Goal: Task Accomplishment & Management: Manage account settings

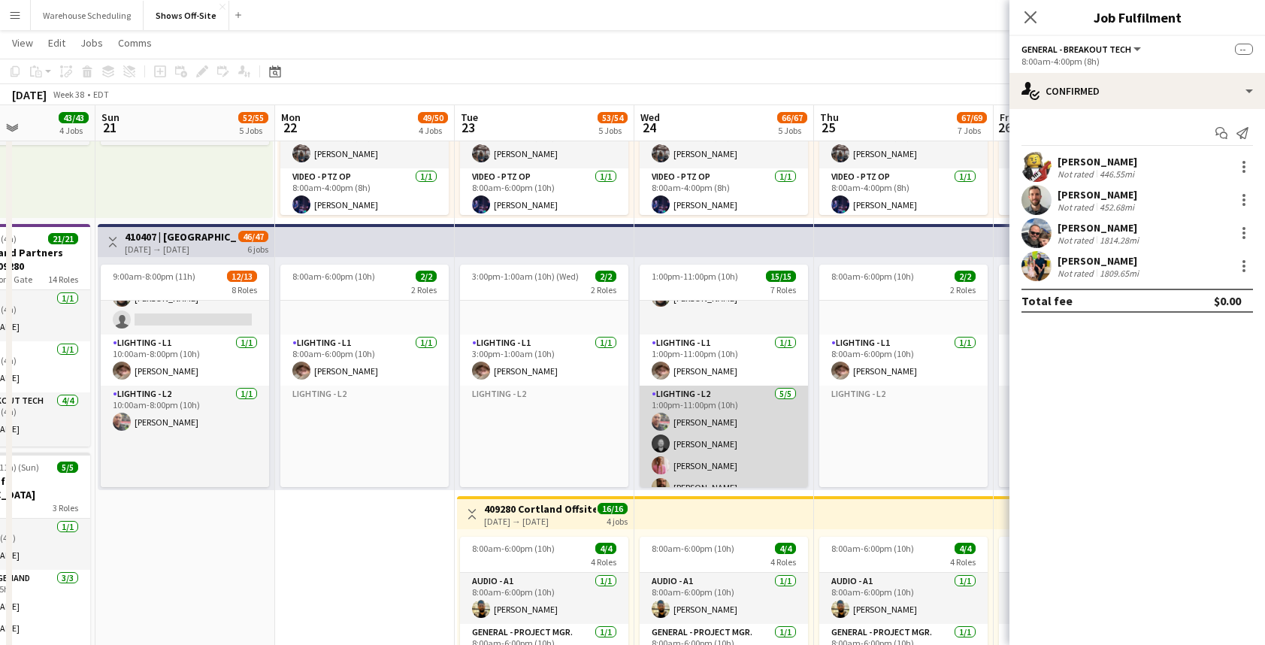
scroll to position [395, 0]
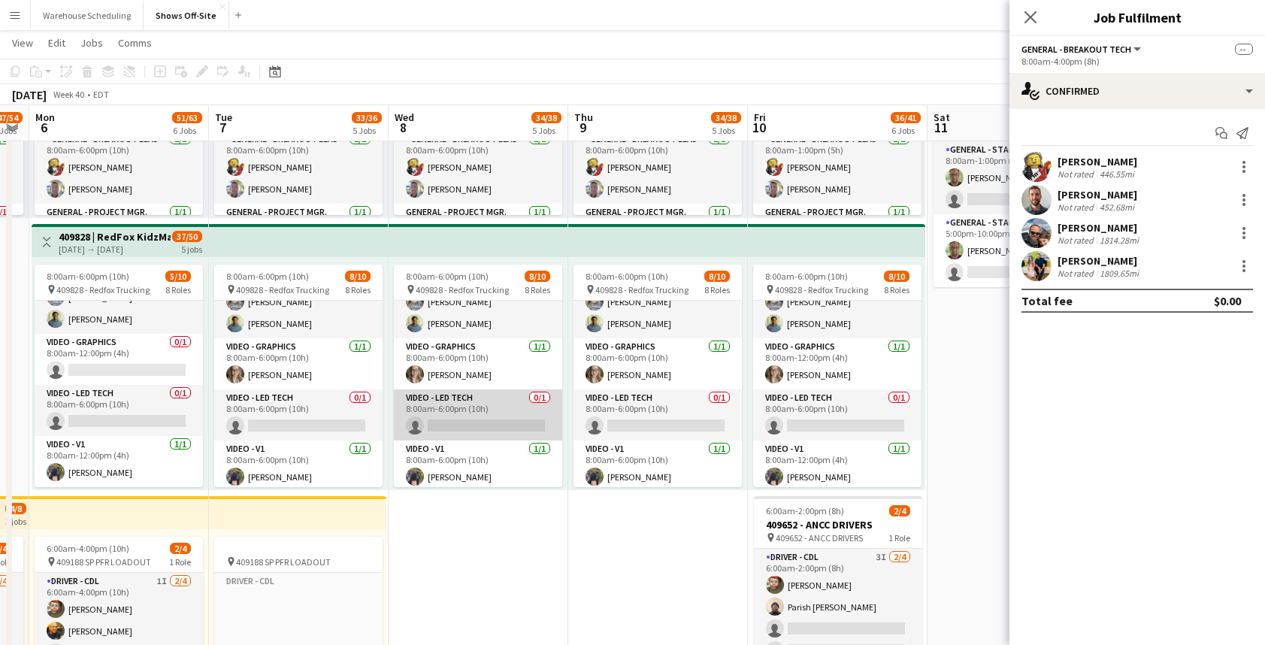
click at [484, 400] on app-card-role "Video - LED Tech 0/1 8:00am-6:00pm (10h) single-neutral-actions" at bounding box center [478, 414] width 168 height 51
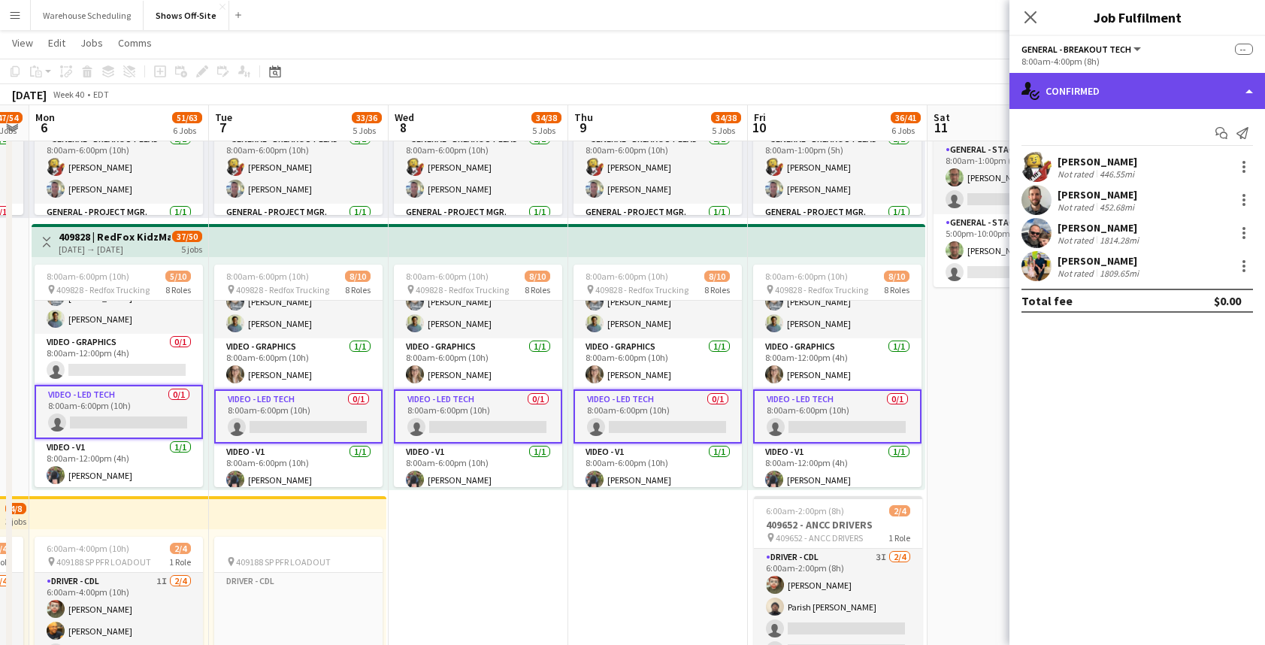
click at [1146, 94] on div "single-neutral-actions-check-2 Confirmed" at bounding box center [1136, 91] width 255 height 36
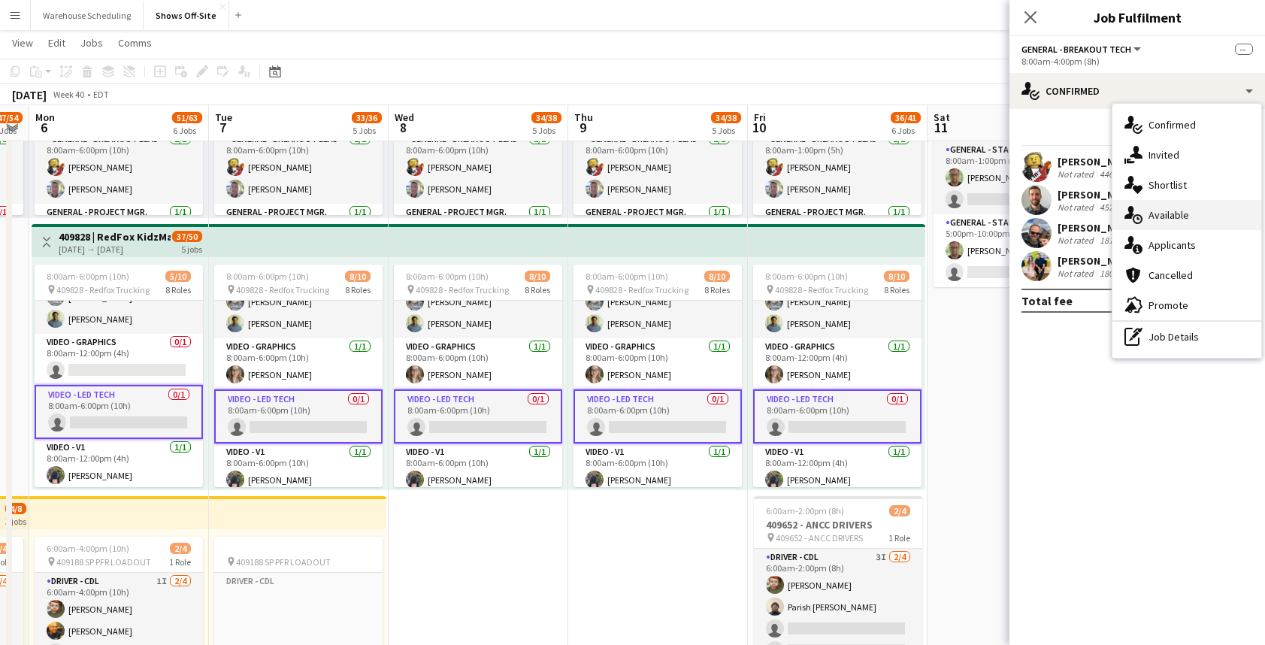
click at [1192, 219] on div "single-neutral-actions-upload Available" at bounding box center [1186, 215] width 149 height 30
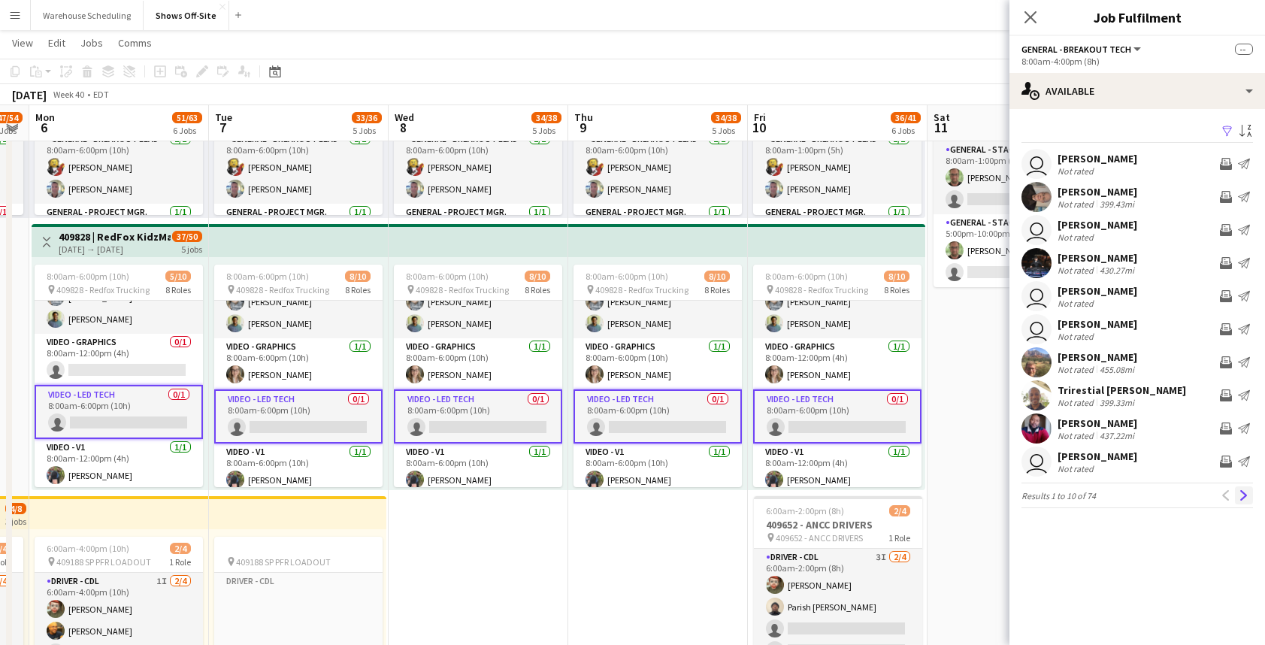
click at [1241, 500] on button "Next" at bounding box center [1244, 495] width 18 height 18
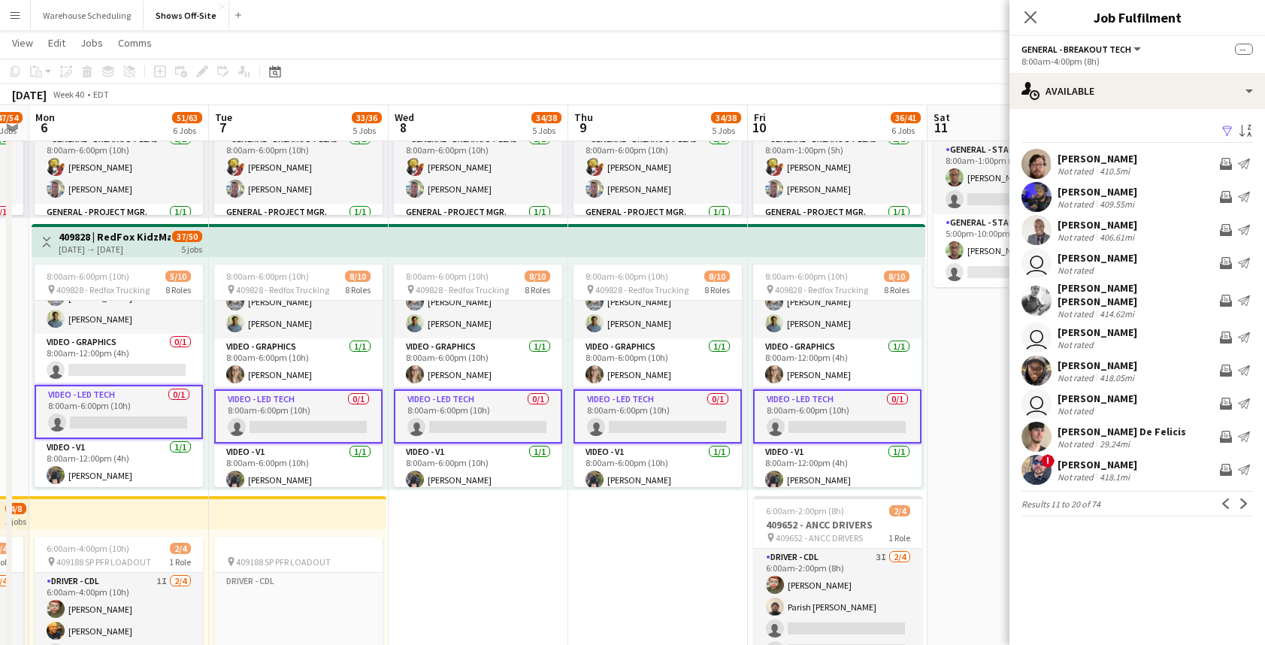
click at [1241, 500] on button "Next" at bounding box center [1244, 503] width 18 height 18
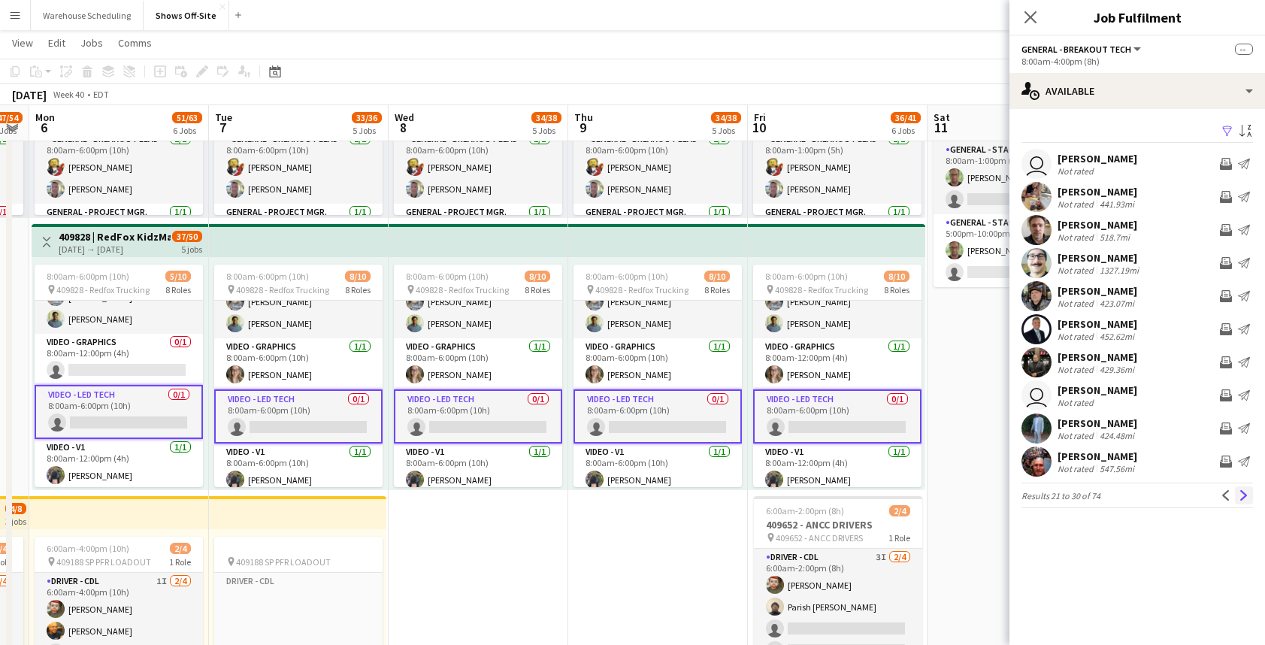
click at [1239, 499] on app-icon "Next" at bounding box center [1243, 495] width 11 height 11
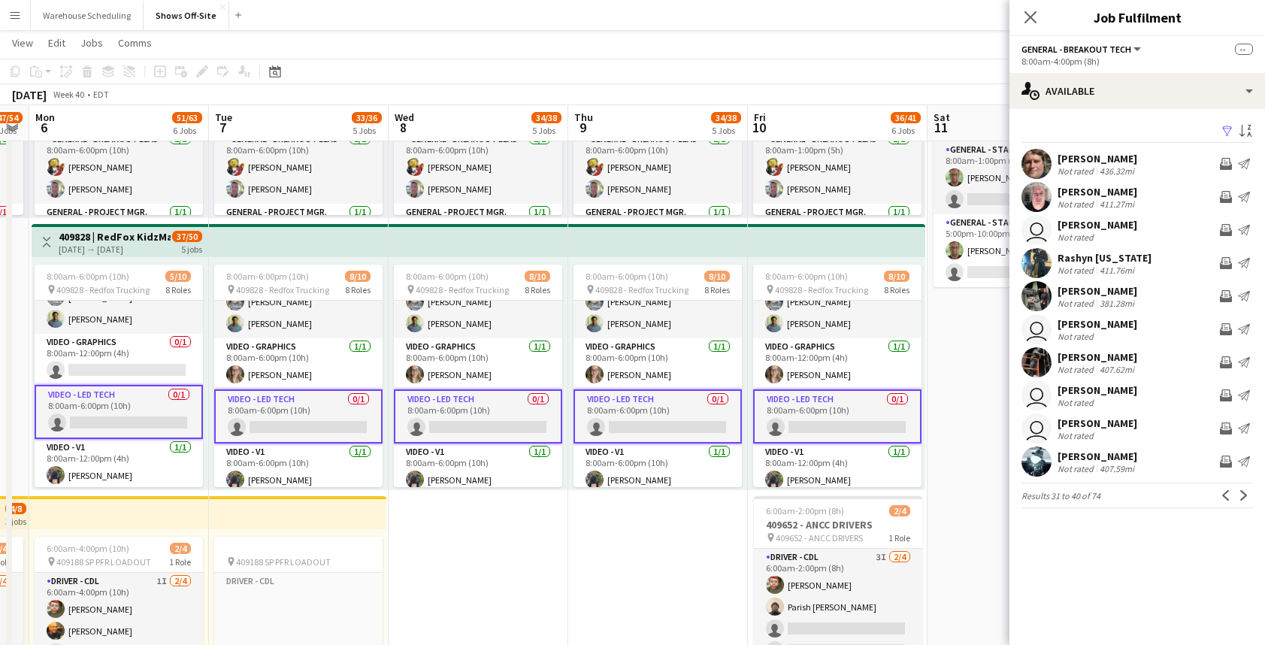
click at [1239, 499] on app-icon "Next" at bounding box center [1243, 495] width 11 height 11
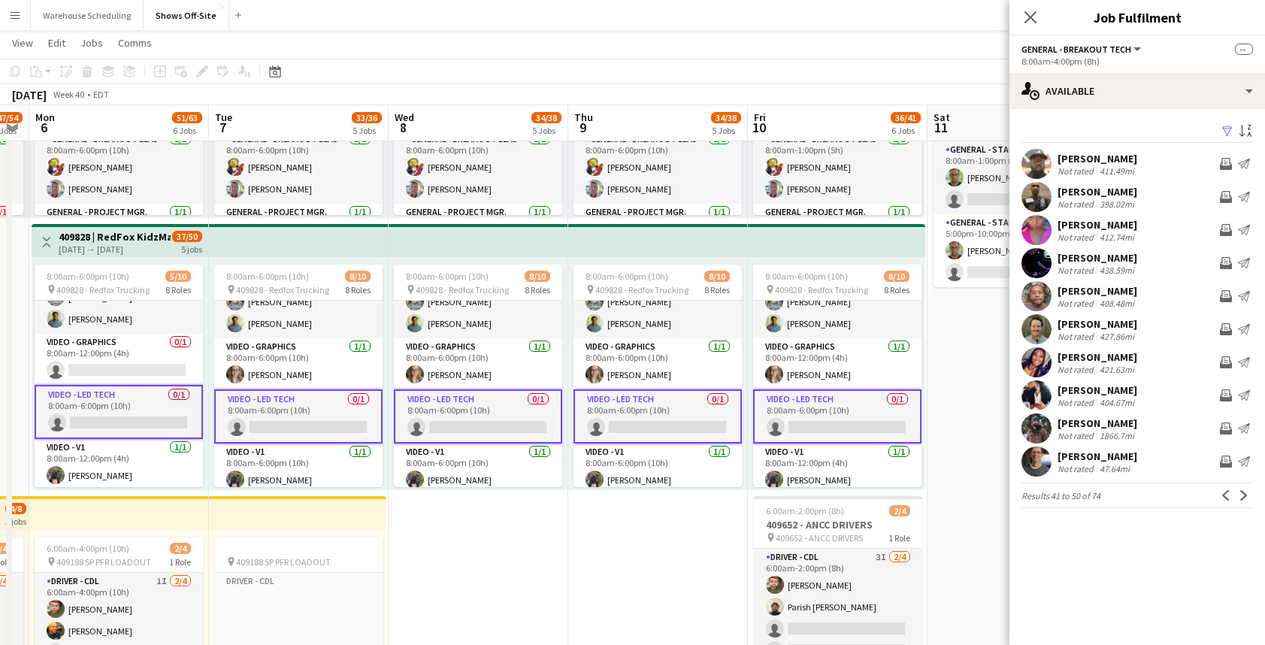
click at [1239, 499] on app-icon "Next" at bounding box center [1243, 495] width 11 height 11
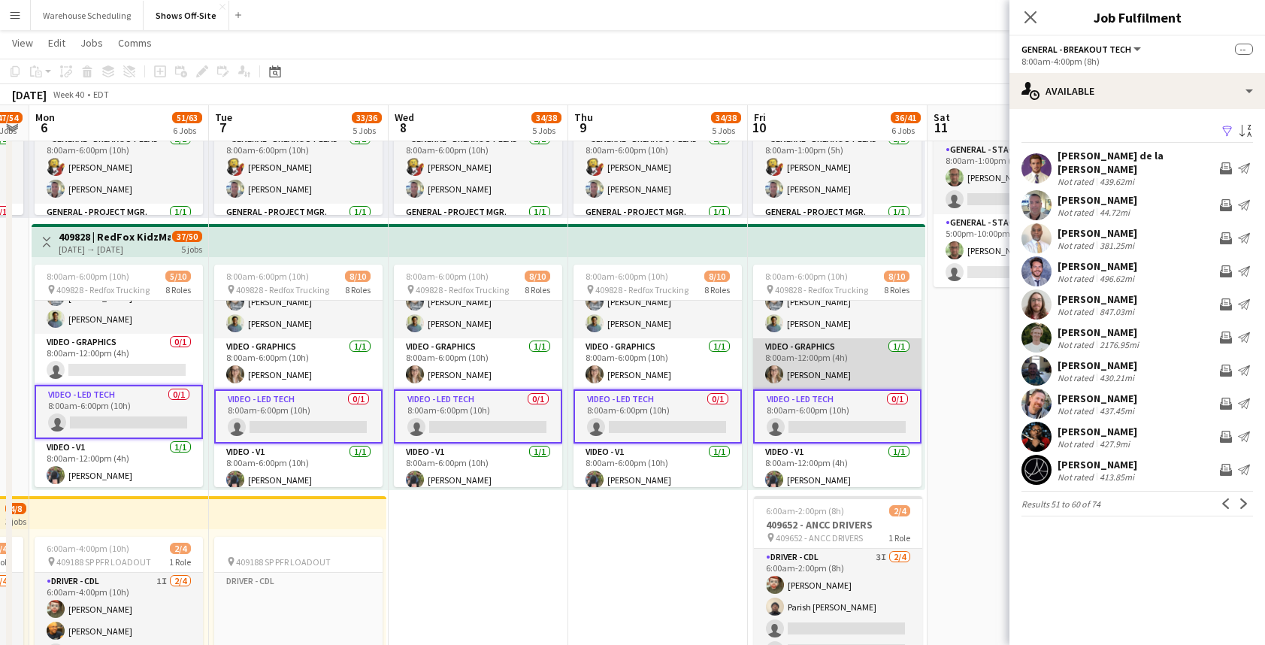
click at [820, 384] on app-card-role "Video - Graphics [DATE] 8:00am-12:00pm (4h) [PERSON_NAME]" at bounding box center [837, 363] width 168 height 51
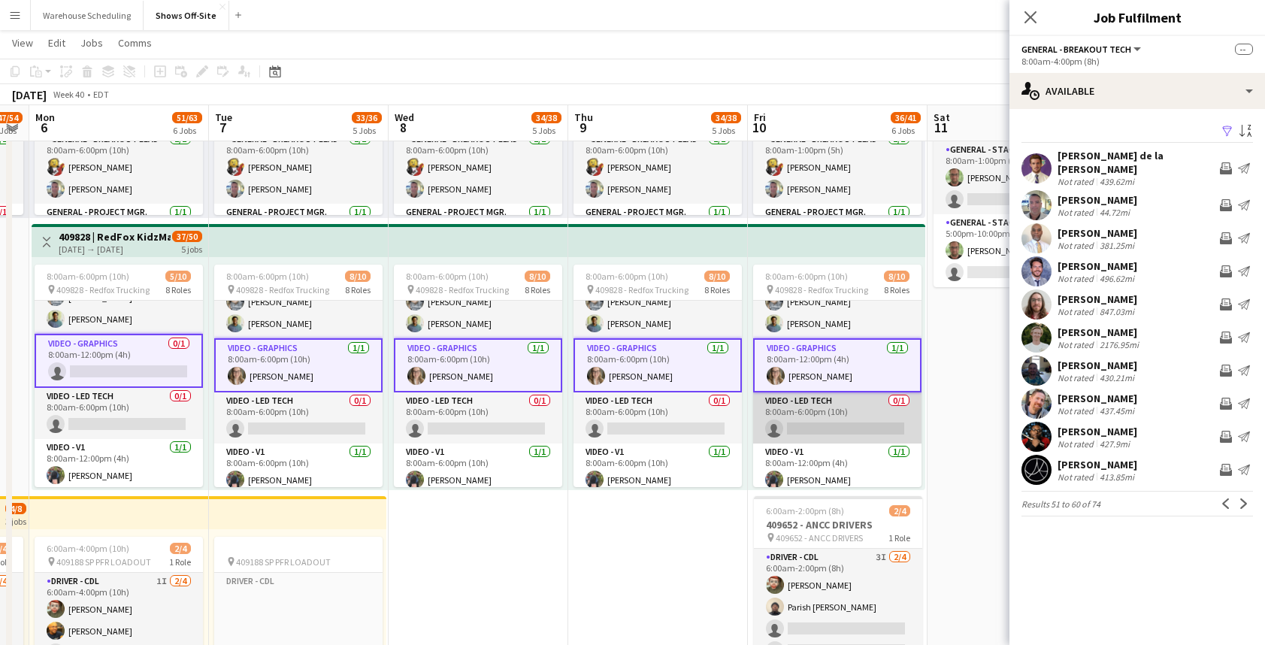
click at [824, 407] on app-card-role "Video - LED Tech 0/1 8:00am-6:00pm (10h) single-neutral-actions" at bounding box center [837, 417] width 168 height 51
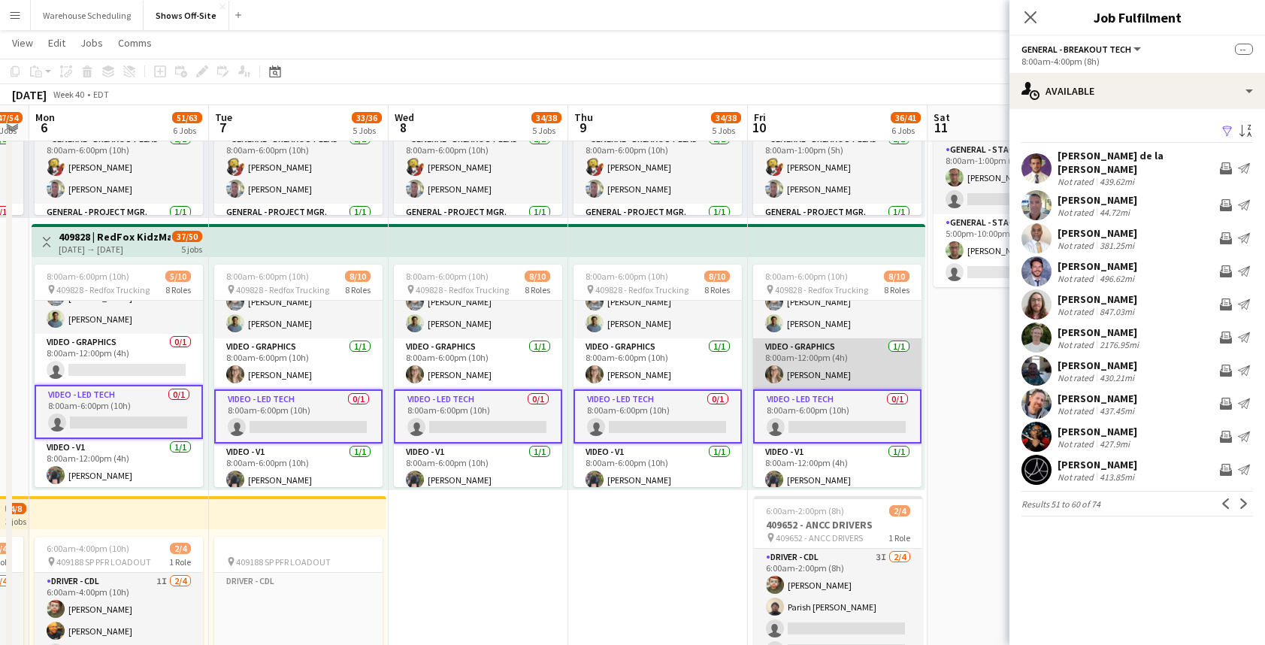
click at [839, 352] on app-card-role "Video - Graphics [DATE] 8:00am-12:00pm (4h) [PERSON_NAME]" at bounding box center [837, 363] width 168 height 51
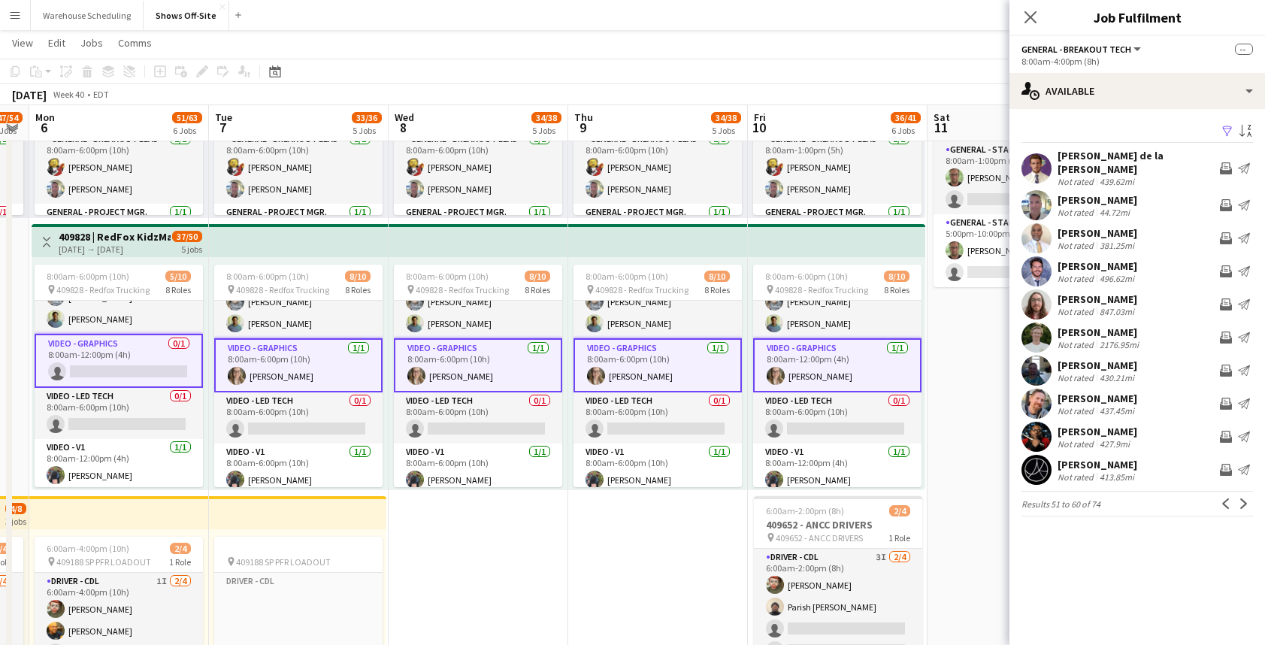
click at [839, 352] on app-card-role "Video - Graphics [DATE] 8:00am-12:00pm (4h) [PERSON_NAME]" at bounding box center [837, 365] width 168 height 54
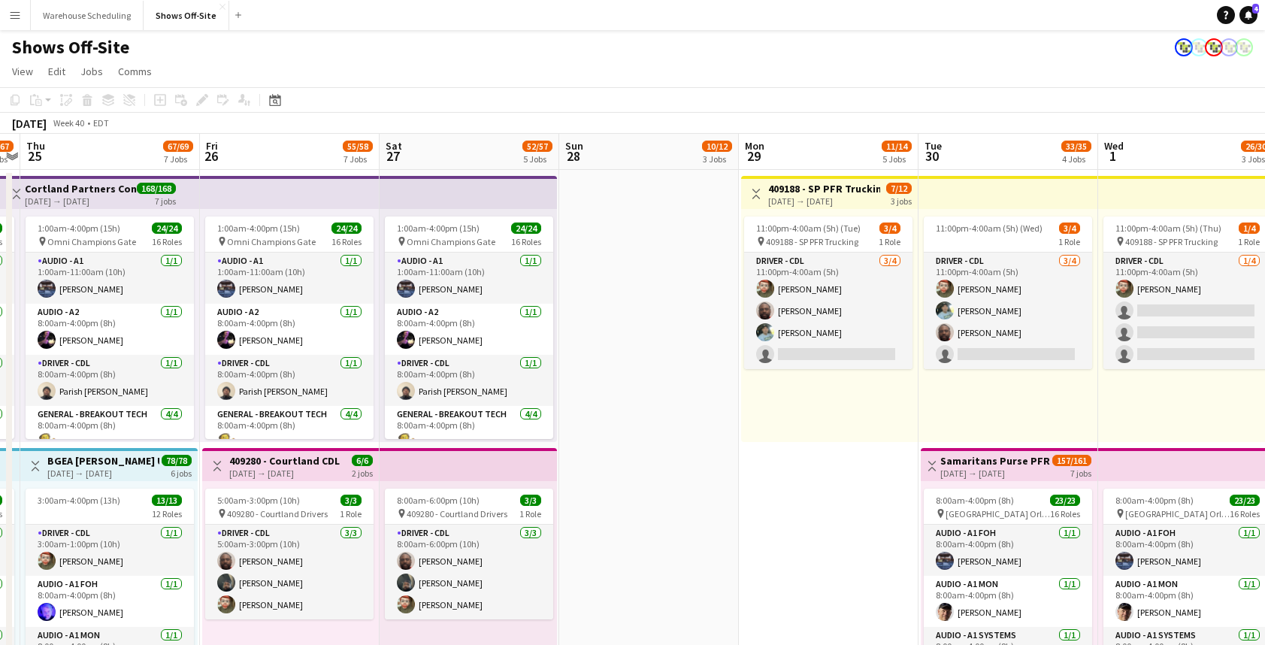
scroll to position [346, 0]
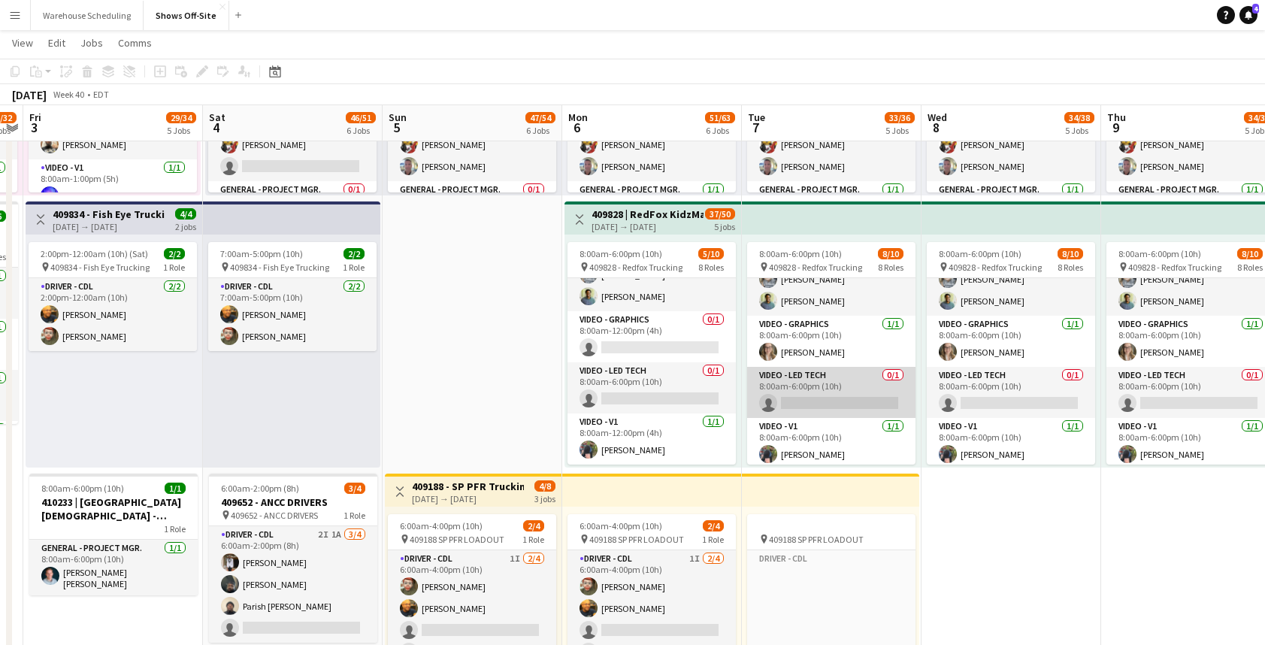
click at [848, 370] on app-card-role "Video - LED Tech 0/1 8:00am-6:00pm (10h) single-neutral-actions" at bounding box center [831, 392] width 168 height 51
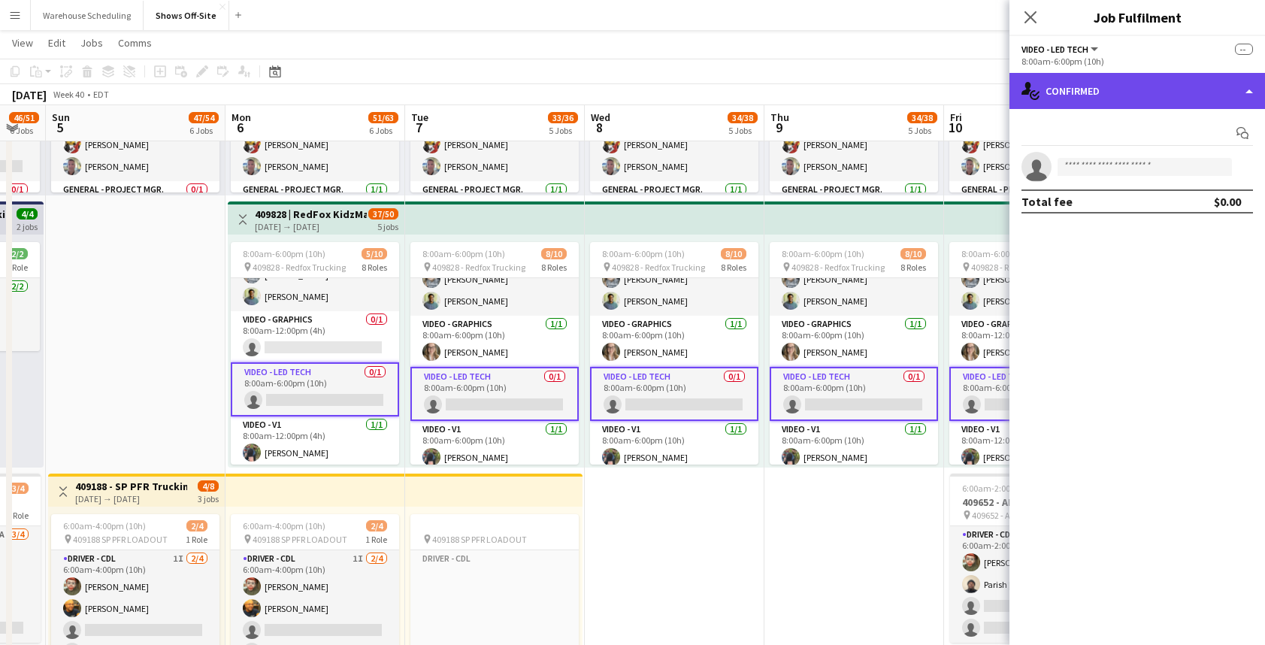
click at [1129, 94] on div "single-neutral-actions-check-2 Confirmed" at bounding box center [1136, 91] width 255 height 36
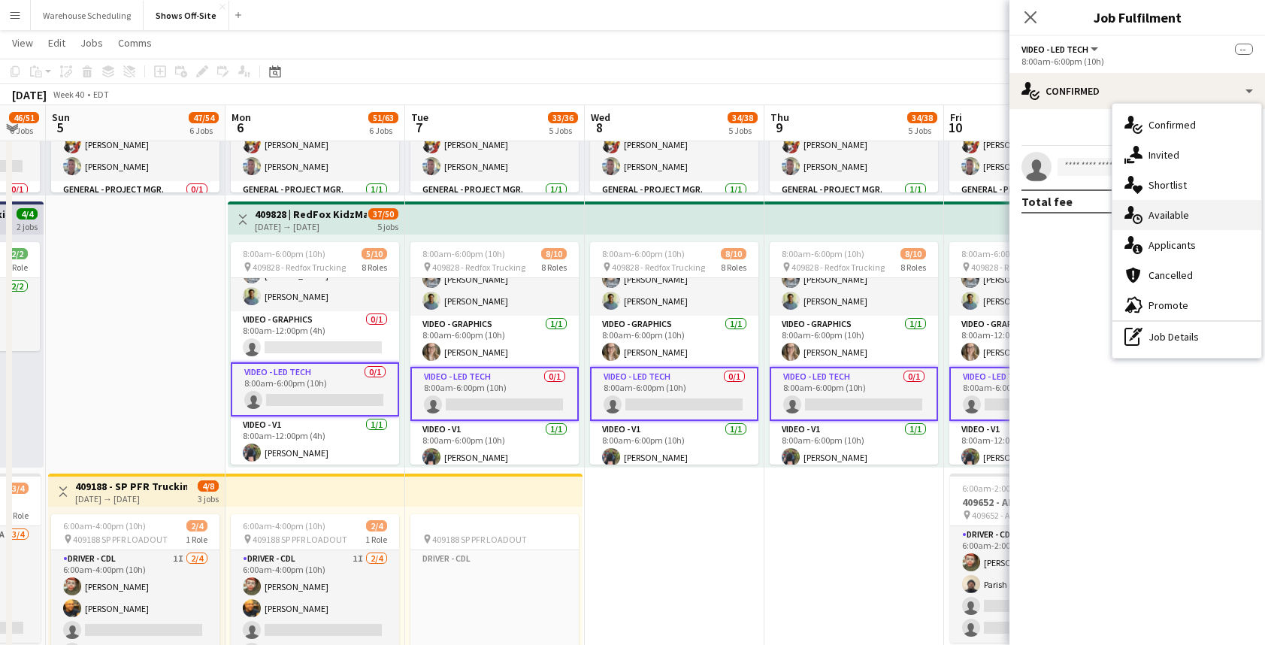
click at [1153, 216] on span "Available" at bounding box center [1168, 215] width 41 height 14
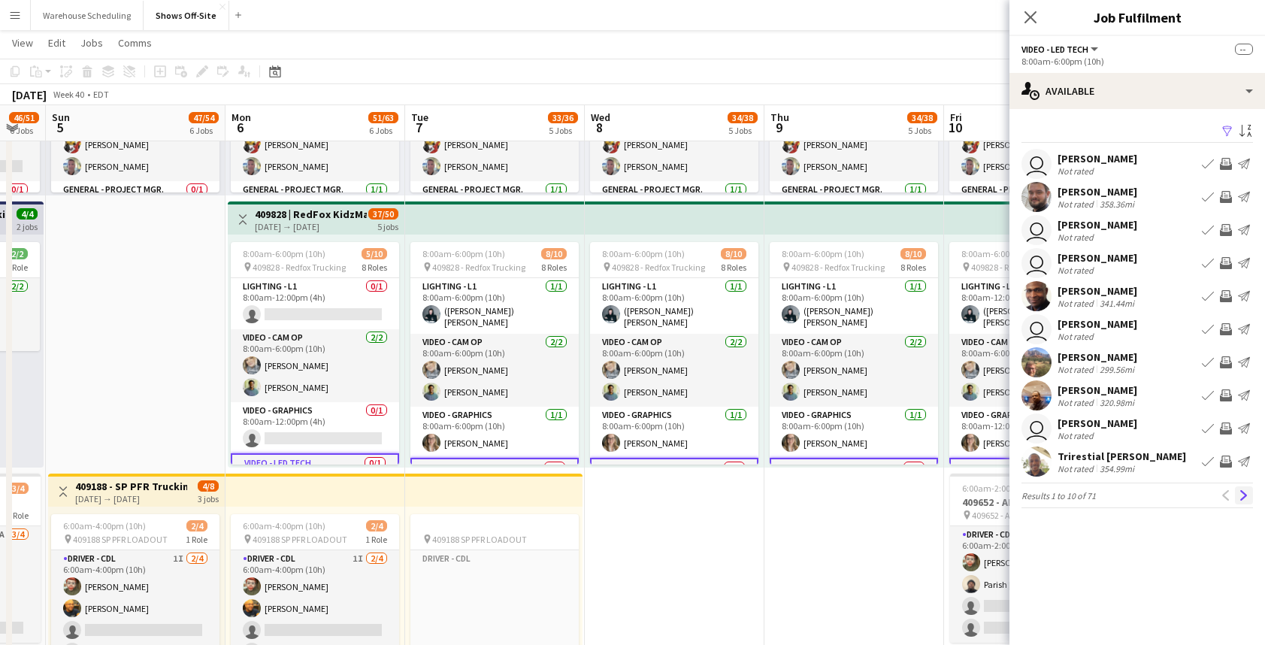
click at [1241, 488] on button "Next" at bounding box center [1244, 495] width 18 height 18
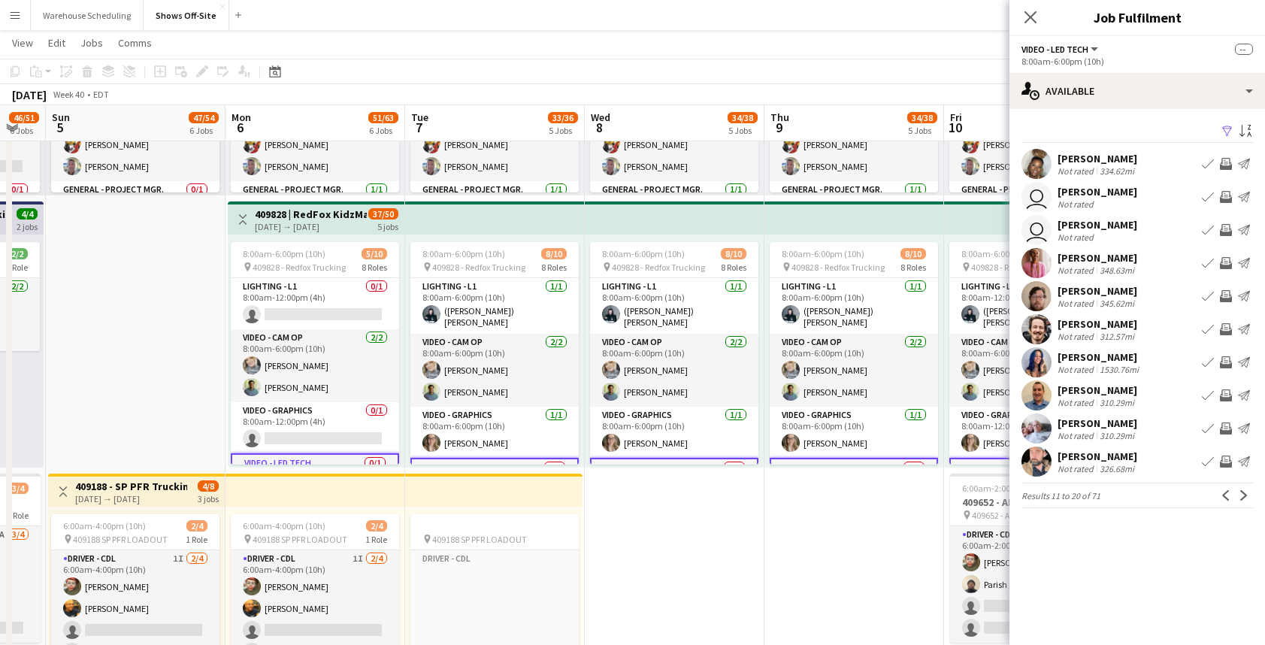
click at [1241, 488] on button "Next" at bounding box center [1244, 495] width 18 height 18
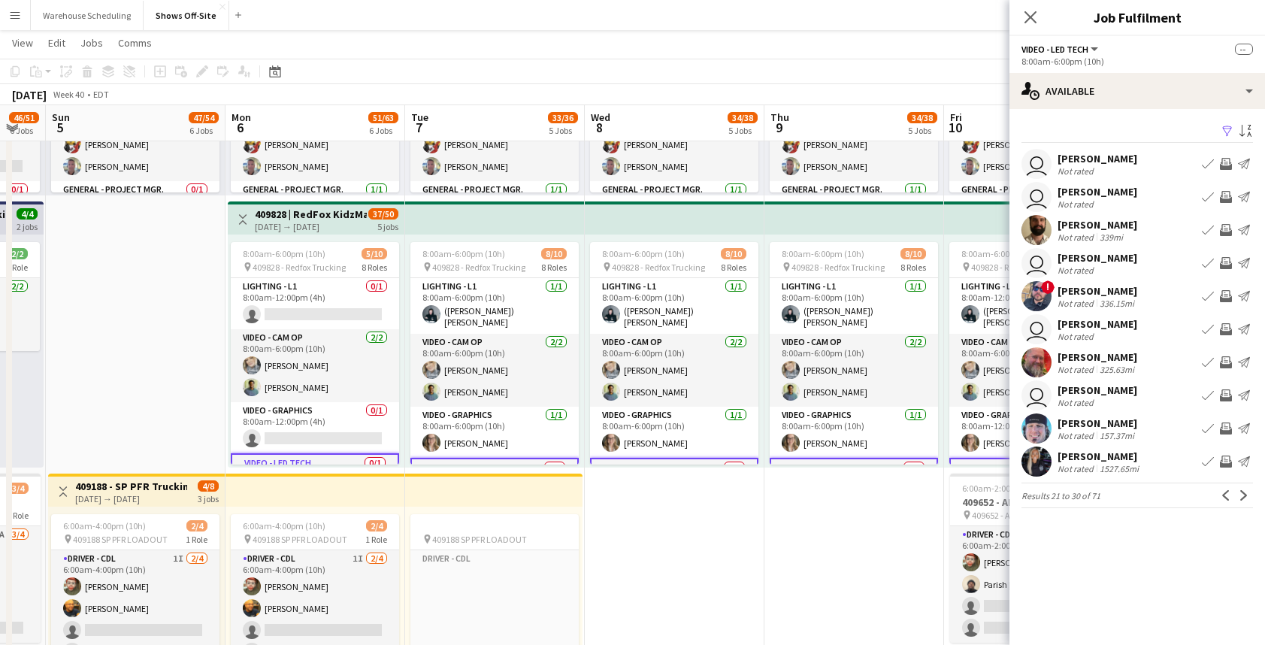
click at [1241, 488] on button "Next" at bounding box center [1244, 495] width 18 height 18
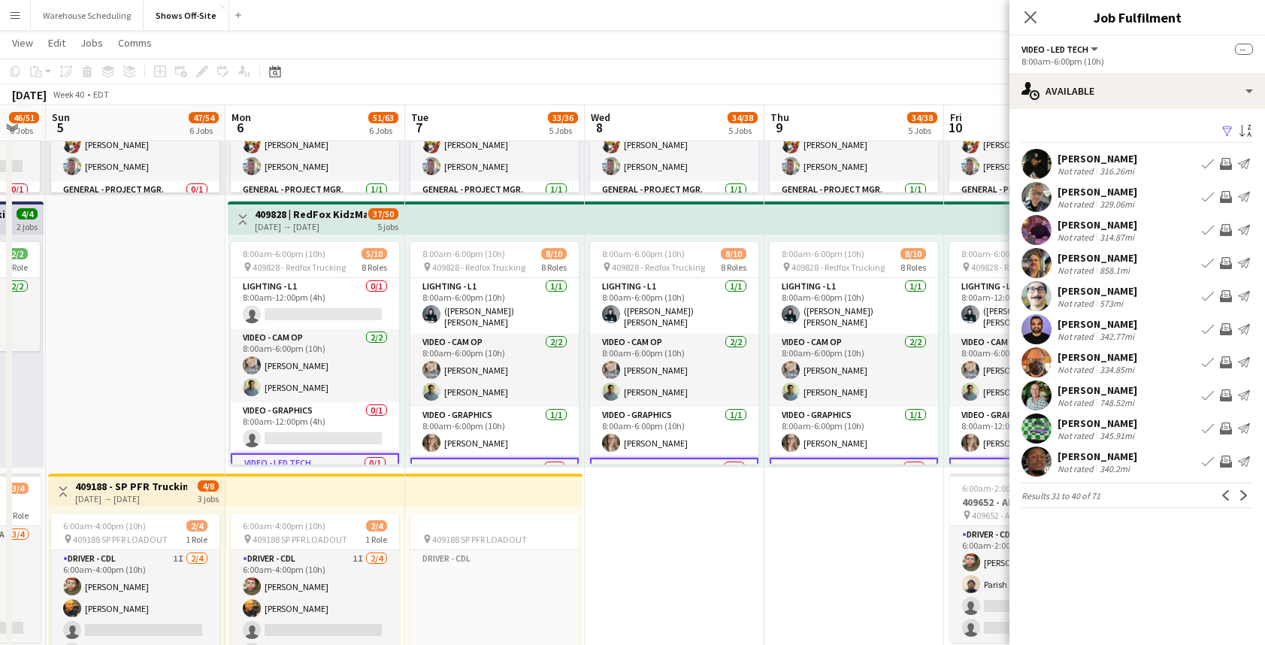
click at [1241, 488] on button "Next" at bounding box center [1244, 495] width 18 height 18
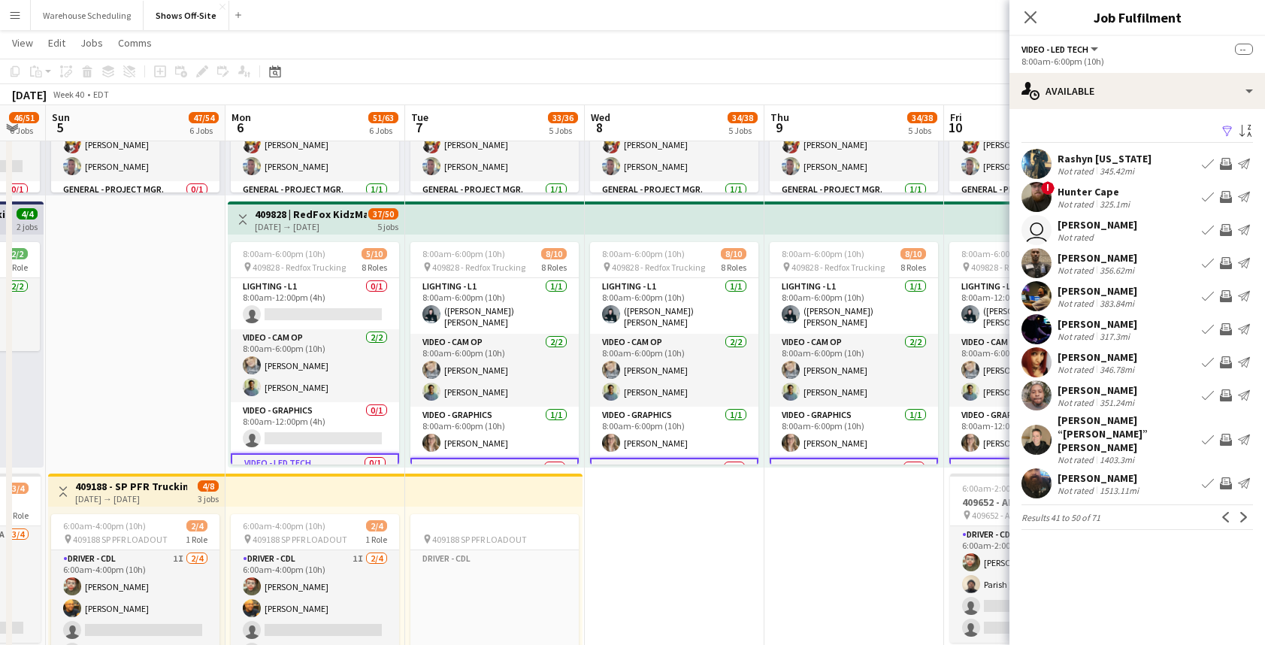
click at [1241, 508] on button "Next" at bounding box center [1244, 517] width 18 height 18
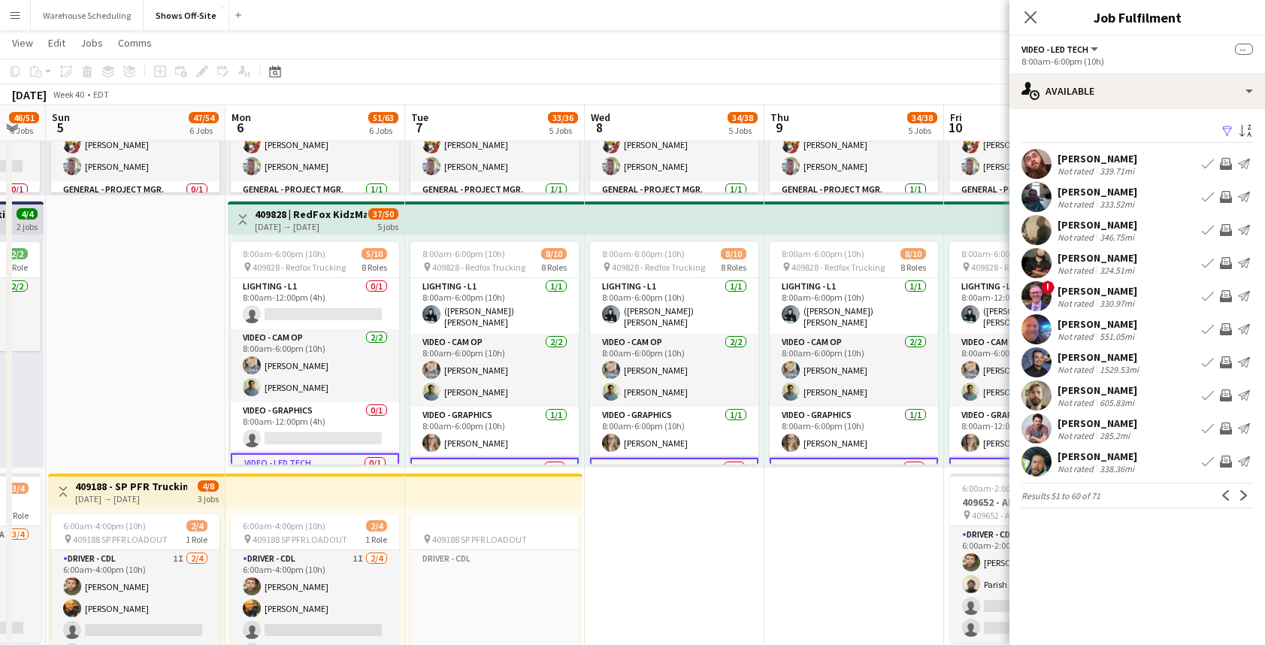
click at [1241, 488] on button "Next" at bounding box center [1244, 495] width 18 height 18
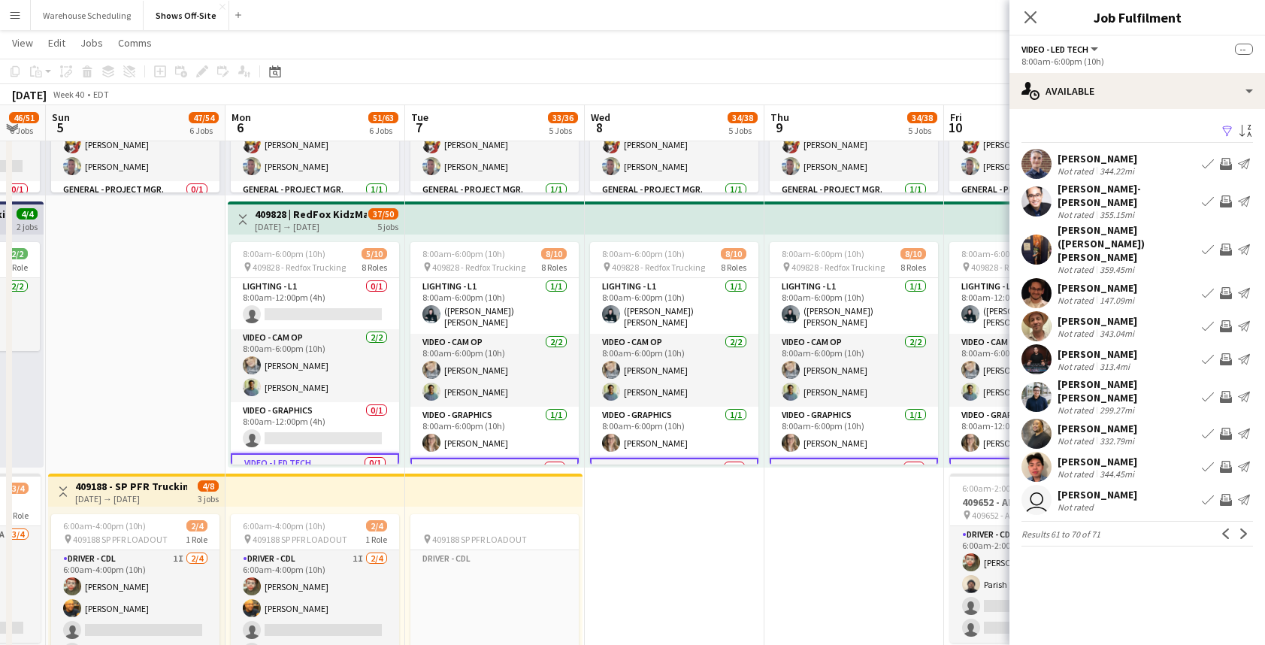
click at [1045, 195] on app-user-avatar at bounding box center [1036, 201] width 30 height 30
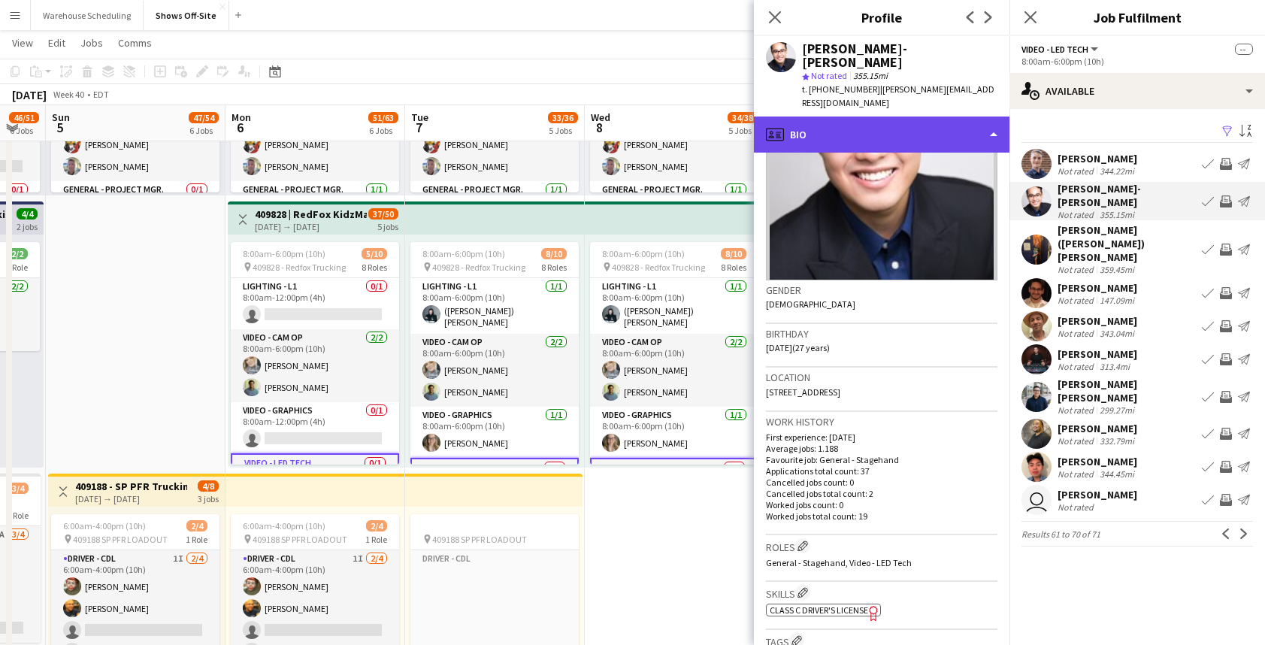
click at [938, 116] on div "profile Bio" at bounding box center [881, 134] width 255 height 36
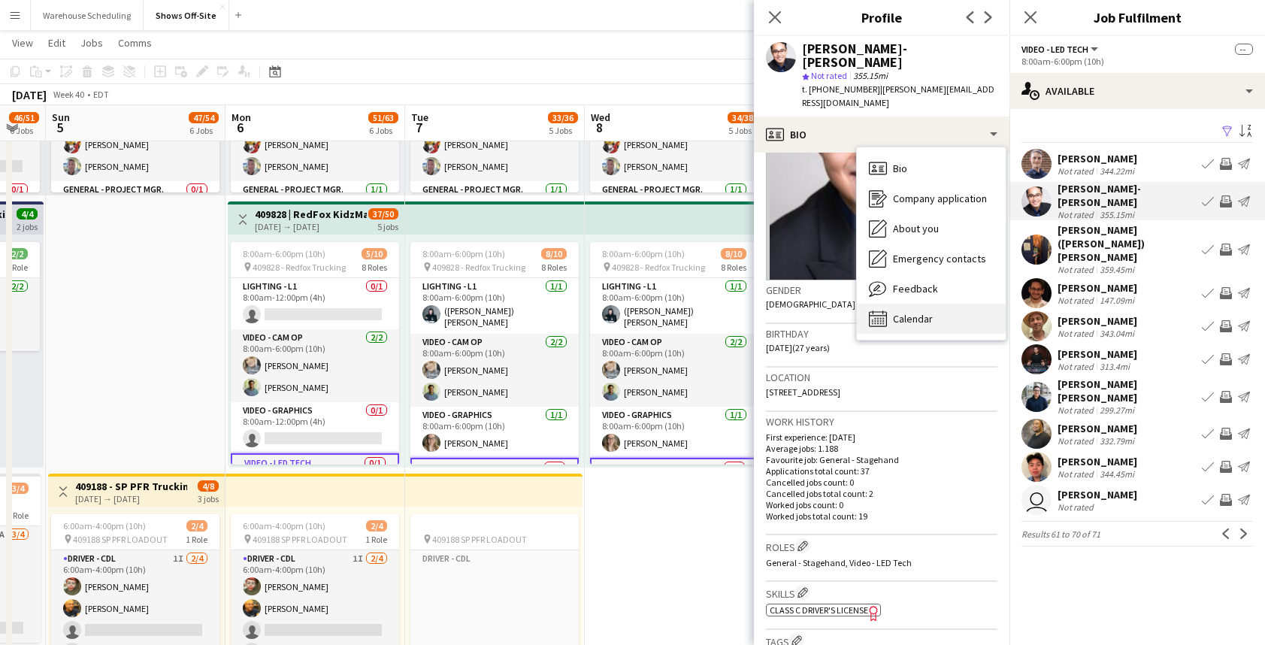
click at [910, 304] on div "Calendar Calendar" at bounding box center [931, 319] width 149 height 30
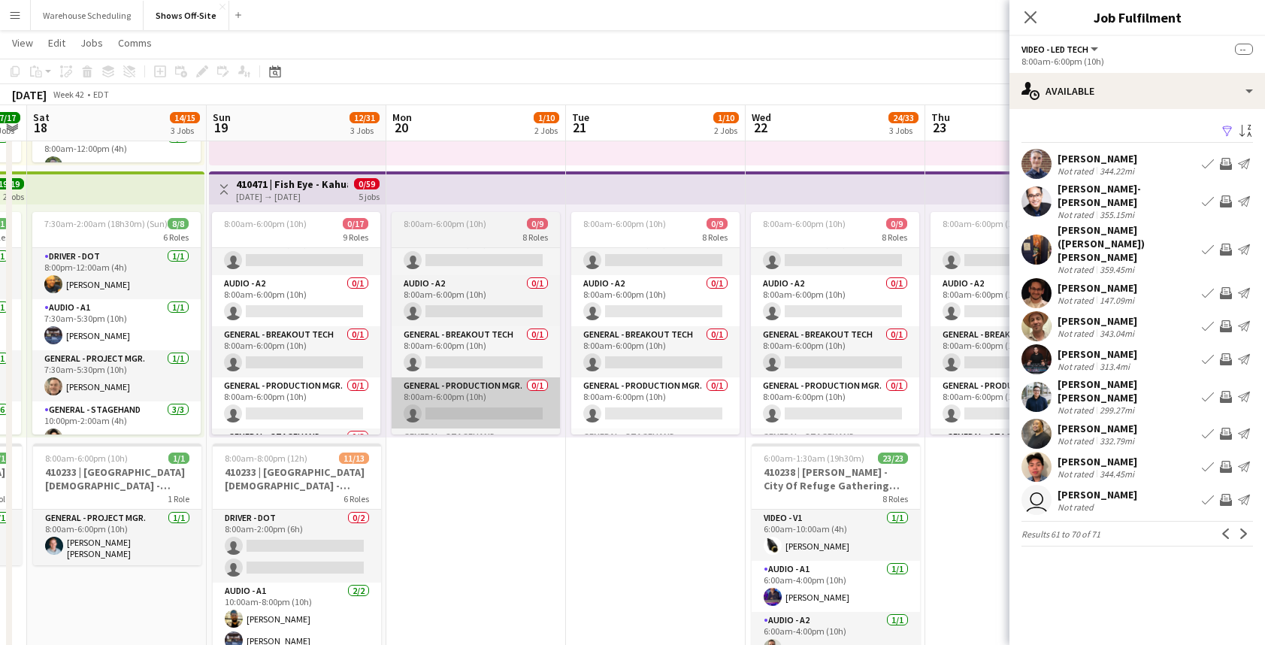
scroll to position [50, 0]
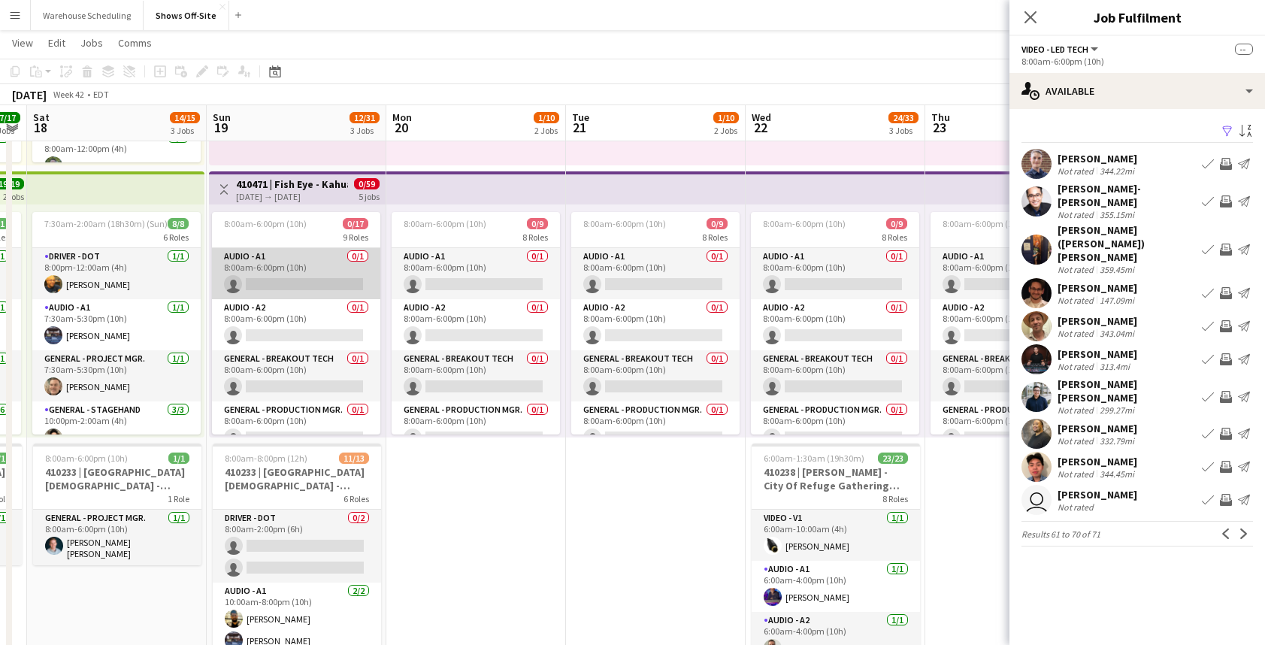
click at [324, 282] on app-card-role "Audio - A1 0/1 8:00am-6:00pm (10h) single-neutral-actions" at bounding box center [296, 273] width 168 height 51
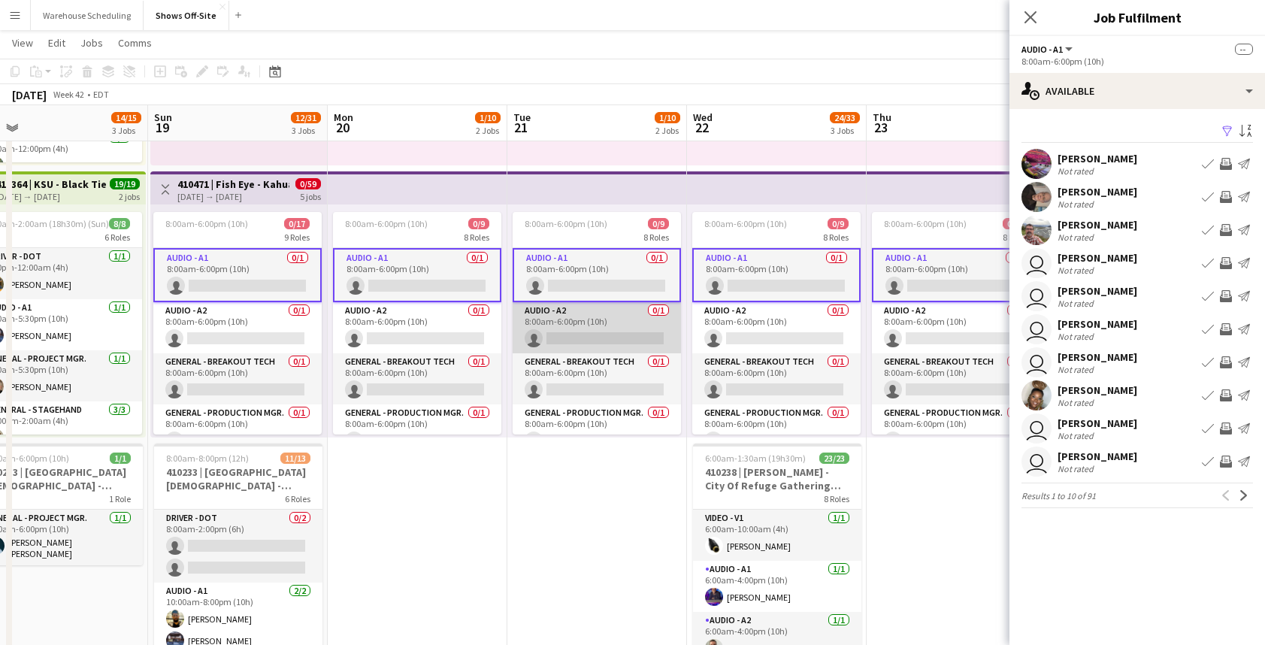
click at [581, 330] on app-card-role "Audio - A2 0/1 8:00am-6:00pm (10h) single-neutral-actions" at bounding box center [596, 327] width 168 height 51
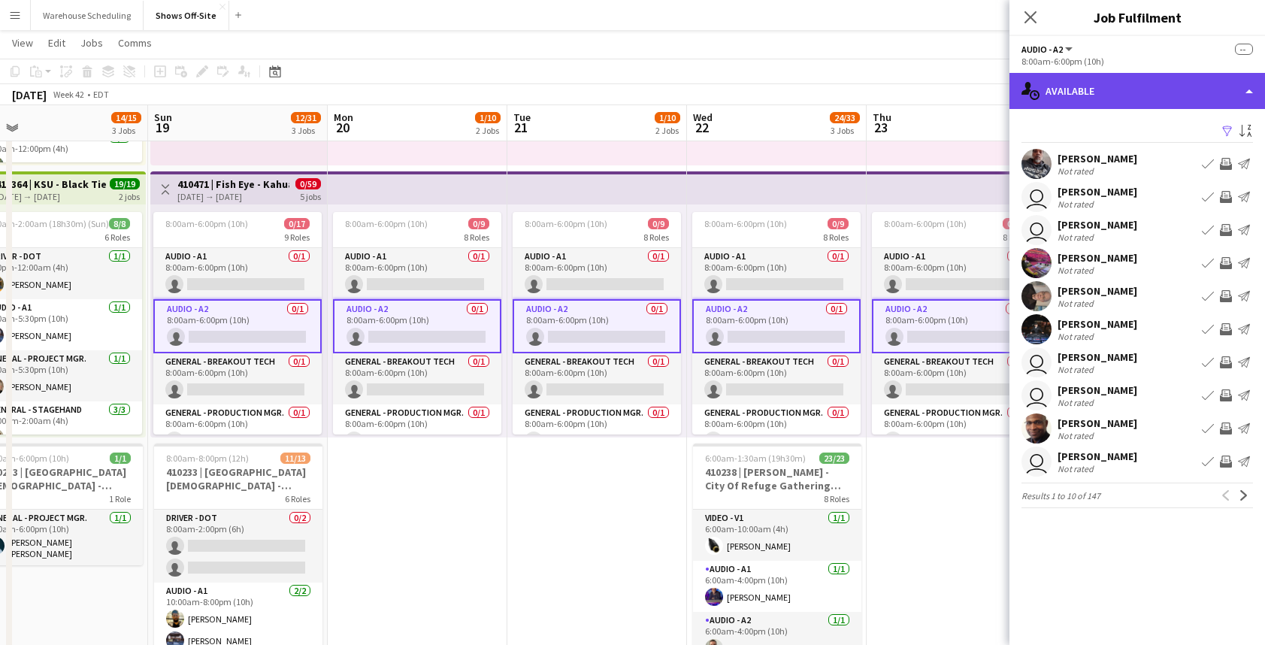
click at [1170, 98] on div "single-neutral-actions-upload Available" at bounding box center [1136, 91] width 255 height 36
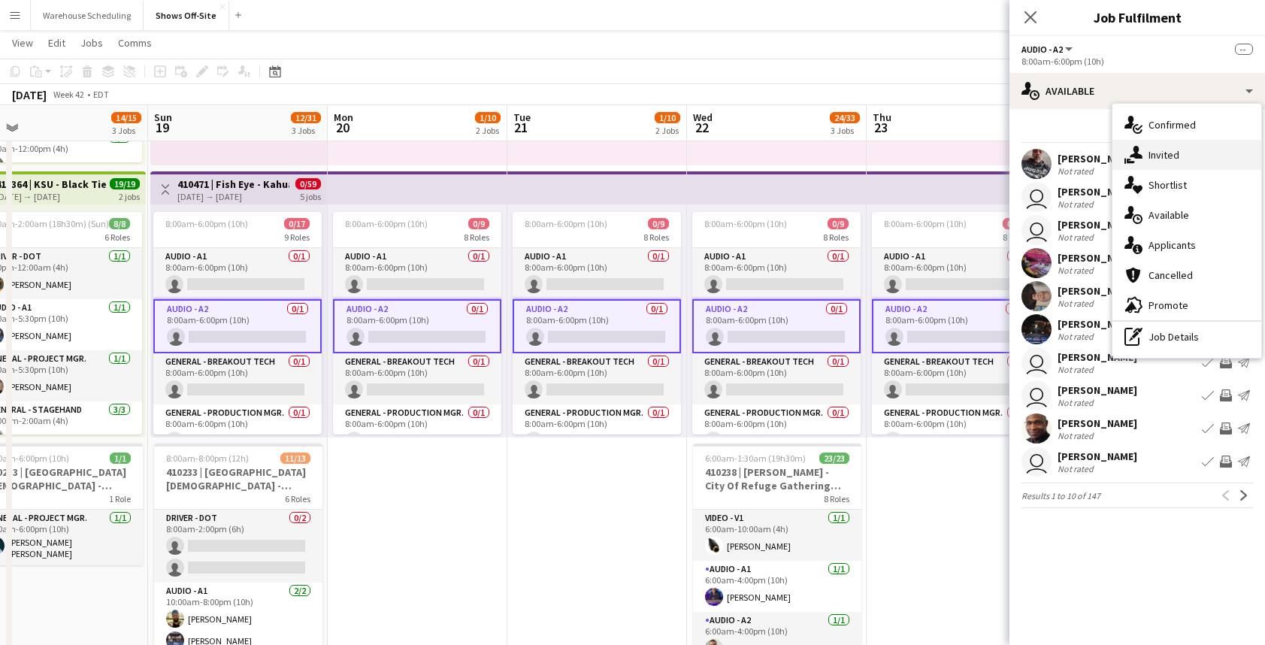
click at [1172, 148] on span "Invited" at bounding box center [1163, 155] width 31 height 14
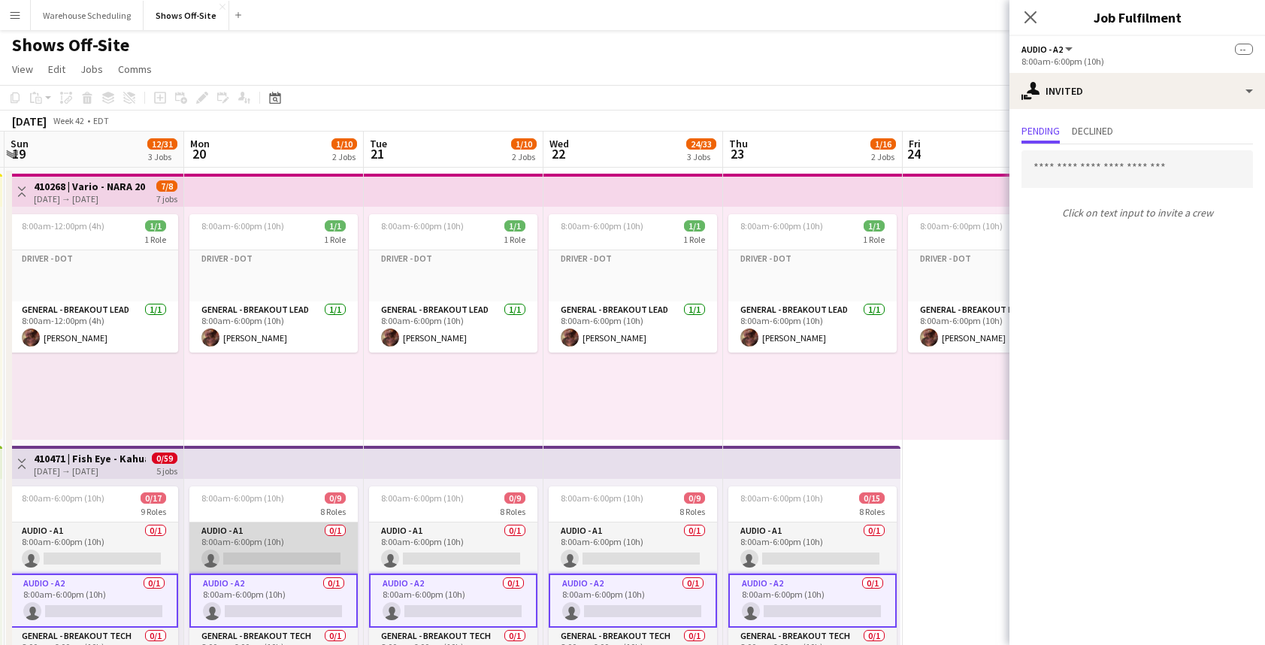
click at [210, 546] on app-card-role "Audio - A1 0/1 8:00am-6:00pm (10h) single-neutral-actions" at bounding box center [273, 547] width 168 height 51
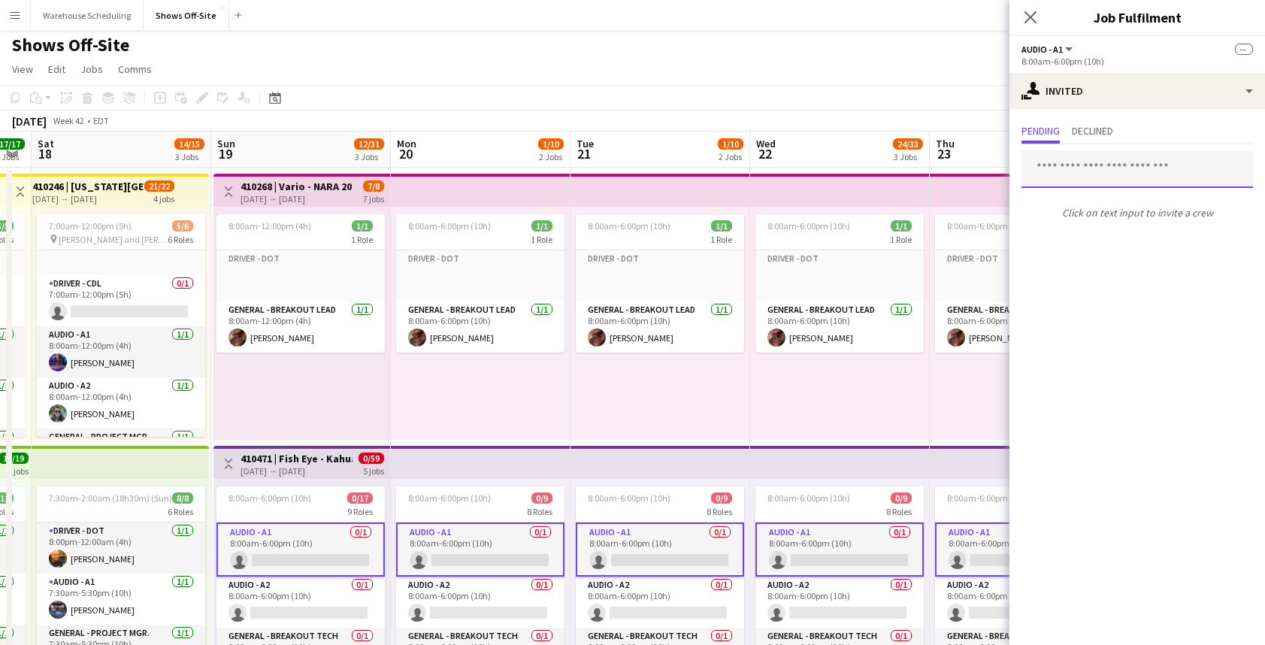
click at [1100, 171] on input "text" at bounding box center [1136, 169] width 231 height 38
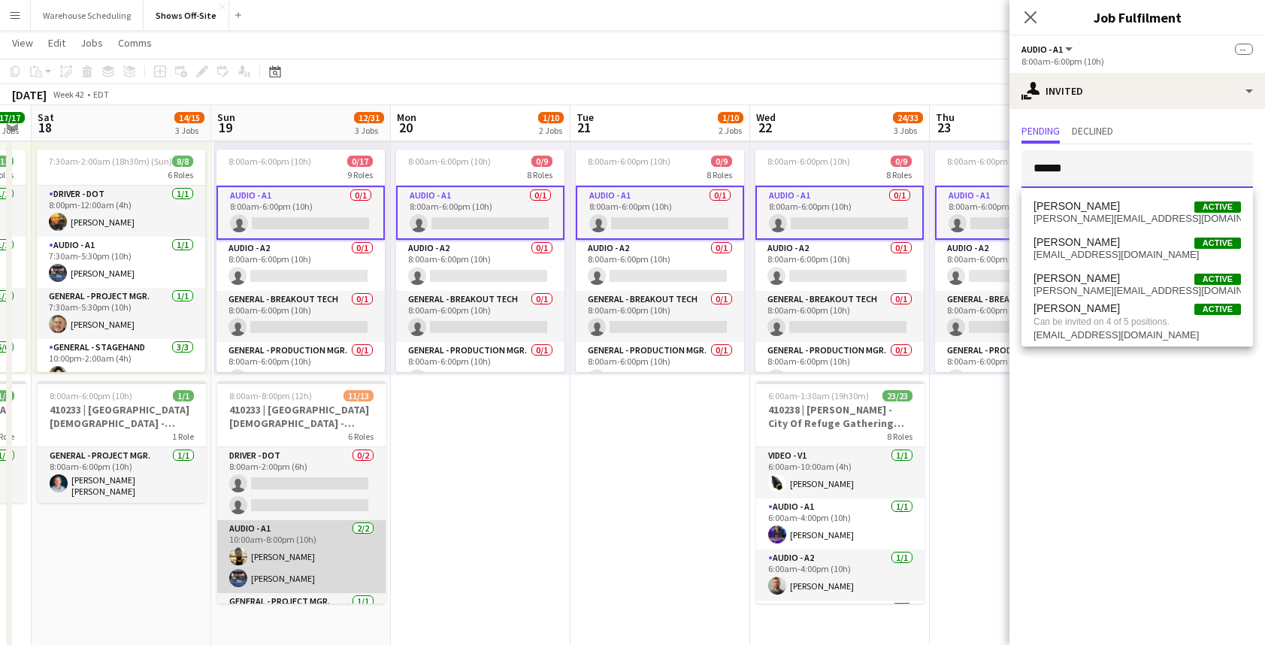
type input "******"
click at [319, 561] on app-card-role "Audio - A1 2/2 10:00am-8:00pm (10h) Mike McCoy Travis Stoker" at bounding box center [301, 556] width 168 height 73
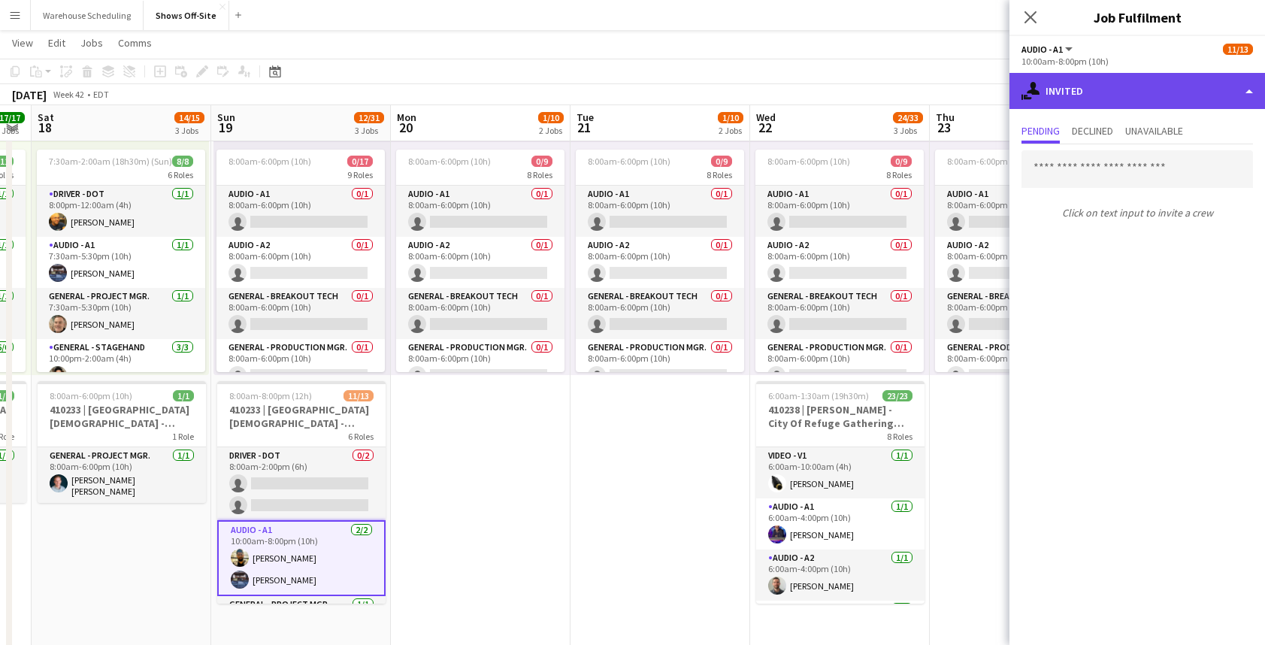
click at [1066, 91] on div "single-neutral-actions-share-1 Invited" at bounding box center [1136, 91] width 255 height 36
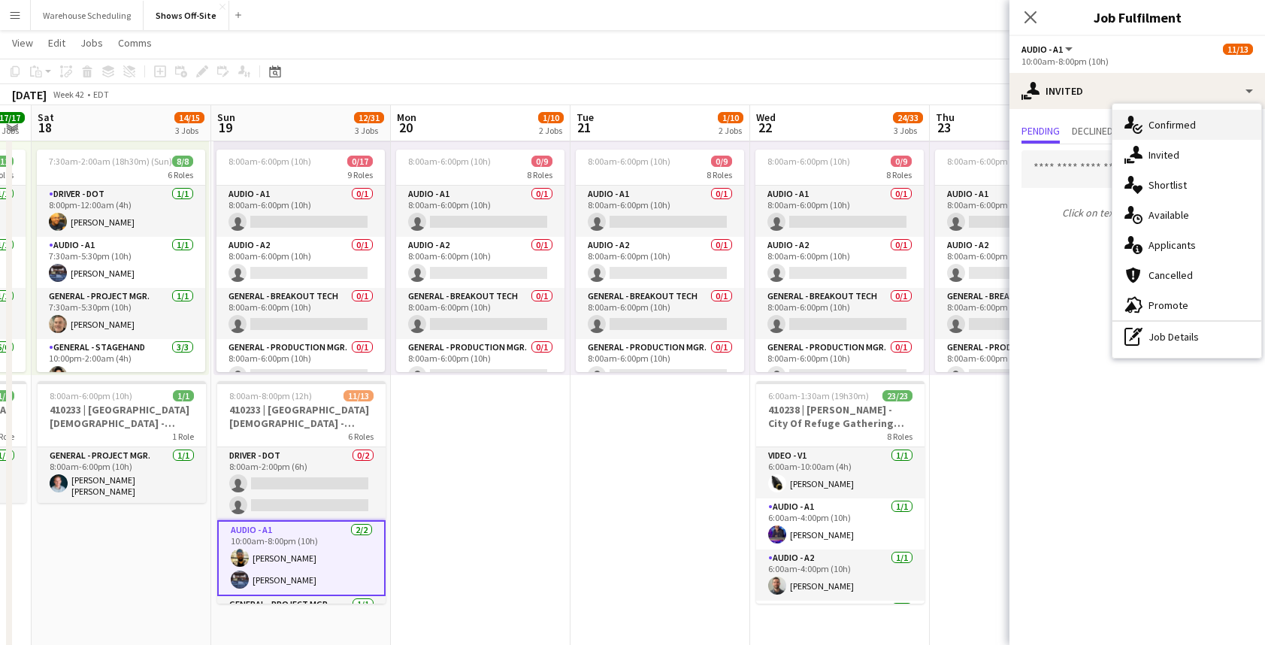
click at [1159, 132] on div "single-neutral-actions-check-2 Confirmed" at bounding box center [1186, 125] width 149 height 30
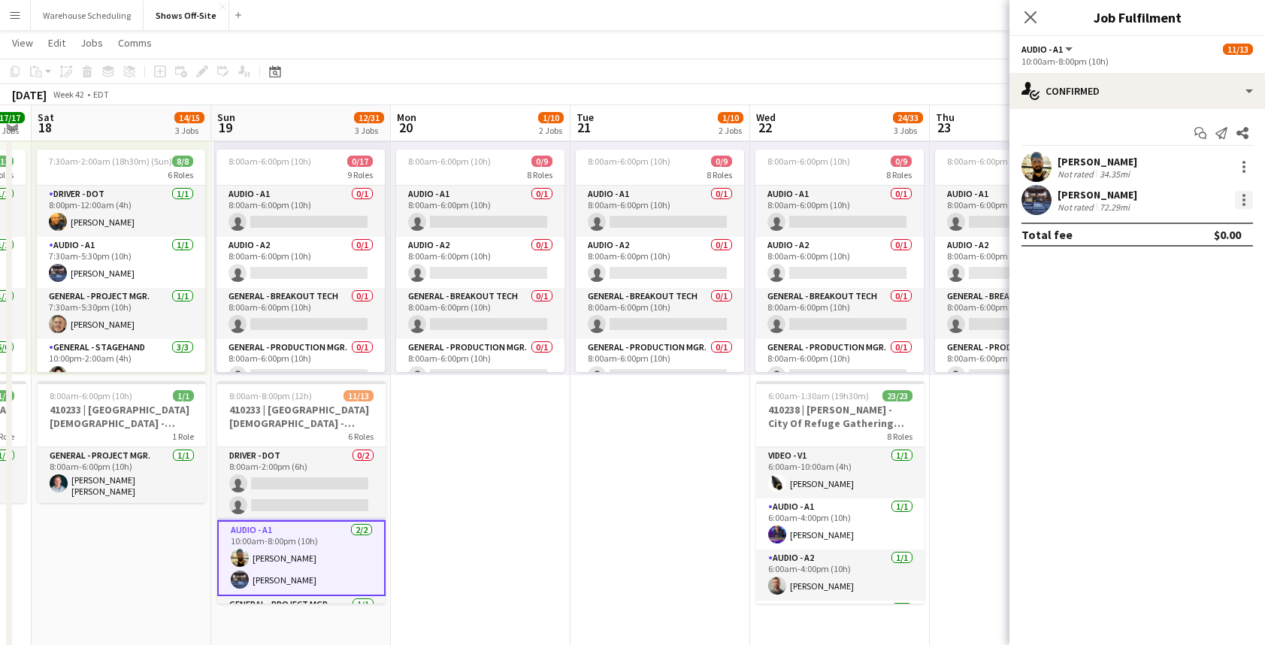
click at [1241, 197] on div at bounding box center [1244, 200] width 18 height 18
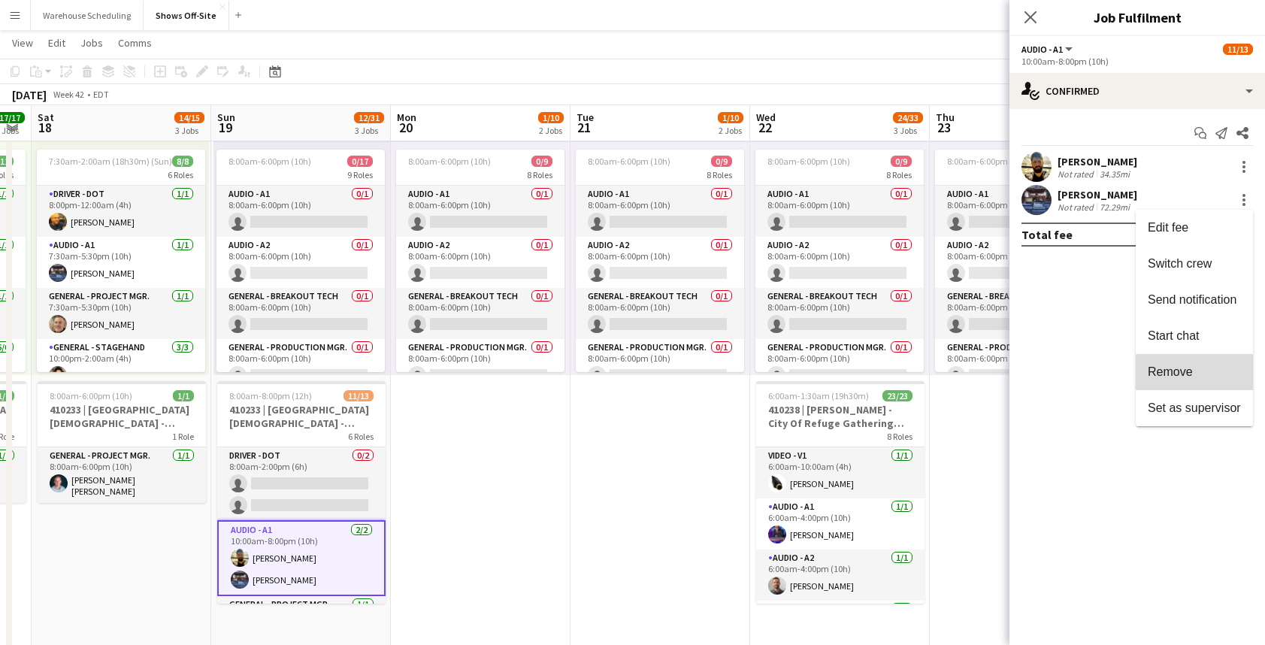
click at [1195, 373] on span "Remove" at bounding box center [1193, 372] width 93 height 14
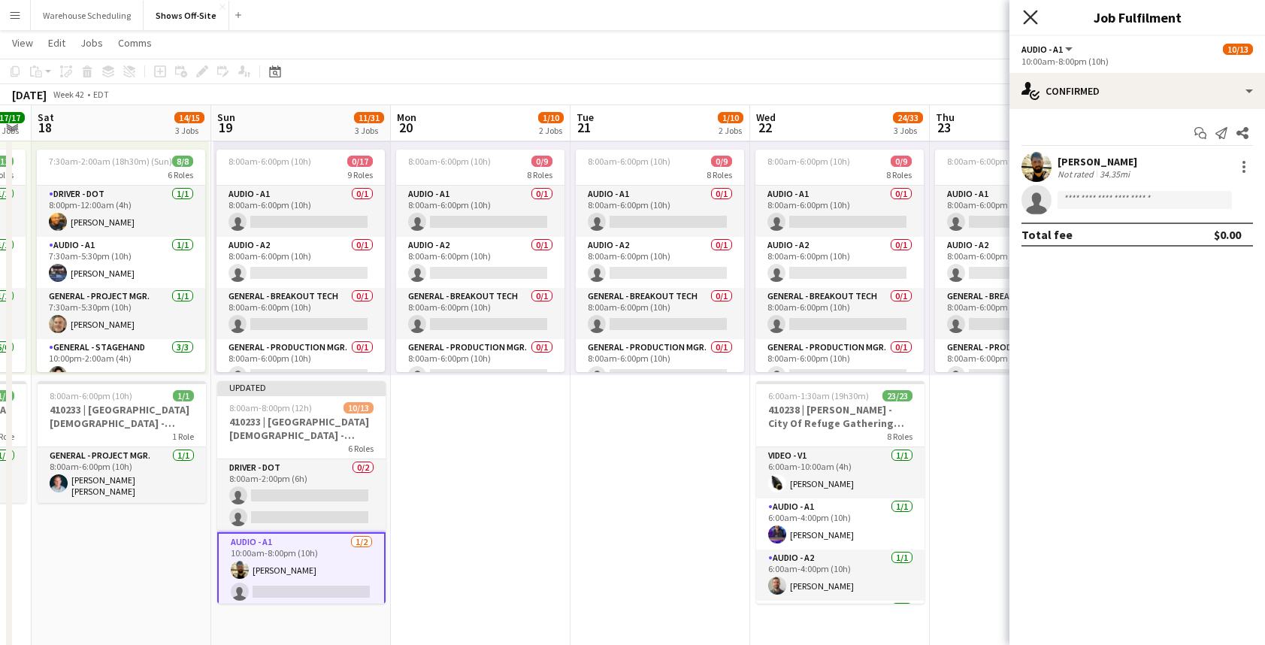
click at [1027, 17] on icon "Close pop-in" at bounding box center [1030, 17] width 14 height 14
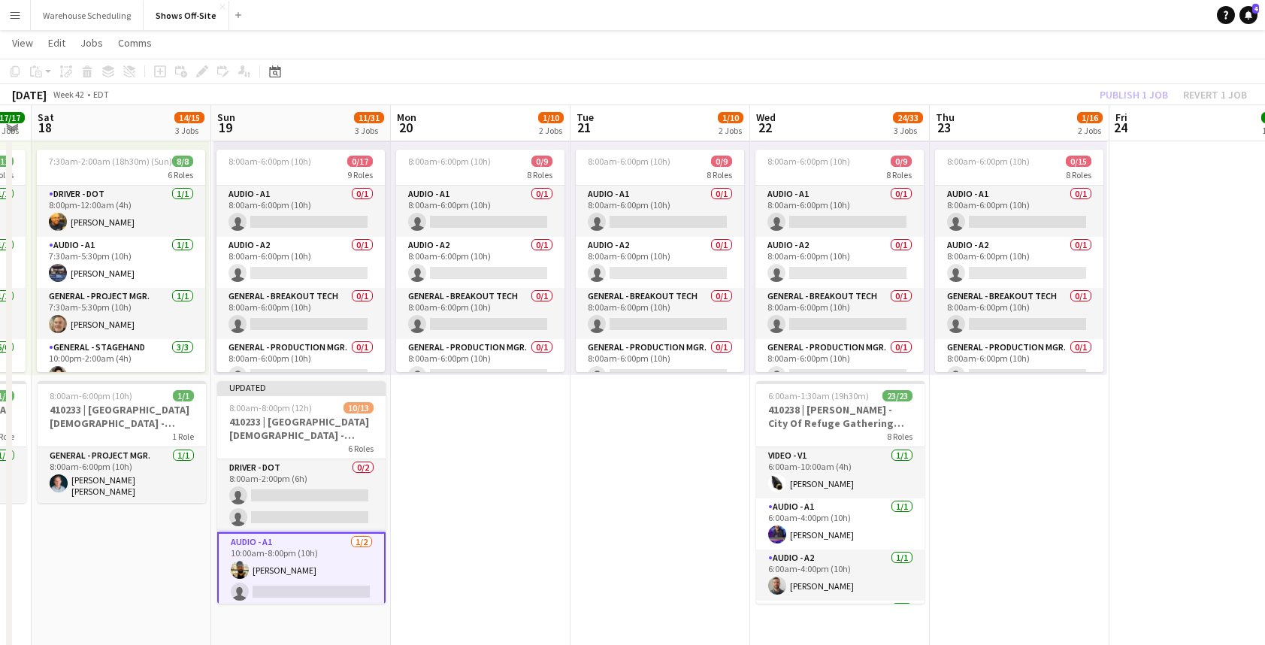
click at [1142, 88] on div "Publish 1 job Revert 1 job" at bounding box center [1172, 95] width 183 height 20
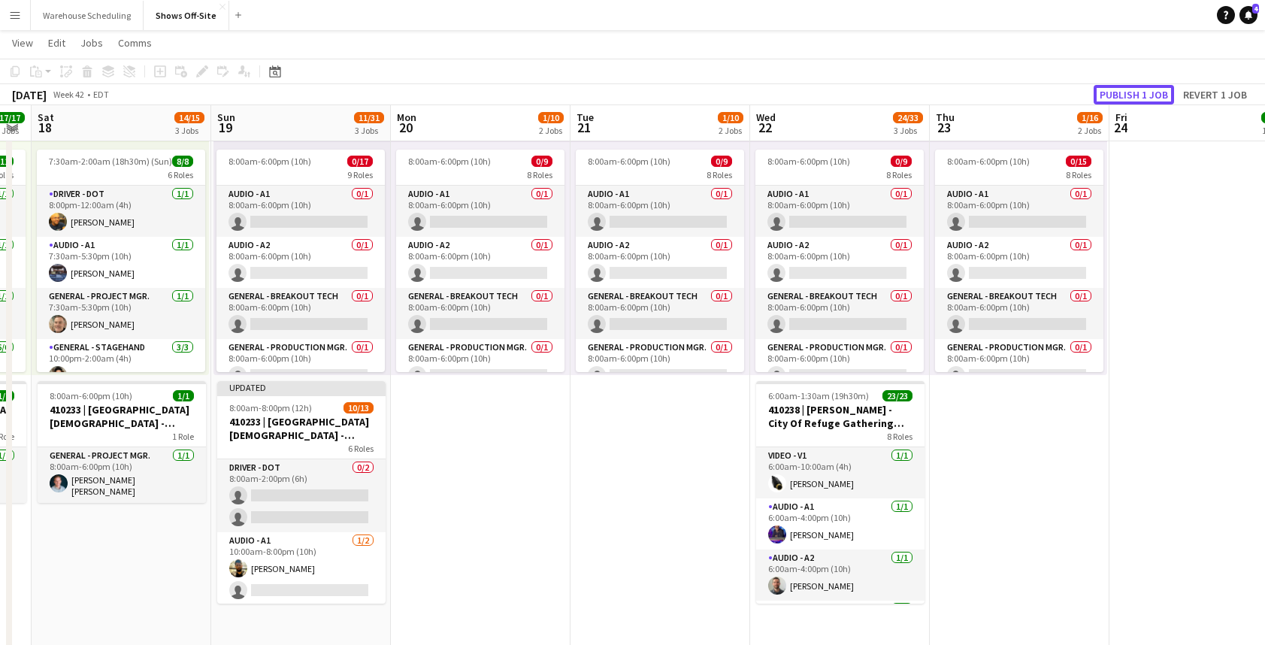
click at [1142, 88] on button "Publish 1 job" at bounding box center [1133, 95] width 80 height 20
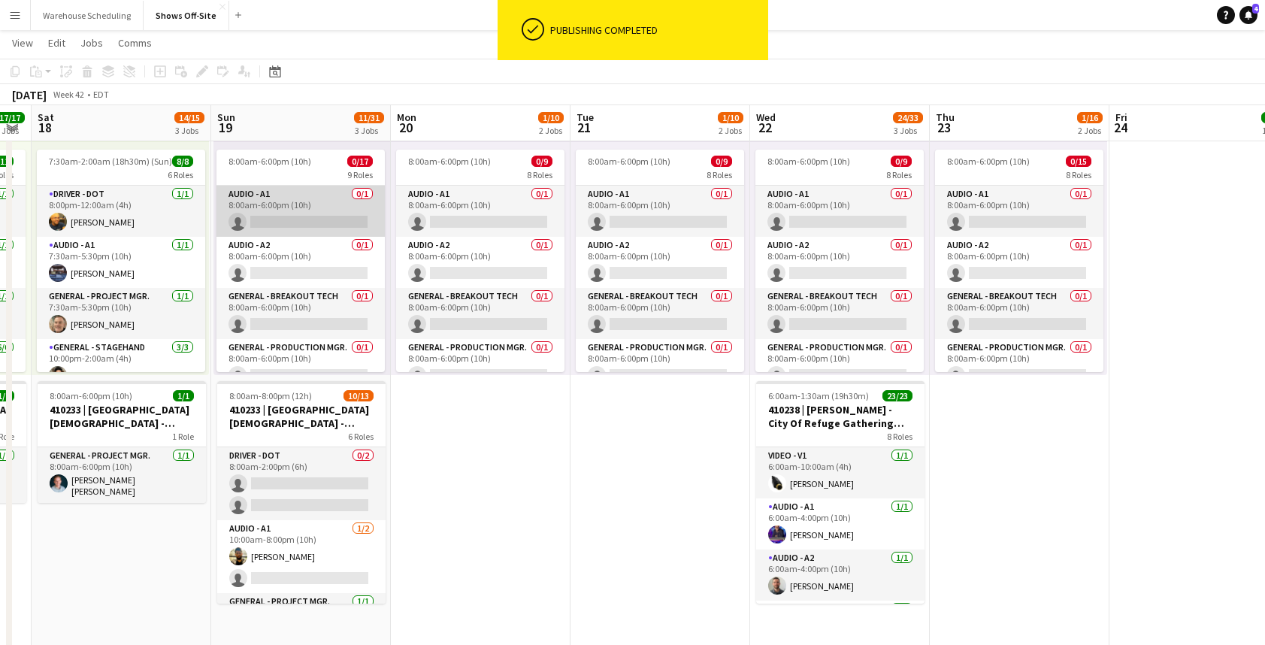
click at [335, 194] on app-card-role "Audio - A1 0/1 8:00am-6:00pm (10h) single-neutral-actions" at bounding box center [300, 211] width 168 height 51
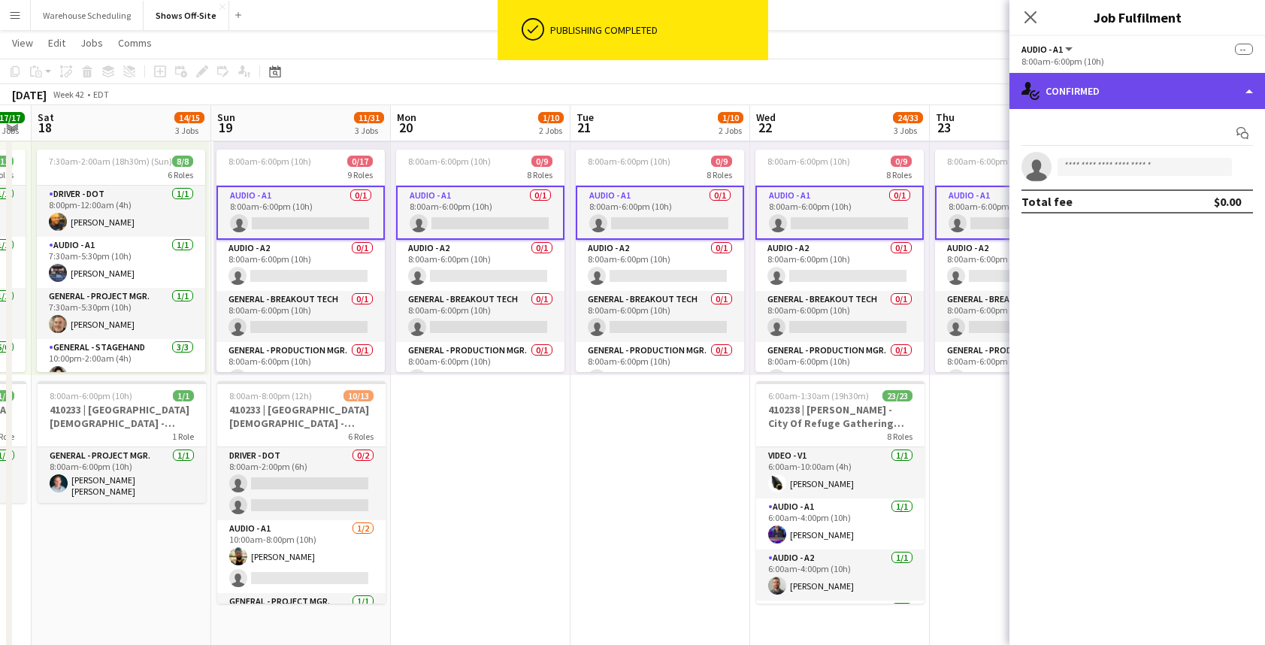
click at [1116, 98] on div "single-neutral-actions-check-2 Confirmed" at bounding box center [1136, 91] width 255 height 36
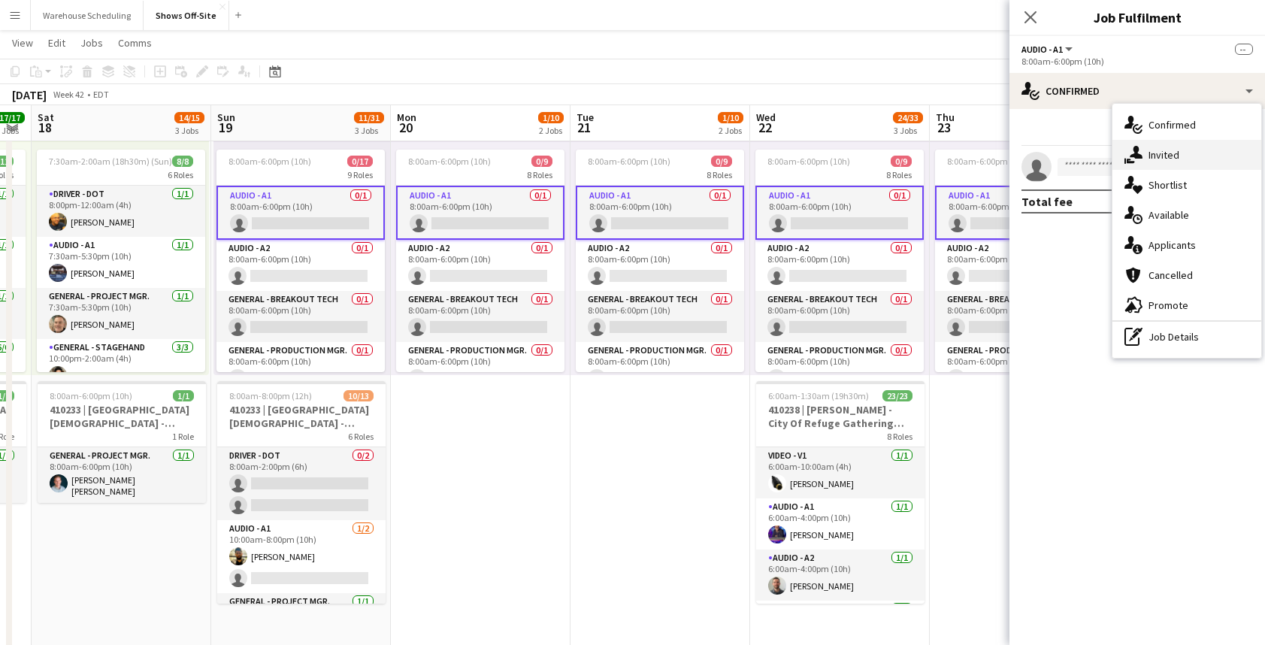
click at [1154, 146] on div "single-neutral-actions-share-1 Invited" at bounding box center [1186, 155] width 149 height 30
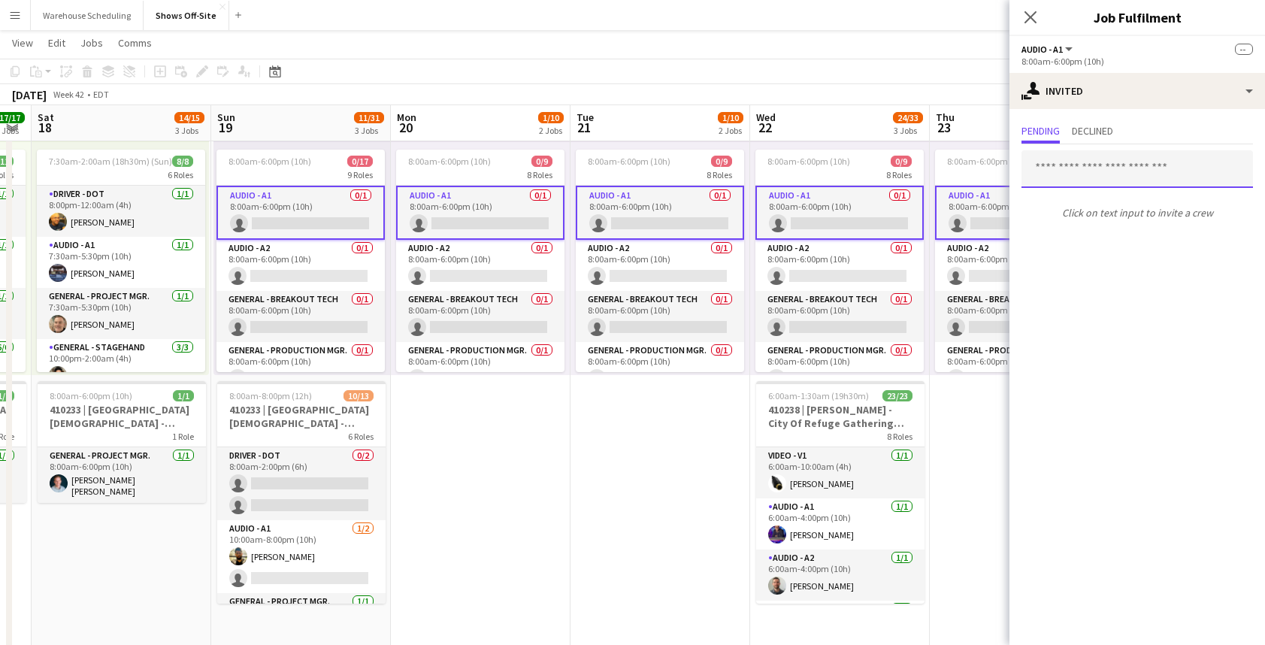
click at [1087, 168] on input "text" at bounding box center [1136, 169] width 231 height 38
type input "*"
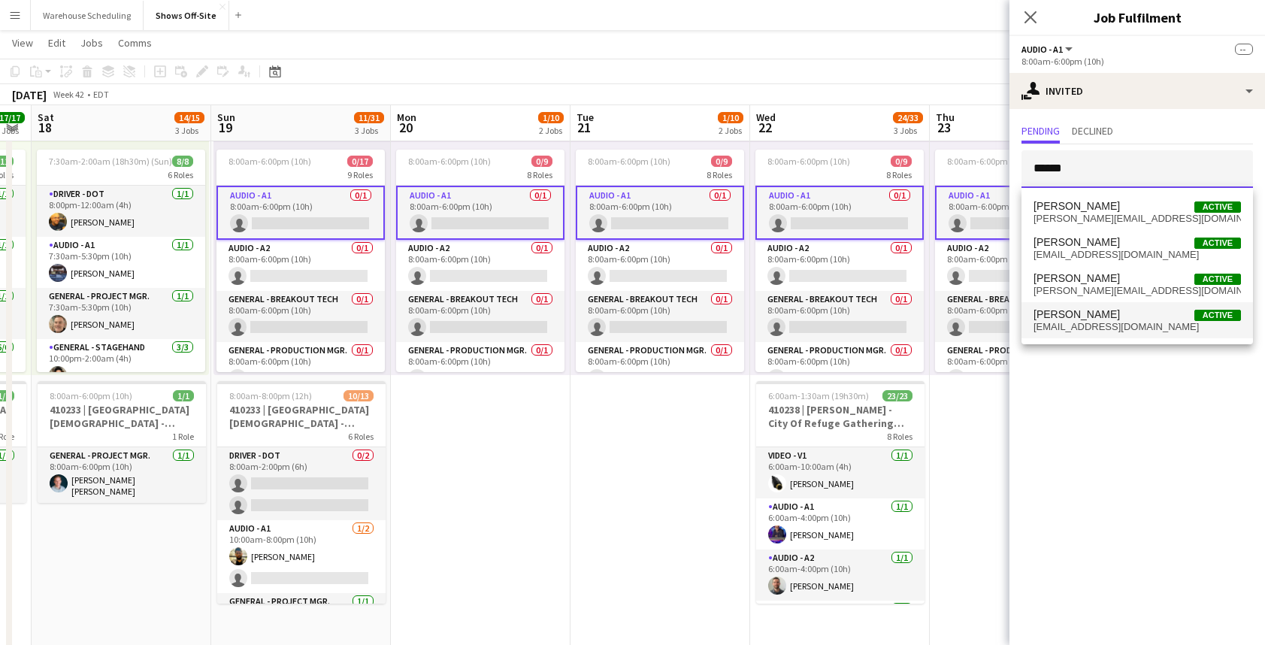
type input "******"
click at [1095, 319] on span "Travis Stoker Active" at bounding box center [1136, 314] width 207 height 13
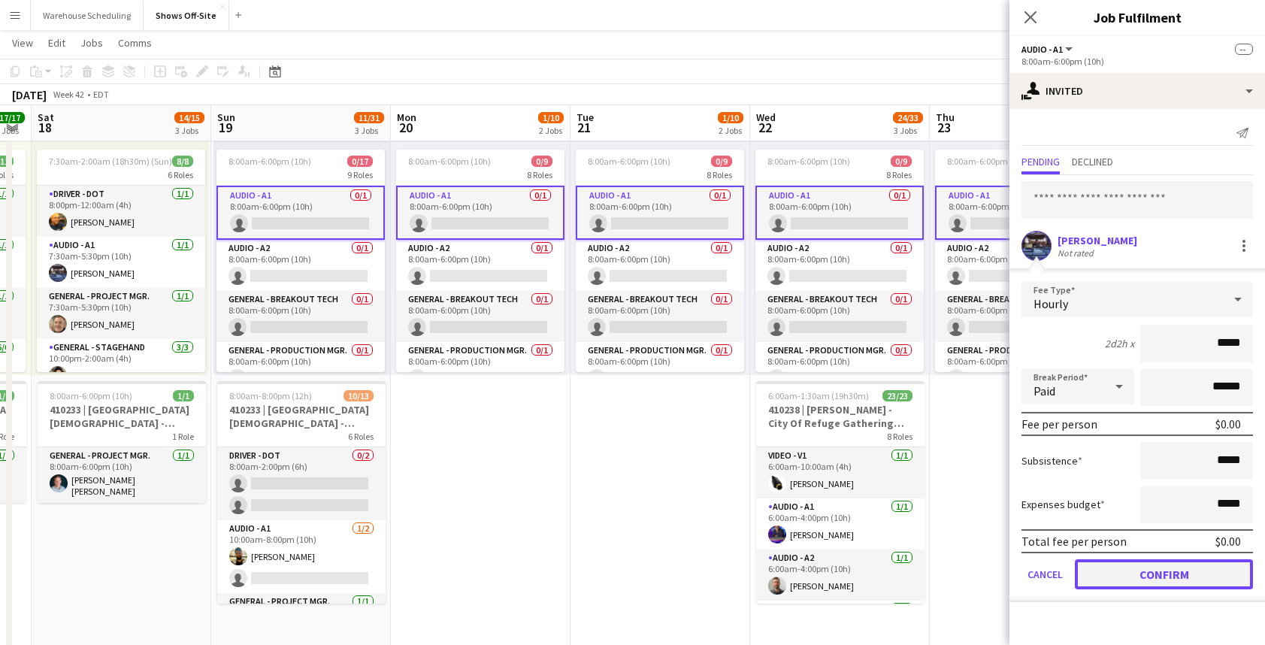
click at [1132, 575] on button "Confirm" at bounding box center [1163, 574] width 178 height 30
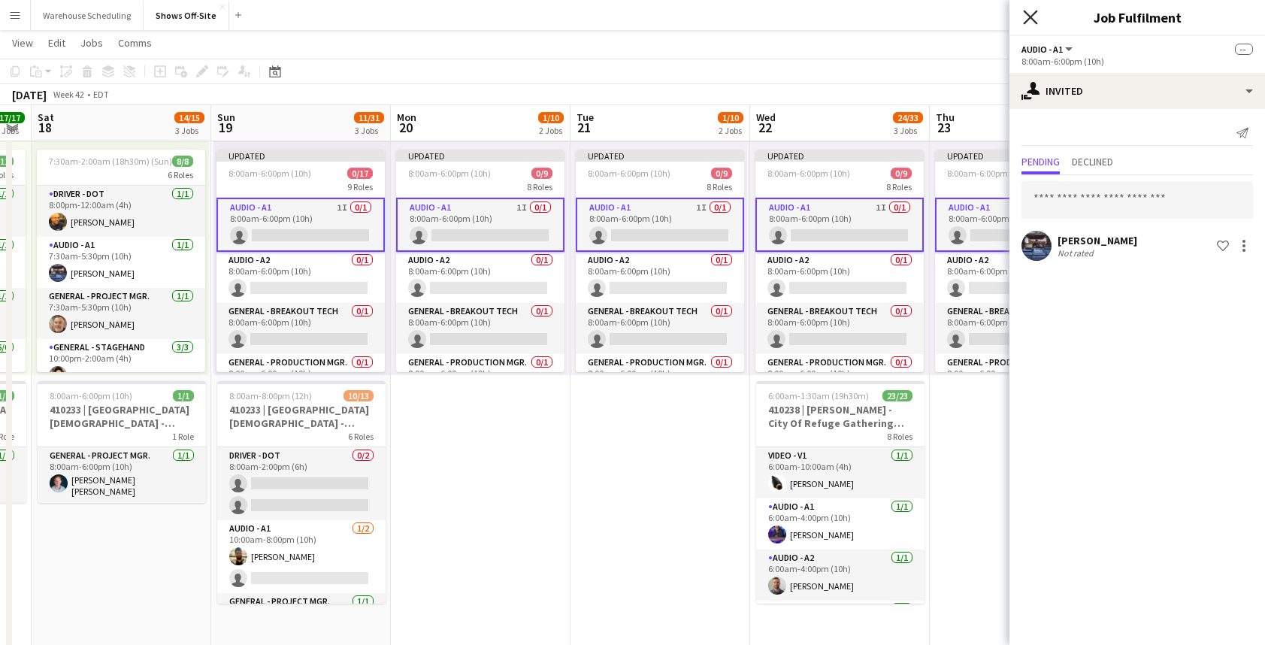
click at [1023, 17] on icon "Close pop-in" at bounding box center [1030, 17] width 14 height 14
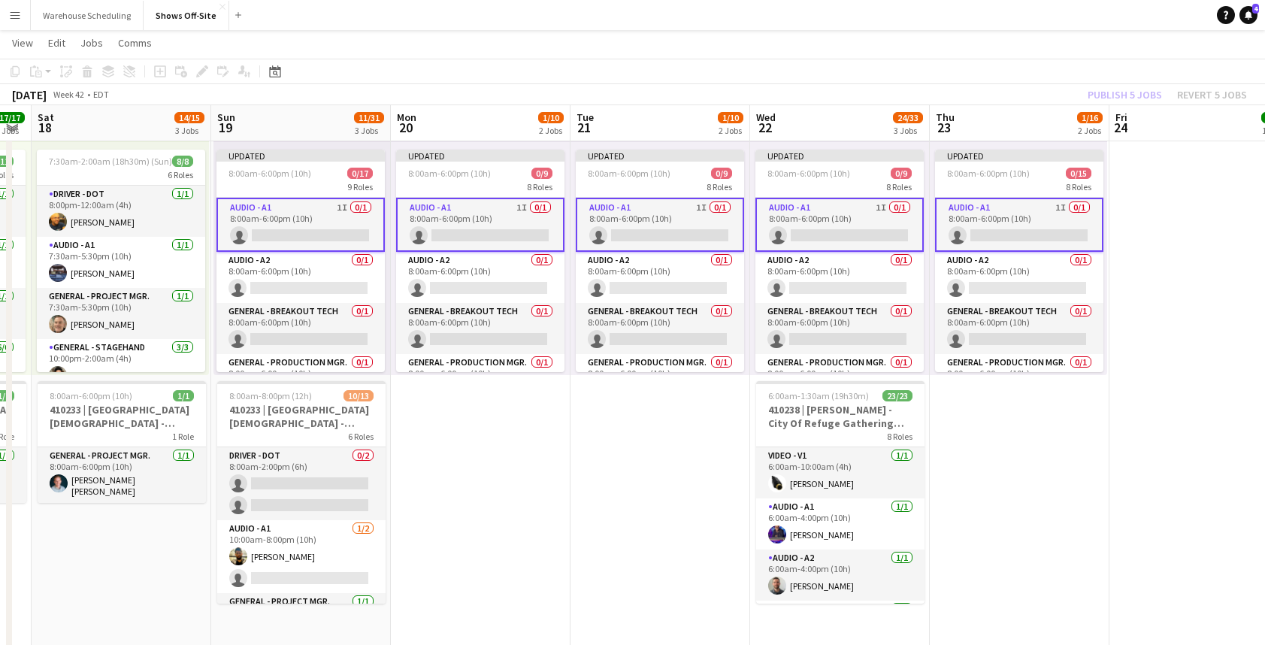
click at [1124, 85] on div "Publish 5 jobs Revert 5 jobs" at bounding box center [1166, 95] width 195 height 20
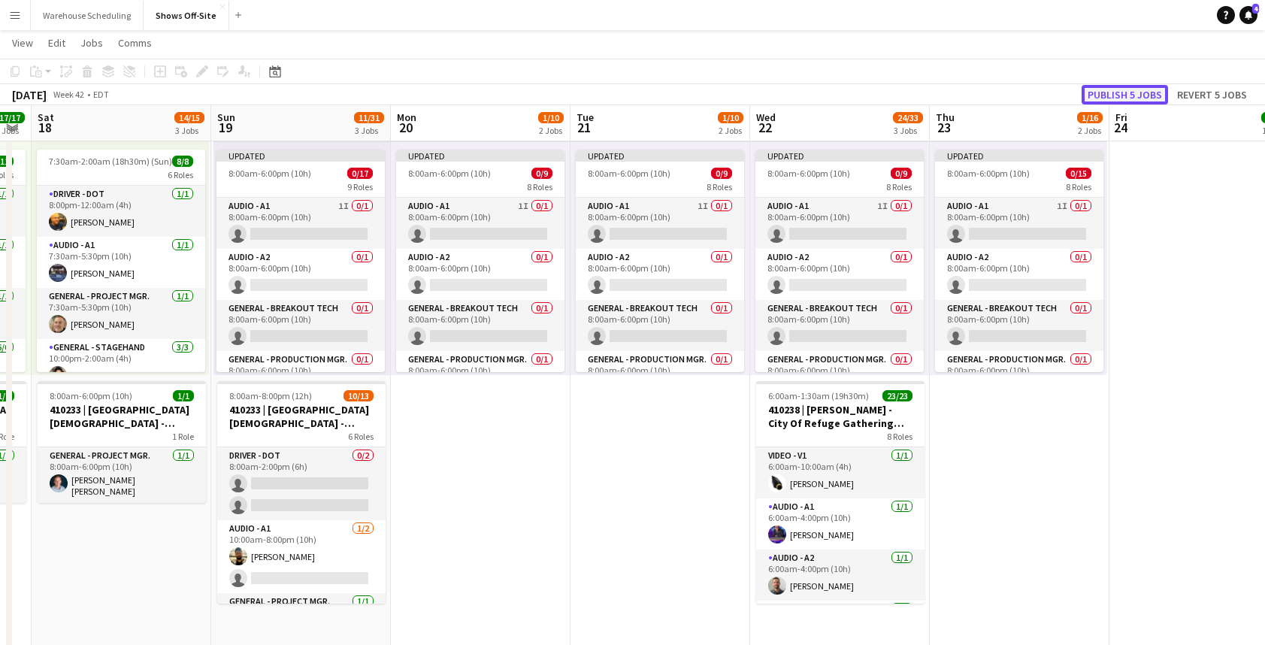
click at [1127, 89] on button "Publish 5 jobs" at bounding box center [1124, 95] width 86 height 20
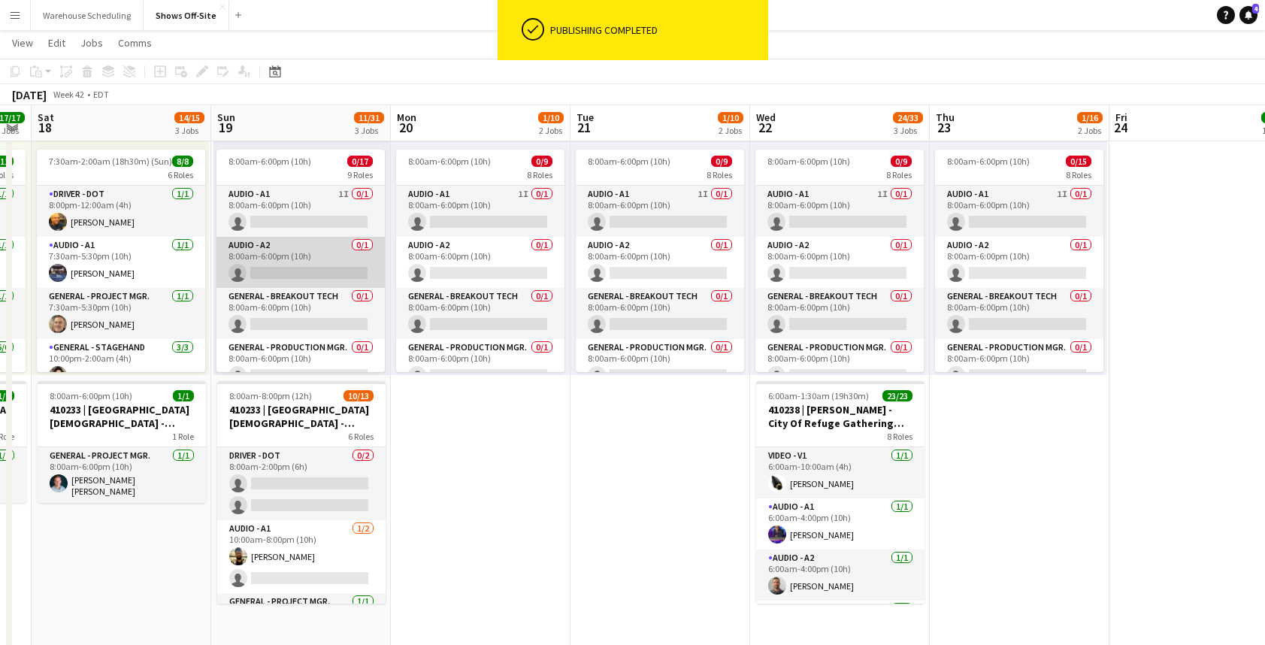
click at [307, 254] on app-card-role "Audio - A2 0/1 8:00am-6:00pm (10h) single-neutral-actions" at bounding box center [300, 262] width 168 height 51
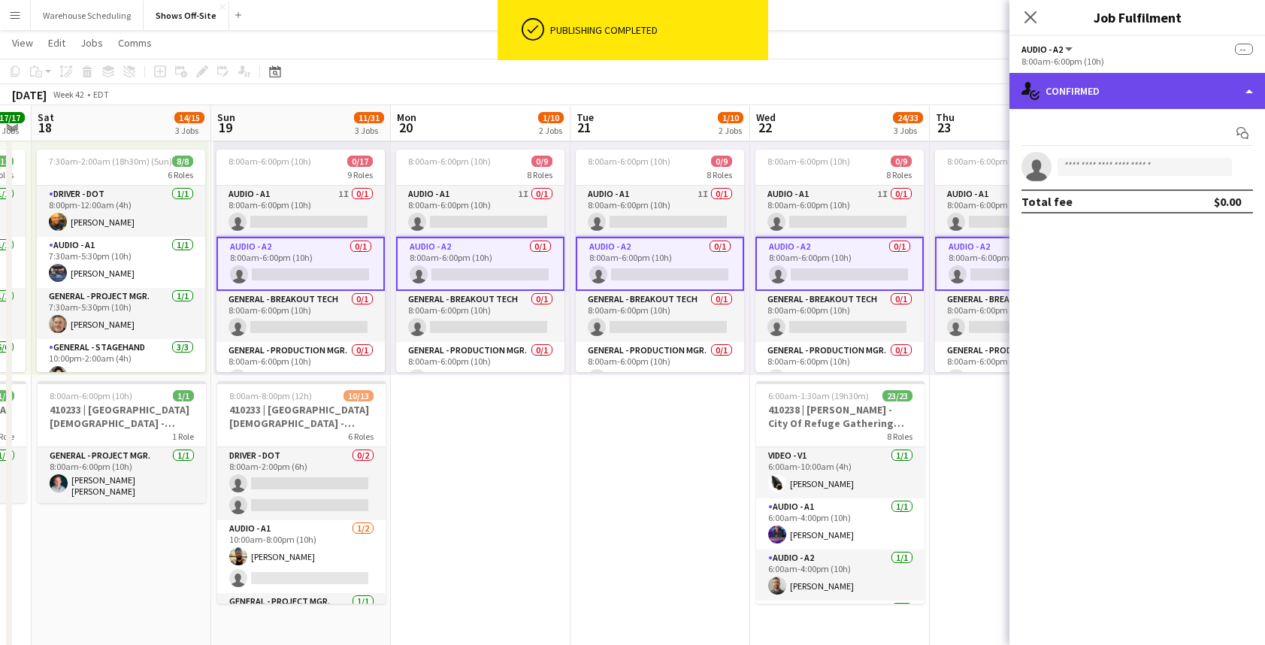
click at [1111, 95] on div "single-neutral-actions-check-2 Confirmed" at bounding box center [1136, 91] width 255 height 36
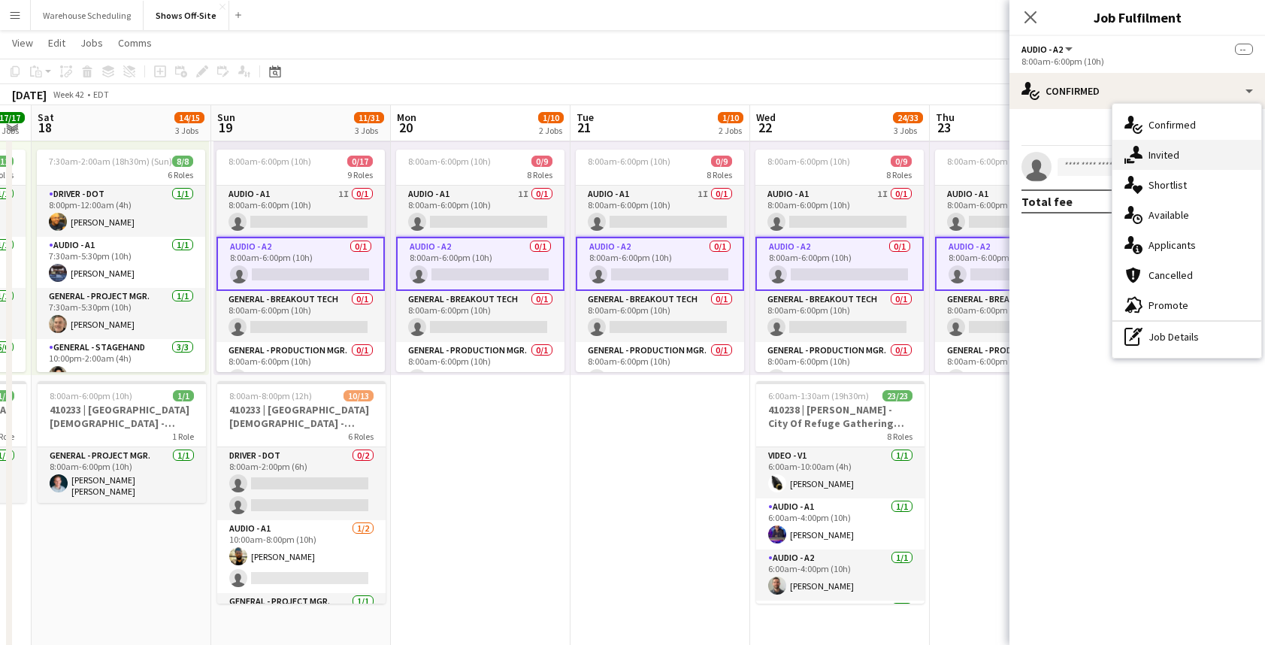
click at [1132, 145] on div "single-neutral-actions-share-1 Invited" at bounding box center [1186, 155] width 149 height 30
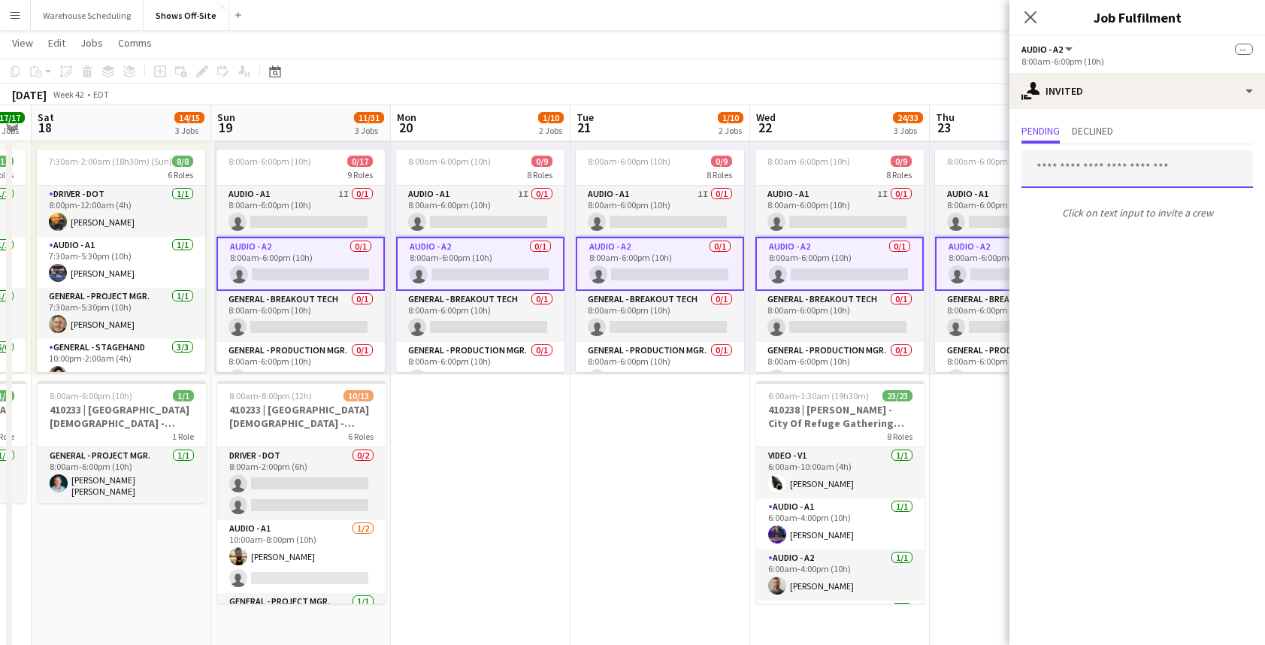
click at [1102, 165] on input "text" at bounding box center [1136, 169] width 231 height 38
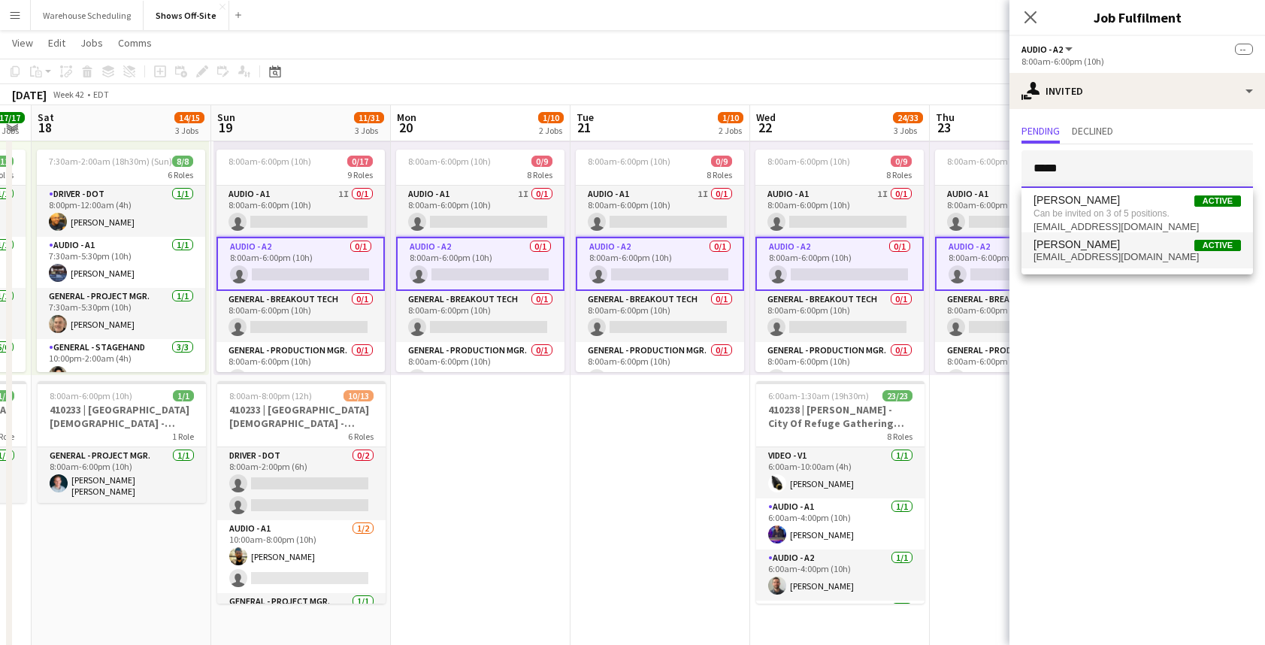
type input "*****"
click at [1094, 247] on span "[PERSON_NAME]" at bounding box center [1076, 244] width 86 height 13
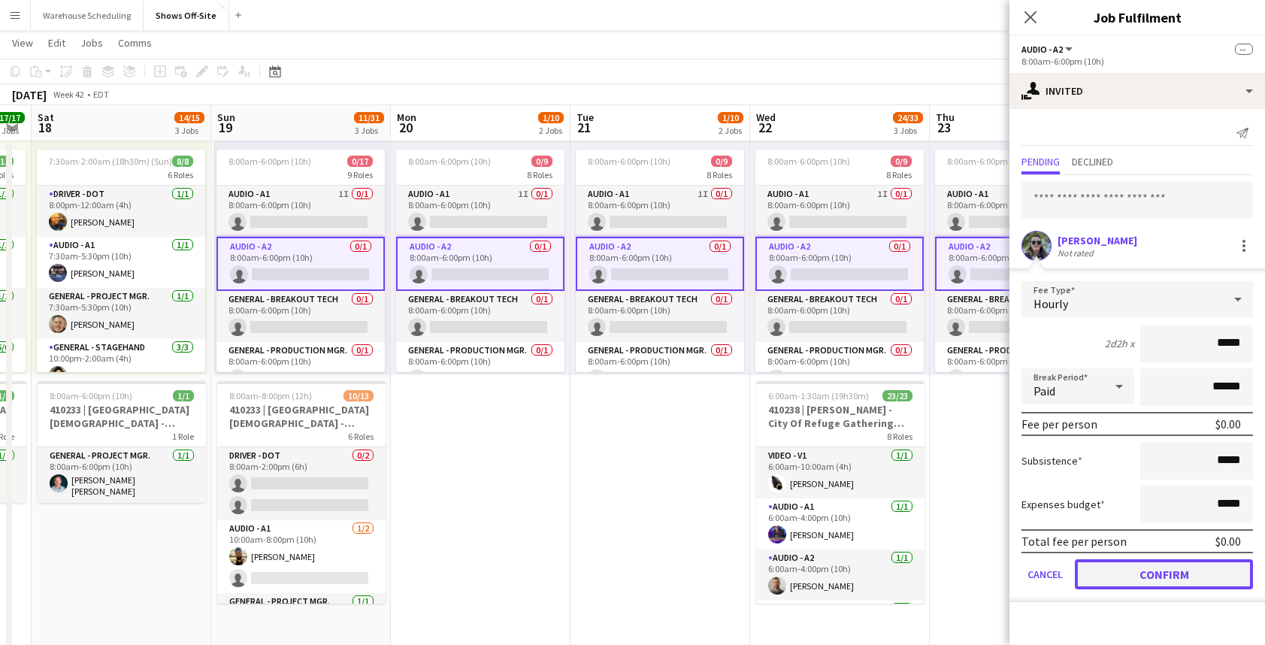
click at [1152, 571] on button "Confirm" at bounding box center [1163, 574] width 178 height 30
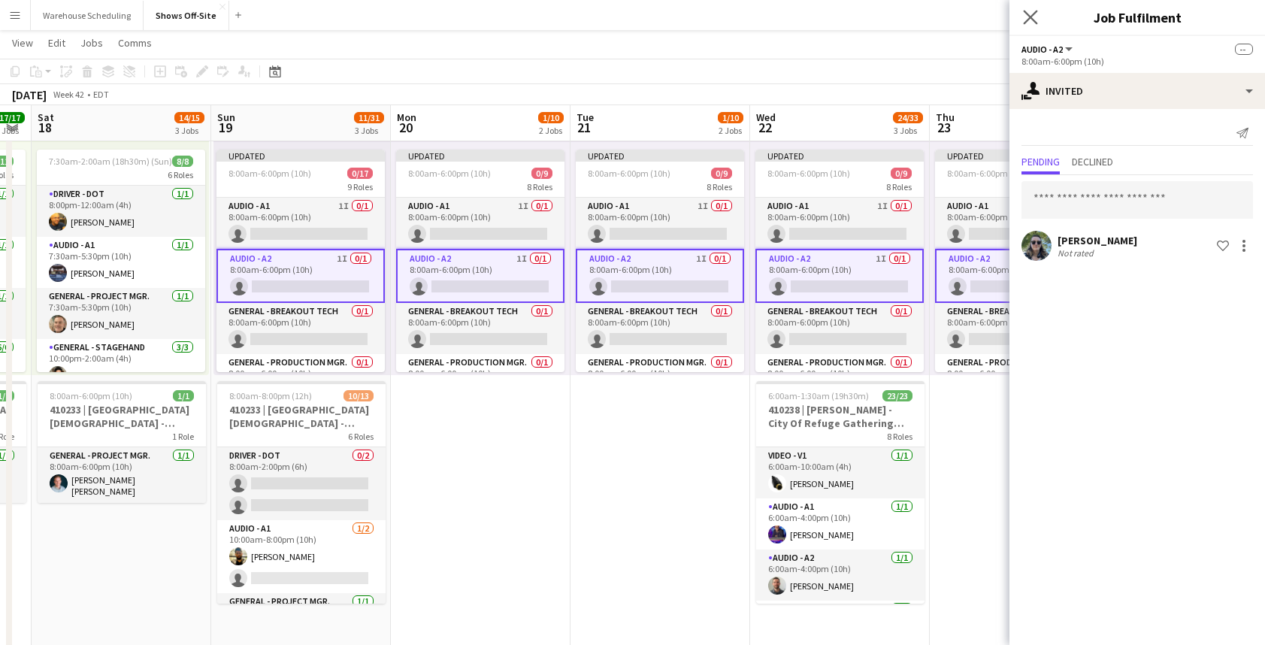
click at [1037, 20] on app-icon "Close pop-in" at bounding box center [1031, 18] width 22 height 22
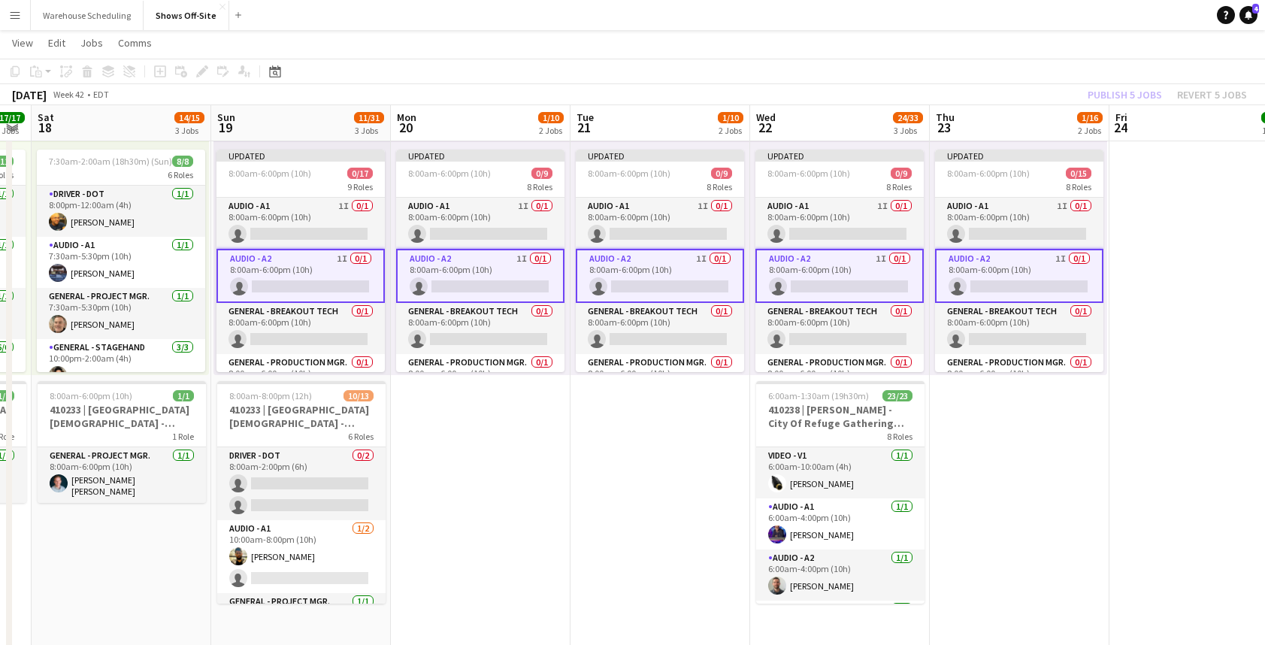
click at [1132, 92] on div "Publish 5 jobs Revert 5 jobs" at bounding box center [1166, 95] width 195 height 20
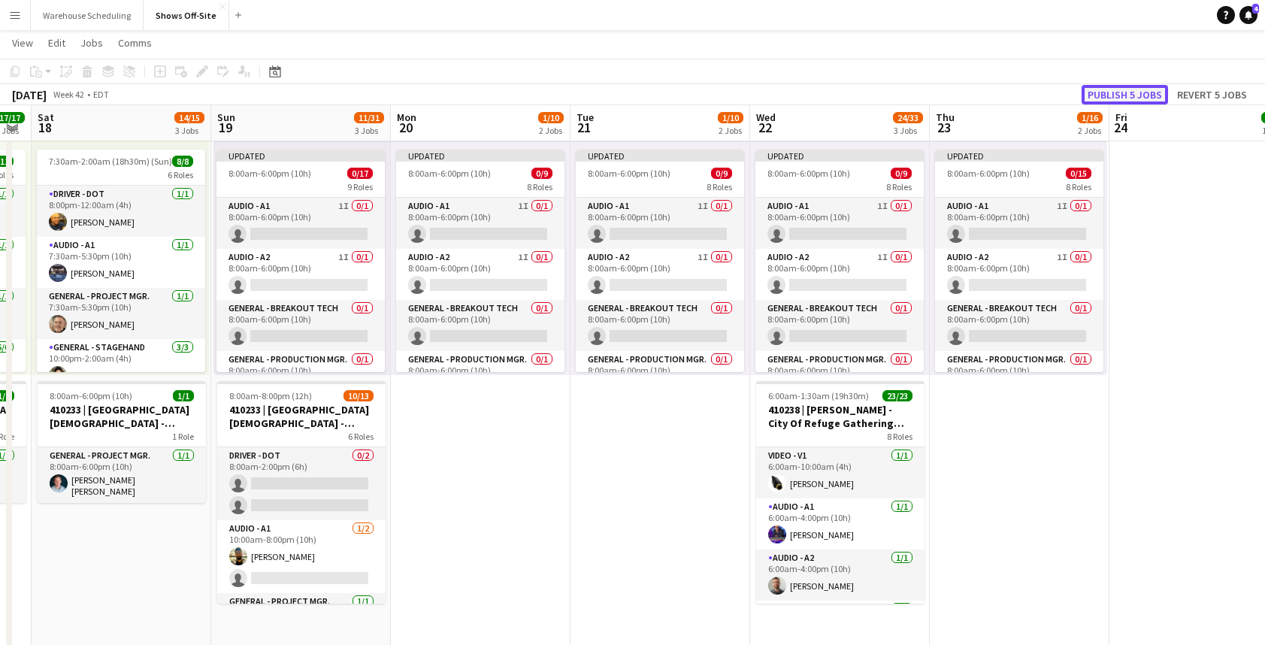
click at [1127, 95] on button "Publish 5 jobs" at bounding box center [1124, 95] width 86 height 20
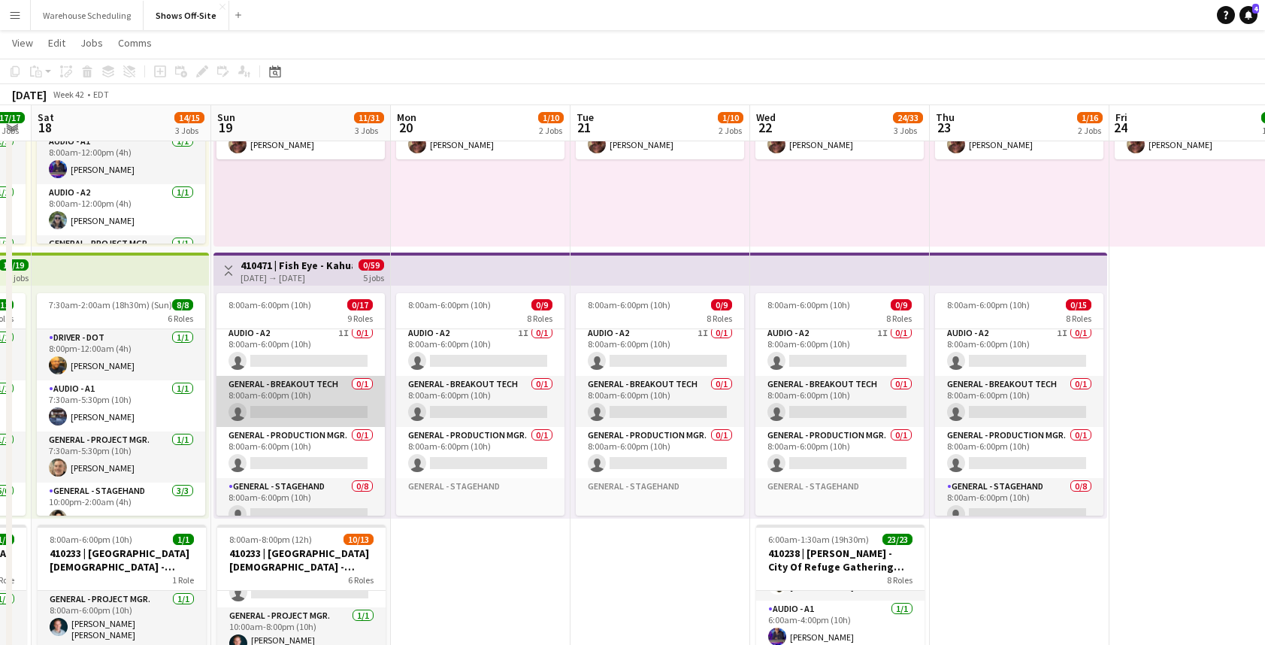
scroll to position [65, 0]
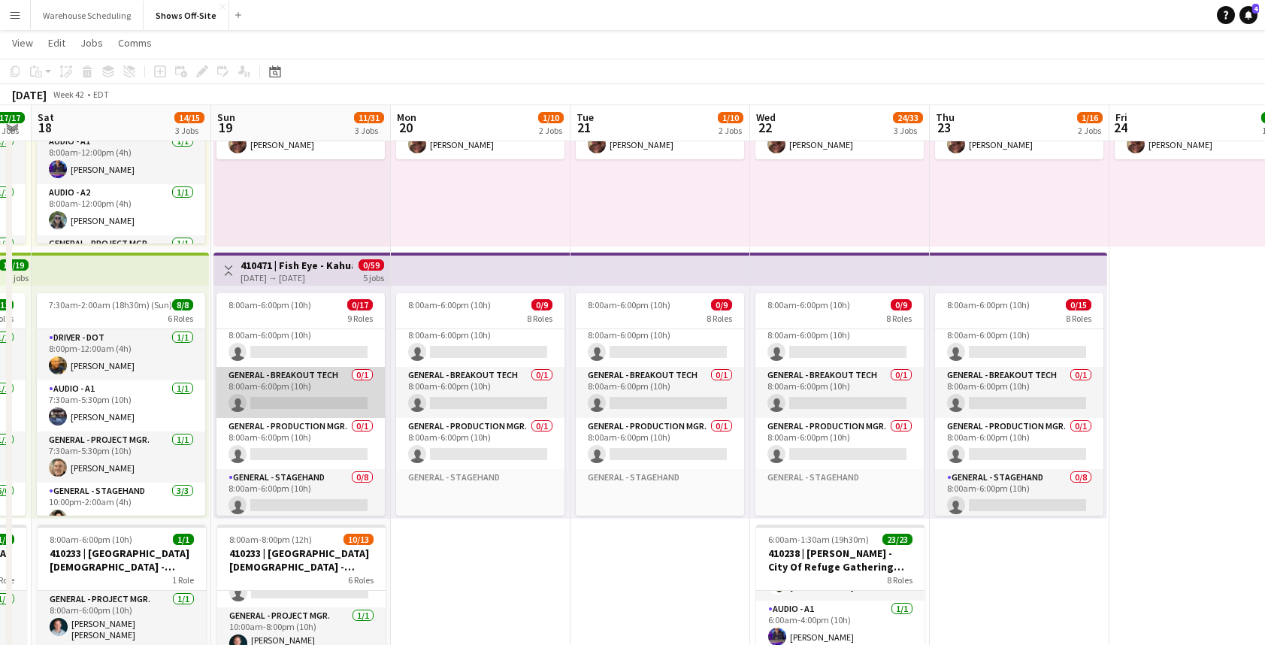
click at [307, 379] on app-card-role "General - Breakout Tech 0/1 8:00am-6:00pm (10h) single-neutral-actions" at bounding box center [300, 392] width 168 height 51
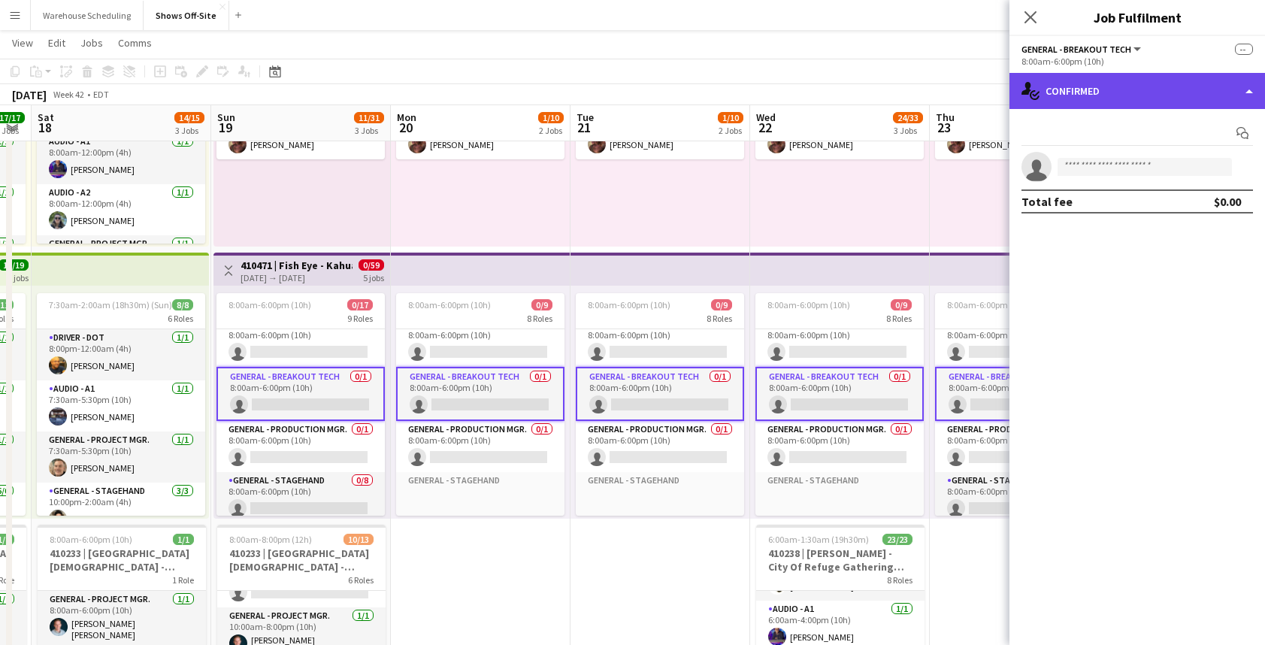
click at [1157, 92] on div "single-neutral-actions-check-2 Confirmed" at bounding box center [1136, 91] width 255 height 36
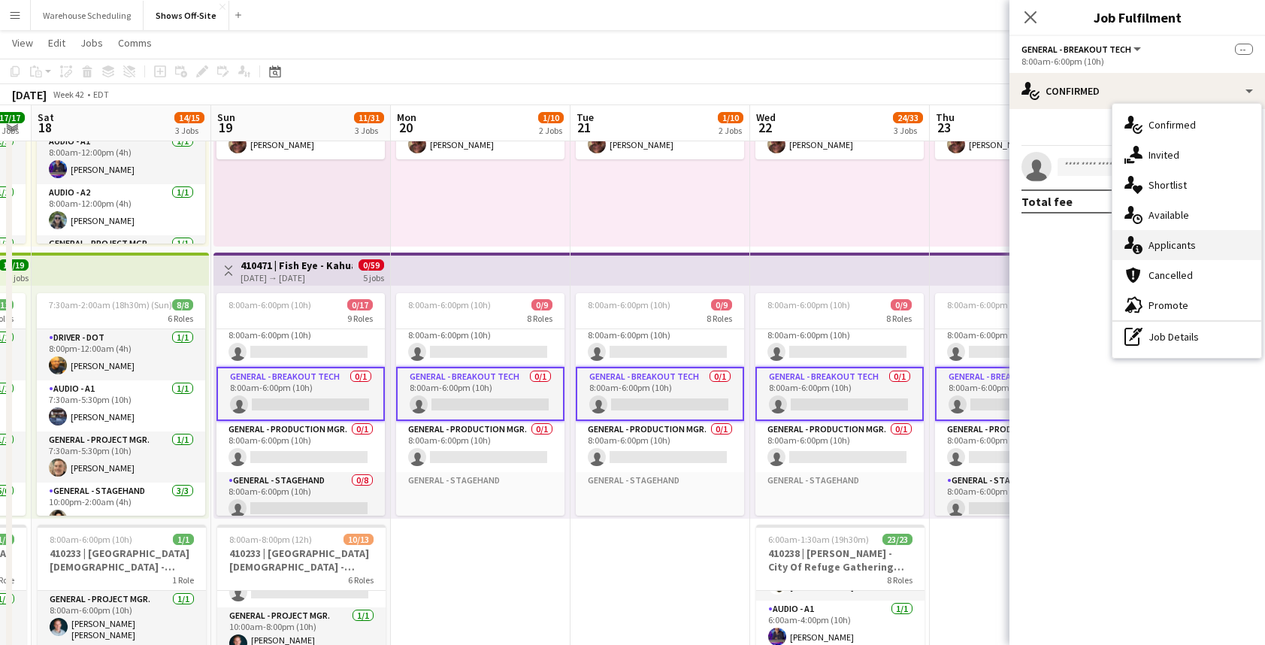
click at [1167, 245] on span "Applicants" at bounding box center [1171, 245] width 47 height 14
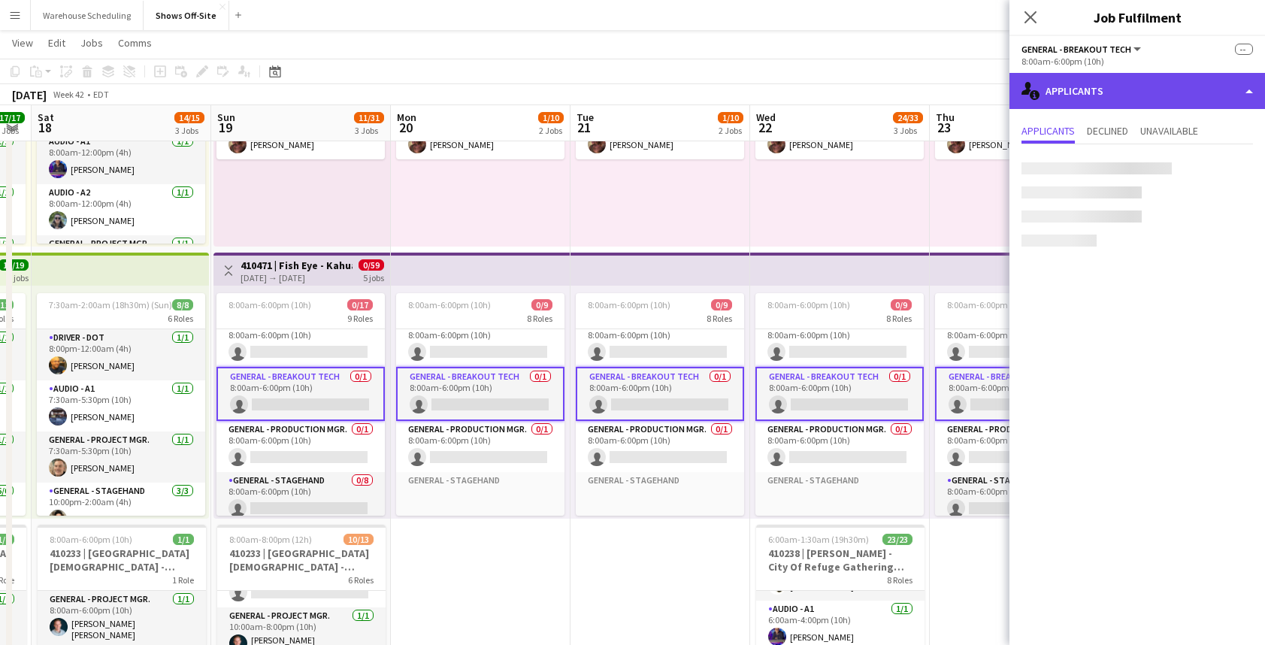
click at [1154, 92] on div "single-neutral-actions-information Applicants" at bounding box center [1136, 91] width 255 height 36
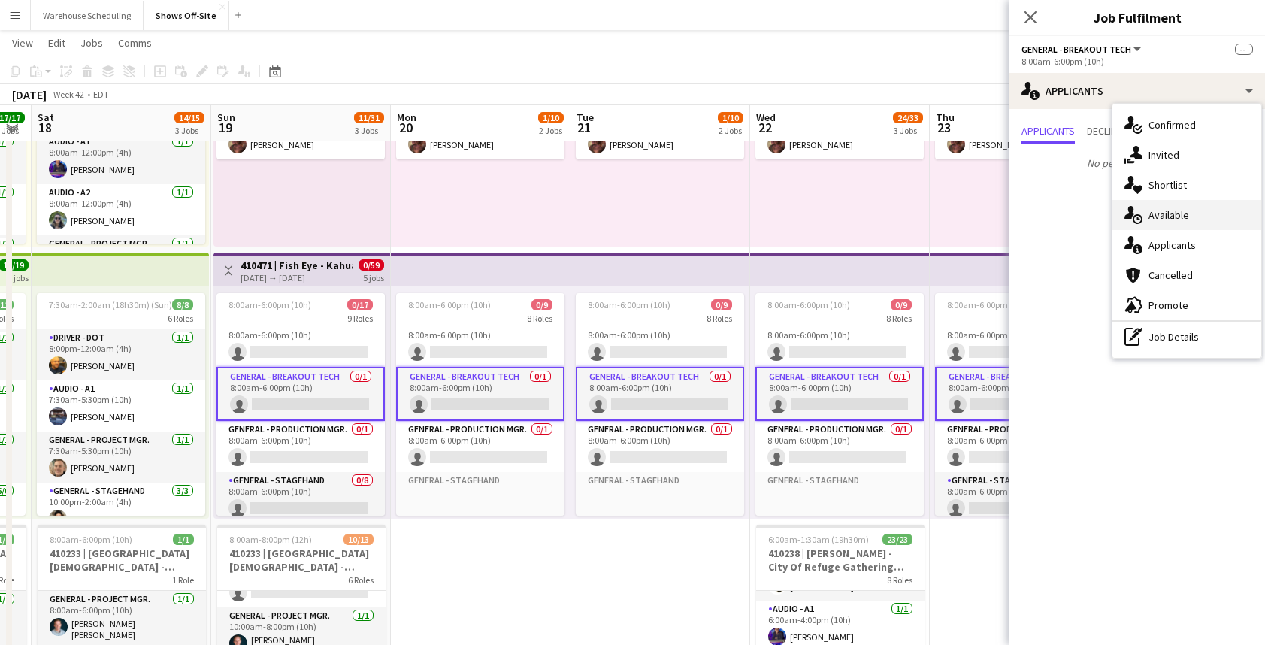
click at [1191, 218] on div "single-neutral-actions-upload Available" at bounding box center [1186, 215] width 149 height 30
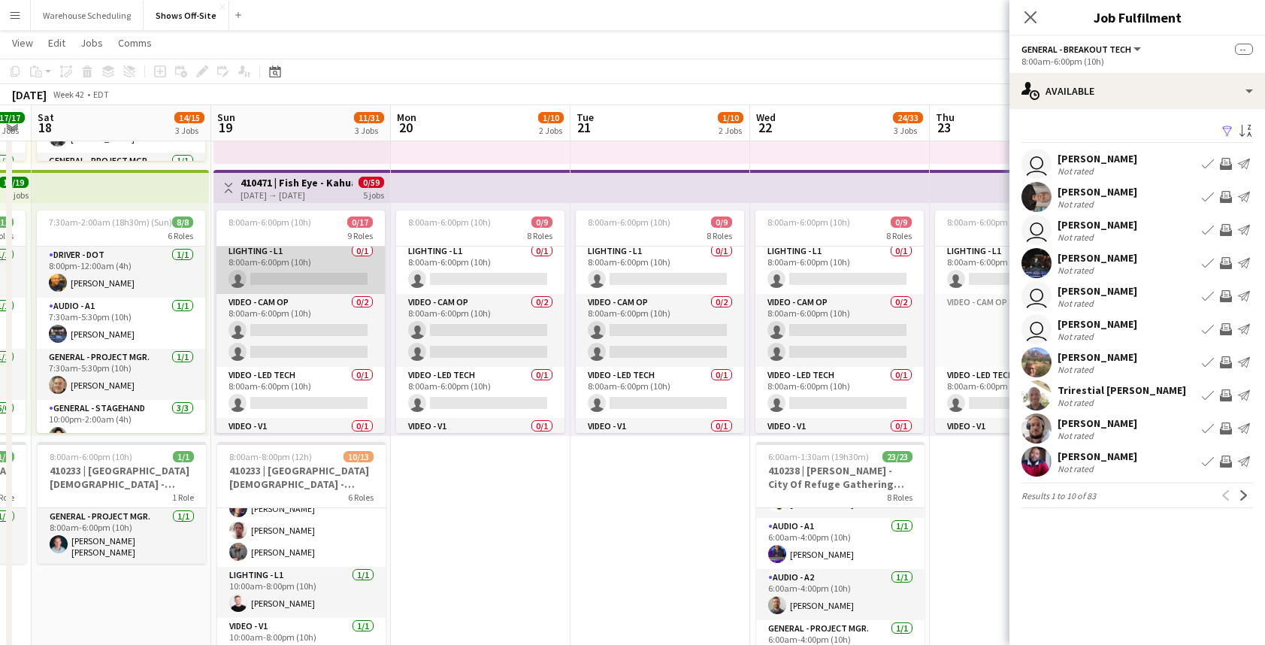
click at [285, 255] on app-card-role "Lighting - L1 0/1 8:00am-6:00pm (10h) single-neutral-actions" at bounding box center [300, 268] width 168 height 51
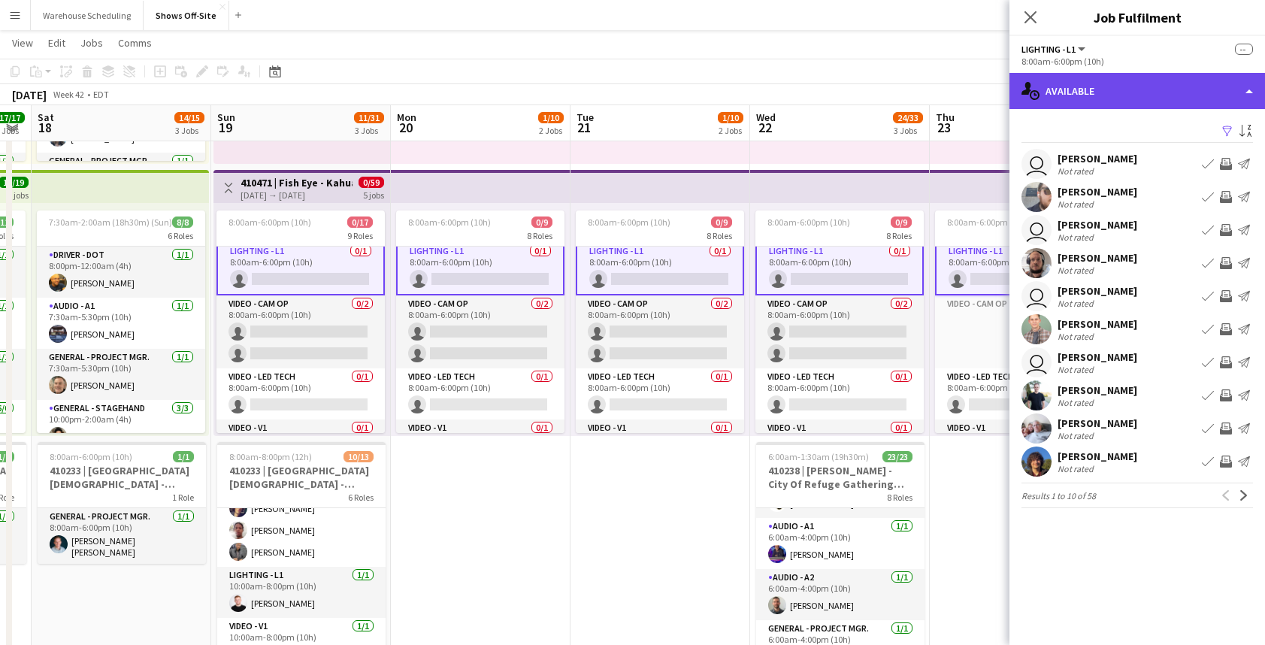
click at [1100, 82] on div "single-neutral-actions-upload Available" at bounding box center [1136, 91] width 255 height 36
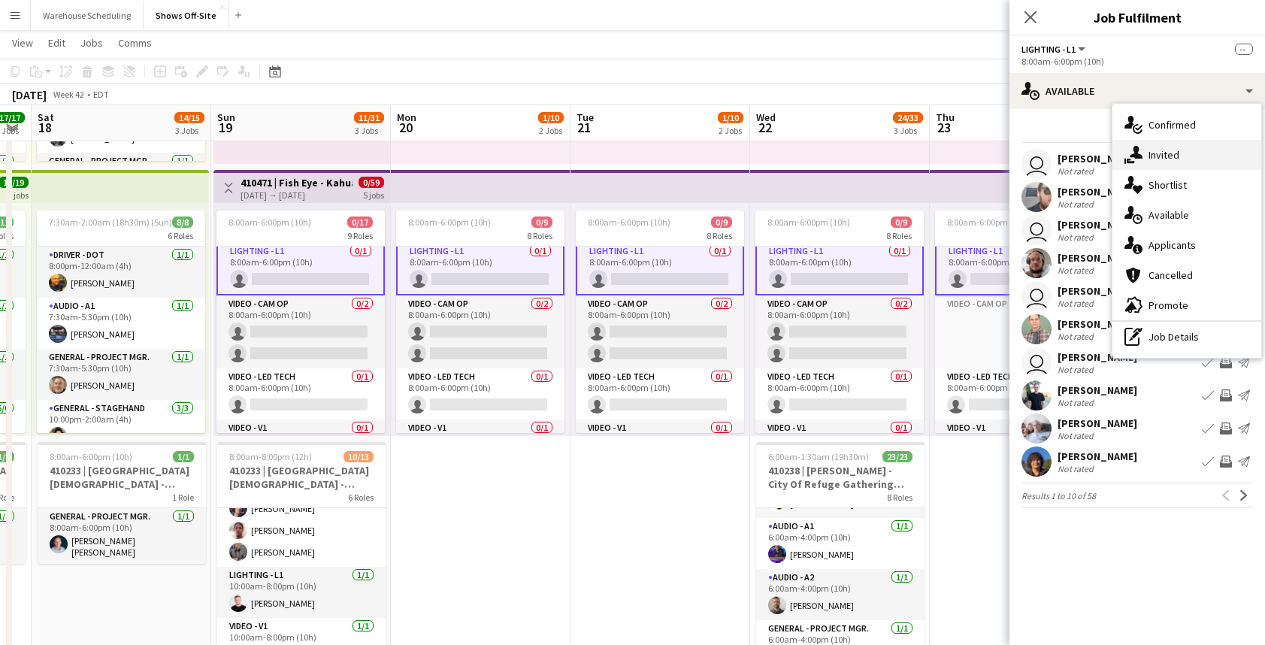
click at [1145, 168] on div "single-neutral-actions-share-1 Invited" at bounding box center [1186, 155] width 149 height 30
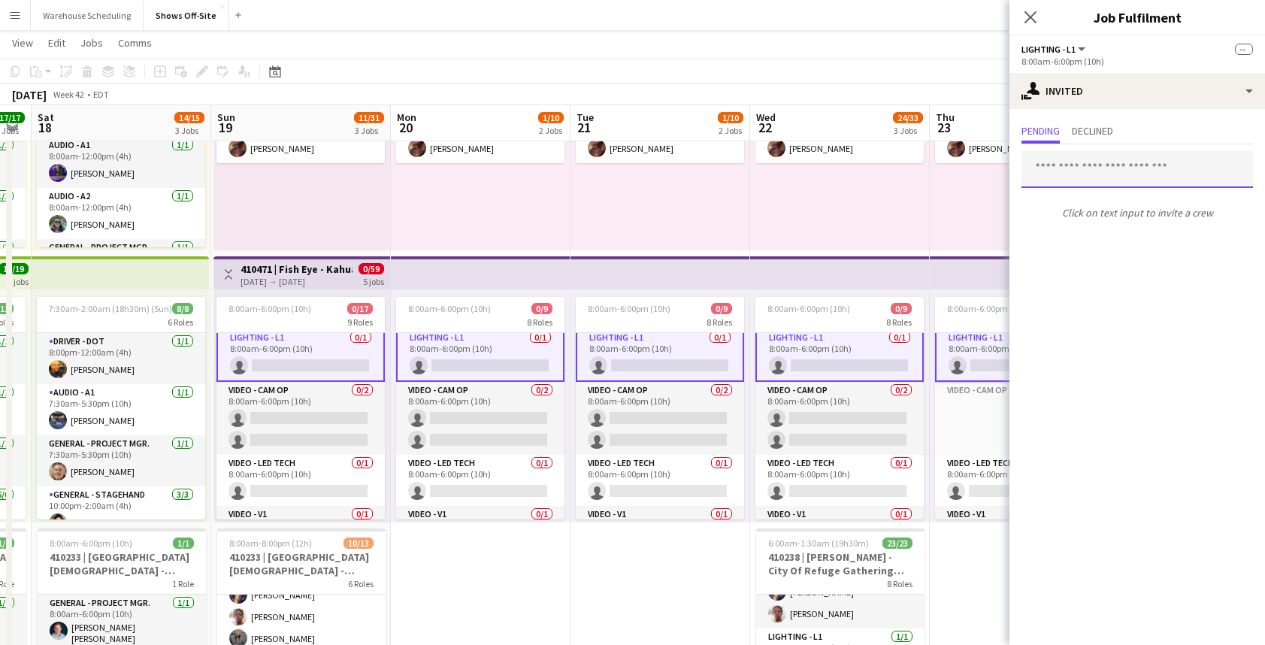
click at [1068, 166] on input "text" at bounding box center [1136, 169] width 231 height 38
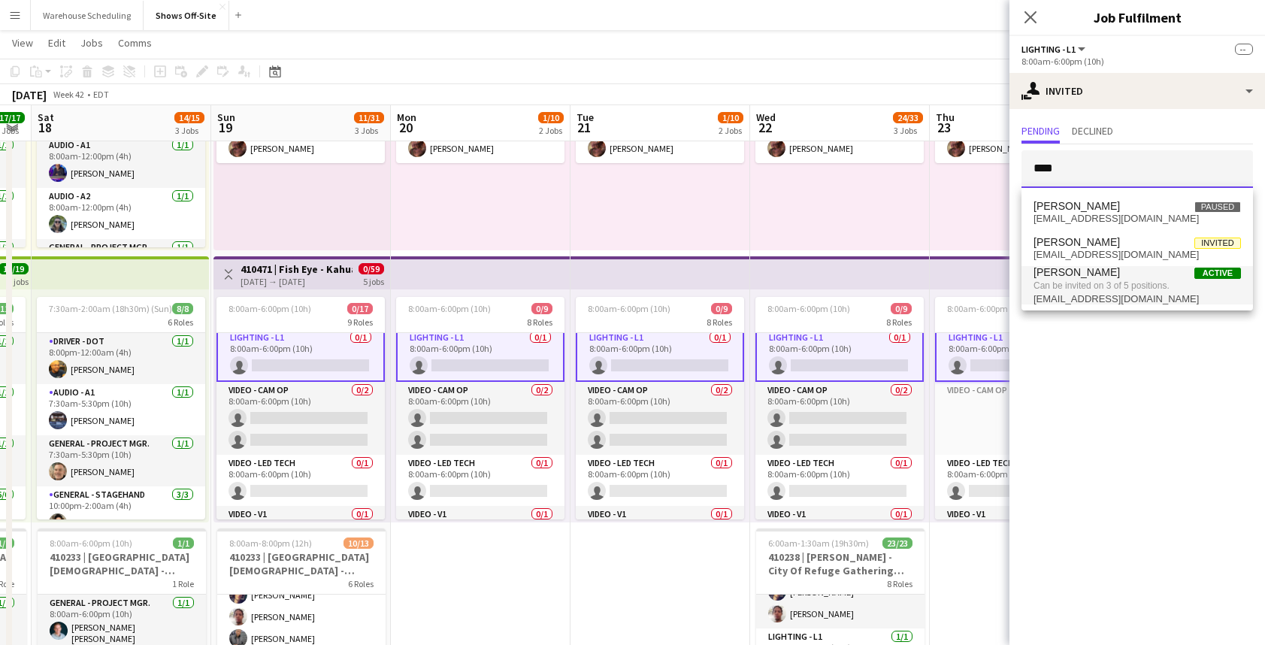
type input "****"
click at [1103, 287] on span "Can be invited on 3 of 5 positions." at bounding box center [1136, 286] width 207 height 14
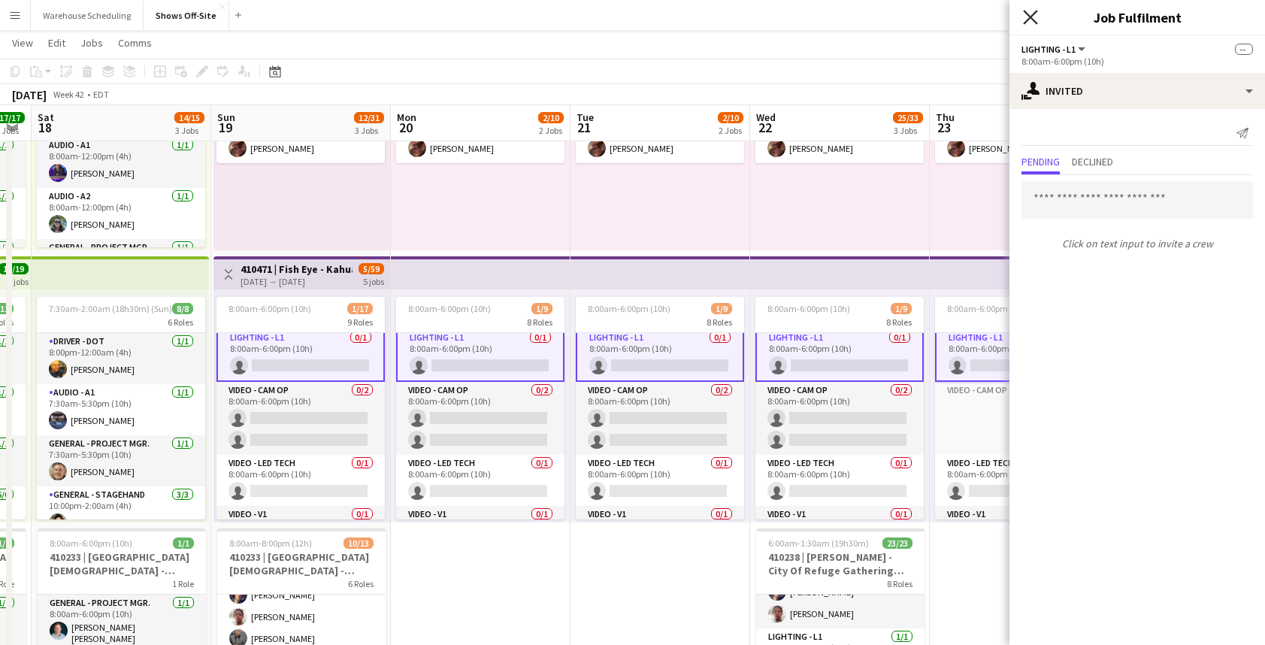
click at [1029, 23] on icon "Close pop-in" at bounding box center [1030, 17] width 14 height 14
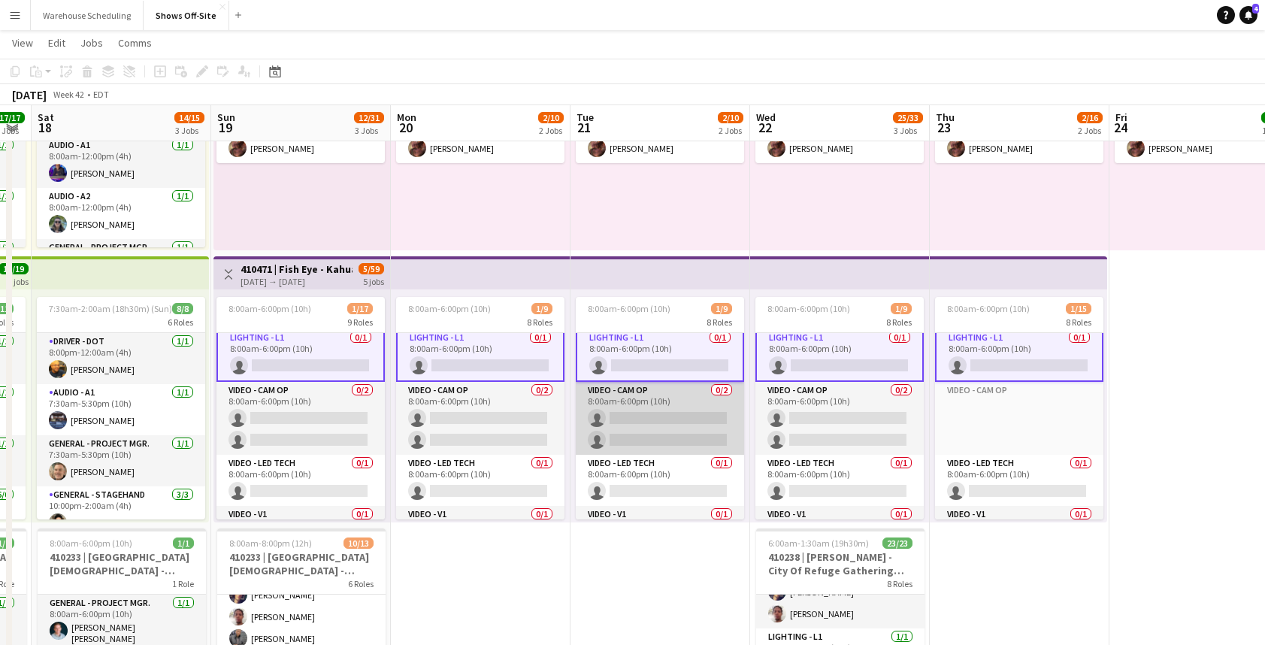
click at [658, 428] on app-card-role "Video - Cam Op 0/2 8:00am-6:00pm (10h) single-neutral-actions single-neutral-ac…" at bounding box center [660, 418] width 168 height 73
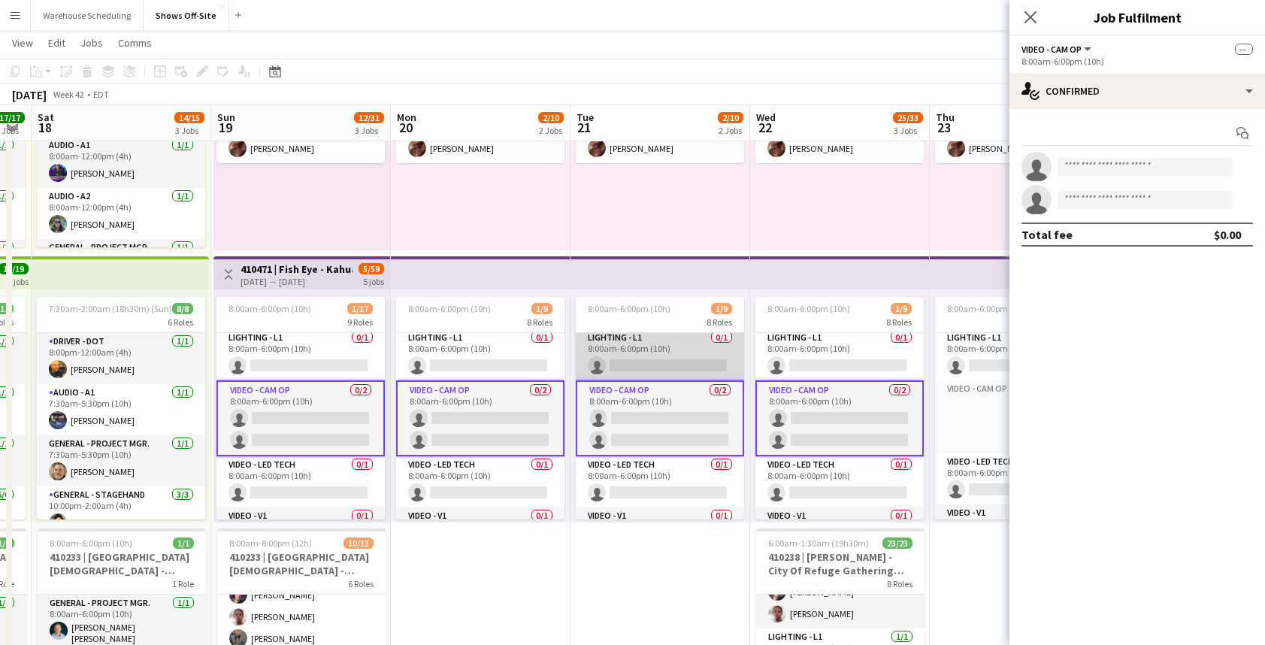
click at [664, 370] on app-card-role "Lighting - L1 0/1 8:00am-6:00pm (10h) single-neutral-actions" at bounding box center [660, 354] width 168 height 51
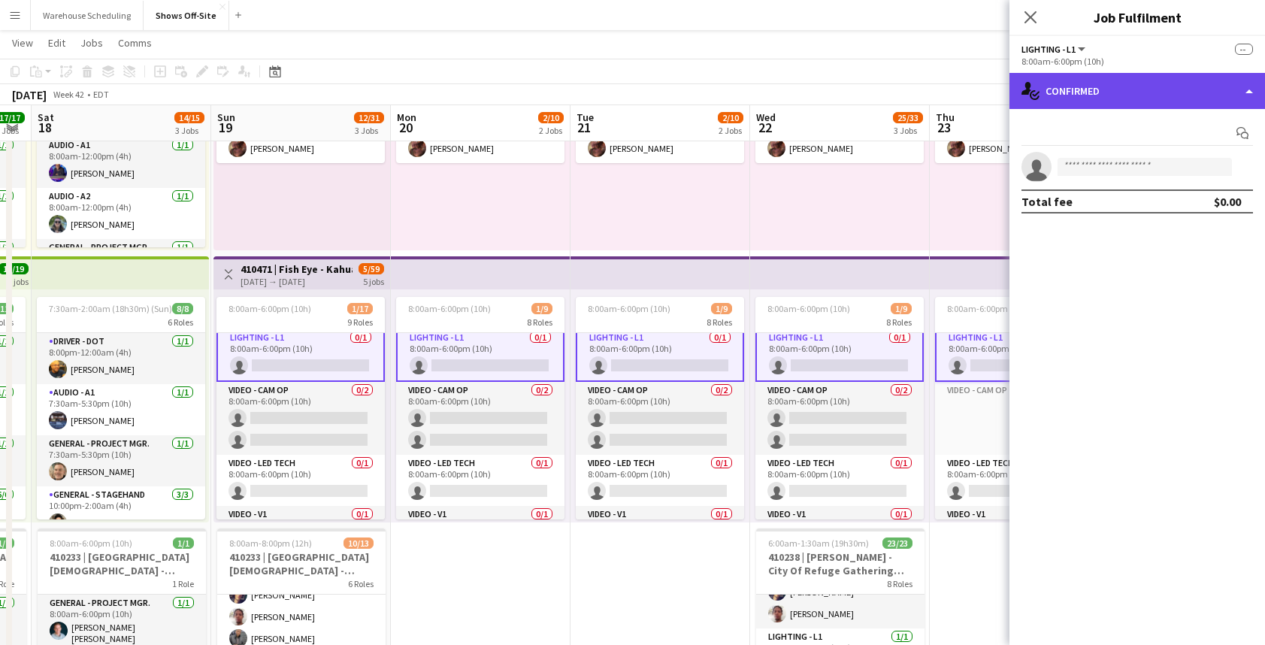
click at [1102, 94] on div "single-neutral-actions-check-2 Confirmed" at bounding box center [1136, 91] width 255 height 36
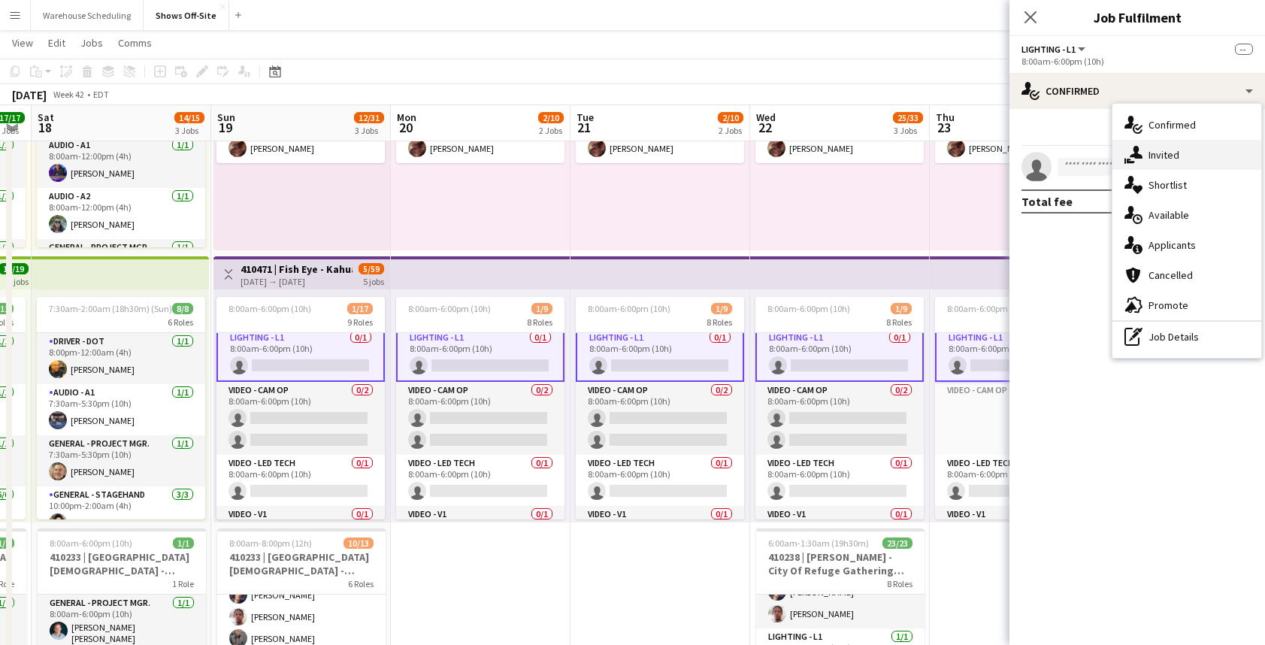
click at [1152, 154] on span "Invited" at bounding box center [1163, 155] width 31 height 14
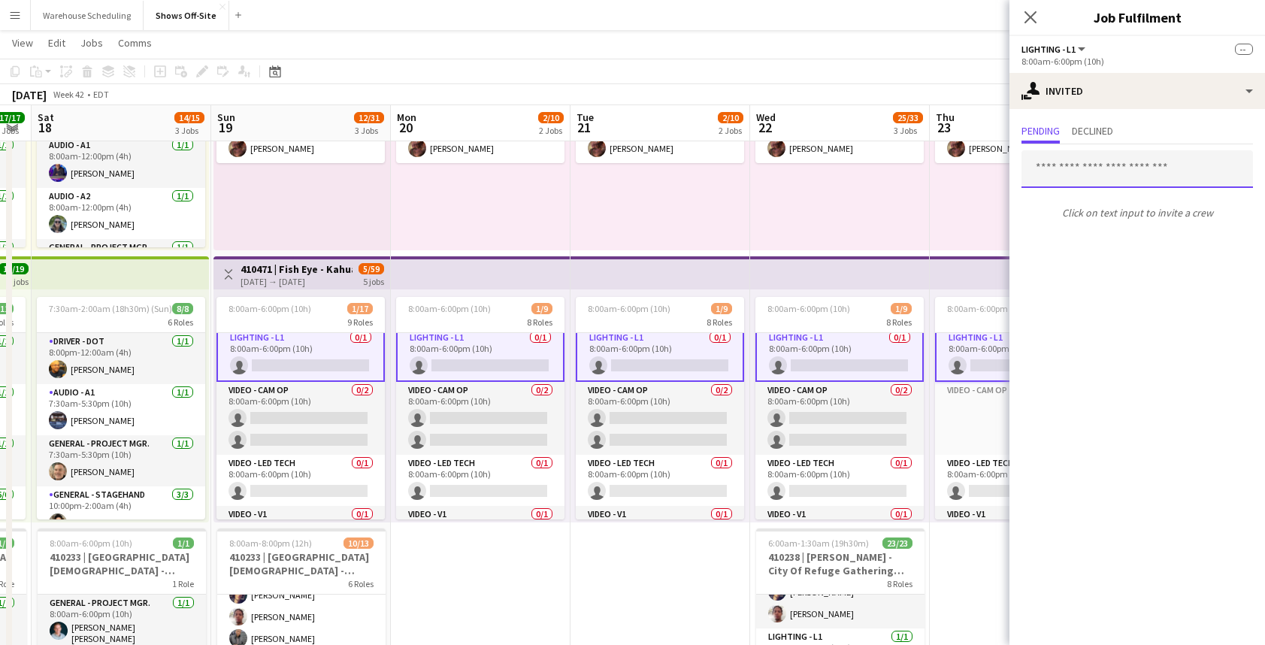
click at [1101, 172] on input "text" at bounding box center [1136, 169] width 231 height 38
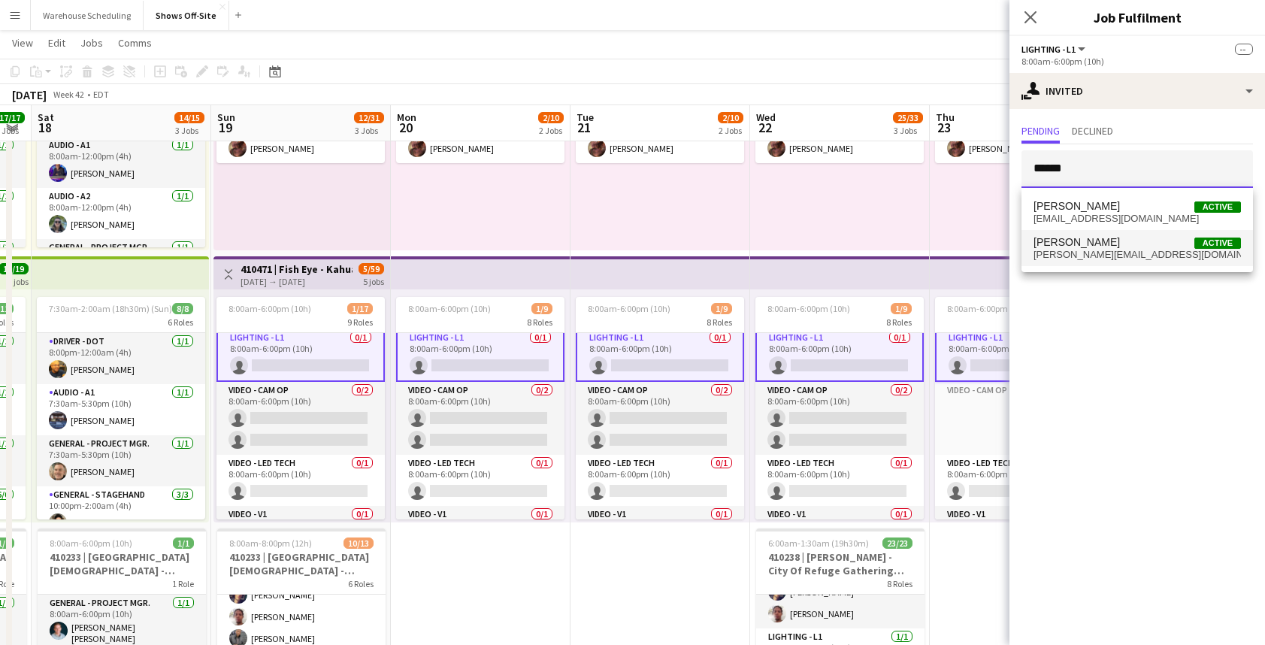
type input "******"
click at [1111, 244] on span "Dwight Kendall Active" at bounding box center [1136, 242] width 207 height 13
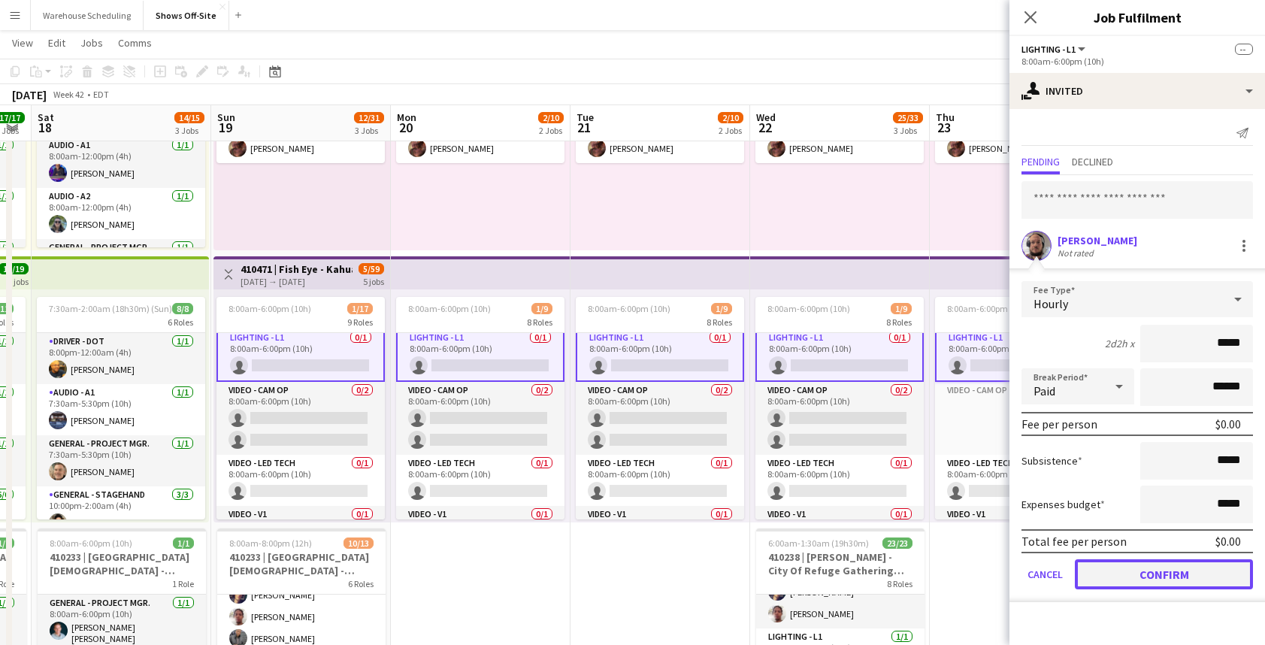
click at [1147, 576] on button "Confirm" at bounding box center [1163, 574] width 178 height 30
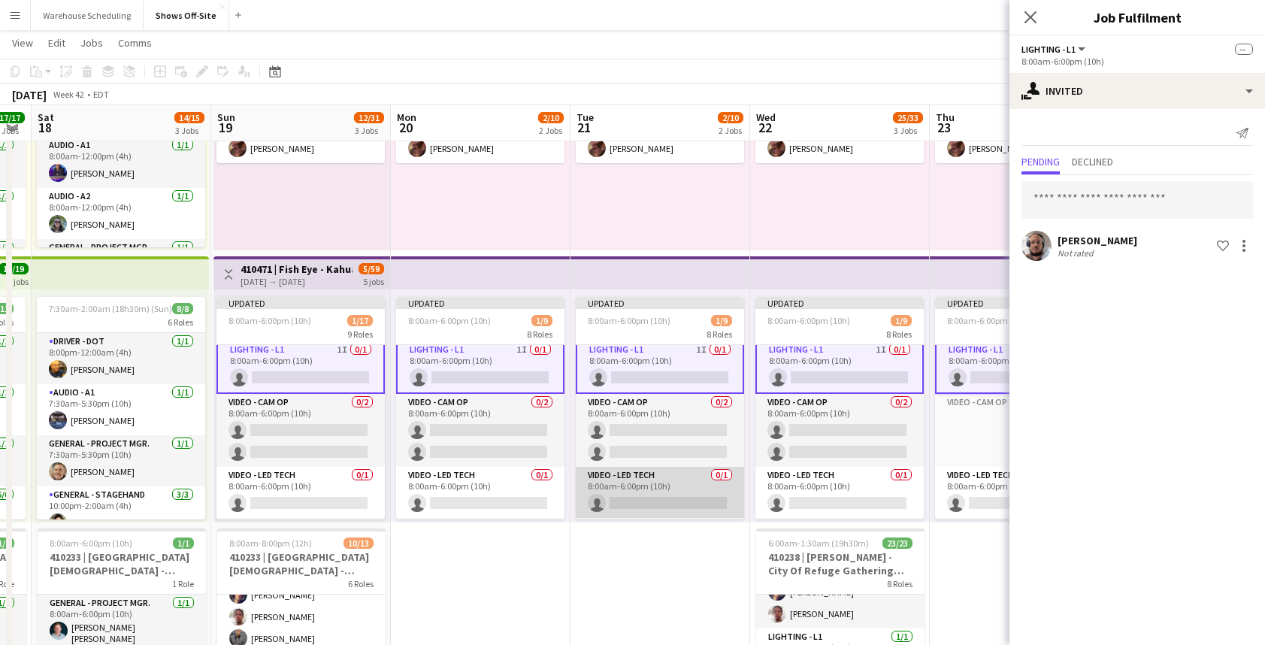
click at [643, 493] on app-card-role "Video - LED Tech 0/1 8:00am-6:00pm (10h) single-neutral-actions" at bounding box center [660, 492] width 168 height 51
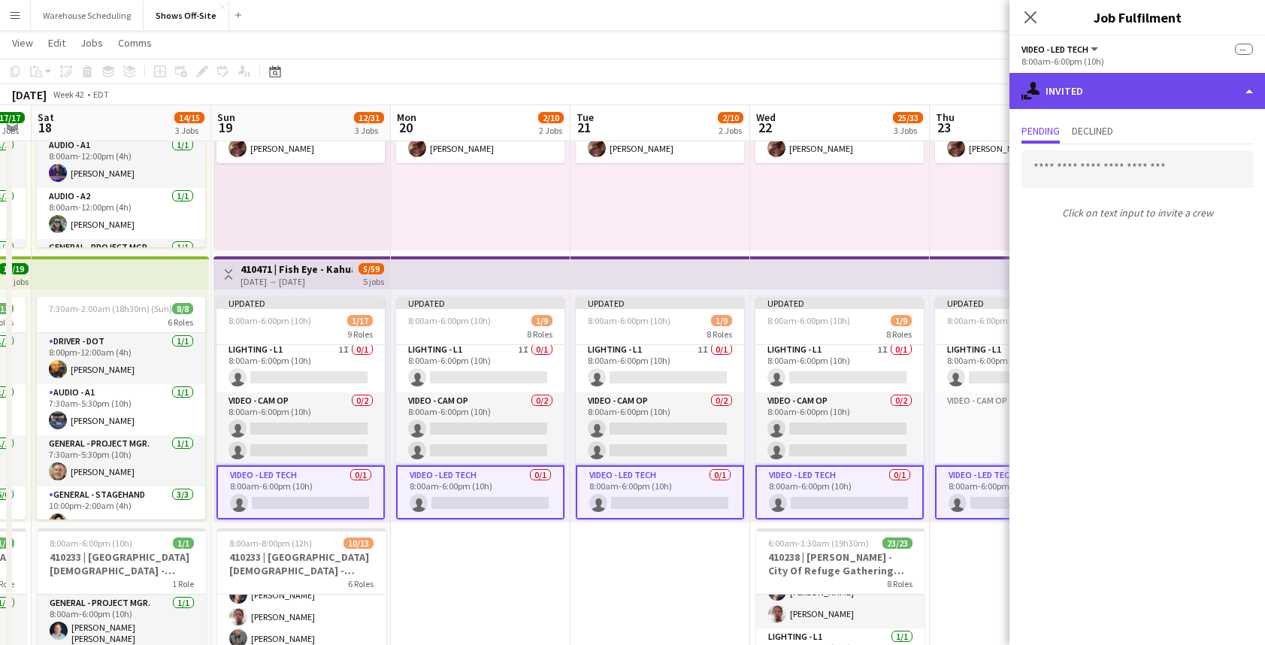
click at [1113, 88] on div "single-neutral-actions-share-1 Invited" at bounding box center [1136, 91] width 255 height 36
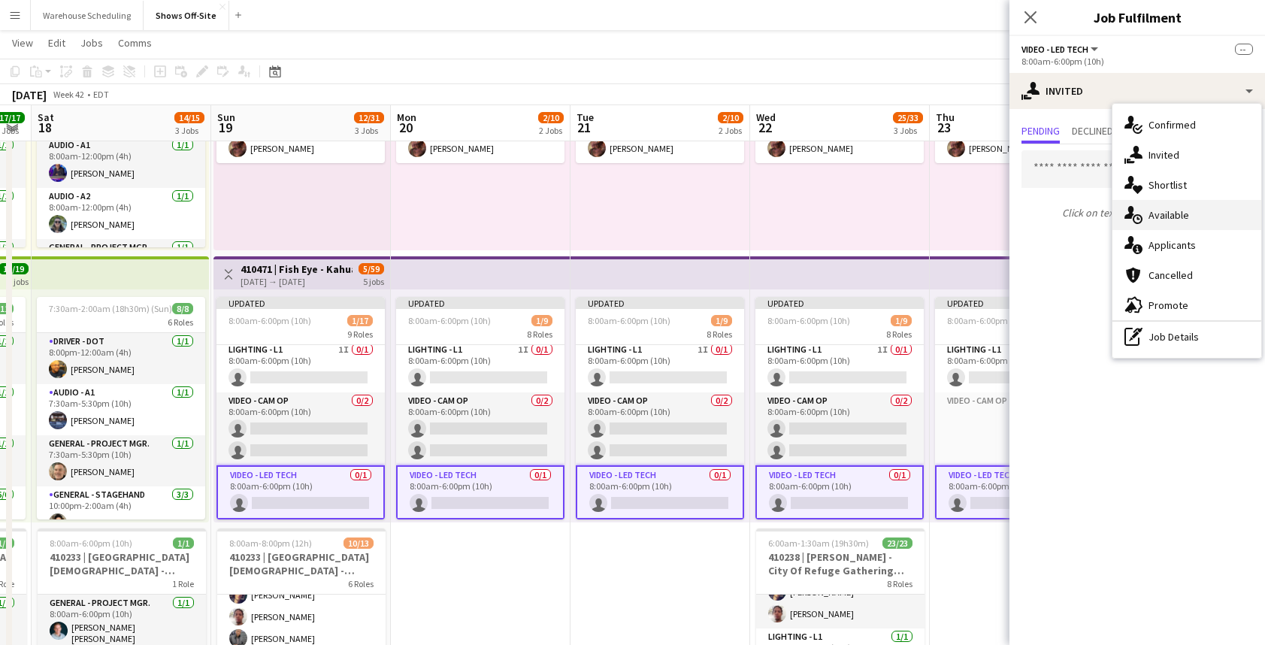
click at [1156, 213] on span "Available" at bounding box center [1168, 215] width 41 height 14
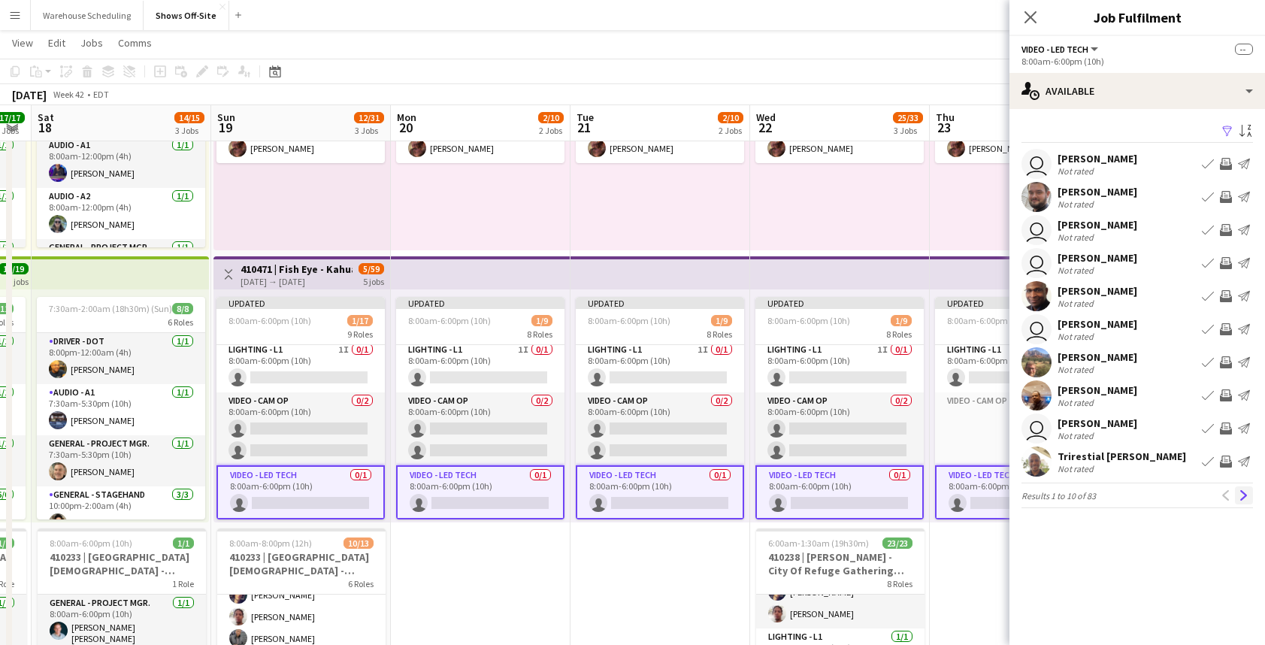
click at [1244, 496] on app-icon "Next" at bounding box center [1243, 495] width 11 height 11
click at [1235, 126] on button "Sort asc" at bounding box center [1244, 131] width 18 height 18
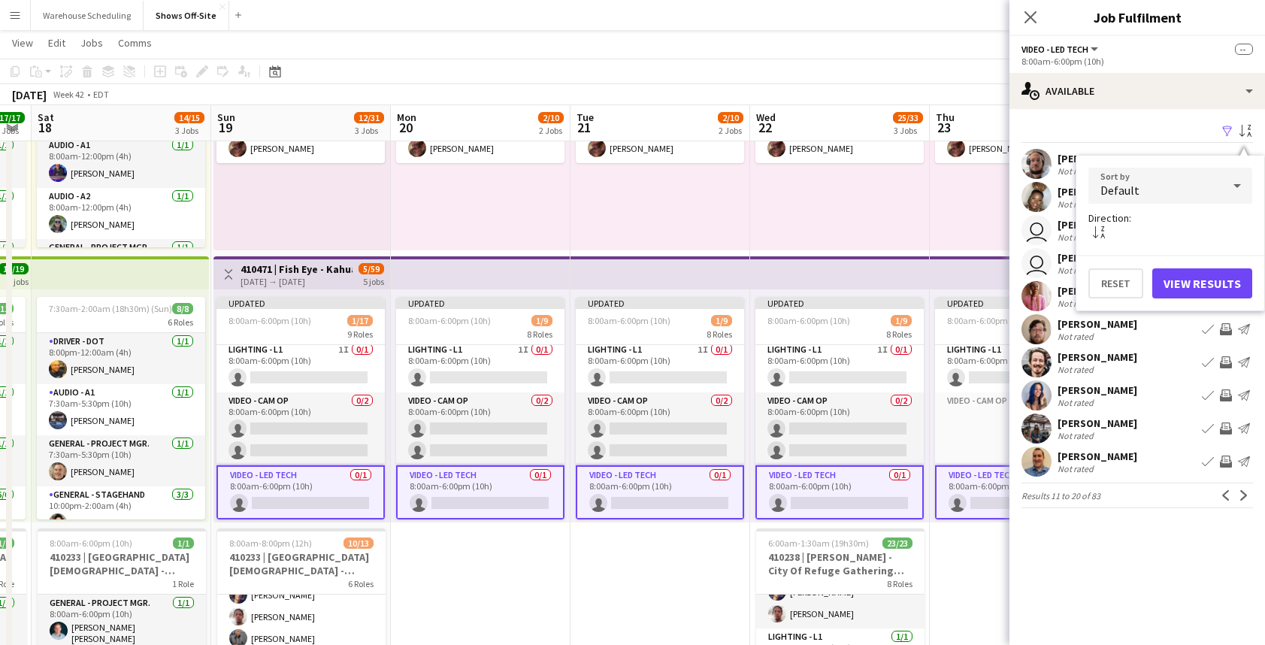
click at [1198, 192] on div "Default" at bounding box center [1155, 186] width 134 height 36
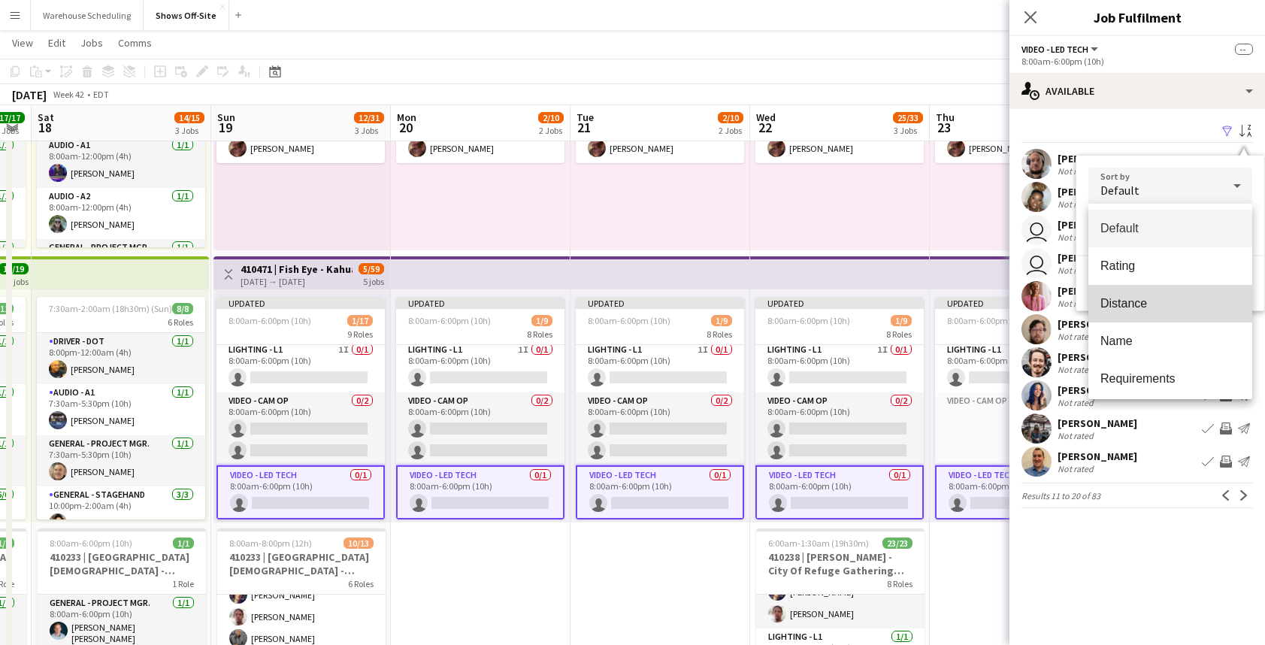
click at [1166, 311] on mat-option "Distance" at bounding box center [1170, 304] width 164 height 38
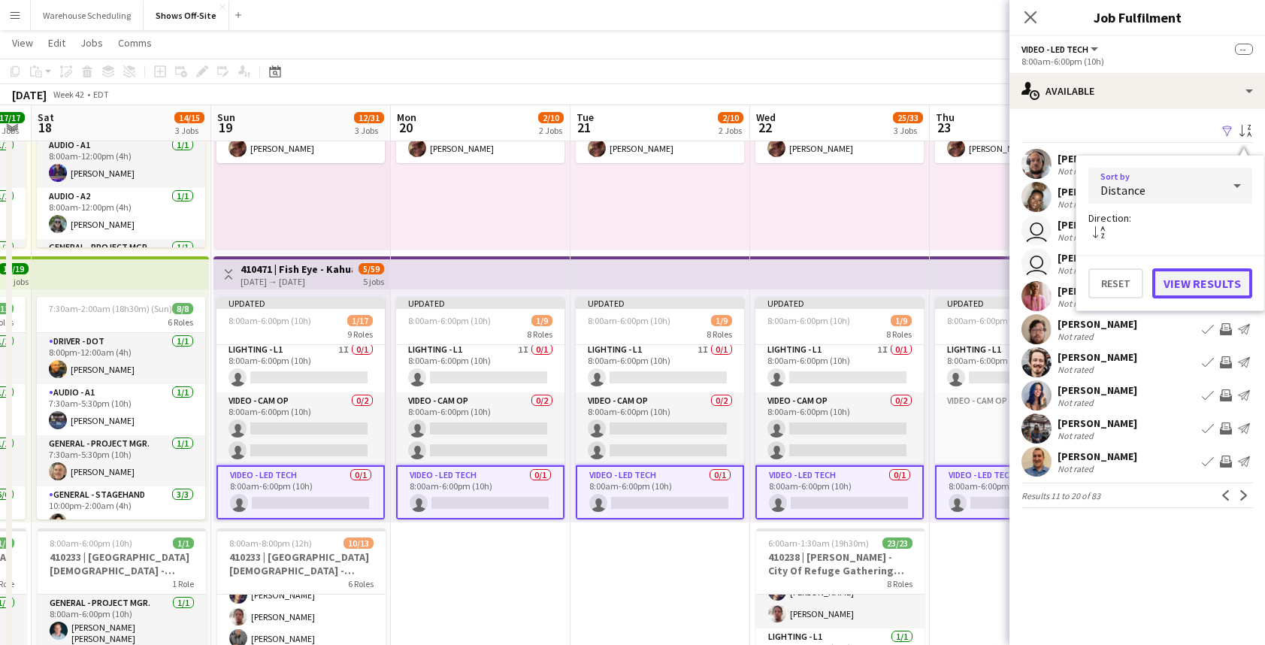
click at [1192, 280] on button "View Results" at bounding box center [1202, 283] width 100 height 30
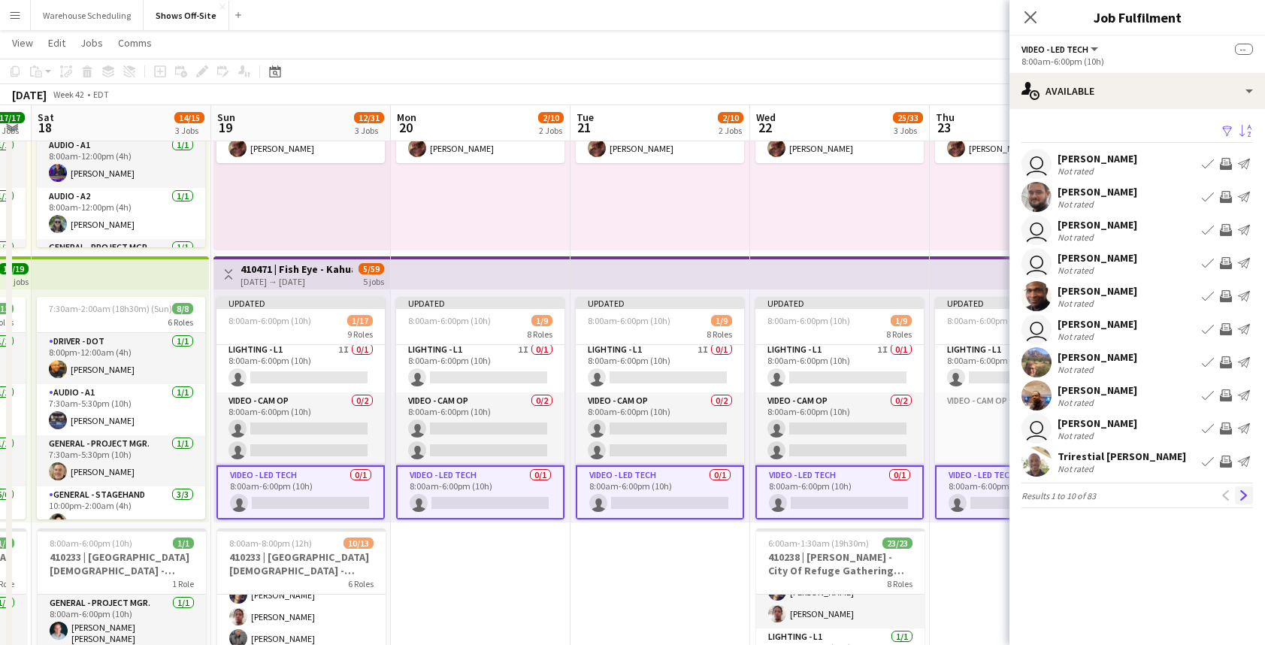
click at [1238, 488] on button "Next" at bounding box center [1244, 495] width 18 height 18
click at [1242, 500] on button "Next" at bounding box center [1244, 495] width 18 height 18
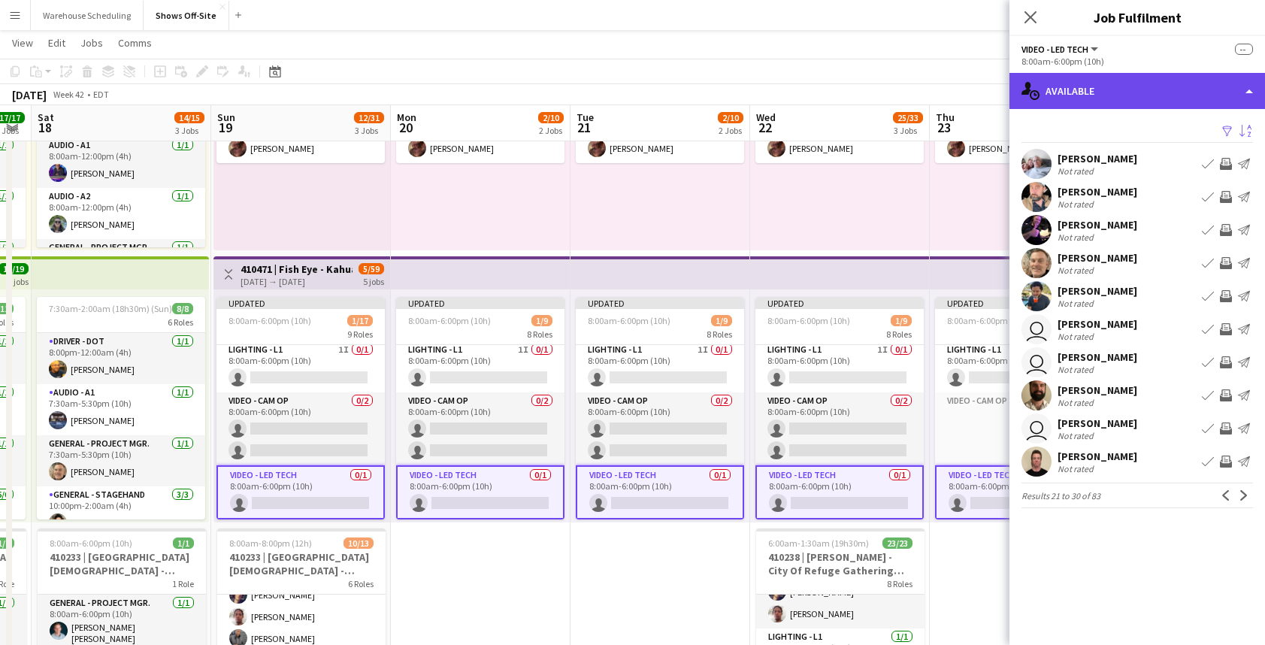
click at [1117, 90] on div "single-neutral-actions-upload Available" at bounding box center [1136, 91] width 255 height 36
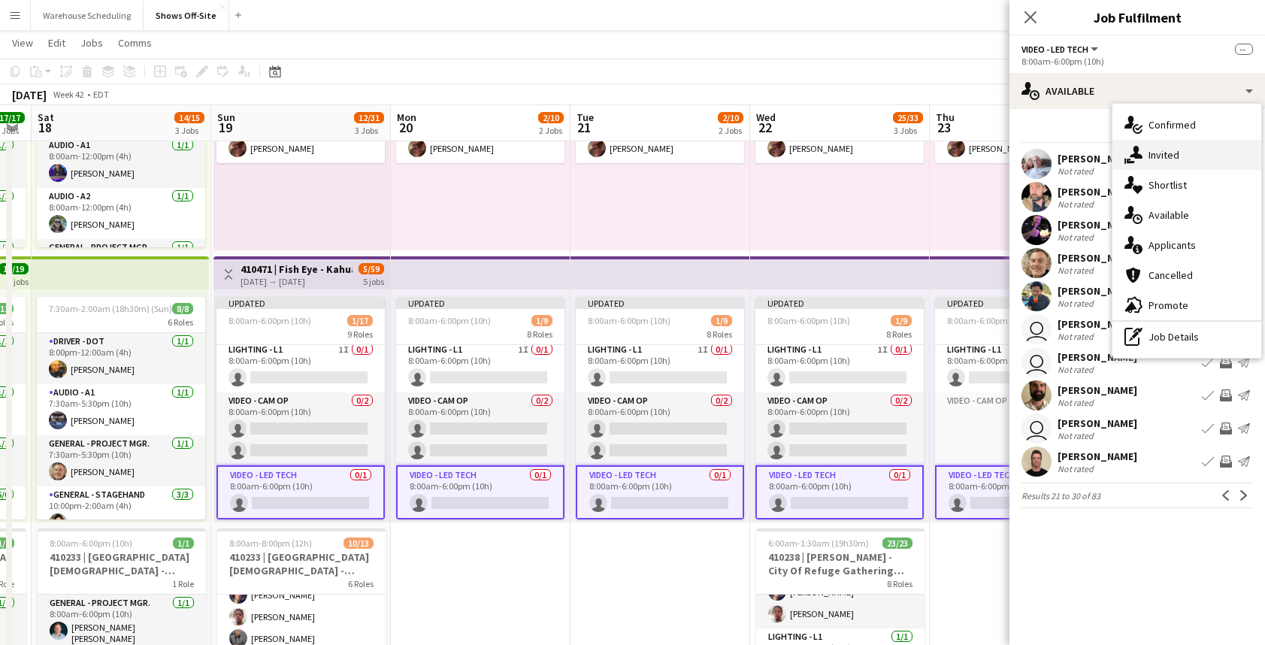
click at [1135, 156] on icon at bounding box center [1135, 152] width 13 height 13
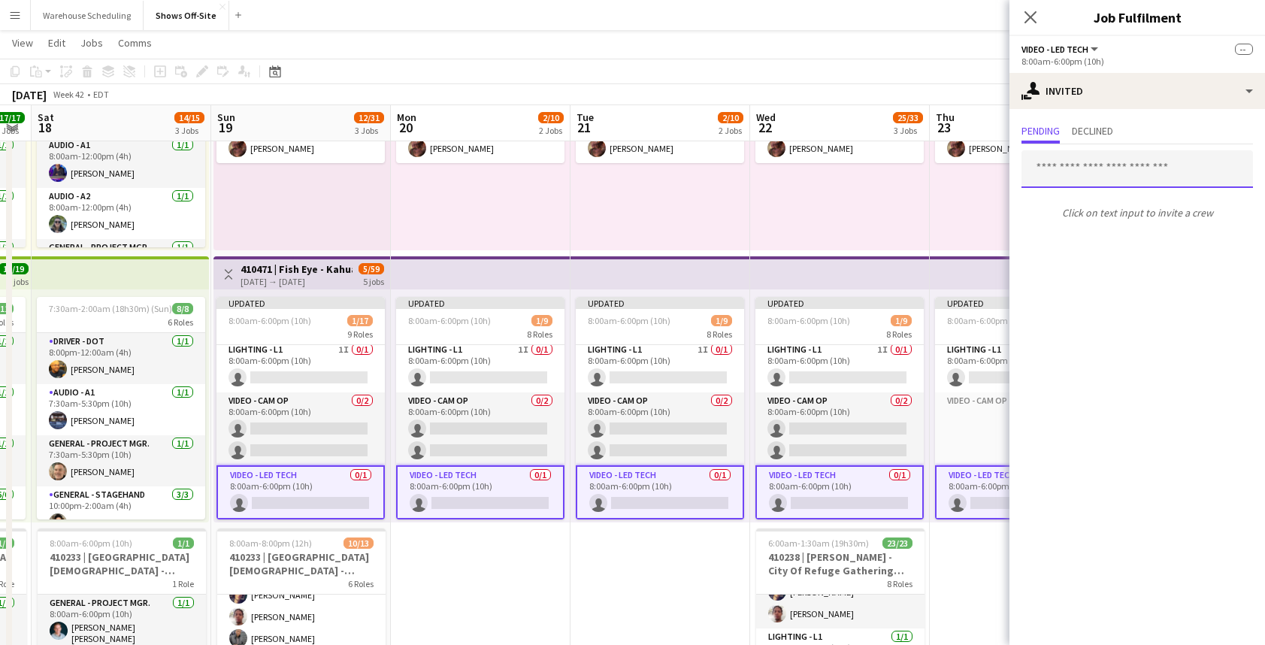
click at [1092, 174] on input "text" at bounding box center [1136, 169] width 231 height 38
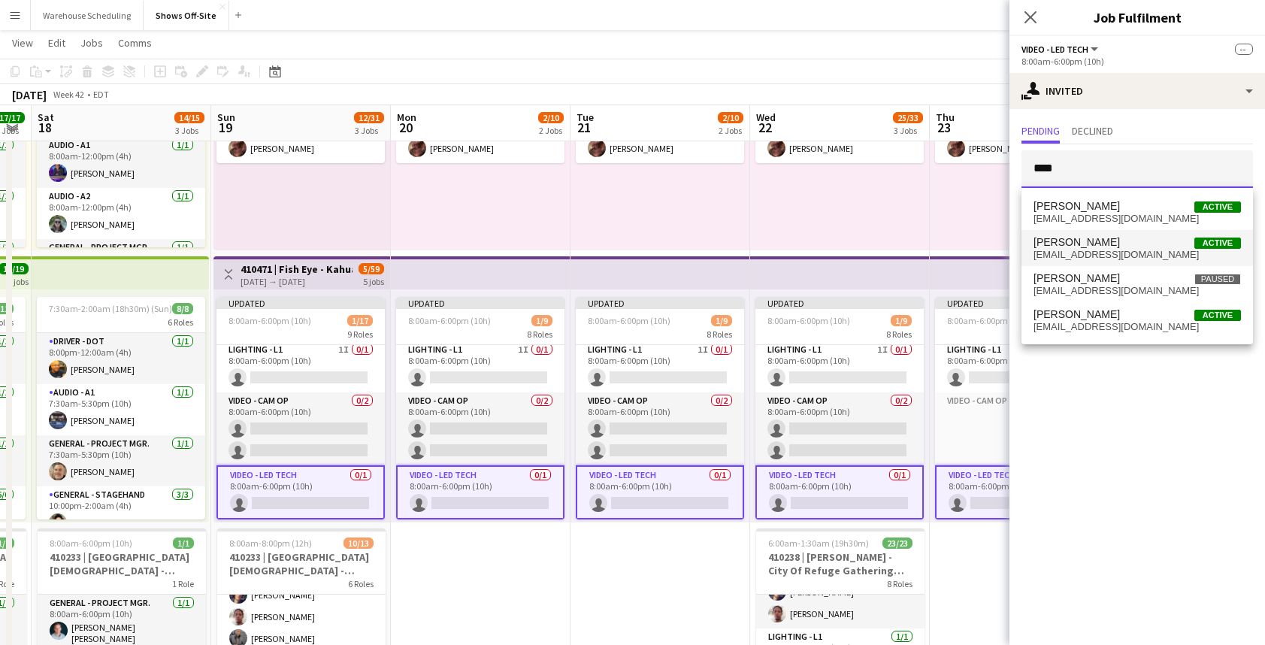
type input "****"
click at [1125, 249] on span "natecook7@gmail.com" at bounding box center [1136, 255] width 207 height 12
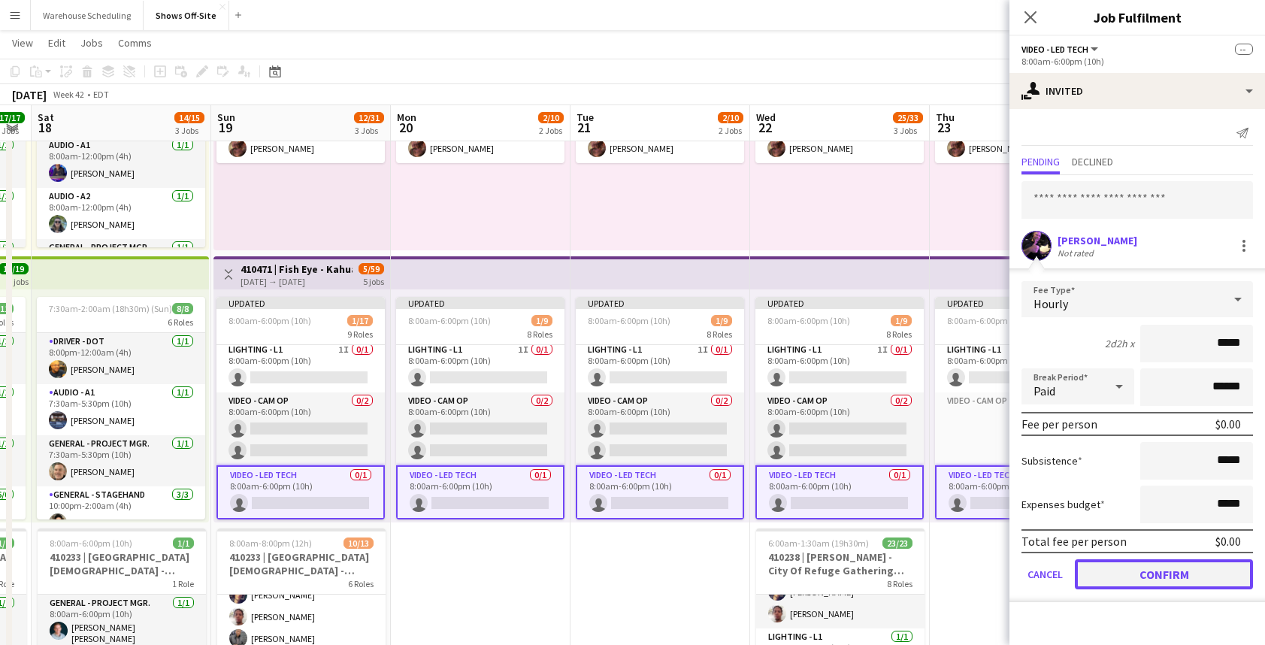
click at [1154, 567] on button "Confirm" at bounding box center [1163, 574] width 178 height 30
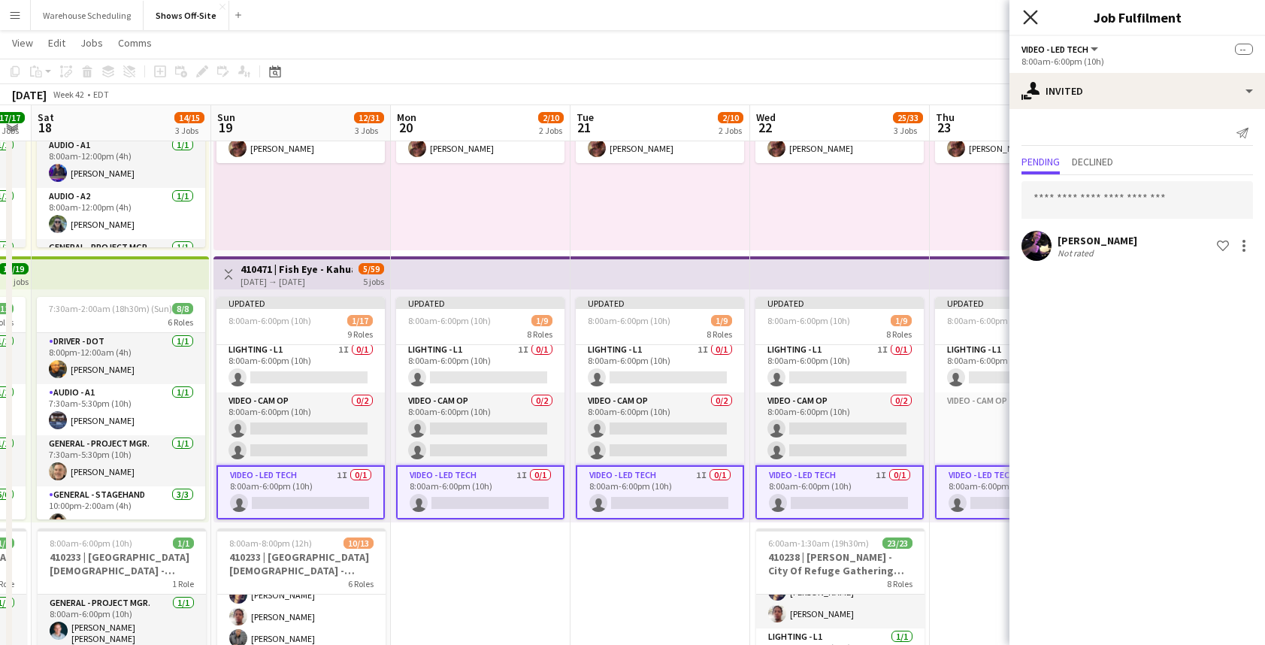
click at [1025, 22] on icon at bounding box center [1030, 17] width 14 height 14
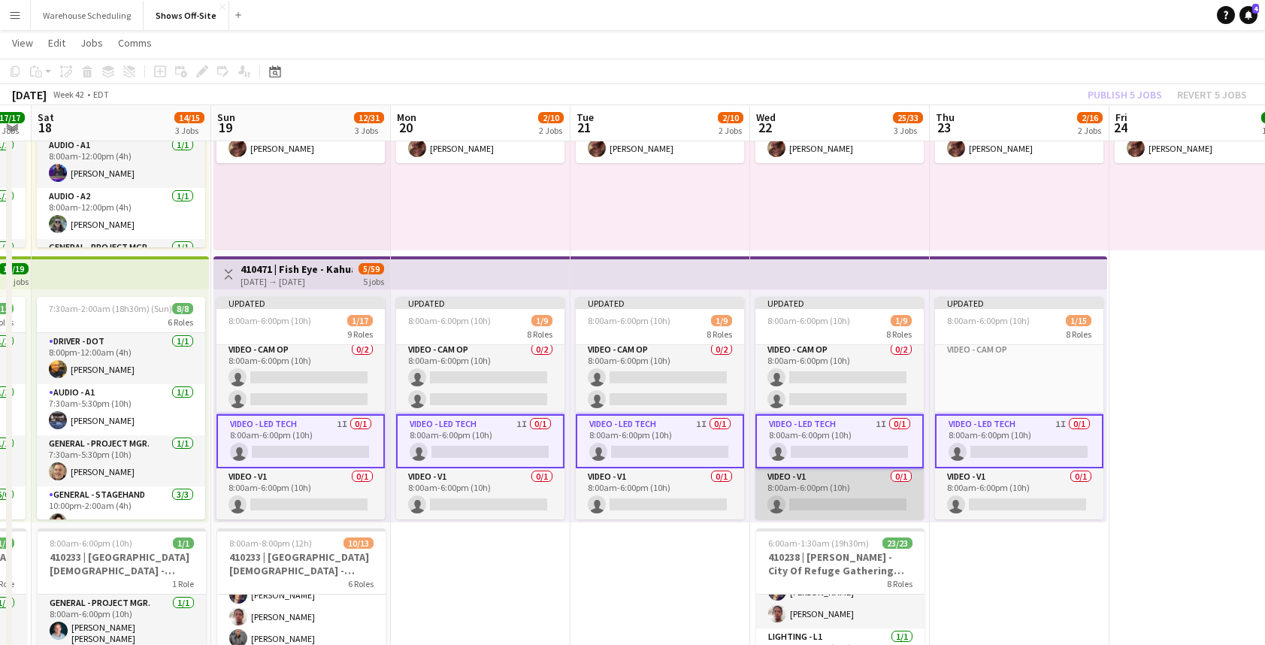
click at [847, 491] on app-card-role "Video - V1 0/1 8:00am-6:00pm (10h) single-neutral-actions" at bounding box center [839, 493] width 168 height 51
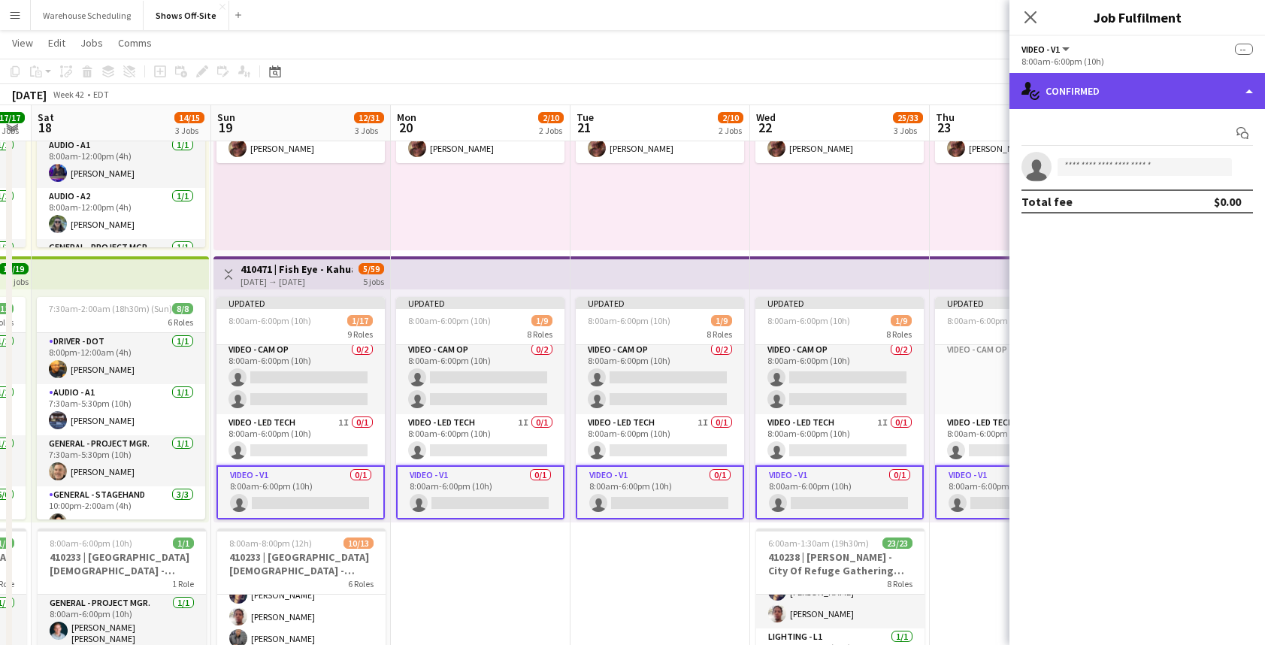
click at [1141, 97] on div "single-neutral-actions-check-2 Confirmed" at bounding box center [1136, 91] width 255 height 36
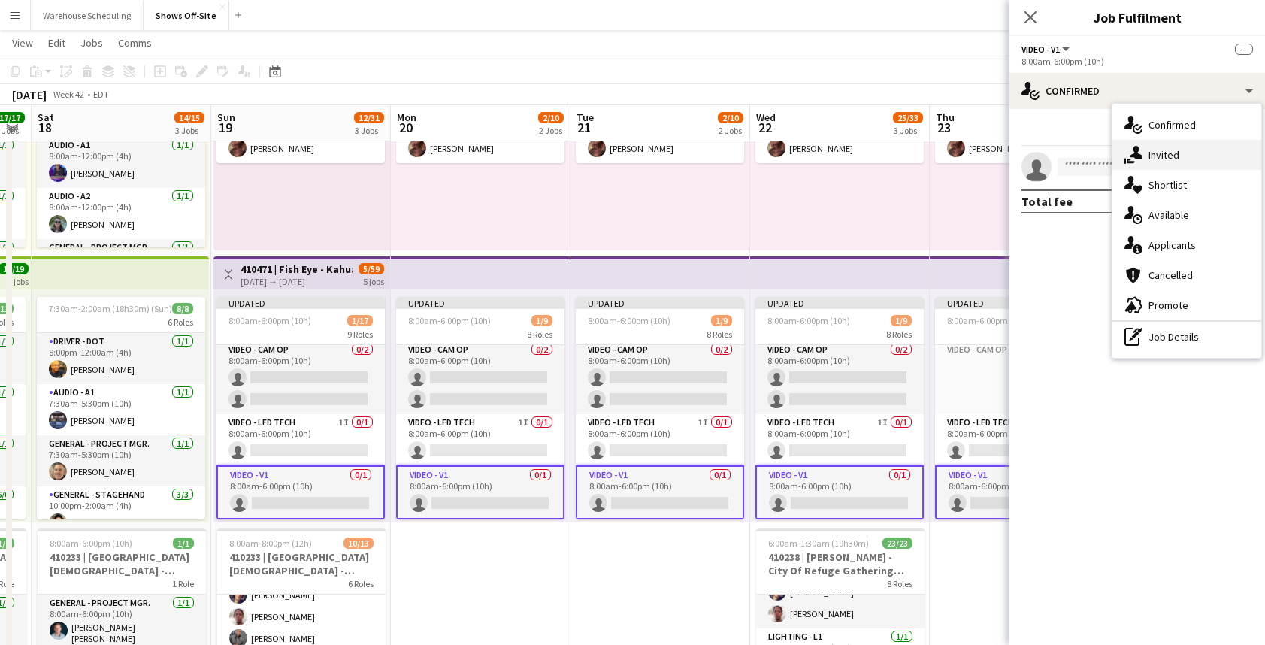
click at [1153, 147] on div "single-neutral-actions-share-1 Invited" at bounding box center [1186, 155] width 149 height 30
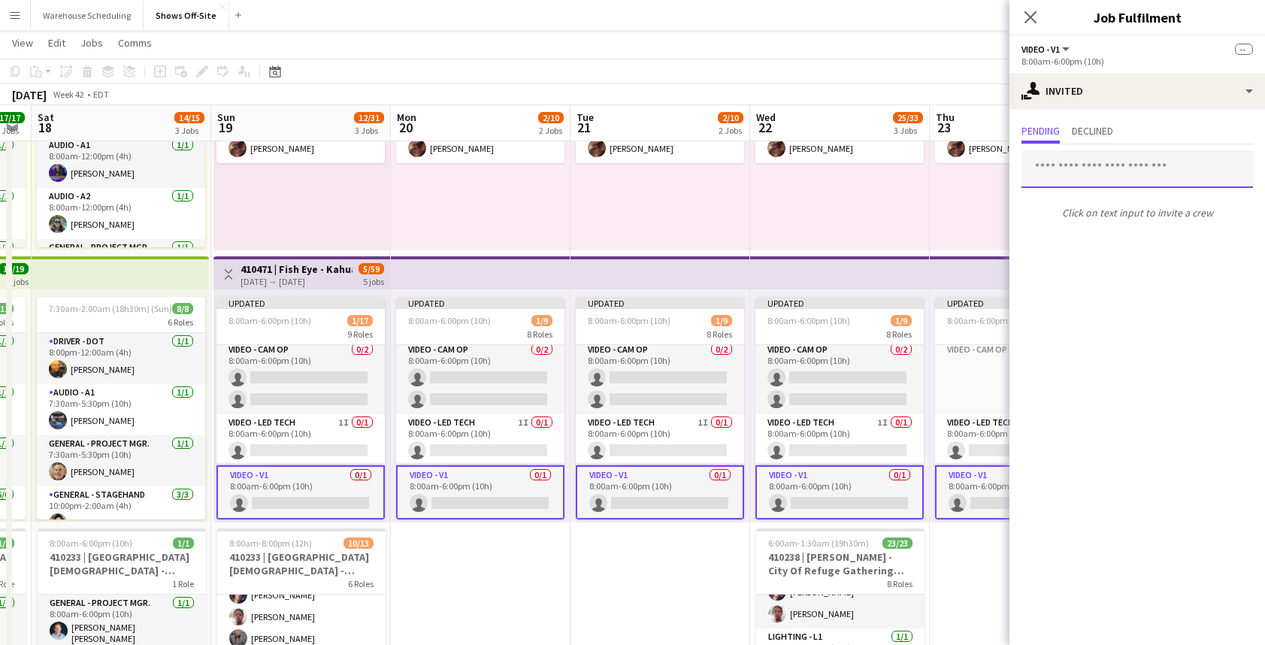
click at [1102, 159] on input "text" at bounding box center [1136, 169] width 231 height 38
type input "*"
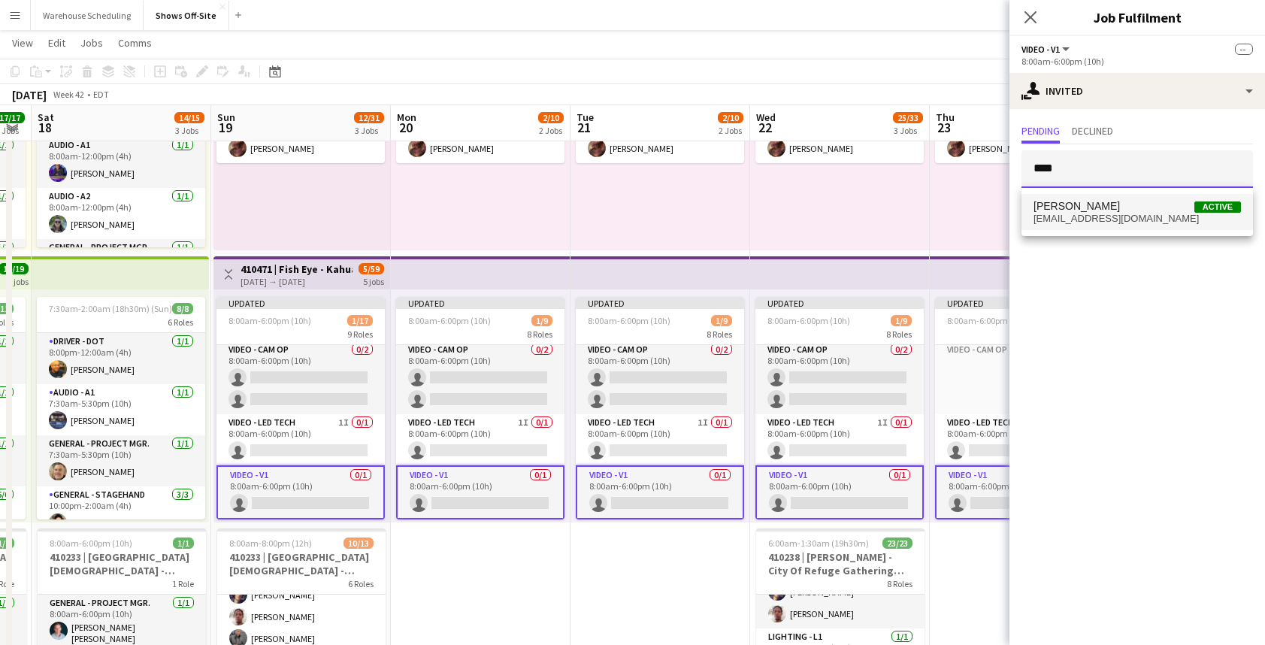
type input "****"
click at [1114, 207] on span "Jamie Mellars Active" at bounding box center [1136, 206] width 207 height 13
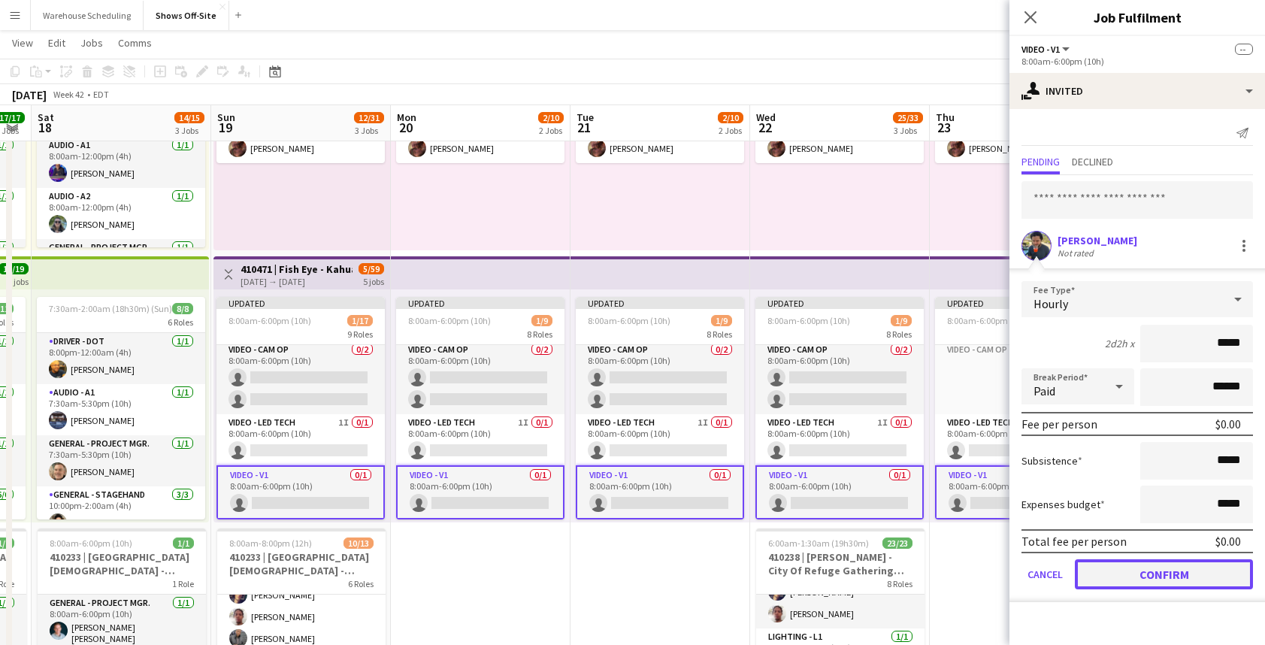
click at [1154, 579] on button "Confirm" at bounding box center [1163, 574] width 178 height 30
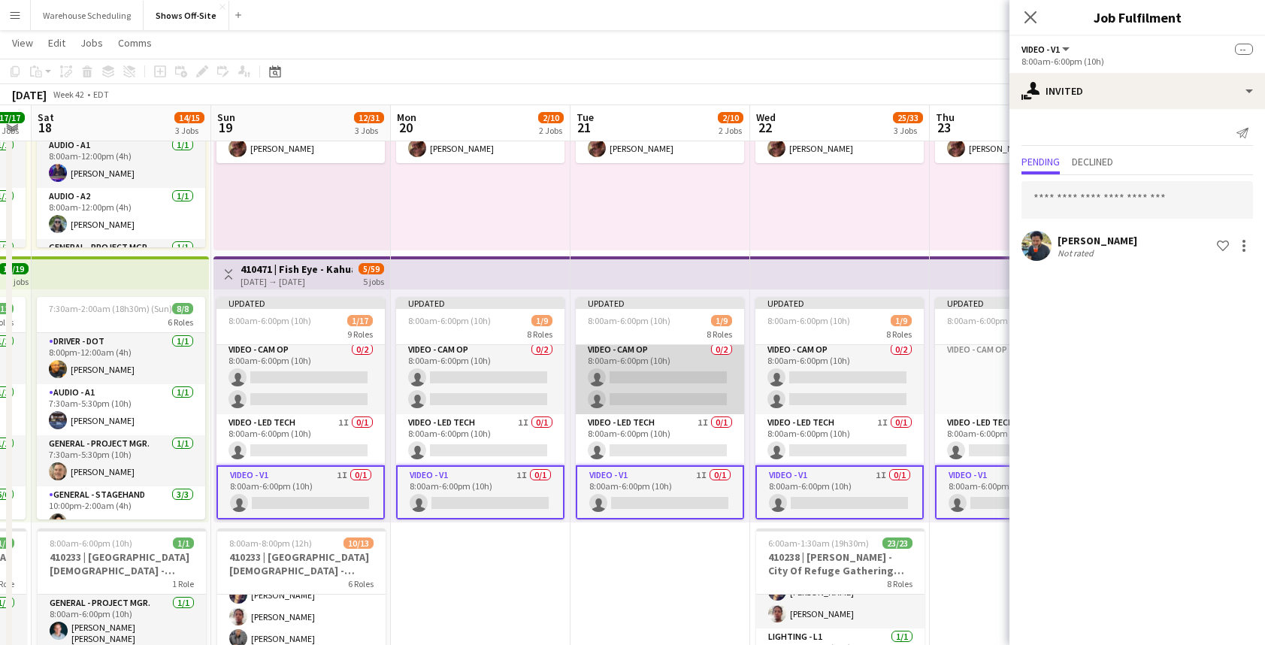
click at [683, 408] on app-card-role "Video - Cam Op 0/2 8:00am-6:00pm (10h) single-neutral-actions single-neutral-ac…" at bounding box center [660, 377] width 168 height 73
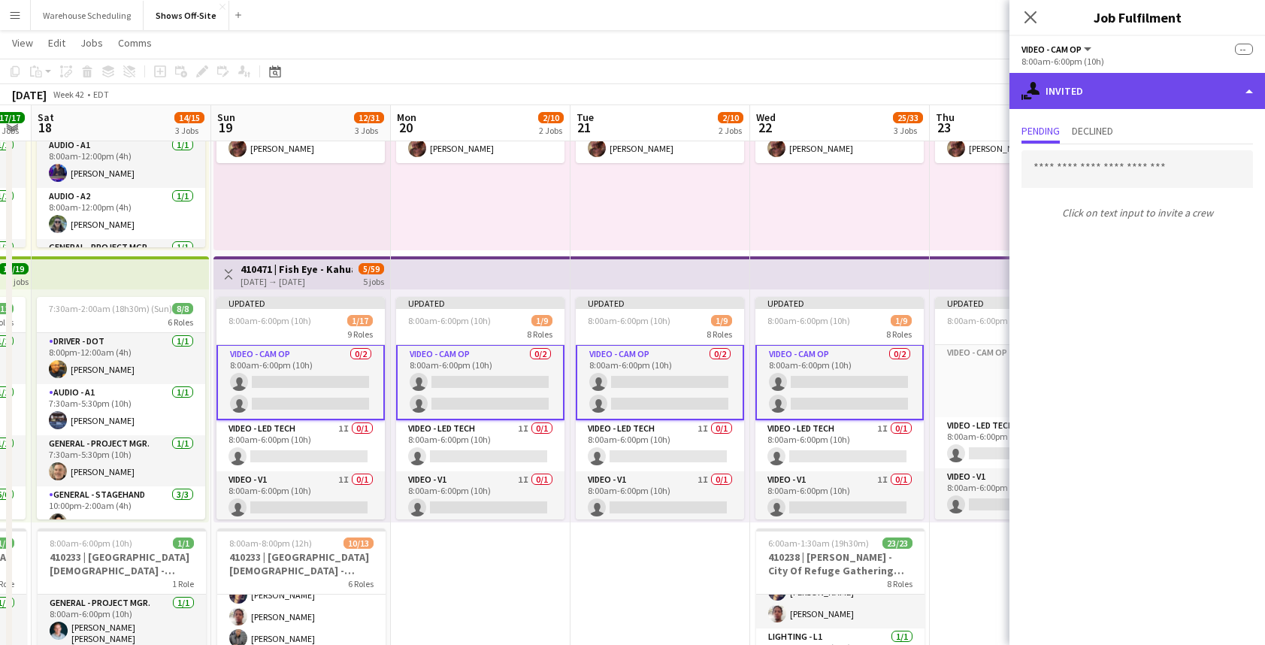
click at [1076, 103] on div "single-neutral-actions-share-1 Invited" at bounding box center [1136, 91] width 255 height 36
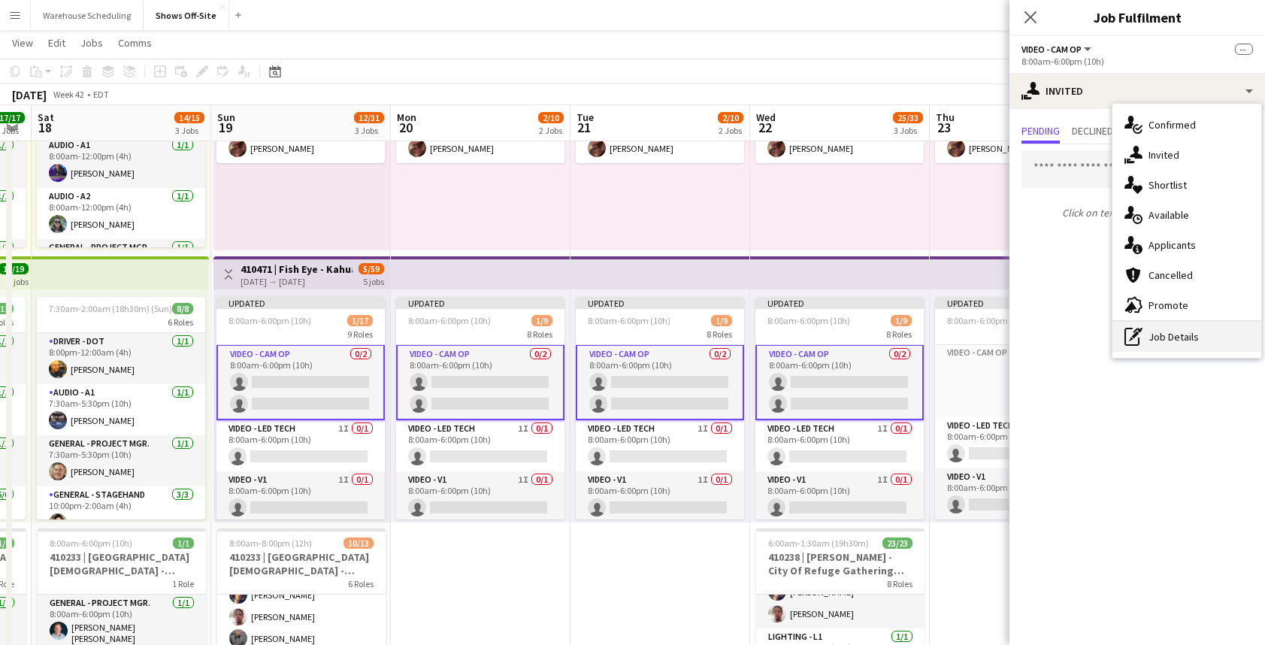
click at [1181, 345] on div "pen-write Job Details" at bounding box center [1186, 337] width 149 height 30
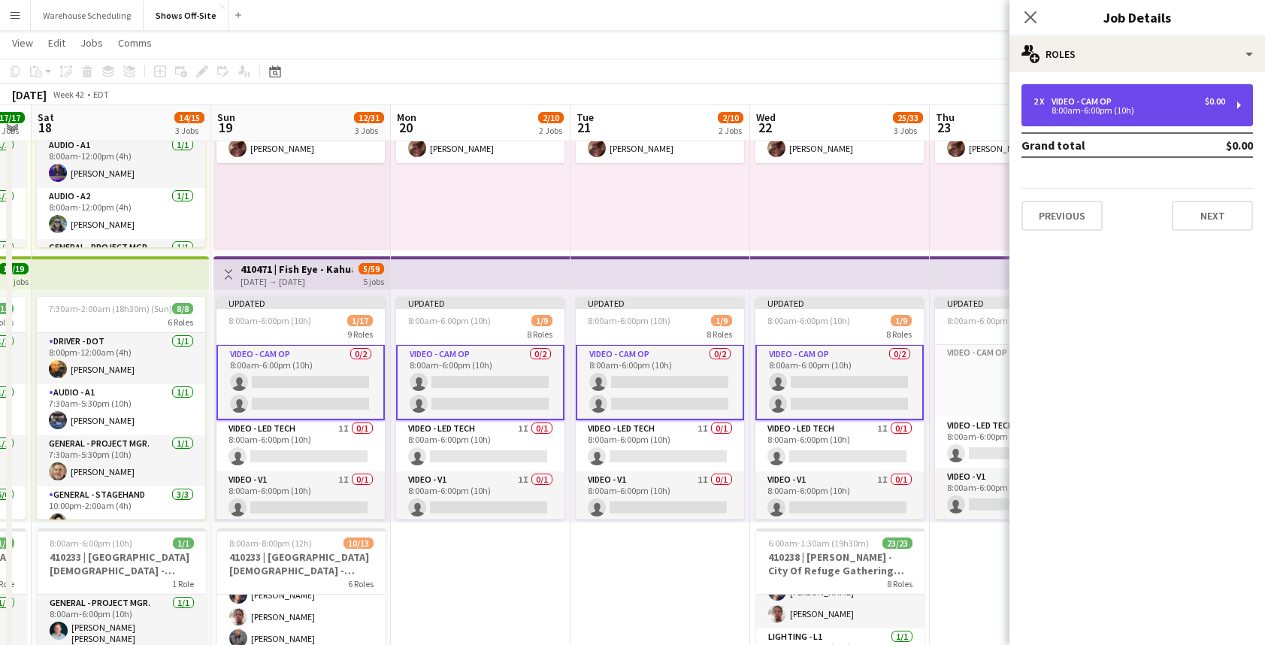
click at [1109, 107] on div "8:00am-6:00pm (10h)" at bounding box center [1129, 111] width 192 height 8
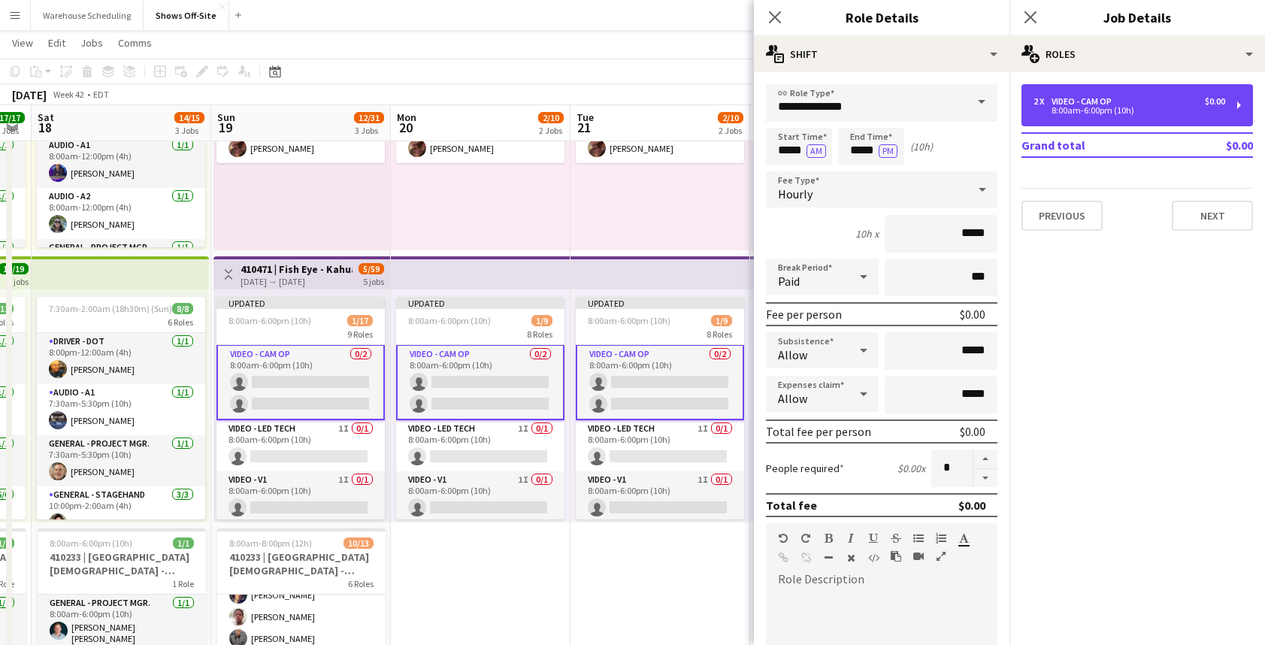
scroll to position [295, 0]
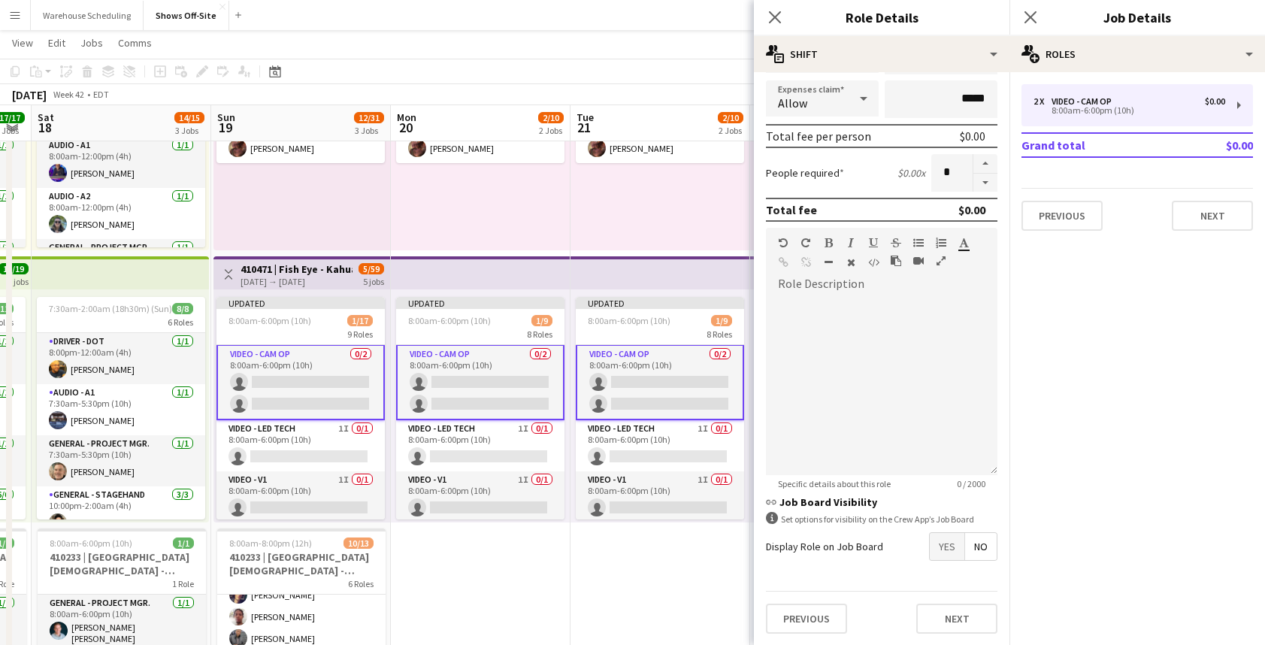
click at [941, 554] on span "Yes" at bounding box center [946, 546] width 35 height 27
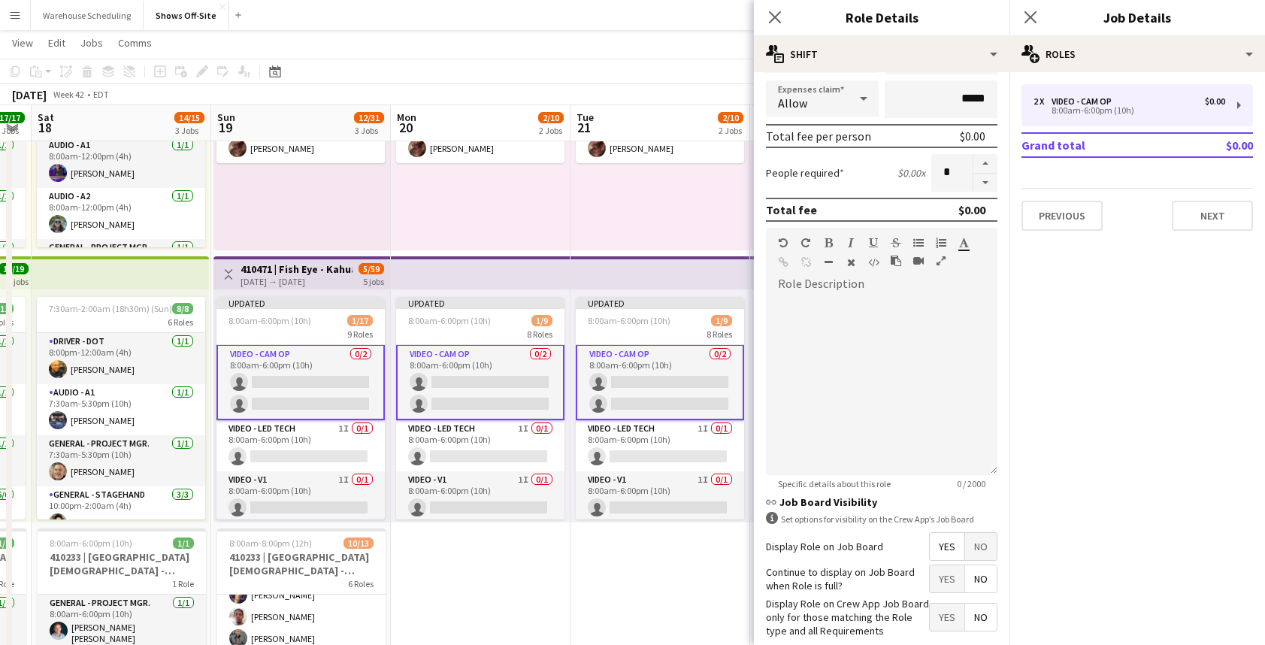
scroll to position [373, 0]
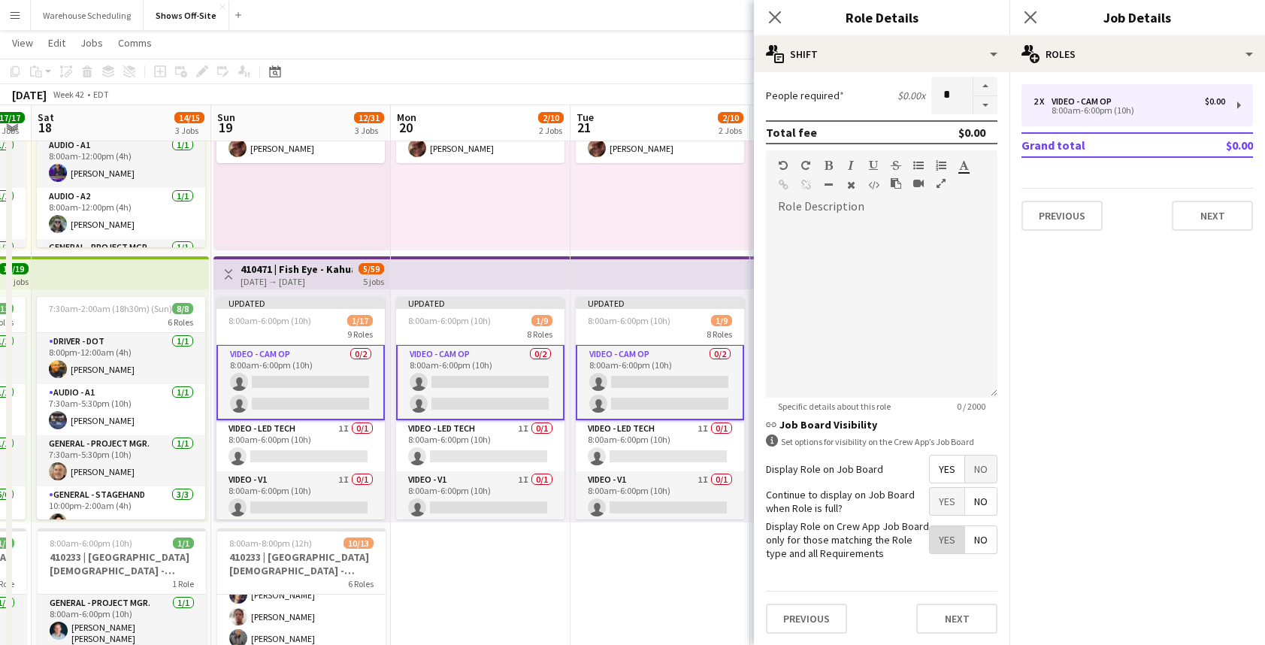
click at [943, 544] on span "Yes" at bounding box center [946, 539] width 35 height 27
click at [1030, 17] on icon at bounding box center [1030, 17] width 14 height 14
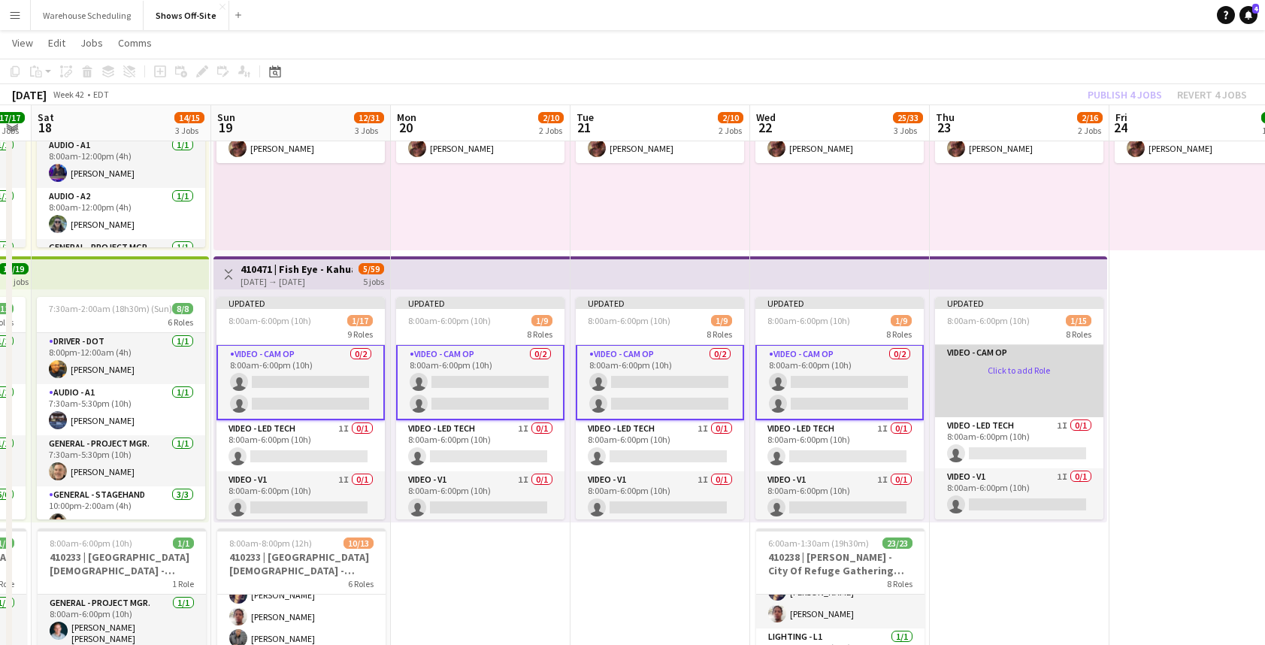
scroll to position [378, 0]
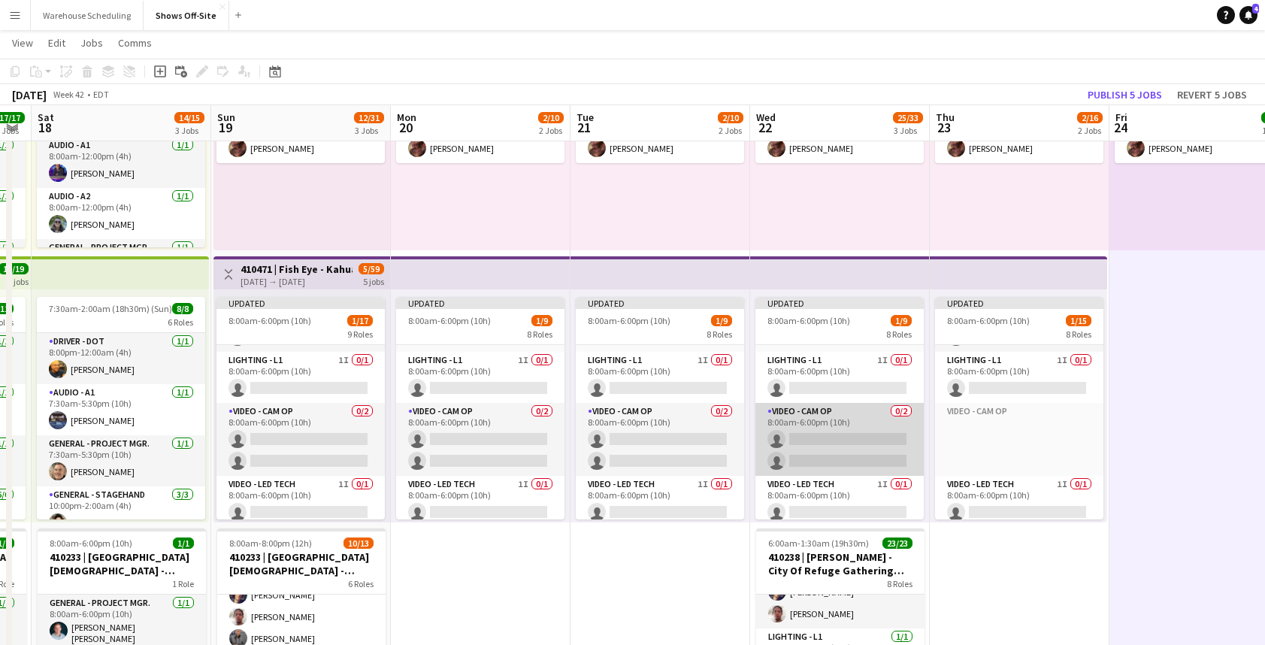
click at [858, 430] on app-card-role "Video - Cam Op 0/2 8:00am-6:00pm (10h) single-neutral-actions single-neutral-ac…" at bounding box center [839, 439] width 168 height 73
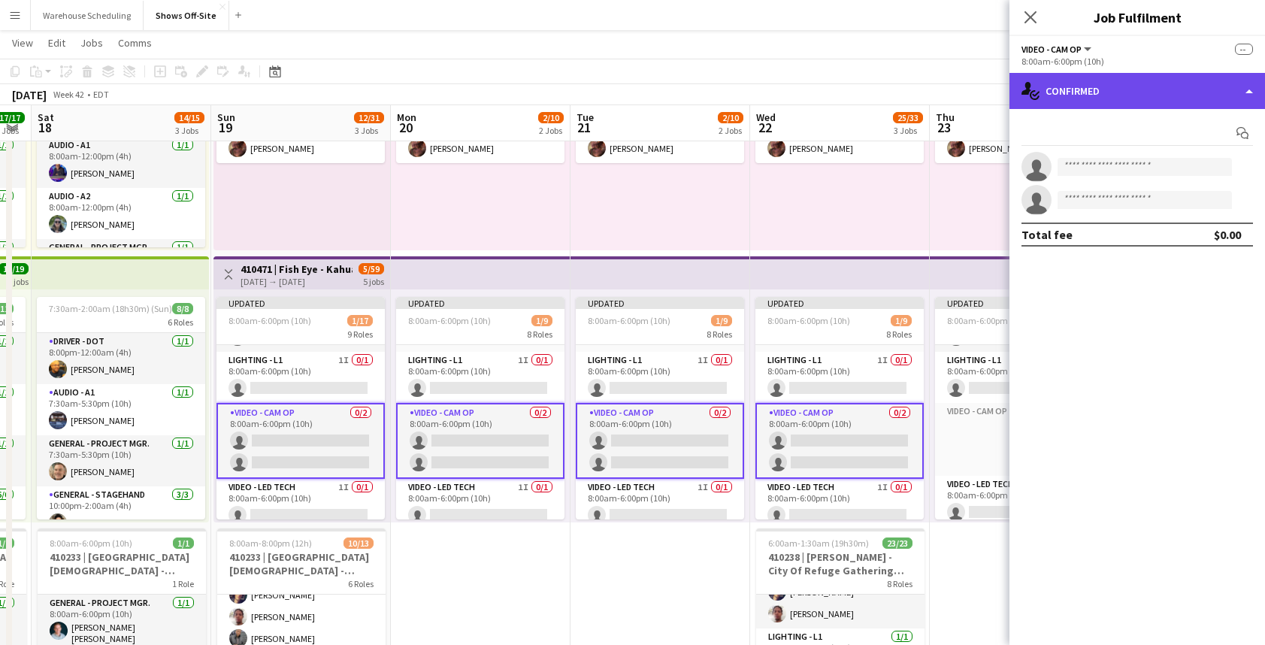
click at [1140, 98] on div "single-neutral-actions-check-2 Confirmed" at bounding box center [1136, 91] width 255 height 36
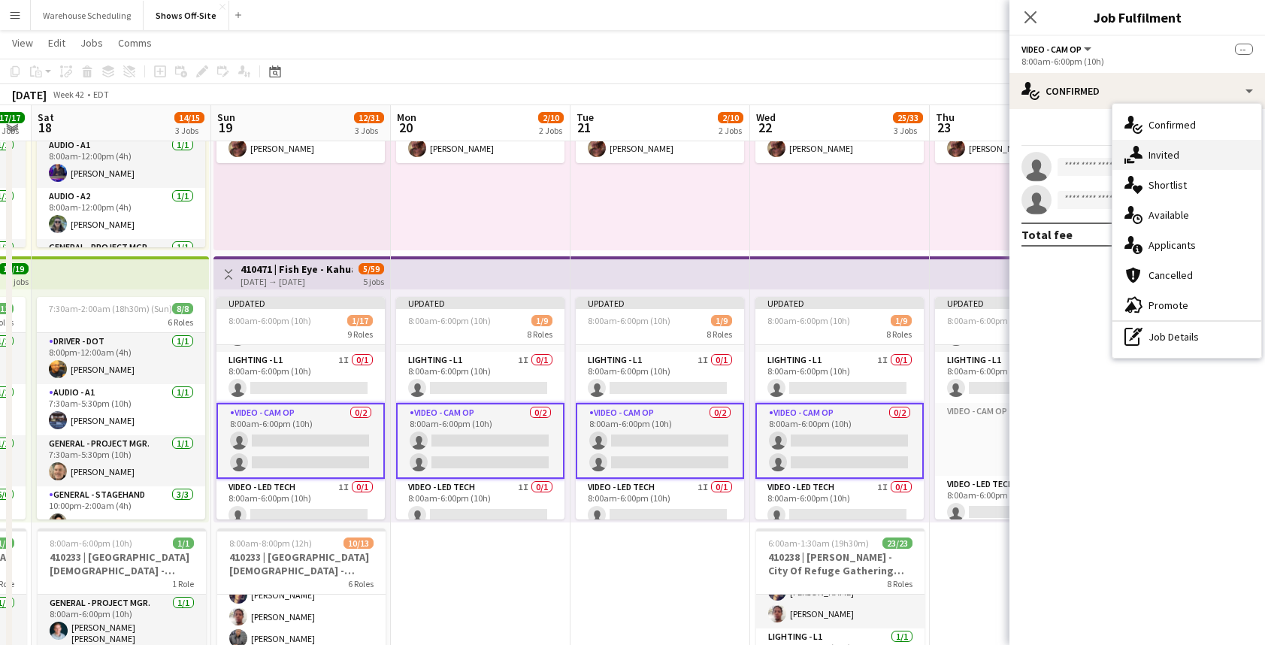
click at [1160, 150] on span "Invited" at bounding box center [1163, 155] width 31 height 14
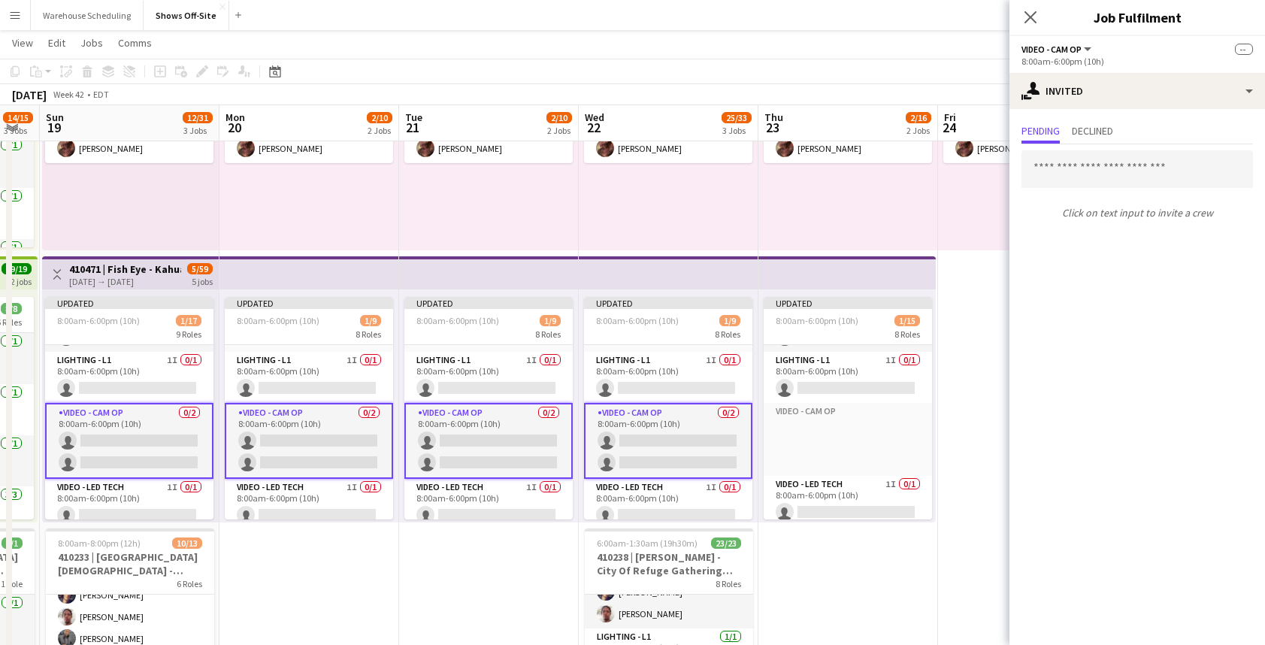
click at [141, 414] on app-card-role "Video - Cam Op 0/2 8:00am-6:00pm (10h) single-neutral-actions single-neutral-ac…" at bounding box center [129, 441] width 168 height 76
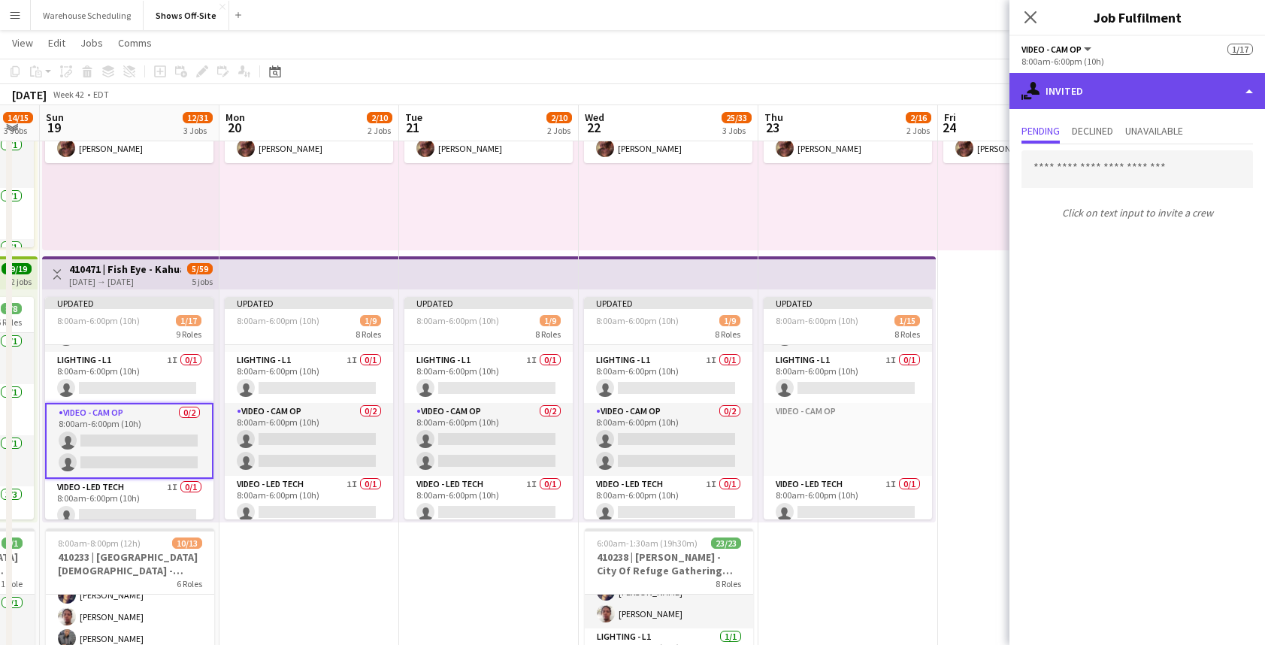
click at [1087, 82] on div "single-neutral-actions-share-1 Invited" at bounding box center [1136, 91] width 255 height 36
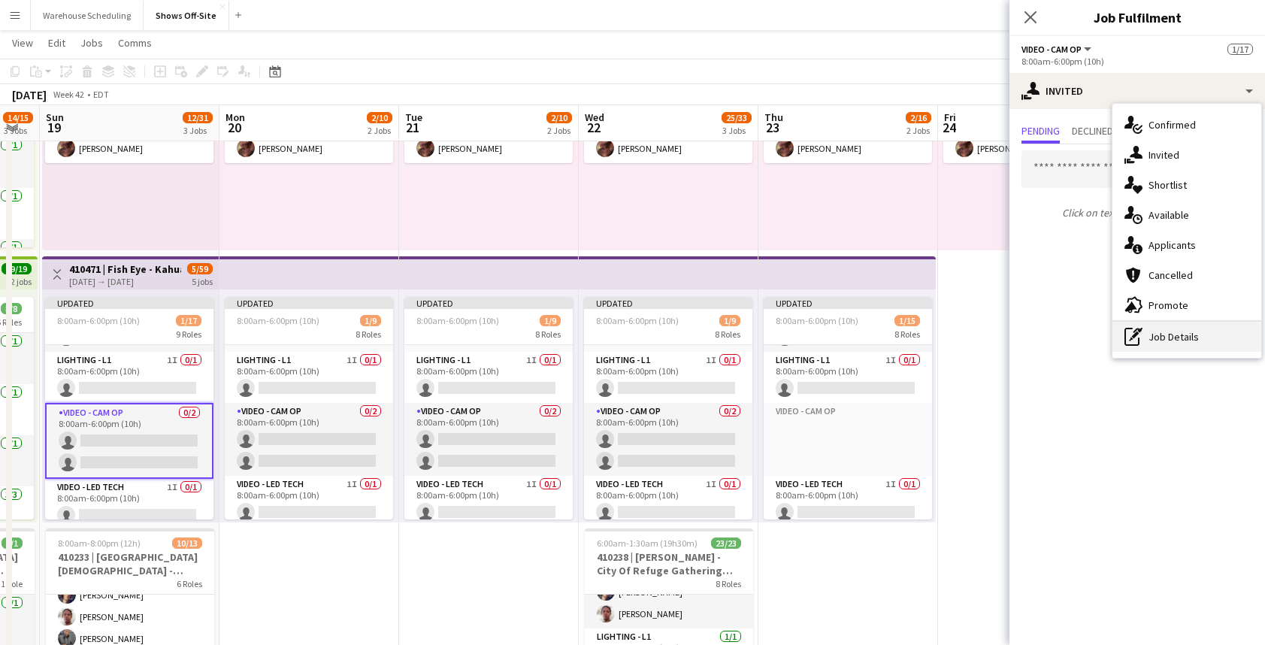
click at [1215, 331] on div "pen-write Job Details" at bounding box center [1186, 337] width 149 height 30
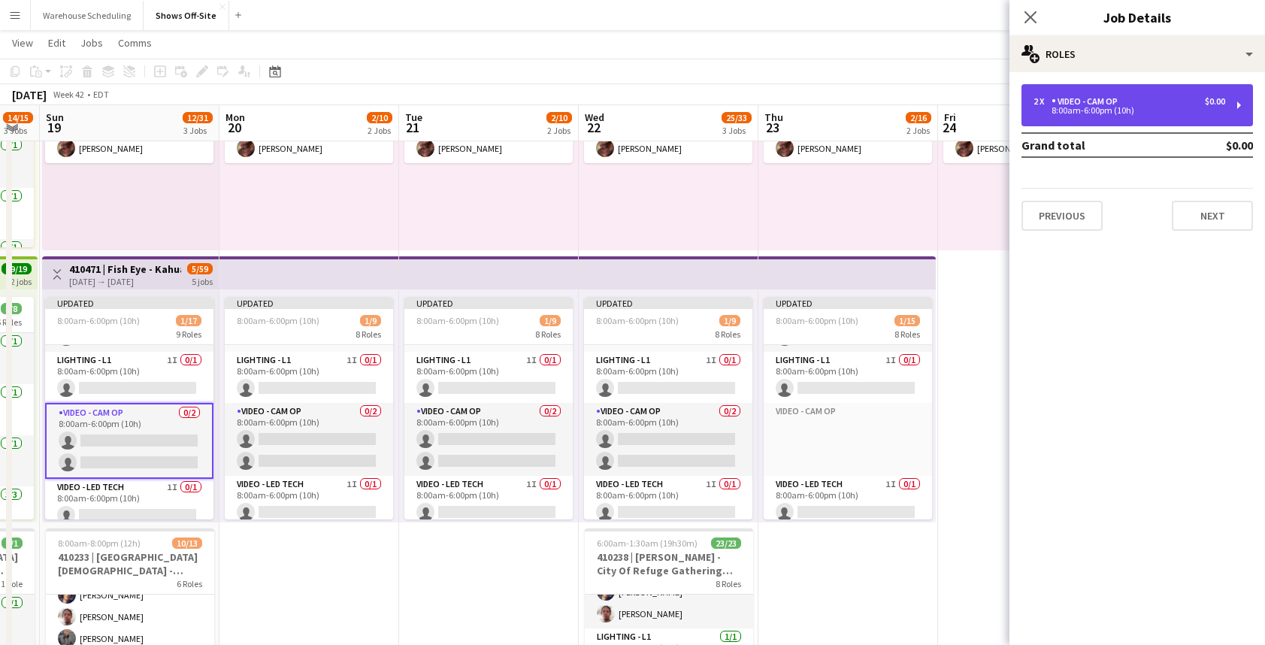
click at [1131, 93] on div "2 x Video - Cam Op $0.00 8:00am-6:00pm (10h)" at bounding box center [1136, 105] width 231 height 42
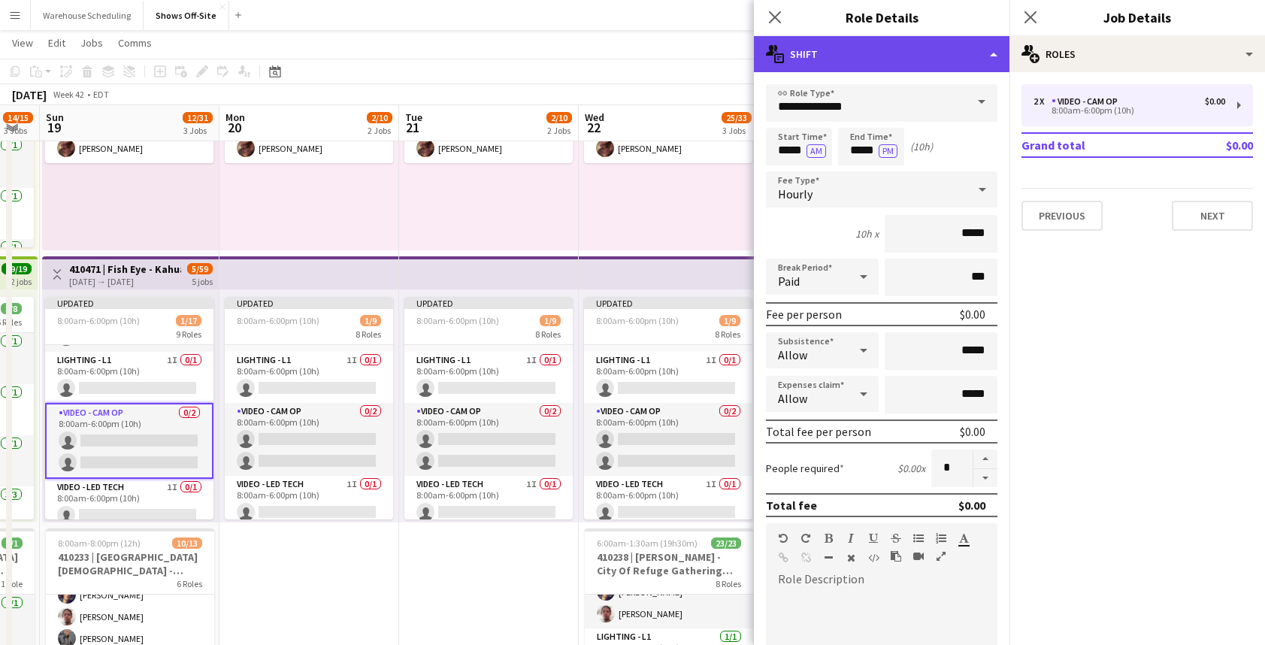
click at [923, 49] on div "multiple-actions-text Shift" at bounding box center [881, 54] width 255 height 36
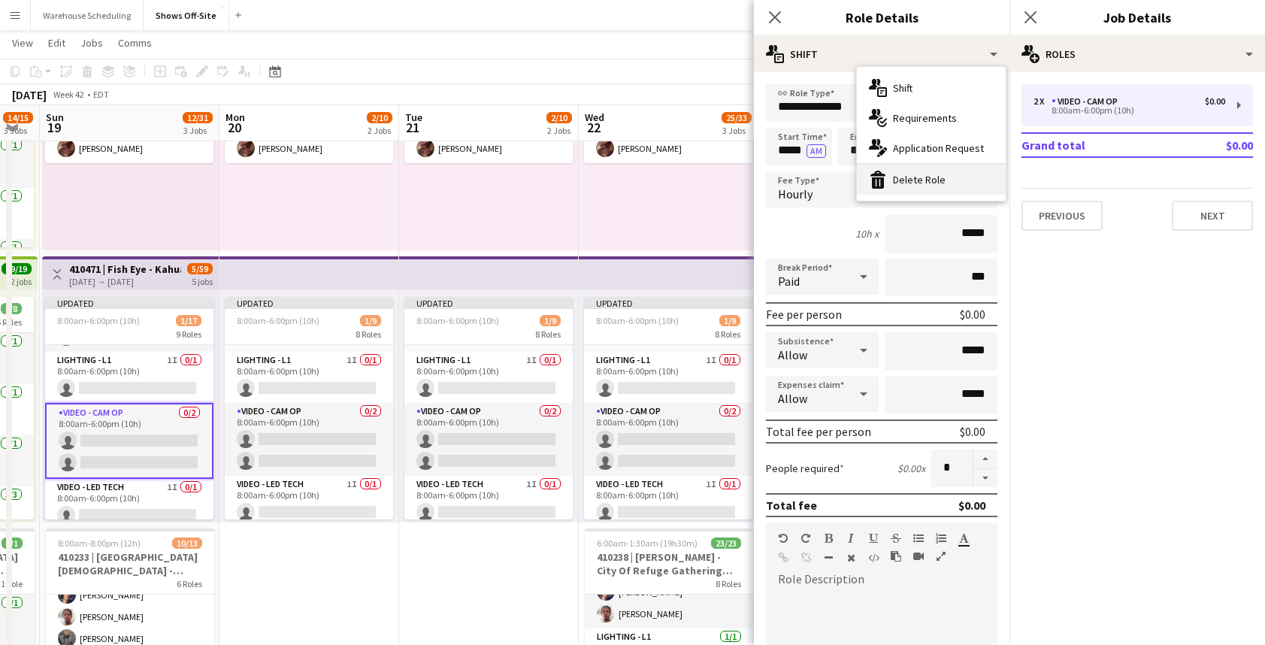
click at [940, 183] on div "bin-2 Delete Role" at bounding box center [931, 180] width 149 height 30
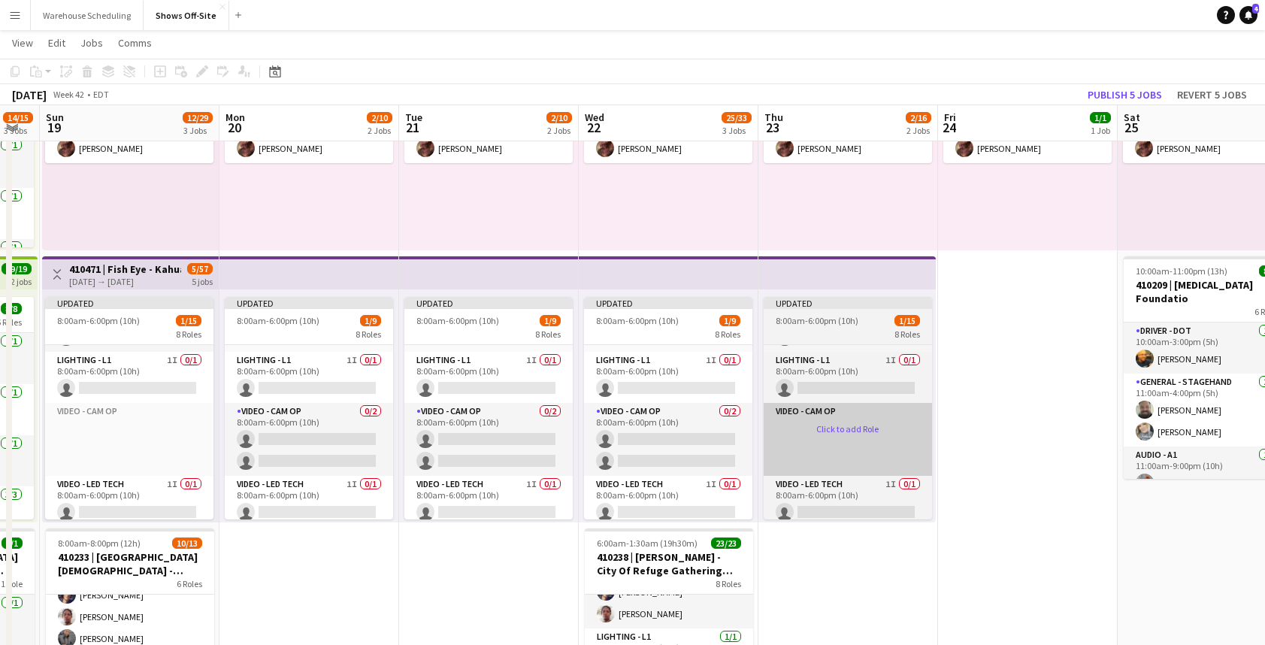
click at [861, 434] on app-card-role-placeholder "Video - Cam Op Click to add Role" at bounding box center [847, 439] width 168 height 73
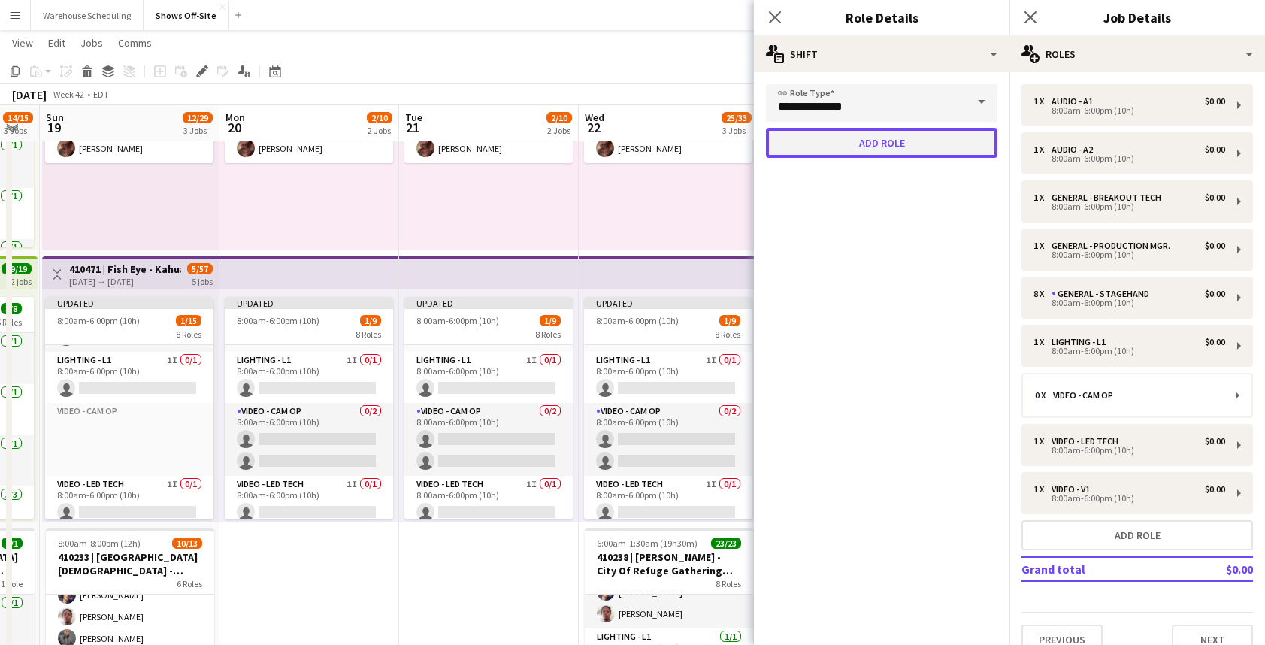
click at [908, 146] on button "Add role" at bounding box center [881, 143] width 231 height 30
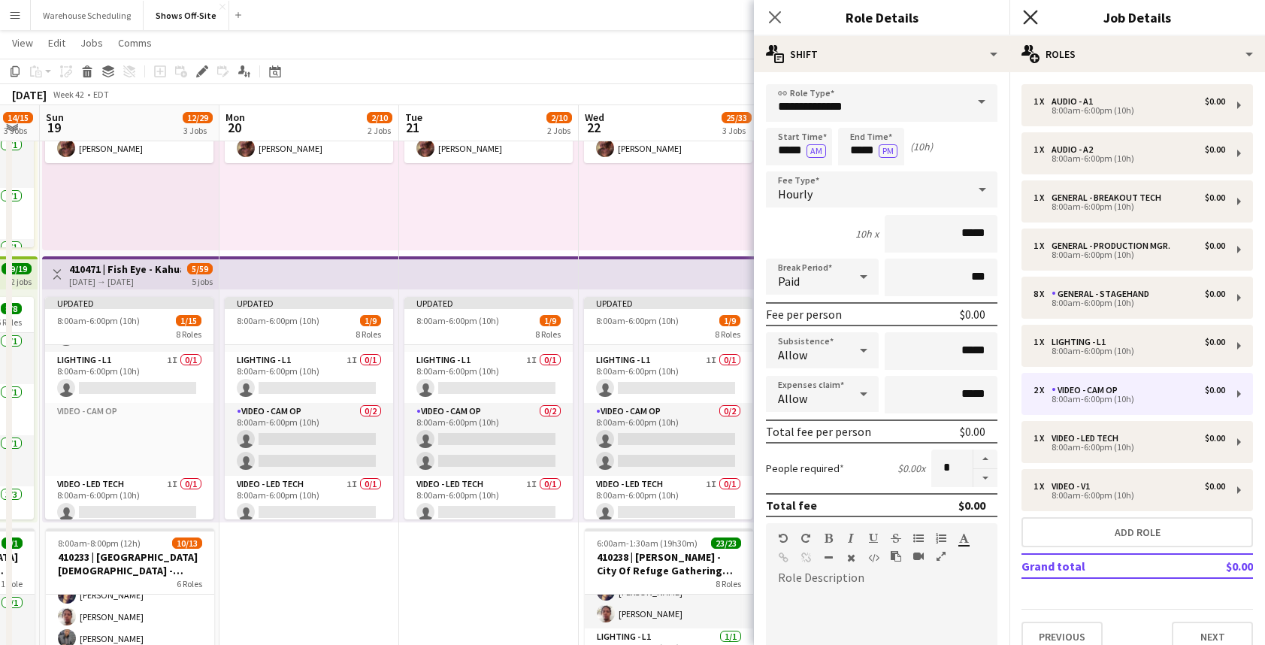
click at [1036, 22] on icon "Close pop-in" at bounding box center [1030, 17] width 14 height 14
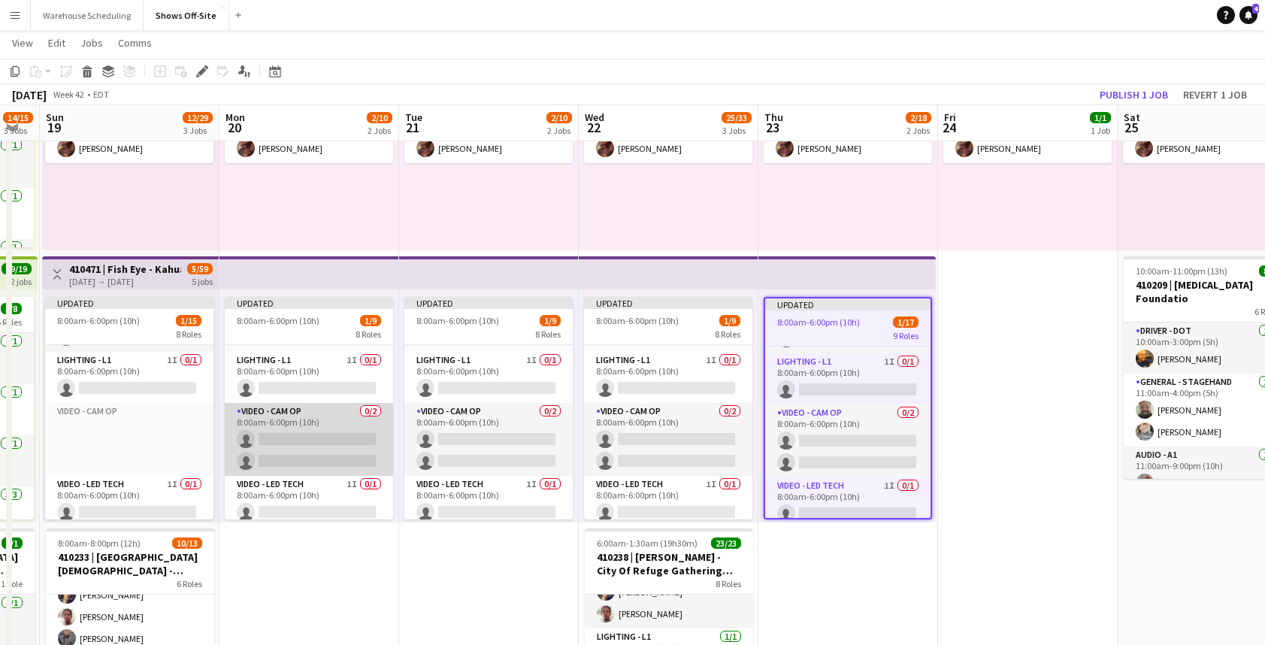
click at [326, 434] on app-card-role "Video - Cam Op 0/2 8:00am-6:00pm (10h) single-neutral-actions single-neutral-ac…" at bounding box center [309, 439] width 168 height 73
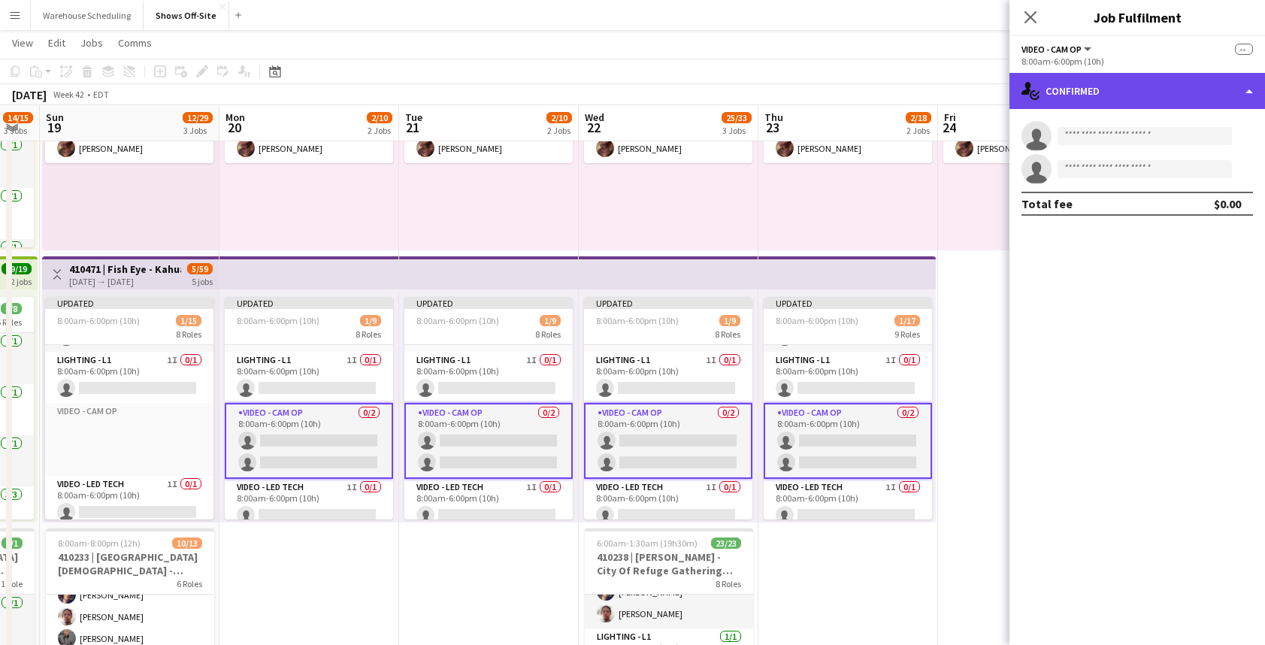
click at [1157, 77] on div "single-neutral-actions-check-2 Confirmed" at bounding box center [1136, 91] width 255 height 36
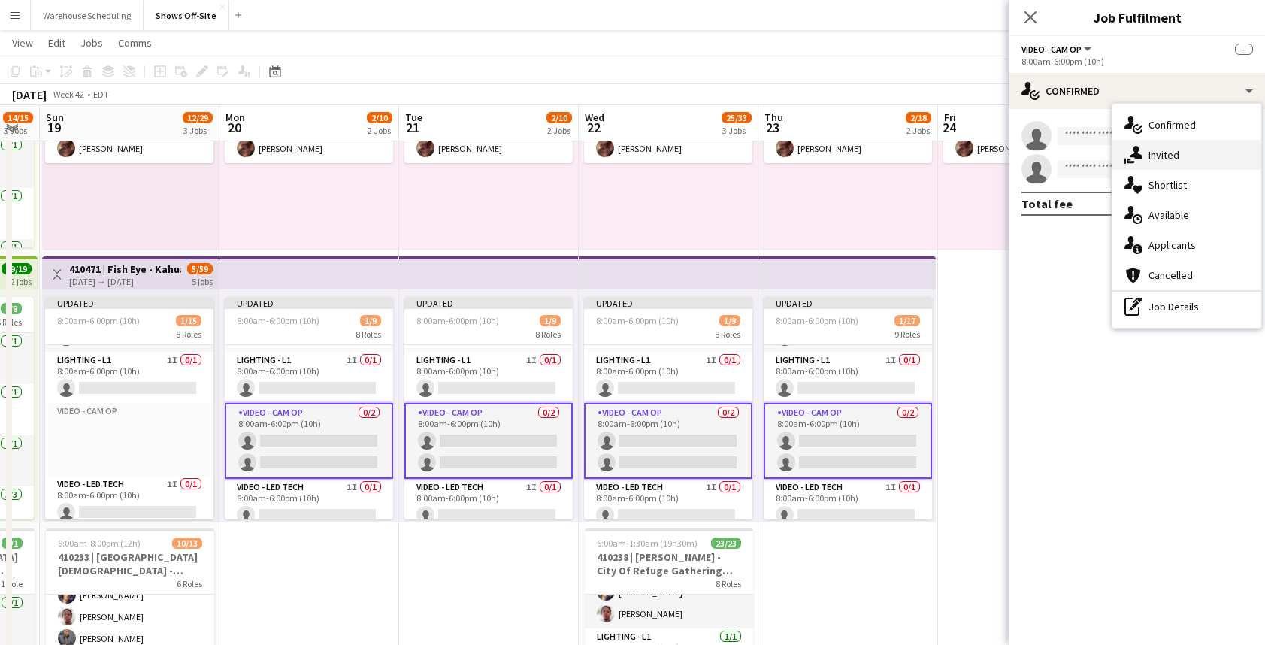
click at [1168, 149] on span "Invited" at bounding box center [1163, 155] width 31 height 14
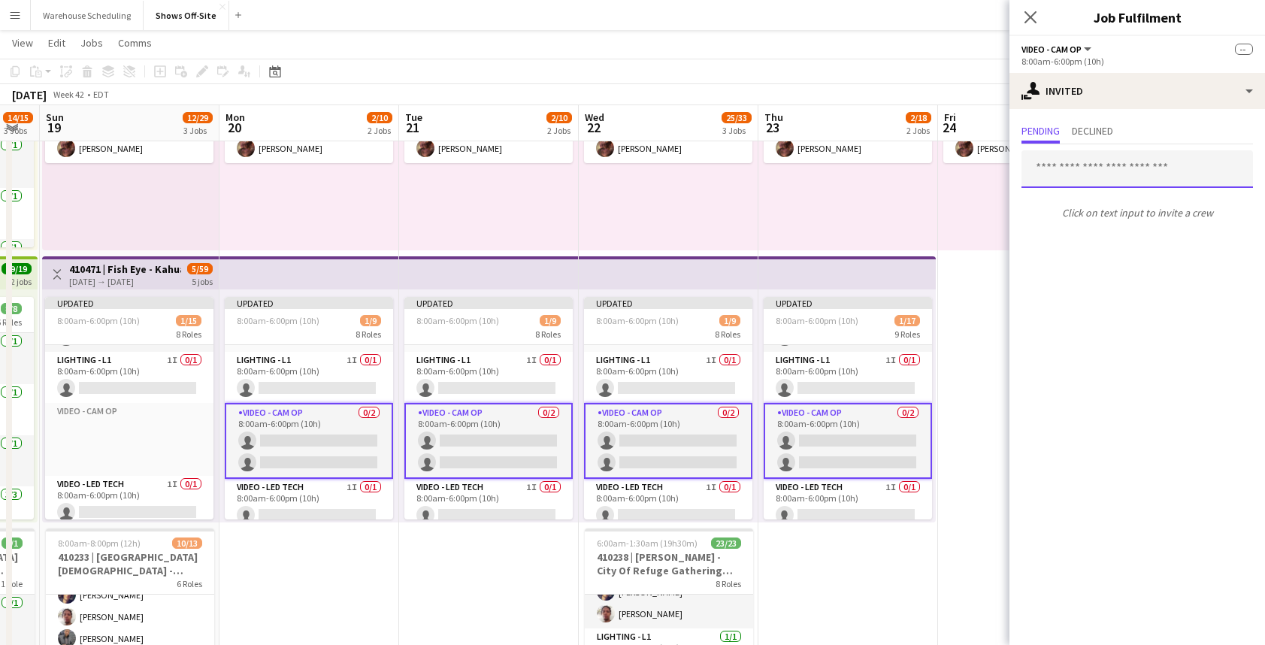
click at [1081, 169] on input "text" at bounding box center [1136, 169] width 231 height 38
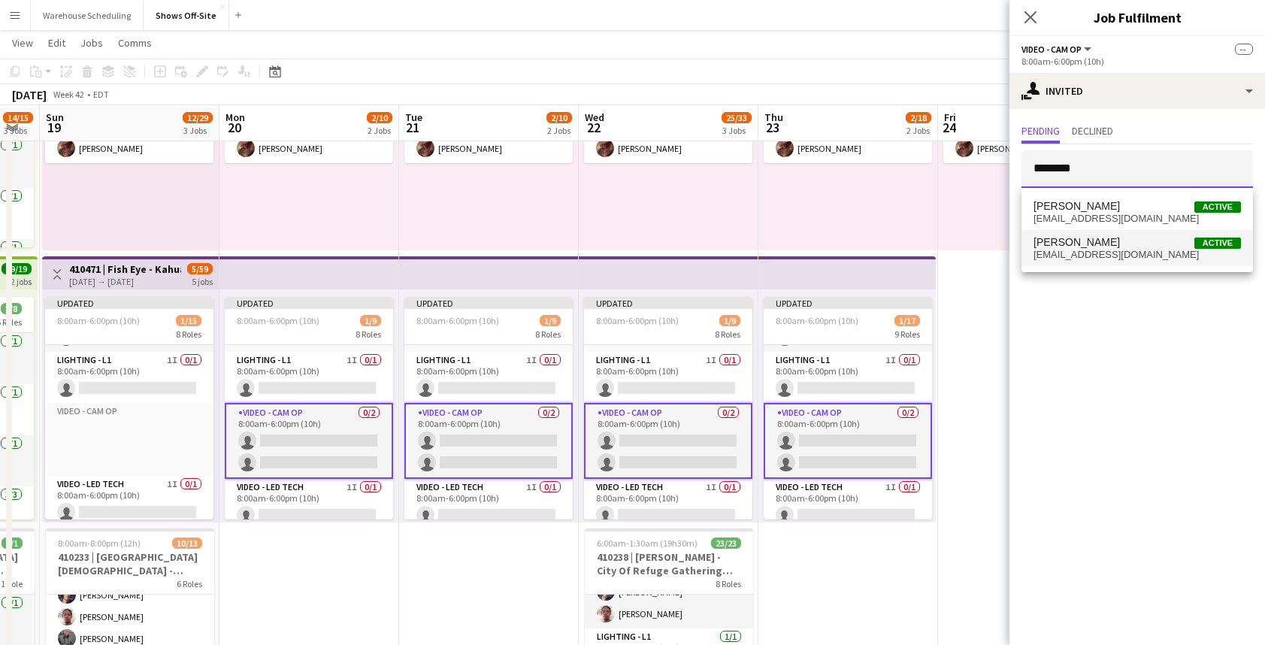
type input "********"
click at [1128, 243] on span "Scott Davidson Active" at bounding box center [1136, 242] width 207 height 13
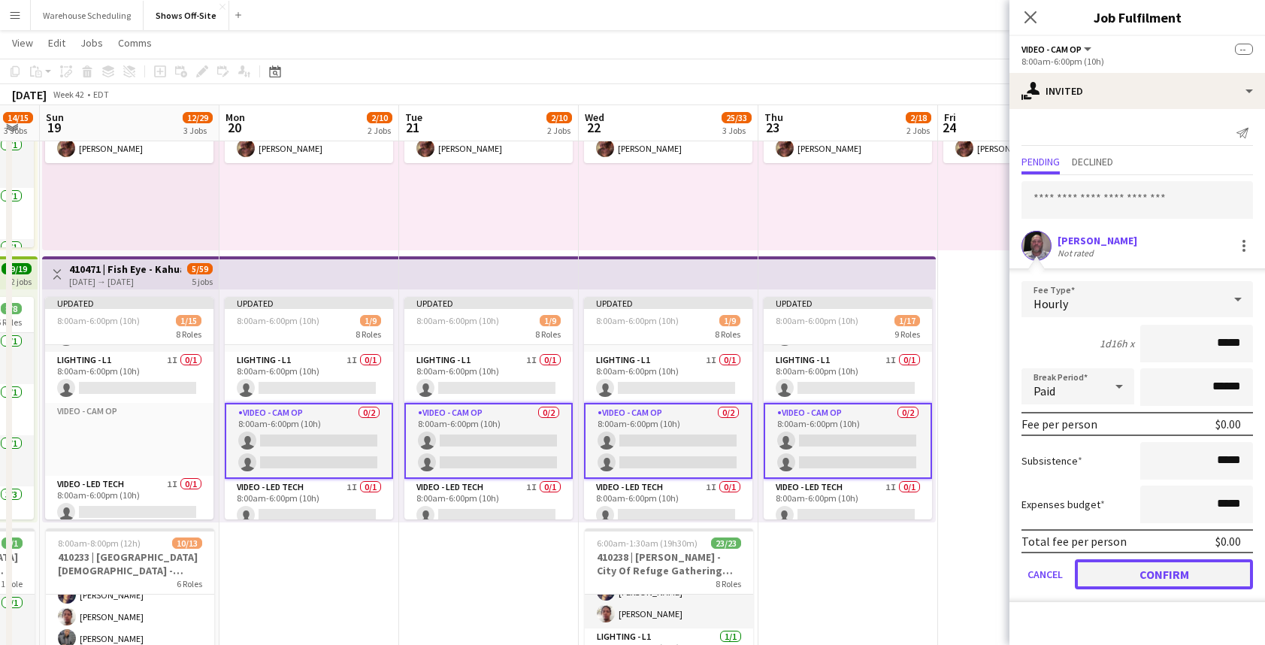
click at [1138, 569] on button "Confirm" at bounding box center [1163, 574] width 178 height 30
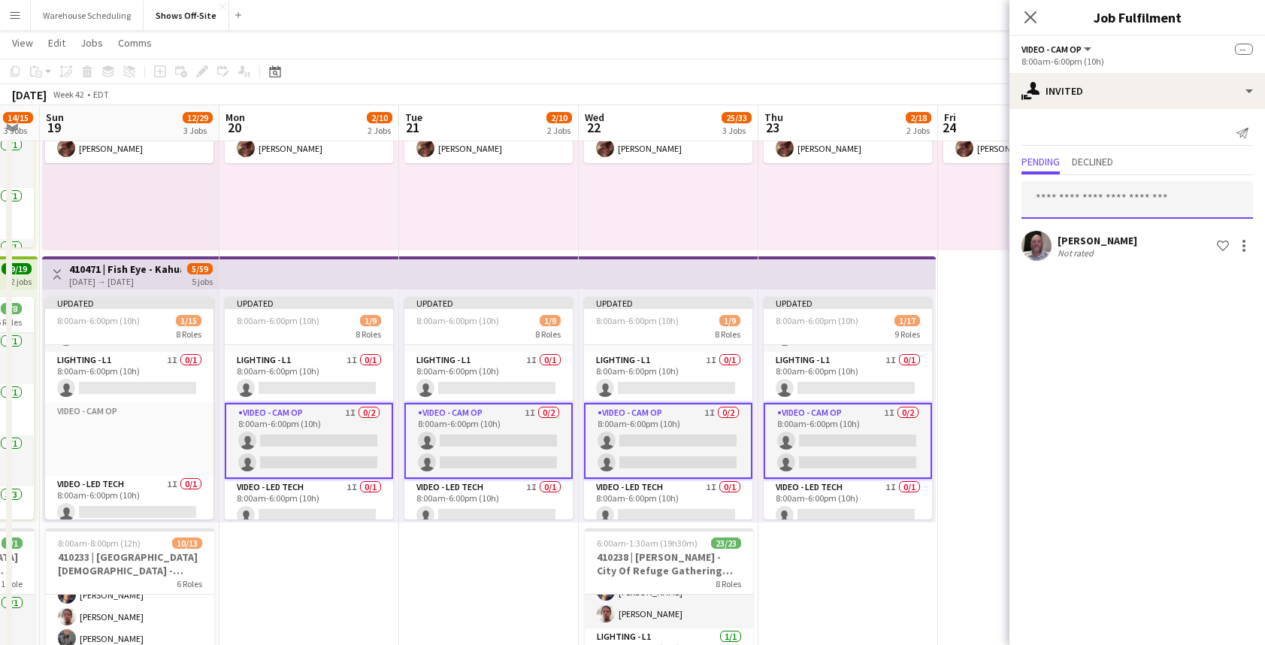
click at [1123, 195] on input "text" at bounding box center [1136, 200] width 231 height 38
type input "****"
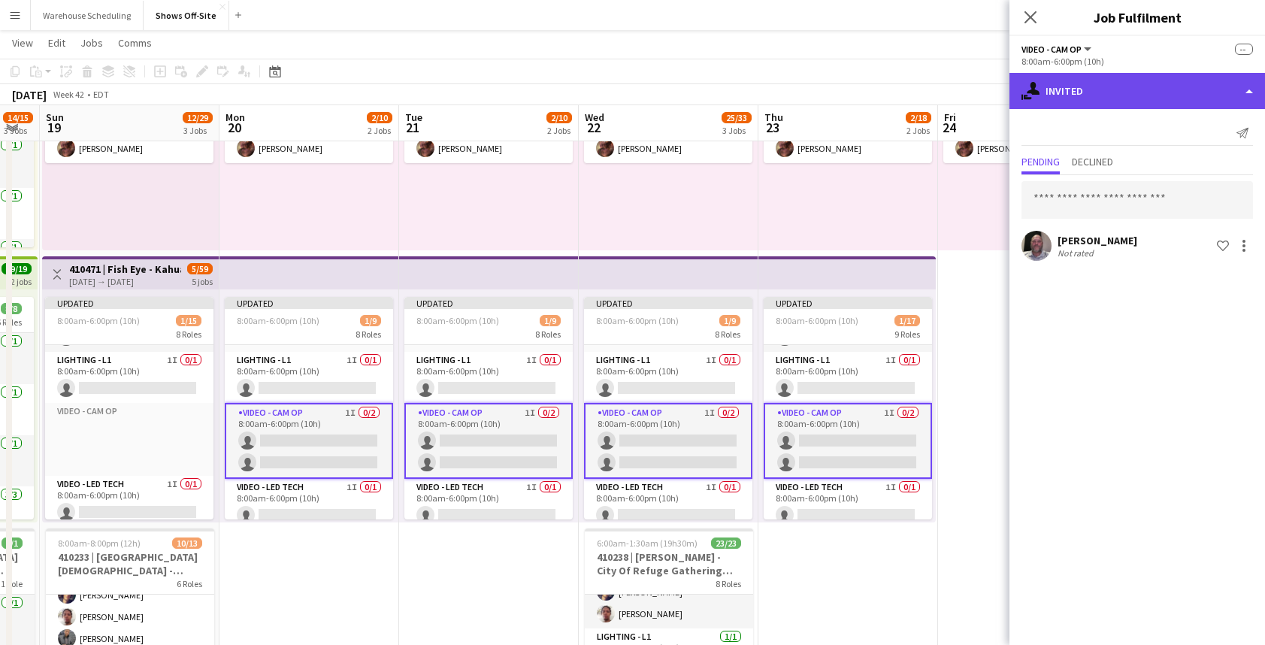
click at [1130, 102] on div "single-neutral-actions-share-1 Invited" at bounding box center [1136, 91] width 255 height 36
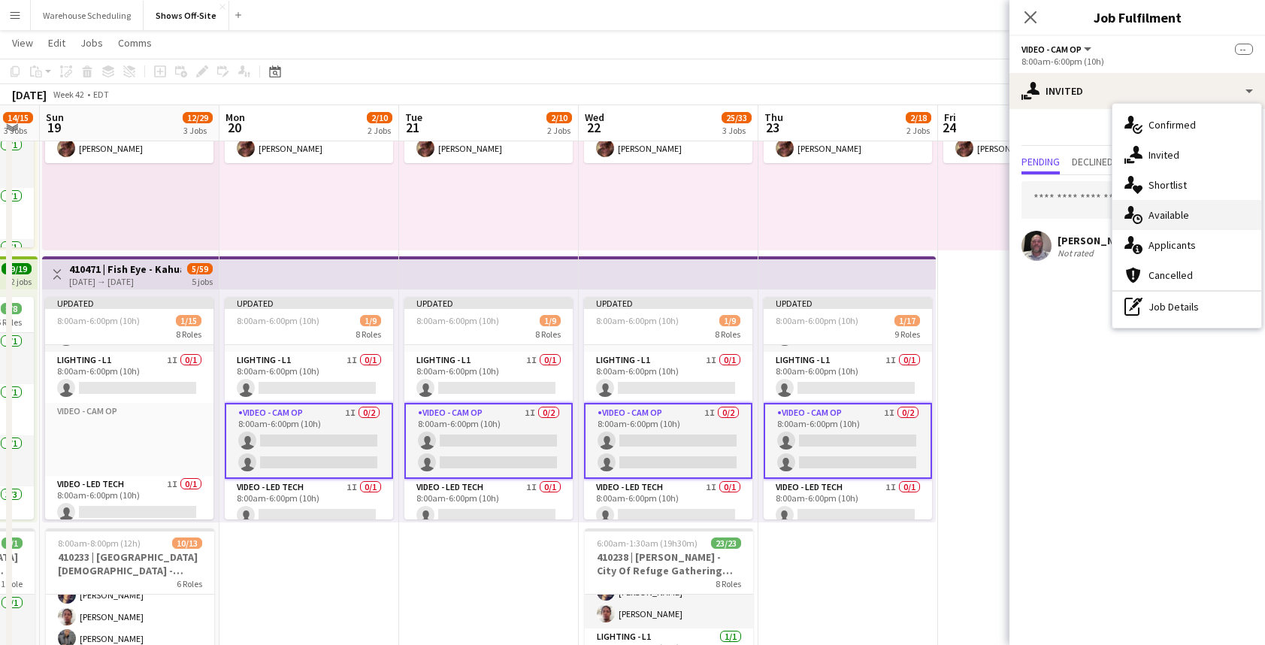
click at [1155, 212] on span "Available" at bounding box center [1168, 215] width 41 height 14
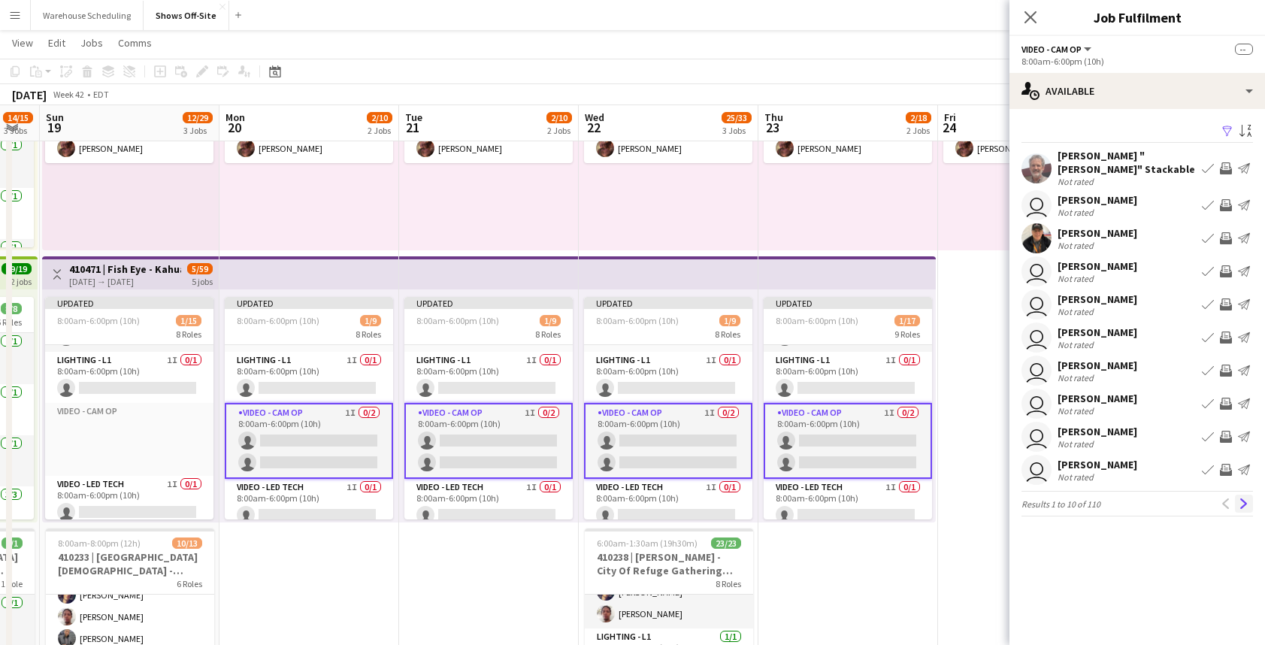
click at [1244, 505] on app-icon "Next" at bounding box center [1243, 503] width 11 height 11
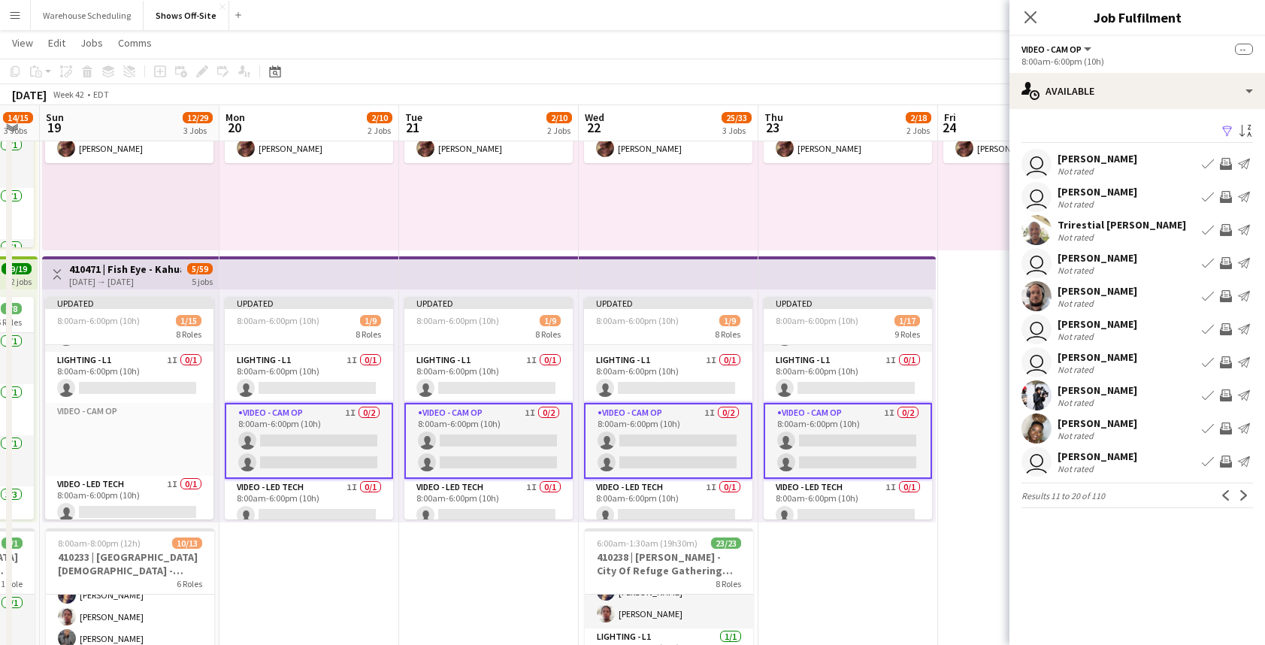
click at [1244, 505] on app-pager "Results 11 to 20 of 110 Previous Next" at bounding box center [1136, 495] width 231 height 26
click at [1237, 499] on button "Next" at bounding box center [1244, 495] width 18 height 18
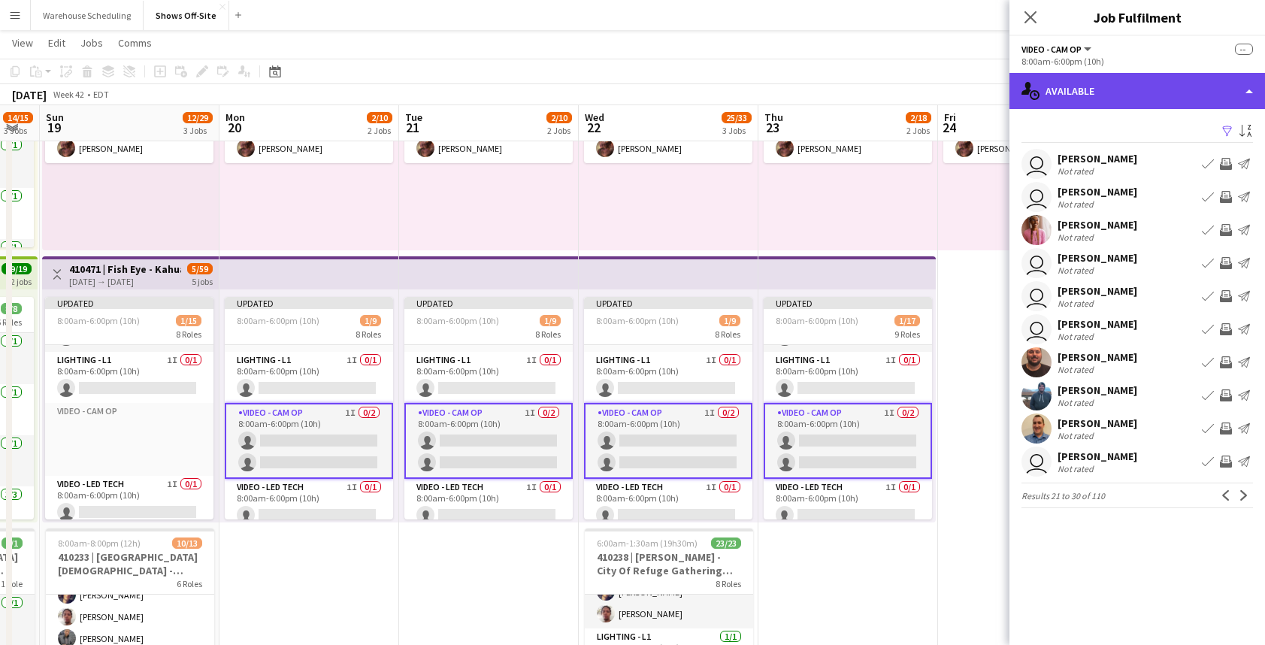
click at [1120, 96] on div "single-neutral-actions-upload Available" at bounding box center [1136, 91] width 255 height 36
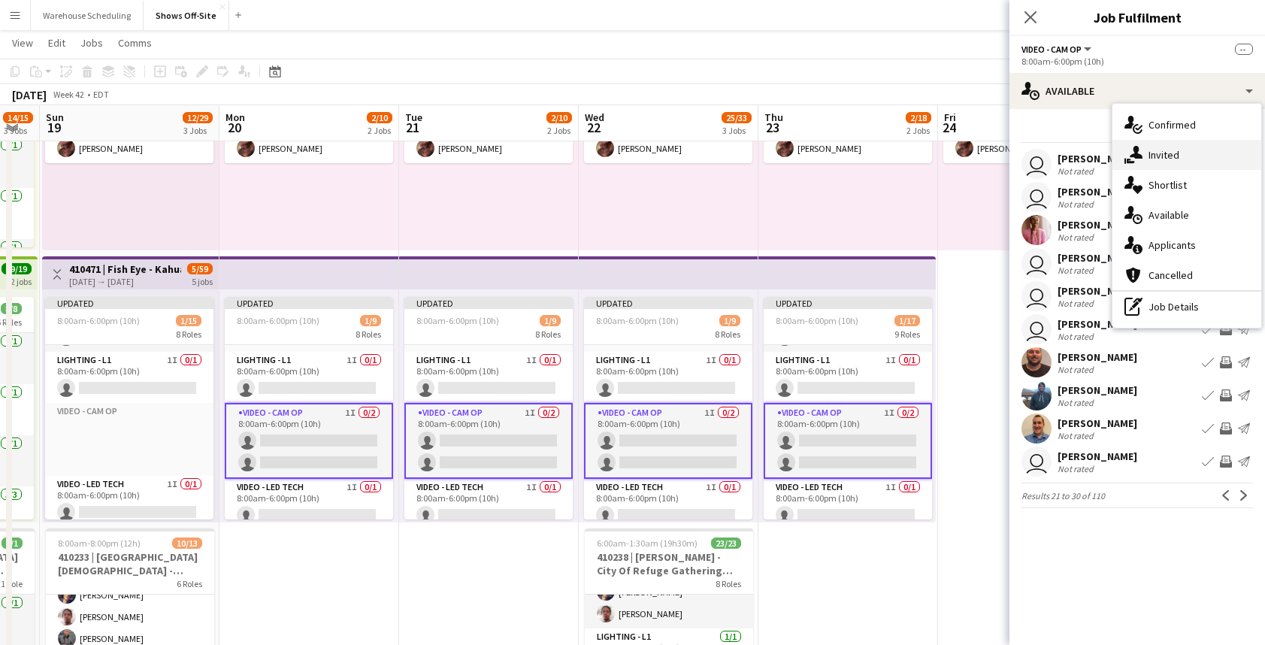
click at [1153, 160] on span "Invited" at bounding box center [1163, 155] width 31 height 14
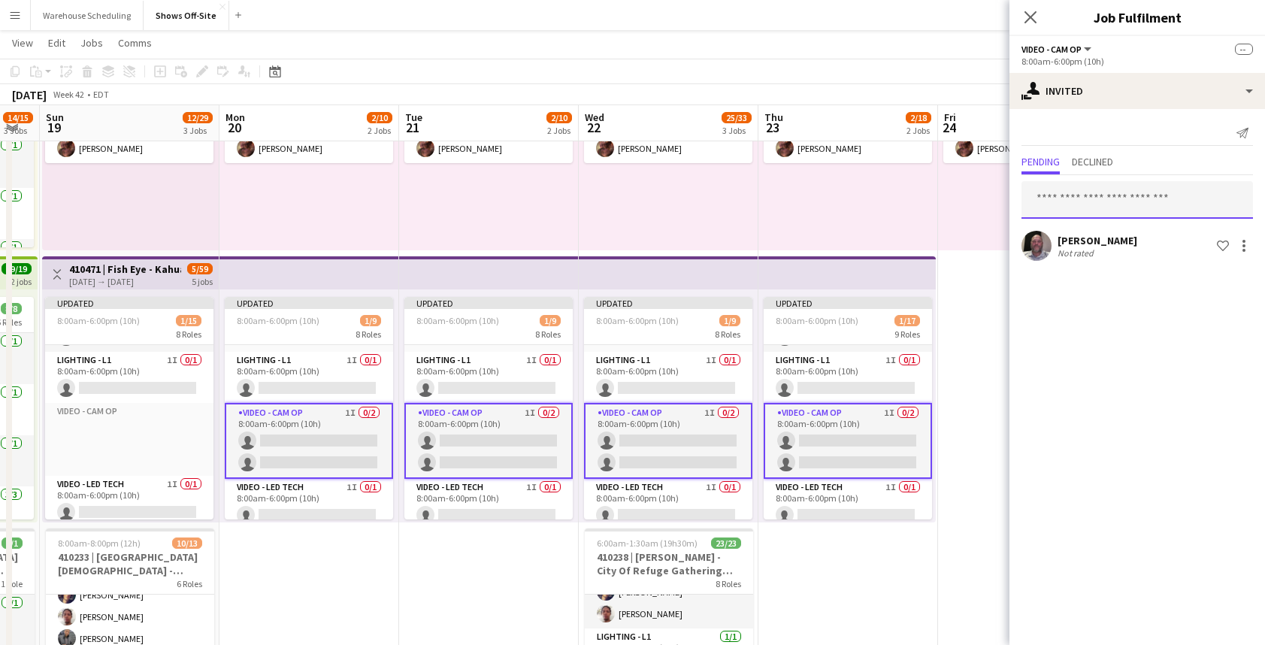
click at [1081, 189] on input "text" at bounding box center [1136, 200] width 231 height 38
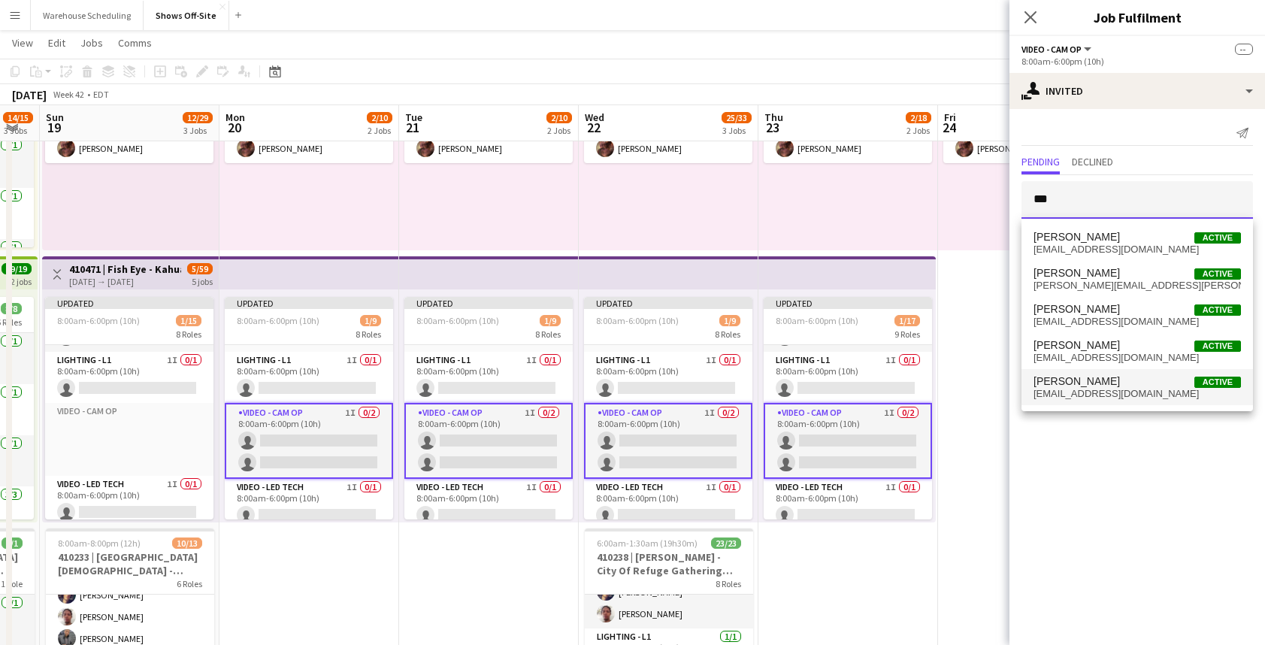
type input "***"
click at [1096, 385] on span "Tim Knott Active" at bounding box center [1136, 381] width 207 height 13
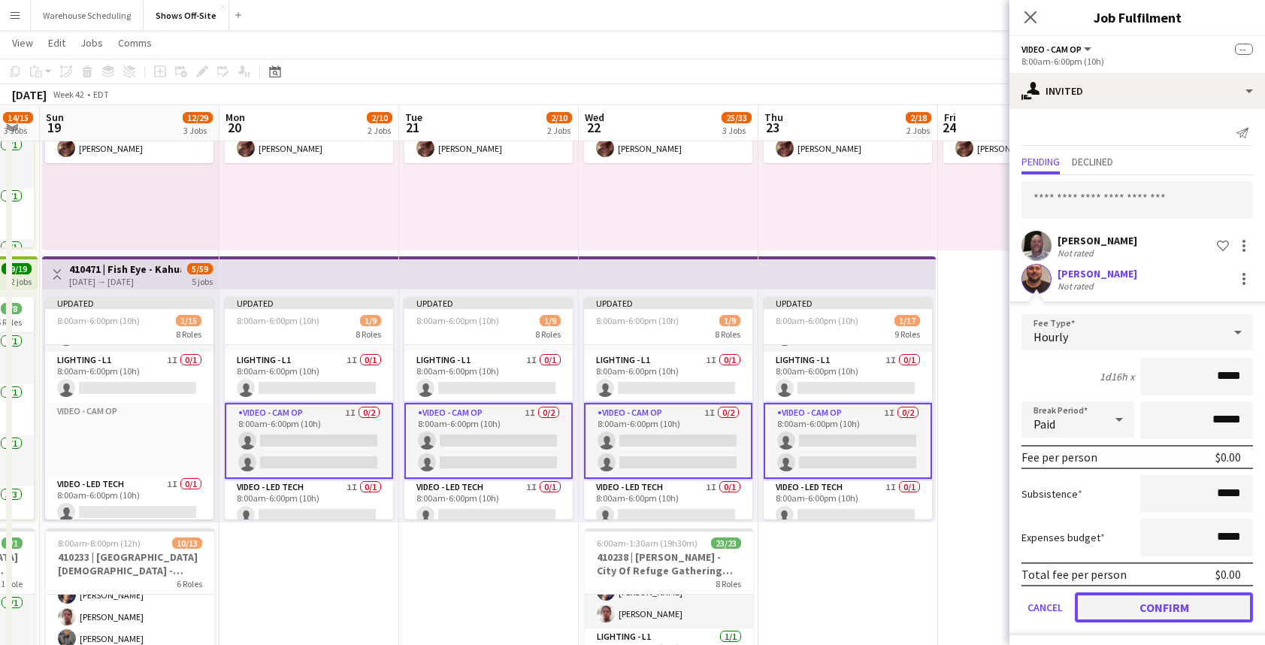
click at [1129, 601] on button "Confirm" at bounding box center [1163, 607] width 178 height 30
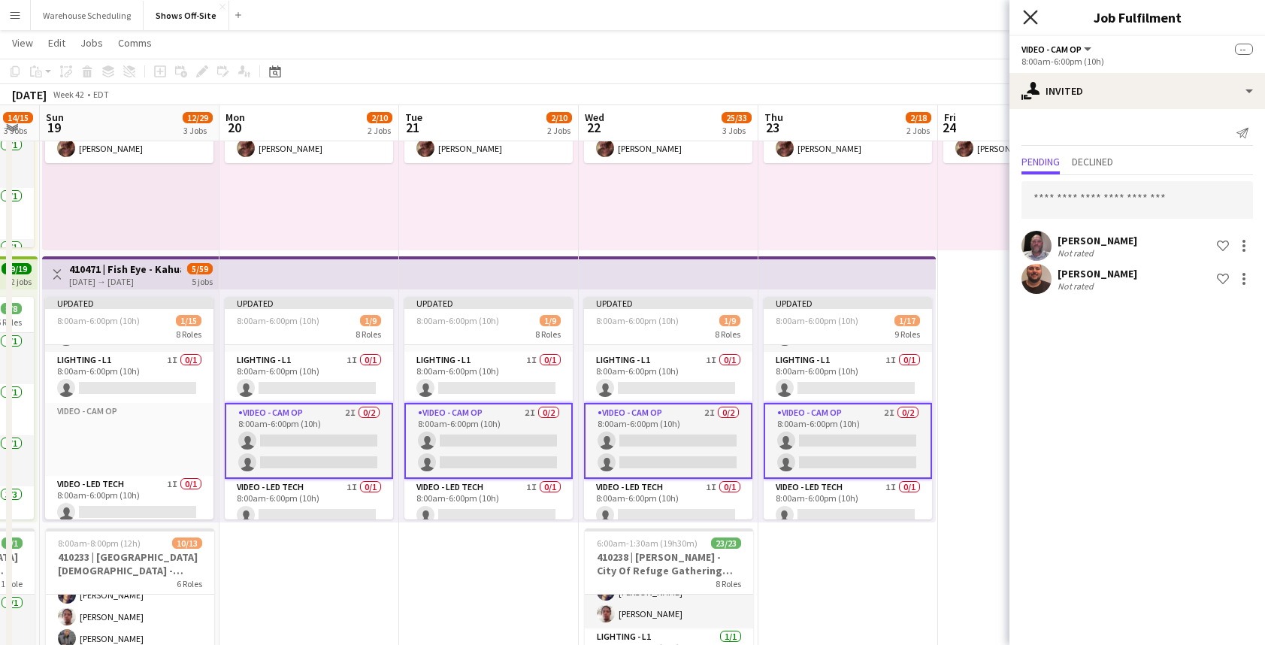
click at [1026, 14] on icon at bounding box center [1030, 17] width 14 height 14
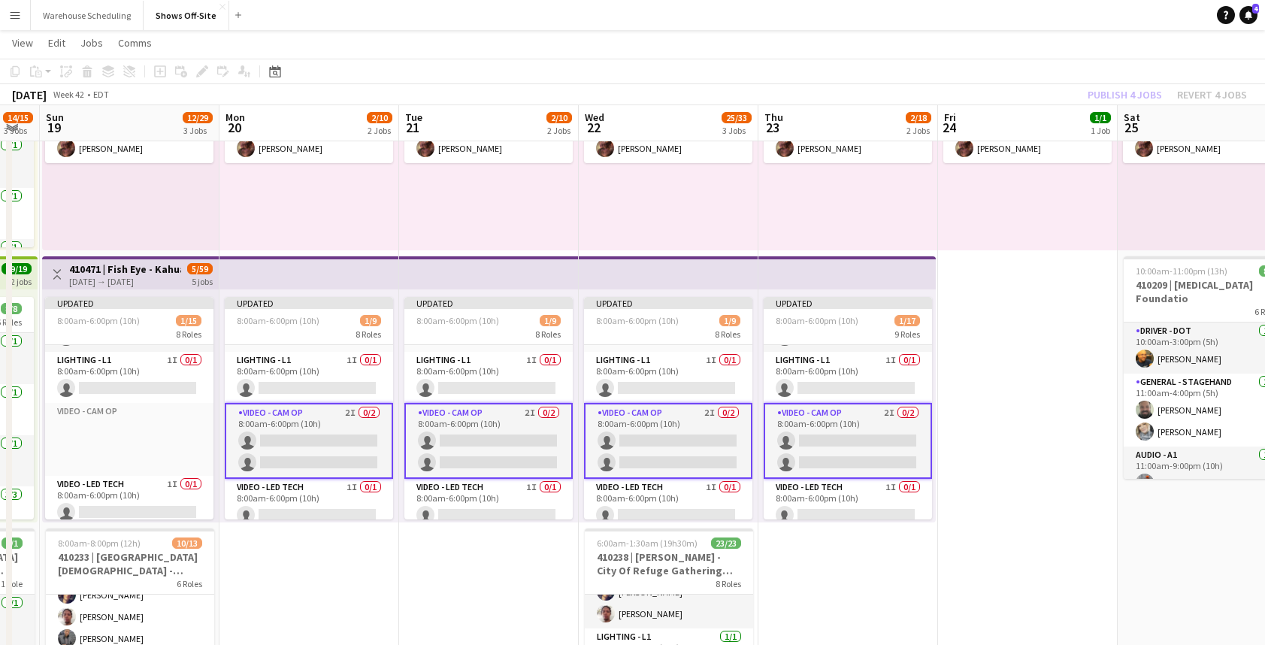
click at [1127, 98] on div "Publish 4 jobs Revert 4 jobs" at bounding box center [1166, 95] width 195 height 20
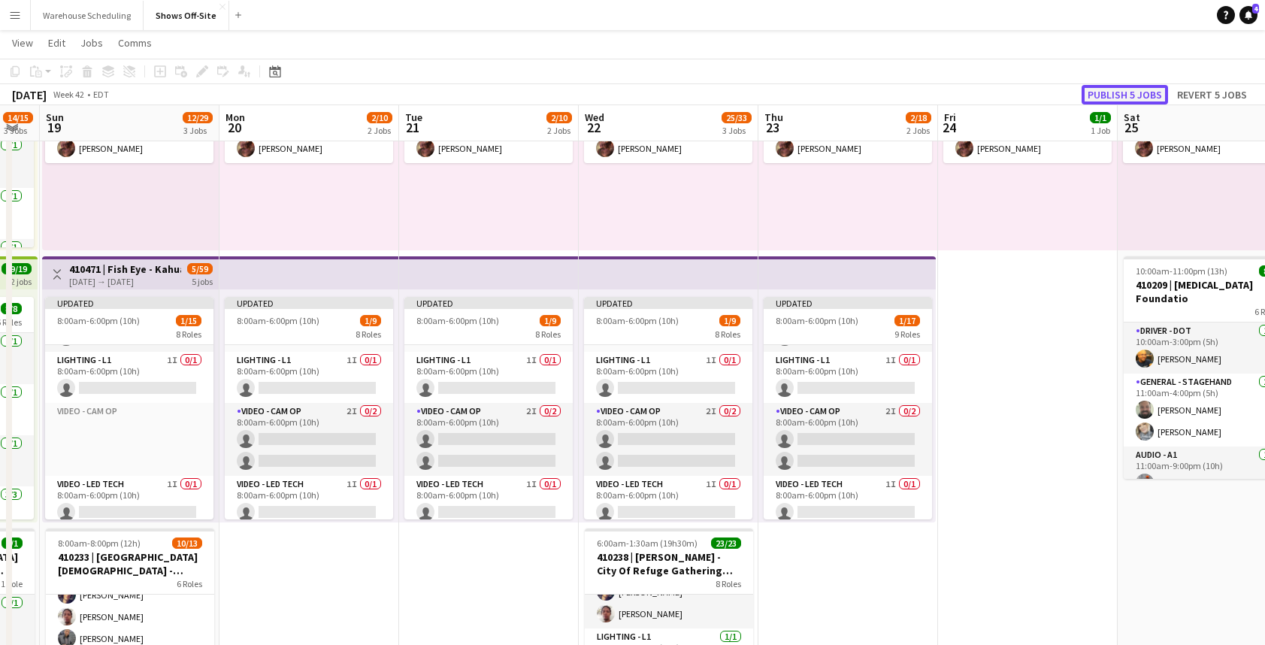
click at [1127, 97] on button "Publish 5 jobs" at bounding box center [1124, 95] width 86 height 20
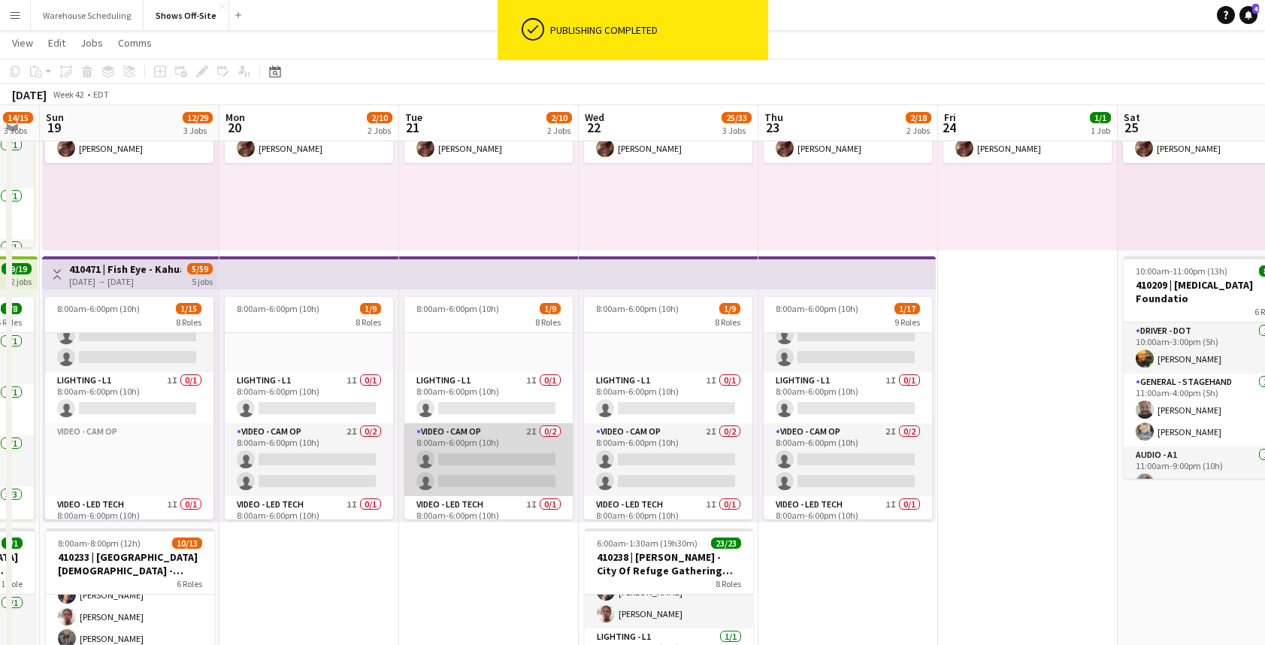
scroll to position [349, 0]
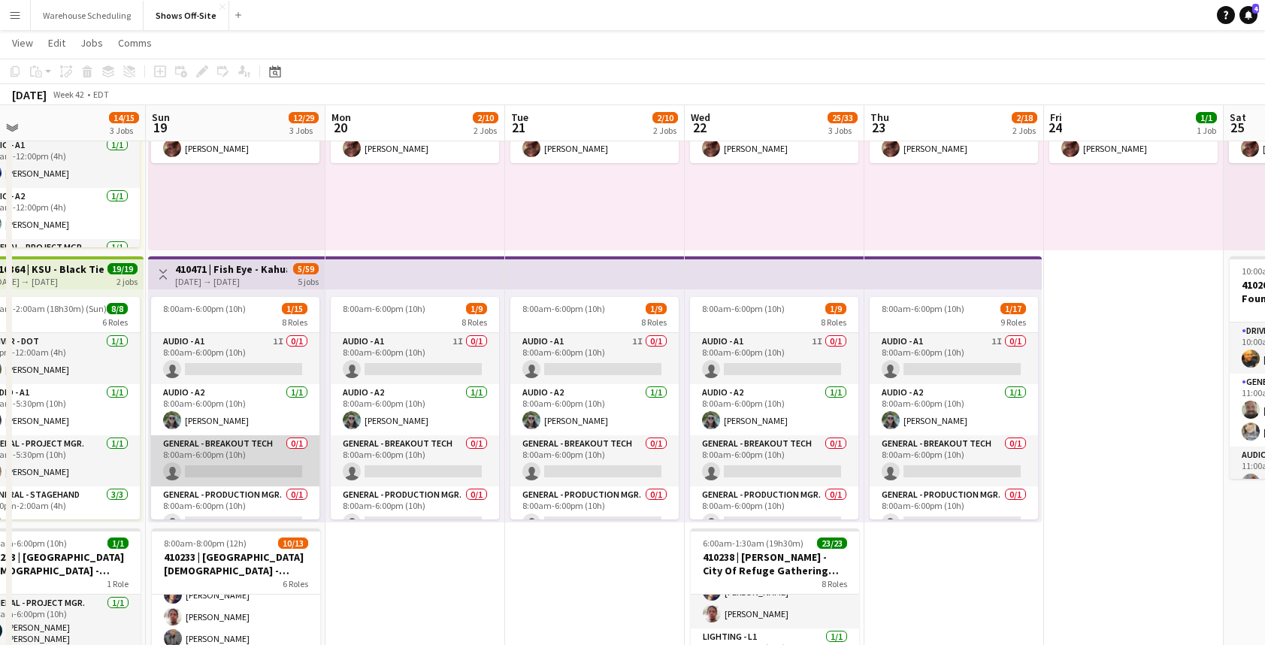
click at [230, 464] on app-card-role "General - Breakout Tech 0/1 8:00am-6:00pm (10h) single-neutral-actions" at bounding box center [235, 460] width 168 height 51
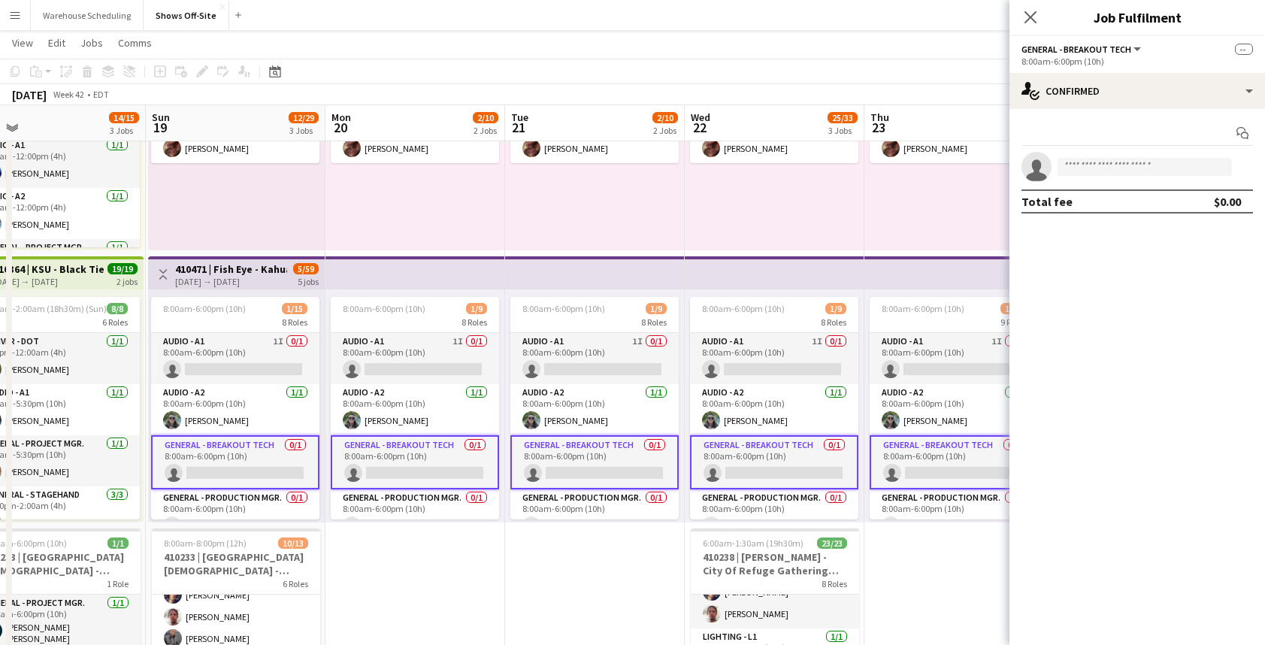
click at [1146, 113] on div "Start chat single-neutral-actions Total fee $0.00" at bounding box center [1136, 167] width 255 height 116
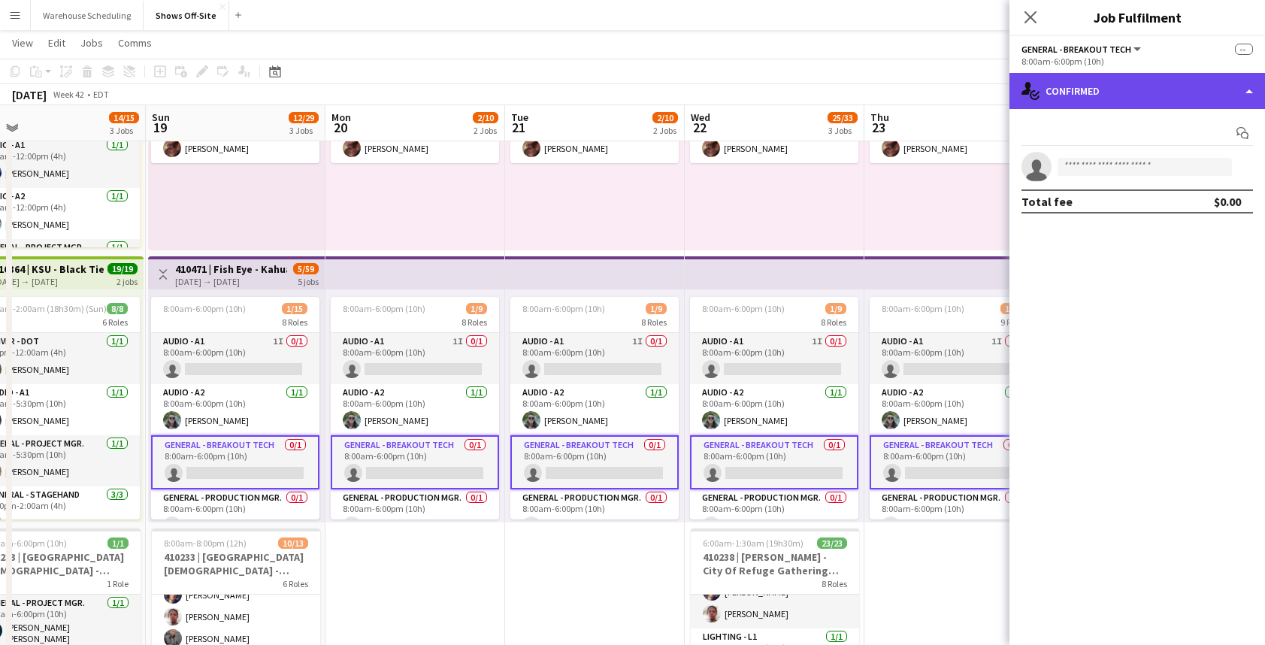
click at [1156, 97] on div "single-neutral-actions-check-2 Confirmed" at bounding box center [1136, 91] width 255 height 36
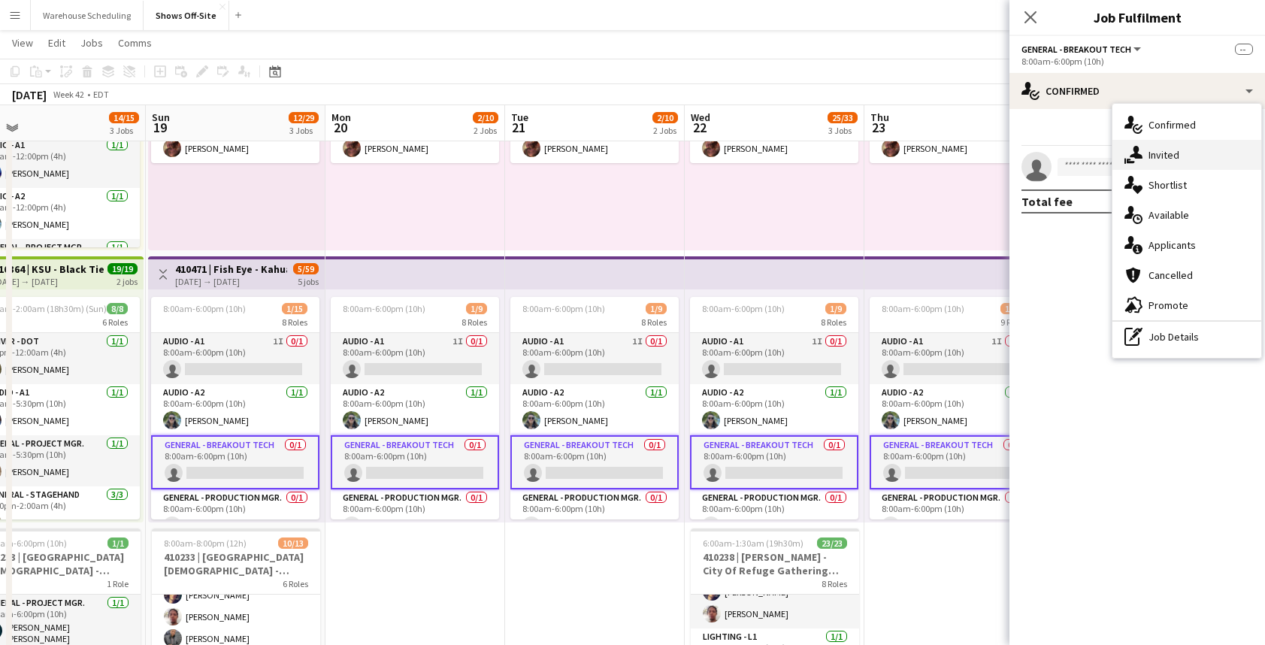
click at [1172, 142] on div "single-neutral-actions-share-1 Invited" at bounding box center [1186, 155] width 149 height 30
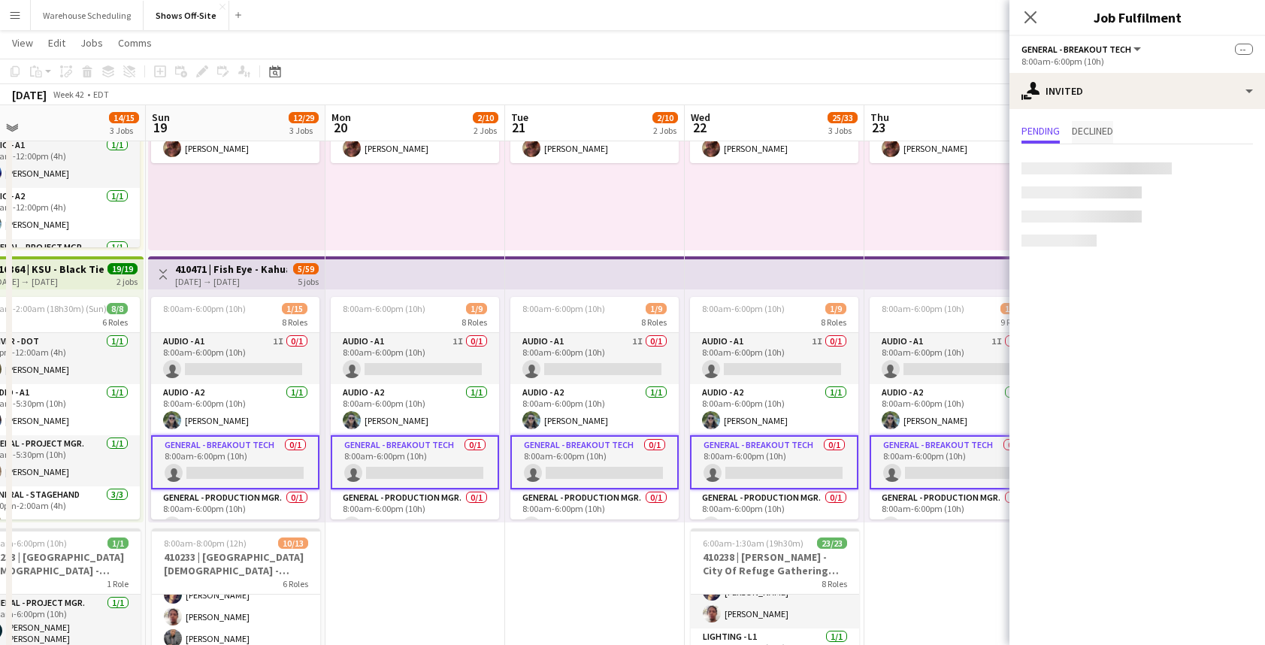
click at [1100, 135] on span "Declined" at bounding box center [1091, 130] width 41 height 11
click at [1040, 135] on span "Pending" at bounding box center [1040, 130] width 38 height 11
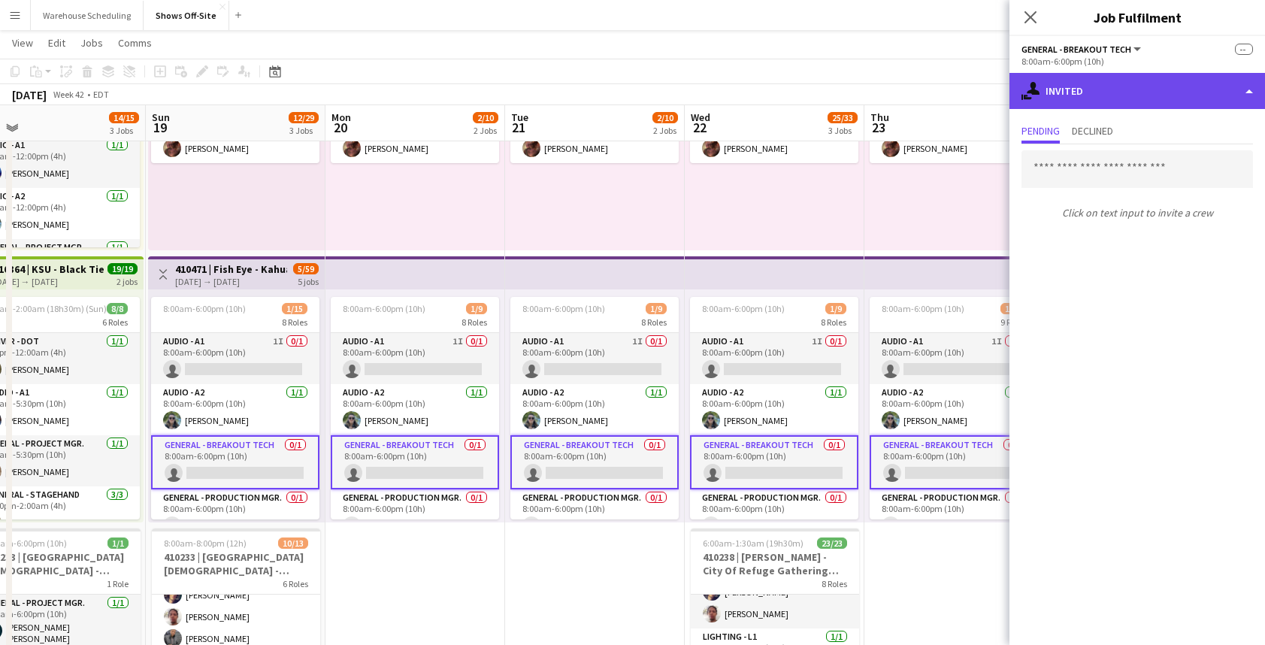
click at [1098, 93] on div "single-neutral-actions-share-1 Invited" at bounding box center [1136, 91] width 255 height 36
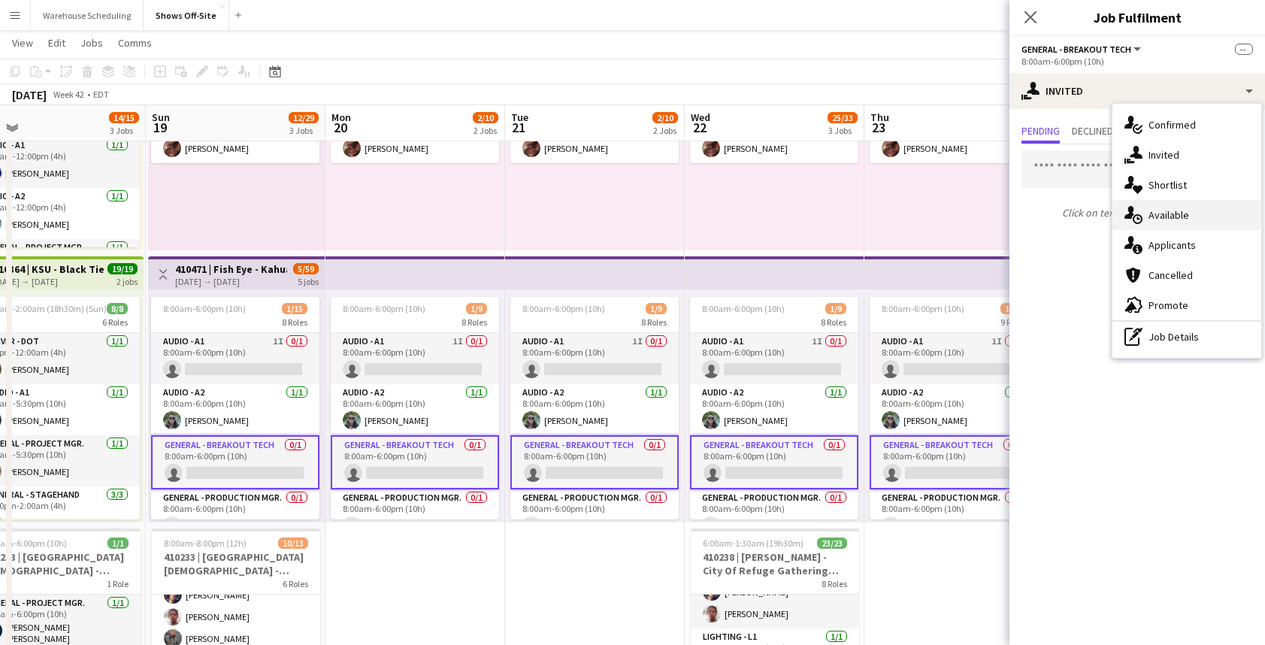
click at [1164, 222] on div "single-neutral-actions-upload Available" at bounding box center [1186, 215] width 149 height 30
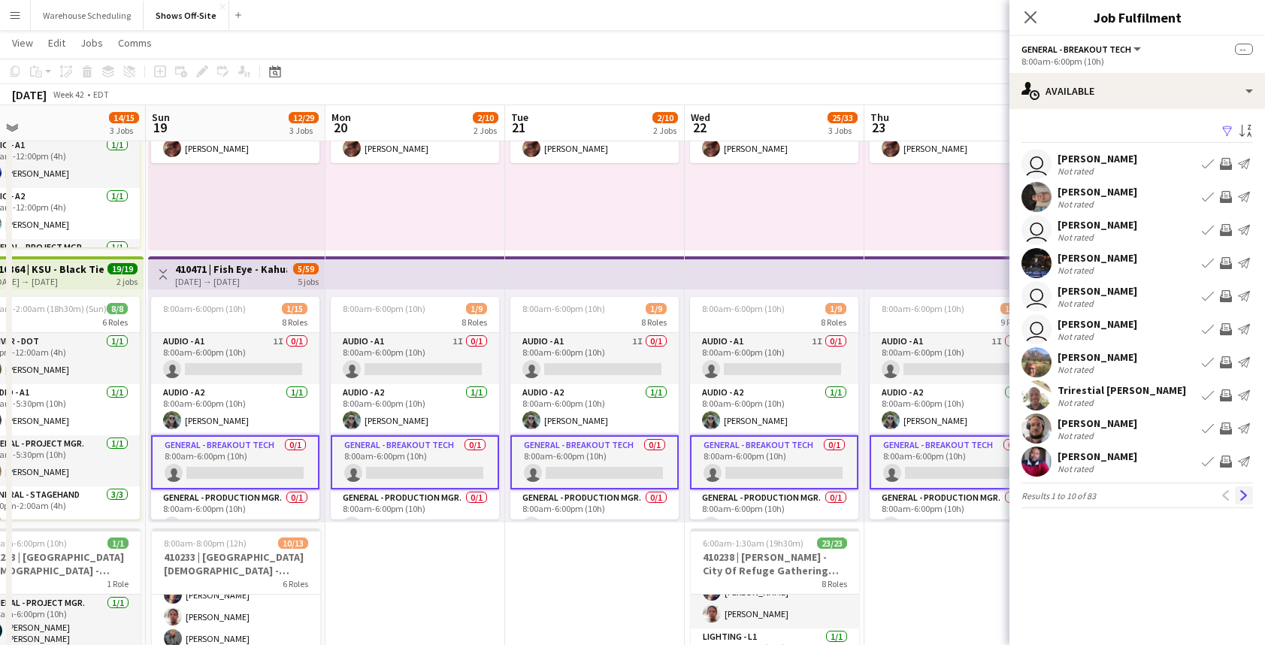
click at [1238, 496] on app-icon "Next" at bounding box center [1243, 495] width 11 height 11
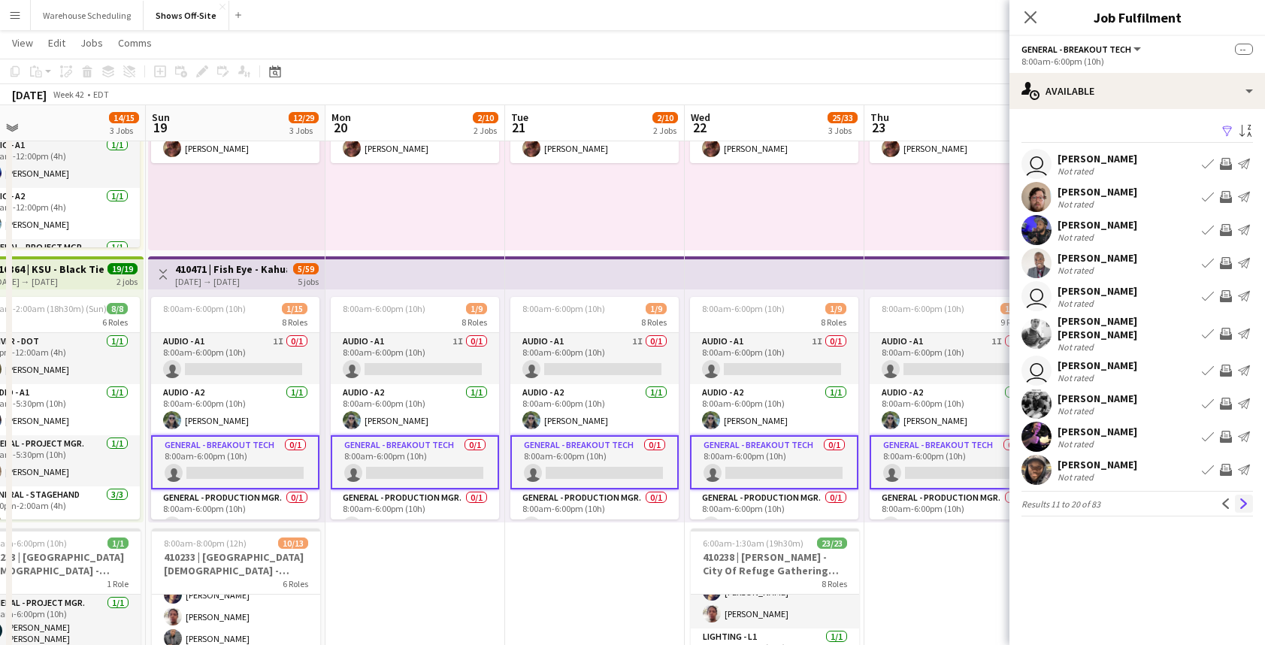
click at [1238, 498] on app-icon "Next" at bounding box center [1243, 503] width 11 height 11
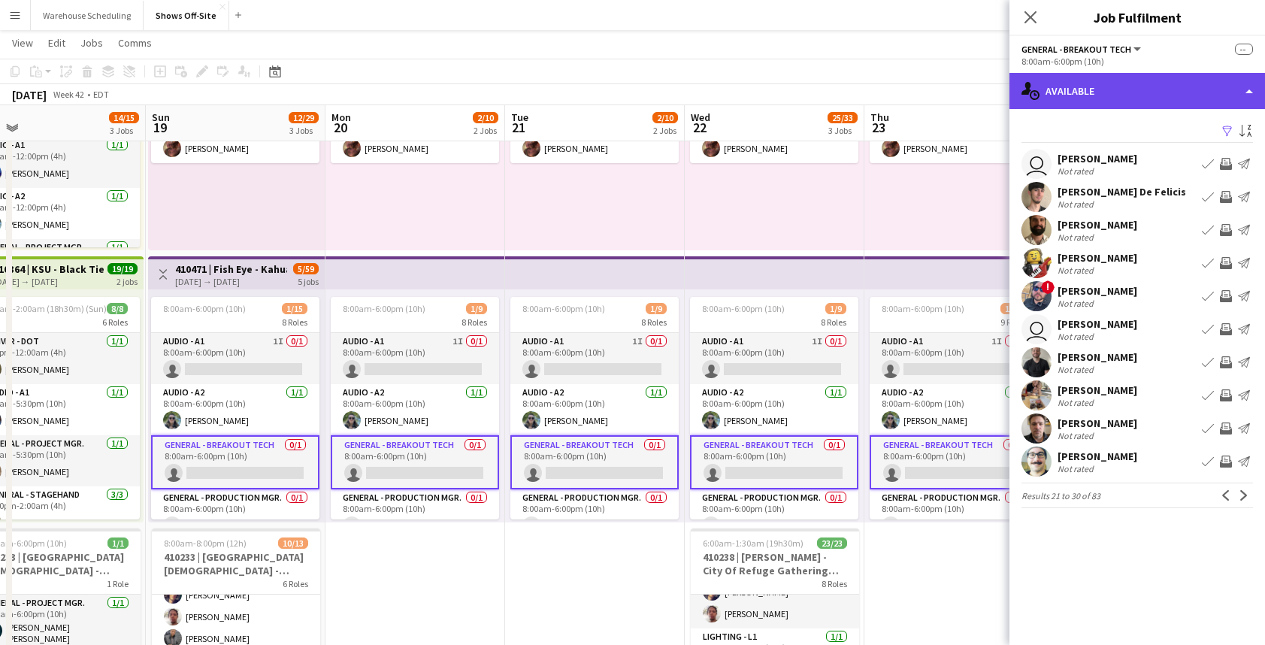
click at [1168, 104] on div "single-neutral-actions-upload Available" at bounding box center [1136, 91] width 255 height 36
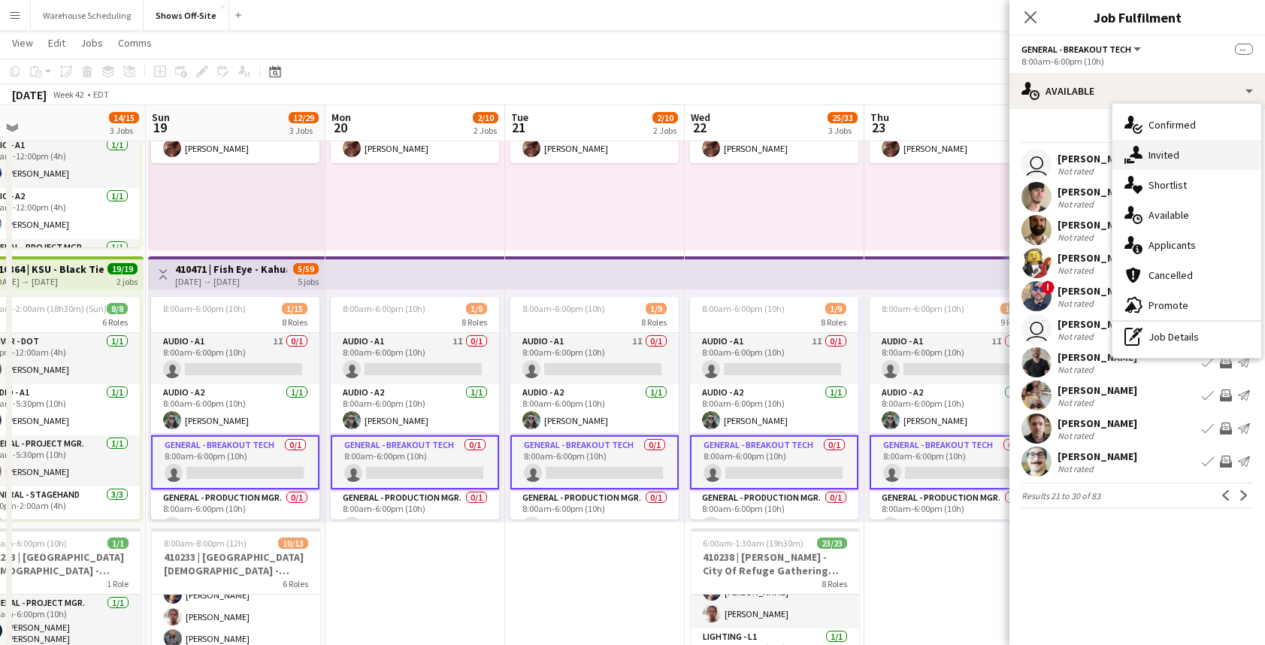
click at [1162, 148] on span "Invited" at bounding box center [1163, 155] width 31 height 14
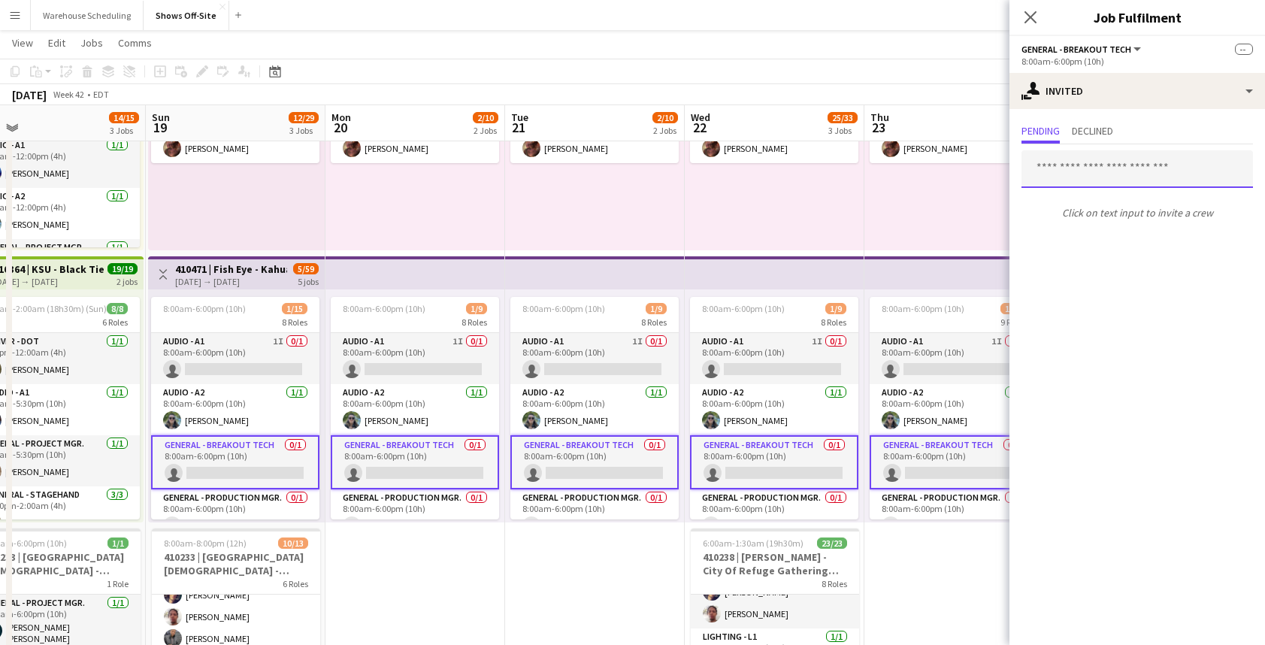
click at [1110, 173] on input "text" at bounding box center [1136, 169] width 231 height 38
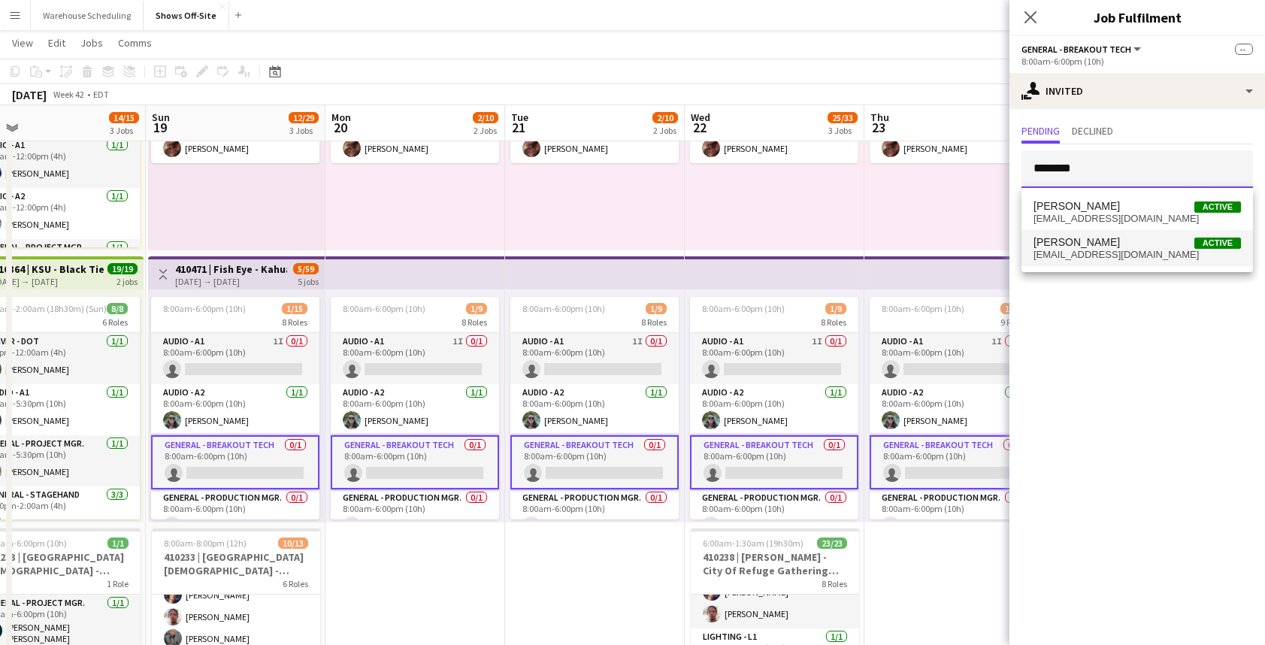
type input "********"
click at [1126, 245] on span "Kyle Phillips Active" at bounding box center [1136, 242] width 207 height 13
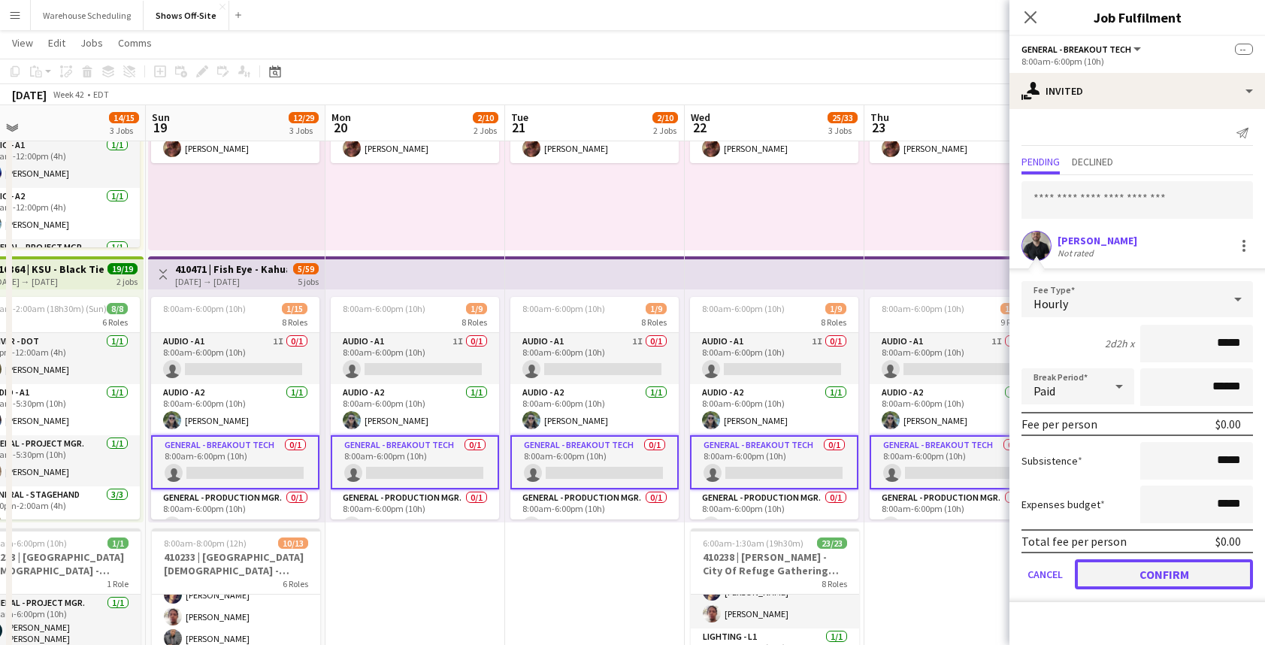
click at [1125, 583] on button "Confirm" at bounding box center [1163, 574] width 178 height 30
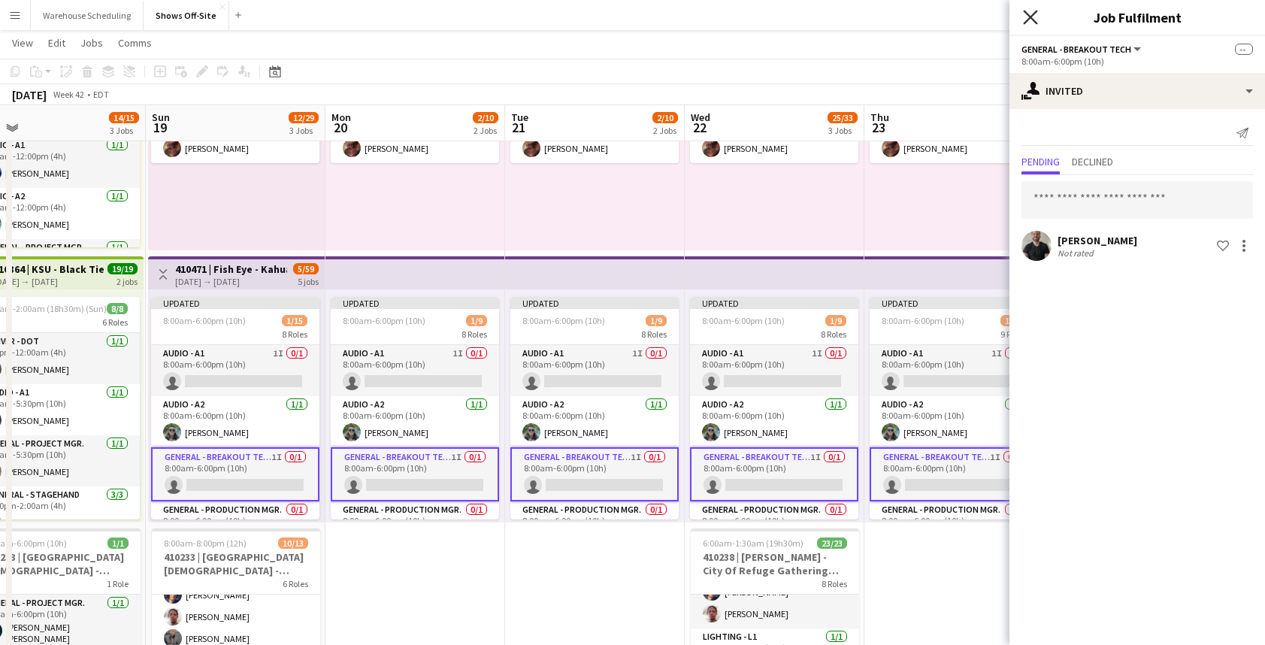
click at [1032, 19] on icon at bounding box center [1030, 17] width 14 height 14
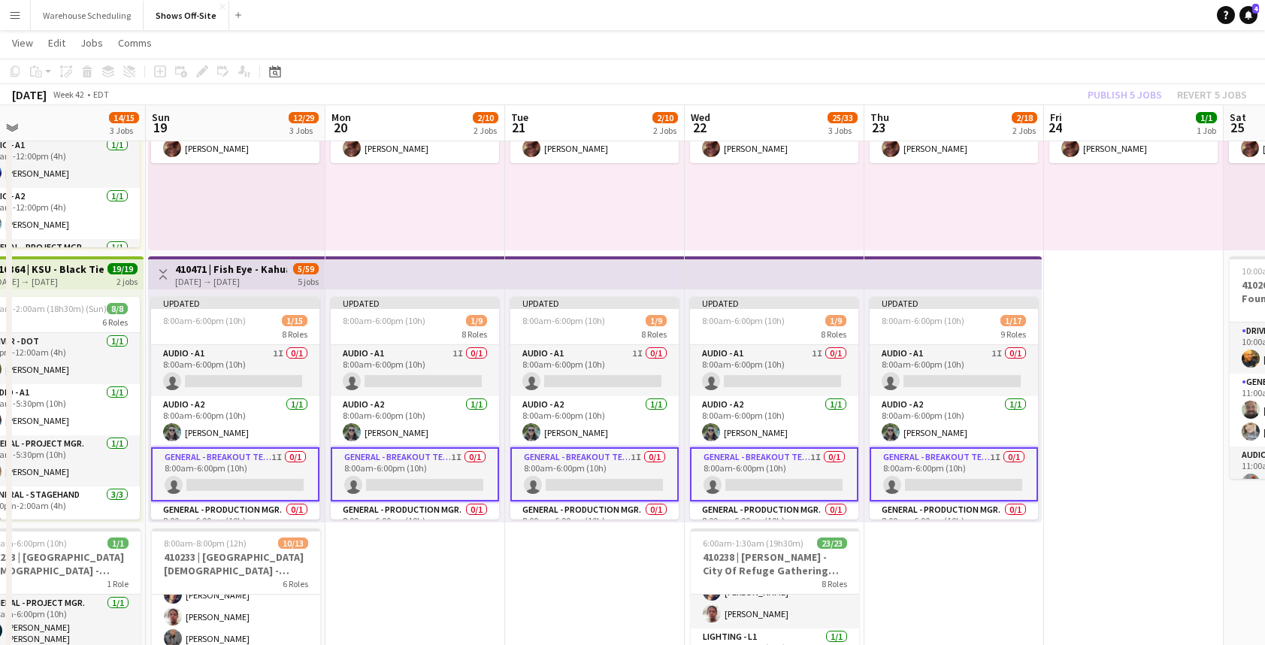
click at [1114, 95] on div "Publish 5 jobs Revert 5 jobs" at bounding box center [1166, 95] width 195 height 20
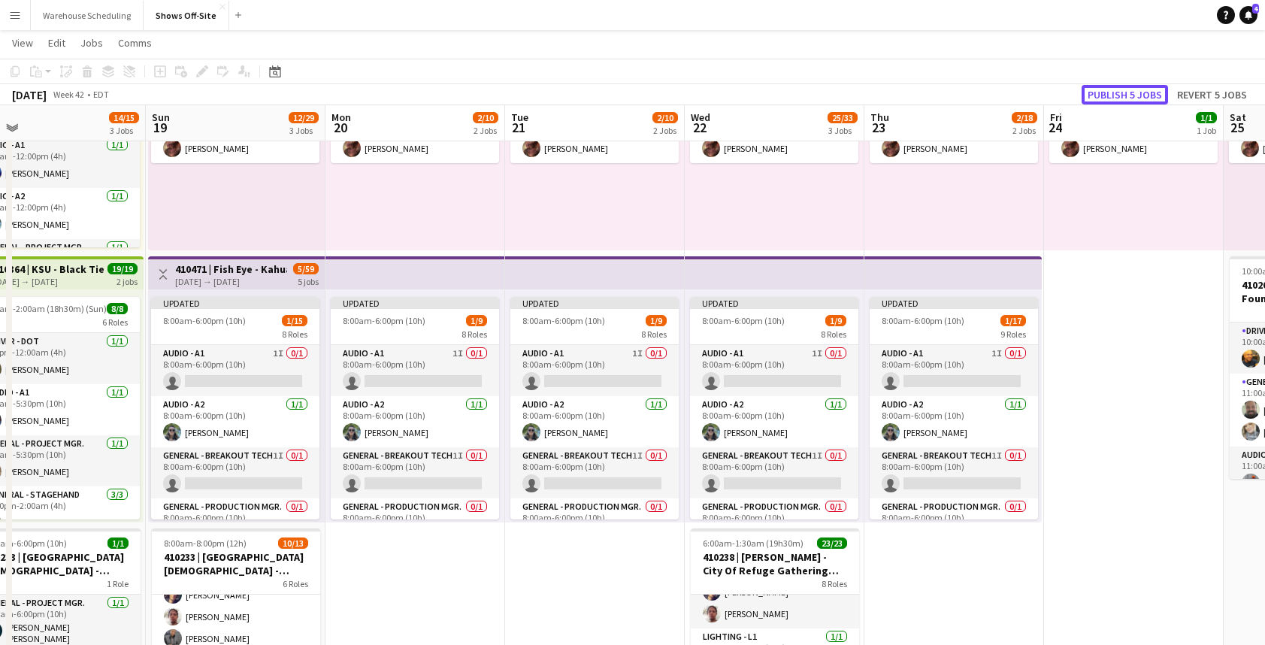
click at [1114, 95] on button "Publish 5 jobs" at bounding box center [1124, 95] width 86 height 20
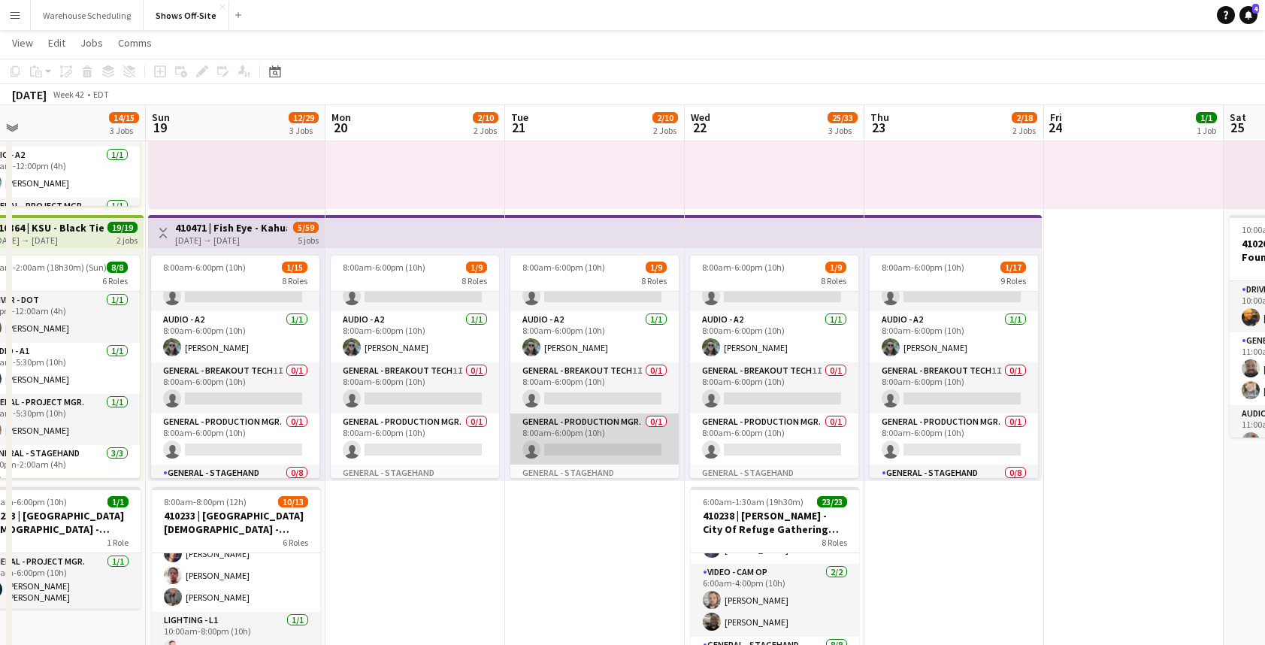
click at [562, 421] on app-card-role "General - Production Mgr. 0/1 8:00am-6:00pm (10h) single-neutral-actions" at bounding box center [594, 438] width 168 height 51
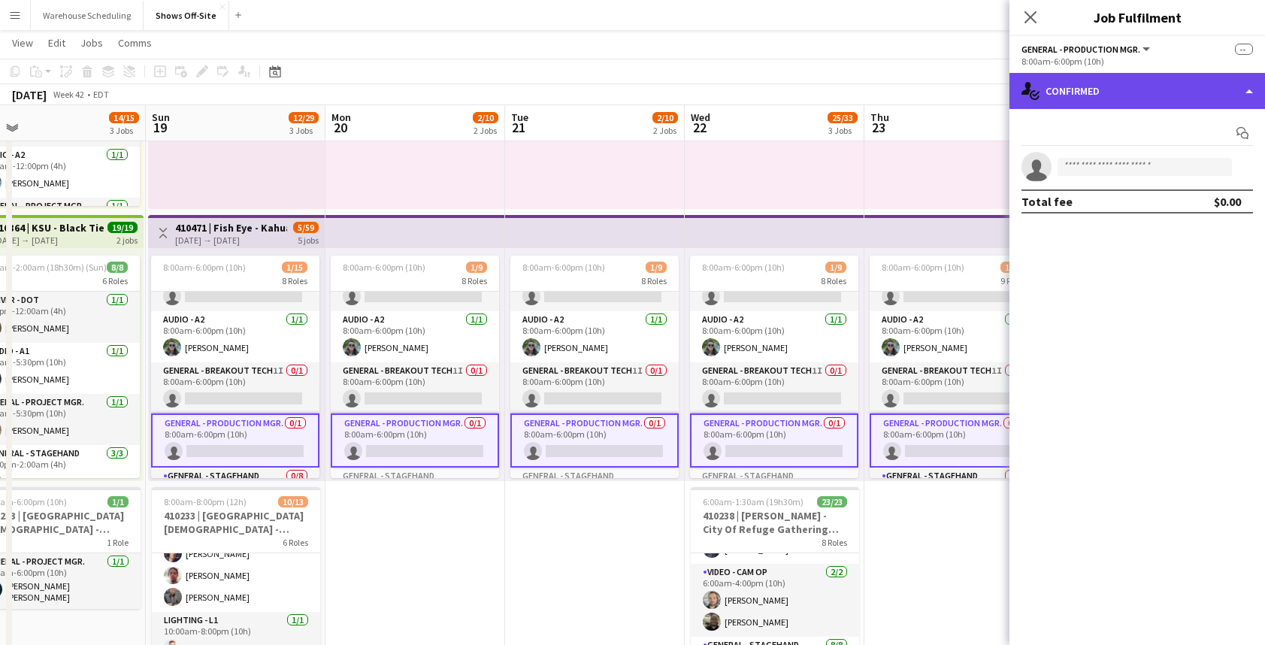
click at [1144, 94] on div "single-neutral-actions-check-2 Confirmed" at bounding box center [1136, 91] width 255 height 36
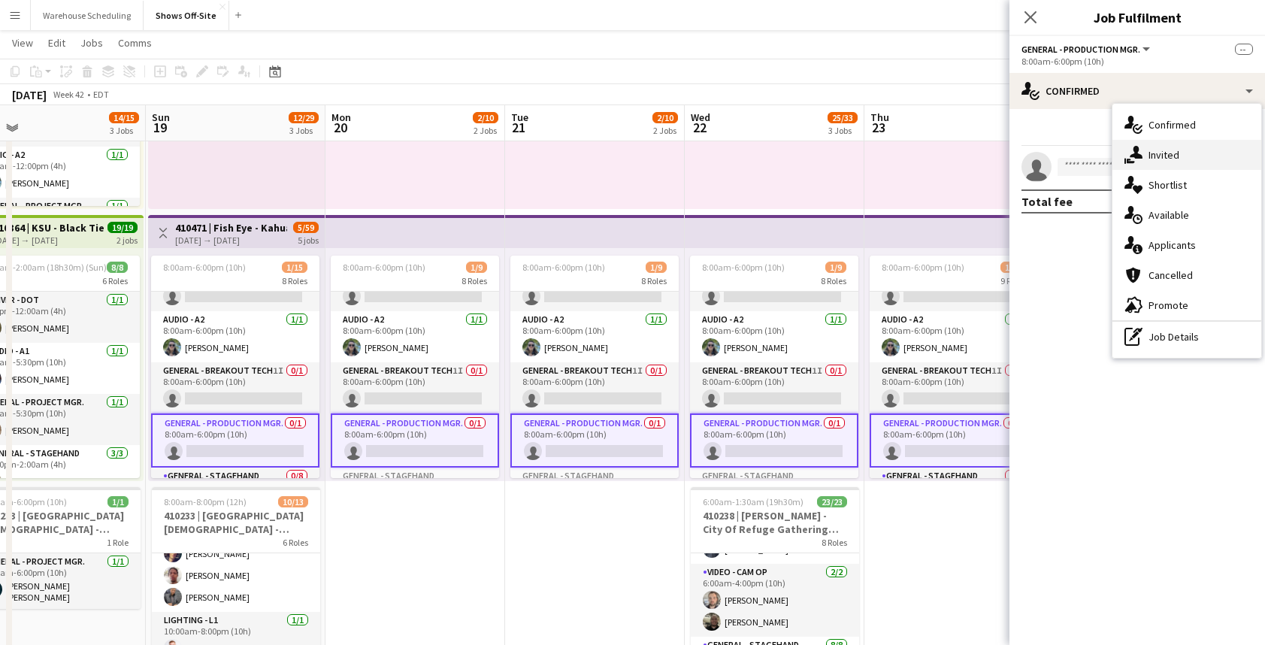
click at [1172, 165] on div "single-neutral-actions-share-1 Invited" at bounding box center [1186, 155] width 149 height 30
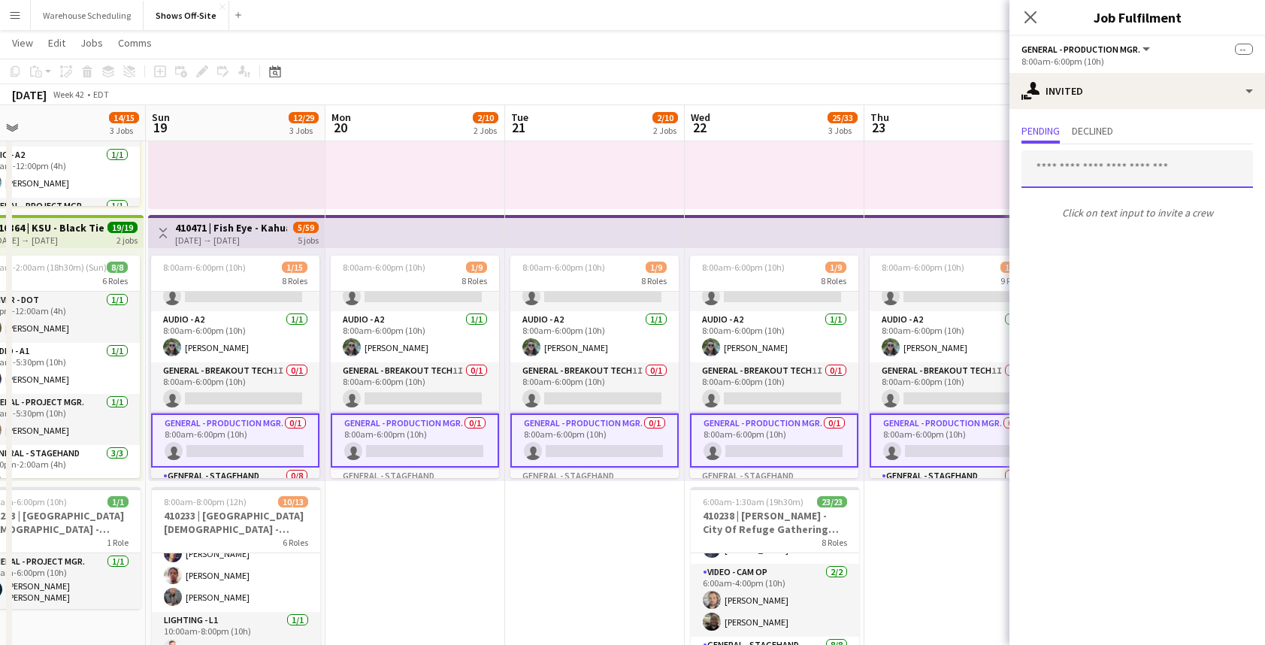
click at [1074, 163] on input "text" at bounding box center [1136, 169] width 231 height 38
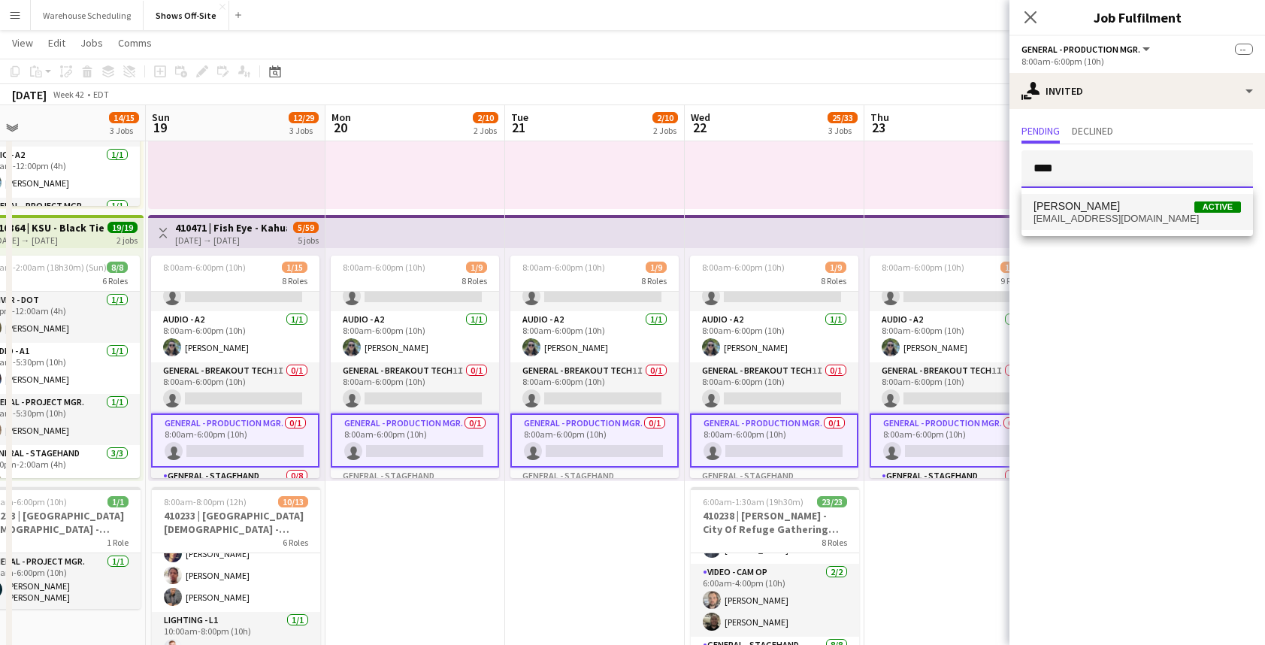
type input "****"
click at [1073, 207] on span "[PERSON_NAME]" at bounding box center [1076, 206] width 86 height 13
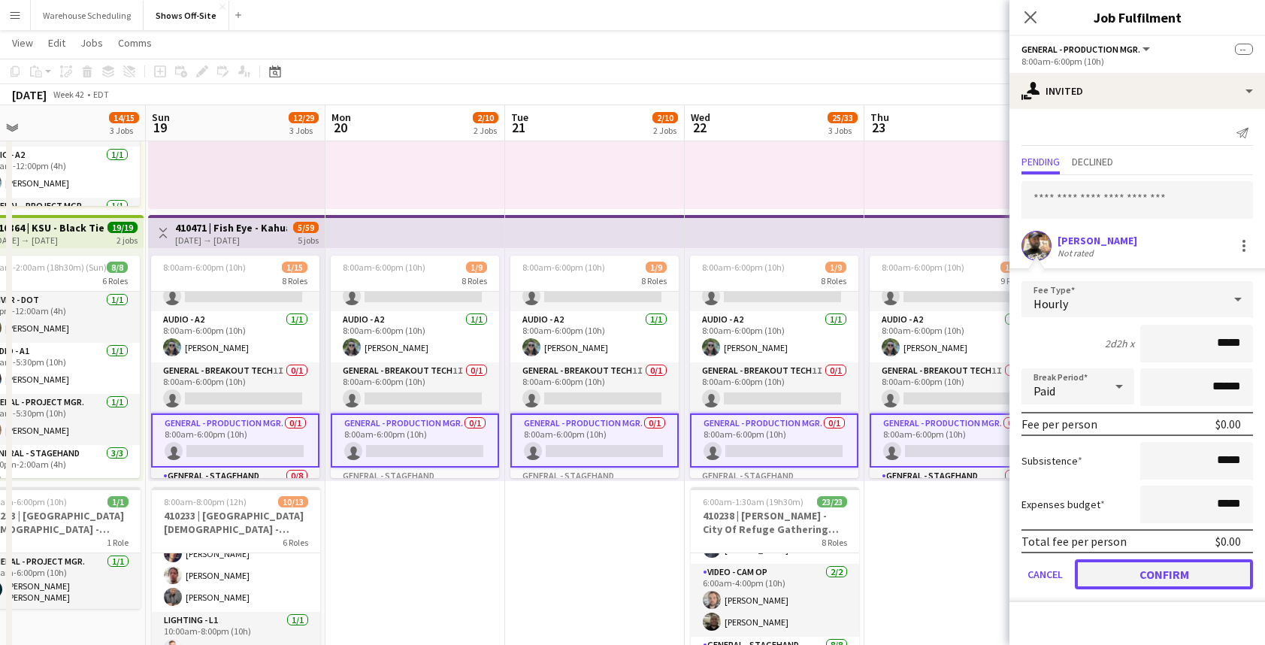
click at [1134, 563] on button "Confirm" at bounding box center [1163, 574] width 178 height 30
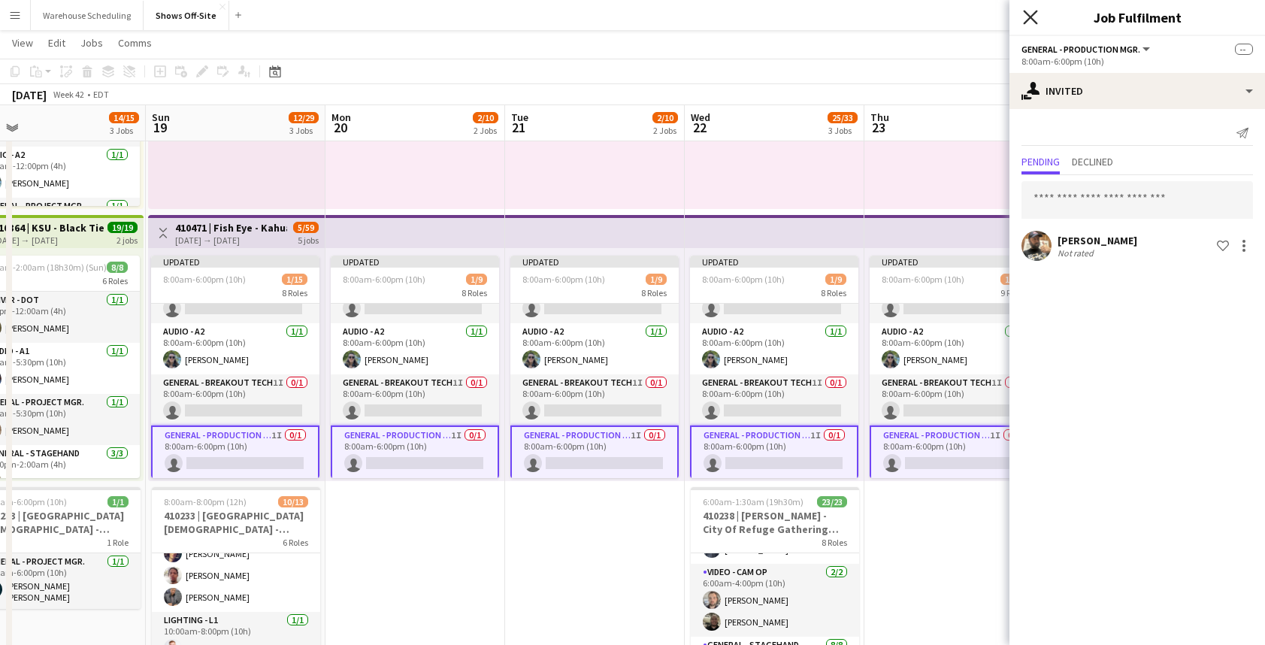
click at [1035, 19] on icon "Close pop-in" at bounding box center [1030, 17] width 14 height 14
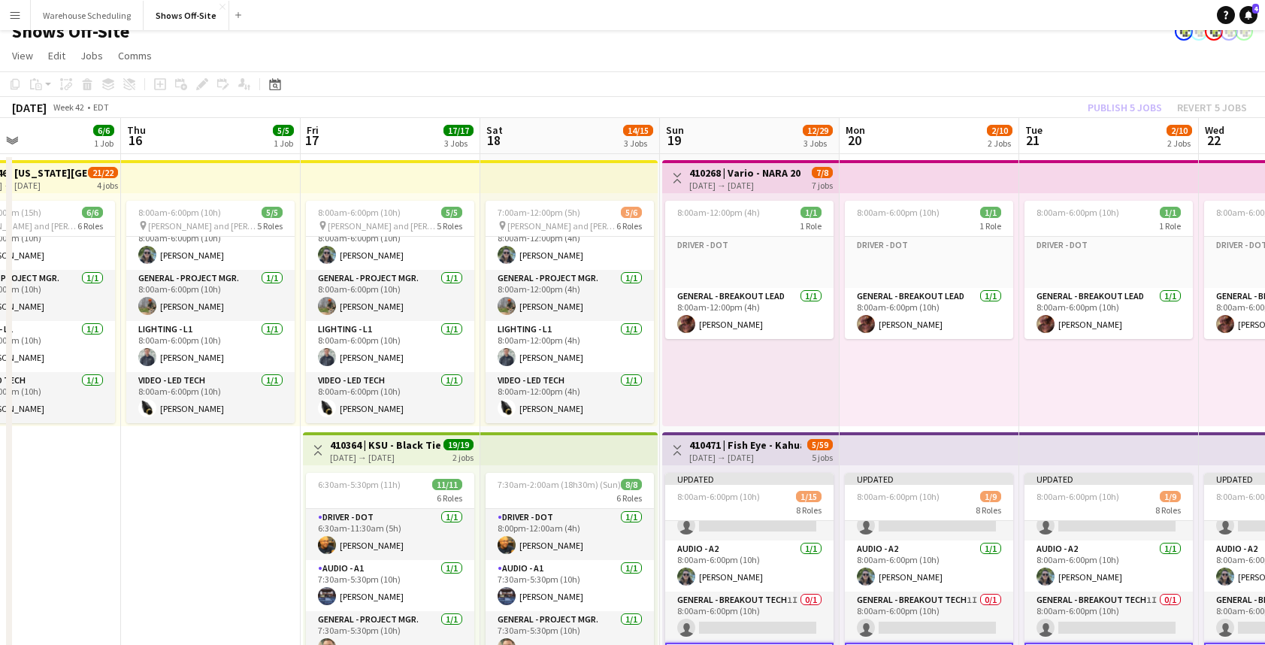
click at [1097, 100] on div "Publish 5 jobs Revert 5 jobs" at bounding box center [1166, 108] width 195 height 20
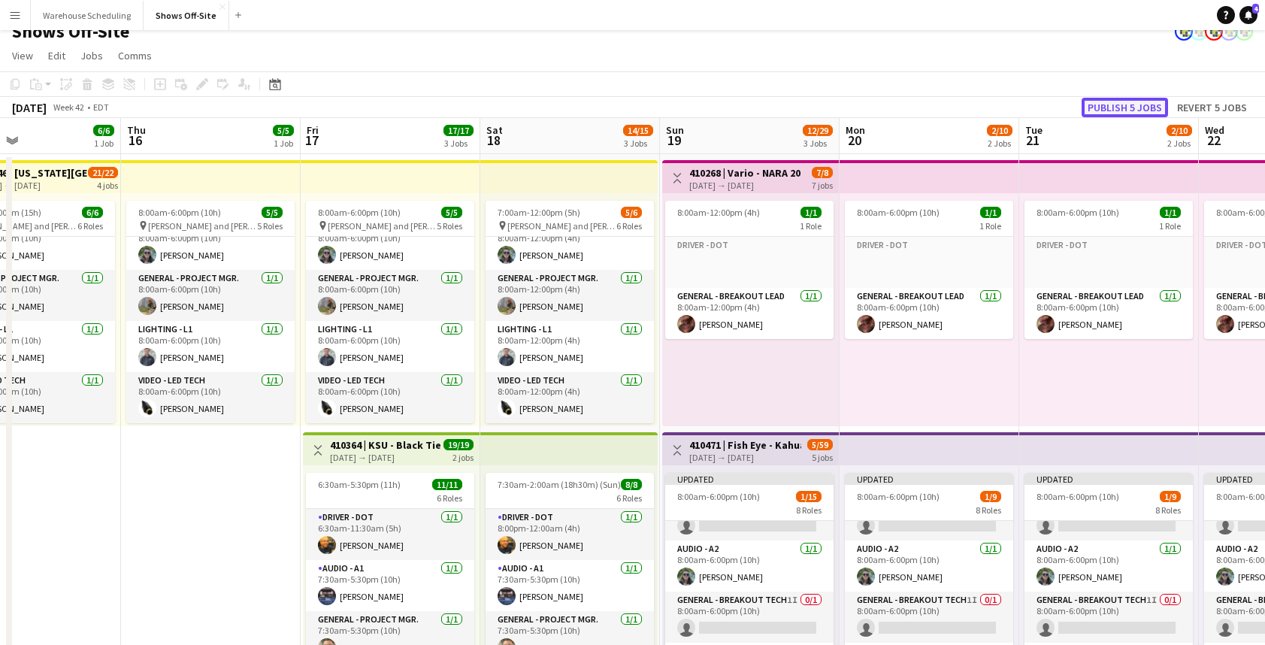
click at [1111, 100] on button "Publish 5 jobs" at bounding box center [1124, 108] width 86 height 20
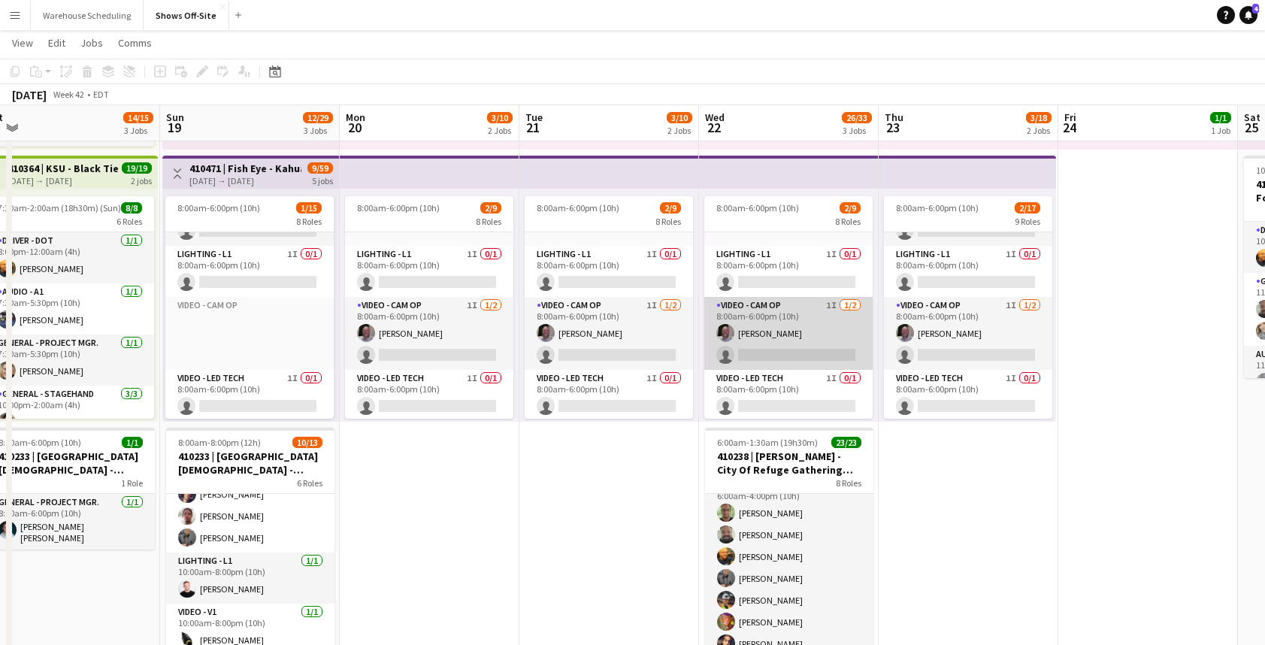
click at [763, 323] on app-card-role "Video - Cam Op 1I 1/2 8:00am-6:00pm (10h) Scott Davidson single-neutral-actions" at bounding box center [788, 333] width 168 height 73
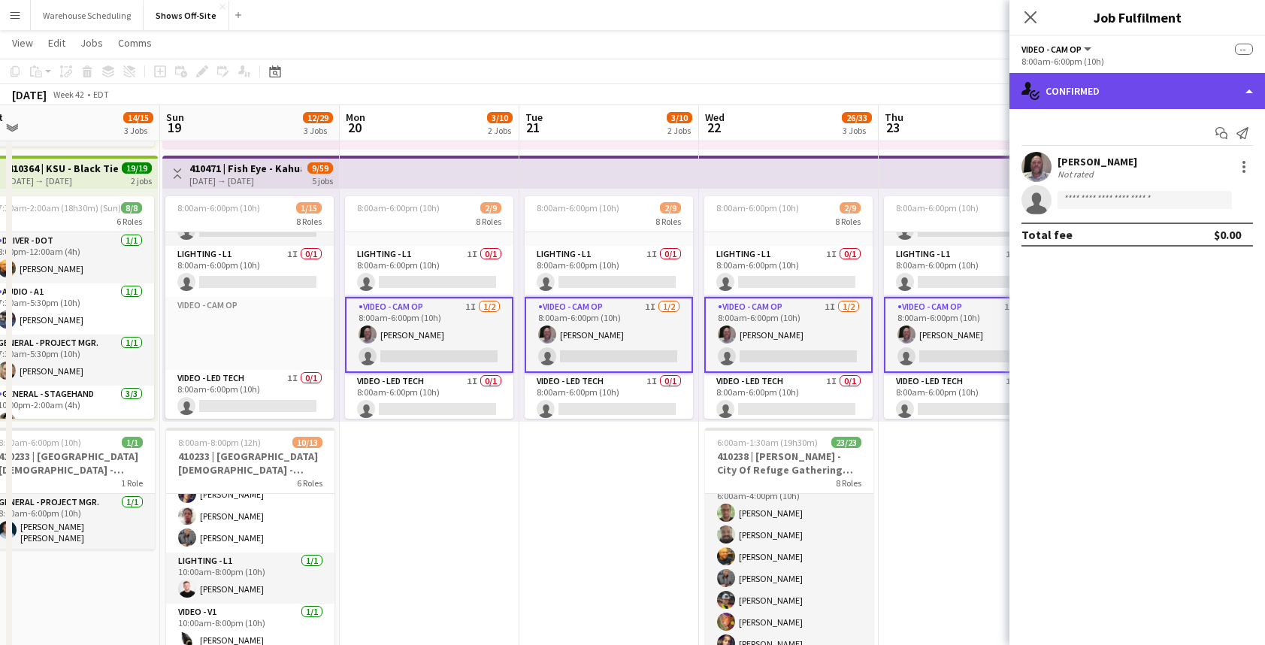
click at [1154, 101] on div "single-neutral-actions-check-2 Confirmed" at bounding box center [1136, 91] width 255 height 36
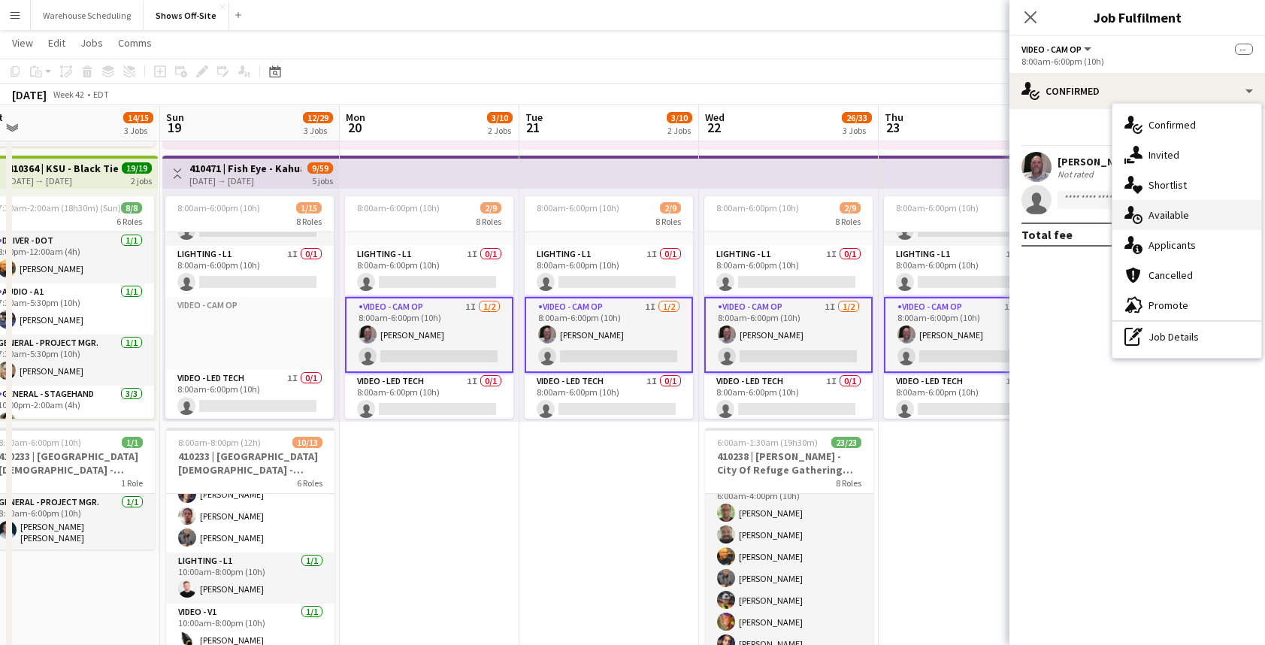
click at [1182, 223] on div "single-neutral-actions-upload Available" at bounding box center [1186, 215] width 149 height 30
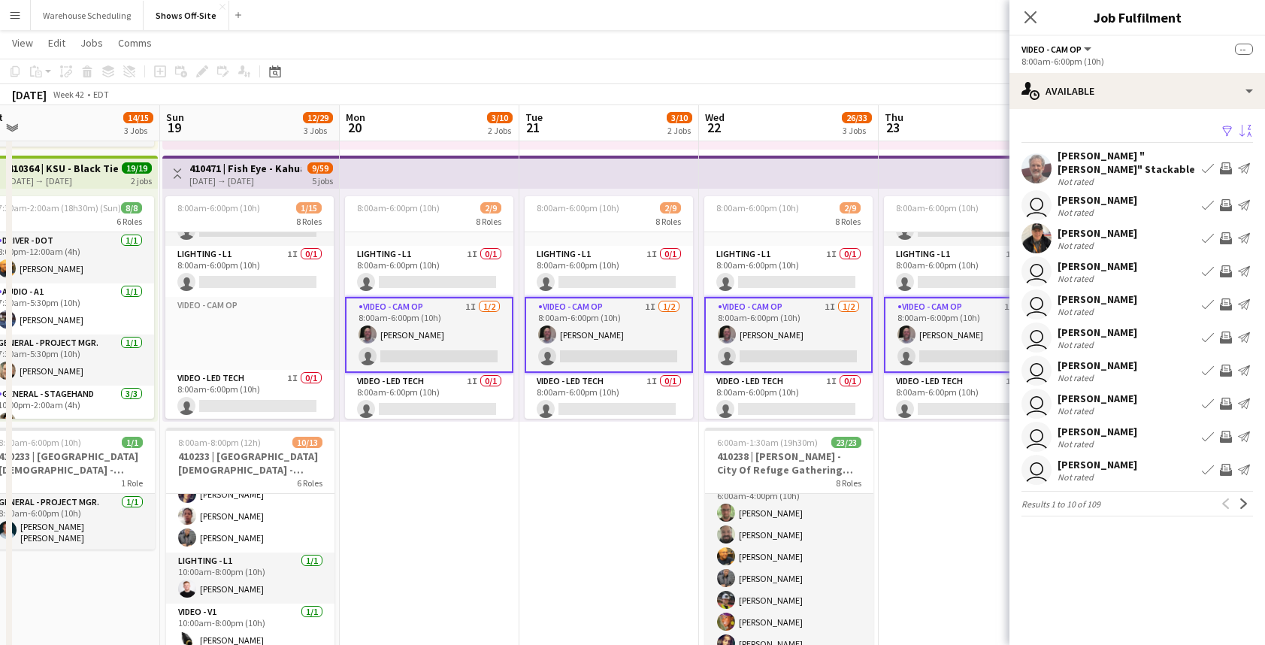
click at [1243, 138] on app-icon "Sort asc" at bounding box center [1245, 132] width 12 height 14
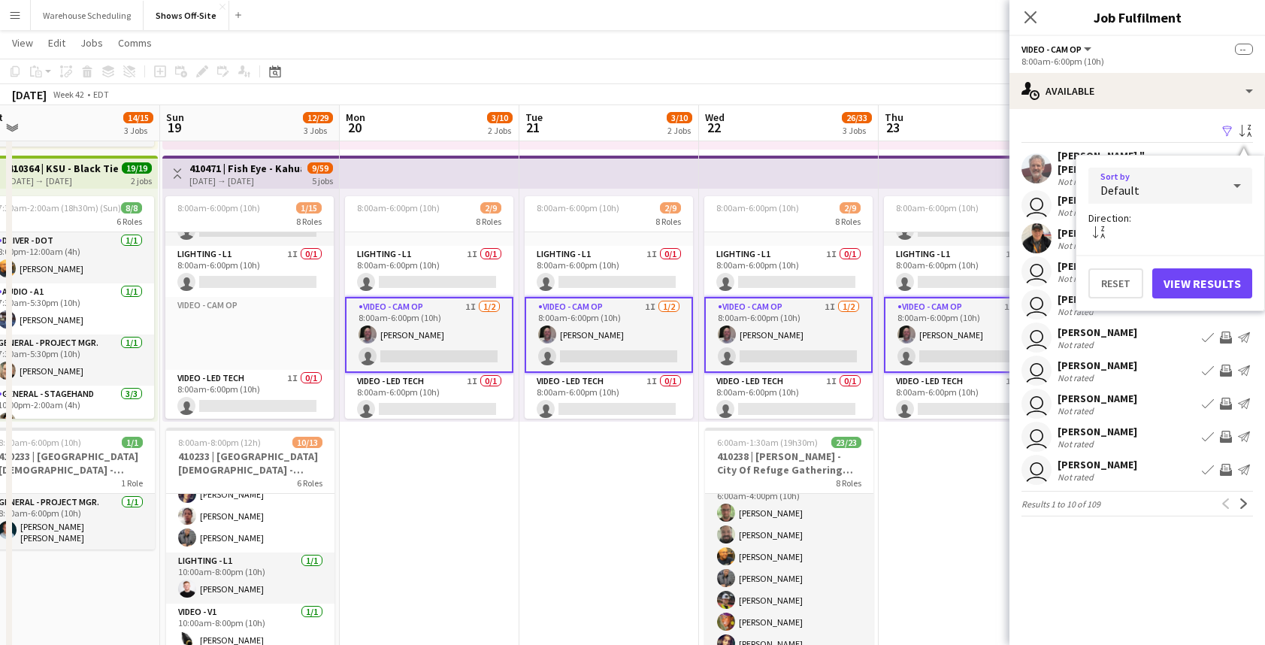
click at [1229, 180] on icon at bounding box center [1237, 186] width 18 height 30
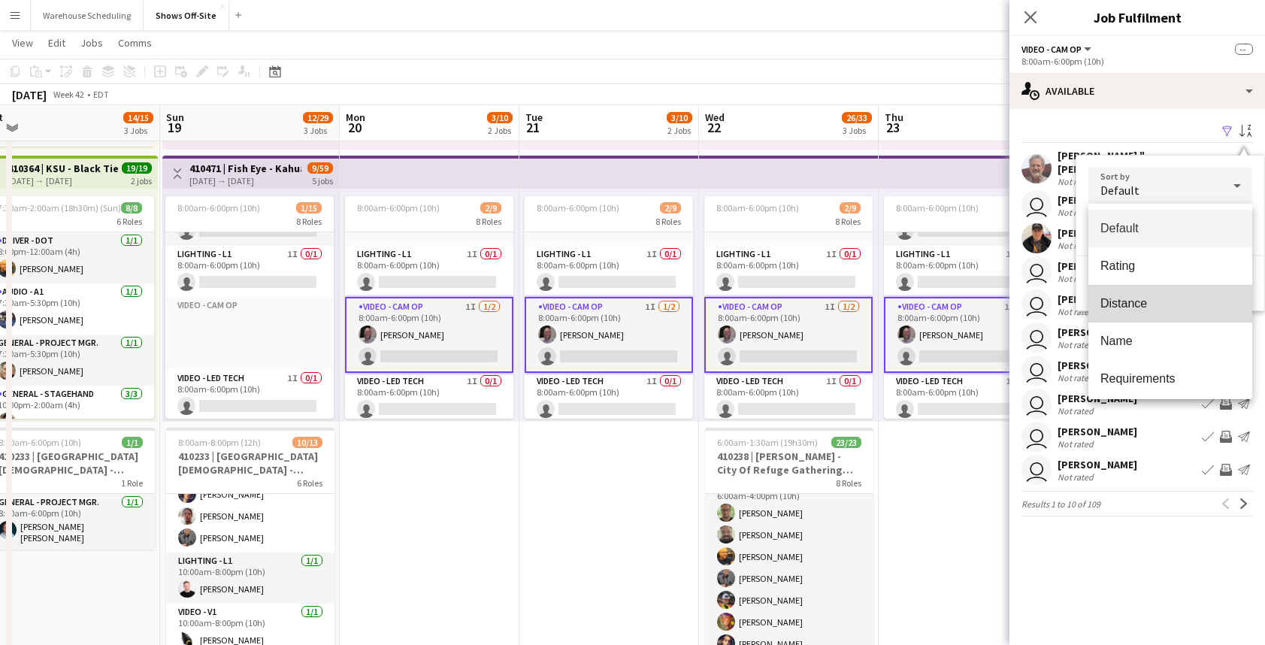
click at [1177, 305] on span "Distance" at bounding box center [1170, 303] width 140 height 14
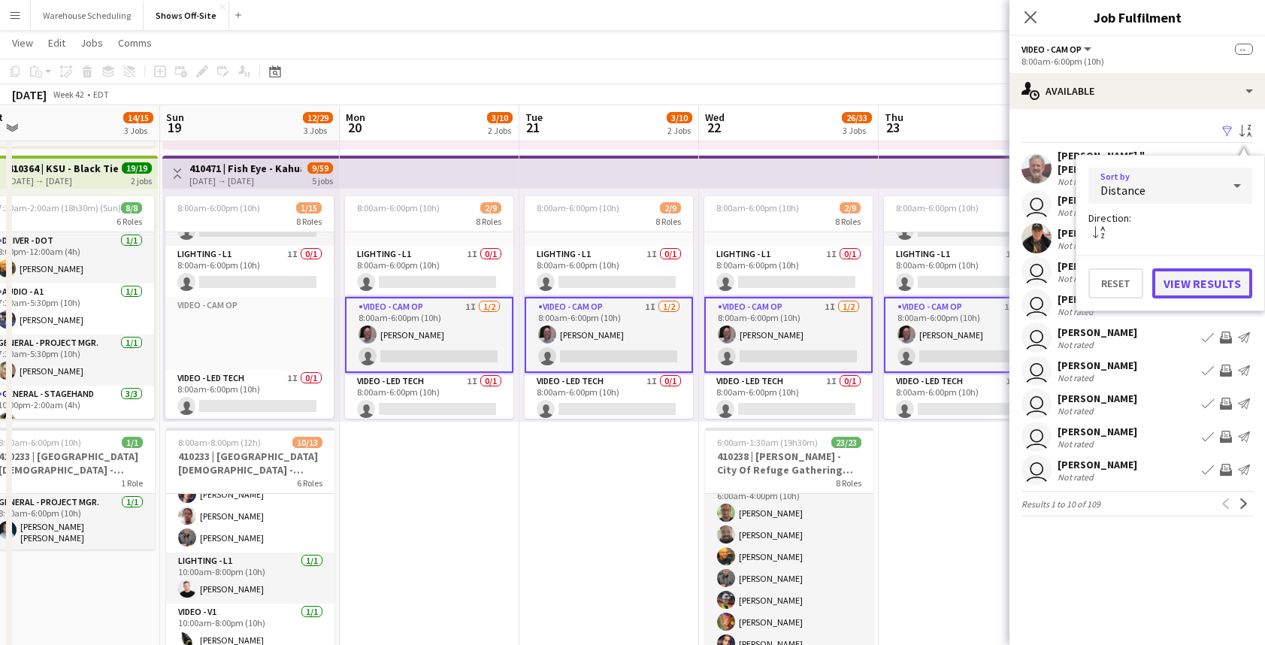
click at [1205, 284] on button "View Results" at bounding box center [1202, 283] width 100 height 30
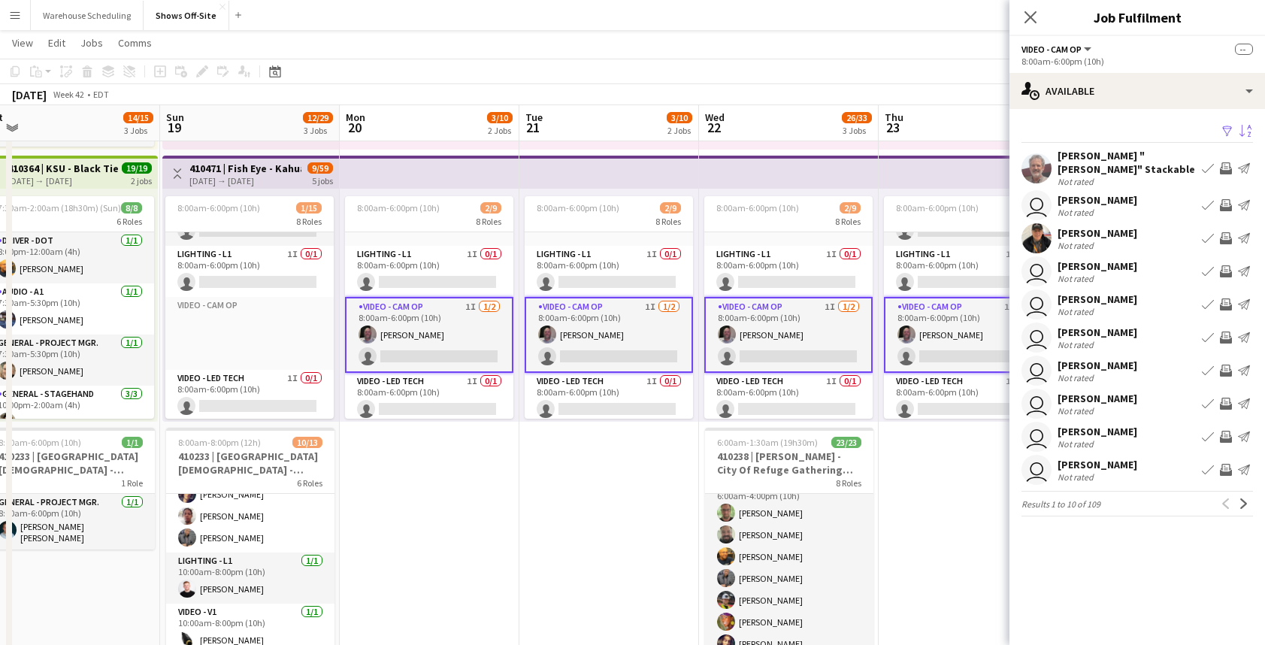
click at [1242, 128] on app-icon "Sort desc" at bounding box center [1245, 132] width 12 height 14
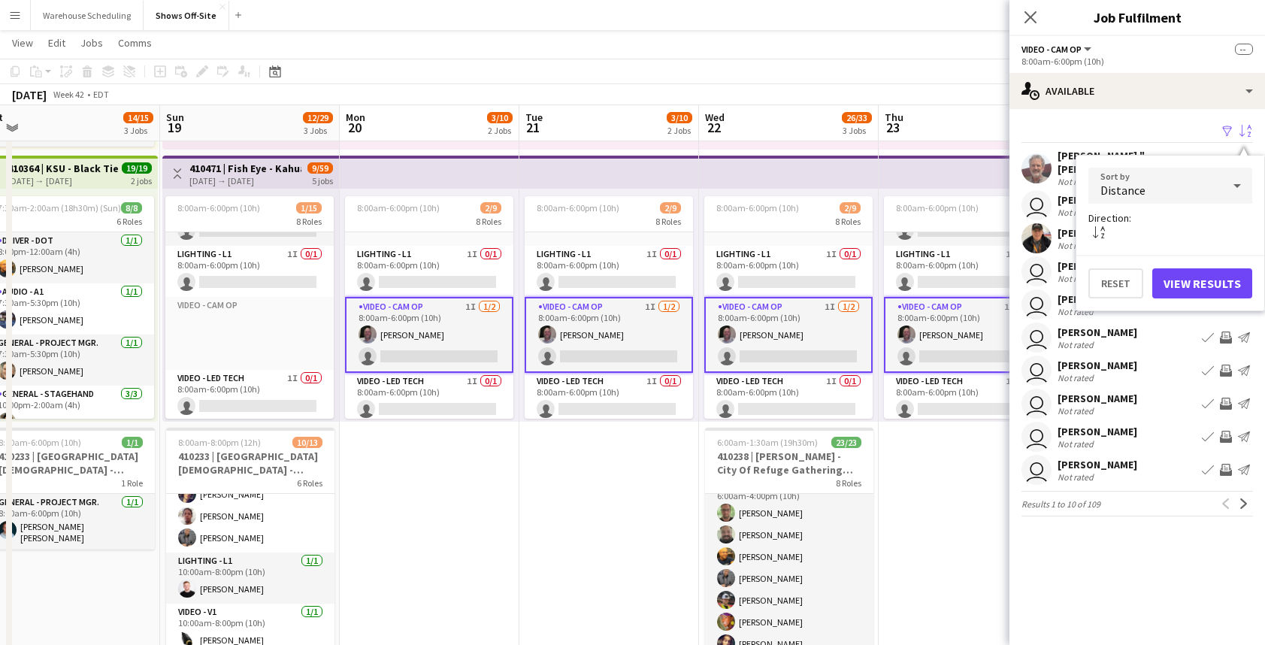
click at [1242, 128] on app-icon "Sort desc" at bounding box center [1245, 132] width 12 height 14
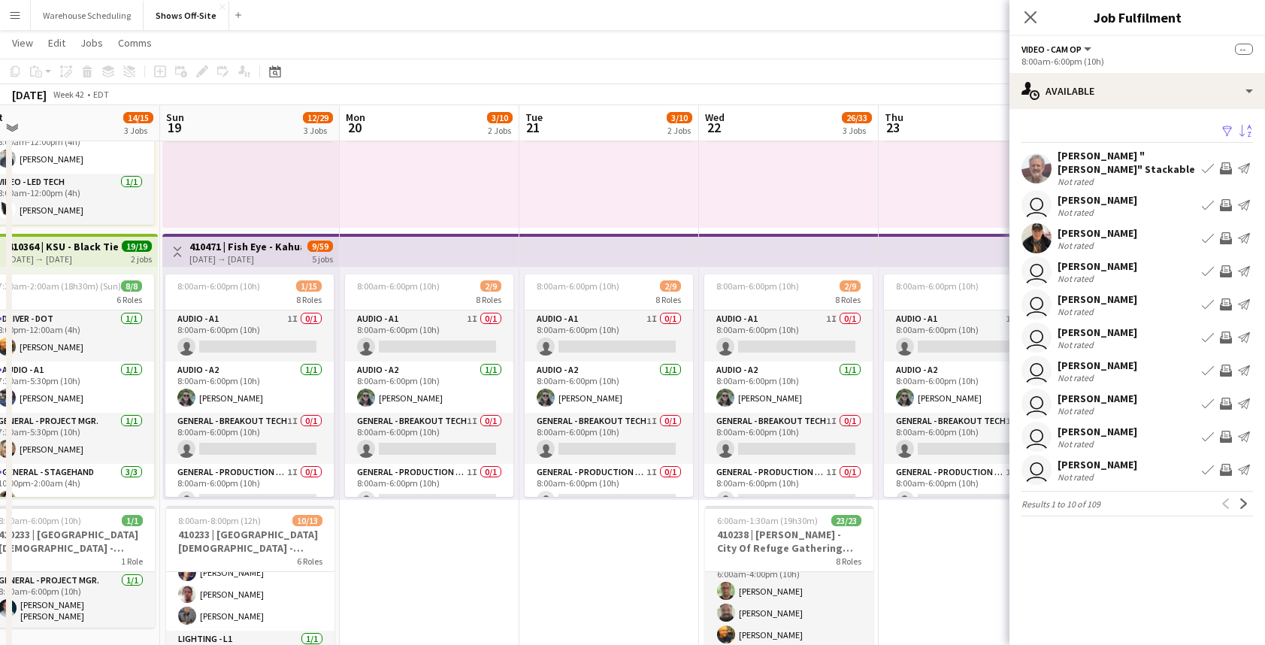
click at [423, 261] on app-top-bar at bounding box center [430, 250] width 180 height 33
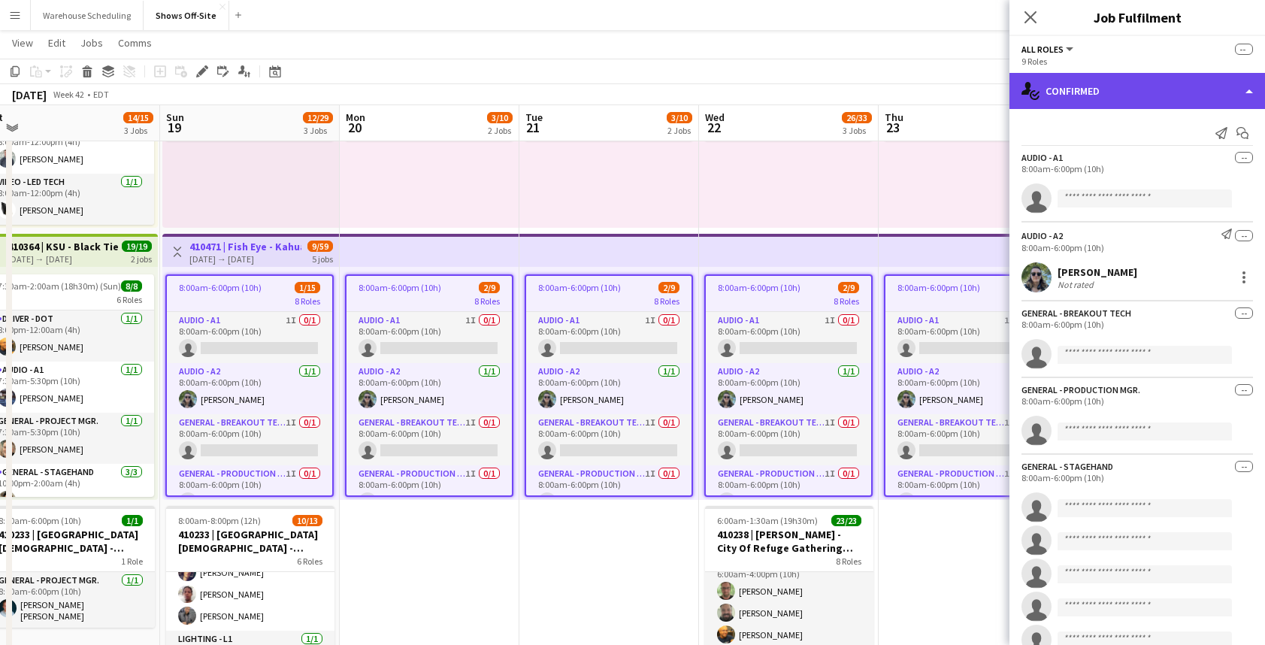
click at [1114, 92] on div "single-neutral-actions-check-2 Confirmed" at bounding box center [1136, 91] width 255 height 36
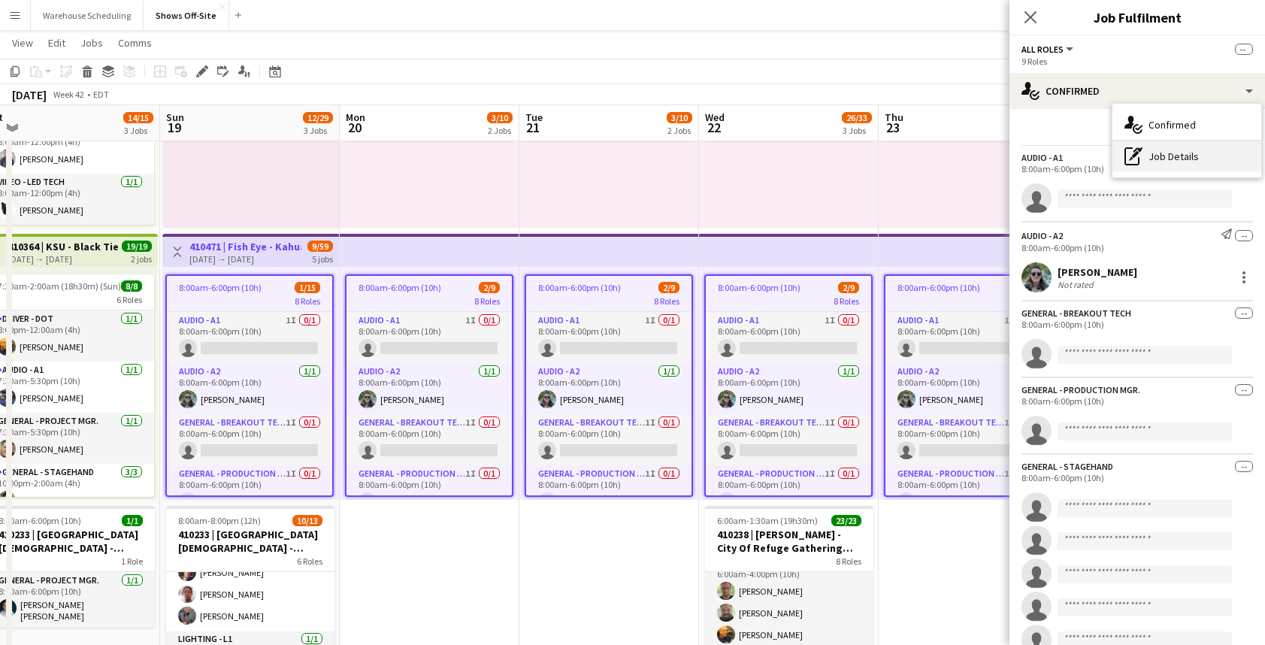
click at [1153, 162] on div "pen-write Job Details" at bounding box center [1186, 156] width 149 height 30
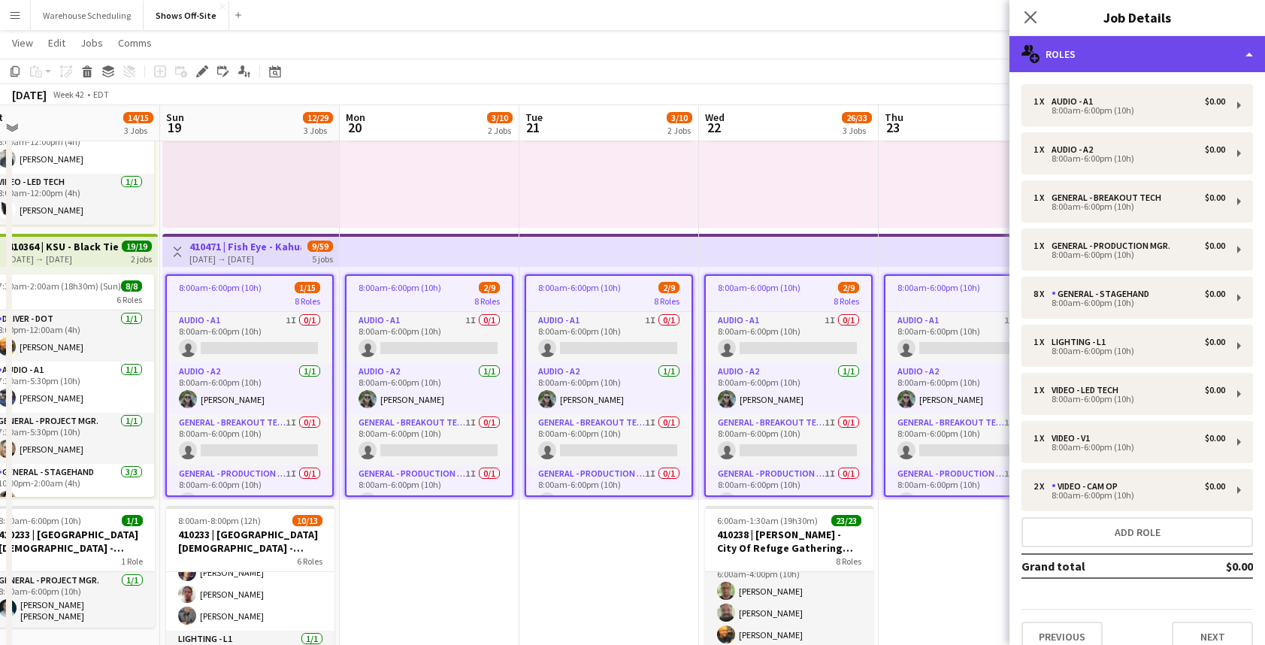
click at [1128, 45] on div "multiple-users-add Roles" at bounding box center [1136, 54] width 255 height 36
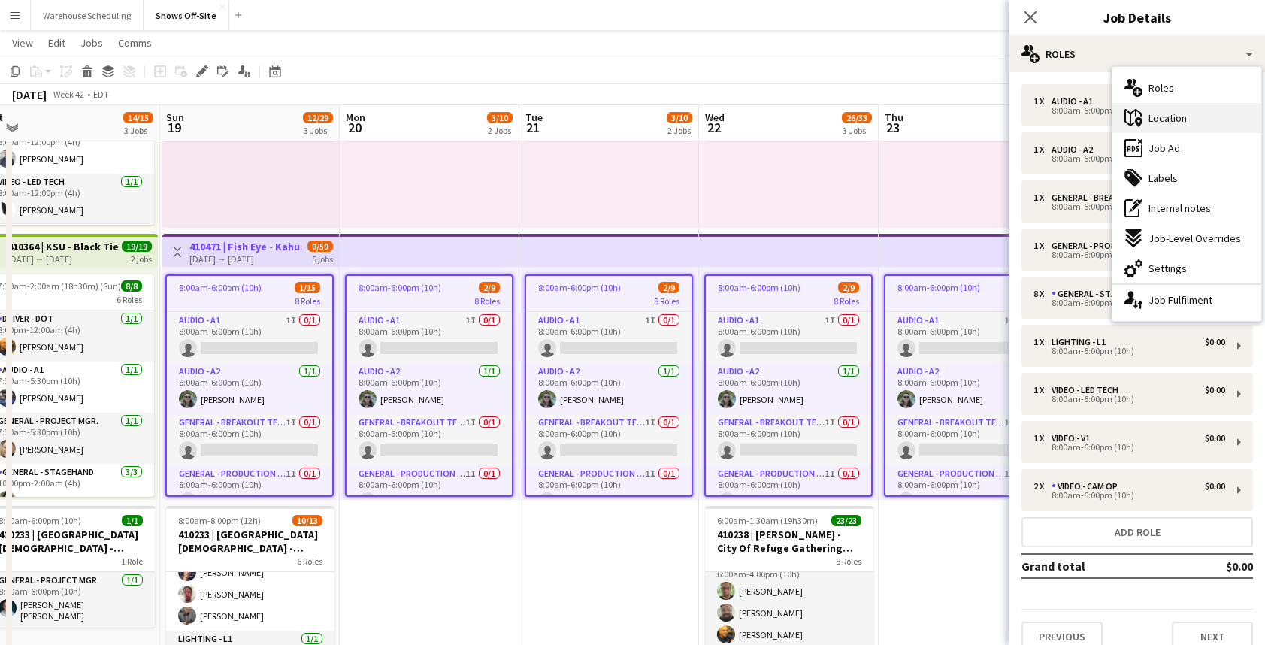
click at [1175, 121] on span "Location" at bounding box center [1167, 118] width 38 height 14
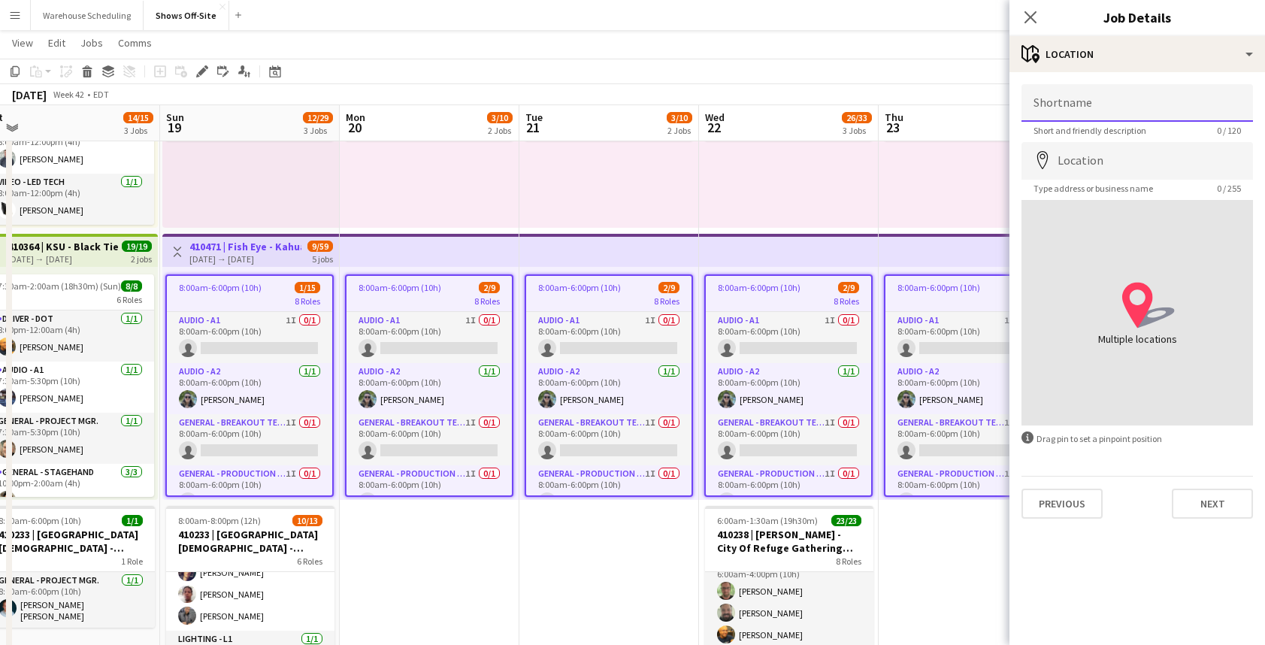
click at [1084, 108] on input "Shortname" at bounding box center [1136, 103] width 231 height 38
click at [1083, 161] on input "Location" at bounding box center [1136, 161] width 231 height 38
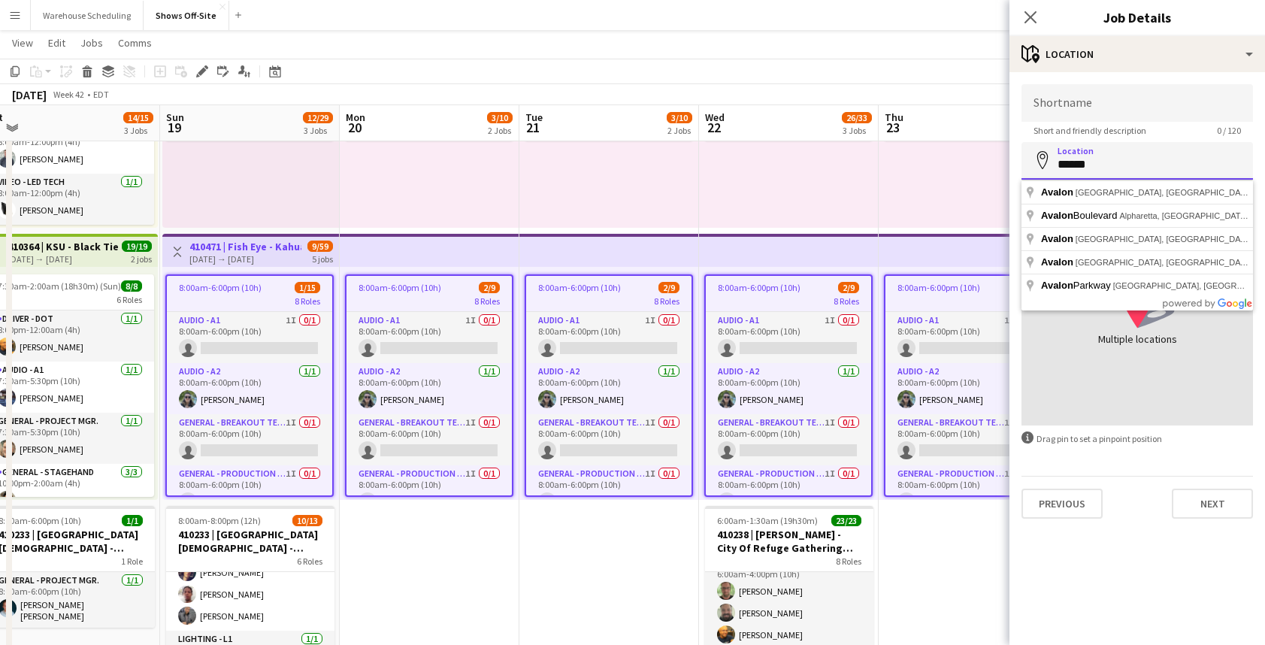
paste input "**********"
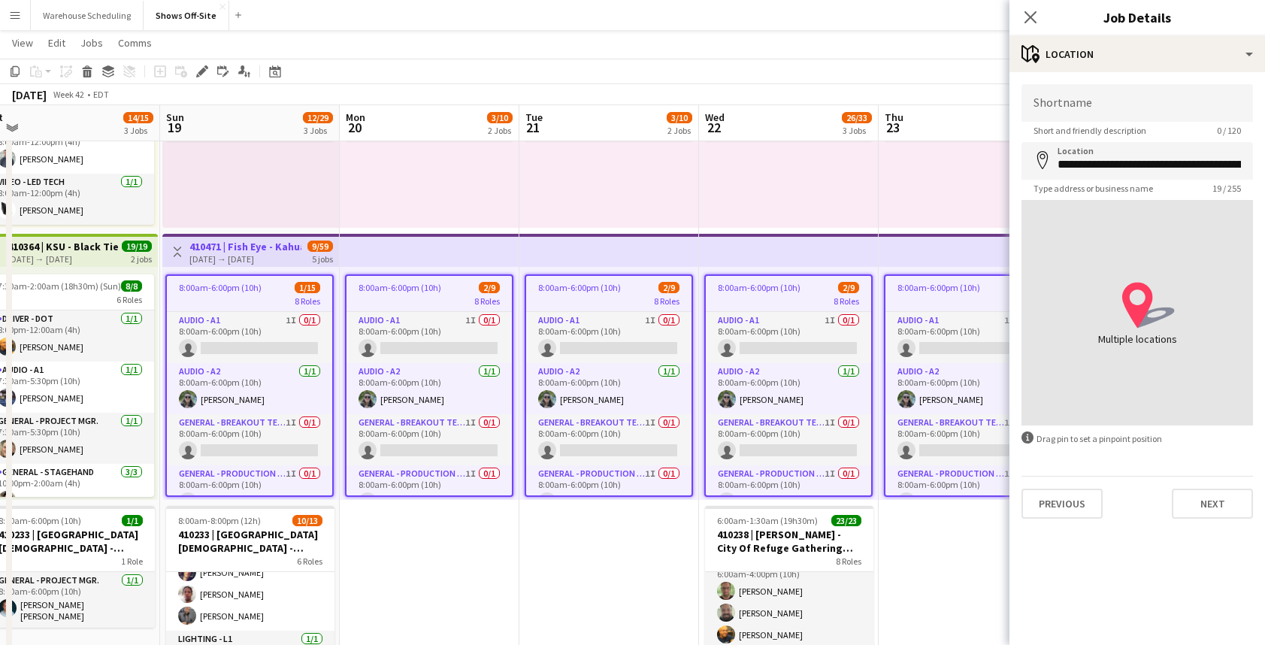
type input "**********"
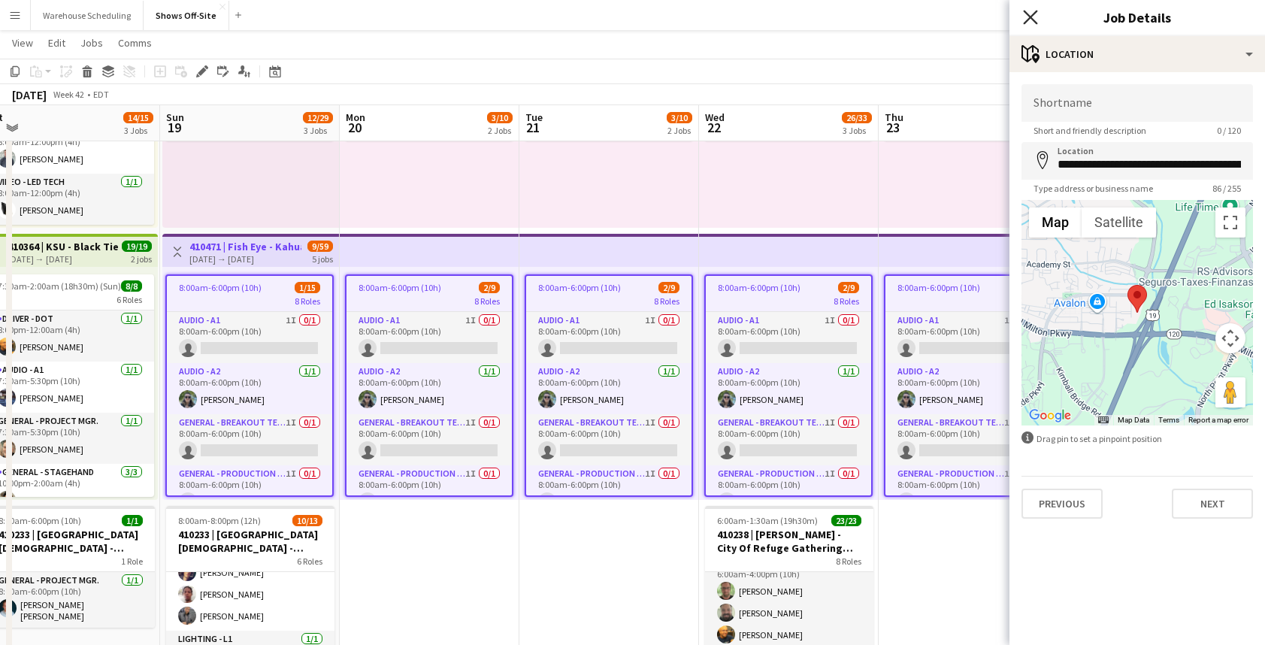
click at [1030, 20] on icon "Close pop-in" at bounding box center [1030, 17] width 14 height 14
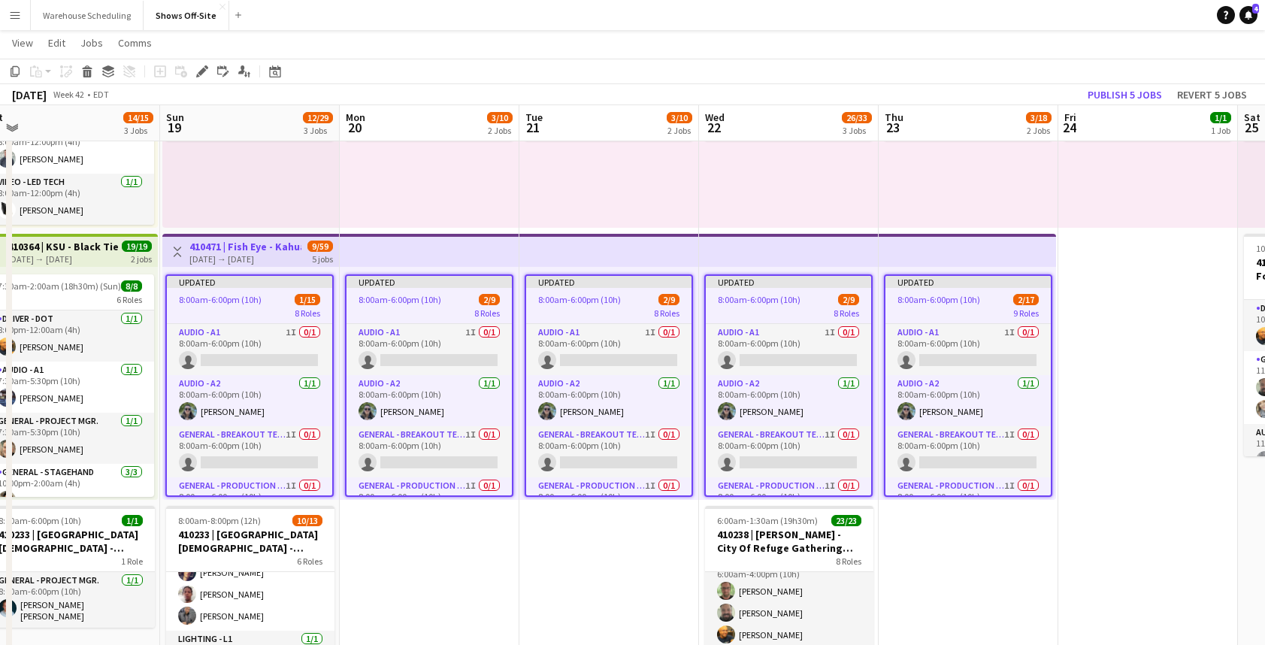
click at [1049, 47] on app-page-menu "View Day view expanded Day view collapsed Month view Date picker Jump to today …" at bounding box center [632, 44] width 1265 height 29
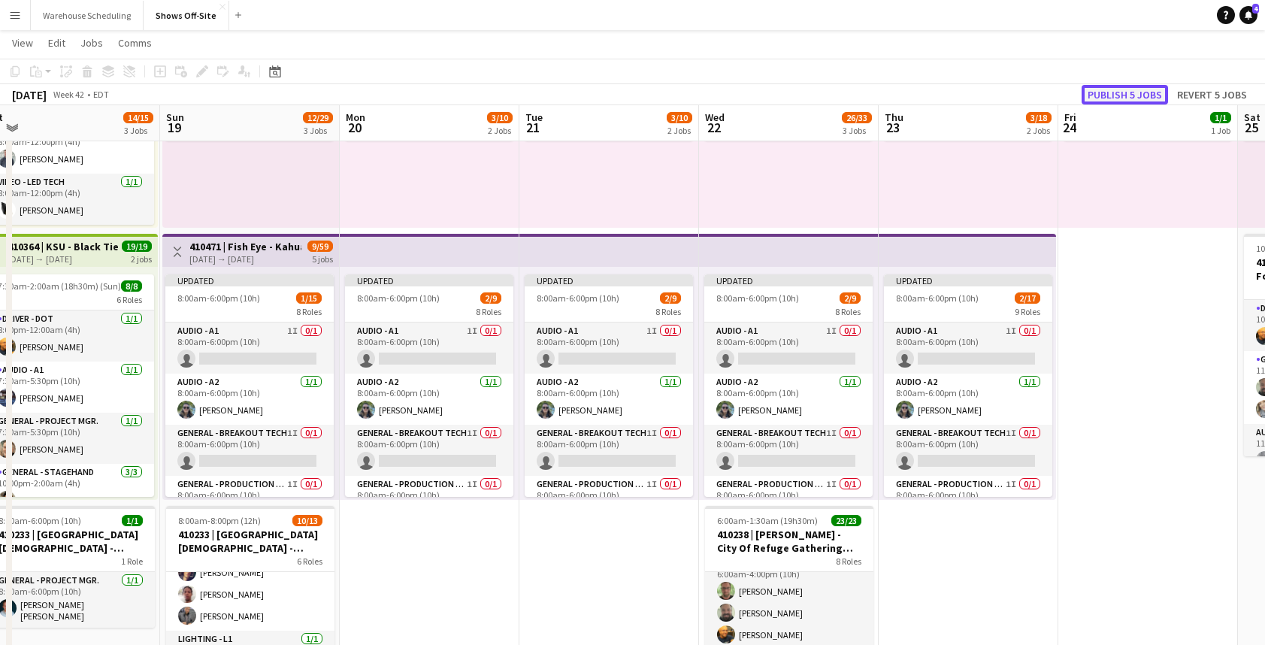
click at [1126, 98] on button "Publish 5 jobs" at bounding box center [1124, 95] width 86 height 20
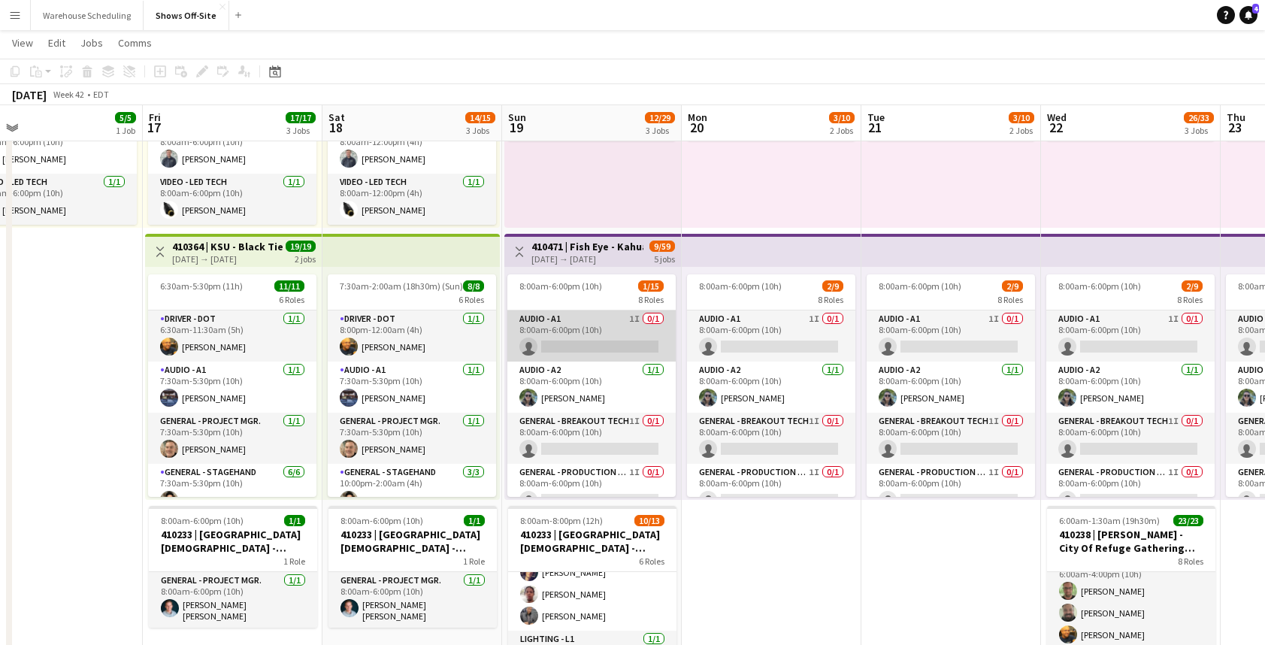
click at [579, 340] on app-card-role "Audio - A1 1I 0/1 8:00am-6:00pm (10h) single-neutral-actions" at bounding box center [591, 335] width 168 height 51
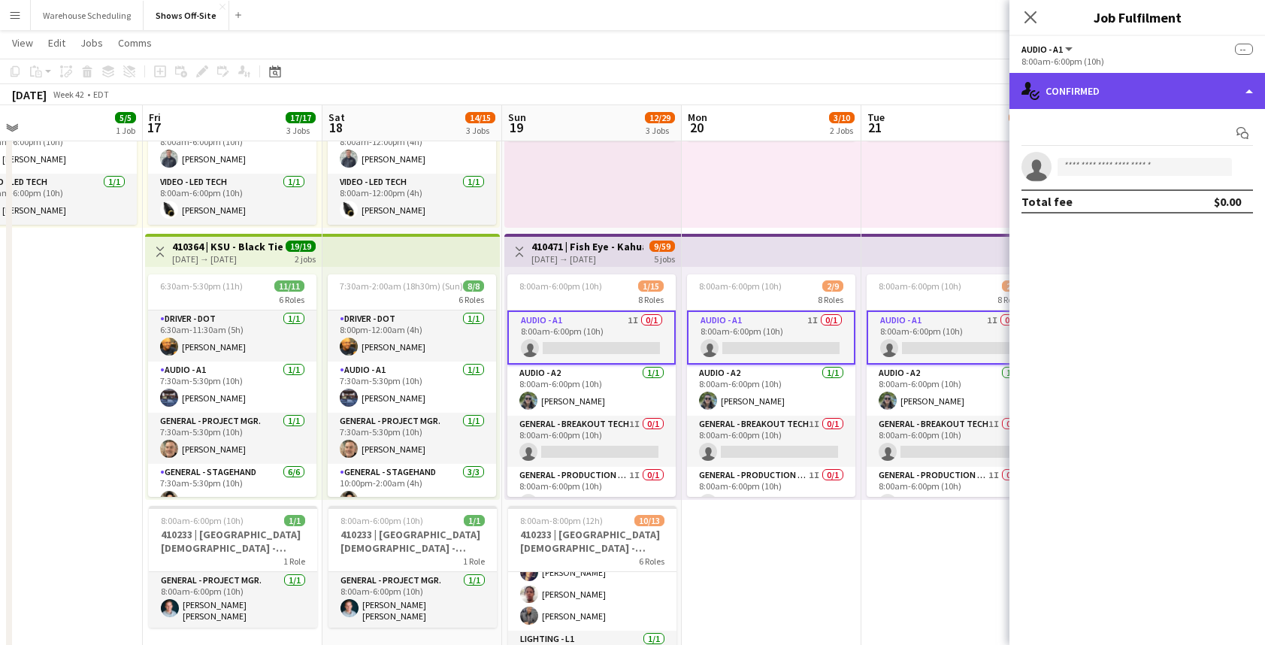
click at [1144, 104] on div "single-neutral-actions-check-2 Confirmed" at bounding box center [1136, 91] width 255 height 36
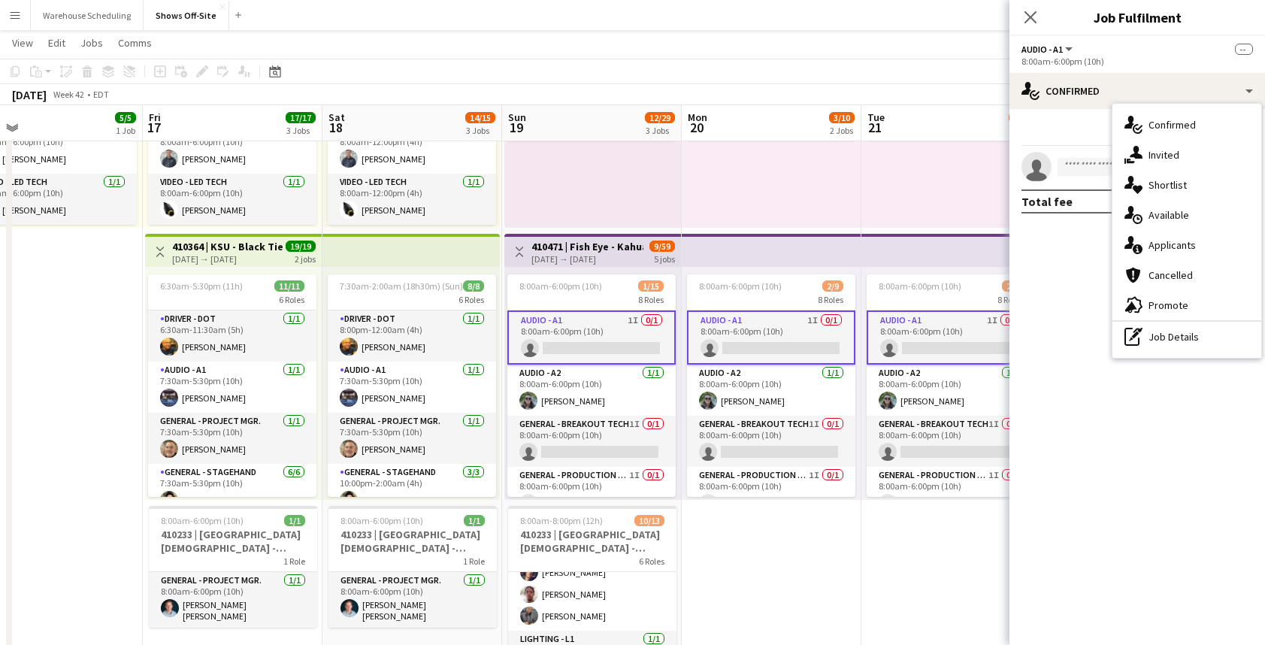
click at [749, 174] on div "8:00am-6:00pm (10h) 1/1 1 Role Driver - DOT Click to add Role General - Breakou…" at bounding box center [772, 111] width 180 height 233
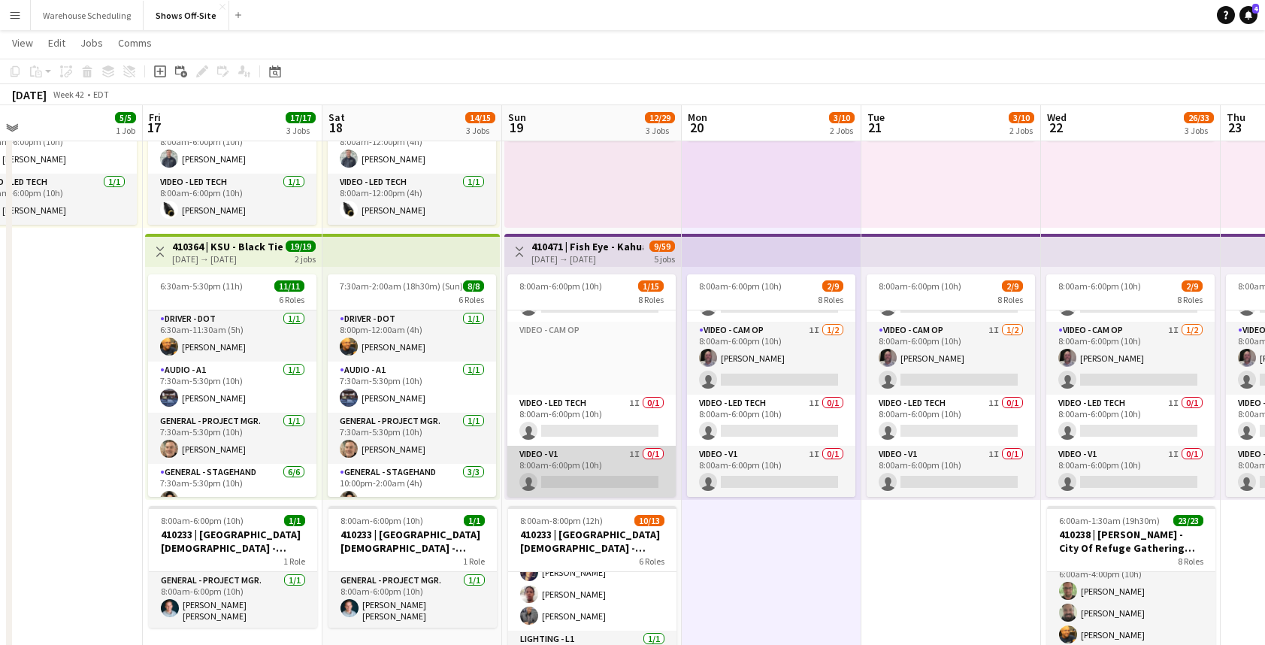
click at [596, 460] on app-card-role "Video - V1 1I 0/1 8:00am-6:00pm (10h) single-neutral-actions" at bounding box center [591, 471] width 168 height 51
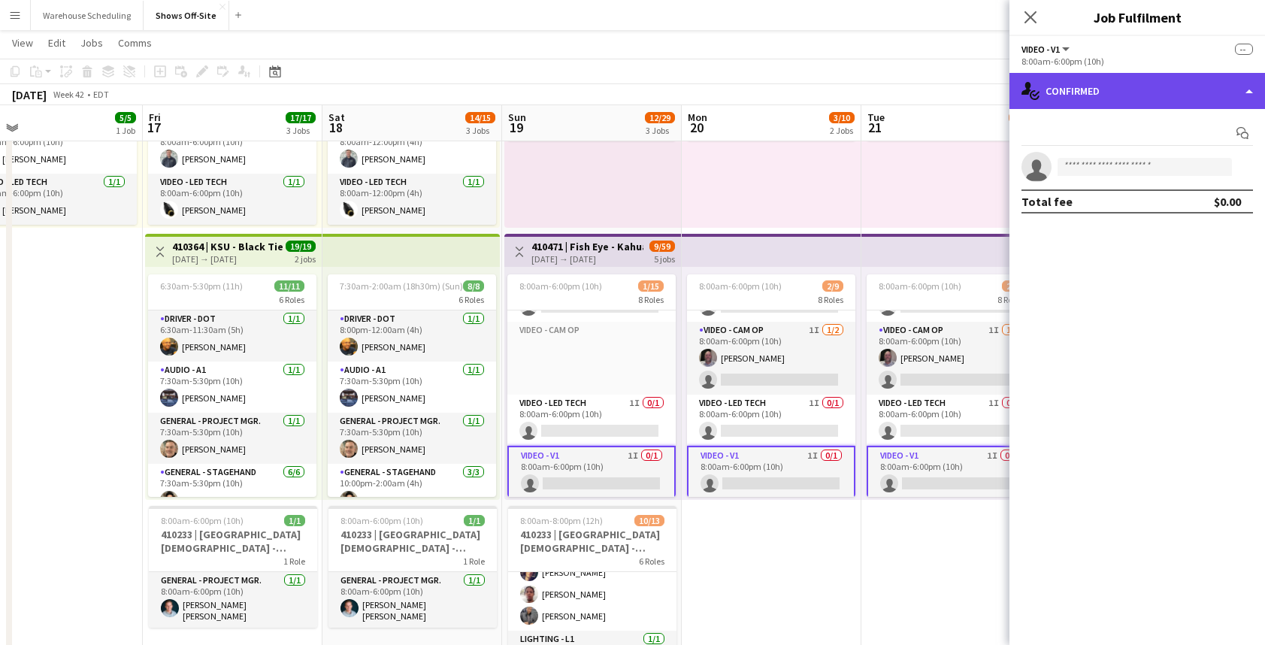
click at [1144, 101] on div "single-neutral-actions-check-2 Confirmed" at bounding box center [1136, 91] width 255 height 36
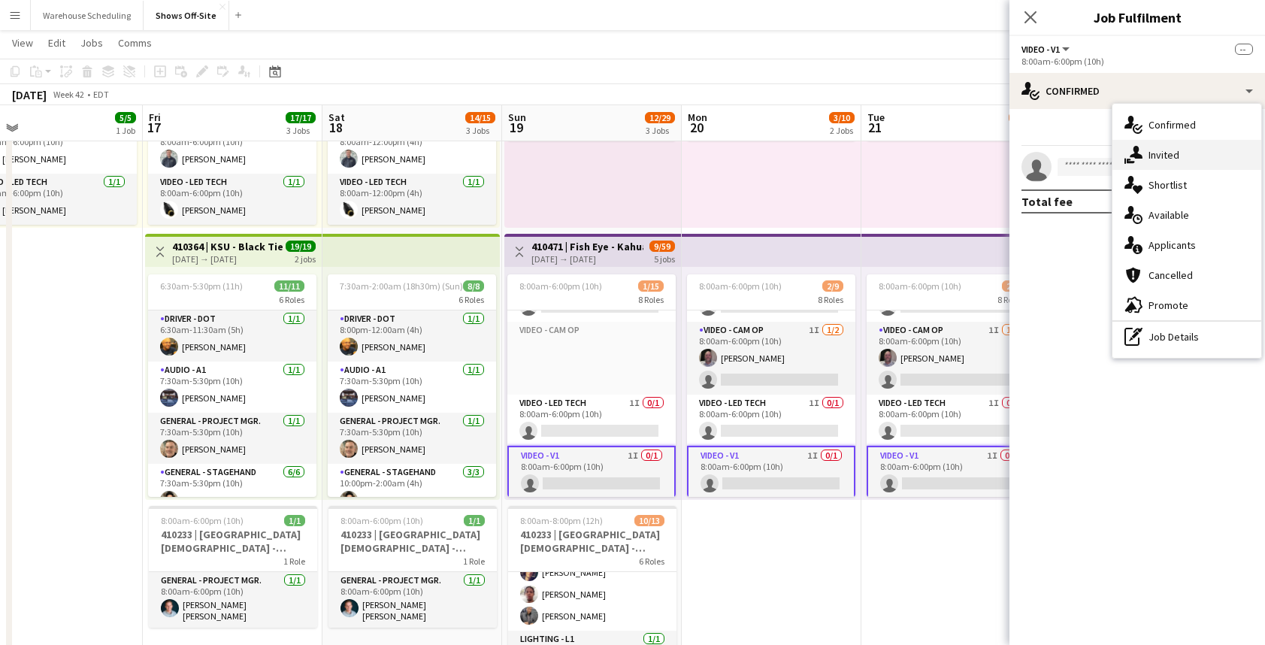
click at [1148, 154] on span "Invited" at bounding box center [1163, 155] width 31 height 14
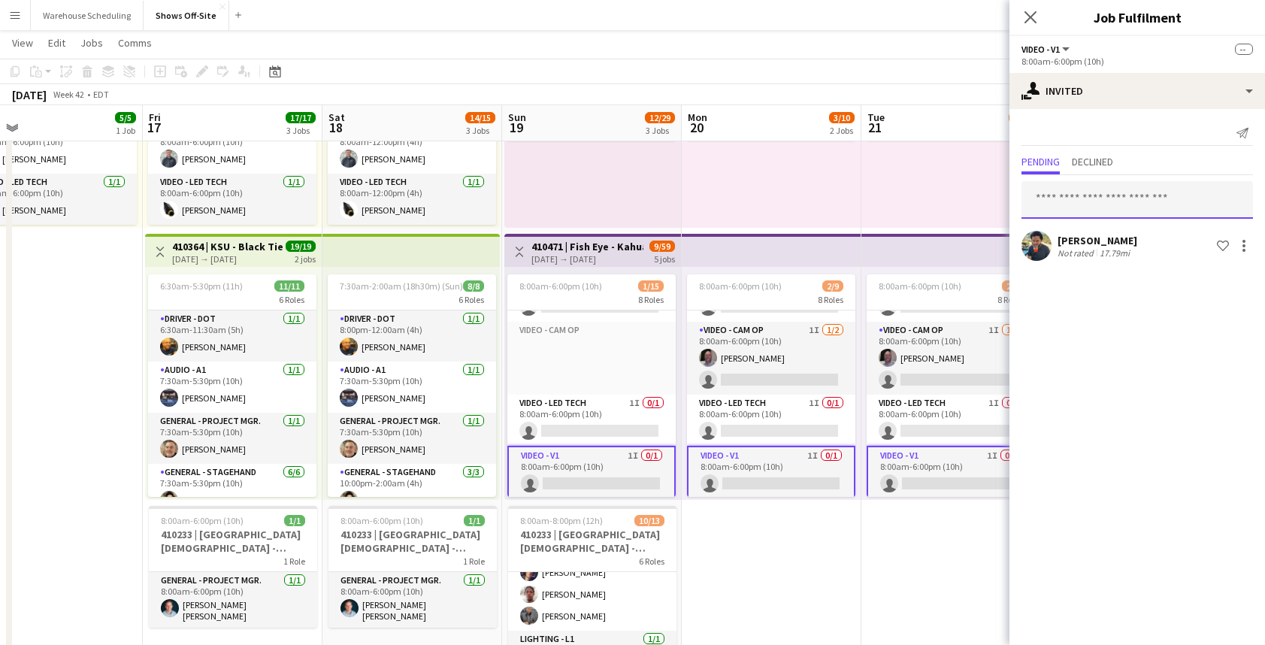
click at [1075, 186] on input "text" at bounding box center [1136, 200] width 231 height 38
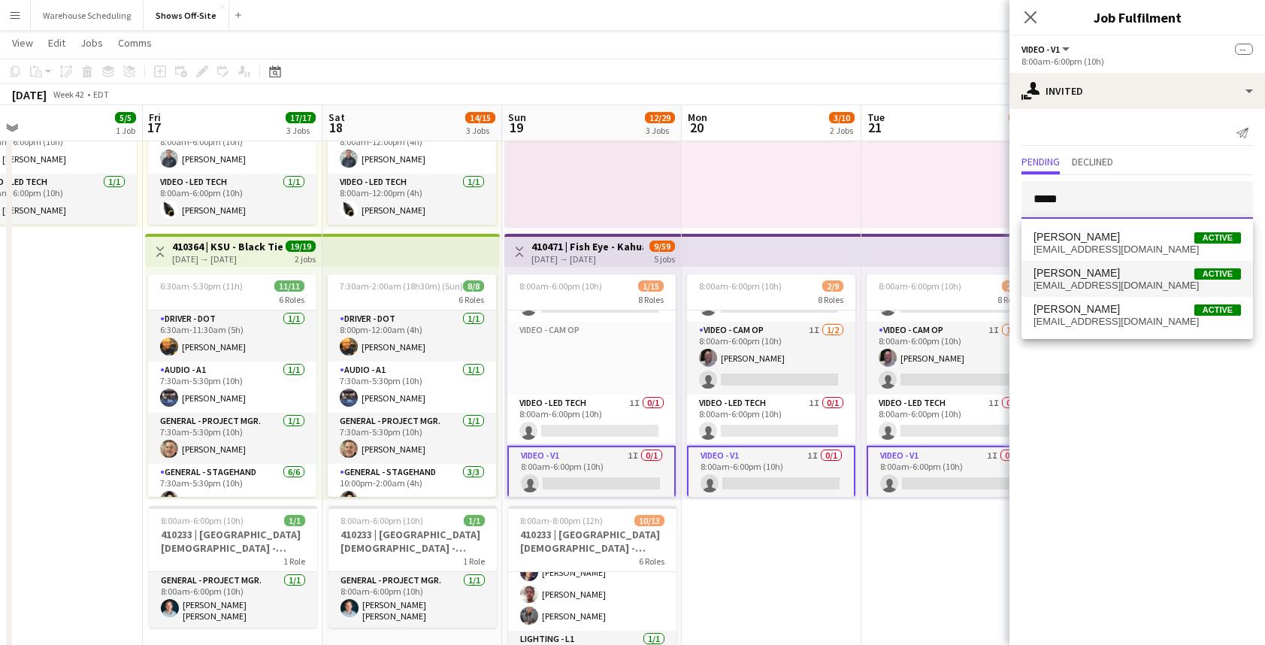
type input "*****"
click at [1090, 286] on span "jbrandonthompson@gmail.com" at bounding box center [1136, 286] width 207 height 12
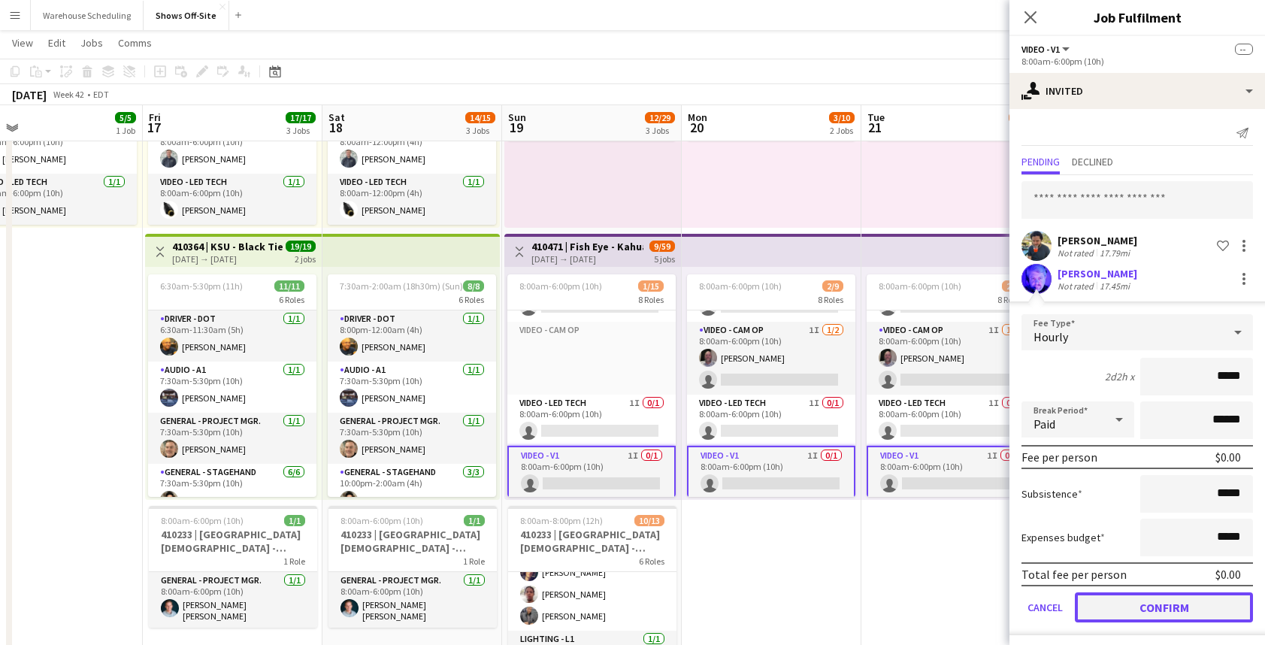
click at [1162, 603] on button "Confirm" at bounding box center [1163, 607] width 178 height 30
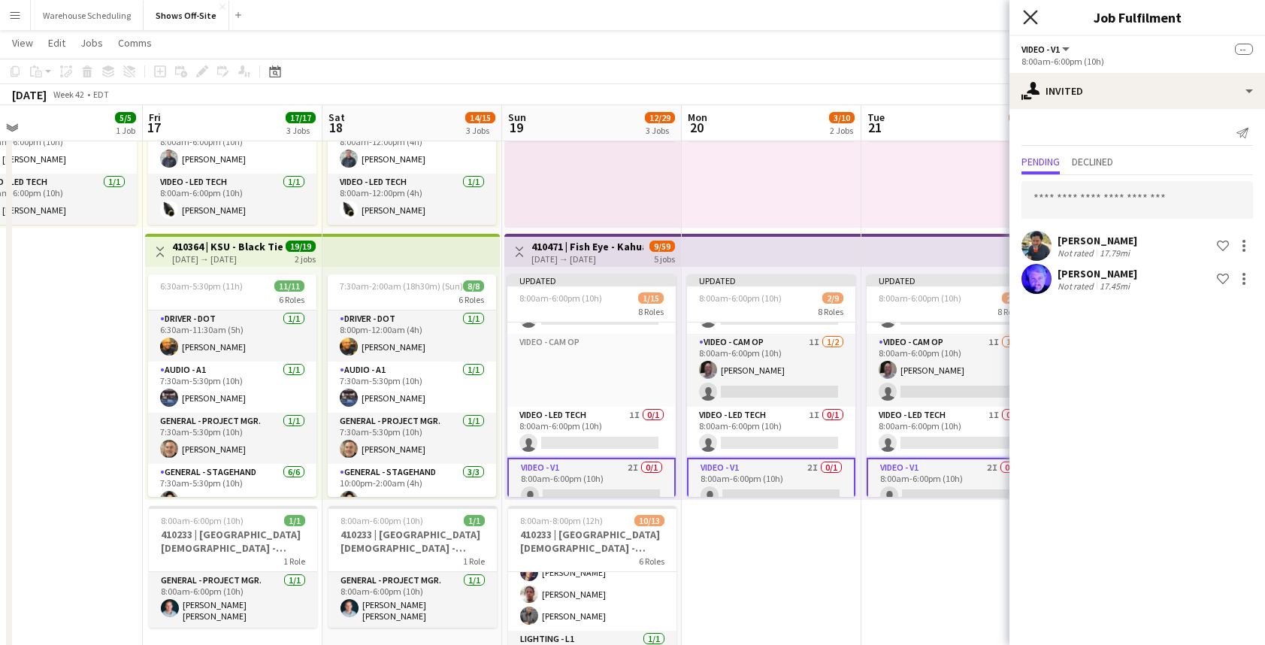
click at [1033, 22] on icon "Close pop-in" at bounding box center [1030, 17] width 14 height 14
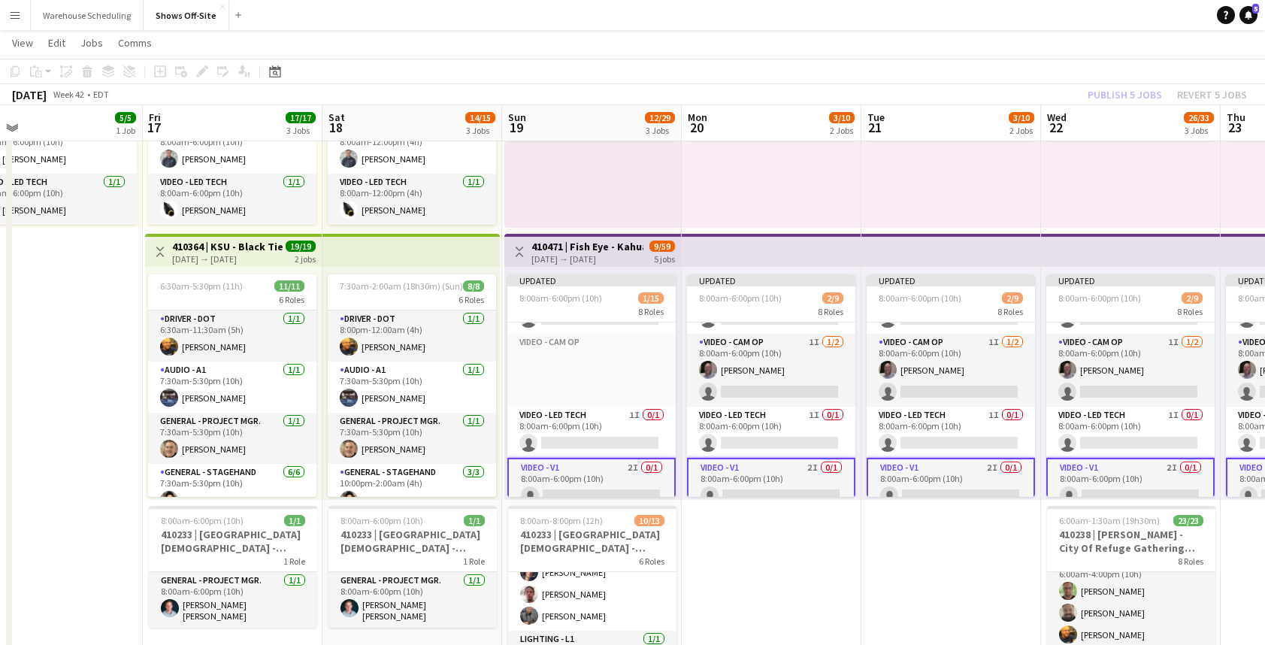
click at [1126, 71] on app-toolbar "Copy Paste Paste Command V Paste with crew Command Shift V Paste linked Job Del…" at bounding box center [632, 72] width 1265 height 26
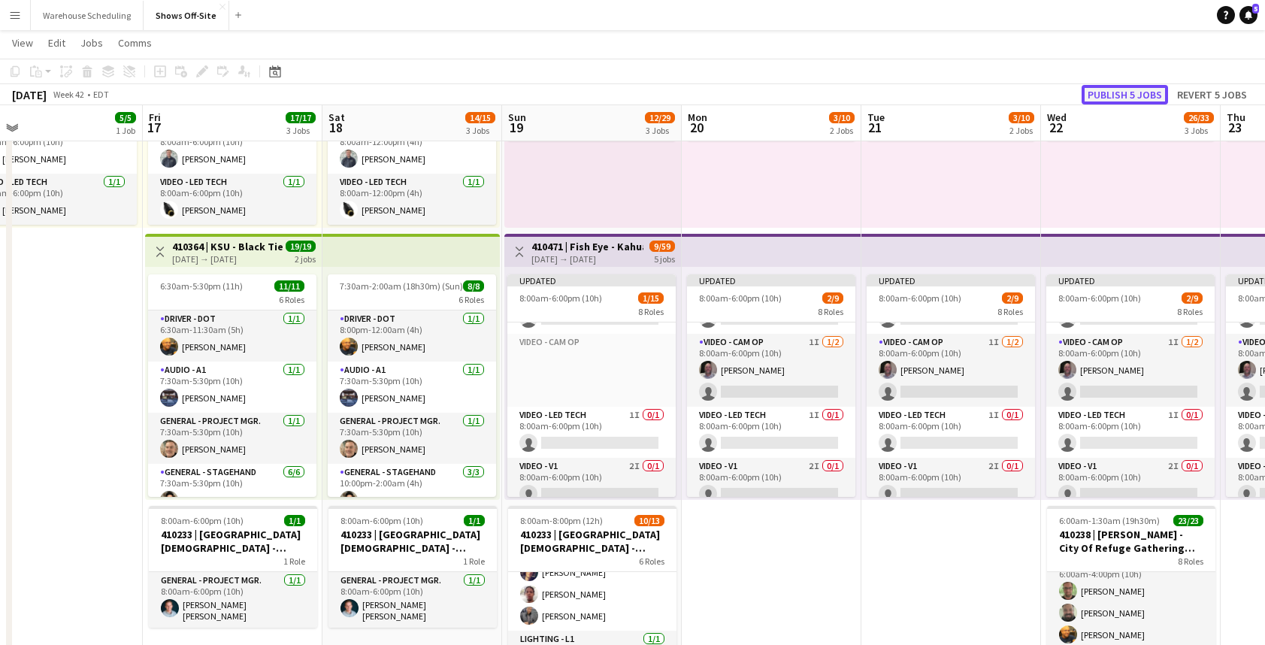
click at [1132, 92] on button "Publish 5 jobs" at bounding box center [1124, 95] width 86 height 20
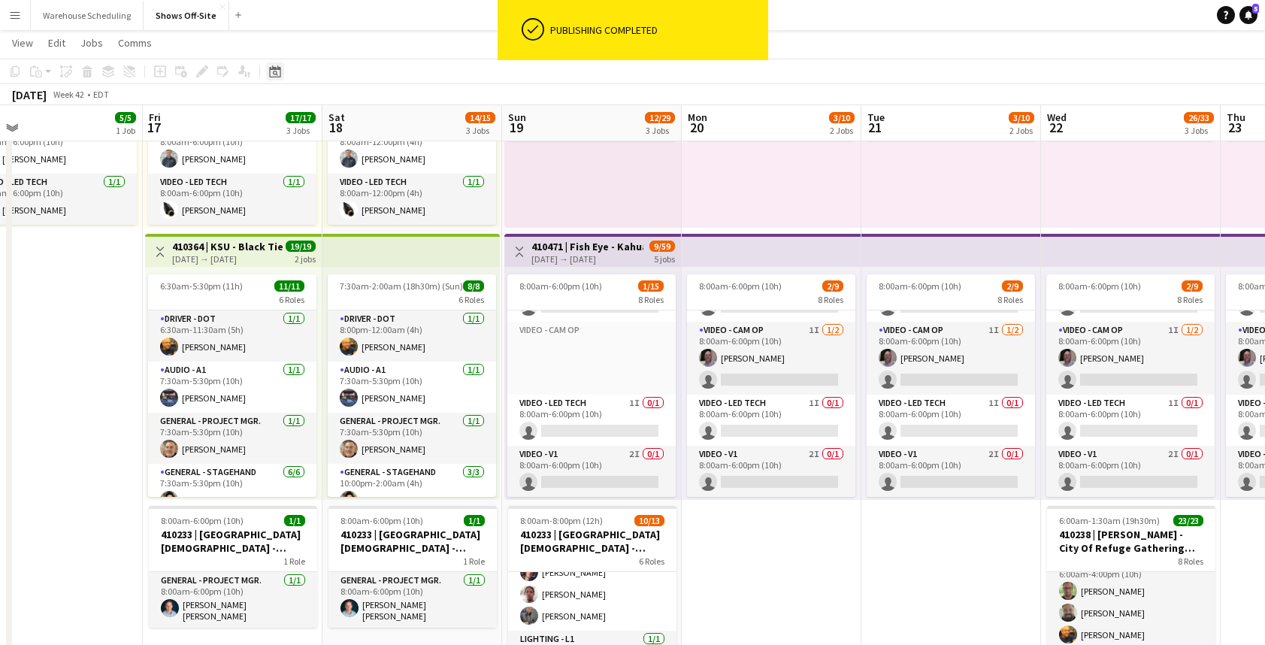
click at [277, 68] on icon at bounding box center [274, 71] width 11 height 12
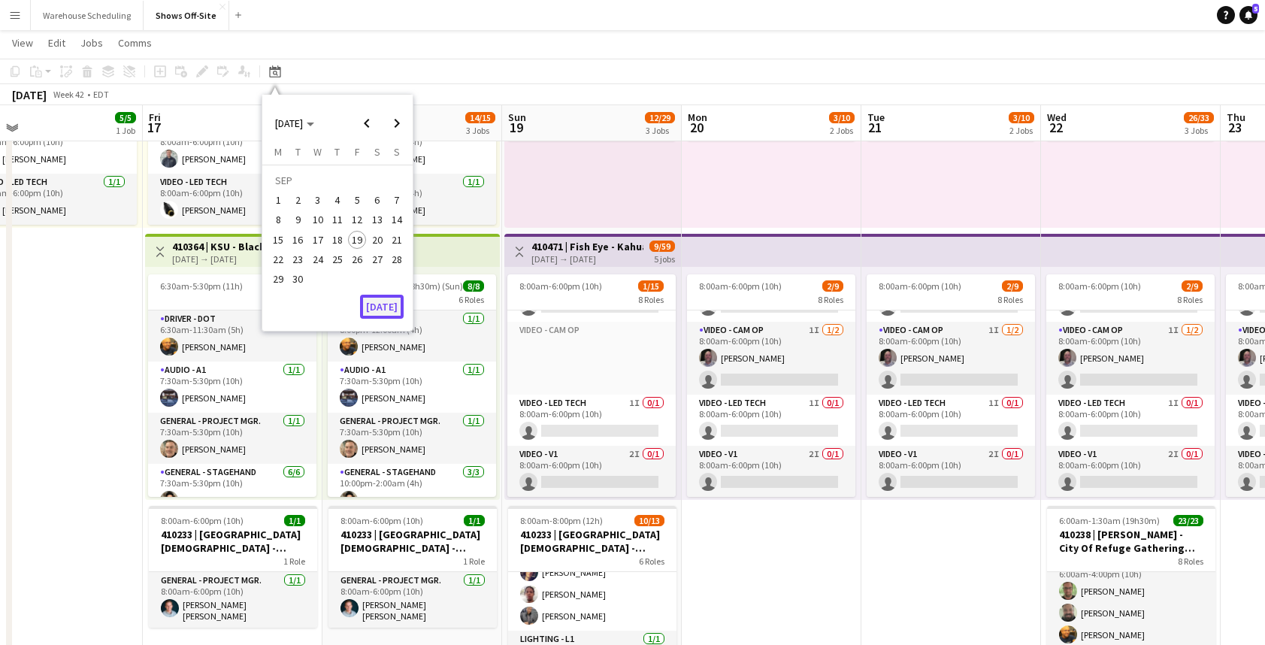
click at [382, 303] on button "[DATE]" at bounding box center [382, 307] width 44 height 24
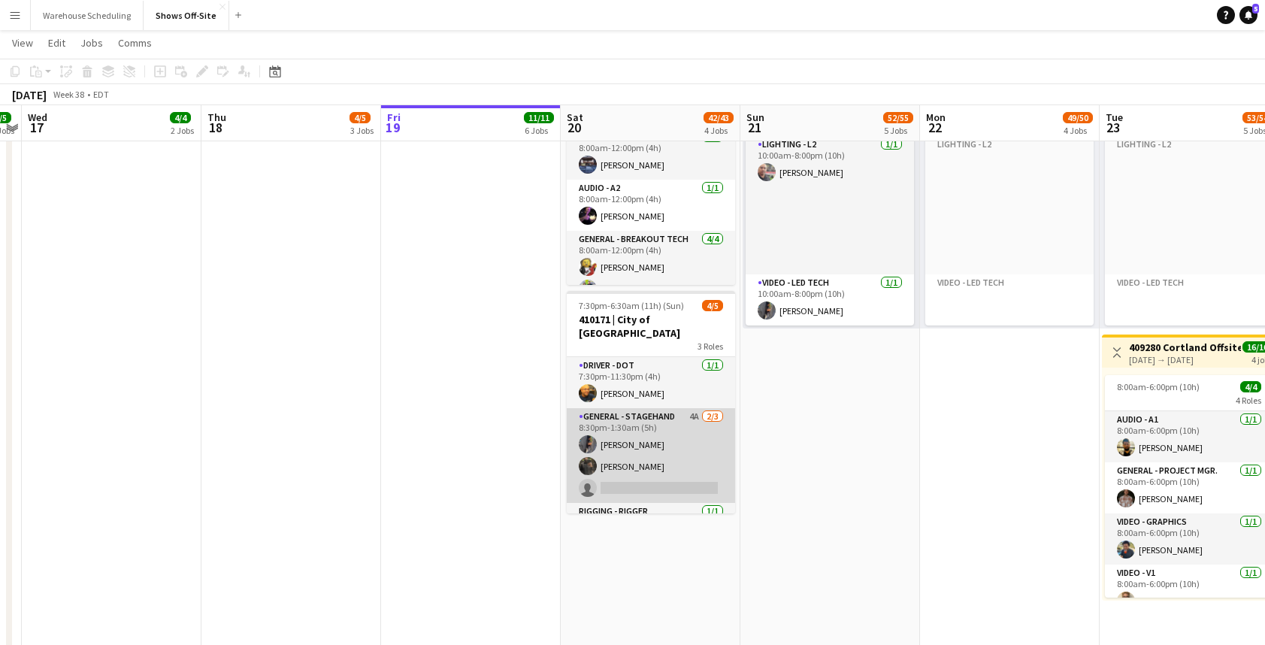
click at [664, 424] on app-card-role "General - Stagehand 4A 2/3 8:30pm-1:30am (5h) Aymar Whistett Prince charles Rom…" at bounding box center [651, 455] width 168 height 95
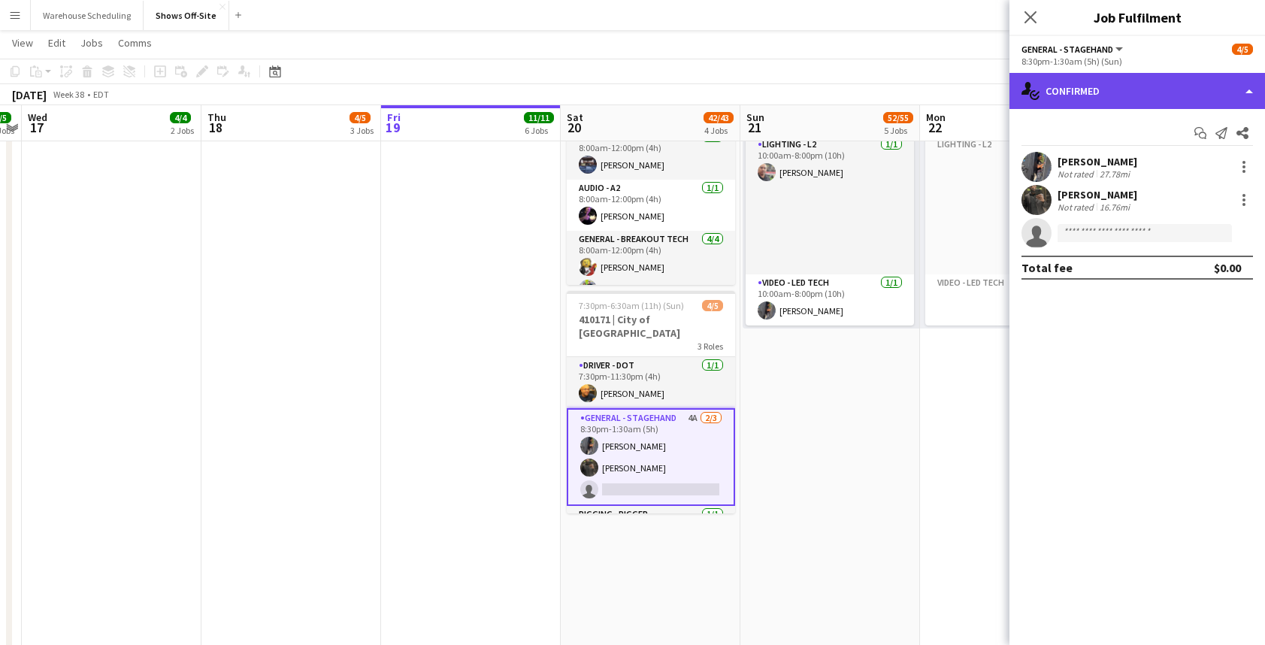
click at [1187, 87] on div "single-neutral-actions-check-2 Confirmed" at bounding box center [1136, 91] width 255 height 36
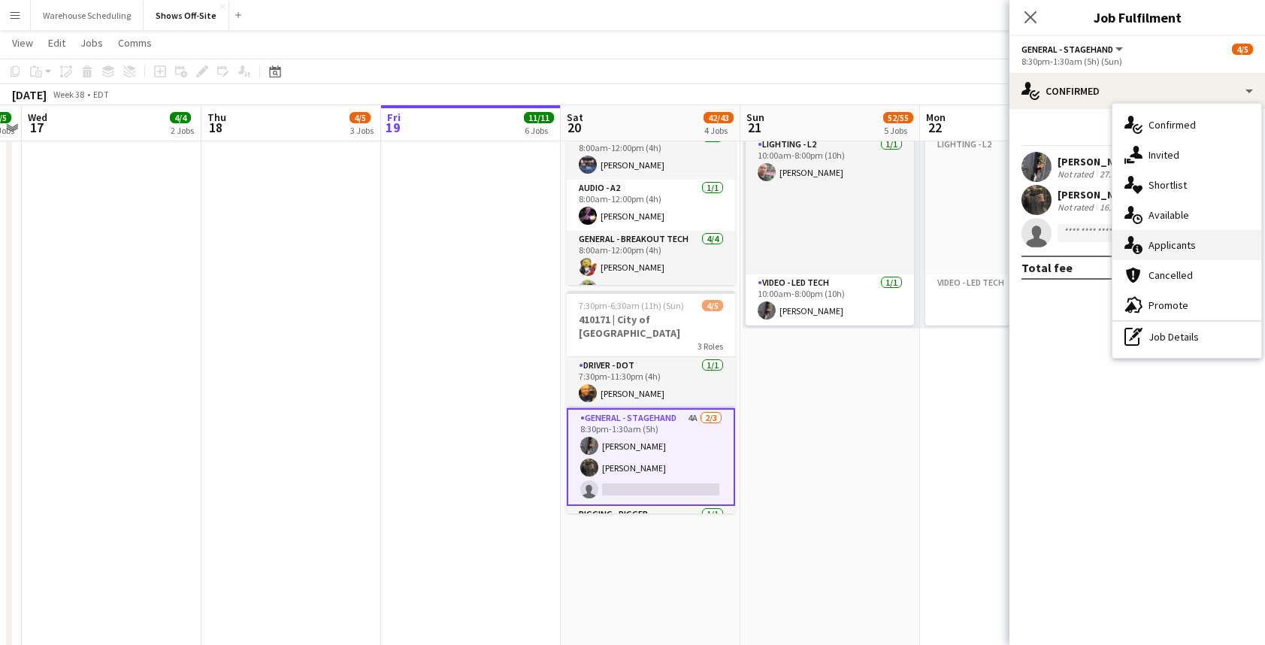
click at [1183, 236] on div "single-neutral-actions-information Applicants" at bounding box center [1186, 245] width 149 height 30
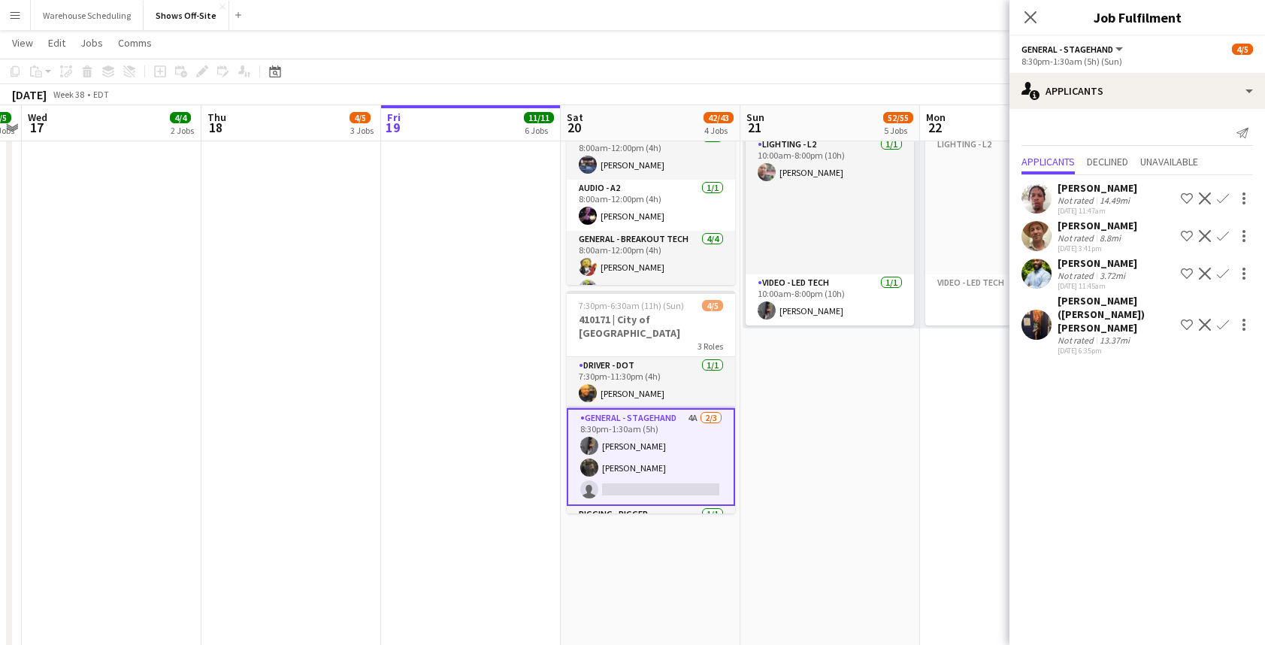
click at [1217, 271] on app-icon "Confirm" at bounding box center [1223, 273] width 12 height 12
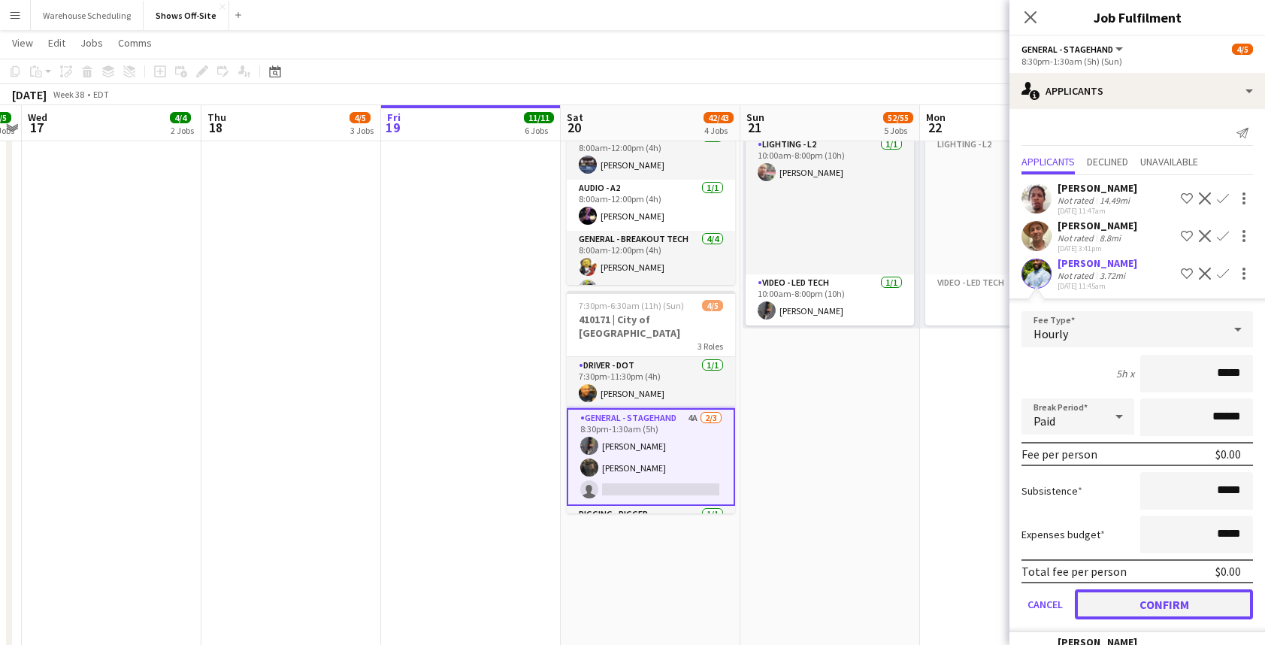
click at [1126, 597] on button "Confirm" at bounding box center [1163, 604] width 178 height 30
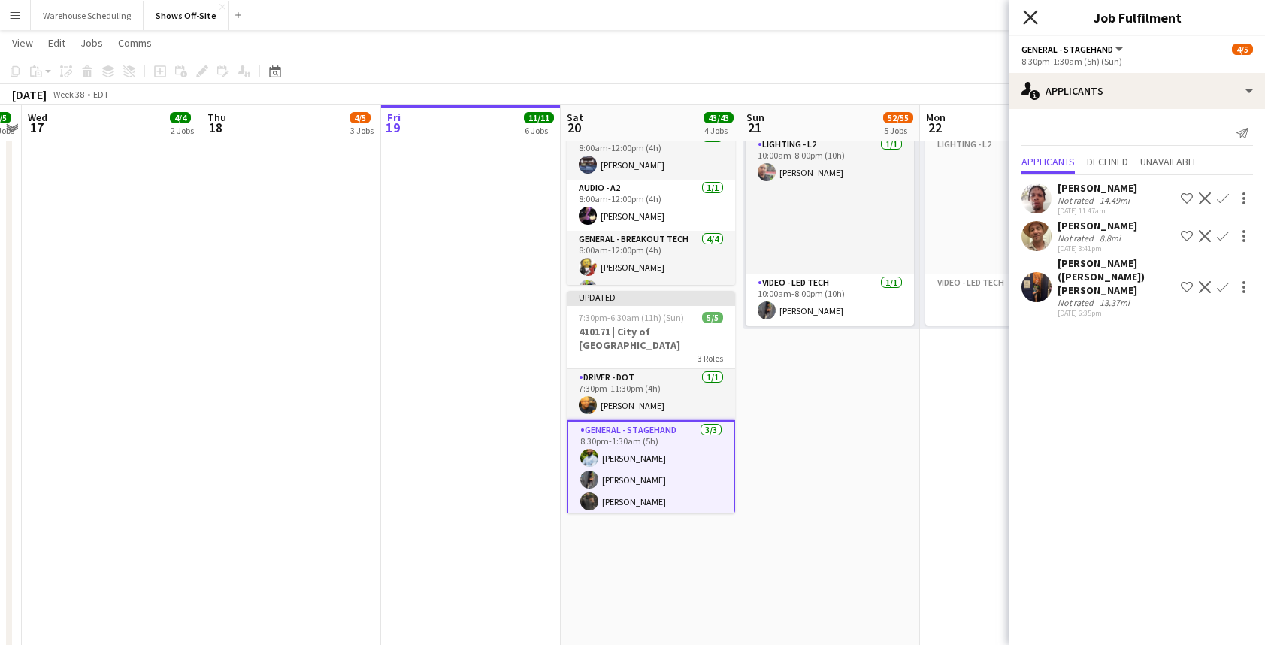
click at [1028, 21] on icon "Close pop-in" at bounding box center [1030, 17] width 14 height 14
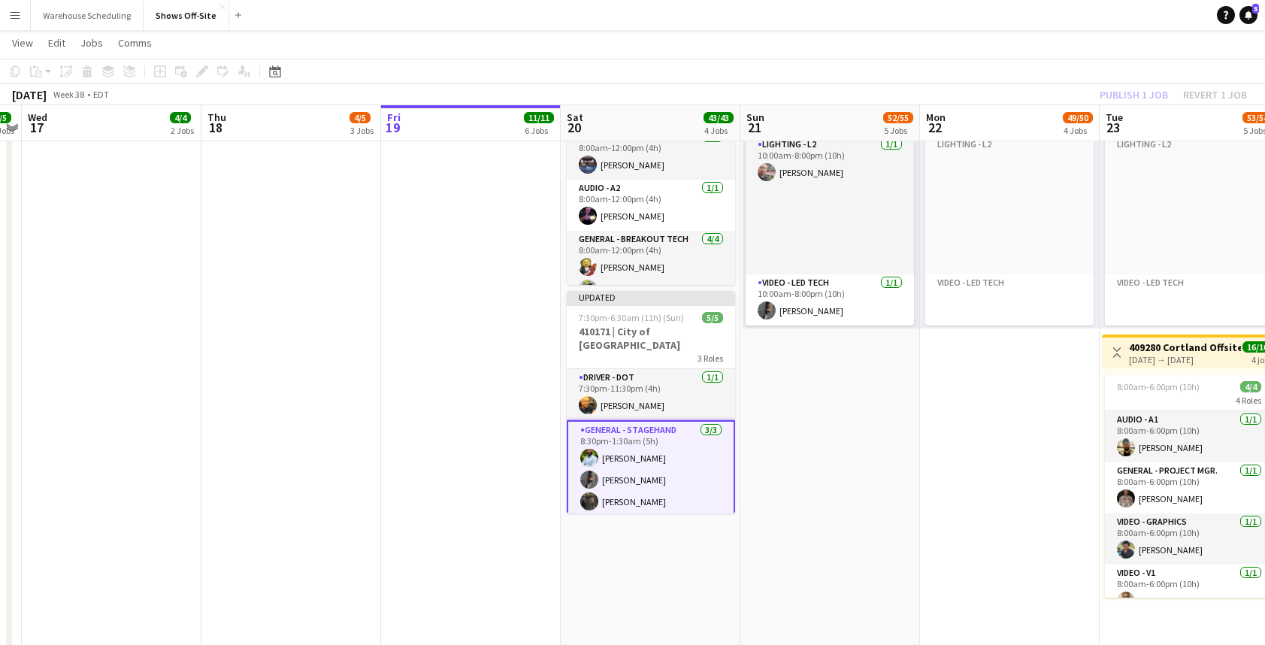
click at [1117, 89] on div "Publish 1 job Revert 1 job" at bounding box center [1172, 95] width 183 height 20
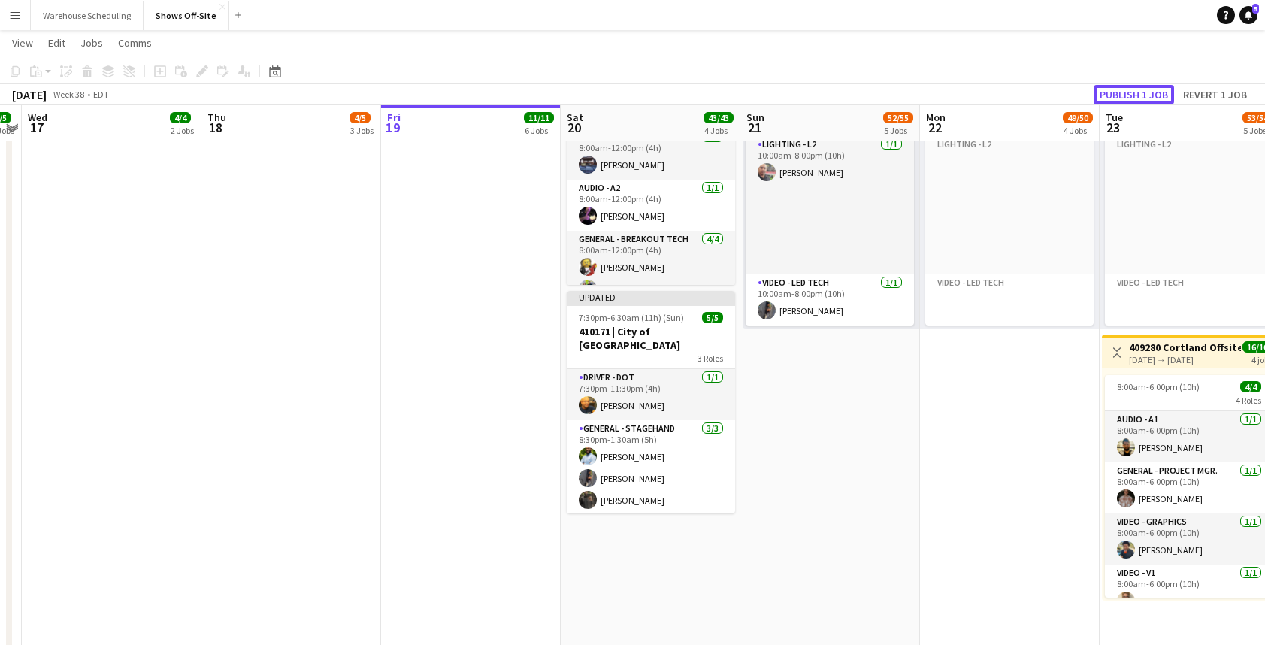
click at [1117, 89] on button "Publish 1 job" at bounding box center [1133, 95] width 80 height 20
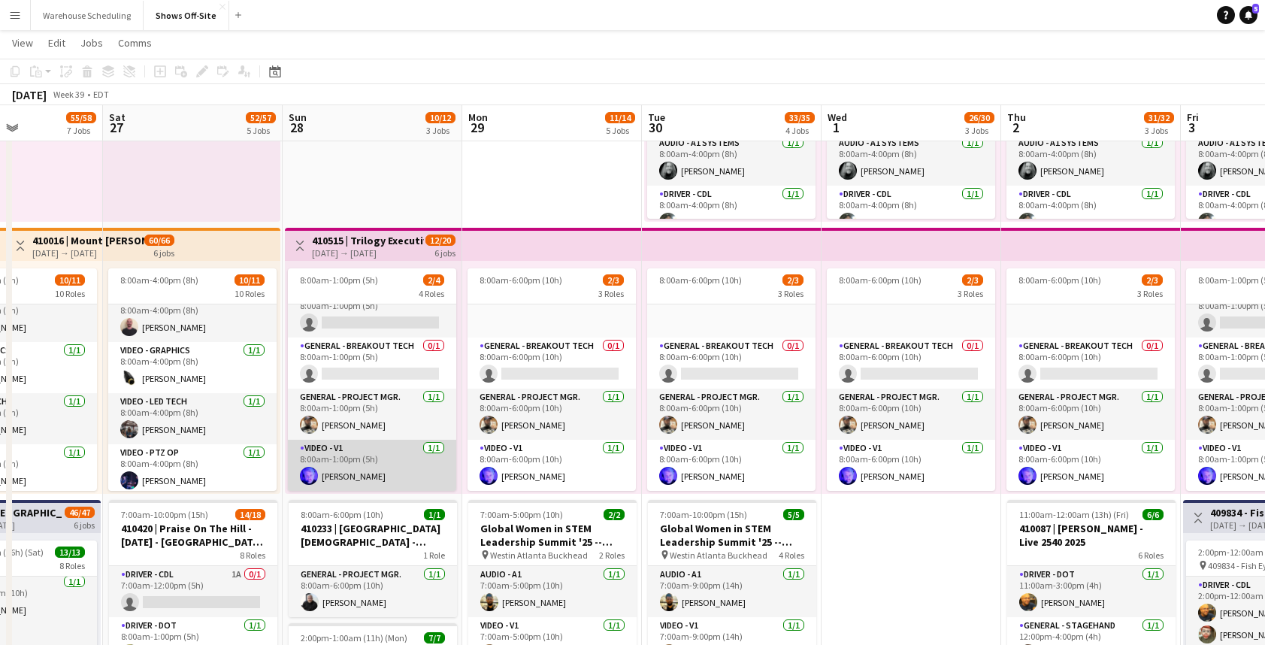
click at [385, 465] on app-card-role "Video - V1 1/1 8:00am-1:00pm (5h) Brandon Thompson" at bounding box center [372, 465] width 168 height 51
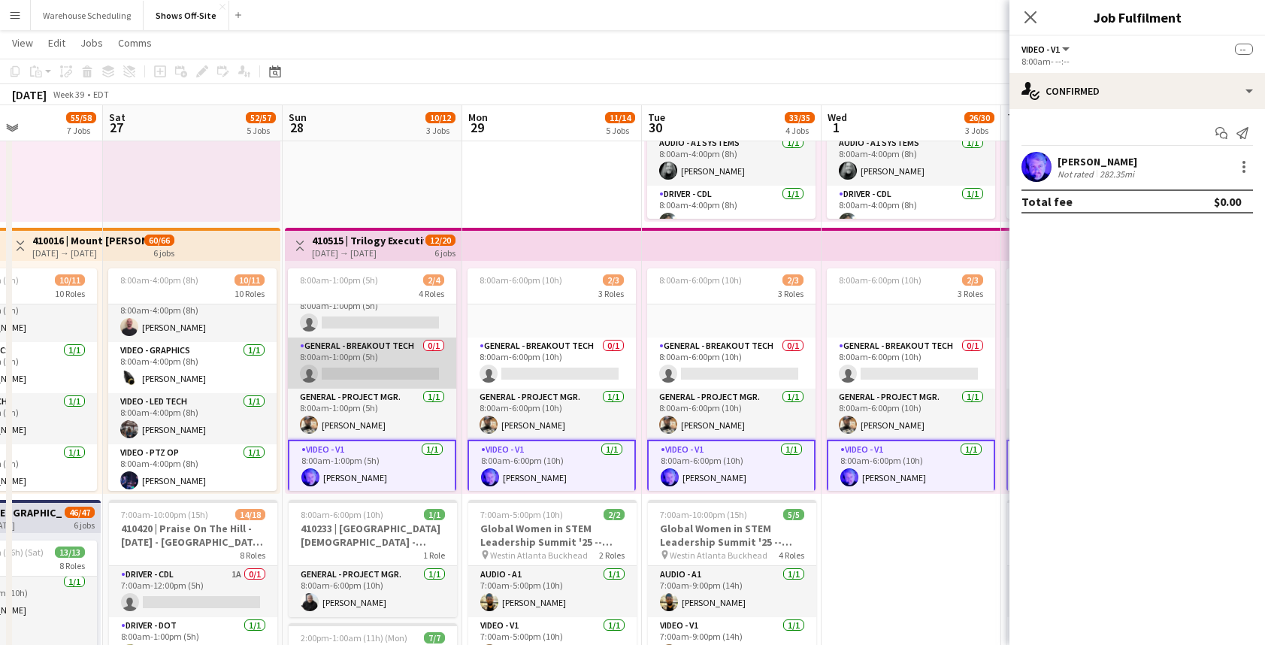
click at [378, 355] on app-card-role "General - Breakout Tech 0/1 8:00am-1:00pm (5h) single-neutral-actions" at bounding box center [372, 362] width 168 height 51
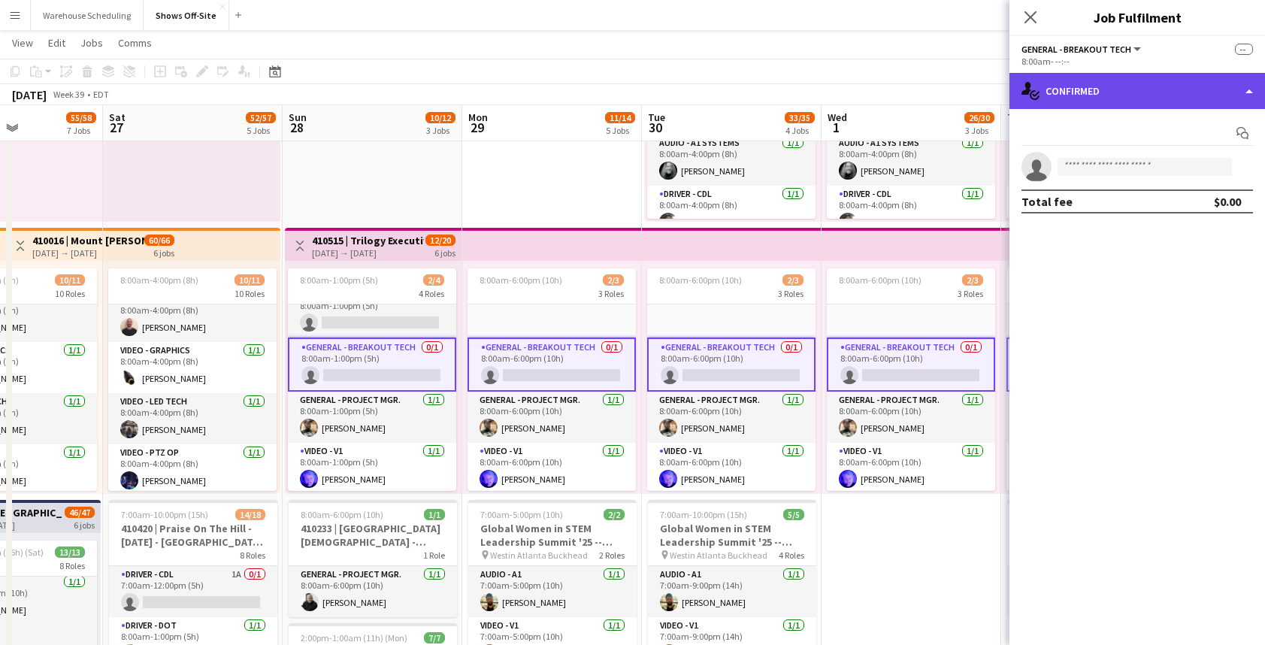
click at [1134, 93] on div "single-neutral-actions-check-2 Confirmed" at bounding box center [1136, 91] width 255 height 36
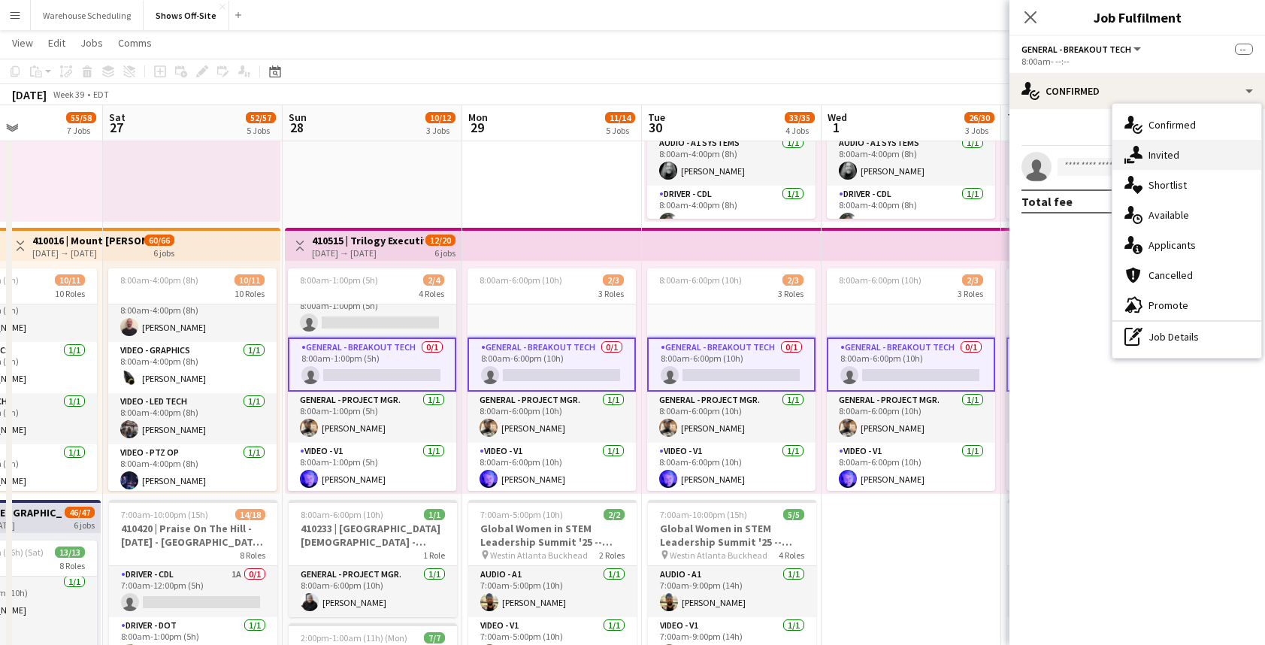
click at [1158, 153] on span "Invited" at bounding box center [1163, 155] width 31 height 14
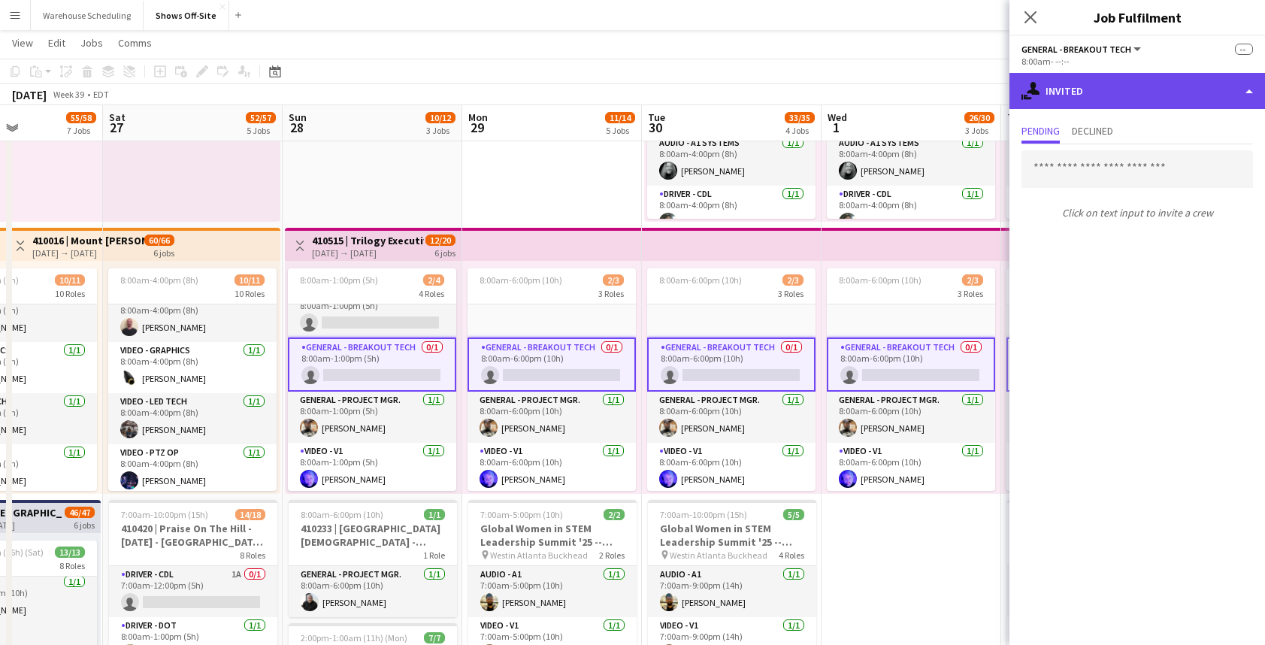
click at [1105, 78] on div "single-neutral-actions-share-1 Invited" at bounding box center [1136, 91] width 255 height 36
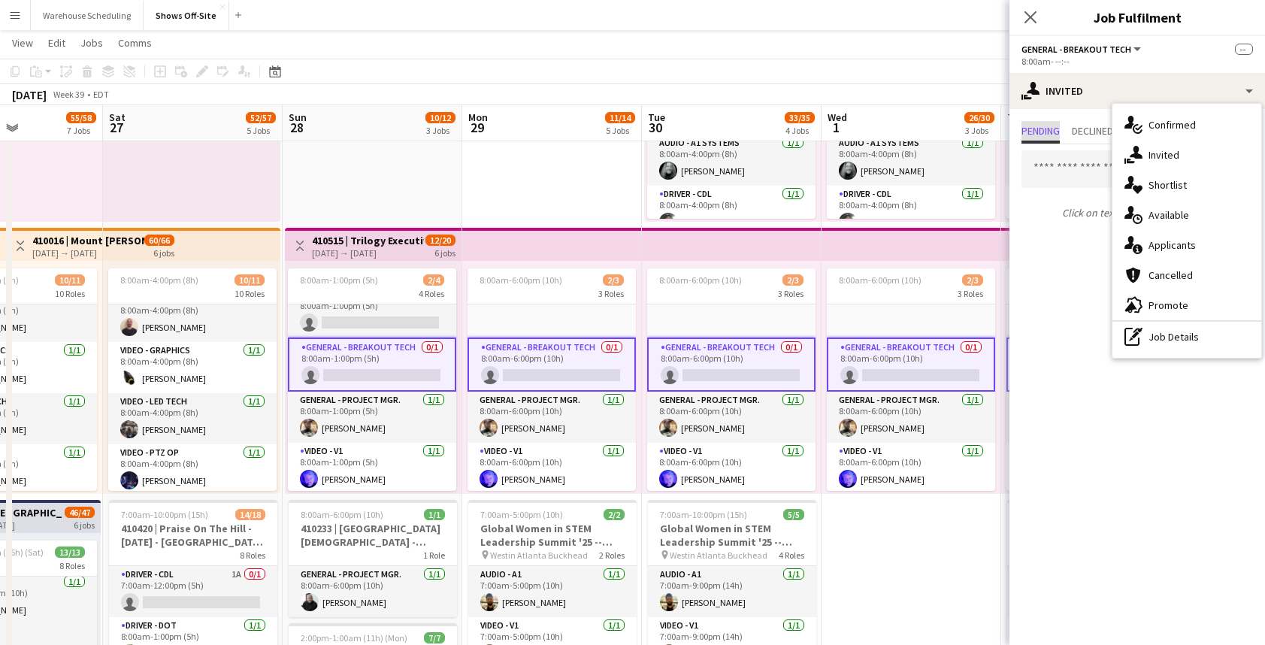
click at [1059, 131] on span "Pending" at bounding box center [1040, 130] width 38 height 11
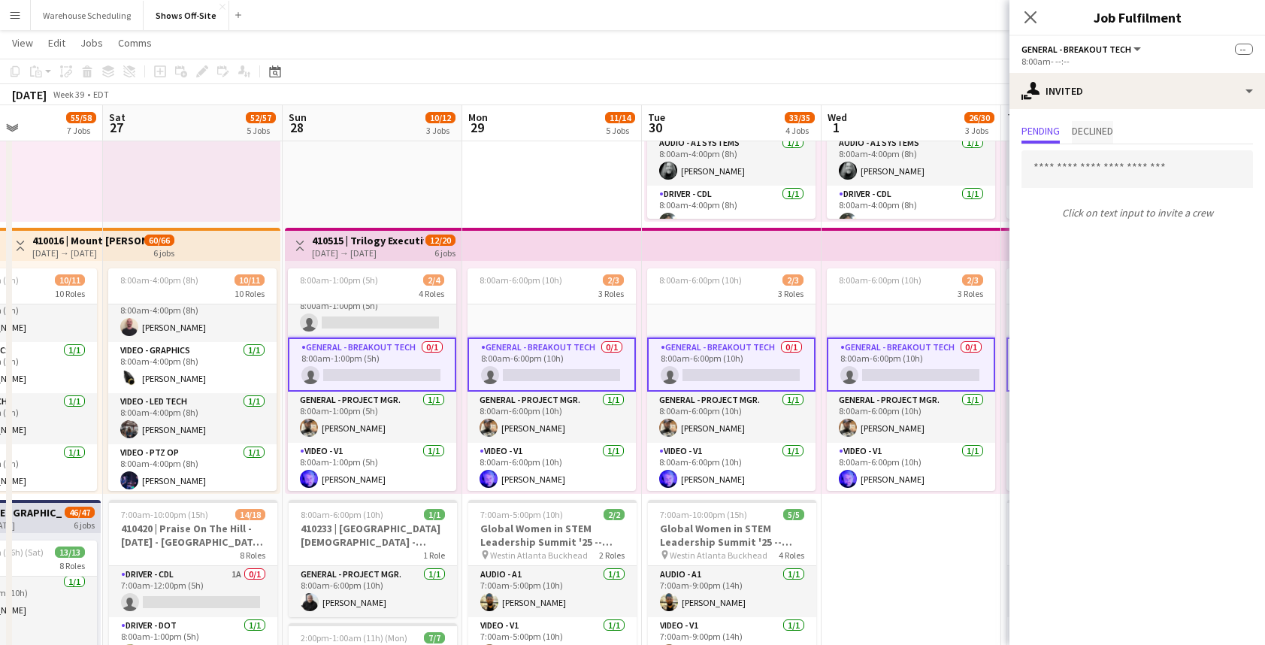
click at [1085, 131] on span "Declined" at bounding box center [1091, 130] width 41 height 11
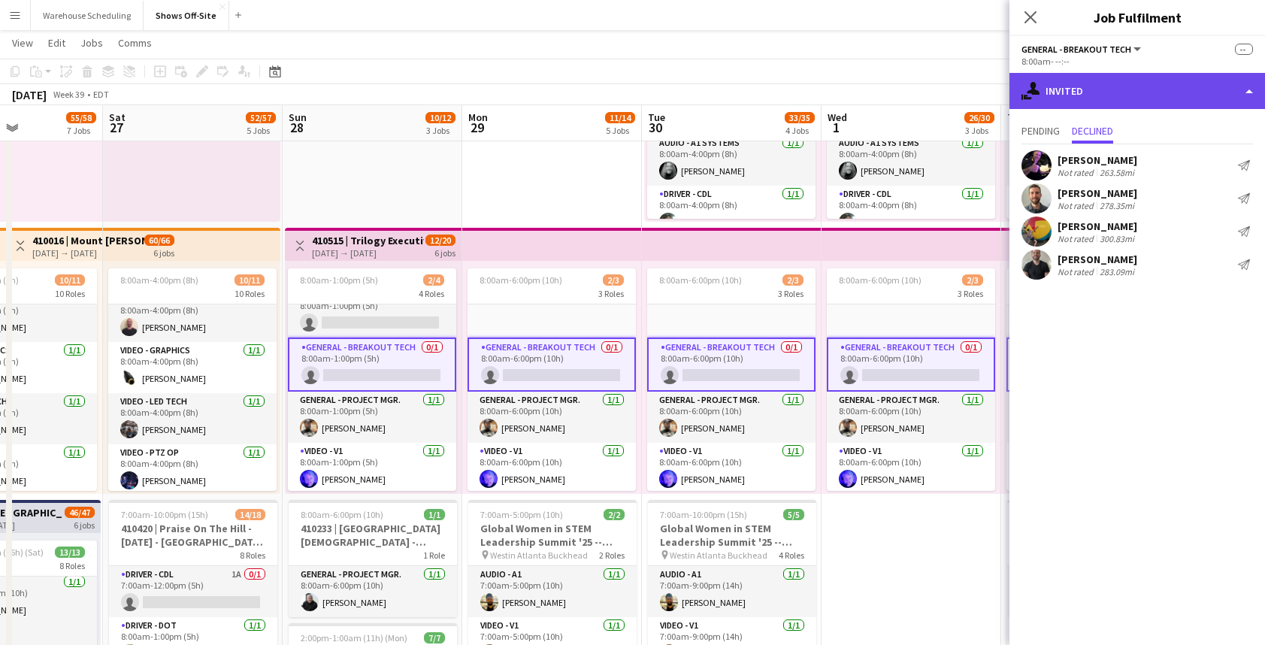
click at [1098, 83] on div "single-neutral-actions-share-1 Invited" at bounding box center [1136, 91] width 255 height 36
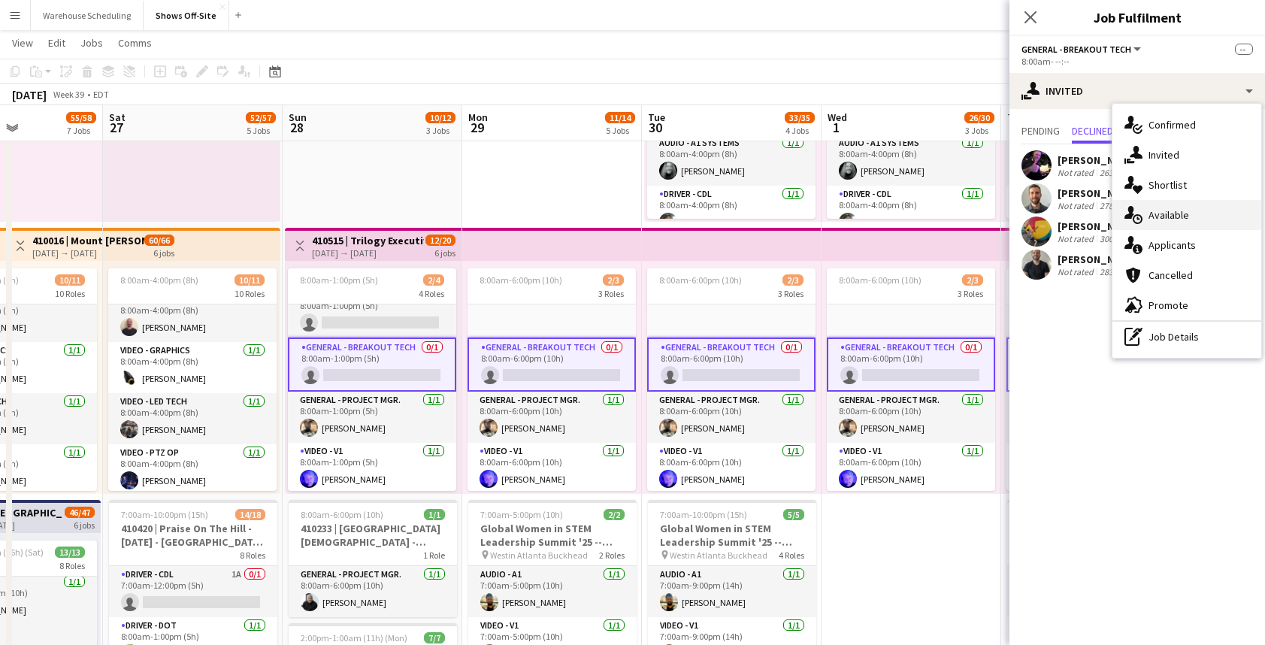
click at [1151, 212] on span "Available" at bounding box center [1168, 215] width 41 height 14
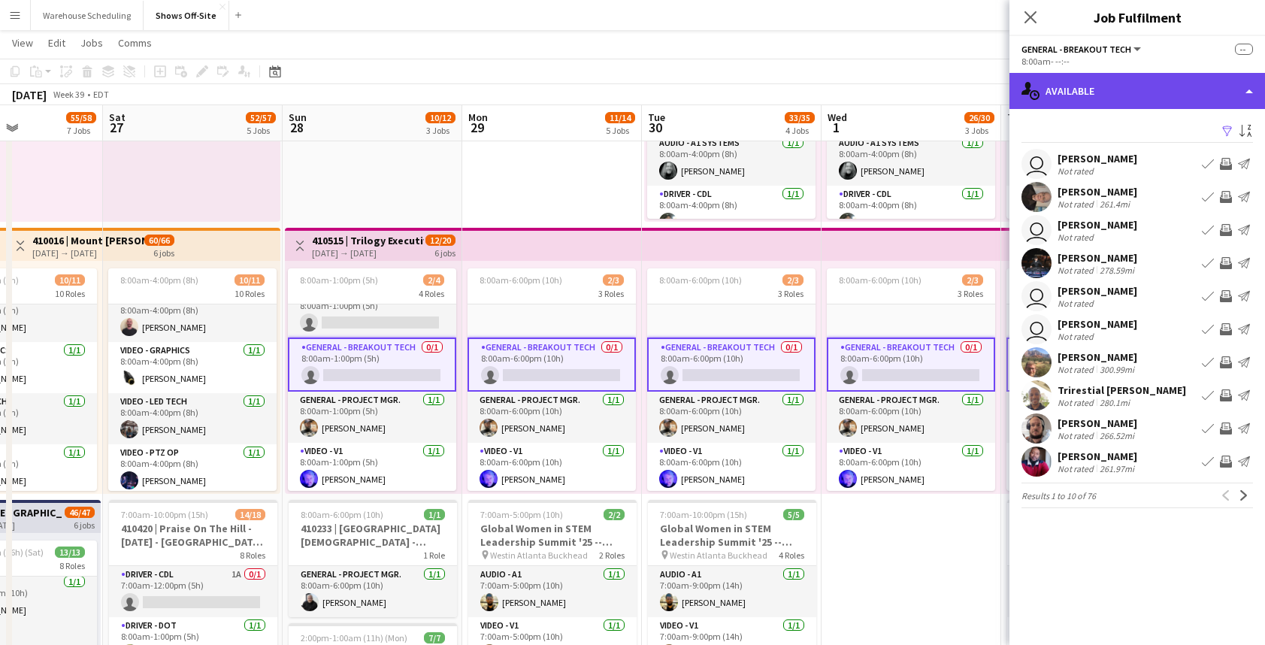
click at [1145, 96] on div "single-neutral-actions-upload Available" at bounding box center [1136, 91] width 255 height 36
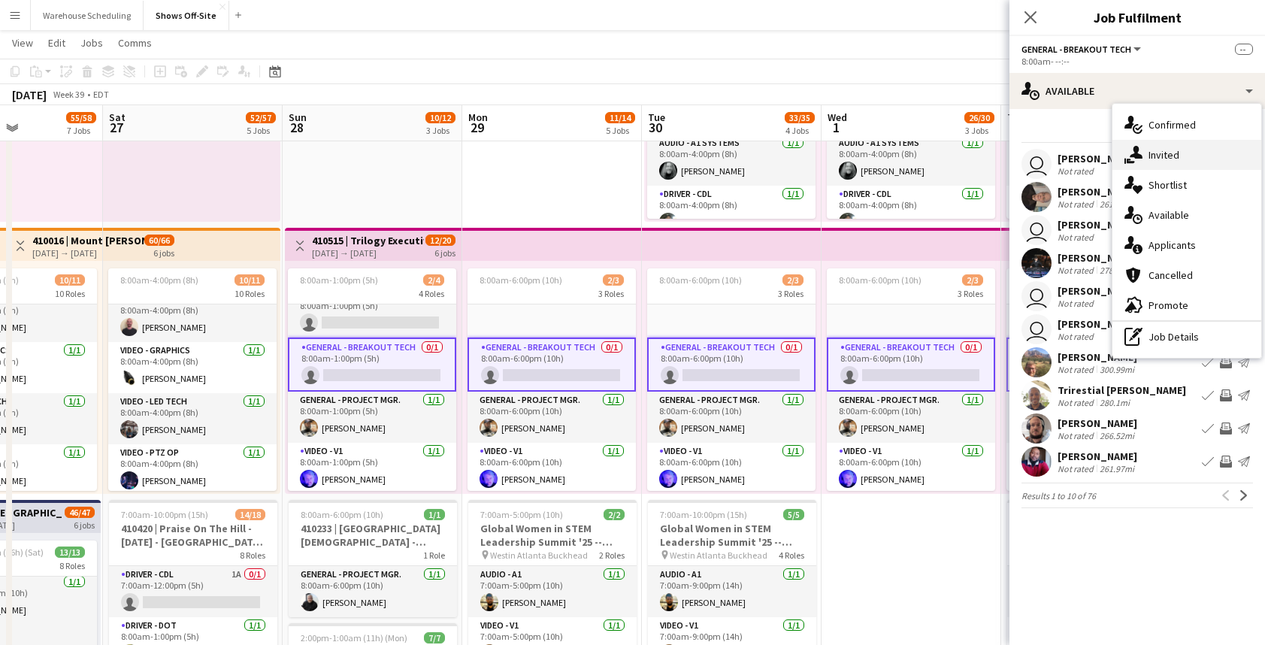
click at [1161, 153] on span "Invited" at bounding box center [1163, 155] width 31 height 14
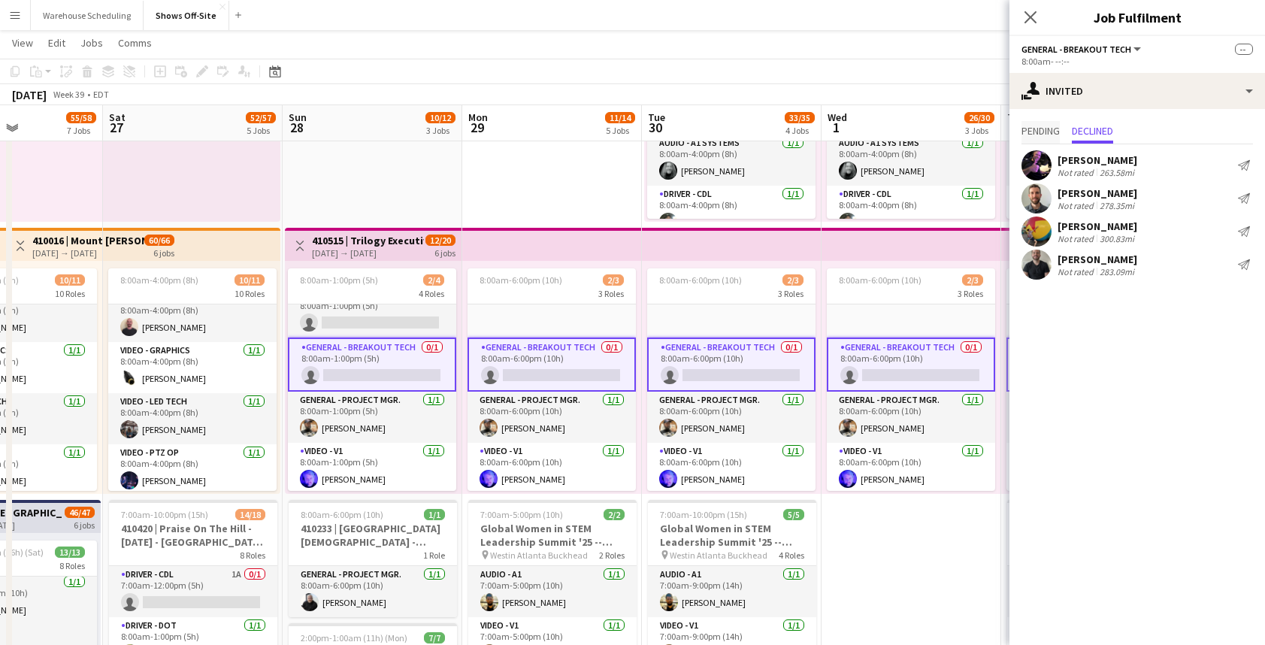
click at [1055, 133] on span "Pending" at bounding box center [1040, 130] width 38 height 11
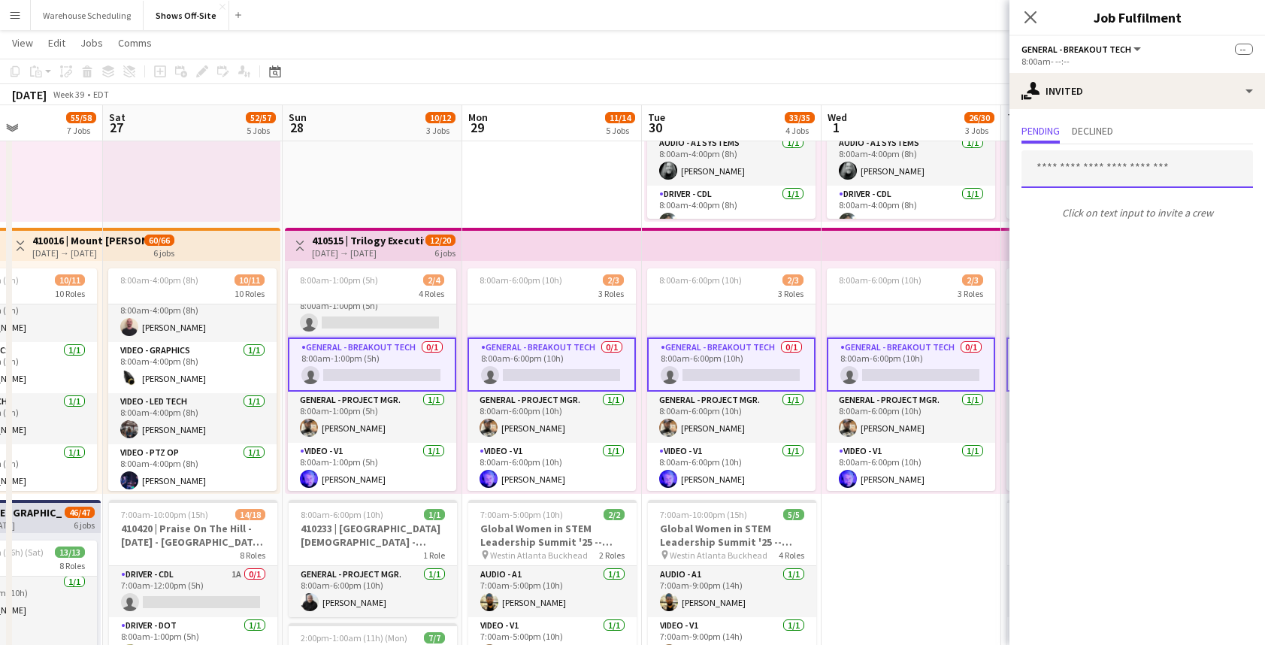
click at [1076, 171] on input "text" at bounding box center [1136, 169] width 231 height 38
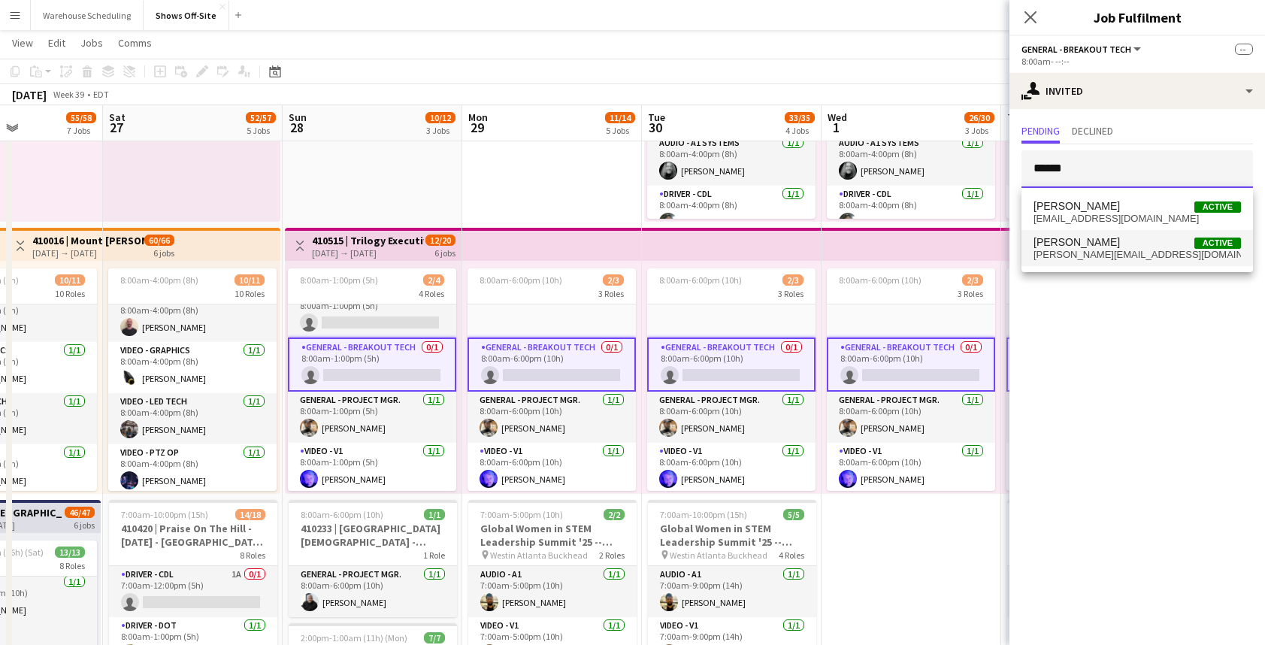
type input "******"
click at [1117, 250] on span "dwight@dwightslights.net" at bounding box center [1136, 255] width 207 height 12
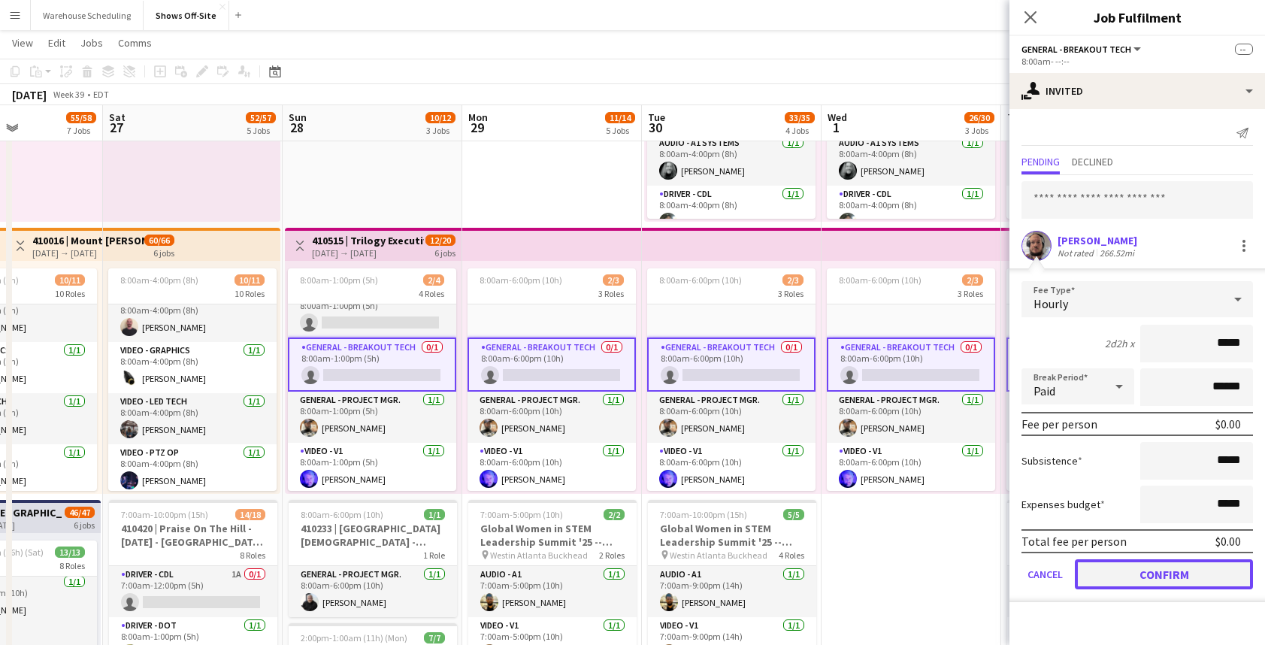
click at [1155, 586] on button "Confirm" at bounding box center [1163, 574] width 178 height 30
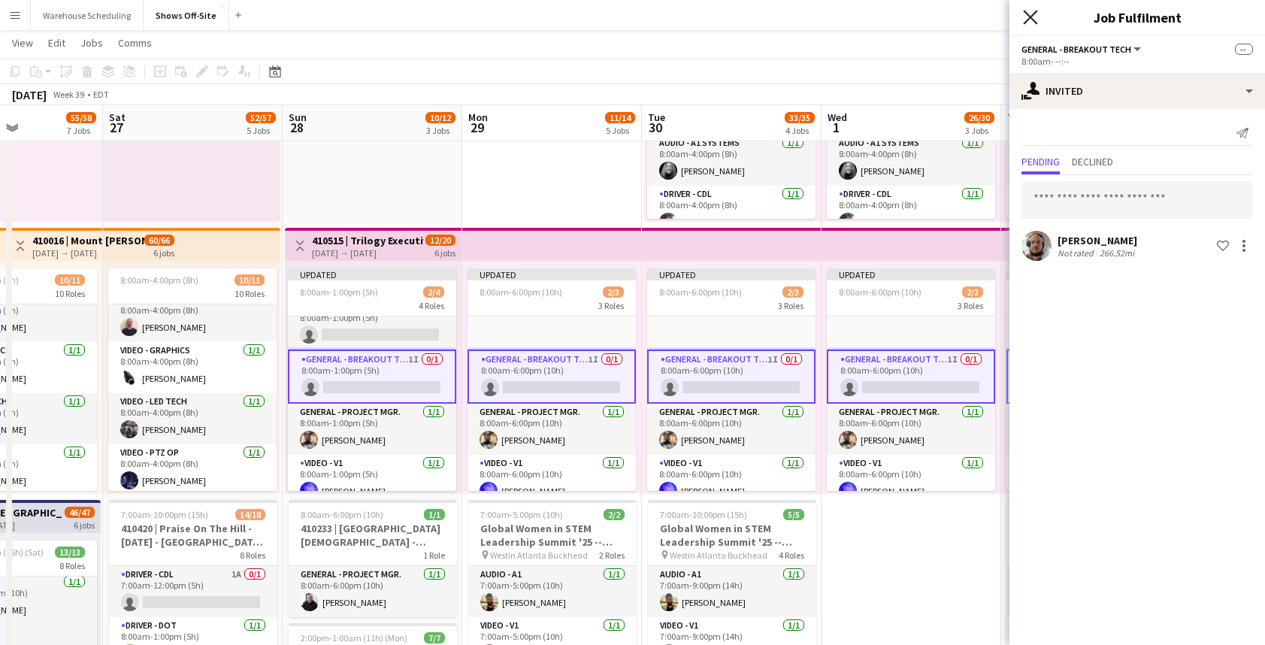
click at [1032, 20] on icon at bounding box center [1030, 17] width 14 height 14
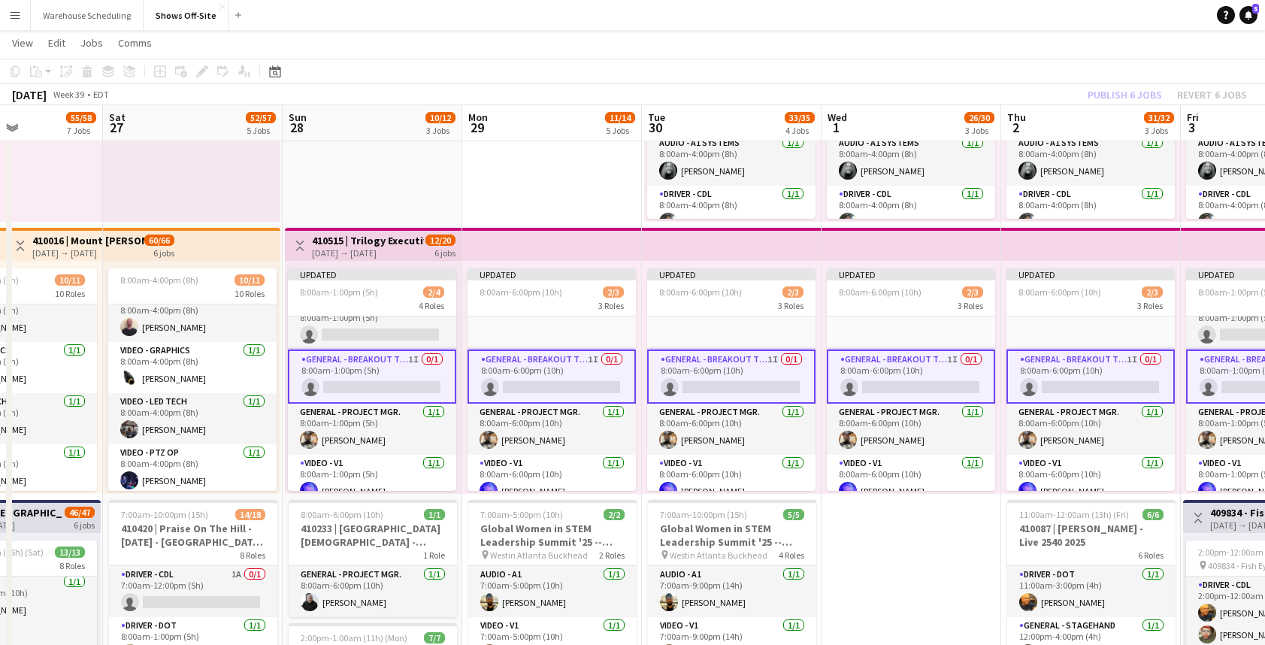
click at [1123, 95] on div "Publish 6 jobs Revert 6 jobs" at bounding box center [1166, 95] width 195 height 20
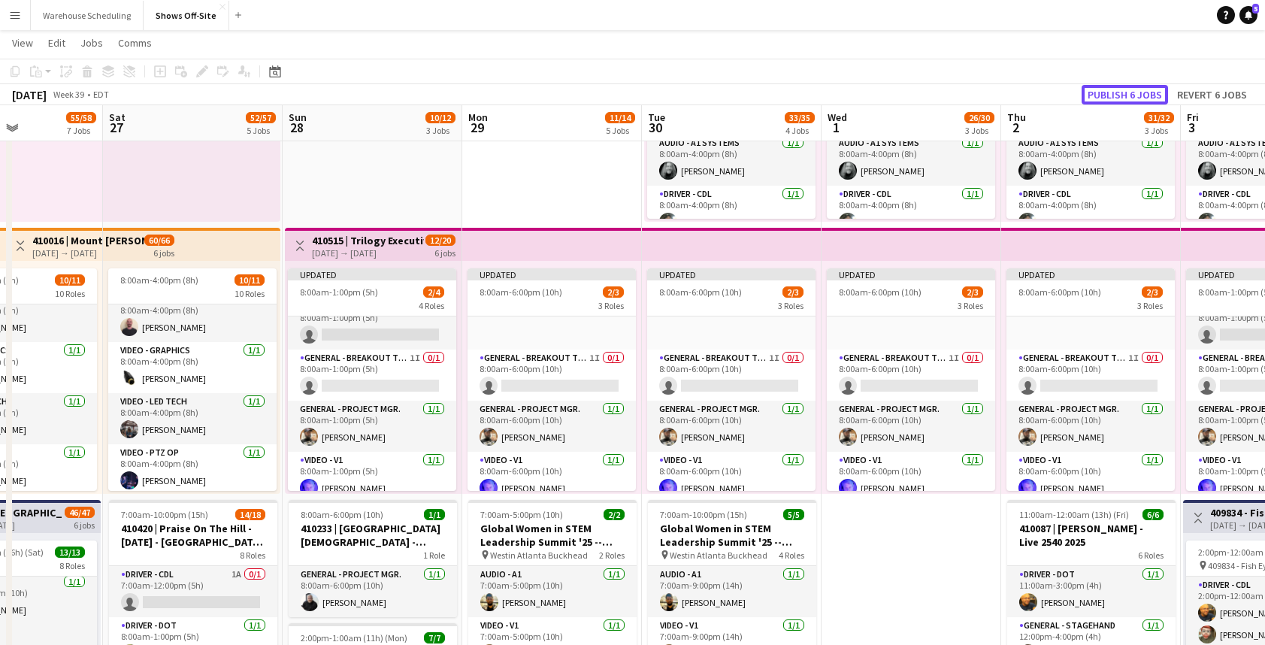
click at [1123, 95] on button "Publish 6 jobs" at bounding box center [1124, 95] width 86 height 20
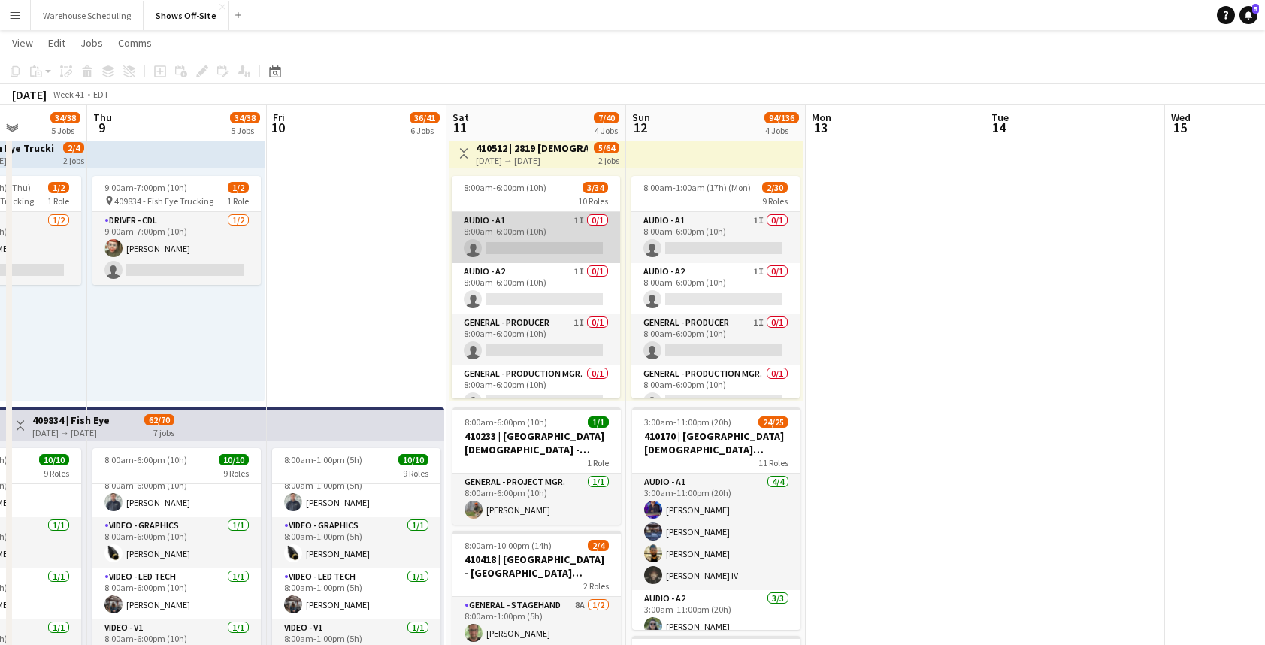
click at [542, 243] on app-card-role "Audio - A1 1I 0/1 8:00am-6:00pm (10h) single-neutral-actions" at bounding box center [536, 237] width 168 height 51
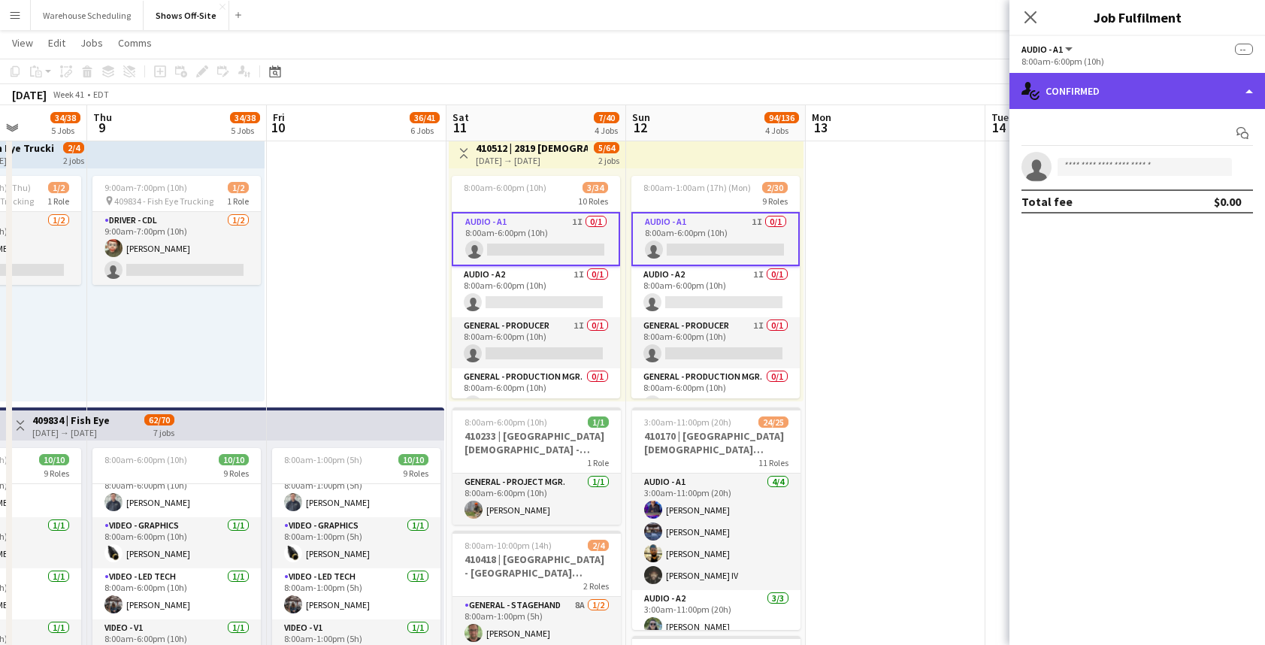
click at [1176, 90] on div "single-neutral-actions-check-2 Confirmed" at bounding box center [1136, 91] width 255 height 36
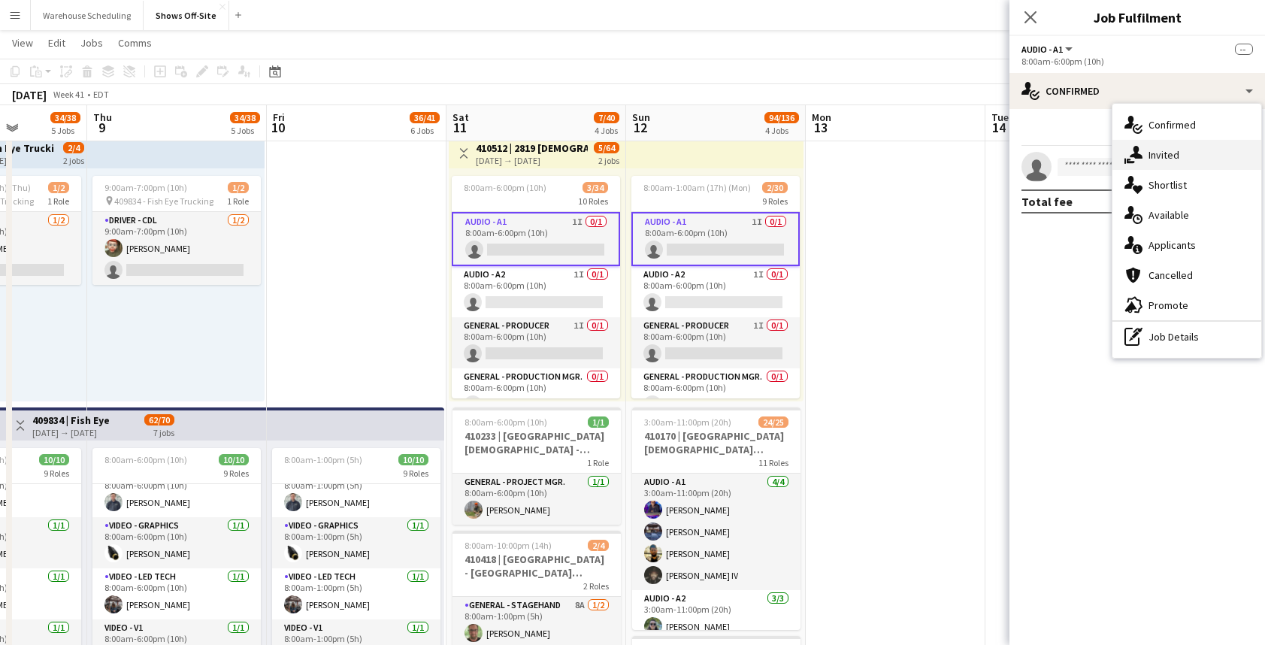
click at [1176, 143] on div "single-neutral-actions-share-1 Invited" at bounding box center [1186, 155] width 149 height 30
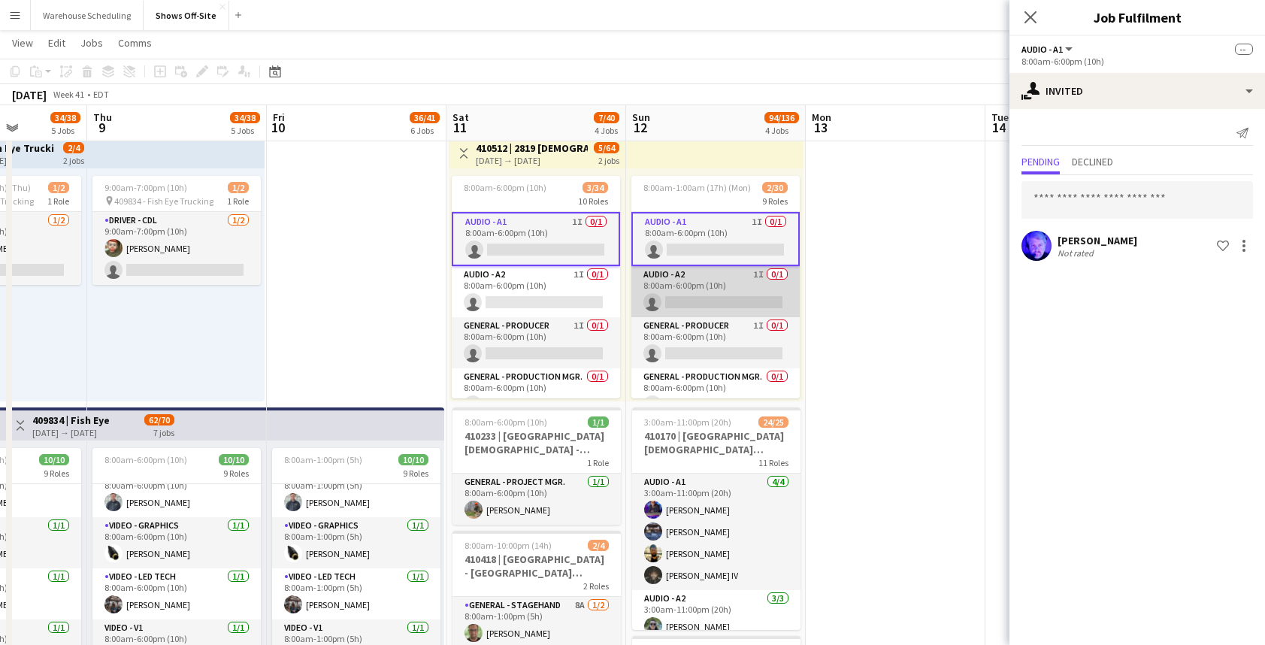
click at [691, 279] on app-card-role "Audio - A2 1I 0/1 8:00am-6:00pm (10h) single-neutral-actions" at bounding box center [715, 291] width 168 height 51
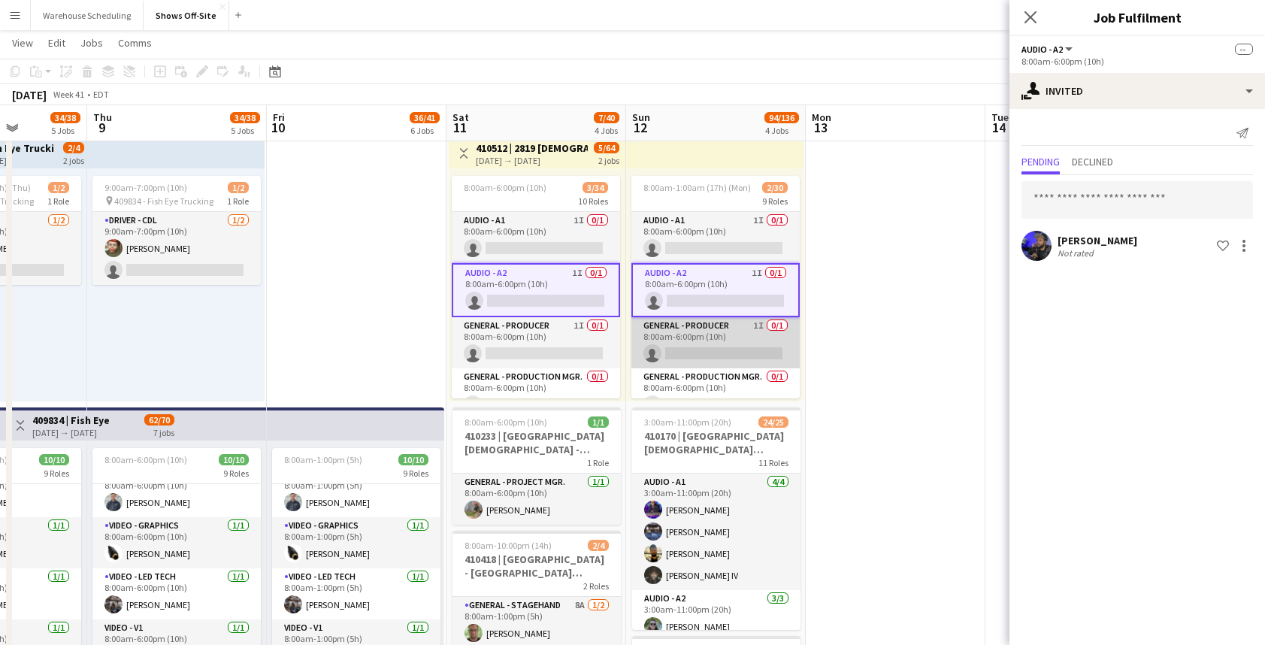
click at [699, 339] on app-card-role "General - Producer 1I 0/1 8:00am-6:00pm (10h) single-neutral-actions" at bounding box center [715, 342] width 168 height 51
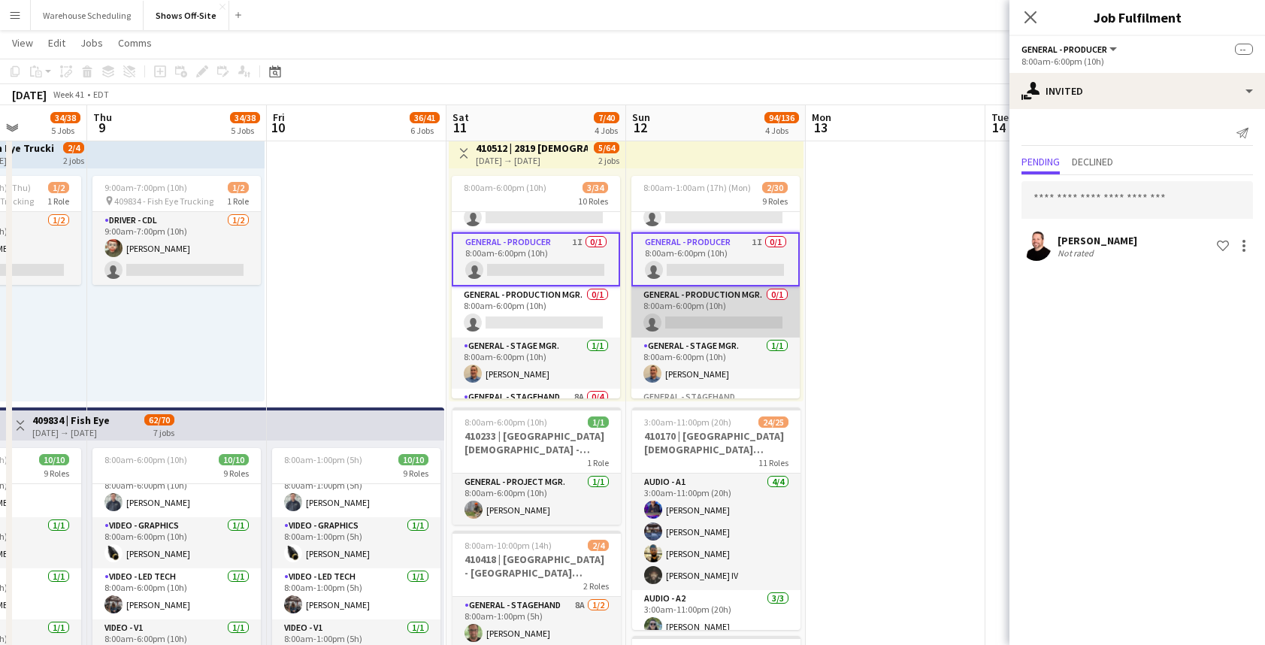
click at [704, 314] on app-card-role "General - Production Mgr. 0/1 8:00am-6:00pm (10h) single-neutral-actions" at bounding box center [715, 311] width 168 height 51
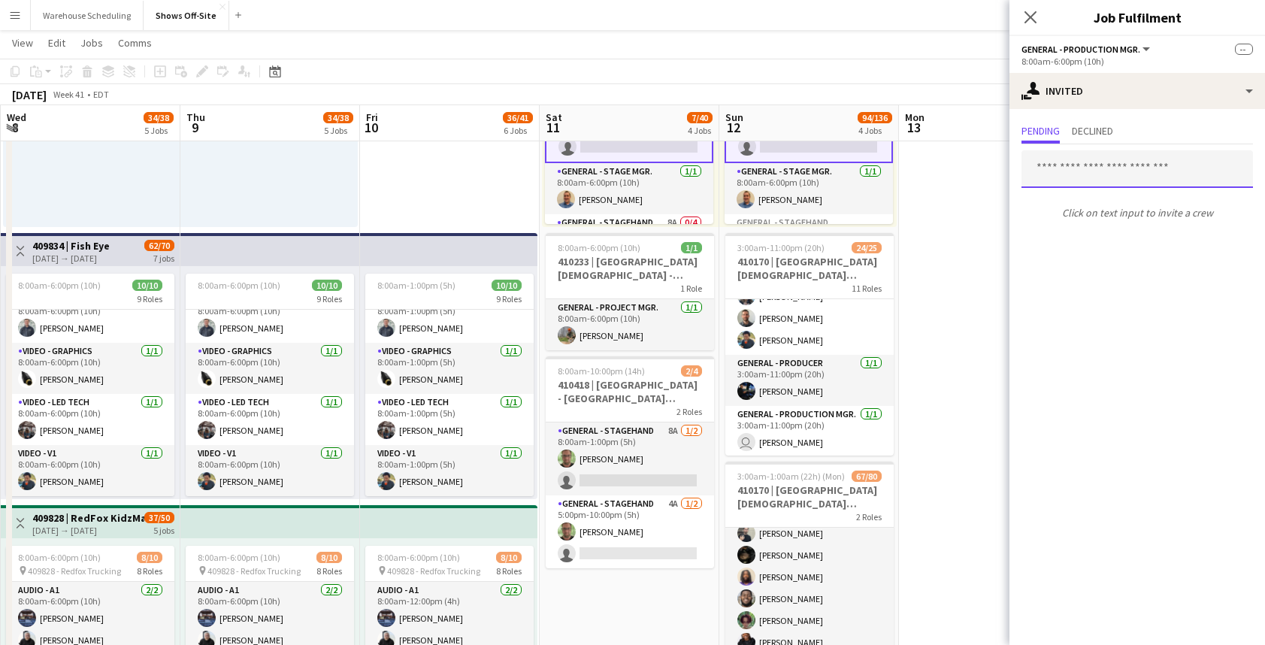
click at [1097, 172] on input "text" at bounding box center [1136, 169] width 231 height 38
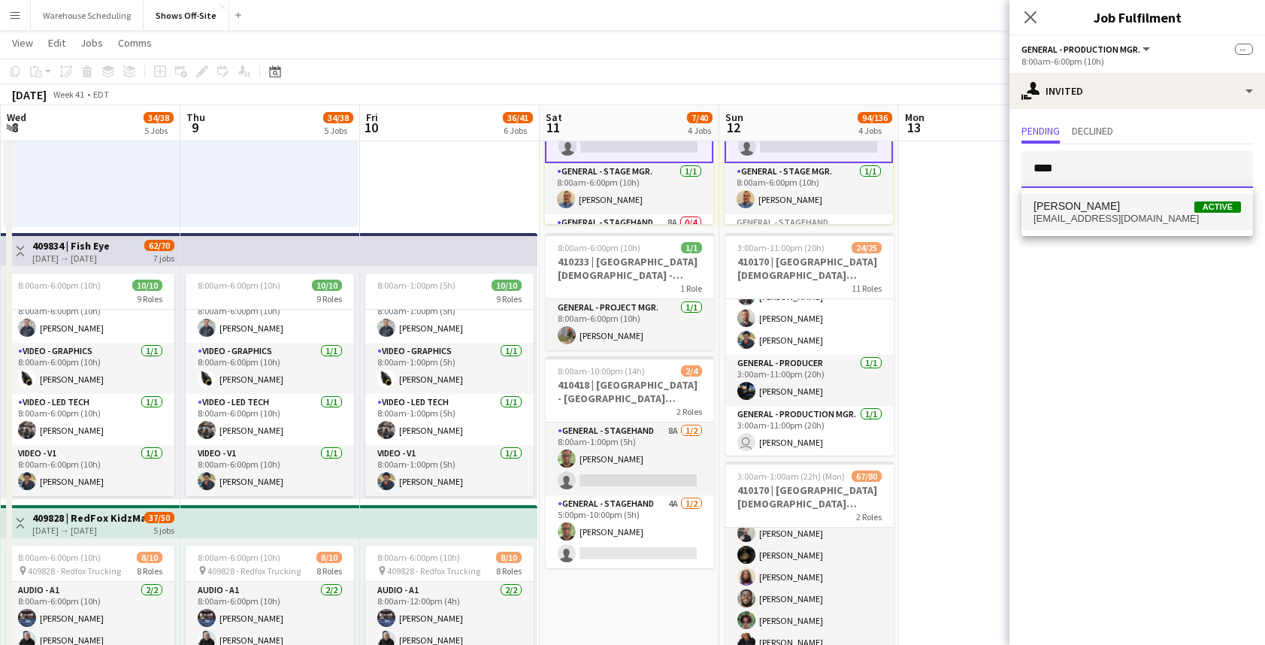
type input "****"
click at [1108, 209] on span "[PERSON_NAME]" at bounding box center [1076, 206] width 86 height 13
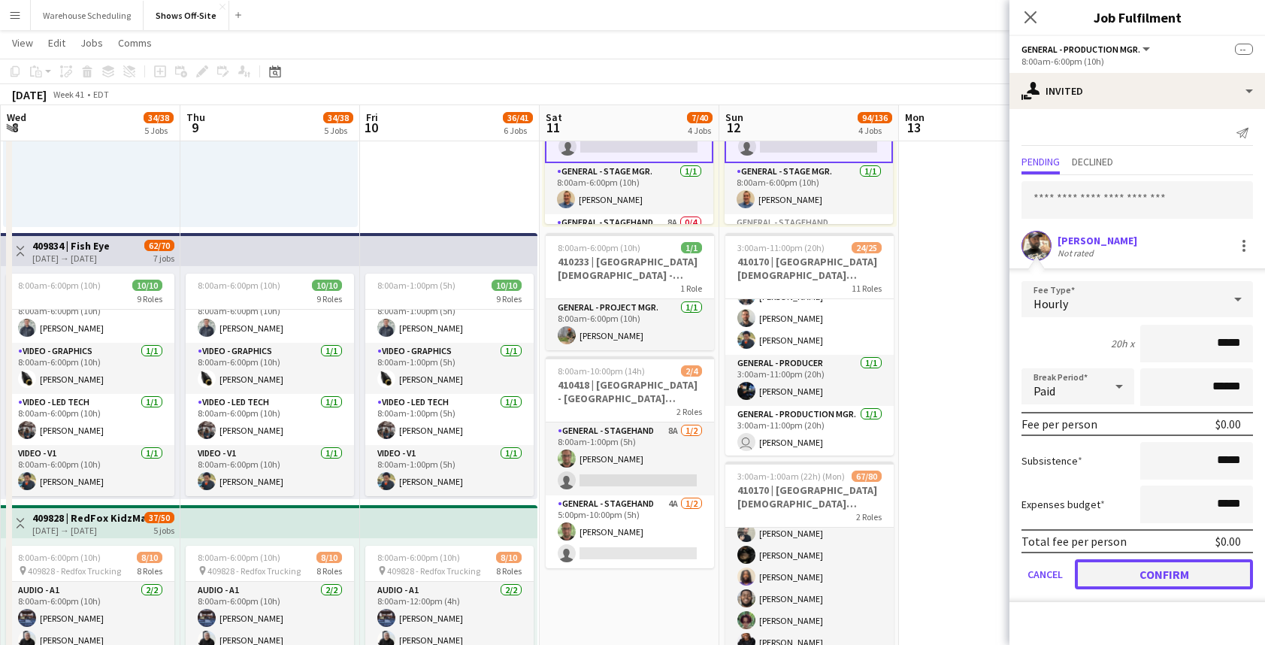
click at [1133, 565] on button "Confirm" at bounding box center [1163, 574] width 178 height 30
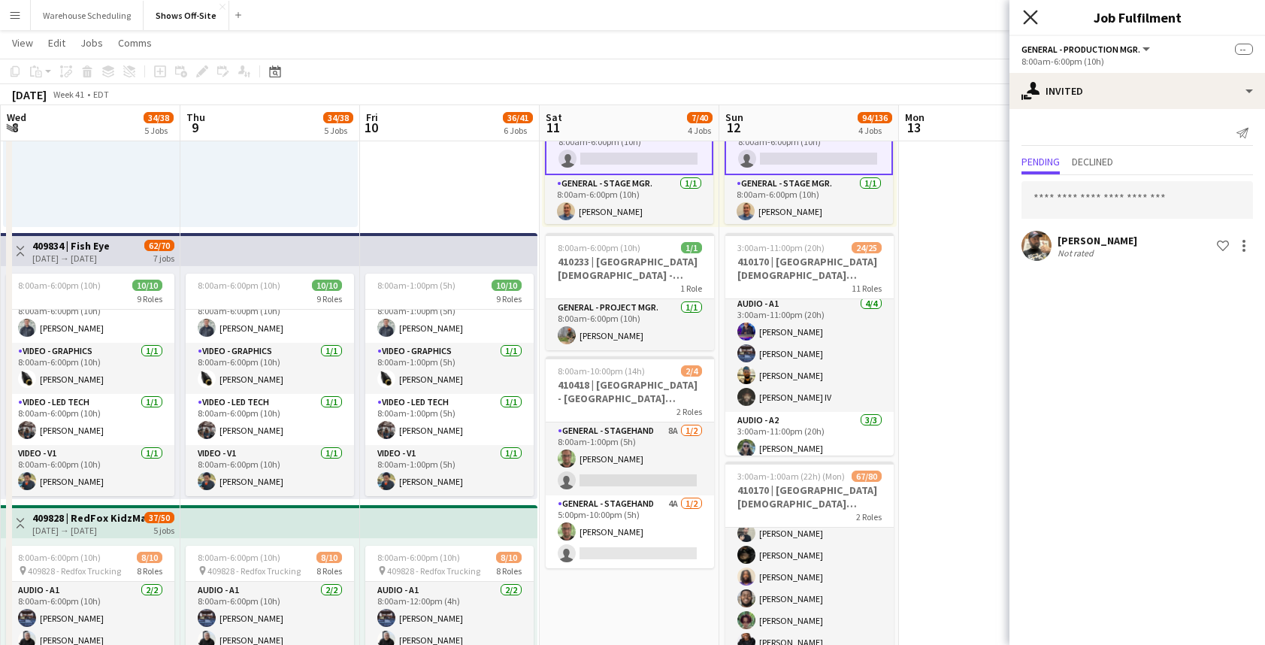
click at [1029, 11] on icon "Close pop-in" at bounding box center [1030, 17] width 14 height 14
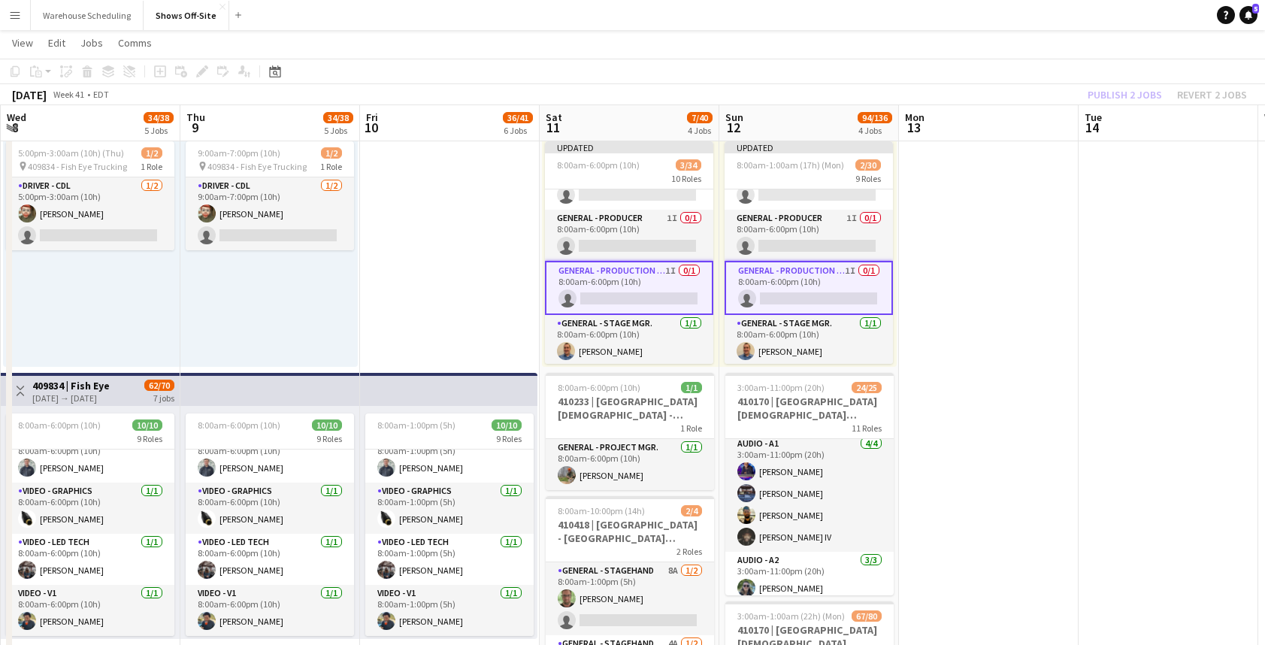
click at [1124, 88] on div "Publish 2 jobs Revert 2 jobs" at bounding box center [1166, 95] width 195 height 20
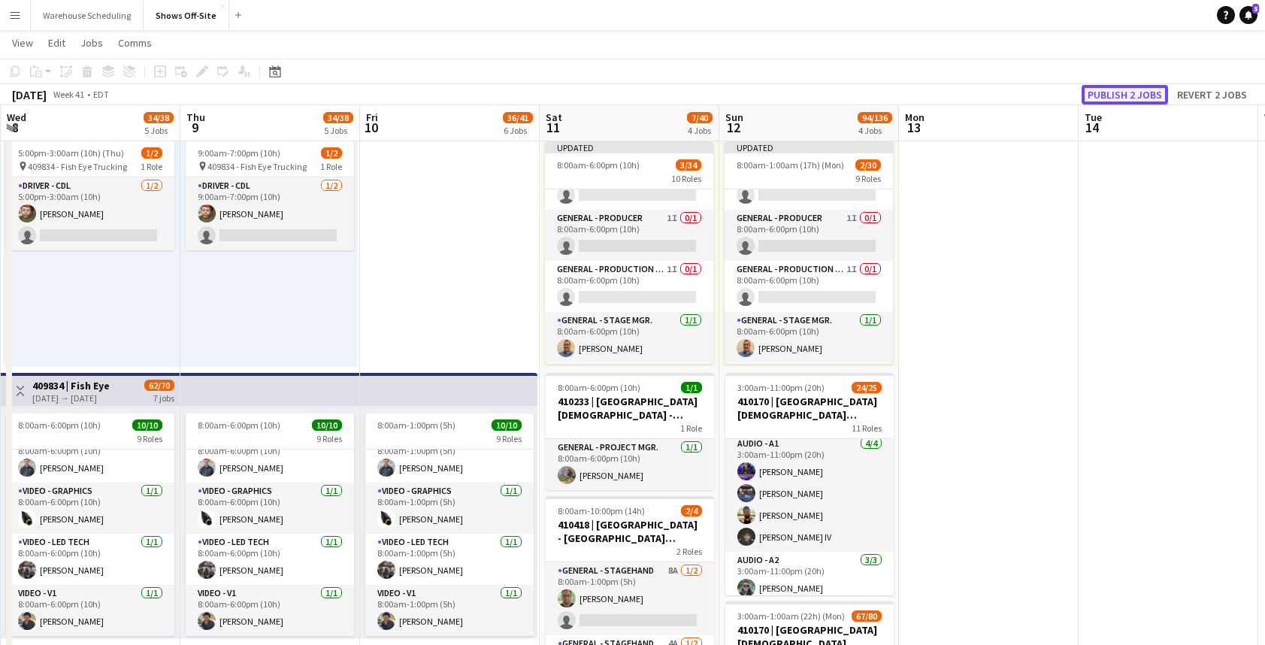
click at [1120, 92] on button "Publish 2 jobs" at bounding box center [1124, 95] width 86 height 20
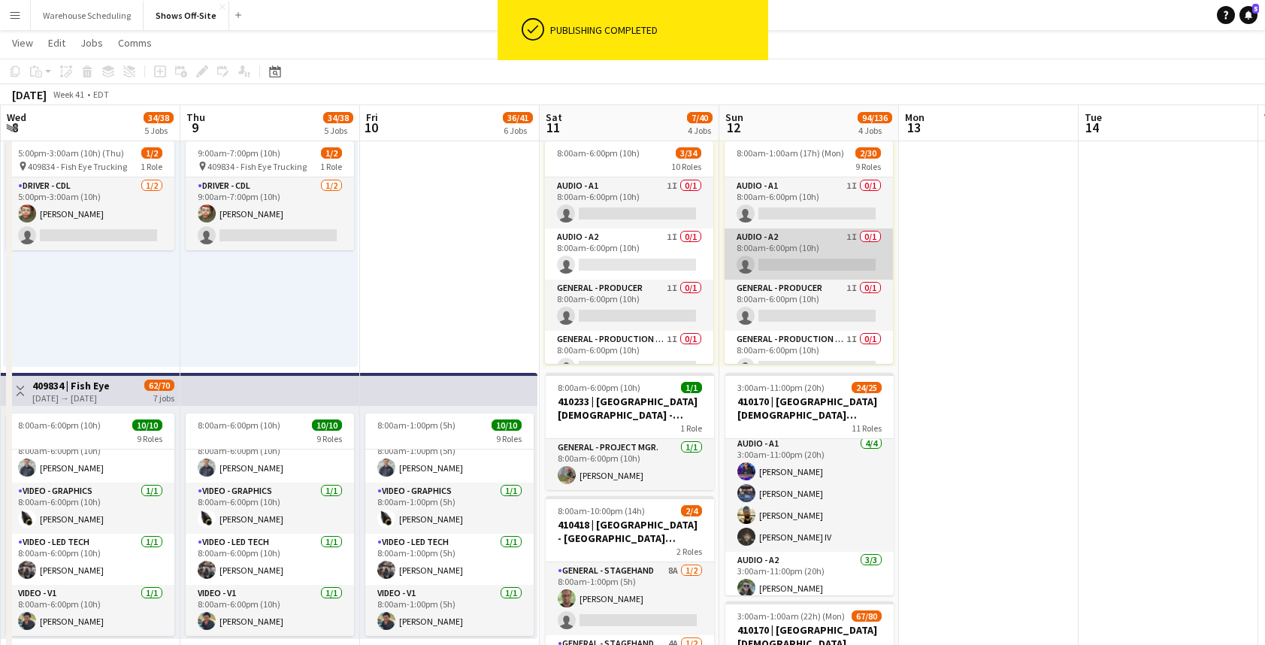
click at [771, 247] on app-card-role "Audio - A2 1I 0/1 8:00am-6:00pm (10h) single-neutral-actions" at bounding box center [808, 253] width 168 height 51
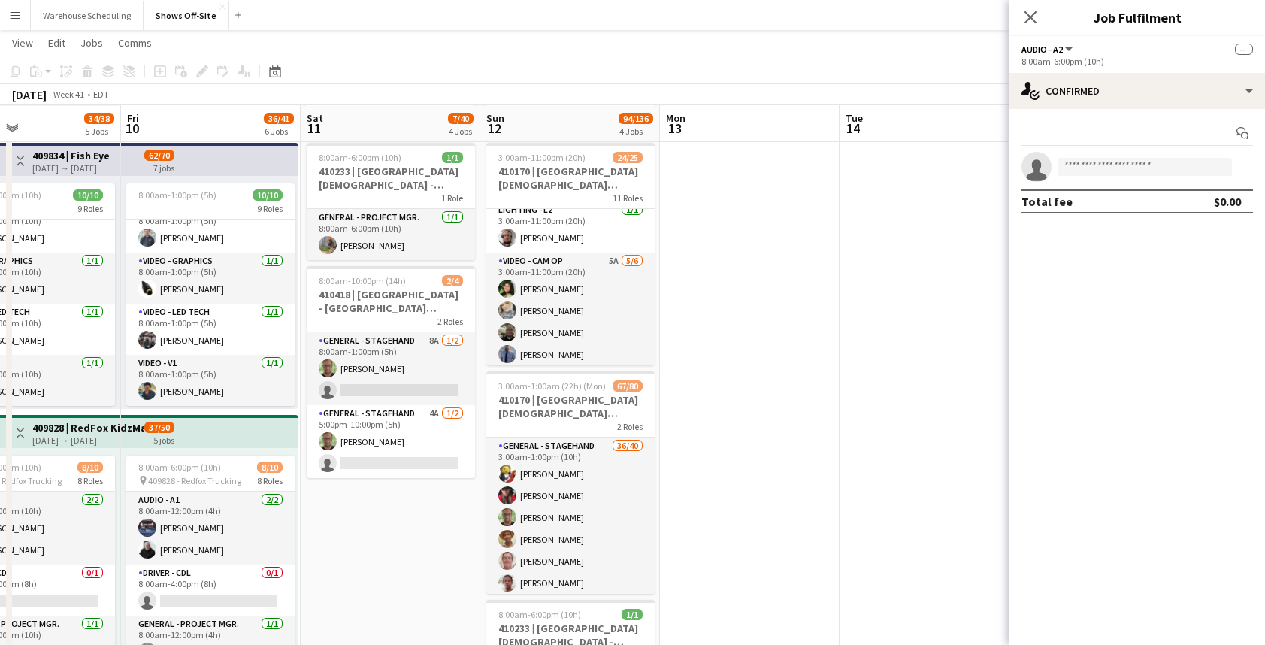
click at [591, 316] on app-card-role "Video - Cam Op 5A 5/6 3:00am-11:00pm (20h) Camilla Fabian Erika Haggerty Greg Y…" at bounding box center [570, 332] width 168 height 160
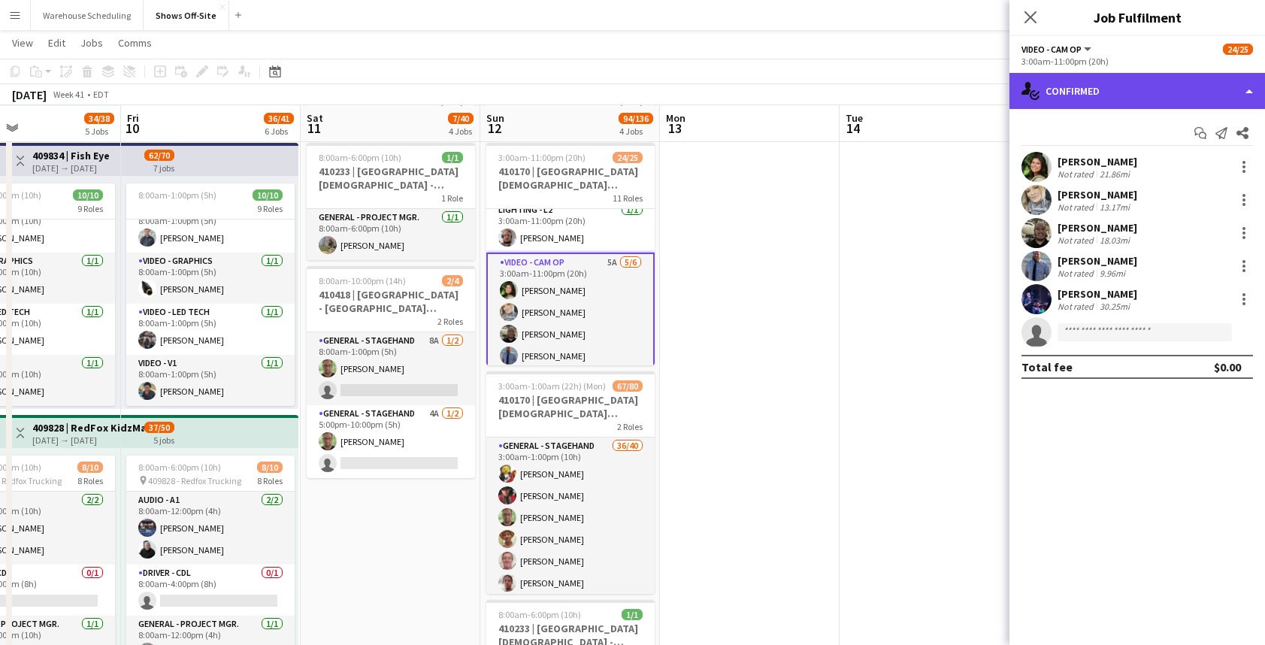
click at [1161, 86] on div "single-neutral-actions-check-2 Confirmed" at bounding box center [1136, 91] width 255 height 36
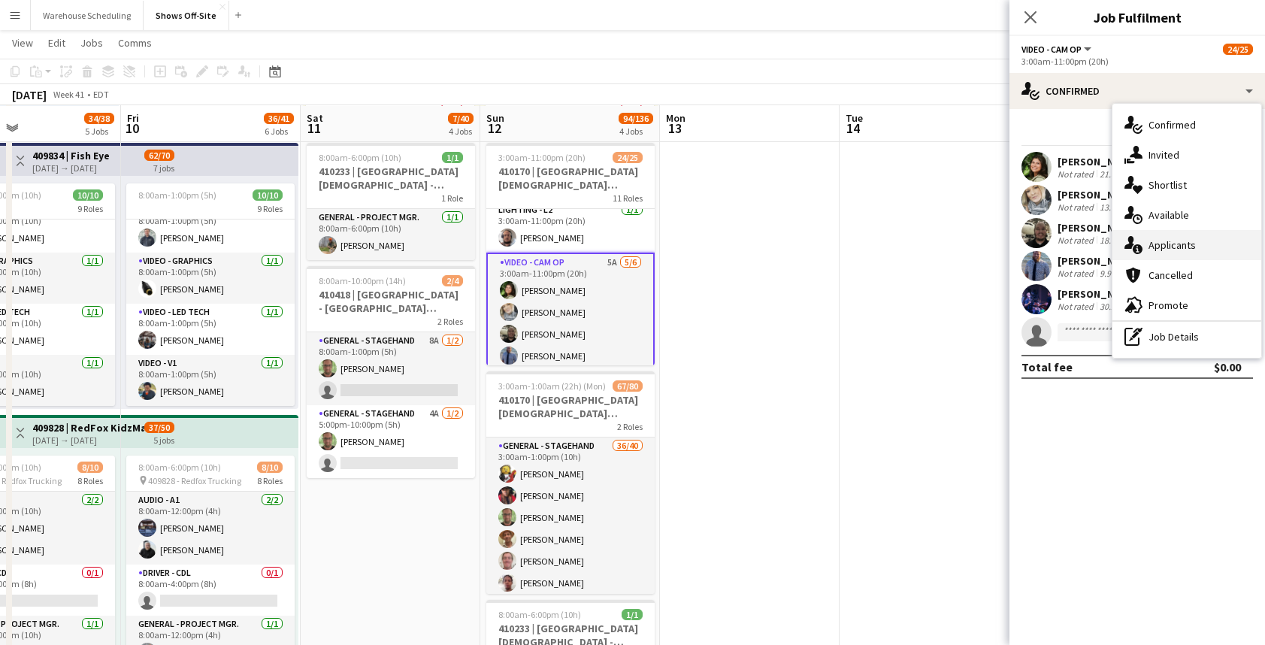
click at [1189, 243] on span "Applicants" at bounding box center [1171, 245] width 47 height 14
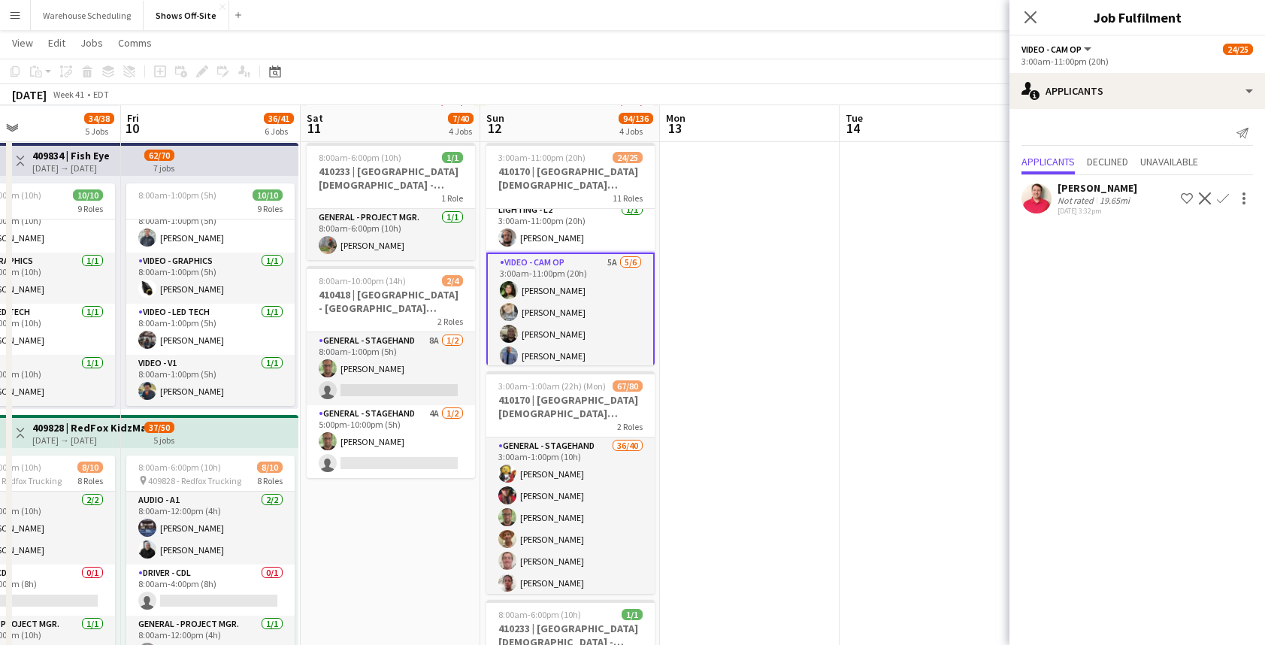
click at [1034, 198] on app-user-avatar at bounding box center [1036, 198] width 30 height 30
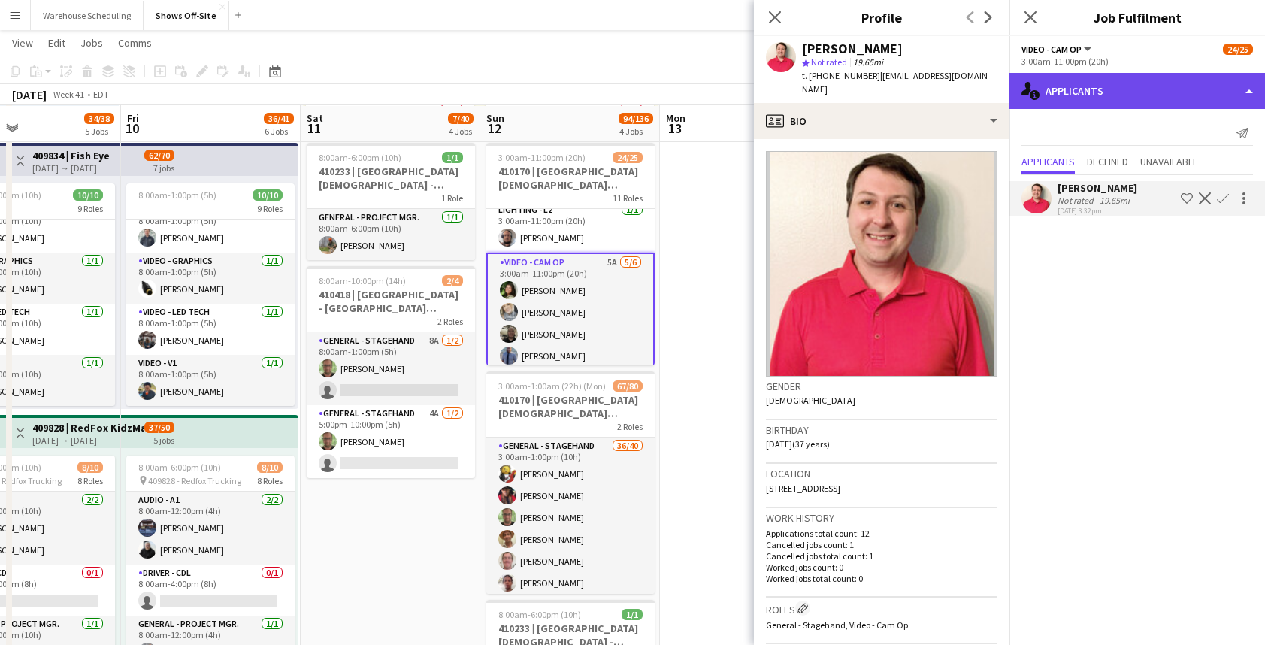
click at [1127, 83] on div "single-neutral-actions-information Applicants" at bounding box center [1136, 91] width 255 height 36
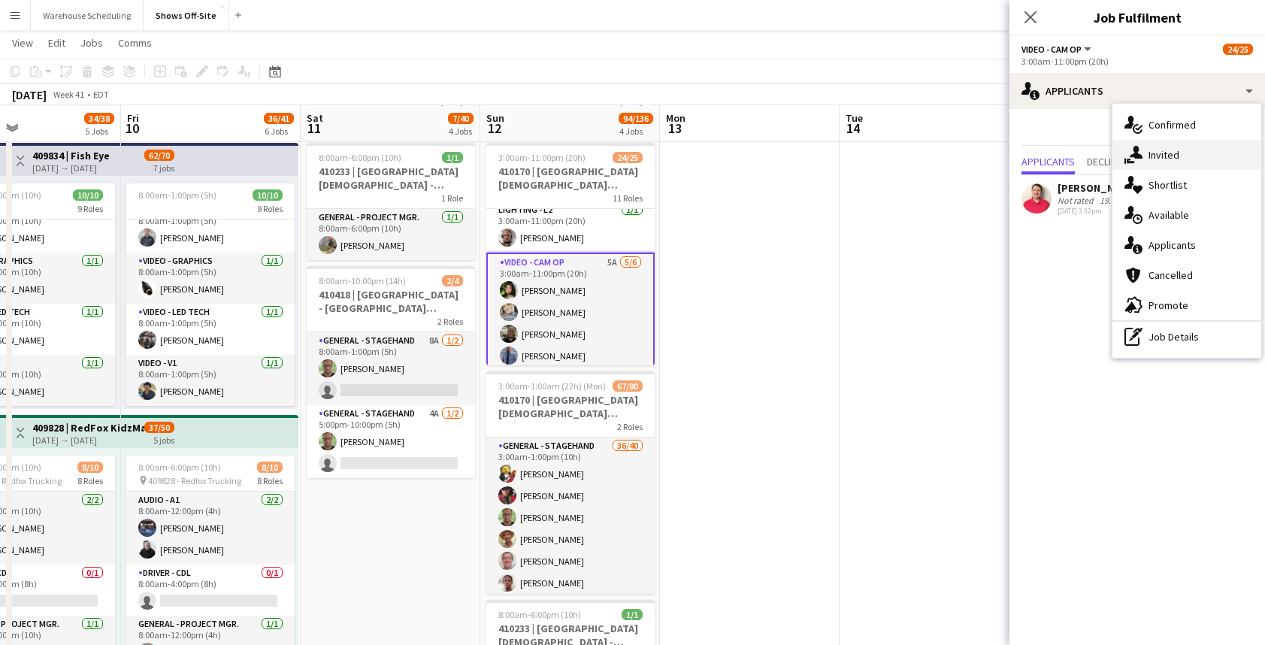
click at [1186, 166] on div "single-neutral-actions-share-1 Invited" at bounding box center [1186, 155] width 149 height 30
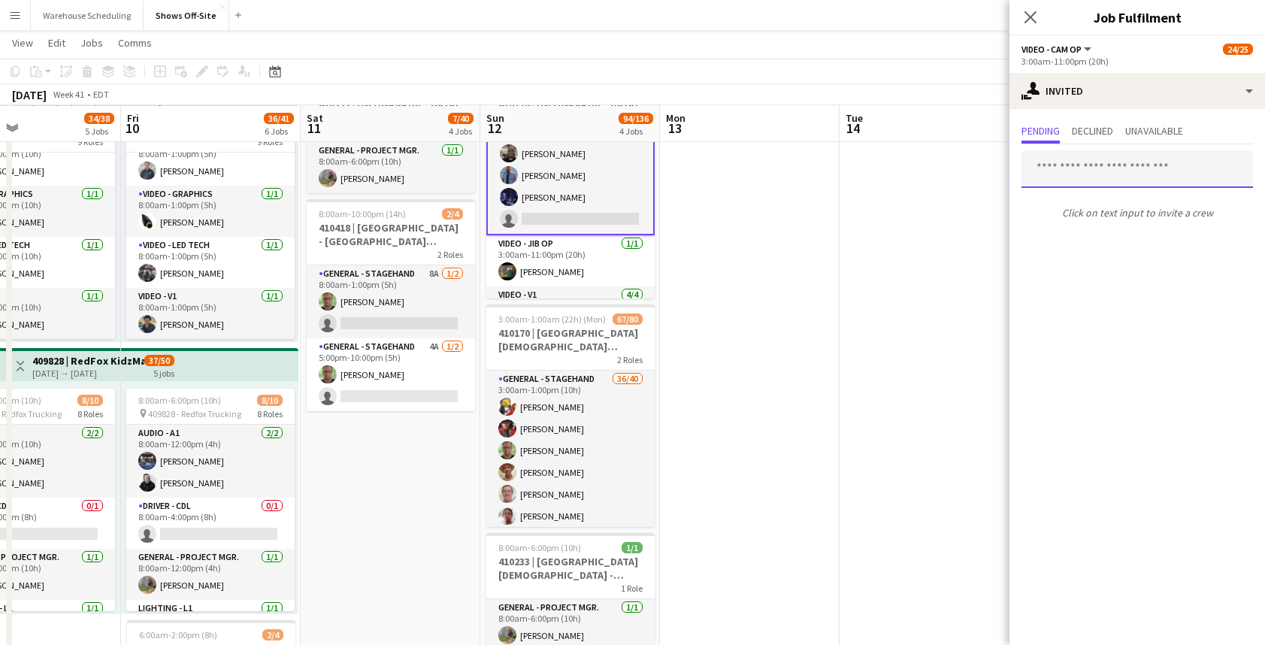
click at [1101, 168] on input "text" at bounding box center [1136, 169] width 231 height 38
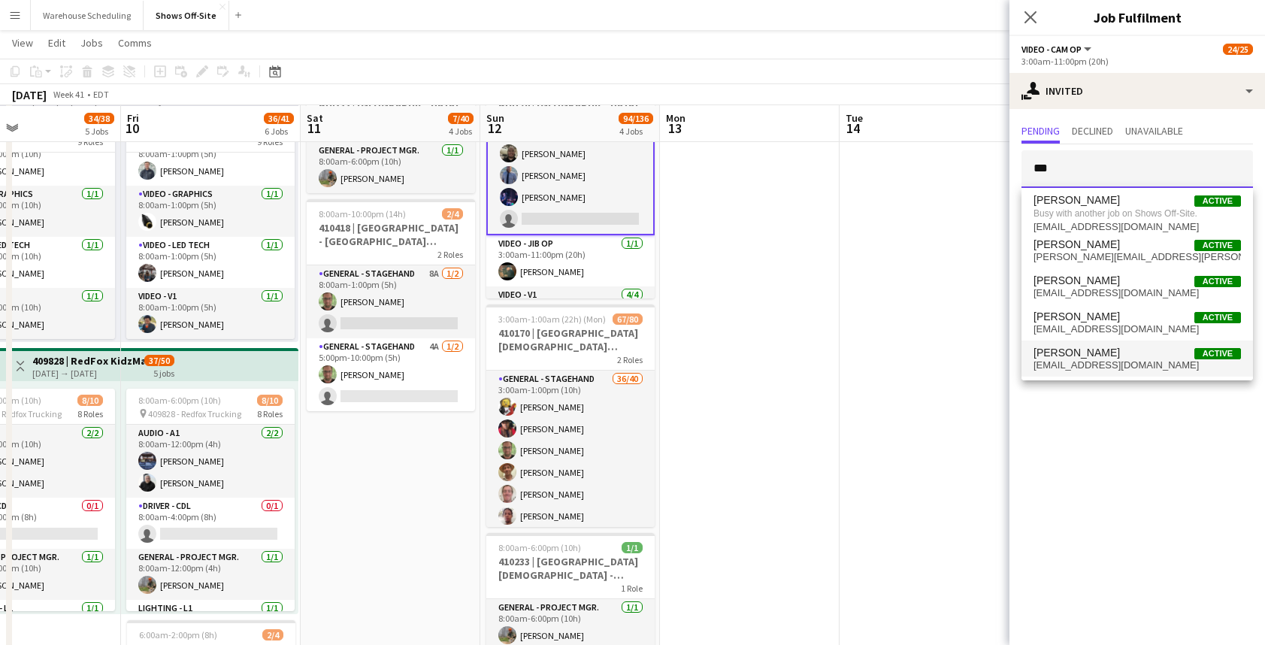
type input "***"
click at [1108, 358] on span "Tim Knott Active" at bounding box center [1136, 352] width 207 height 13
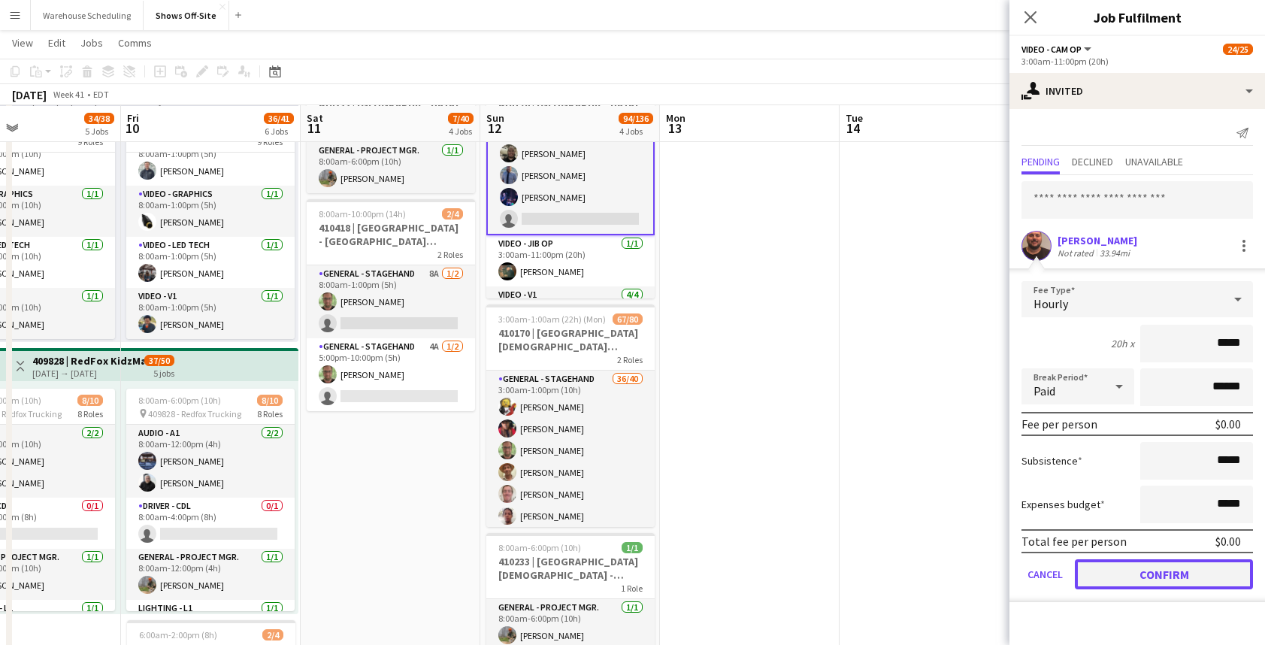
click at [1130, 575] on button "Confirm" at bounding box center [1163, 574] width 178 height 30
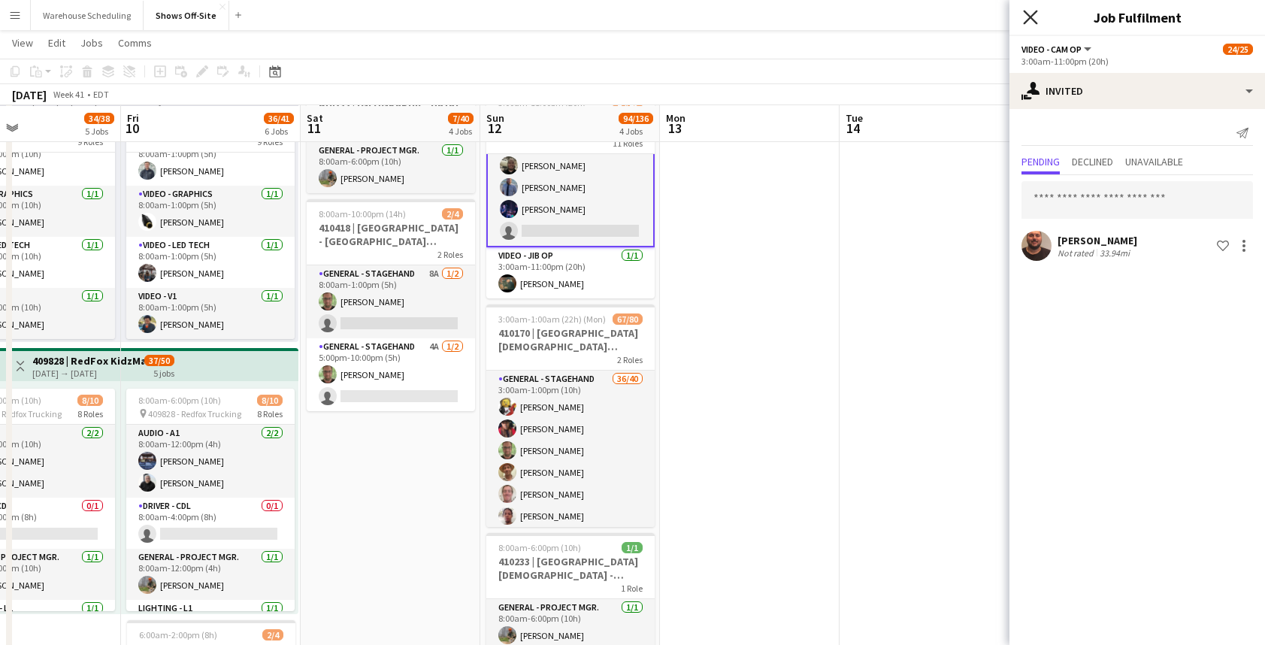
click at [1024, 12] on icon at bounding box center [1030, 17] width 14 height 14
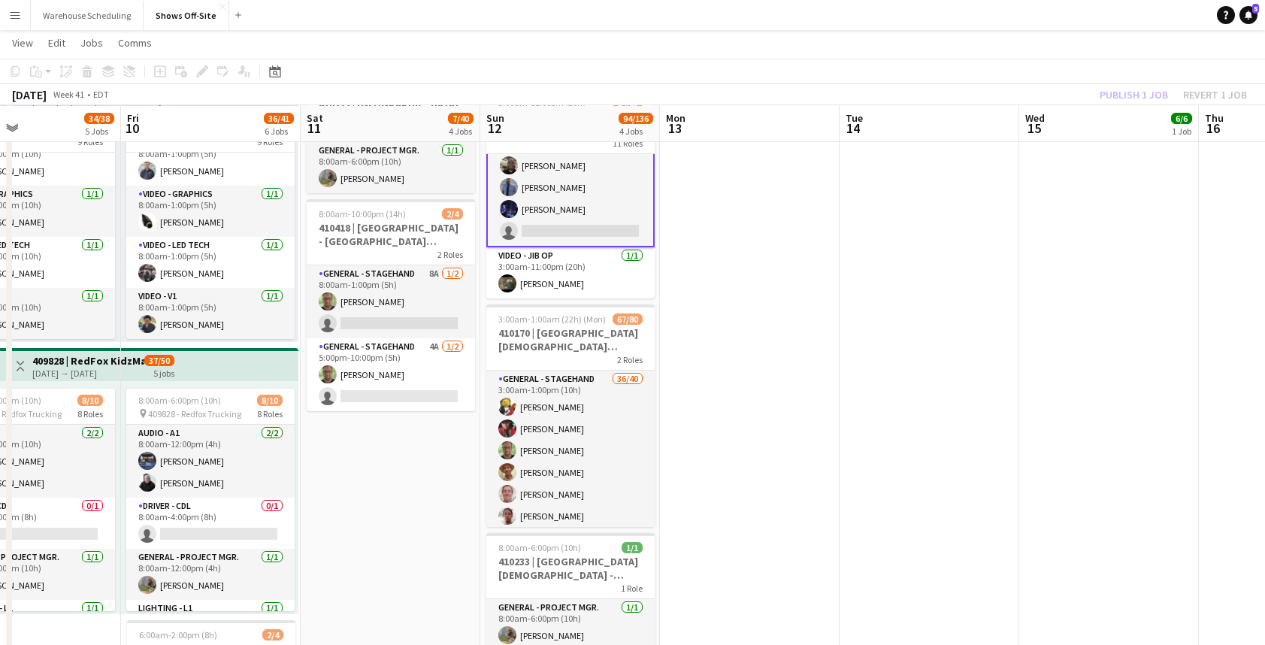
click at [1156, 84] on div "October 2025 Week 41 • EDT Publish 1 job Revert 1 job" at bounding box center [632, 94] width 1265 height 21
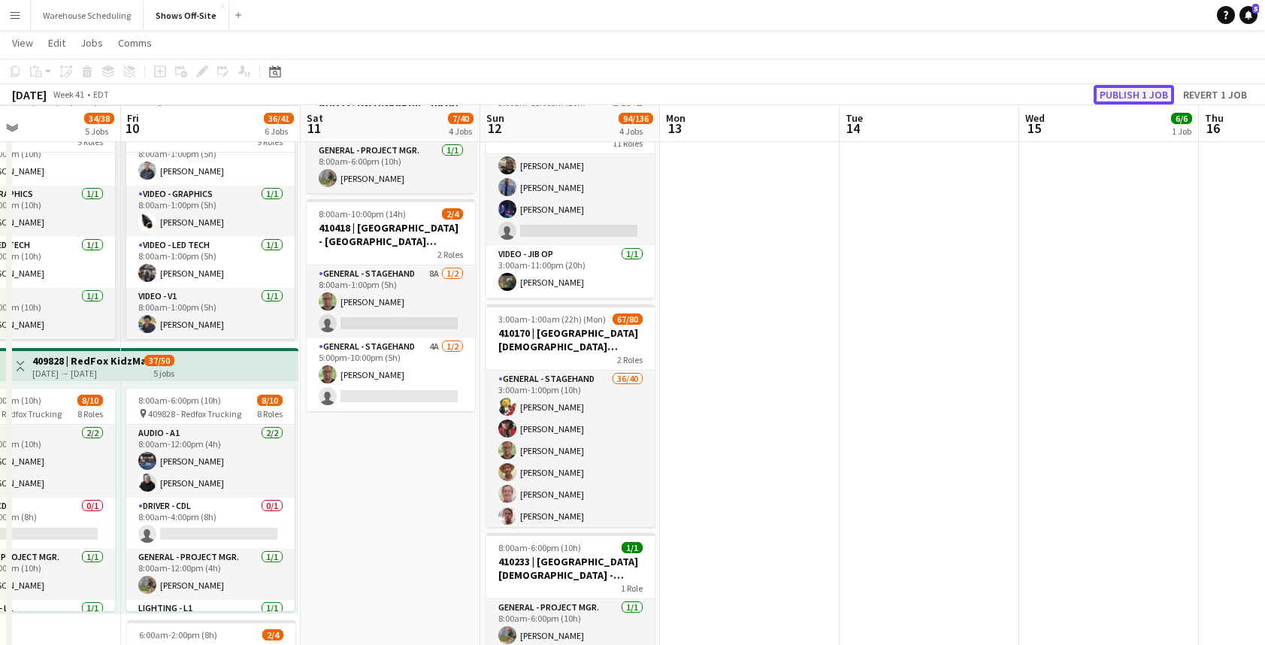
click at [1125, 85] on button "Publish 1 job" at bounding box center [1133, 95] width 80 height 20
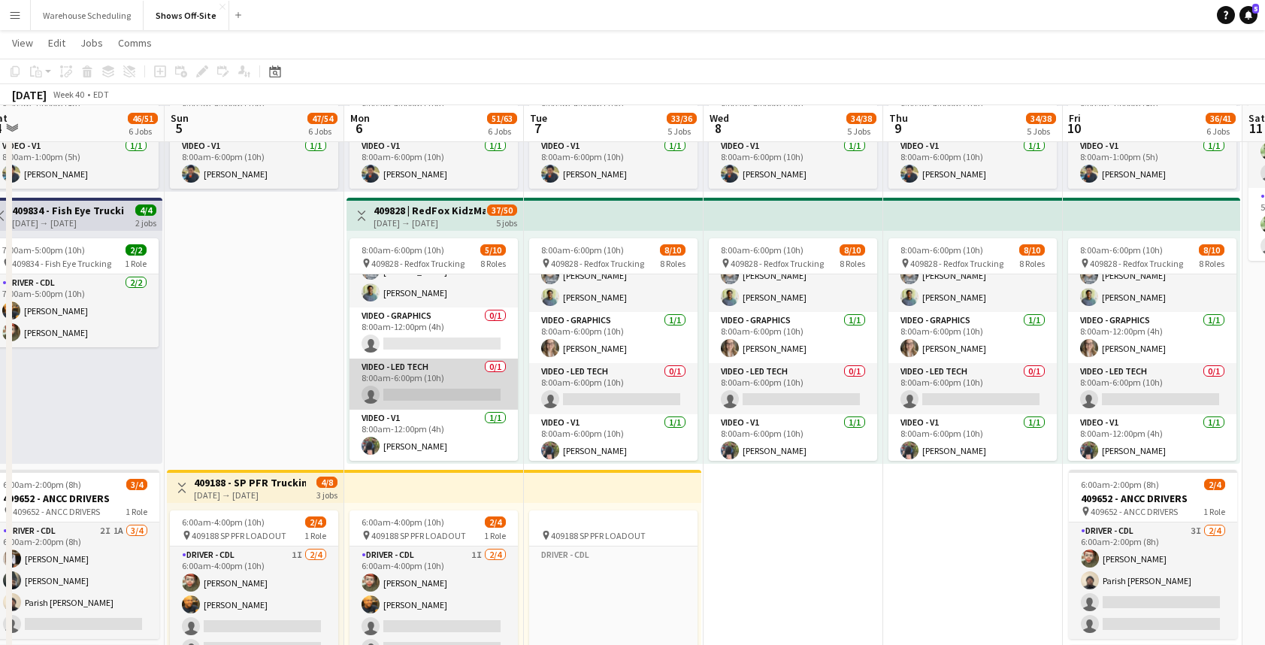
click at [443, 393] on app-card-role "Video - LED Tech 0/1 8:00am-6:00pm (10h) single-neutral-actions" at bounding box center [433, 383] width 168 height 51
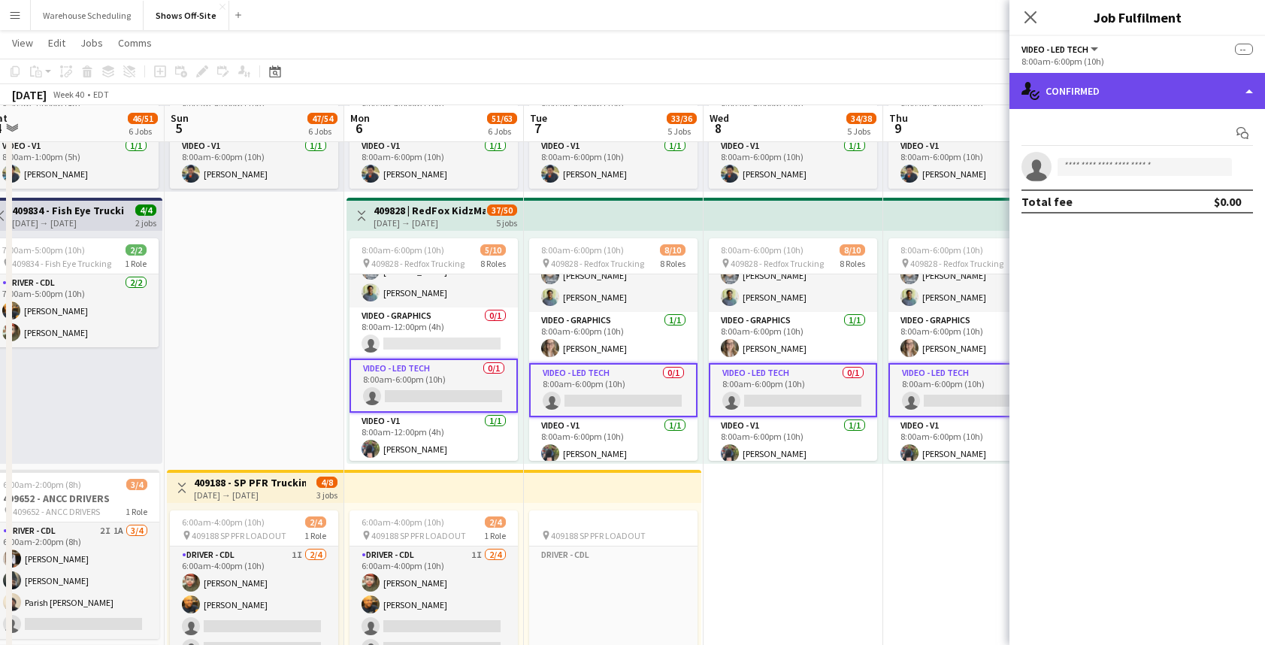
click at [1101, 104] on div "single-neutral-actions-check-2 Confirmed" at bounding box center [1136, 91] width 255 height 36
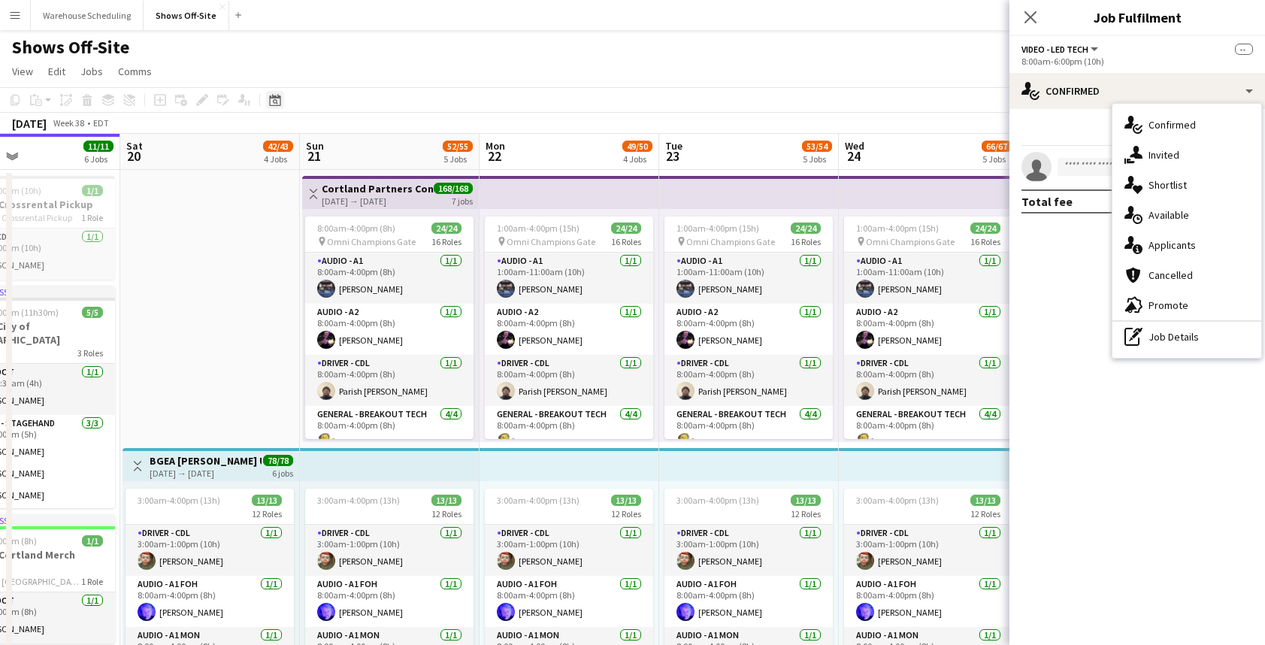
click at [281, 102] on div "Date picker" at bounding box center [275, 100] width 18 height 18
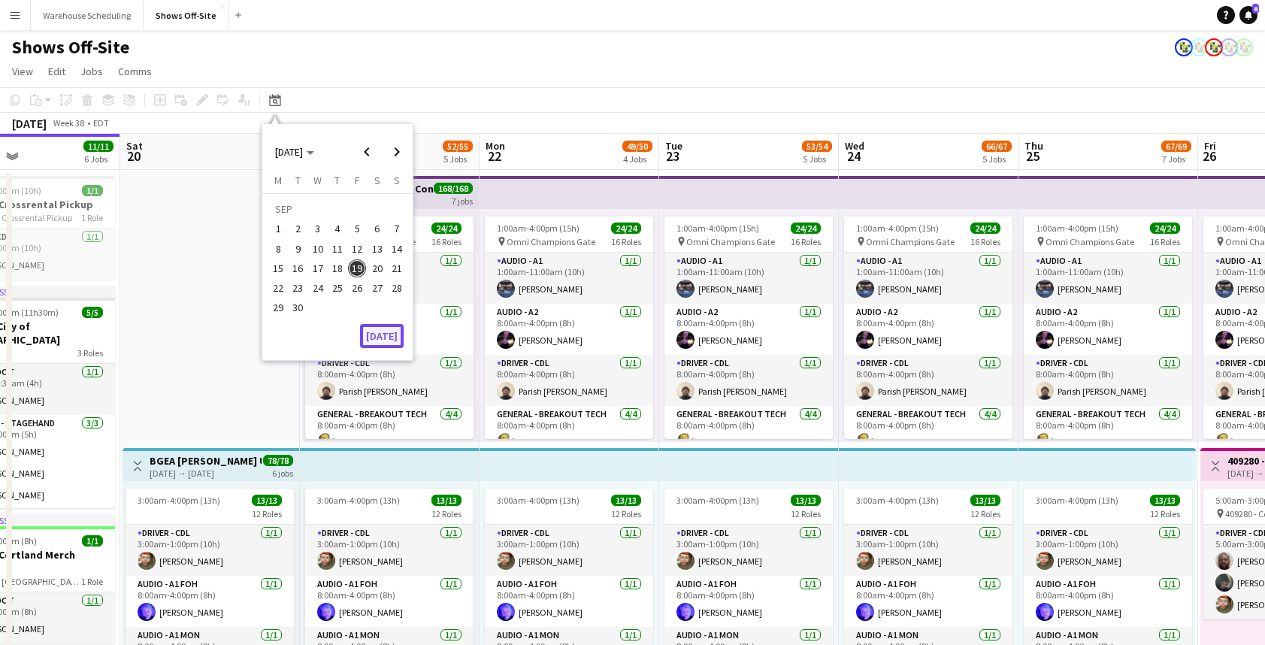
click at [374, 328] on button "[DATE]" at bounding box center [382, 336] width 44 height 24
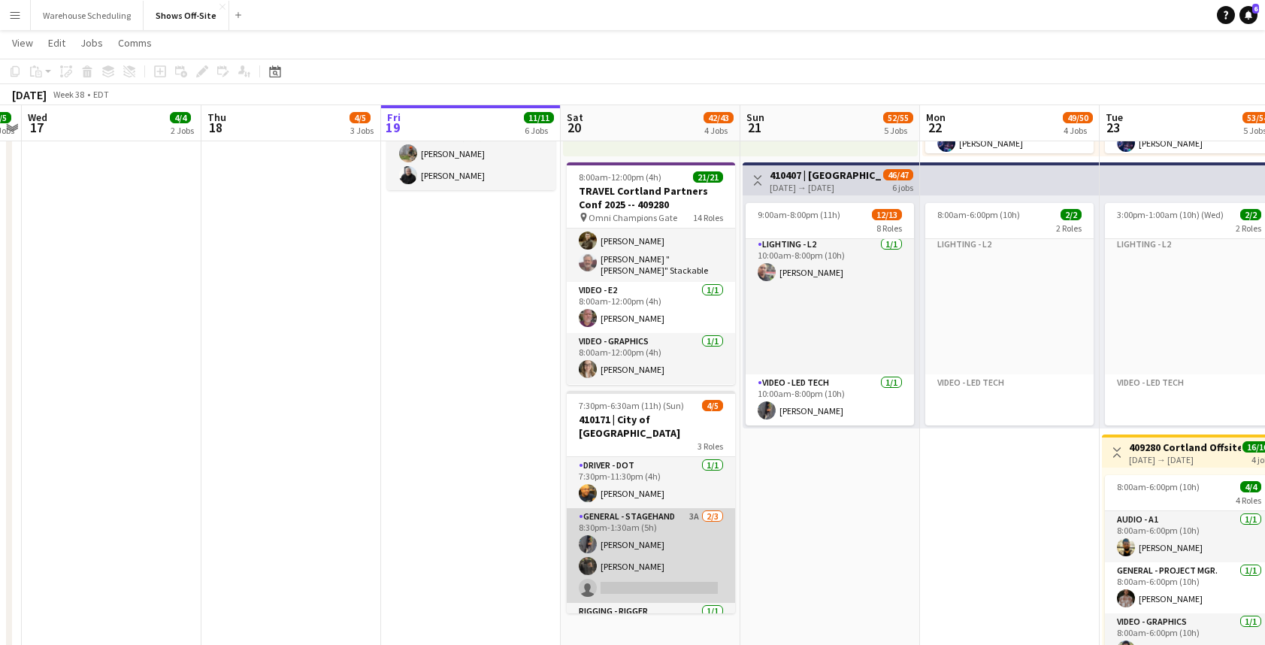
click at [666, 543] on app-card-role "General - Stagehand 3A 2/3 8:30pm-1:30am (5h) Aymar Whistett Prince charles Rom…" at bounding box center [651, 555] width 168 height 95
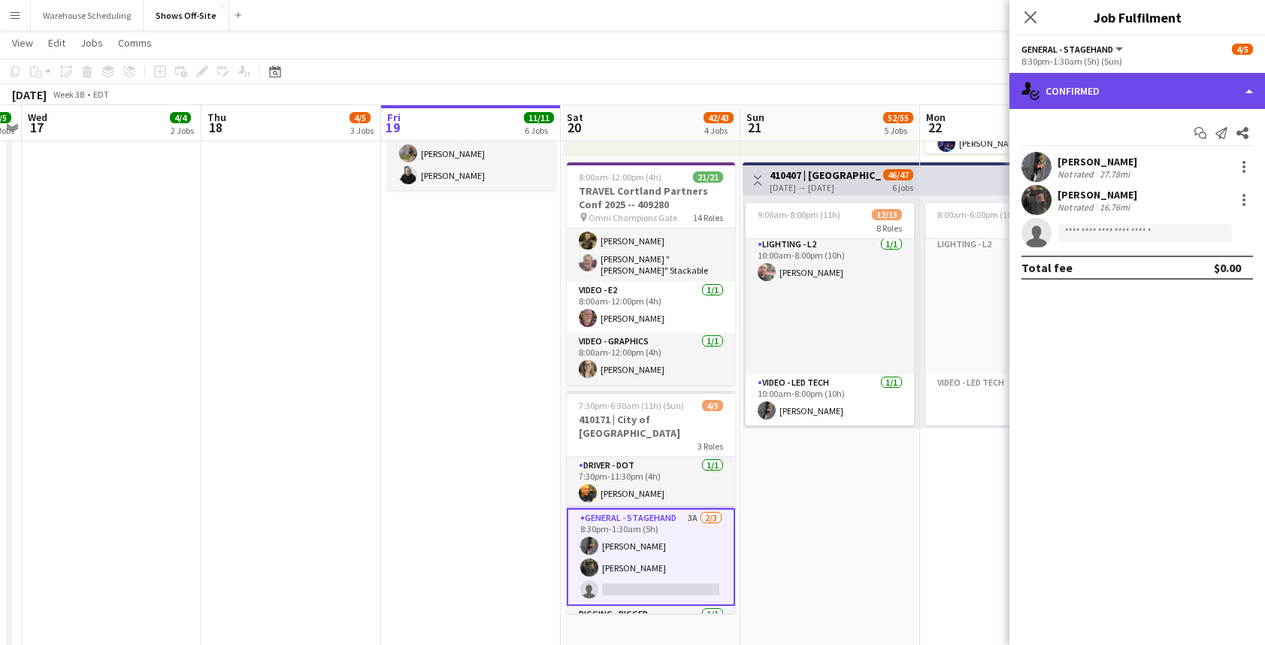
click at [1132, 98] on div "single-neutral-actions-check-2 Confirmed" at bounding box center [1136, 91] width 255 height 36
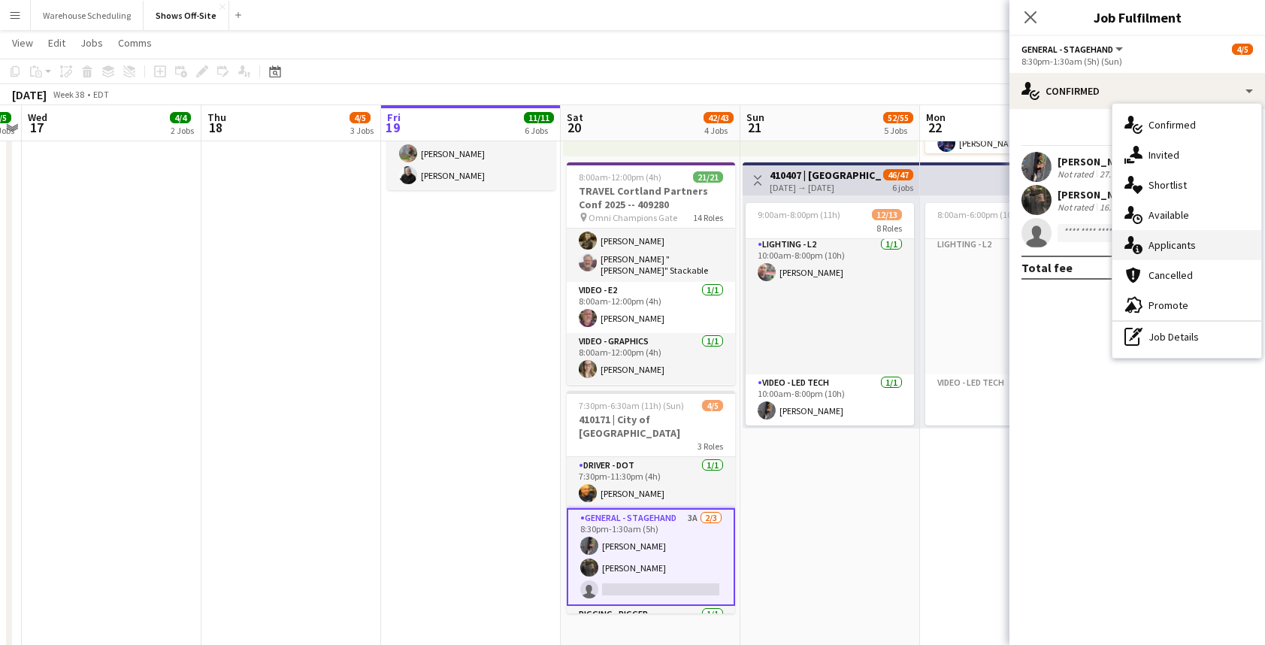
click at [1163, 243] on span "Applicants" at bounding box center [1171, 245] width 47 height 14
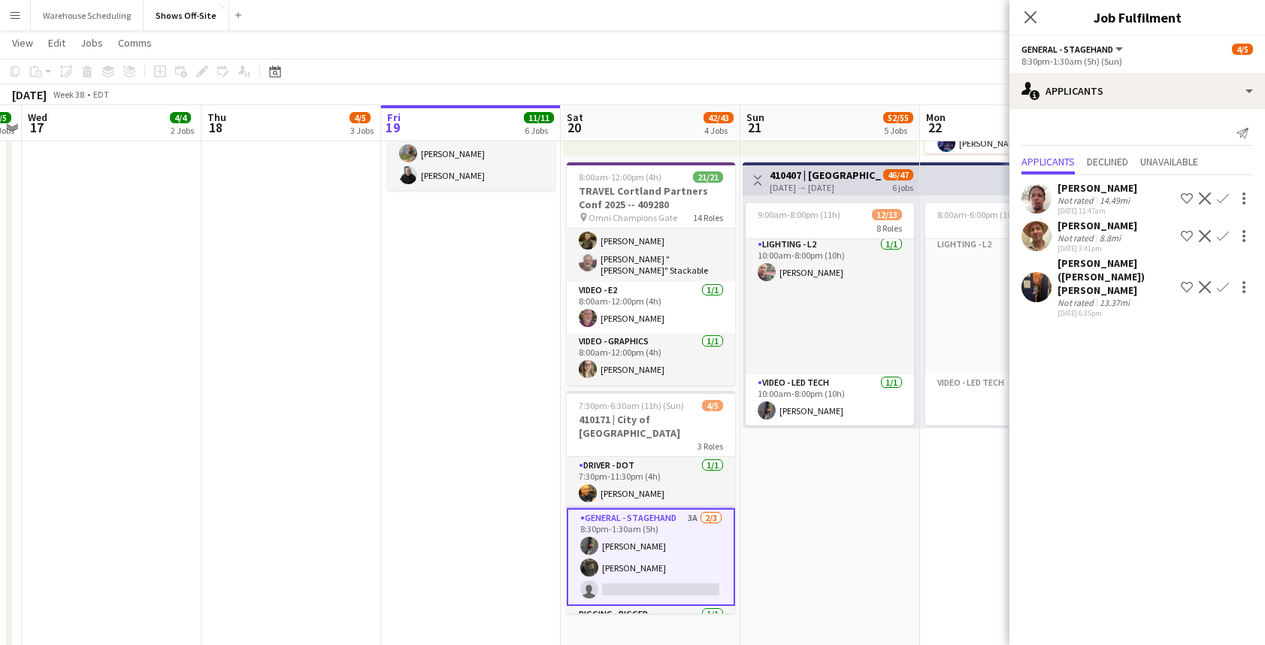
click at [1220, 232] on app-icon "Confirm" at bounding box center [1223, 236] width 12 height 12
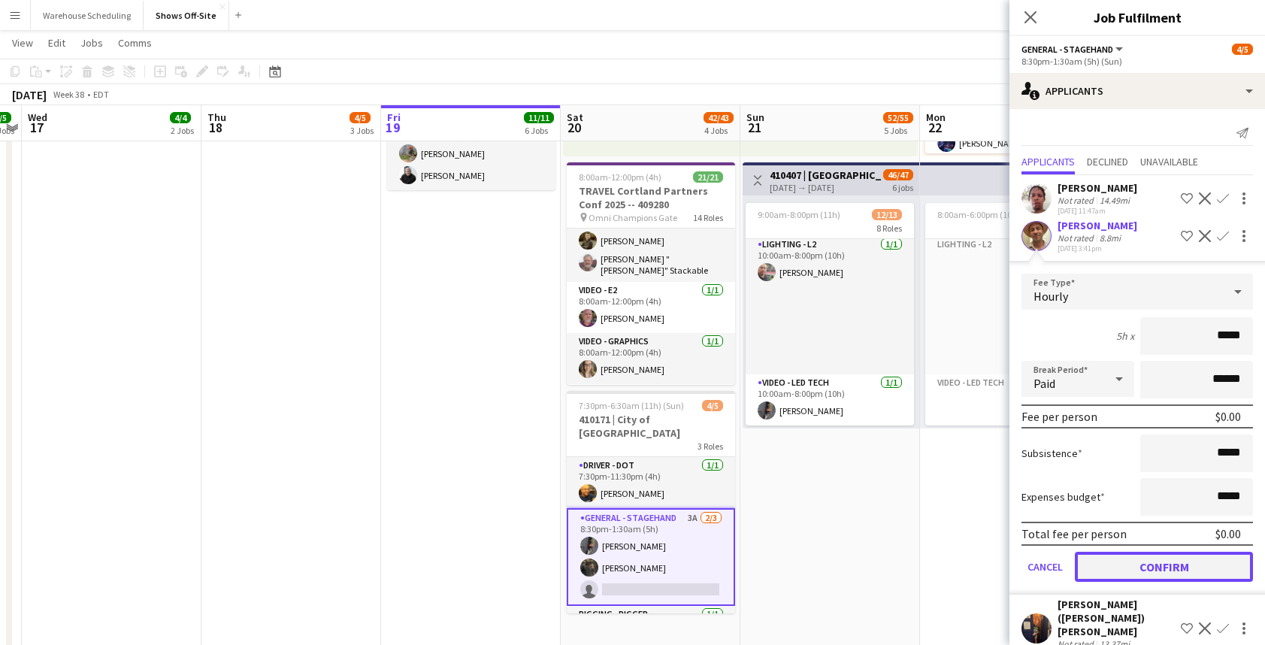
click at [1138, 557] on button "Confirm" at bounding box center [1163, 567] width 178 height 30
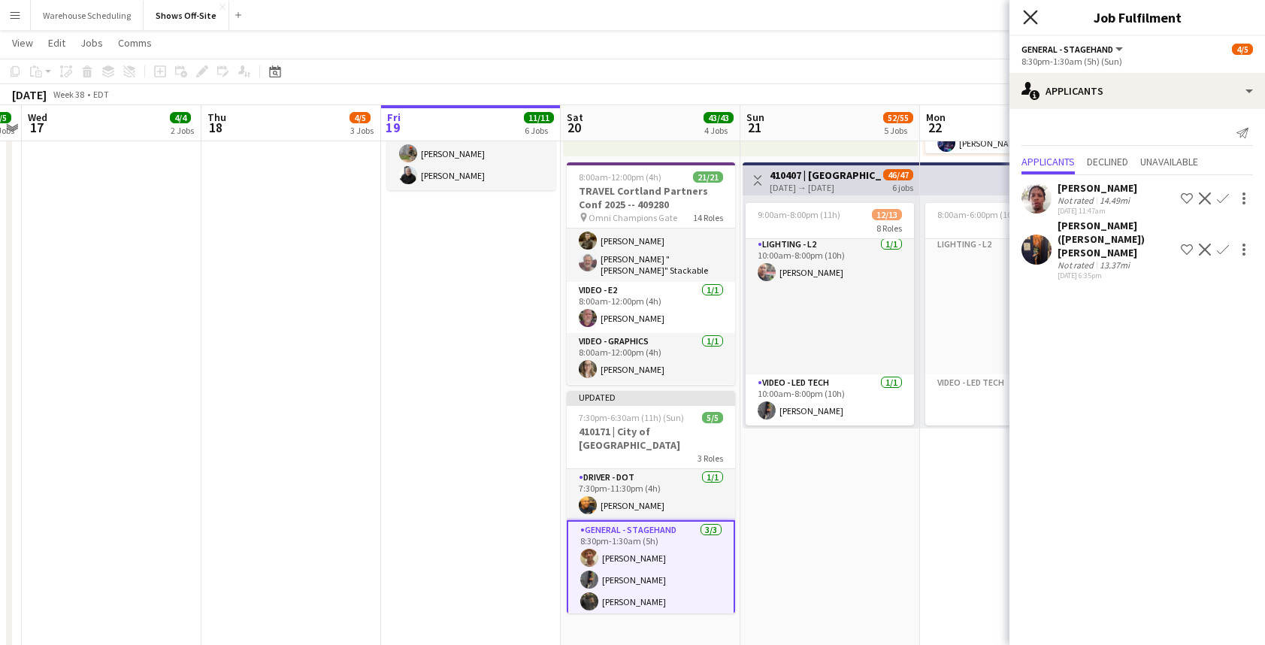
click at [1030, 13] on icon "Close pop-in" at bounding box center [1030, 17] width 14 height 14
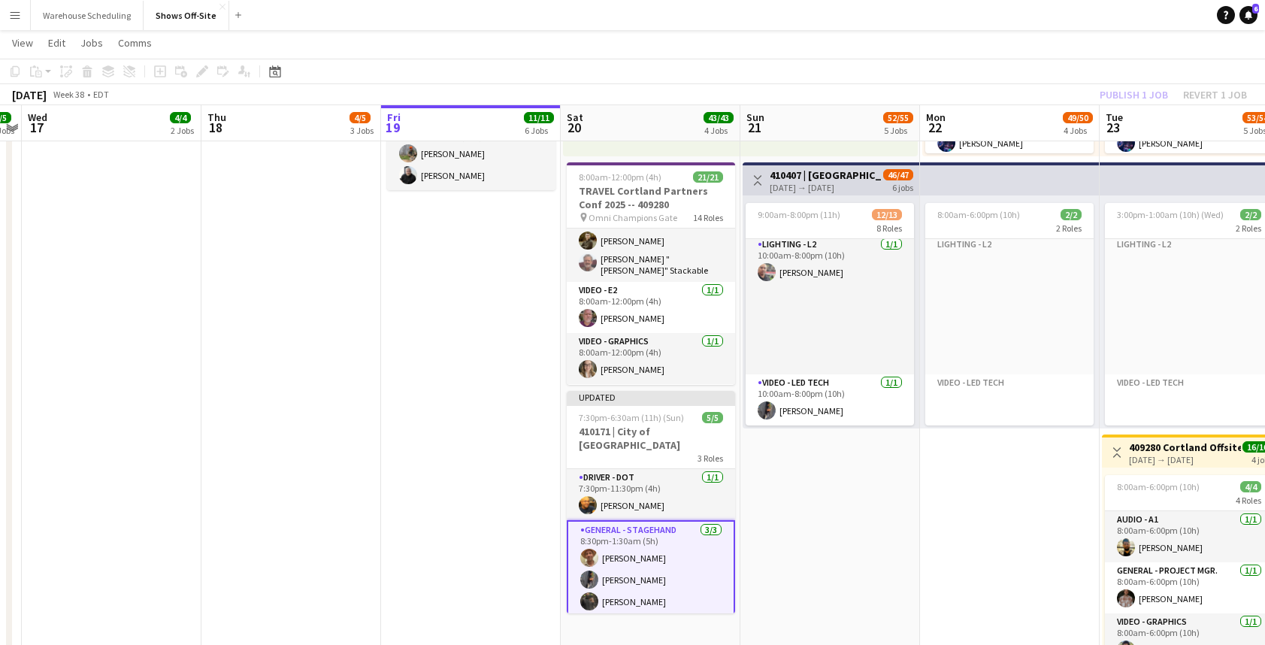
click at [1141, 91] on div "Publish 1 job Revert 1 job" at bounding box center [1172, 95] width 183 height 20
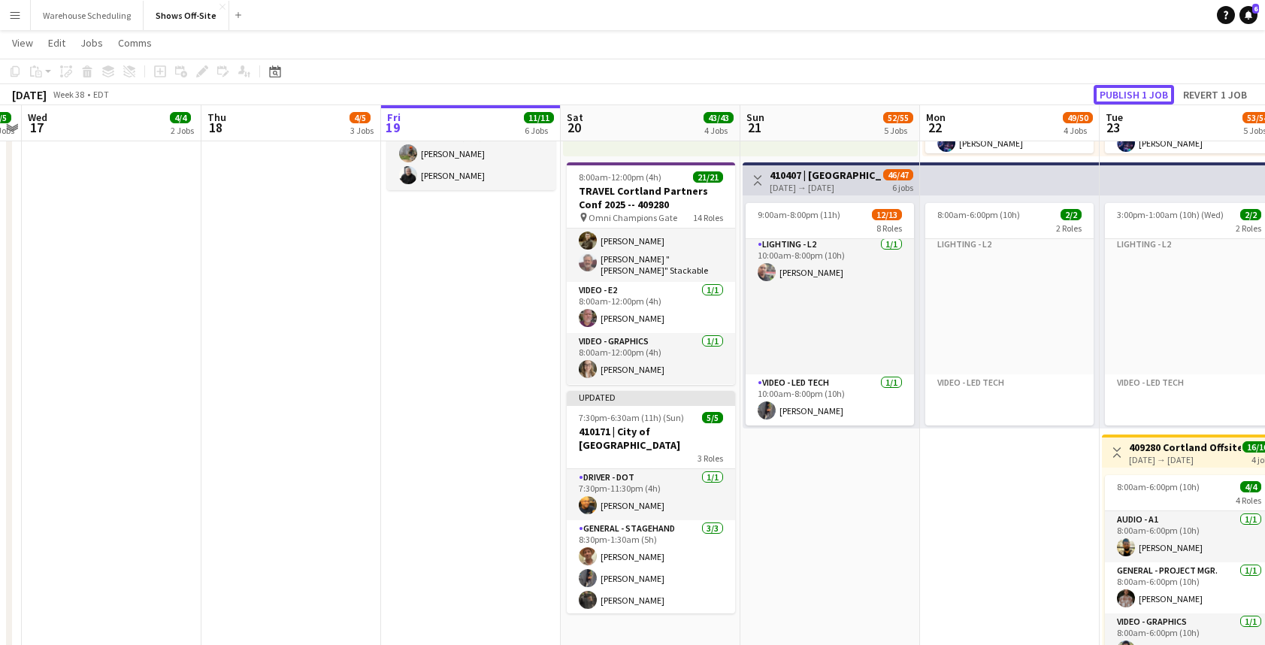
click at [1141, 91] on button "Publish 1 job" at bounding box center [1133, 95] width 80 height 20
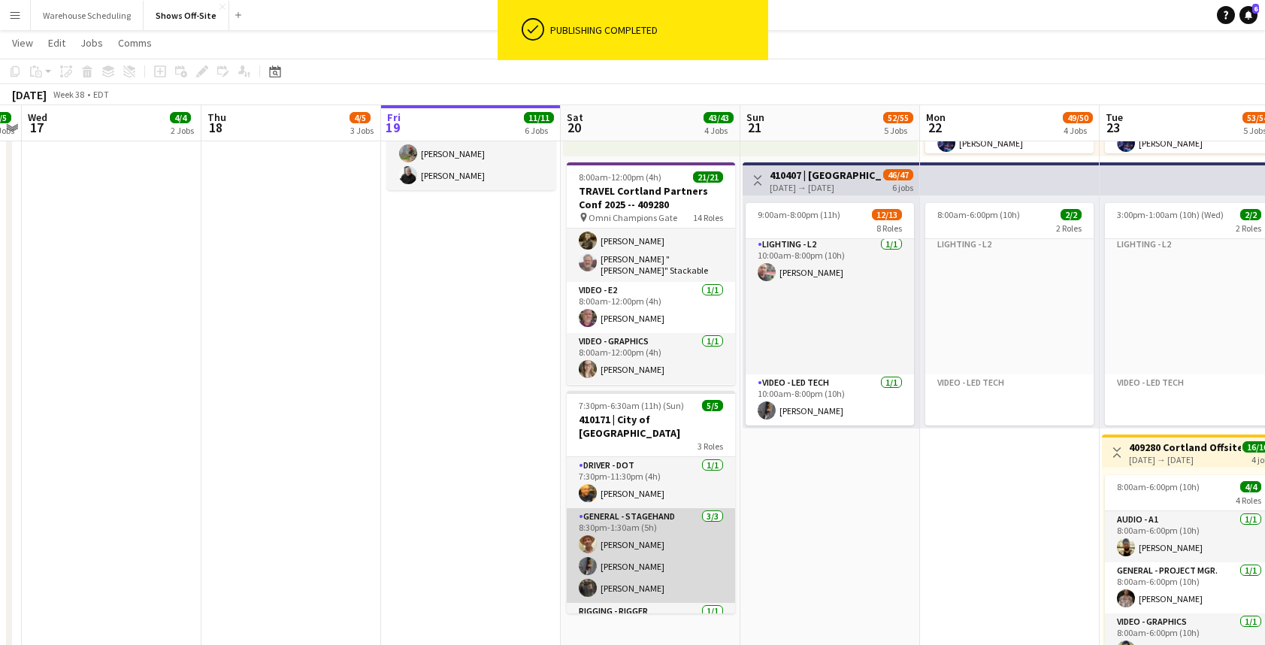
click at [677, 539] on app-card-role "General - Stagehand 3/3 8:30pm-1:30am (5h) Sterling Wiggins Aymar Whistett Prin…" at bounding box center [651, 555] width 168 height 95
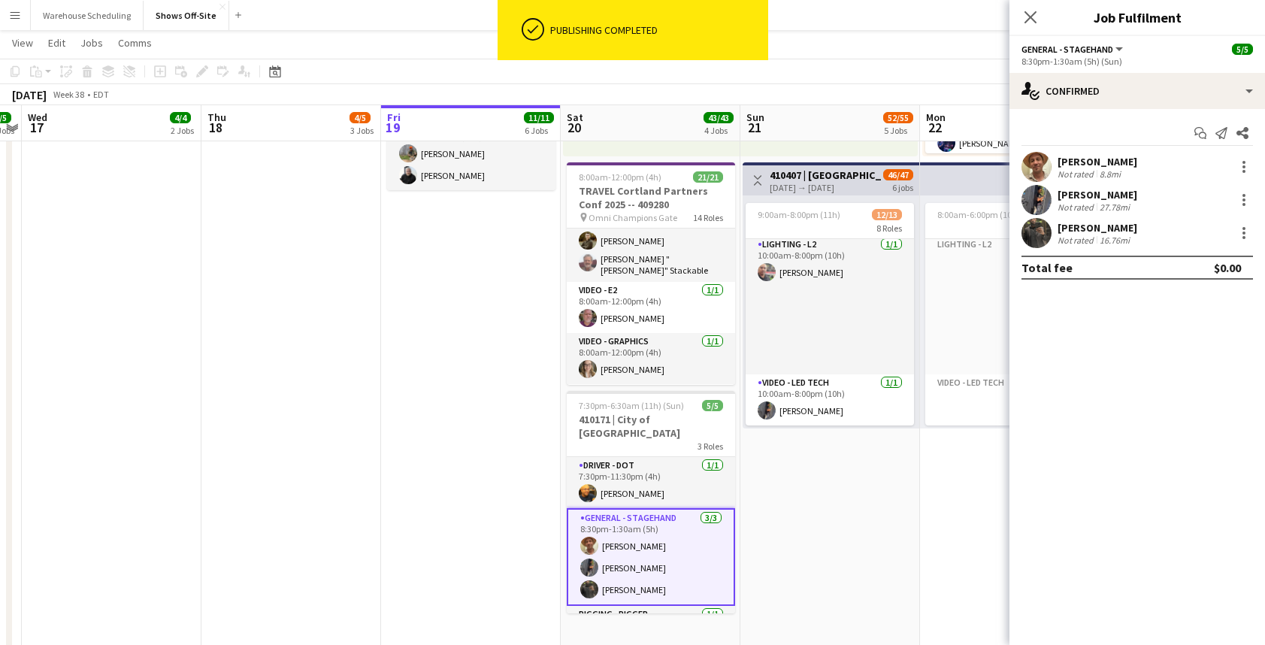
click at [793, 521] on app-date-cell "Toggle View Cortland Partners Conf 2025 -- 409280 09-21-2025 → 09-27-2025 168/1…" at bounding box center [830, 170] width 180 height 1661
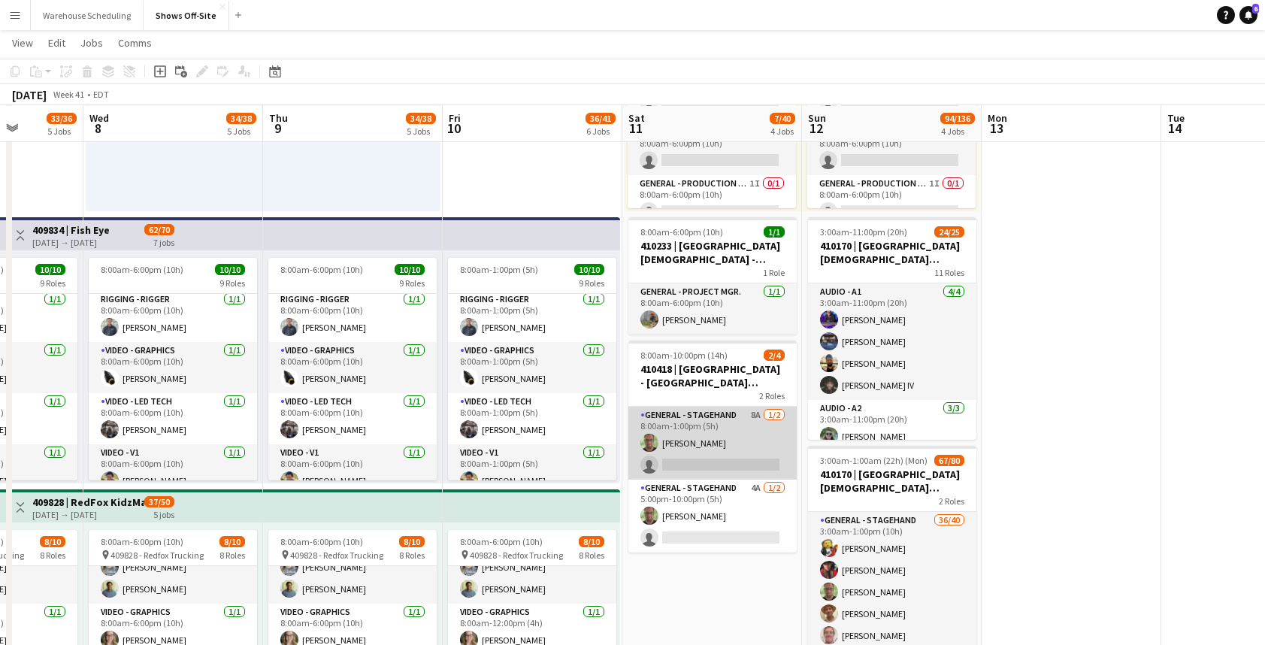
click at [715, 425] on app-card-role "General - Stagehand 8A 1/2 8:00am-1:00pm (5h) matthew hardin single-neutral-act…" at bounding box center [712, 443] width 168 height 73
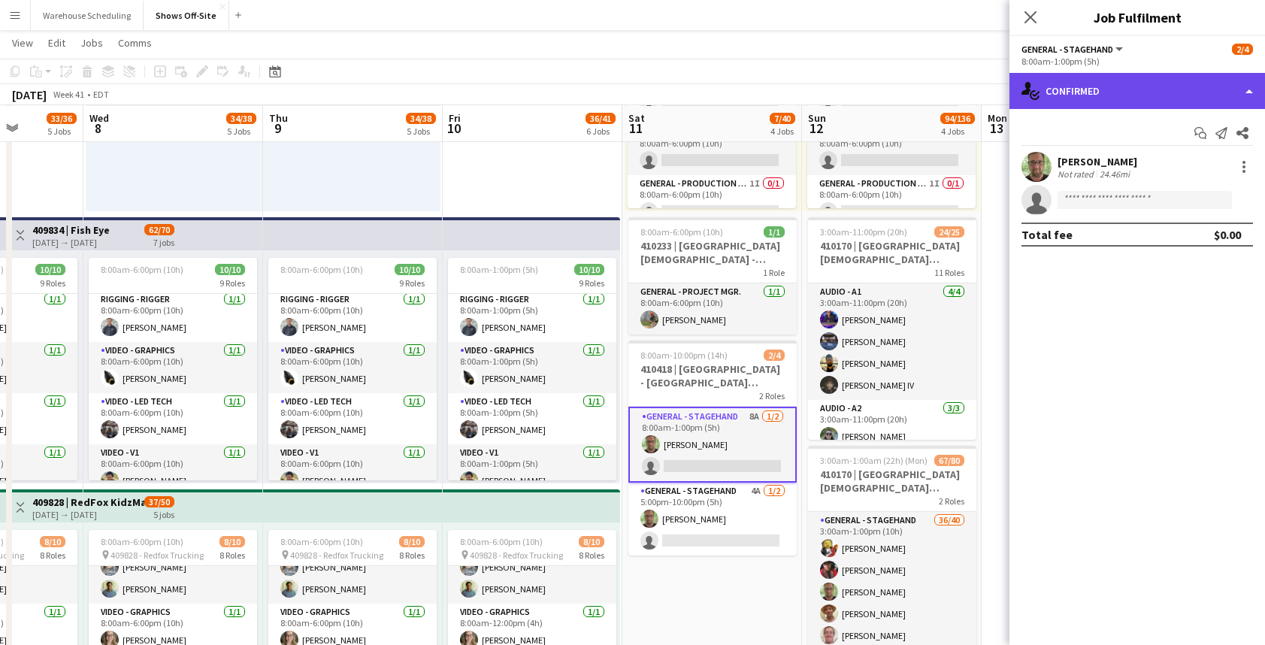
click at [1132, 101] on div "single-neutral-actions-check-2 Confirmed" at bounding box center [1136, 91] width 255 height 36
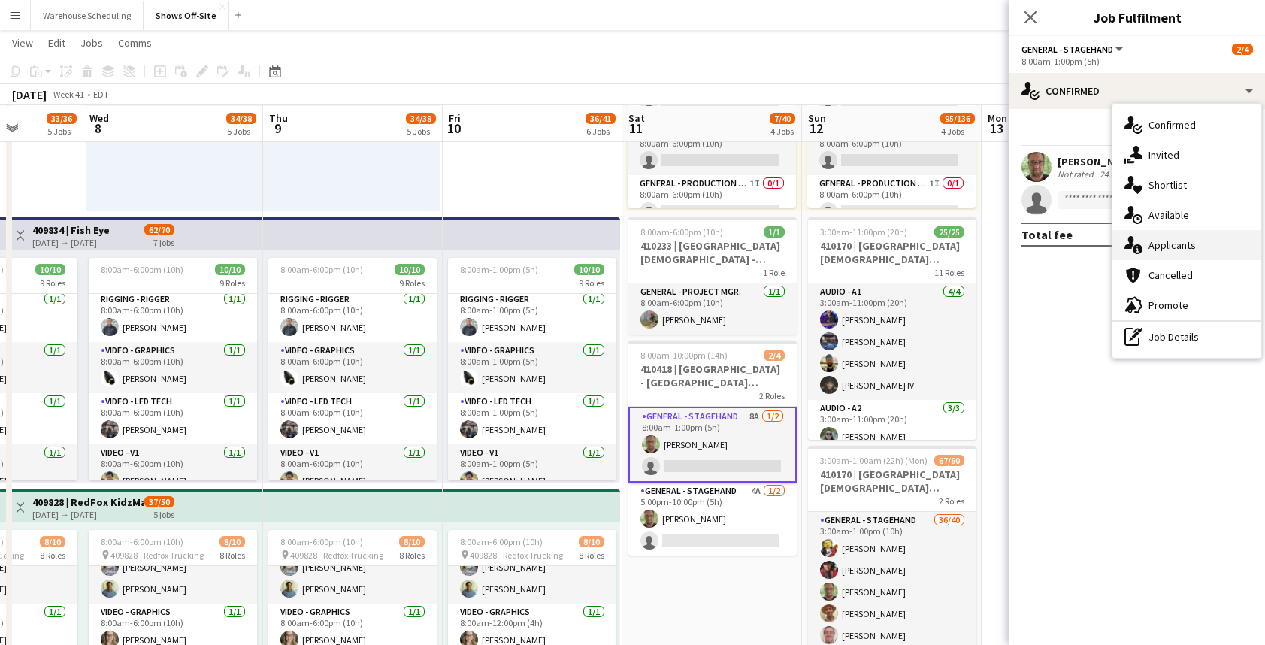
click at [1168, 252] on div "single-neutral-actions-information Applicants" at bounding box center [1186, 245] width 149 height 30
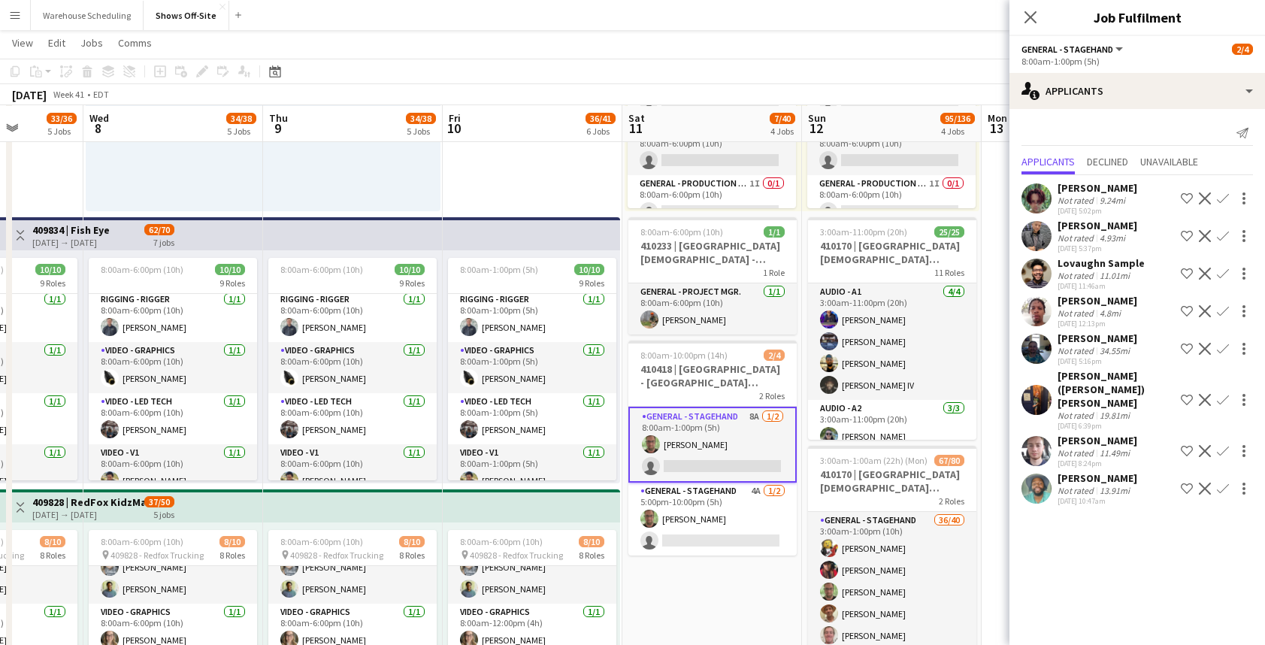
click at [1223, 280] on app-icon "Confirm" at bounding box center [1223, 273] width 12 height 12
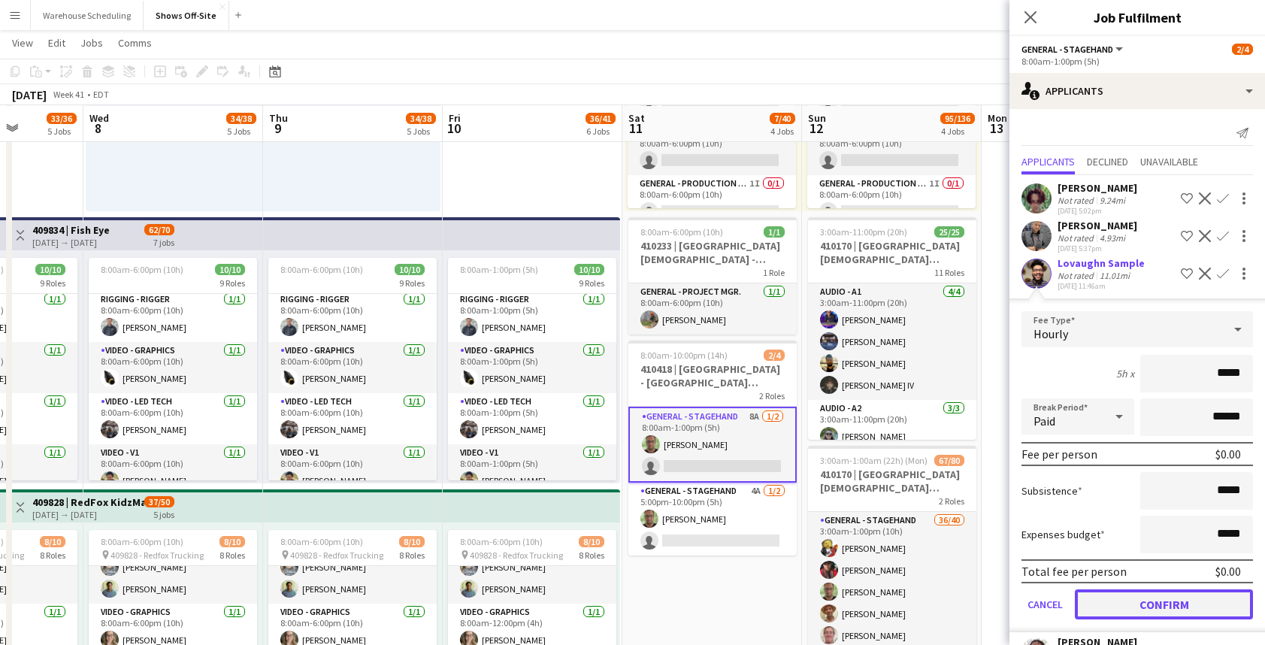
click at [1159, 619] on button "Confirm" at bounding box center [1163, 604] width 178 height 30
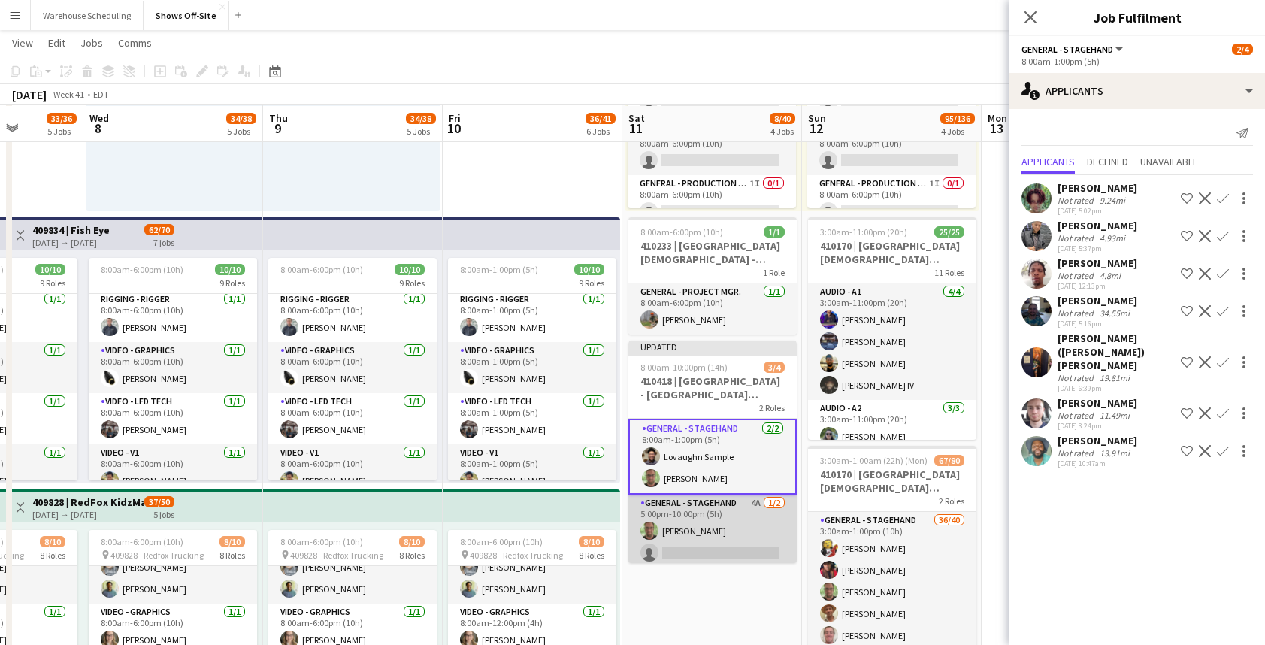
click at [741, 537] on app-card-role "General - Stagehand 4A 1/2 5:00pm-10:00pm (5h) matthew hardin single-neutral-ac…" at bounding box center [712, 530] width 168 height 73
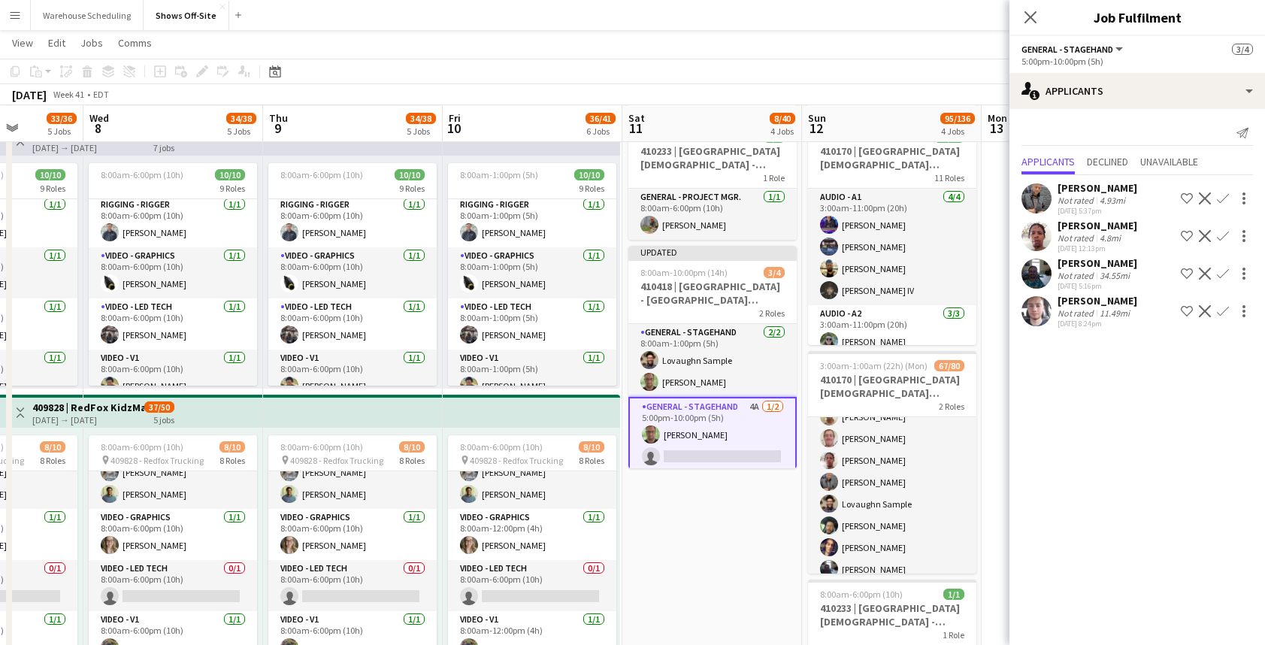
click at [1222, 204] on app-icon "Confirm" at bounding box center [1223, 198] width 12 height 12
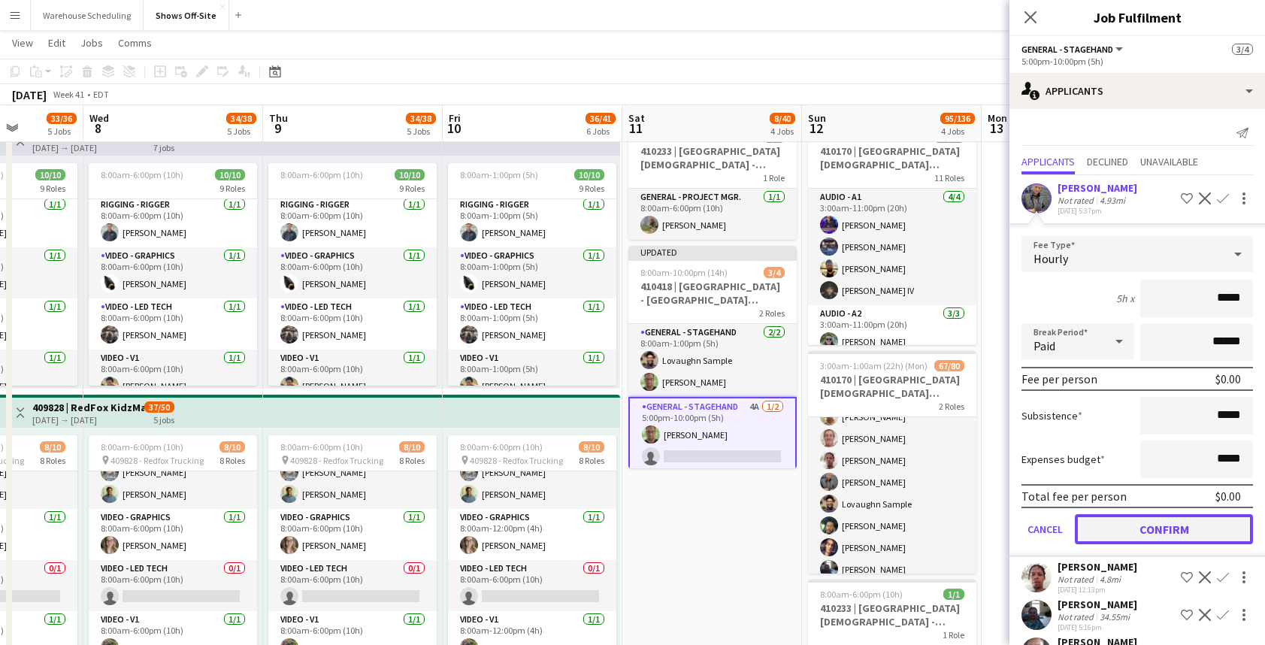
click at [1177, 541] on button "Confirm" at bounding box center [1163, 529] width 178 height 30
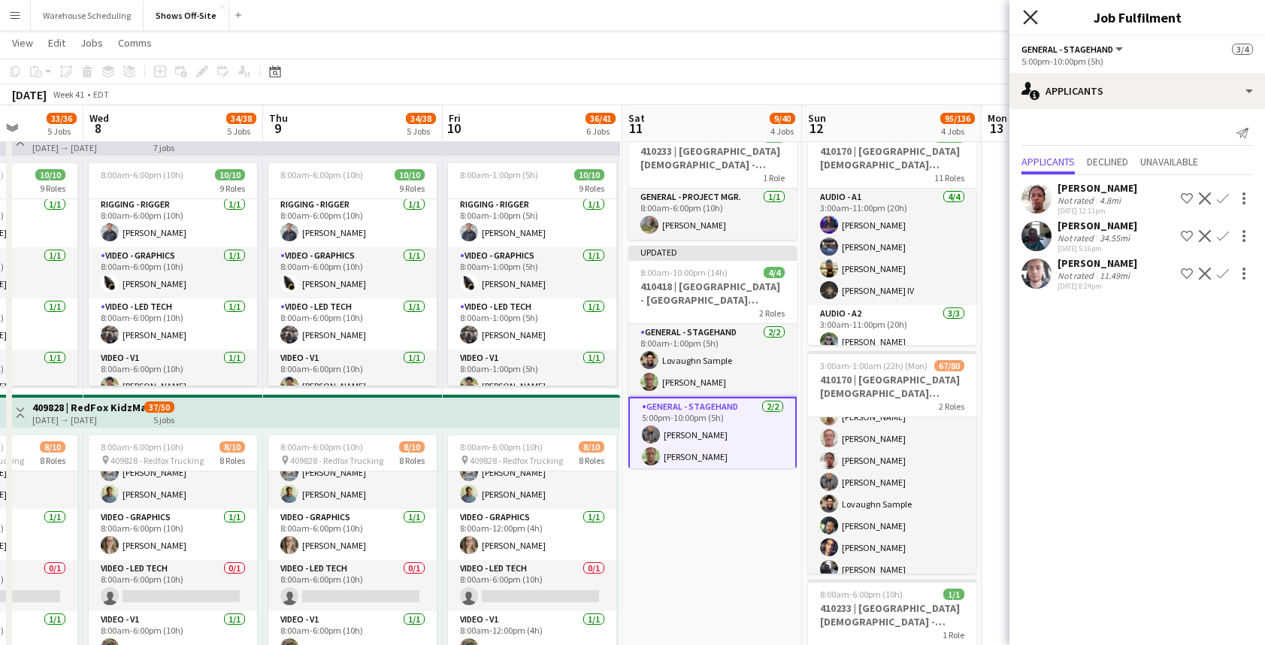
click at [1028, 15] on icon at bounding box center [1030, 17] width 14 height 14
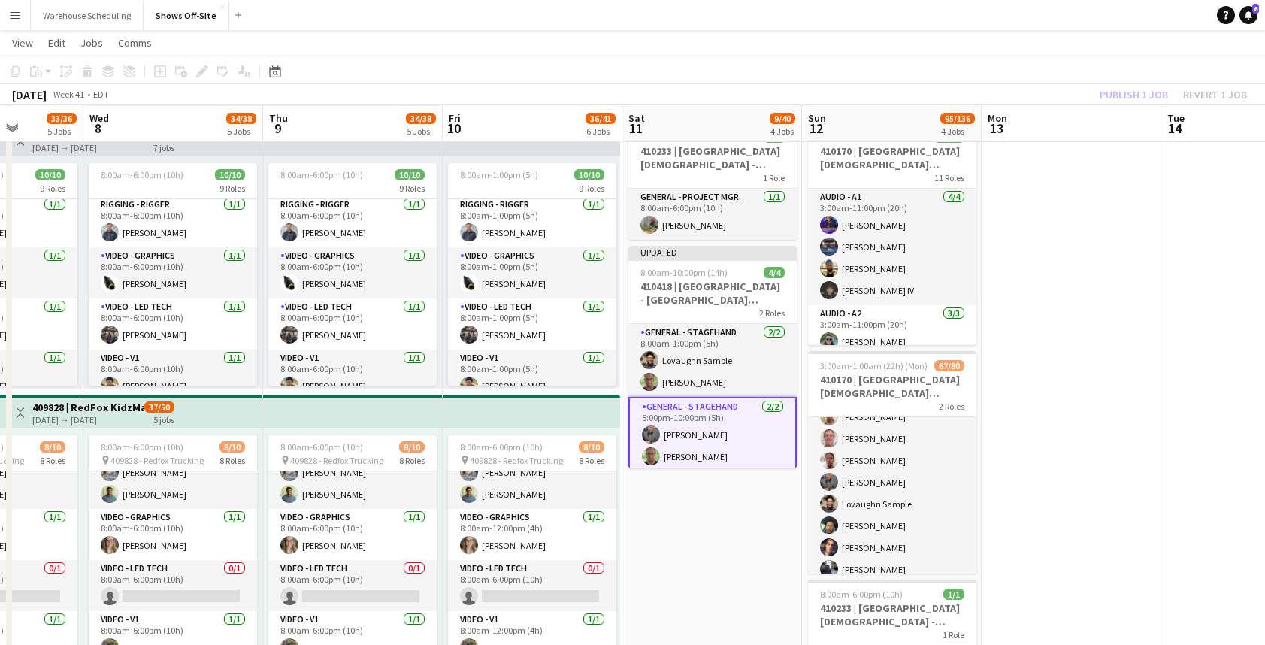
click at [1099, 86] on div "Publish 1 job Revert 1 job" at bounding box center [1172, 95] width 183 height 20
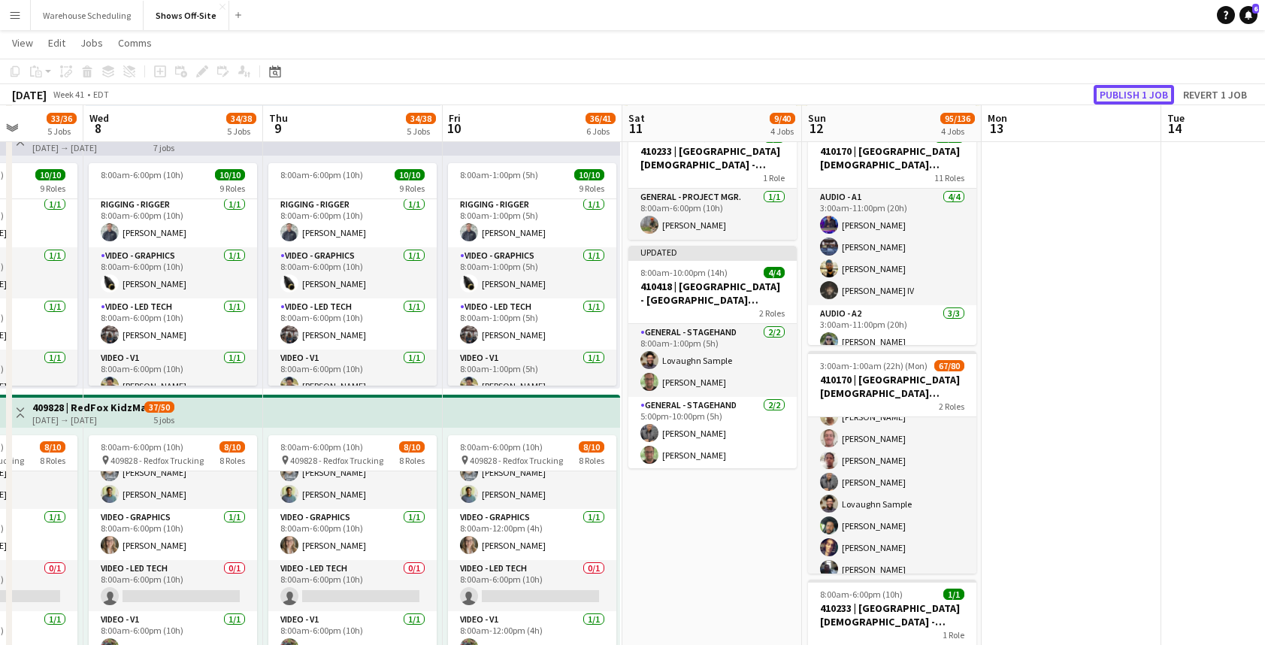
click at [1123, 93] on button "Publish 1 job" at bounding box center [1133, 95] width 80 height 20
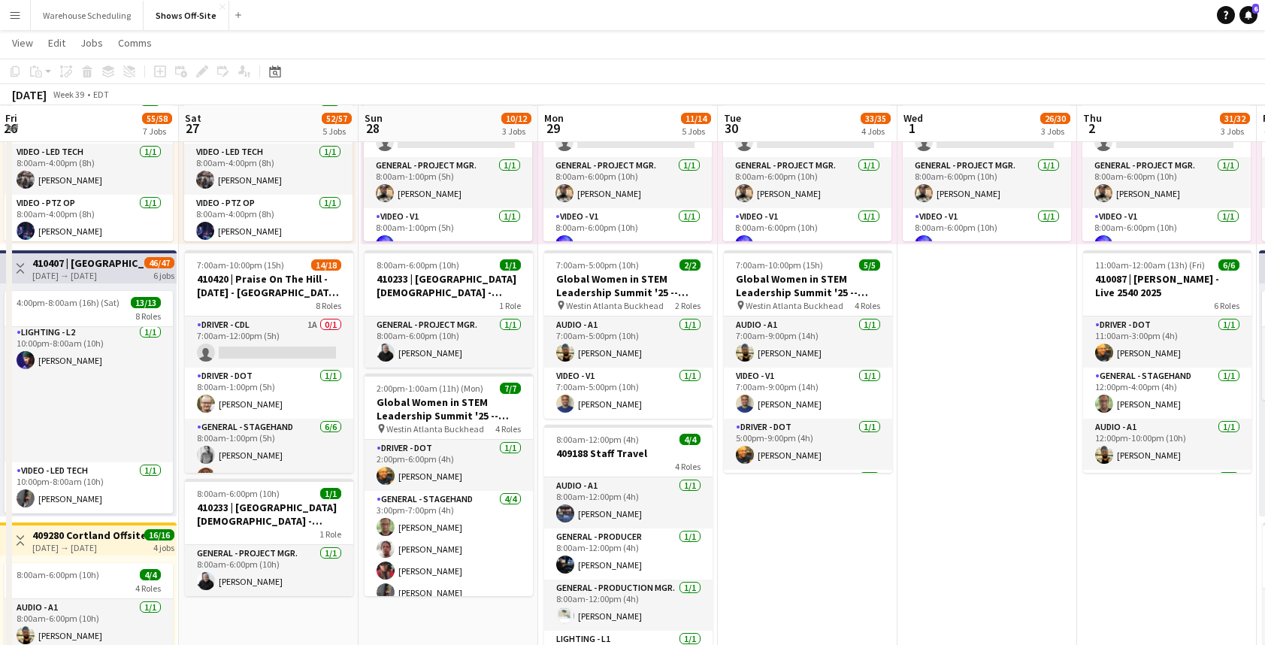
scroll to position [0, 302]
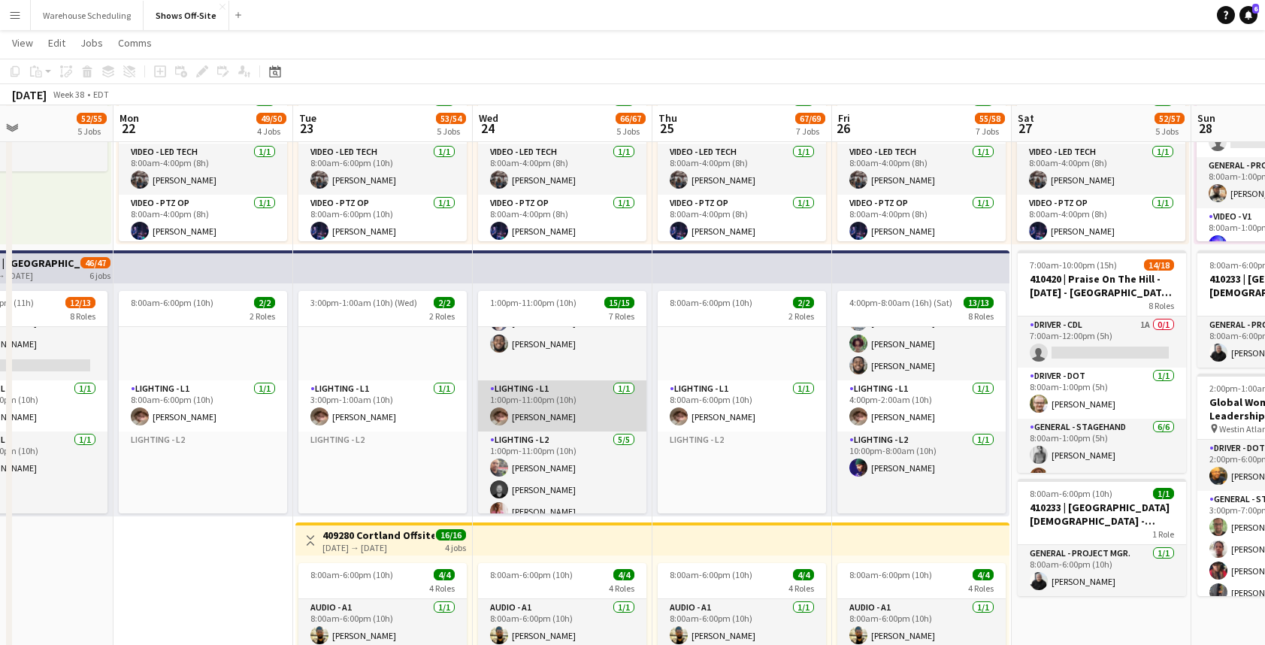
click at [594, 411] on app-card-role "Lighting - L1 1/1 1:00pm-11:00pm (10h) christopher mckenna" at bounding box center [562, 405] width 168 height 51
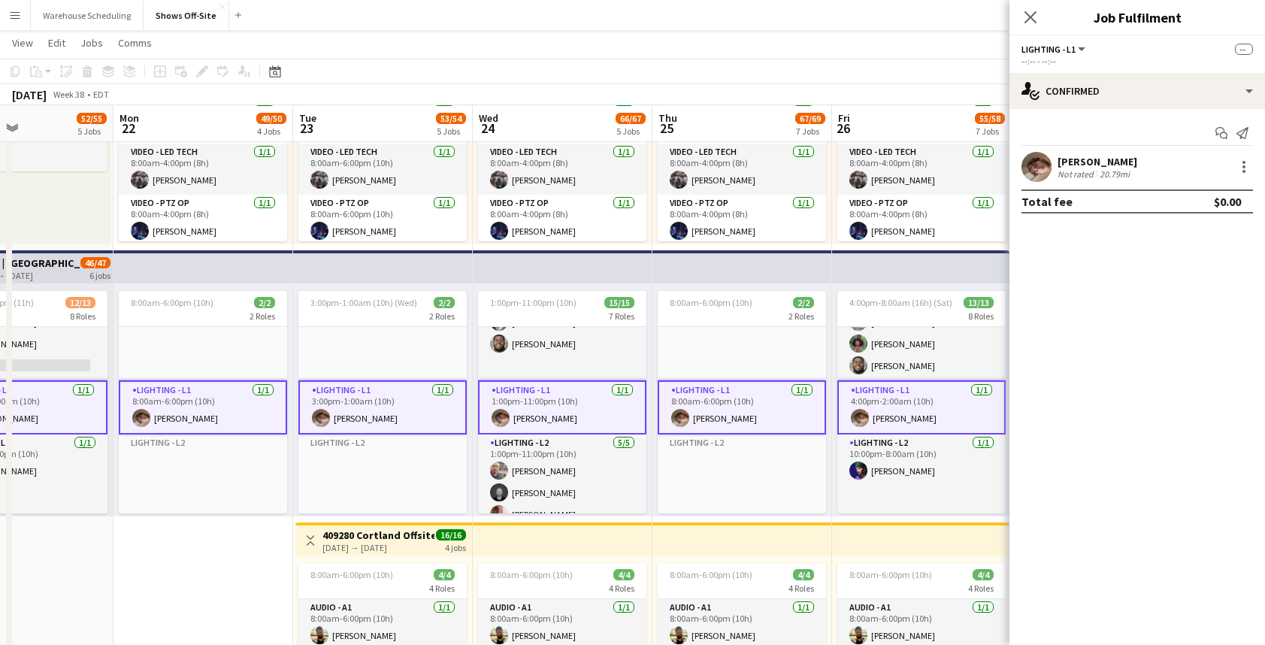
click at [1041, 165] on app-user-avatar at bounding box center [1036, 167] width 30 height 30
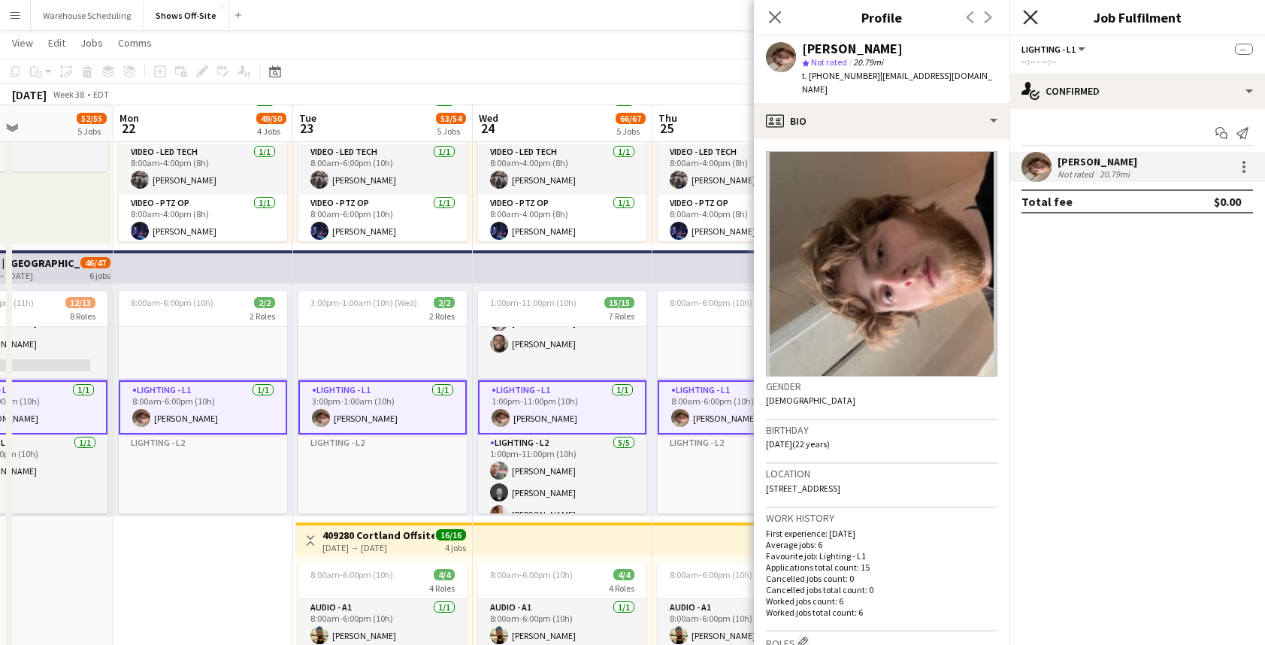
click at [1033, 18] on icon "Close pop-in" at bounding box center [1030, 17] width 14 height 14
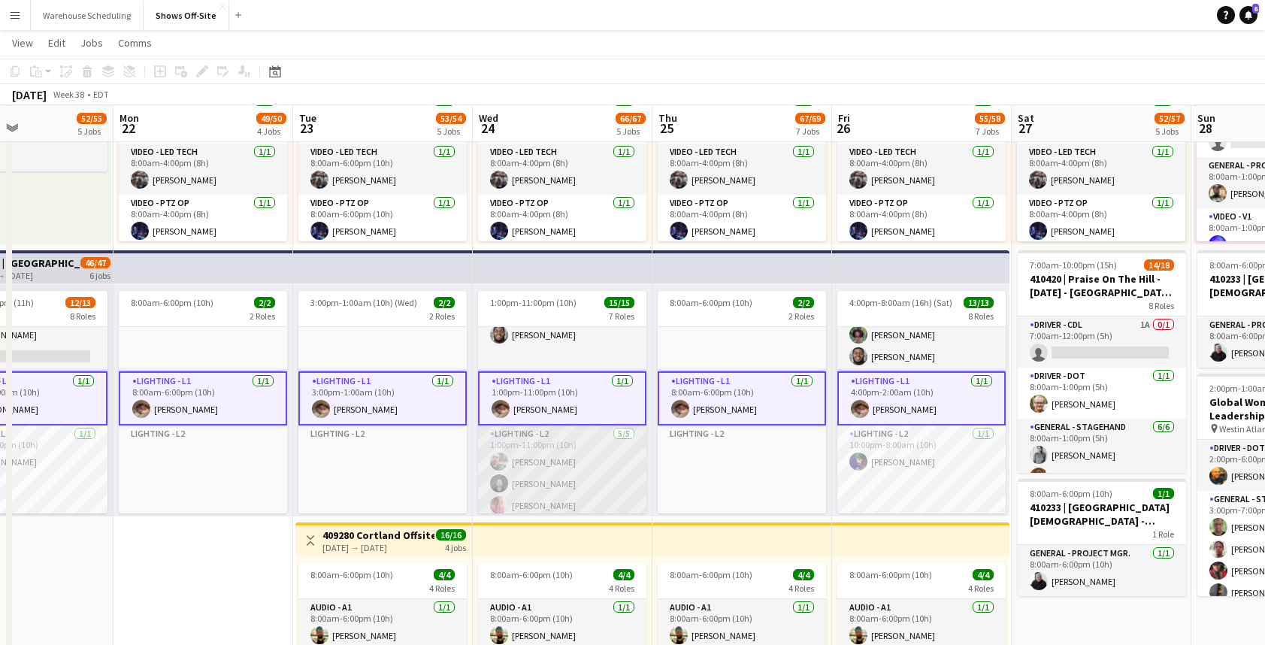
scroll to position [314, 0]
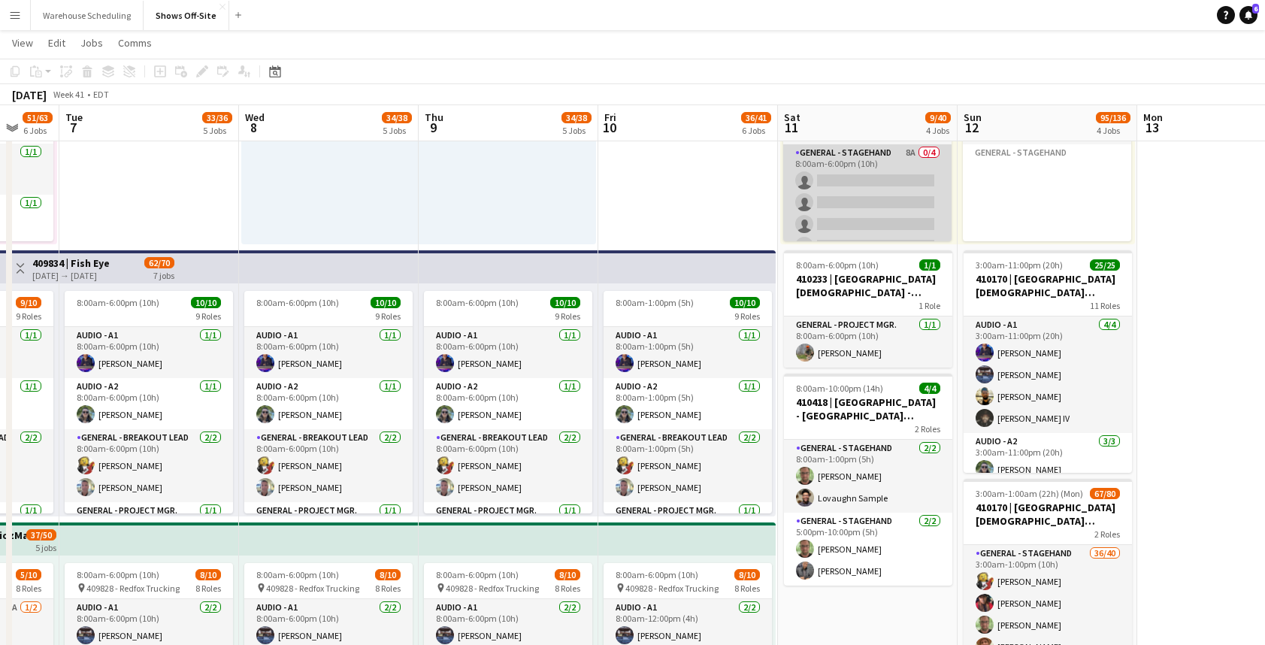
click at [830, 195] on app-card-role "General - Stagehand 8A 0/4 8:00am-6:00pm (10h) single-neutral-actions single-ne…" at bounding box center [867, 202] width 168 height 116
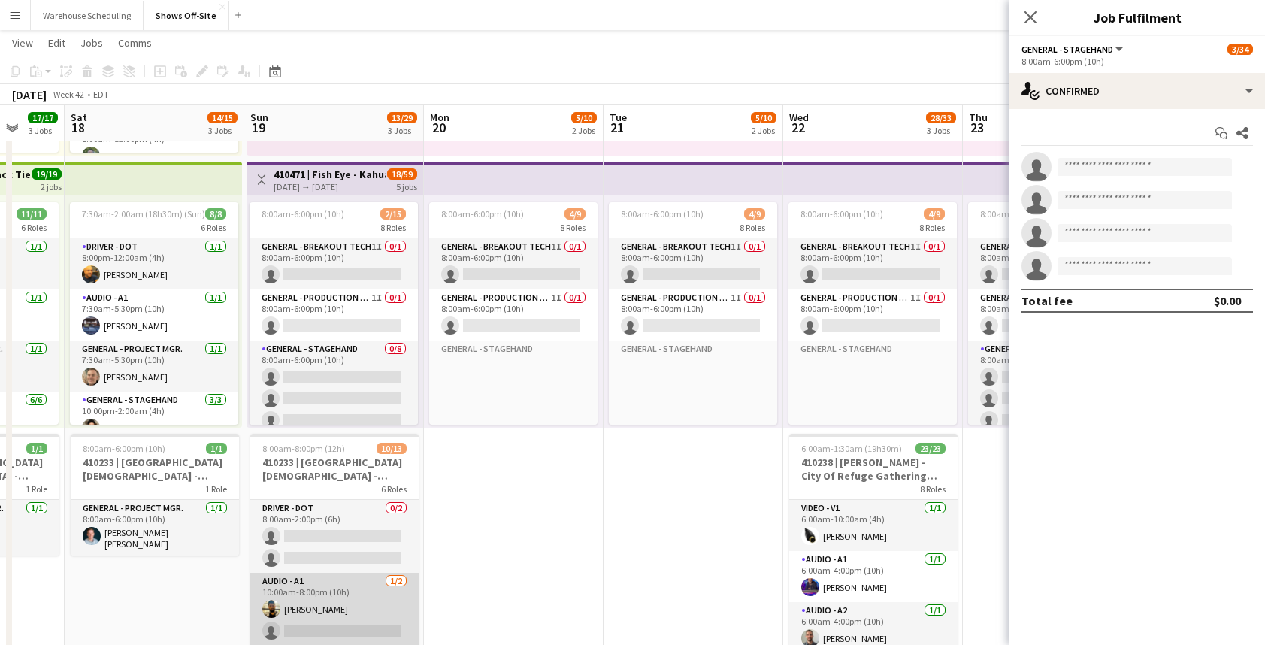
click at [325, 603] on app-card-role "Audio - A1 1/2 10:00am-8:00pm (10h) Mike McCoy single-neutral-actions" at bounding box center [334, 609] width 168 height 73
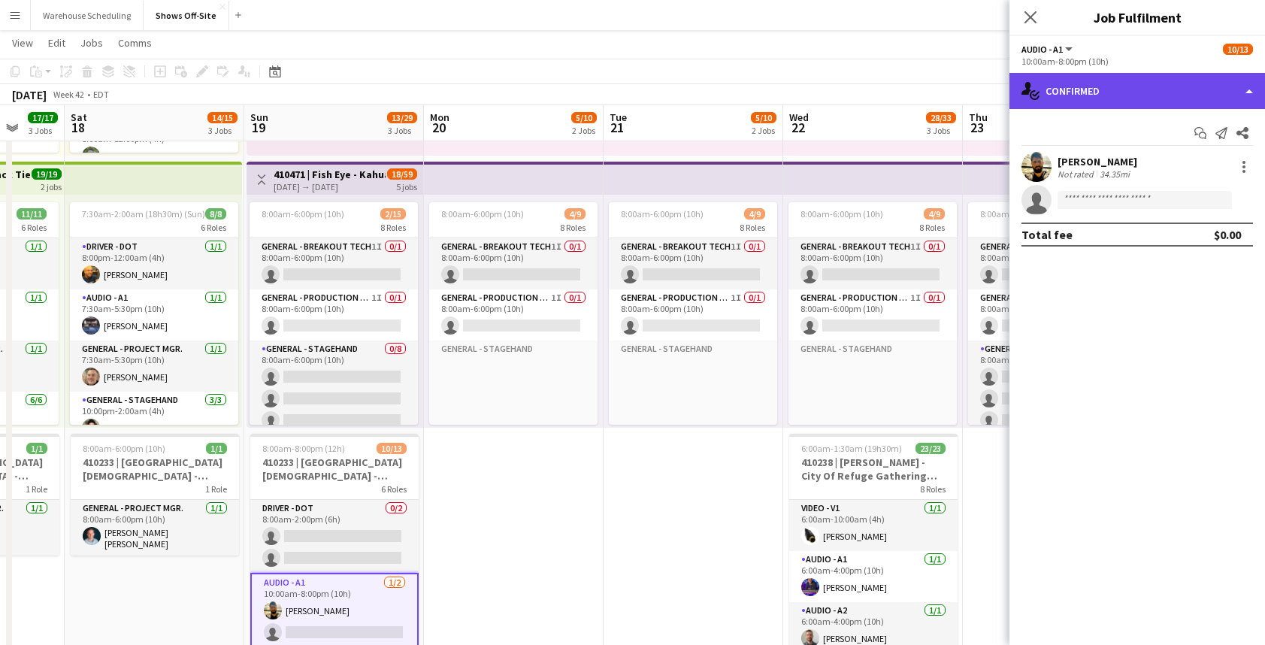
click at [1124, 102] on div "single-neutral-actions-check-2 Confirmed" at bounding box center [1136, 91] width 255 height 36
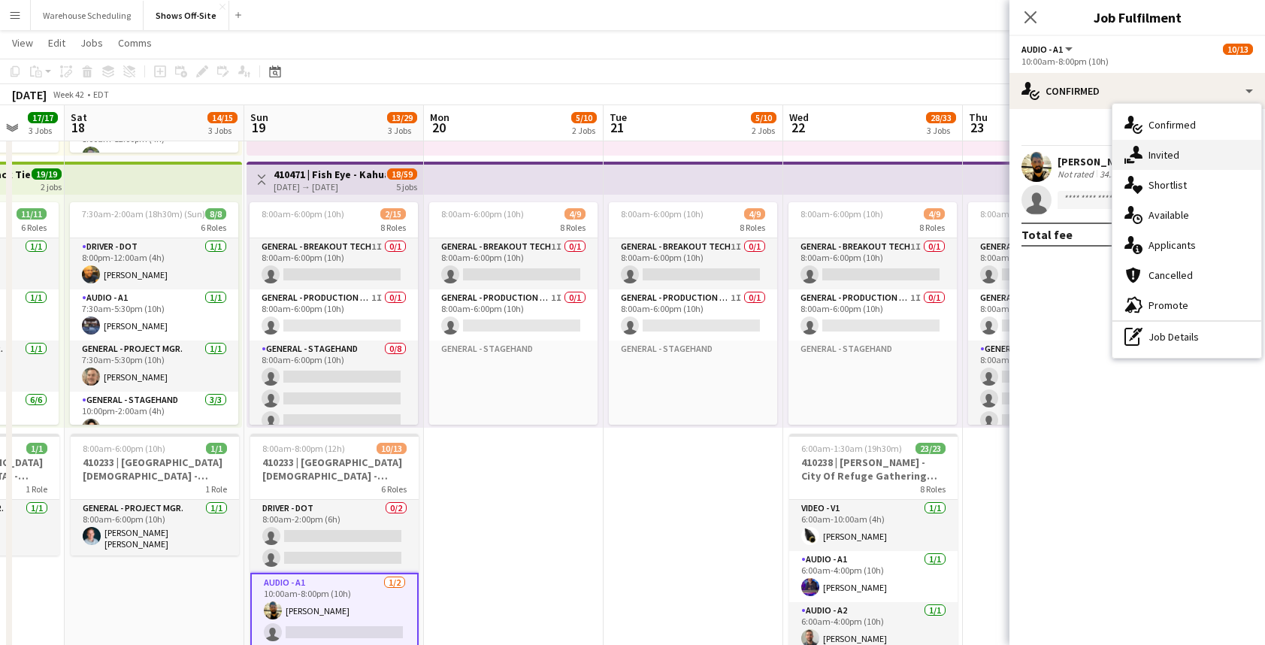
click at [1153, 148] on span "Invited" at bounding box center [1163, 155] width 31 height 14
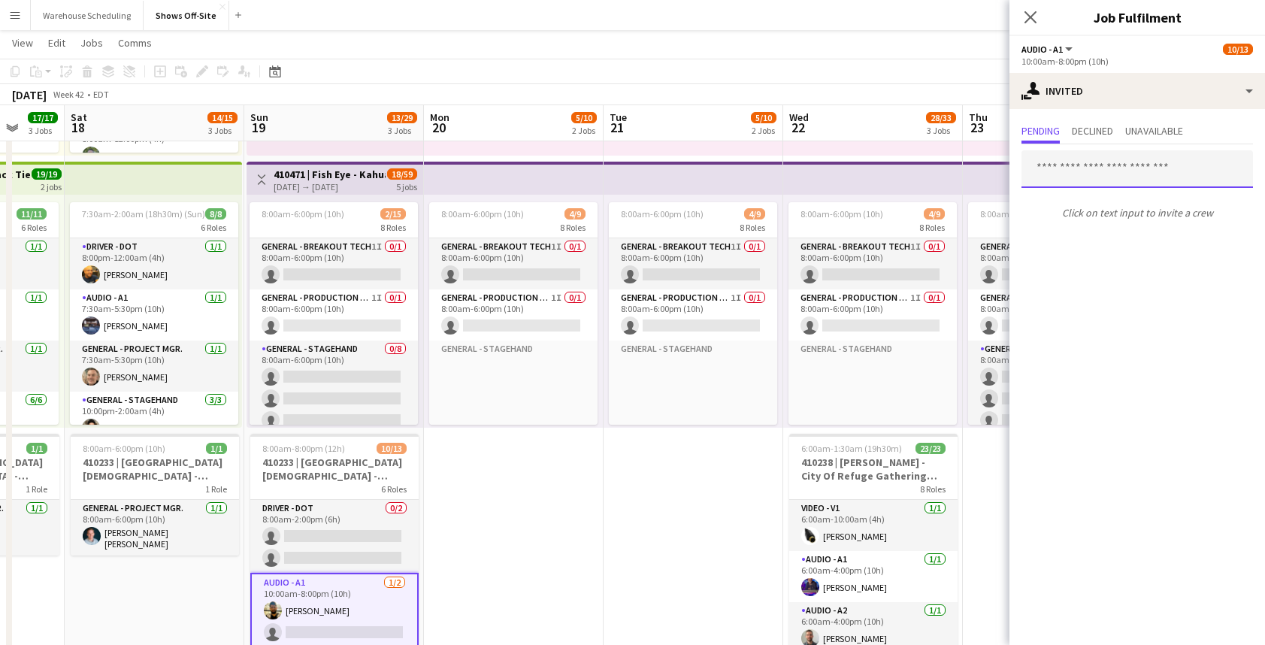
click at [1101, 170] on input "text" at bounding box center [1136, 169] width 231 height 38
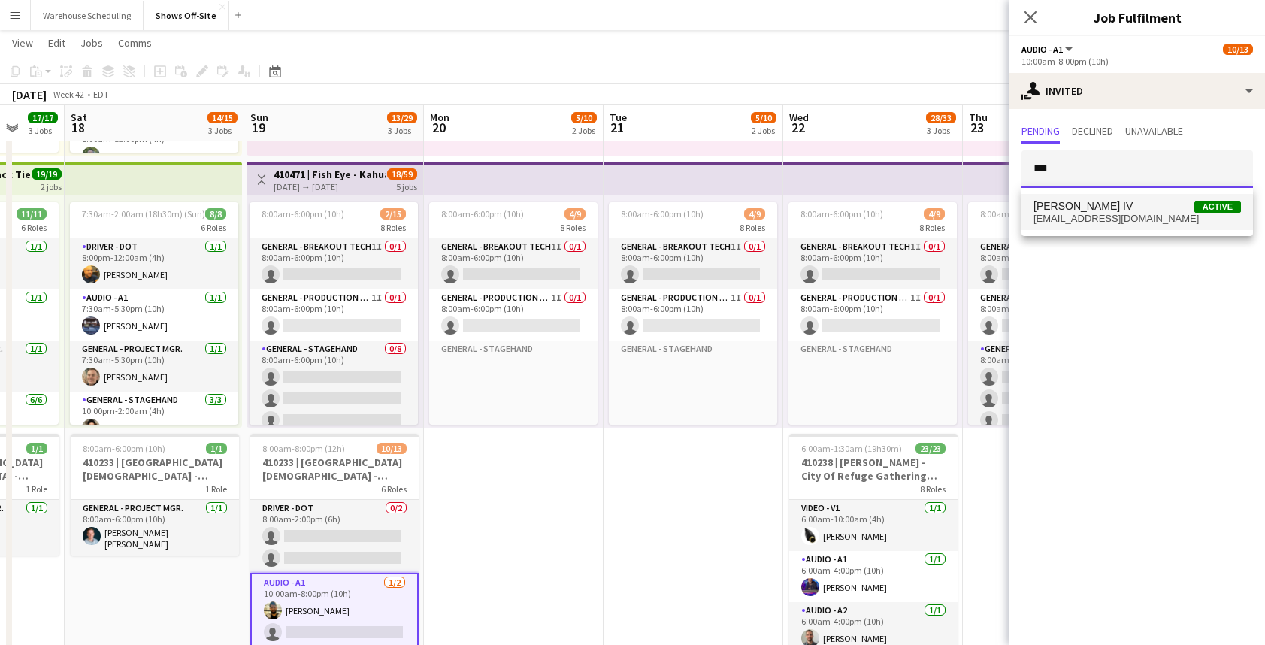
type input "***"
click at [1107, 210] on span "[PERSON_NAME] IV" at bounding box center [1082, 206] width 99 height 13
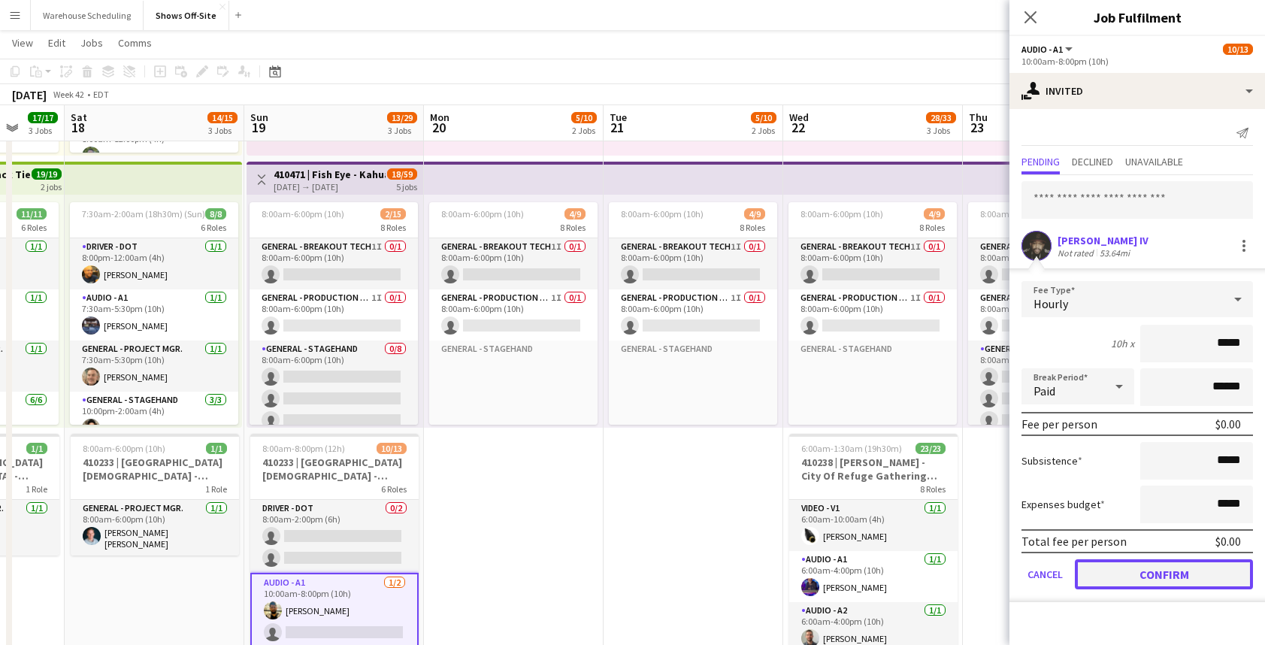
click at [1135, 579] on button "Confirm" at bounding box center [1163, 574] width 178 height 30
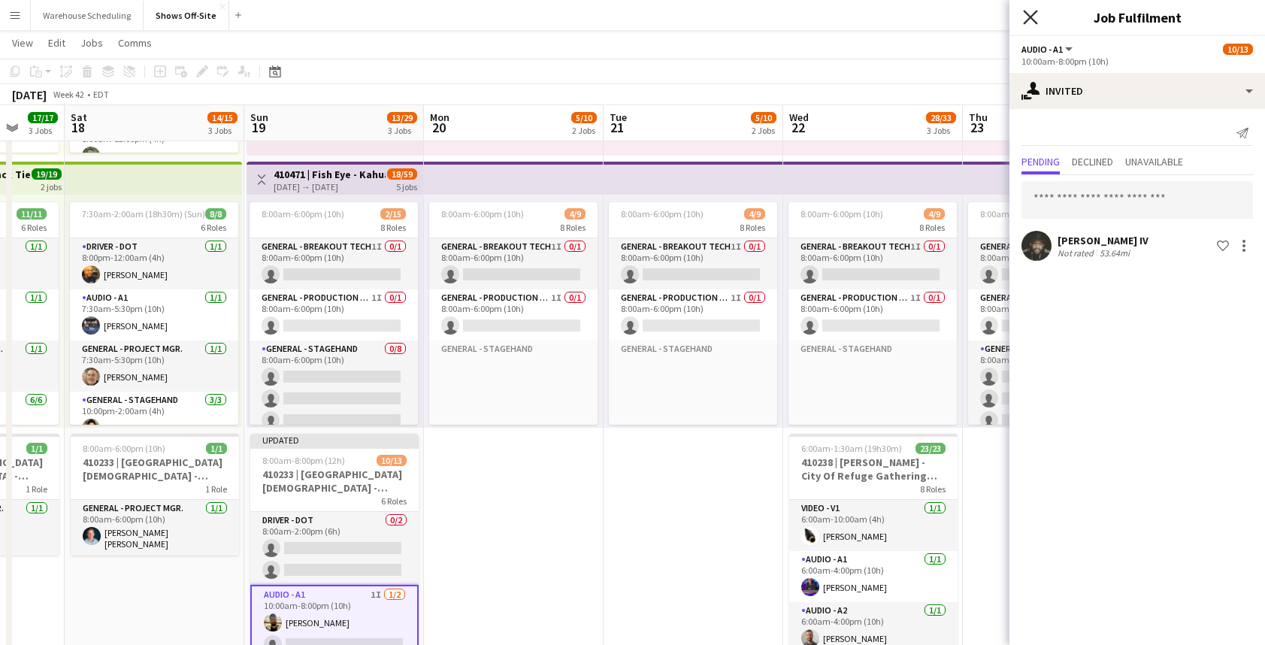
click at [1026, 16] on icon "Close pop-in" at bounding box center [1030, 17] width 14 height 14
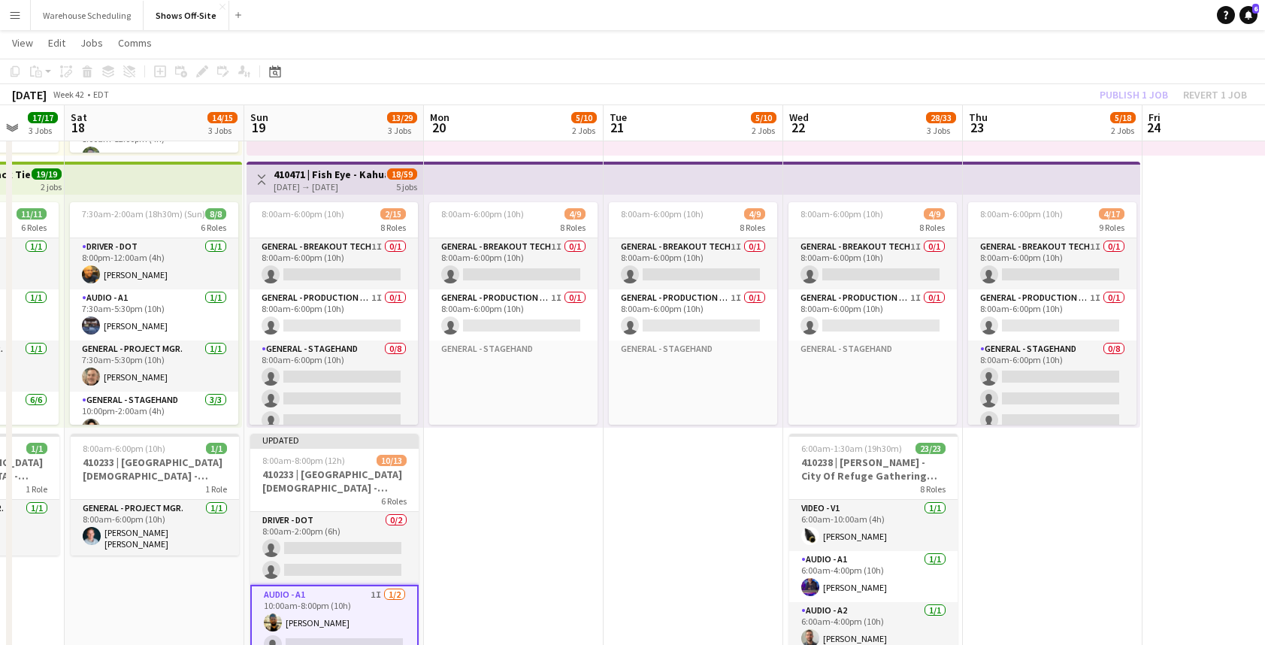
click at [1154, 82] on app-toolbar "Copy Paste Paste Command V Paste with crew Command Shift V Paste linked Job Del…" at bounding box center [632, 72] width 1265 height 26
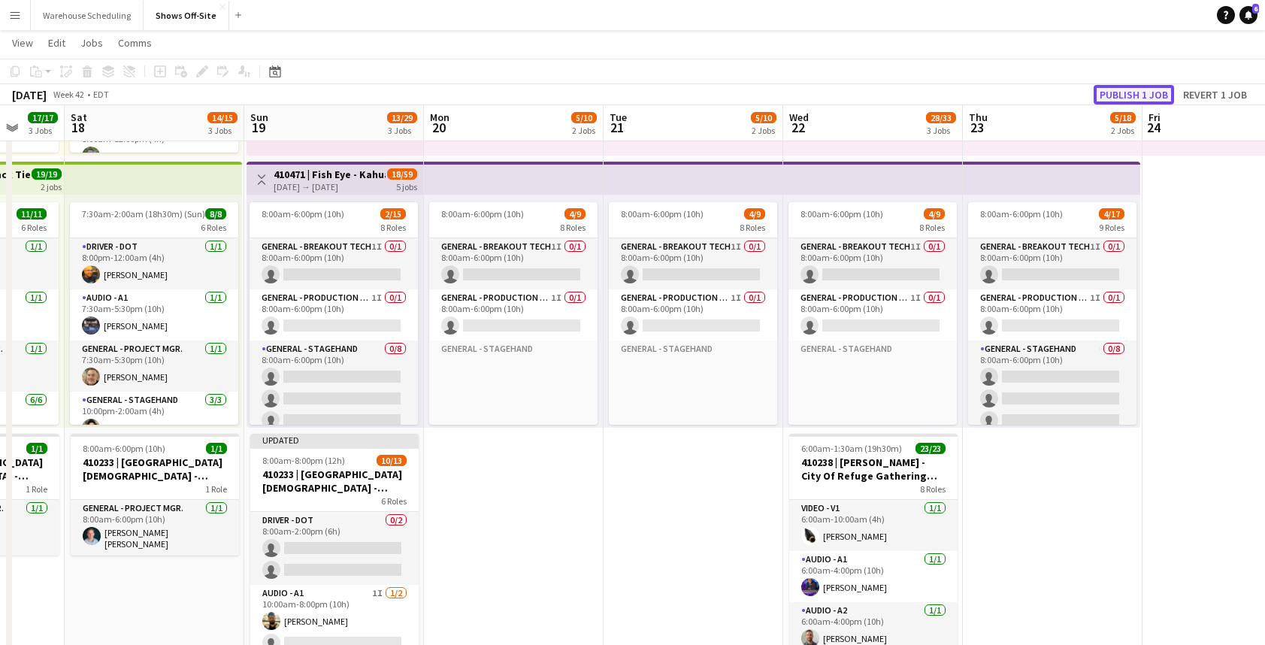
click at [1150, 89] on button "Publish 1 job" at bounding box center [1133, 95] width 80 height 20
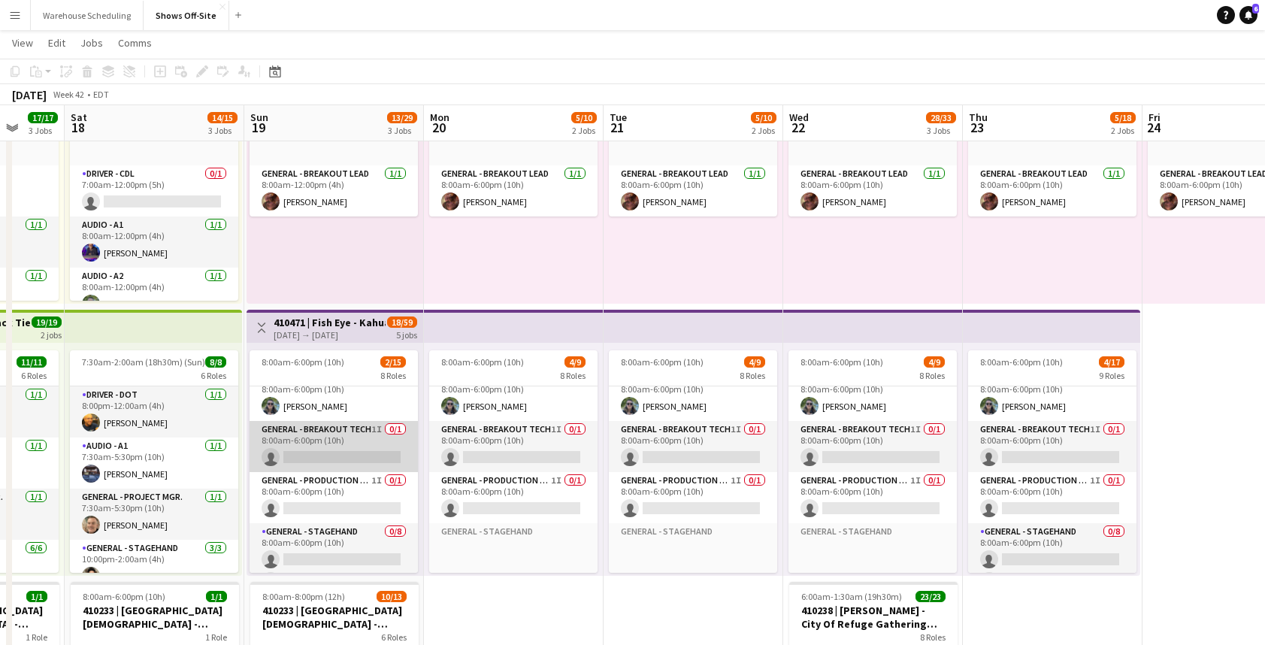
click at [335, 509] on app-card-role "General - Production Mgr. 1I 0/1 8:00am-6:00pm (10h) single-neutral-actions" at bounding box center [333, 497] width 168 height 51
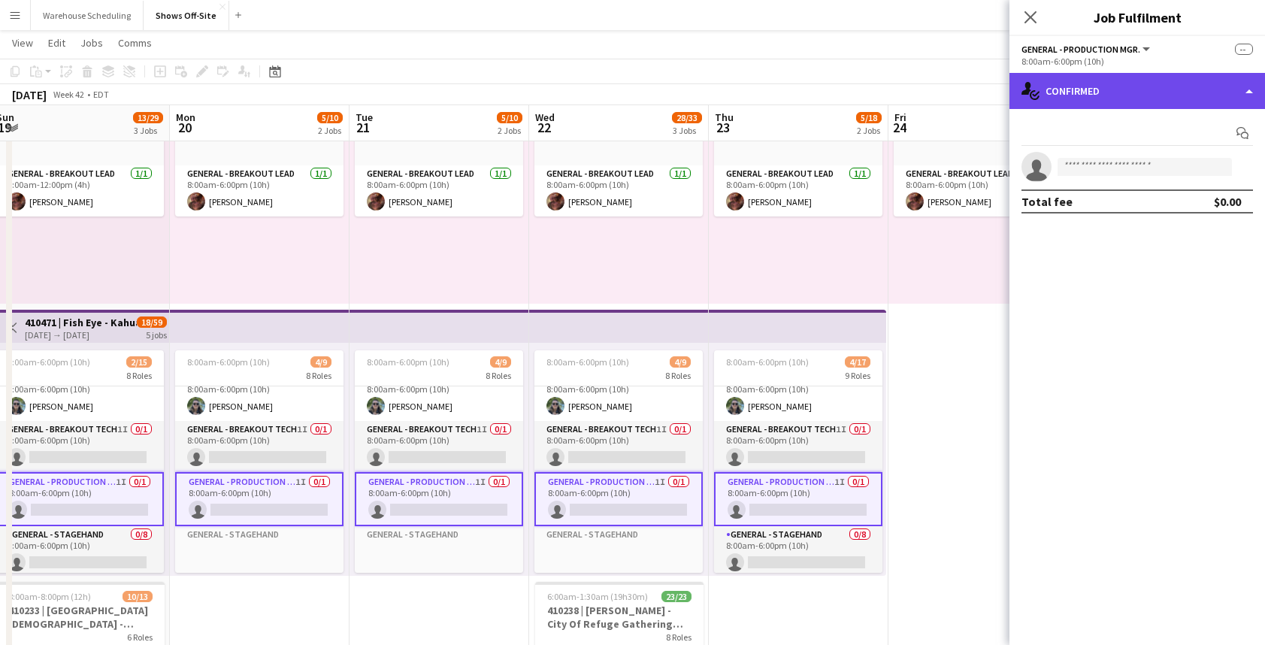
click at [1111, 87] on div "single-neutral-actions-check-2 Confirmed" at bounding box center [1136, 91] width 255 height 36
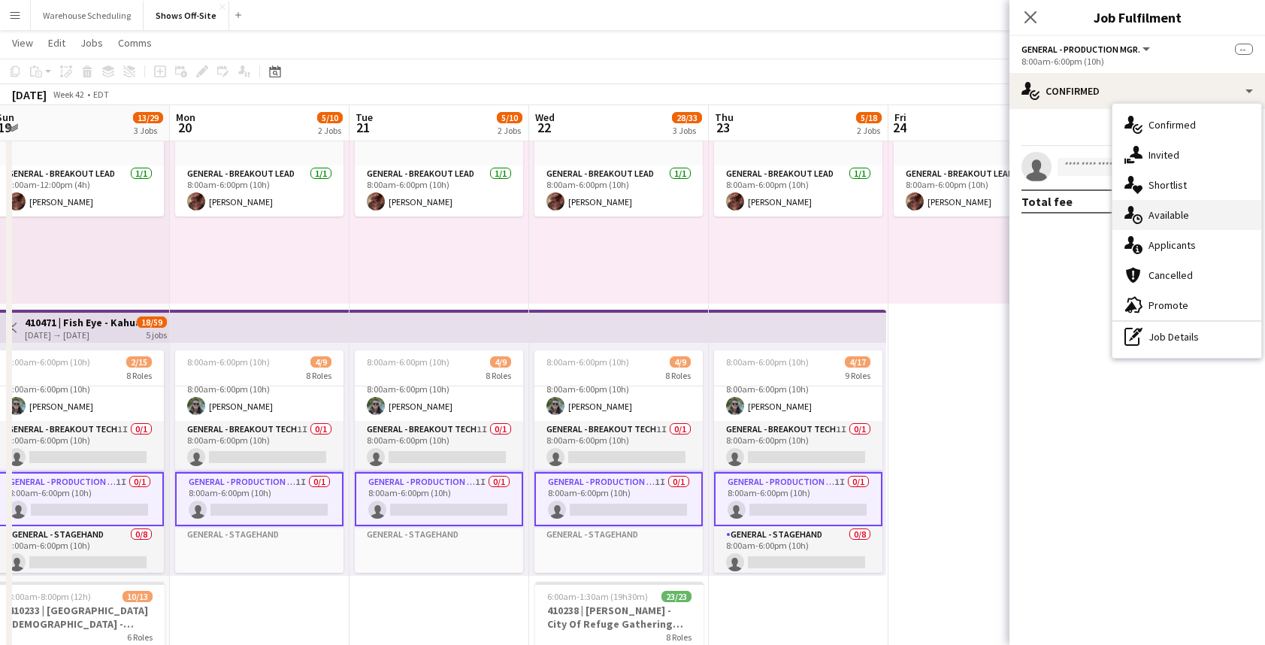
click at [1189, 228] on div "single-neutral-actions-upload Available" at bounding box center [1186, 215] width 149 height 30
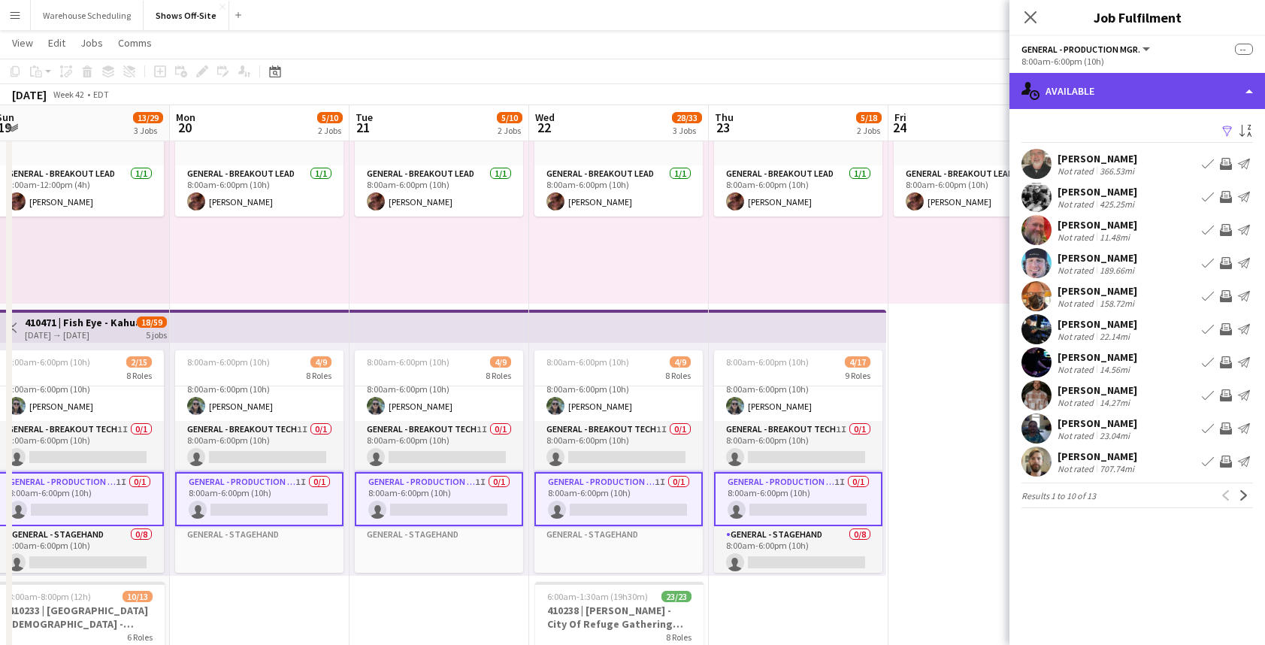
click at [1173, 97] on div "single-neutral-actions-upload Available" at bounding box center [1136, 91] width 255 height 36
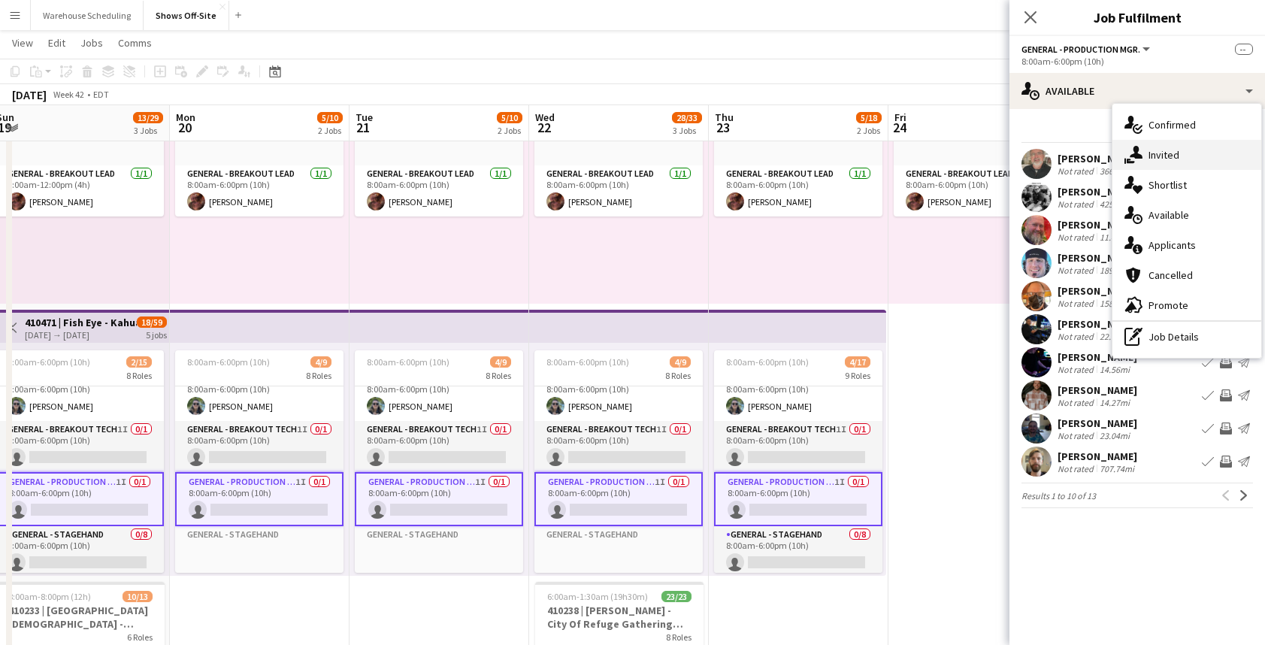
click at [1180, 153] on div "single-neutral-actions-share-1 Invited" at bounding box center [1186, 155] width 149 height 30
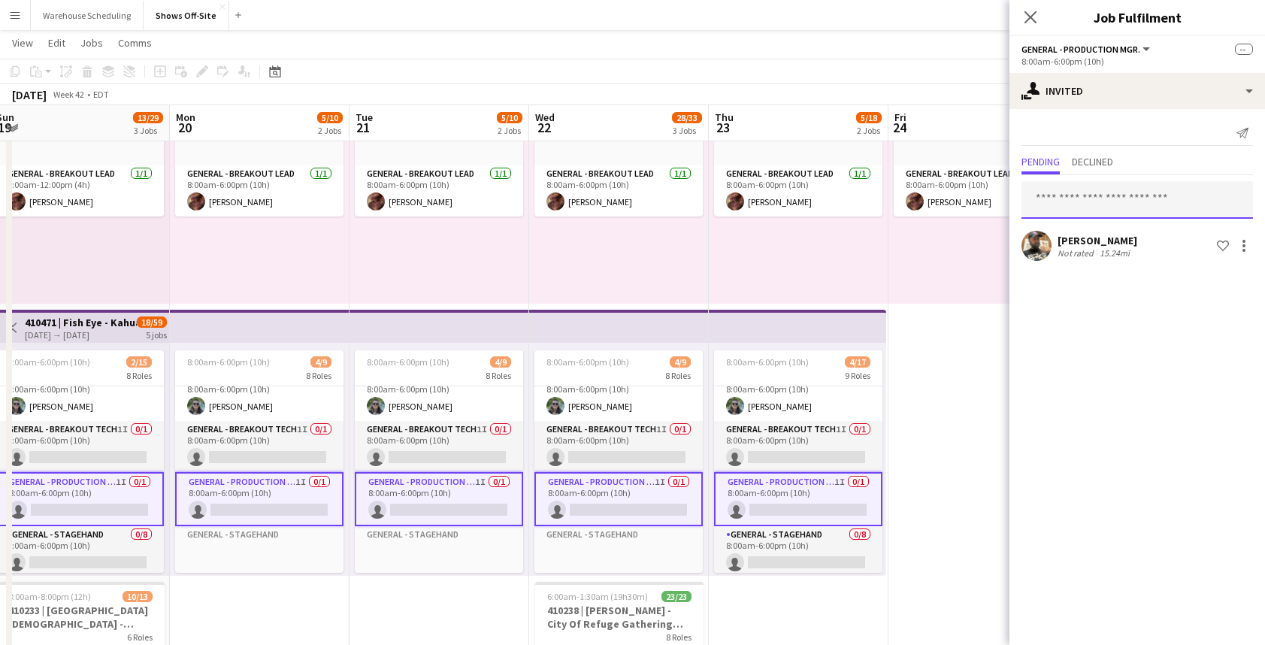
click at [1074, 192] on input "text" at bounding box center [1136, 200] width 231 height 38
type input "***"
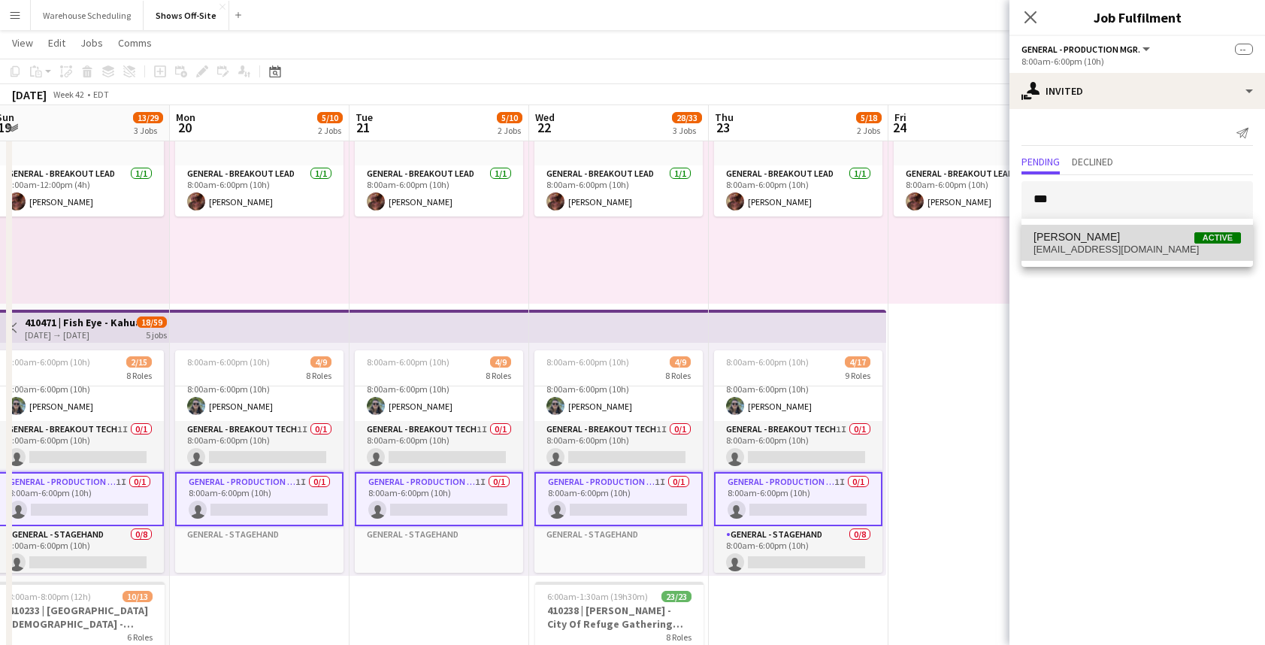
click at [1091, 244] on span "bobbyditzler@me.com" at bounding box center [1136, 249] width 207 height 12
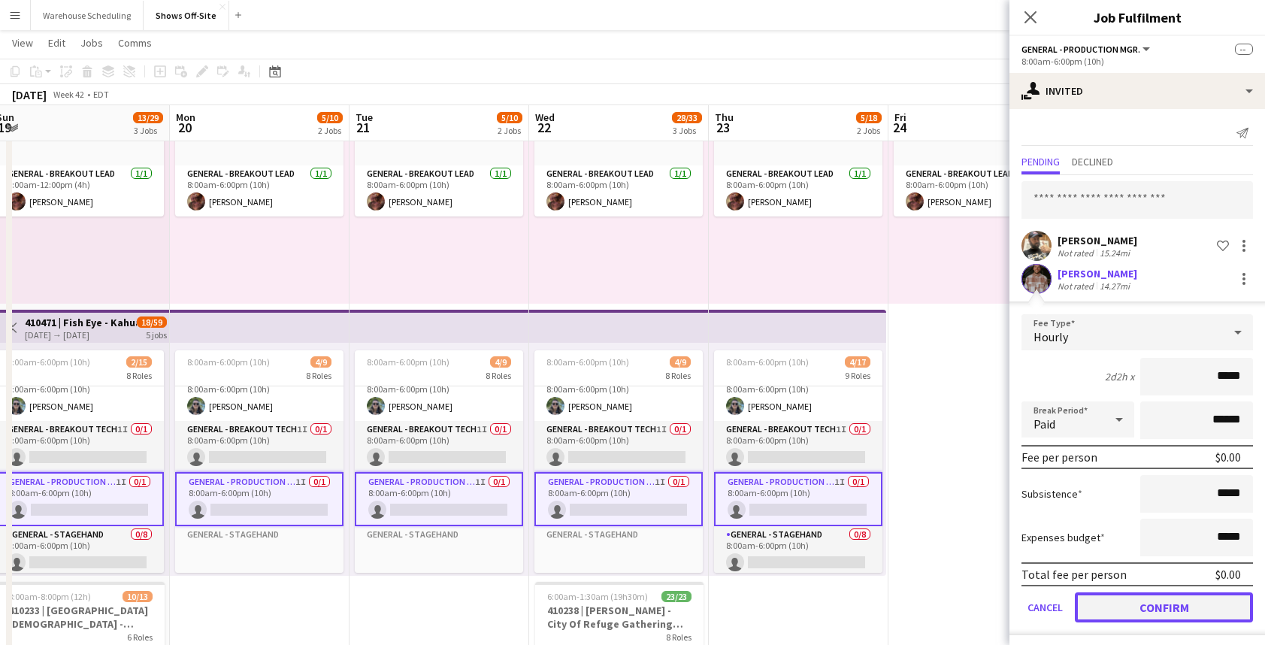
click at [1141, 607] on button "Confirm" at bounding box center [1163, 607] width 178 height 30
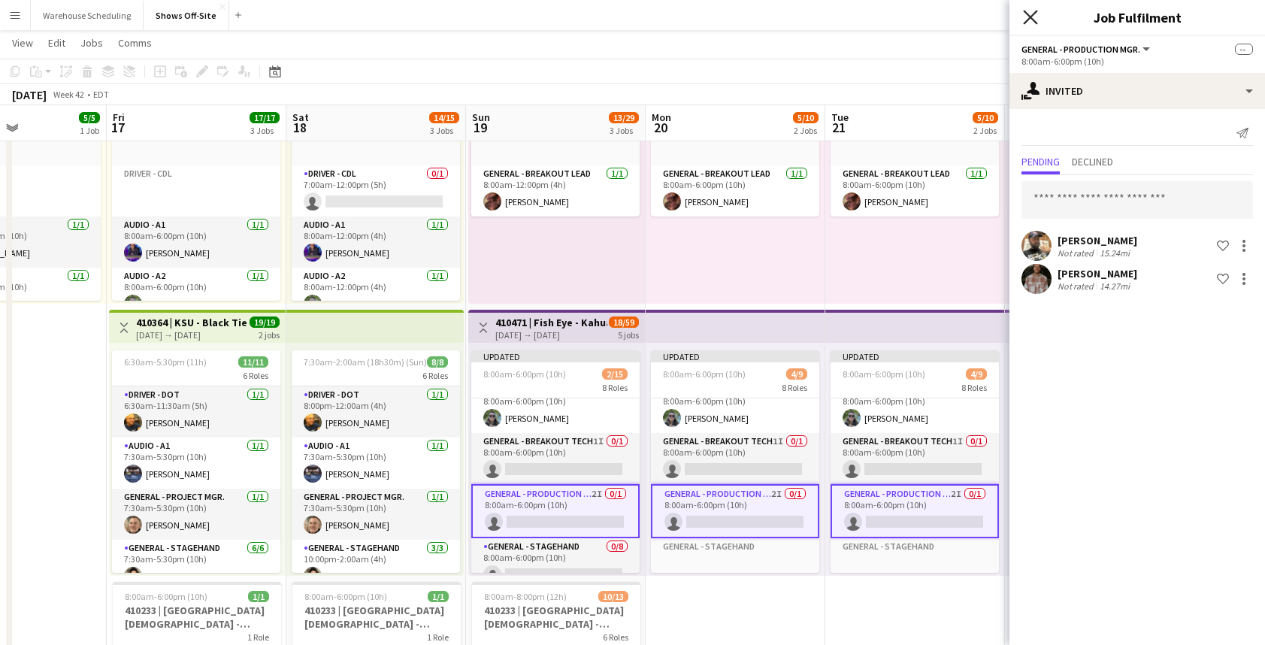
click at [1035, 22] on icon at bounding box center [1030, 17] width 14 height 14
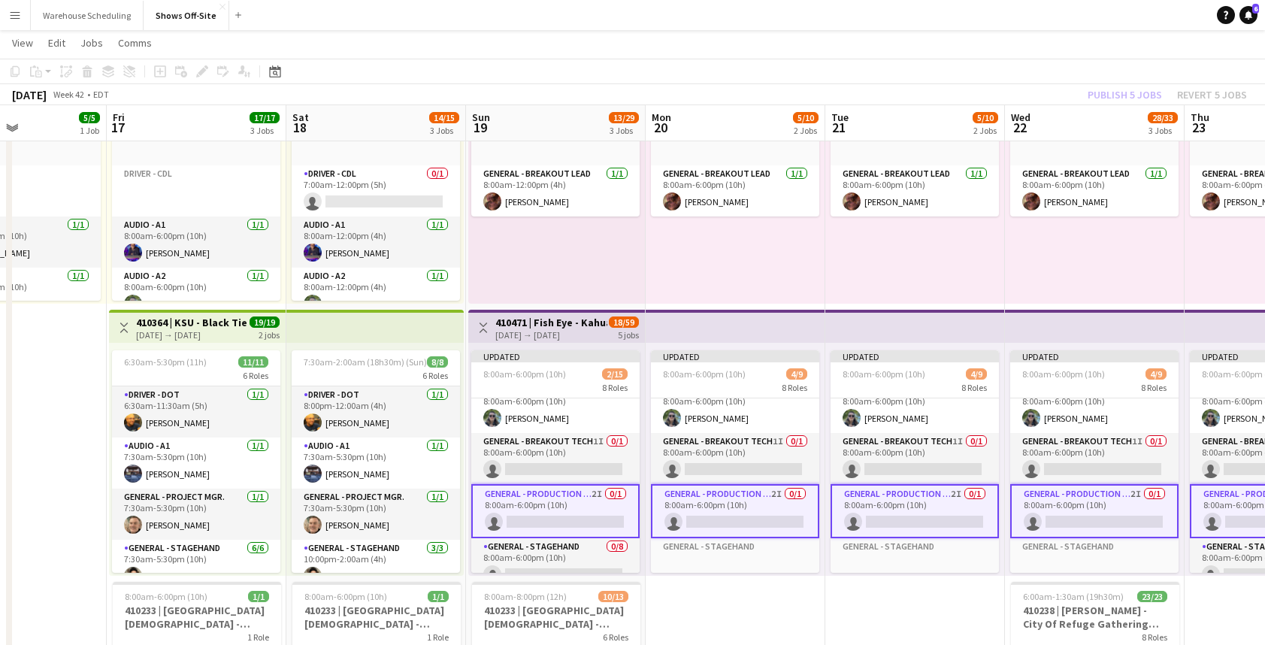
click at [1145, 93] on div "Publish 5 jobs Revert 5 jobs" at bounding box center [1166, 95] width 195 height 20
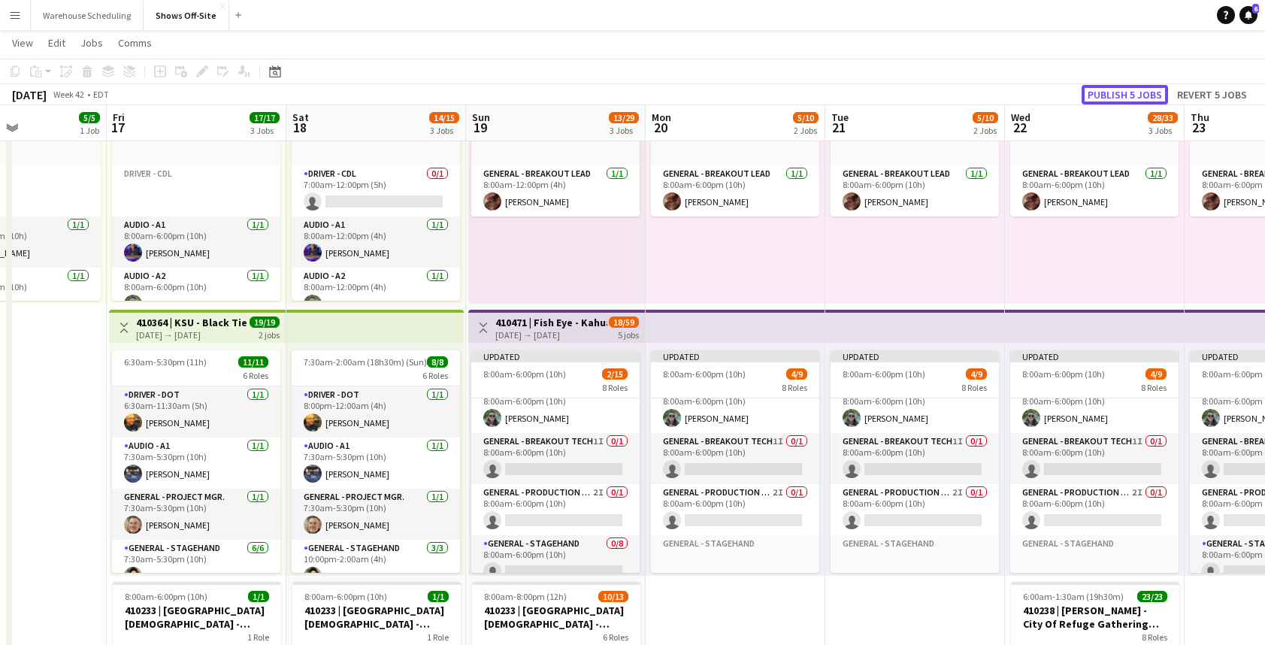
click at [1145, 93] on button "Publish 5 jobs" at bounding box center [1124, 95] width 86 height 20
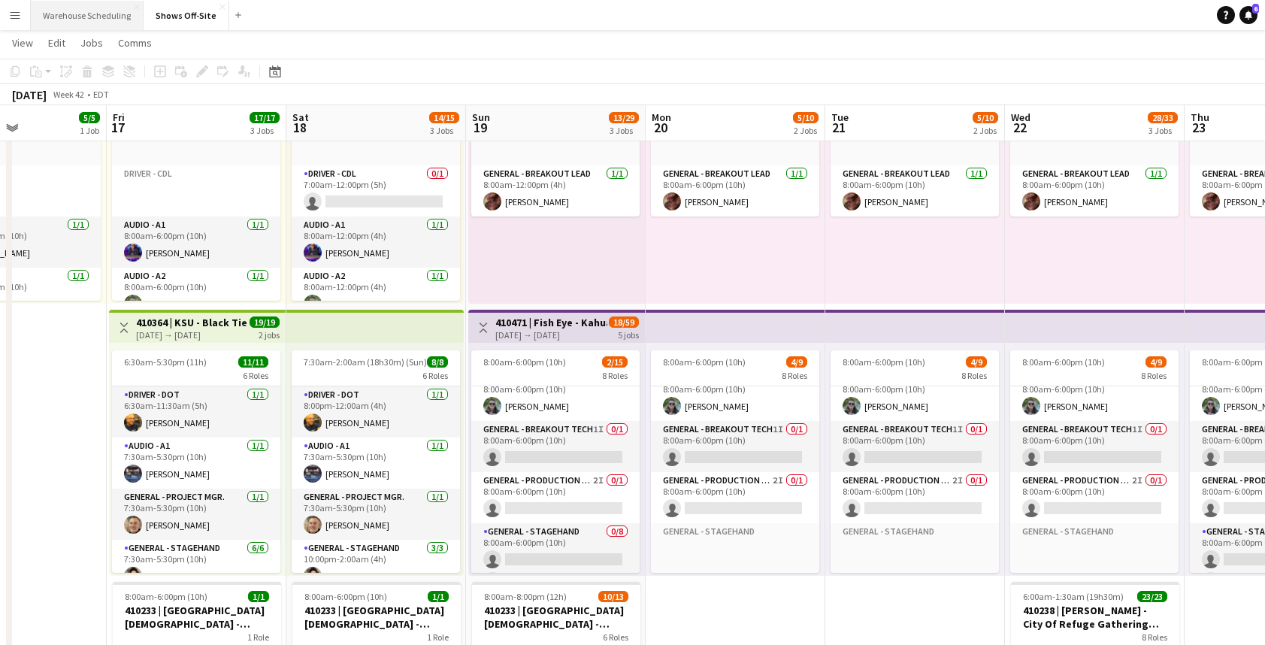
click at [87, 24] on button "Warehouse Scheduling Close" at bounding box center [87, 15] width 113 height 29
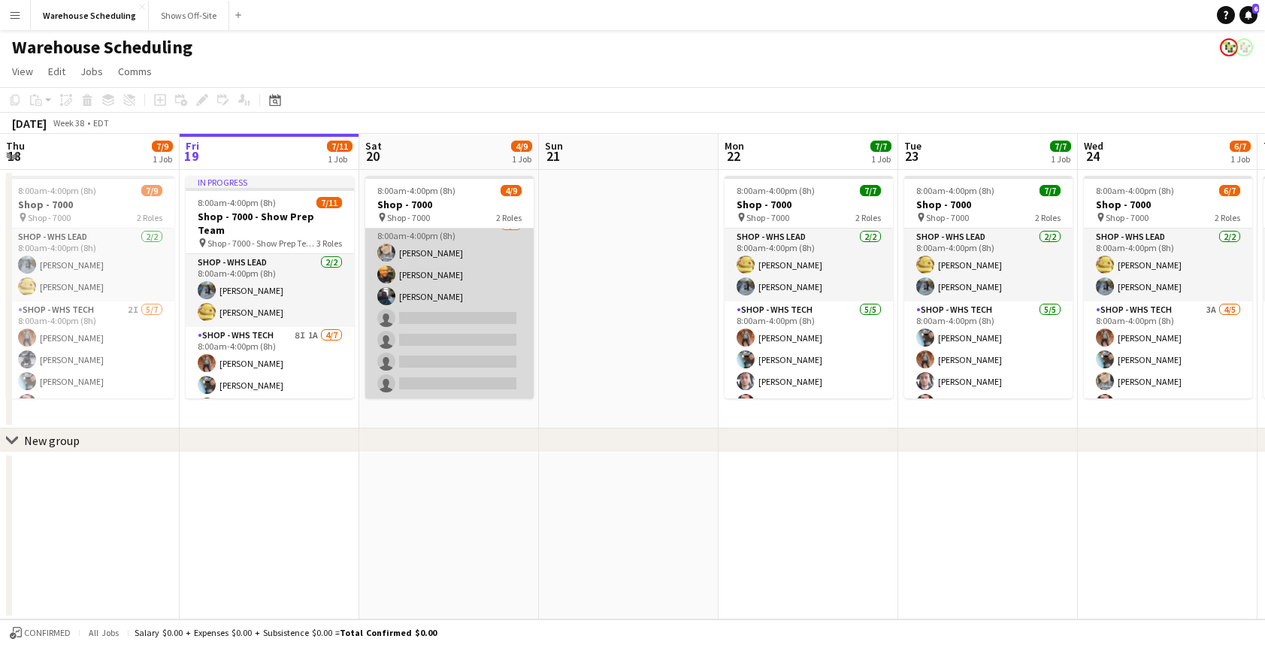
click at [476, 310] on app-card-role "Shop - WHS Tech 4I 3/7 8:00am-4:00pm (8h) Erika Haggerty Eddie Torres Matthew A…" at bounding box center [449, 307] width 168 height 182
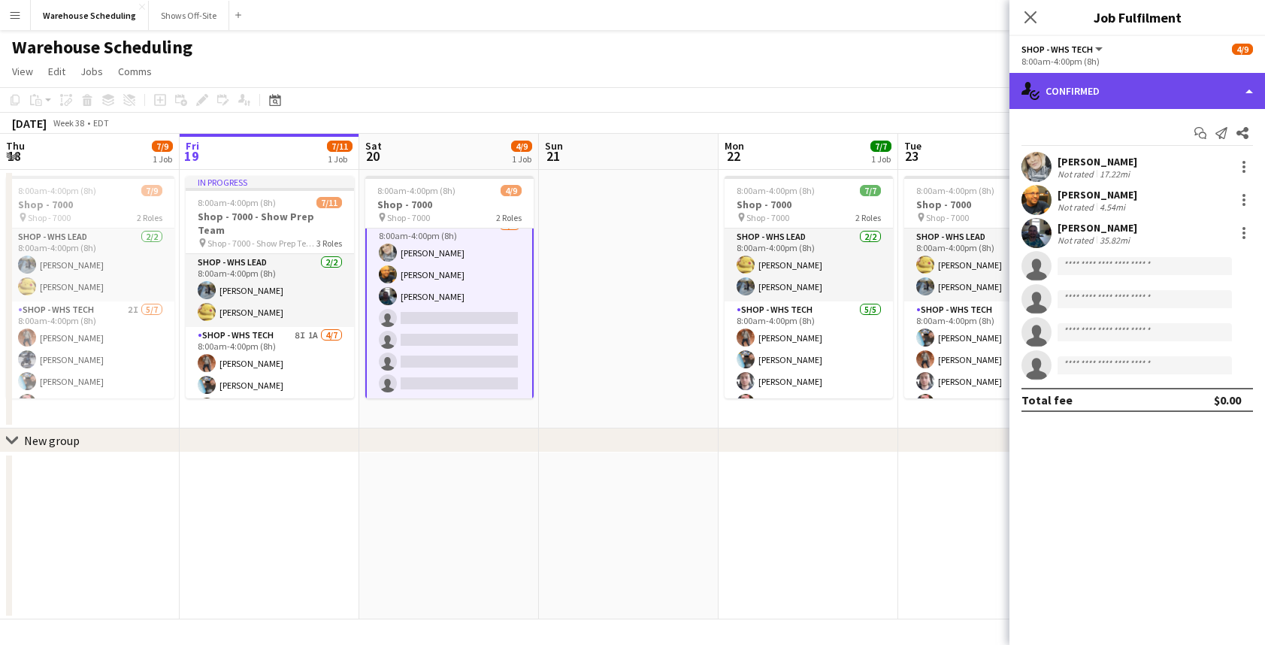
click at [1122, 101] on div "single-neutral-actions-check-2 Confirmed" at bounding box center [1136, 91] width 255 height 36
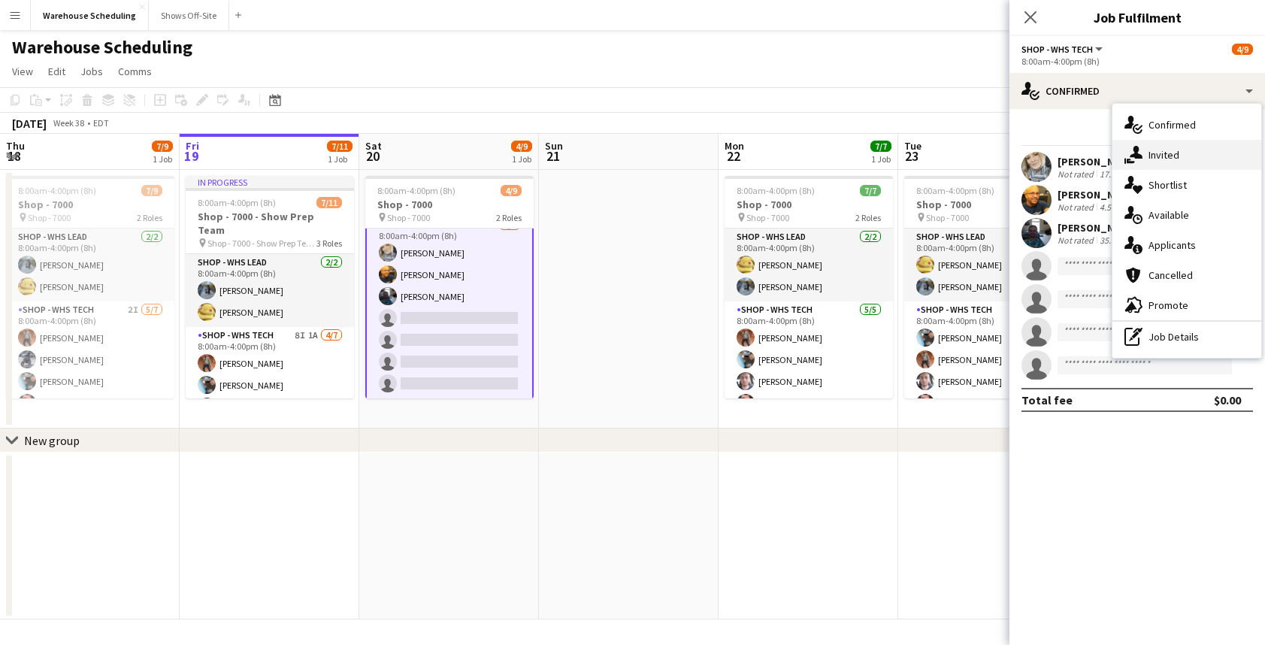
click at [1159, 157] on span "Invited" at bounding box center [1163, 155] width 31 height 14
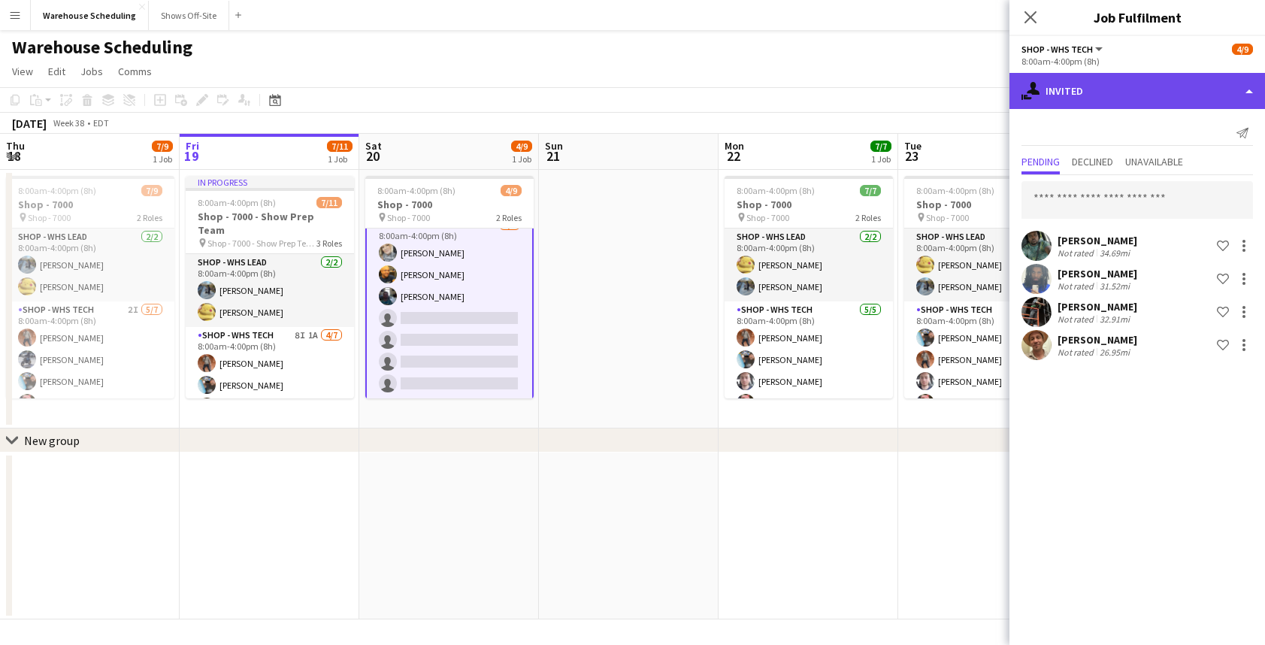
click at [1138, 97] on div "single-neutral-actions-share-1 Invited" at bounding box center [1136, 91] width 255 height 36
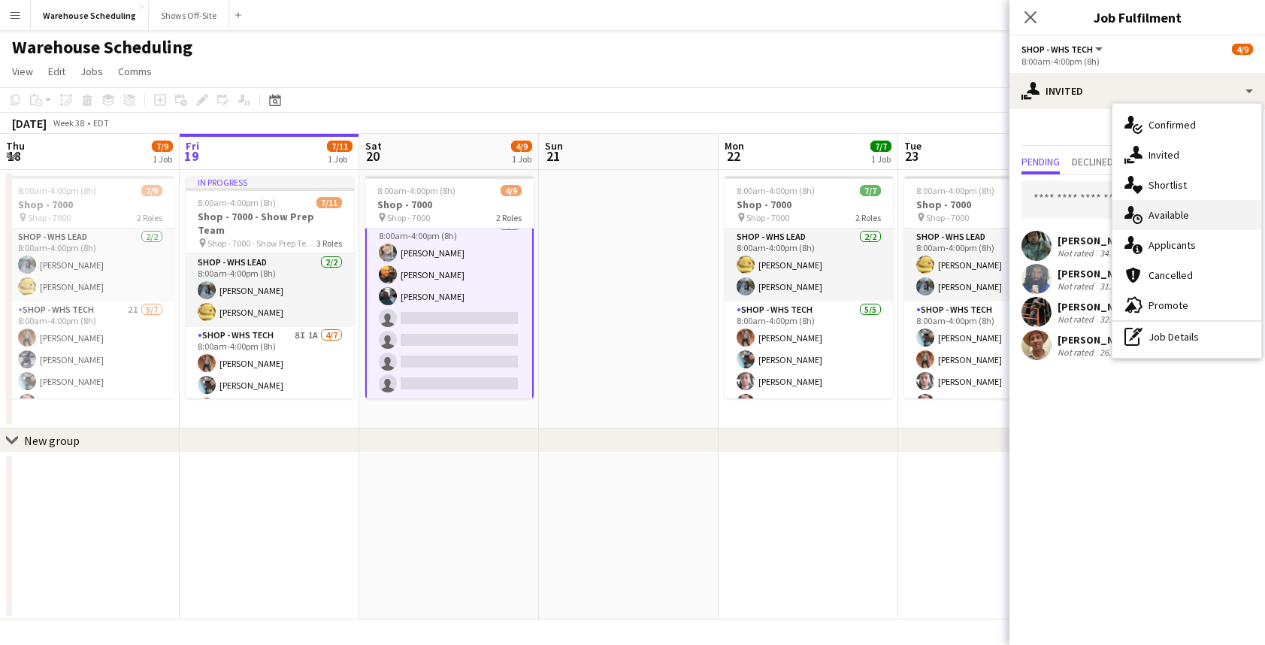
click at [1147, 206] on div "single-neutral-actions-upload Available" at bounding box center [1186, 215] width 149 height 30
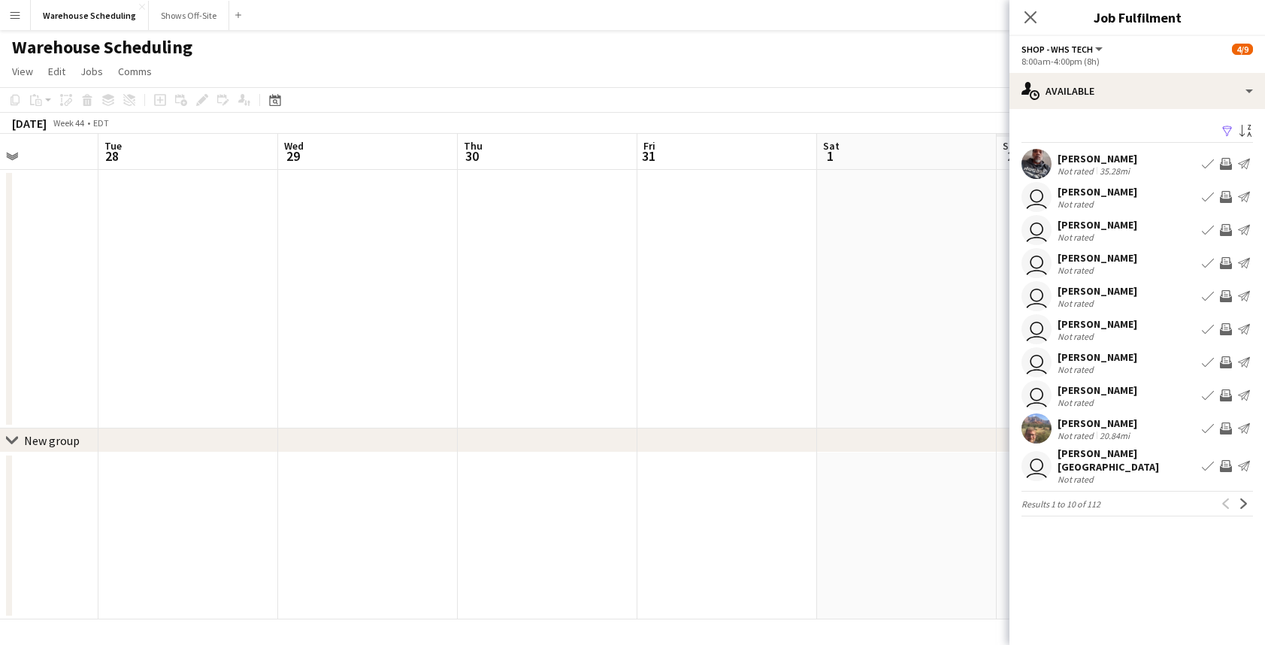
scroll to position [0, 539]
click at [1034, 15] on icon "Close pop-in" at bounding box center [1030, 17] width 14 height 14
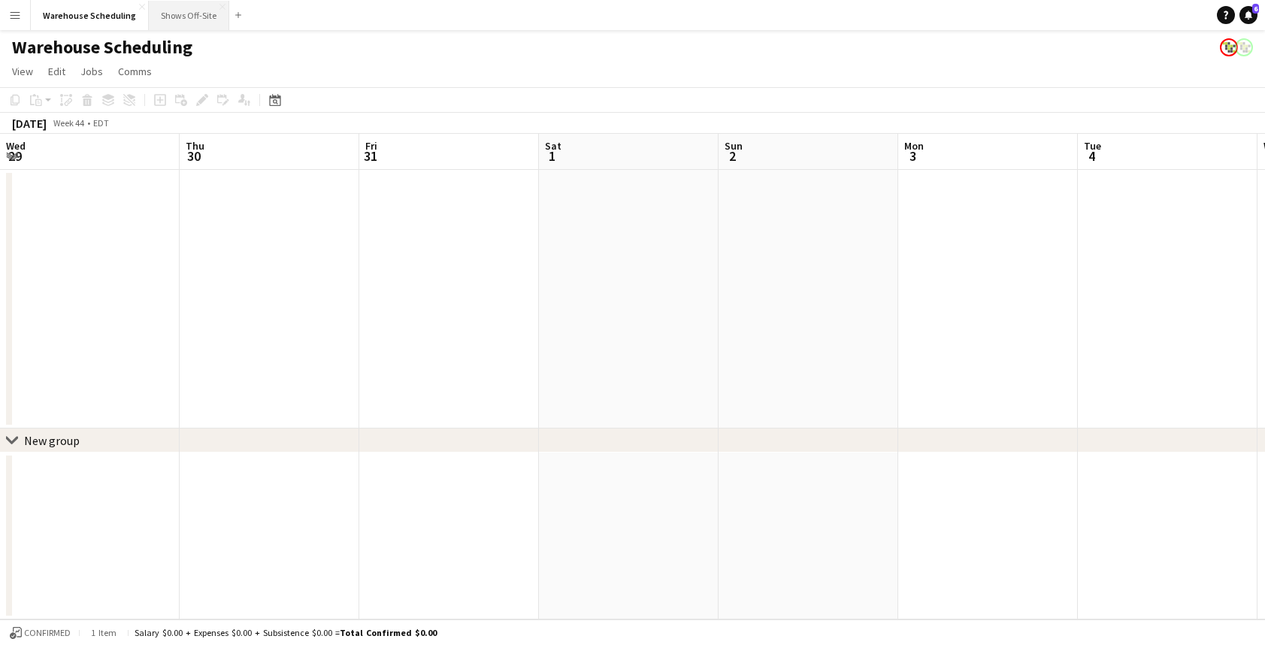
click at [160, 14] on button "Shows Off-Site Close" at bounding box center [189, 15] width 80 height 29
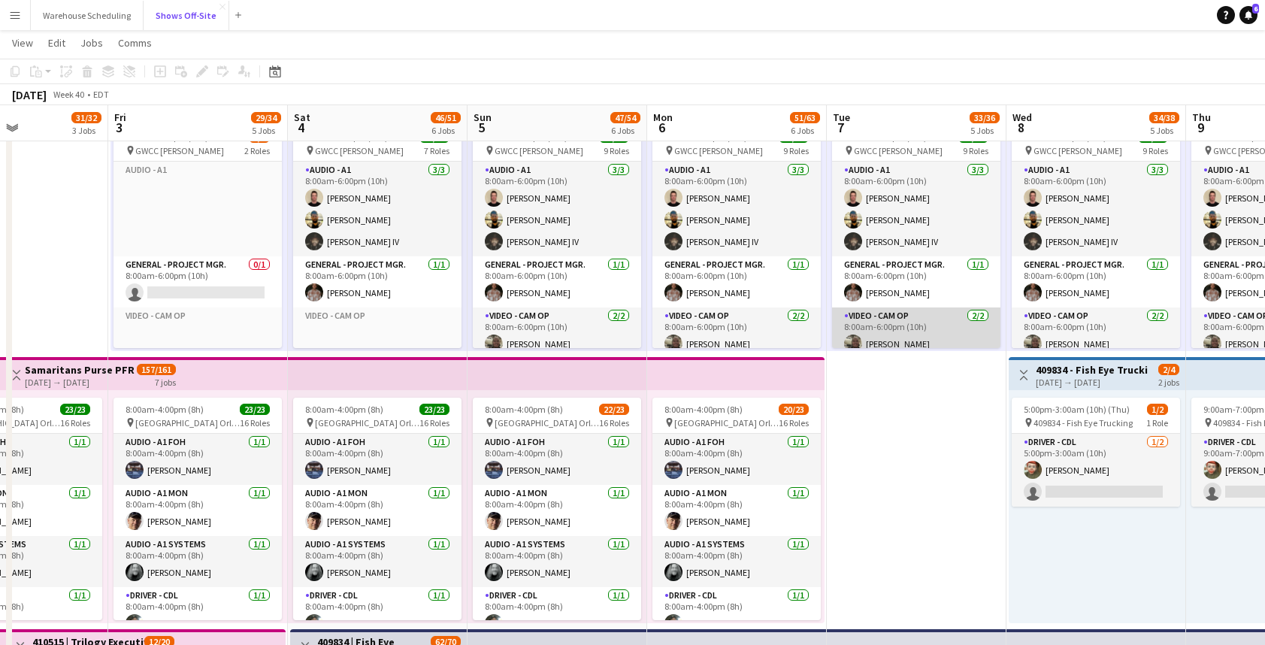
scroll to position [183, 0]
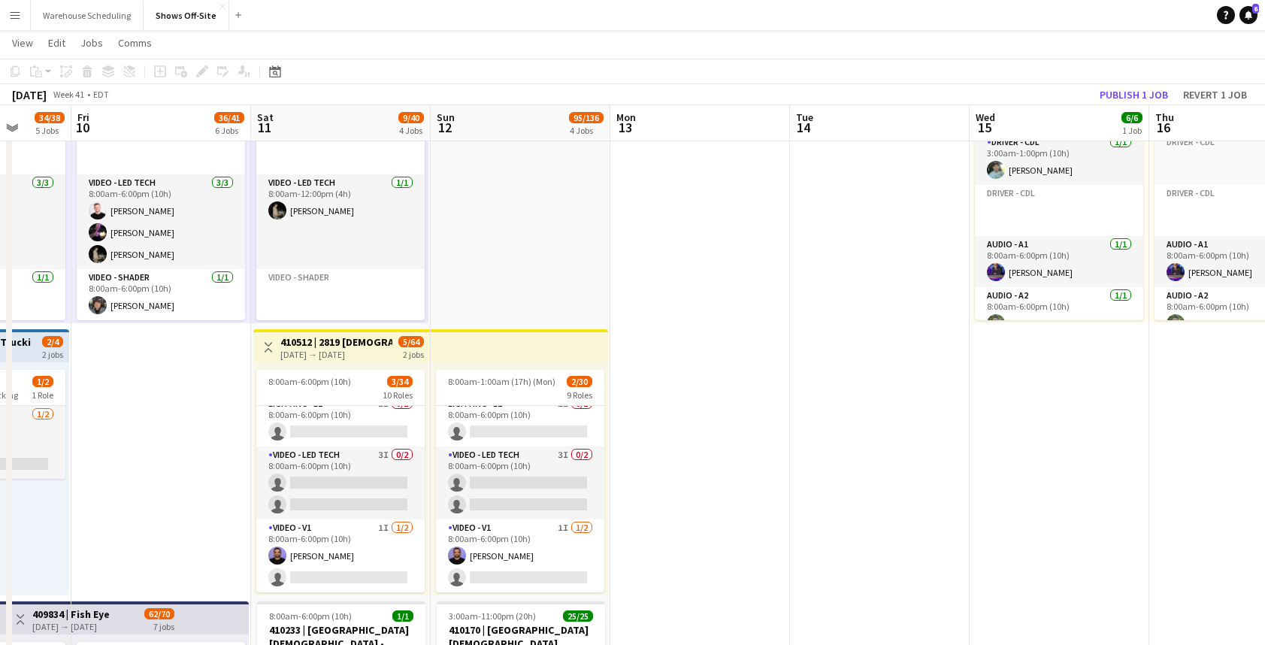
click at [394, 460] on app-card-role "Video - LED Tech 3I 0/2 8:00am-6:00pm (10h) single-neutral-actions single-neutr…" at bounding box center [340, 482] width 168 height 73
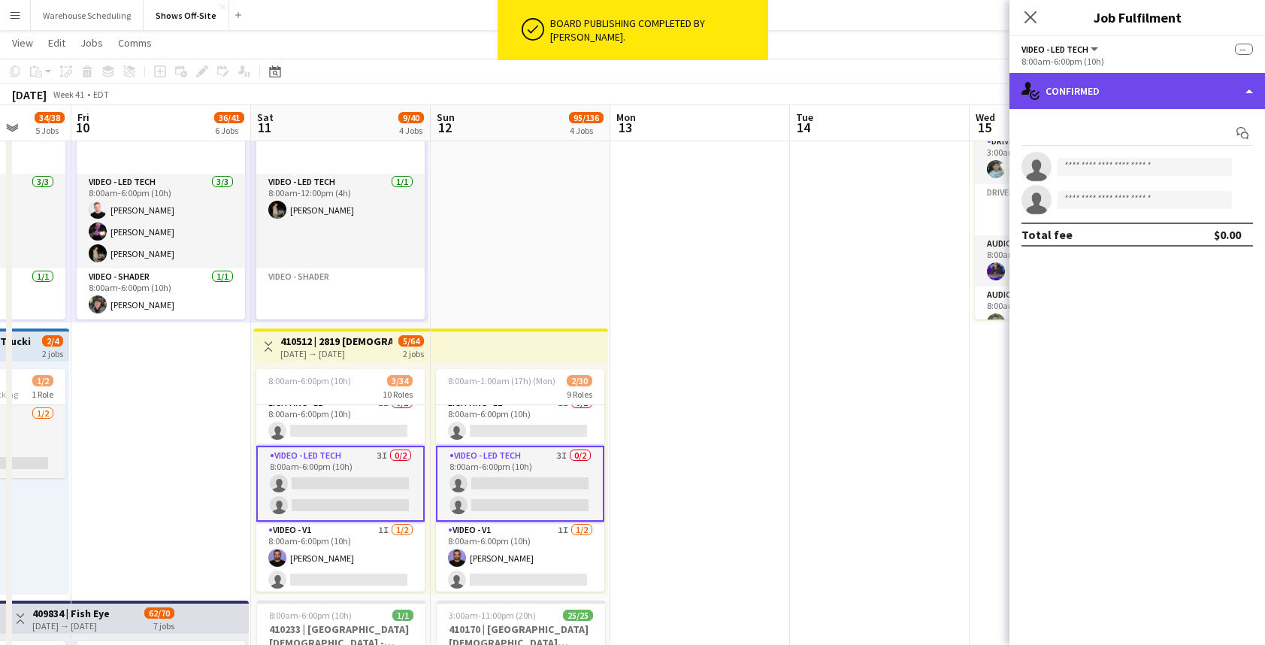
click at [1071, 98] on div "single-neutral-actions-check-2 Confirmed" at bounding box center [1136, 91] width 255 height 36
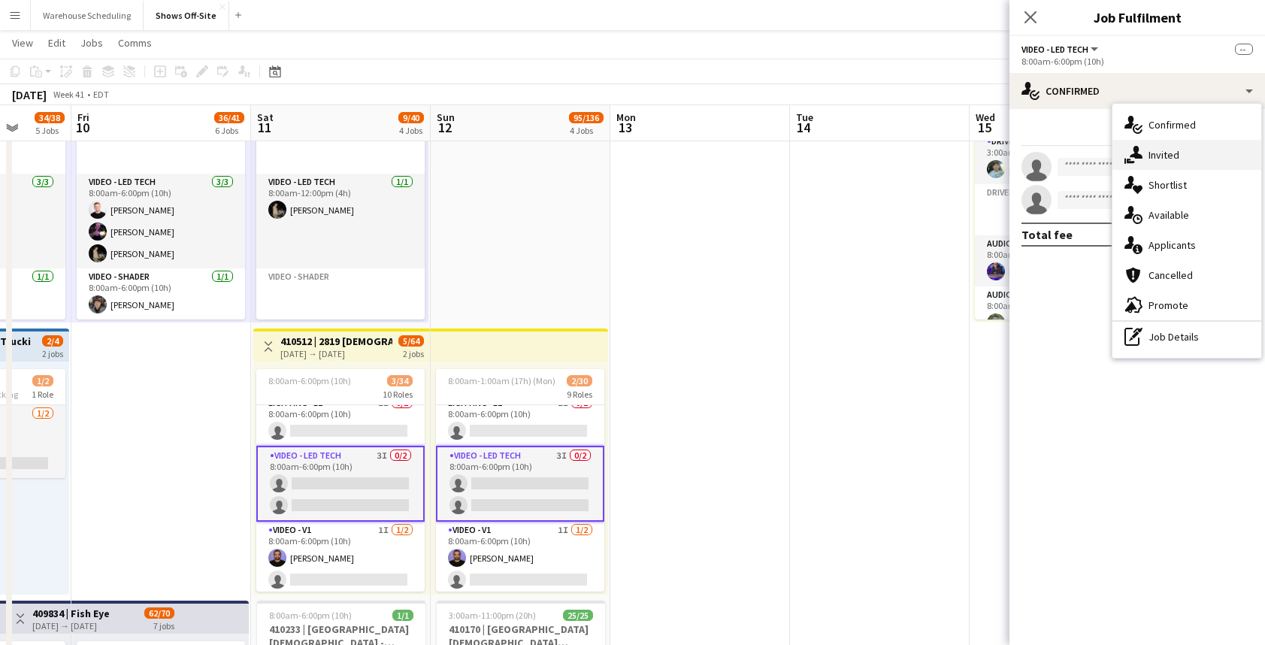
click at [1135, 158] on icon at bounding box center [1135, 152] width 13 height 13
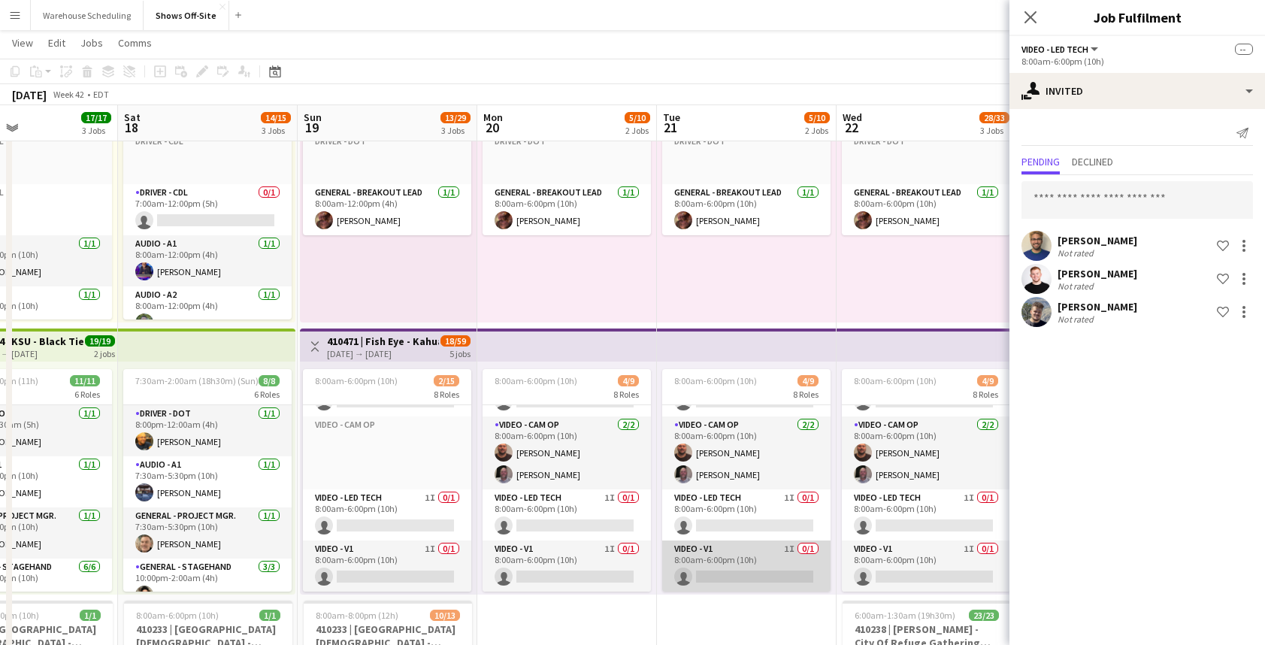
click at [738, 552] on app-card-role "Video - V1 1I 0/1 8:00am-6:00pm (10h) single-neutral-actions" at bounding box center [746, 565] width 168 height 51
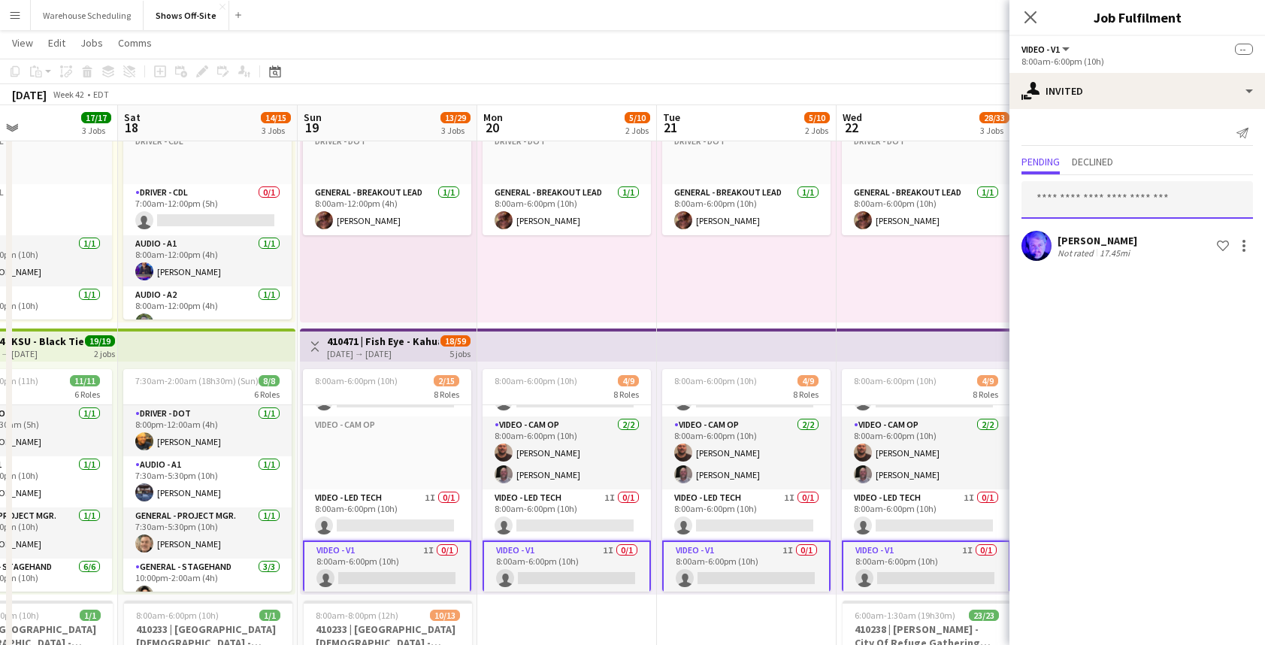
click at [1104, 188] on input "text" at bounding box center [1136, 200] width 231 height 38
click at [731, 517] on app-card-role "Video - LED Tech 1I 0/1 8:00am-6:00pm (10h) single-neutral-actions" at bounding box center [746, 514] width 168 height 51
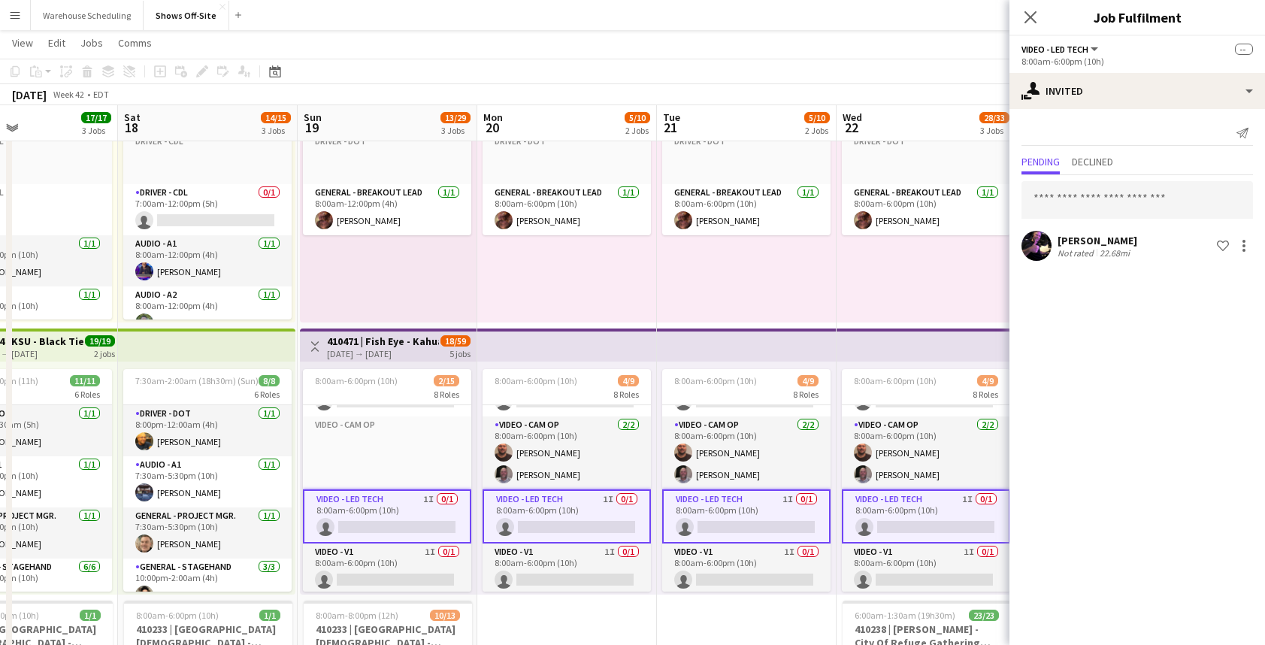
scroll to position [333, 0]
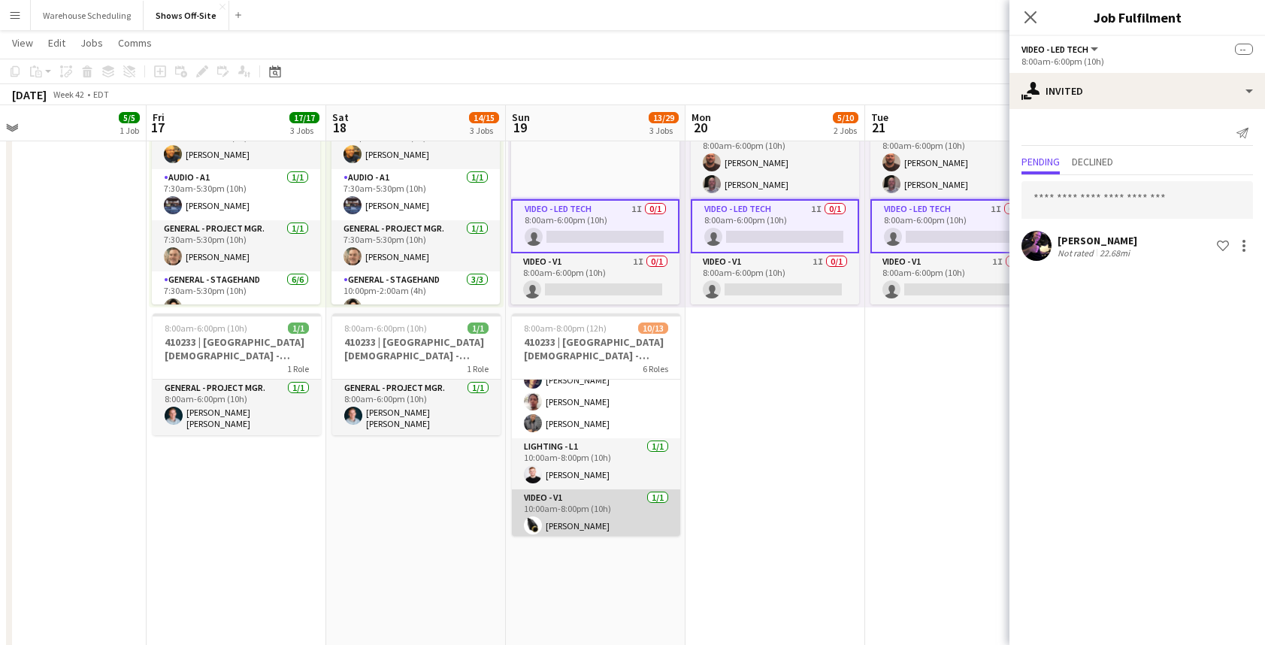
click at [619, 508] on app-card-role "Video - V1 1/1 10:00am-8:00pm (10h) Dakota Crowder" at bounding box center [596, 514] width 168 height 51
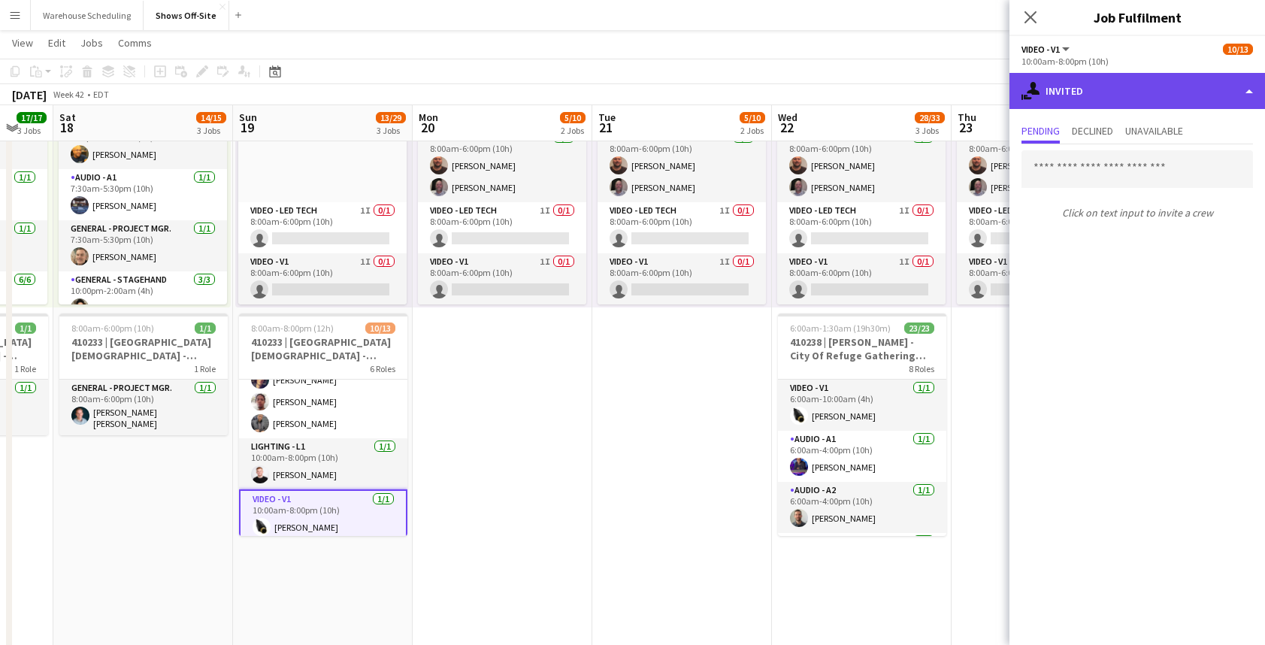
click at [1087, 89] on div "single-neutral-actions-share-1 Invited" at bounding box center [1136, 91] width 255 height 36
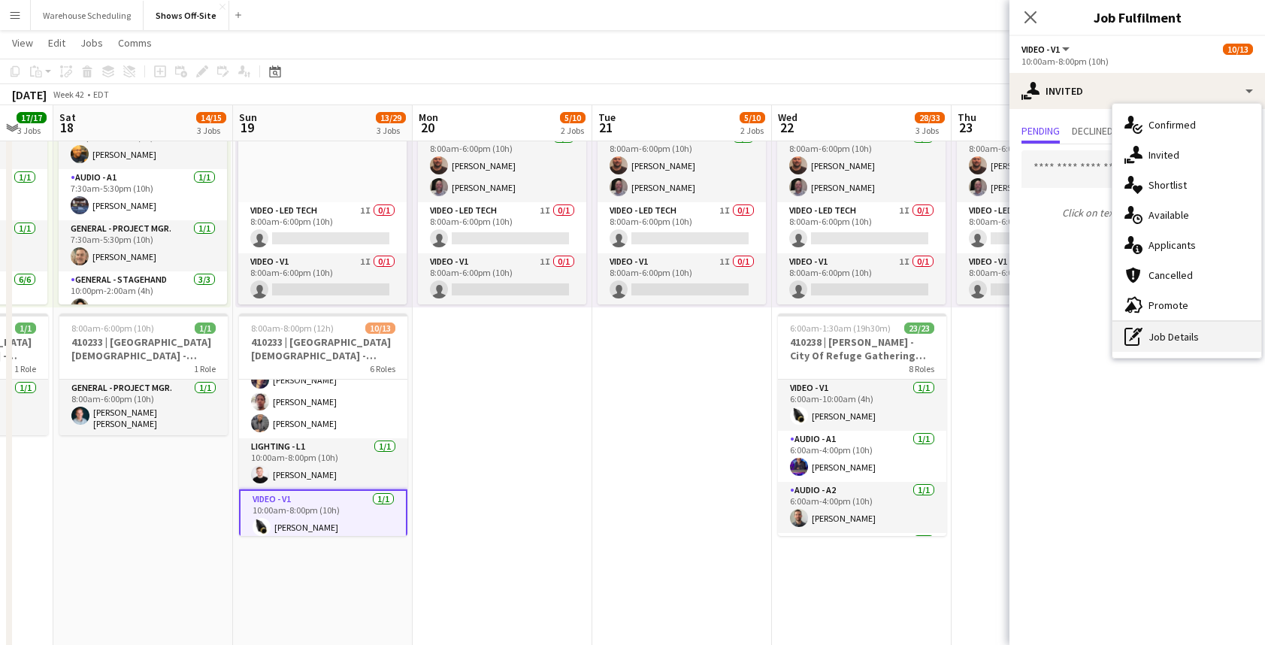
click at [1189, 334] on div "pen-write Job Details" at bounding box center [1186, 337] width 149 height 30
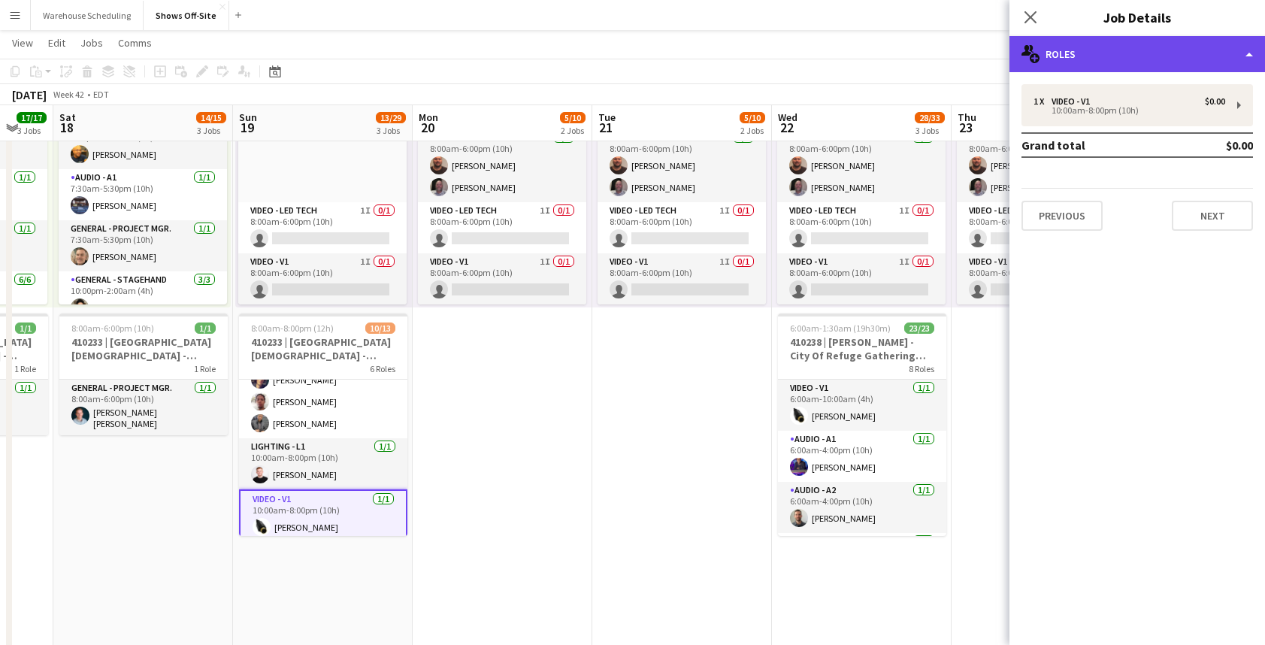
click at [1081, 63] on div "multiple-users-add Roles" at bounding box center [1136, 54] width 255 height 36
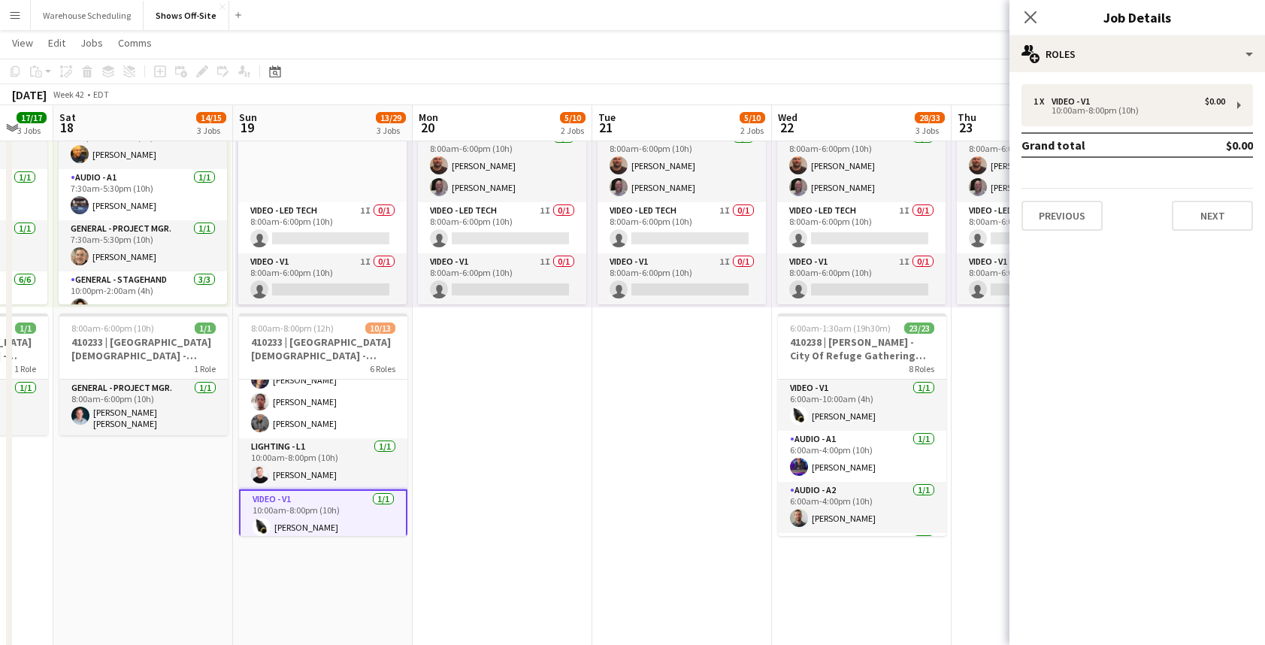
click at [299, 503] on app-card-role "Video - V1 1/1 10:00am-8:00pm (10h) Dakota Crowder" at bounding box center [323, 516] width 168 height 54
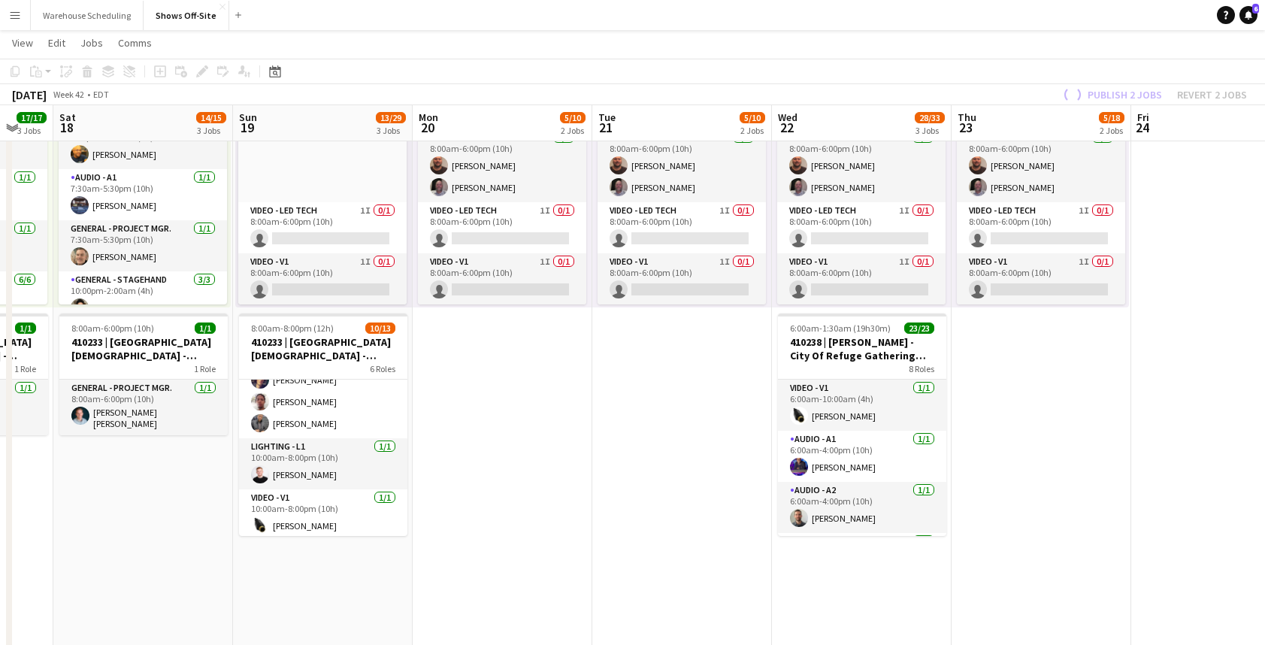
click at [451, 471] on app-date-cell "8:00am-6:00pm (10h) 1/1 1 Role Driver - DOT Click to add Role General - Breakou…" at bounding box center [503, 593] width 180 height 1661
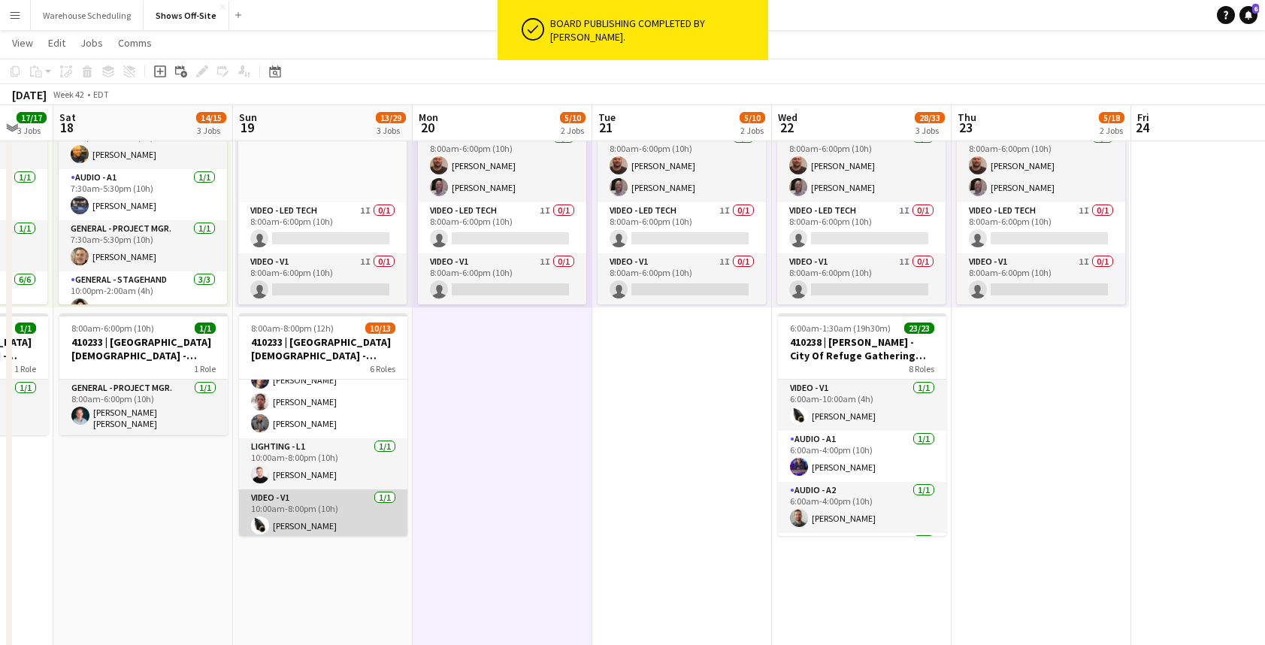
click at [342, 506] on app-card-role "Video - V1 1/1 10:00am-8:00pm (10h) Dakota Crowder" at bounding box center [323, 514] width 168 height 51
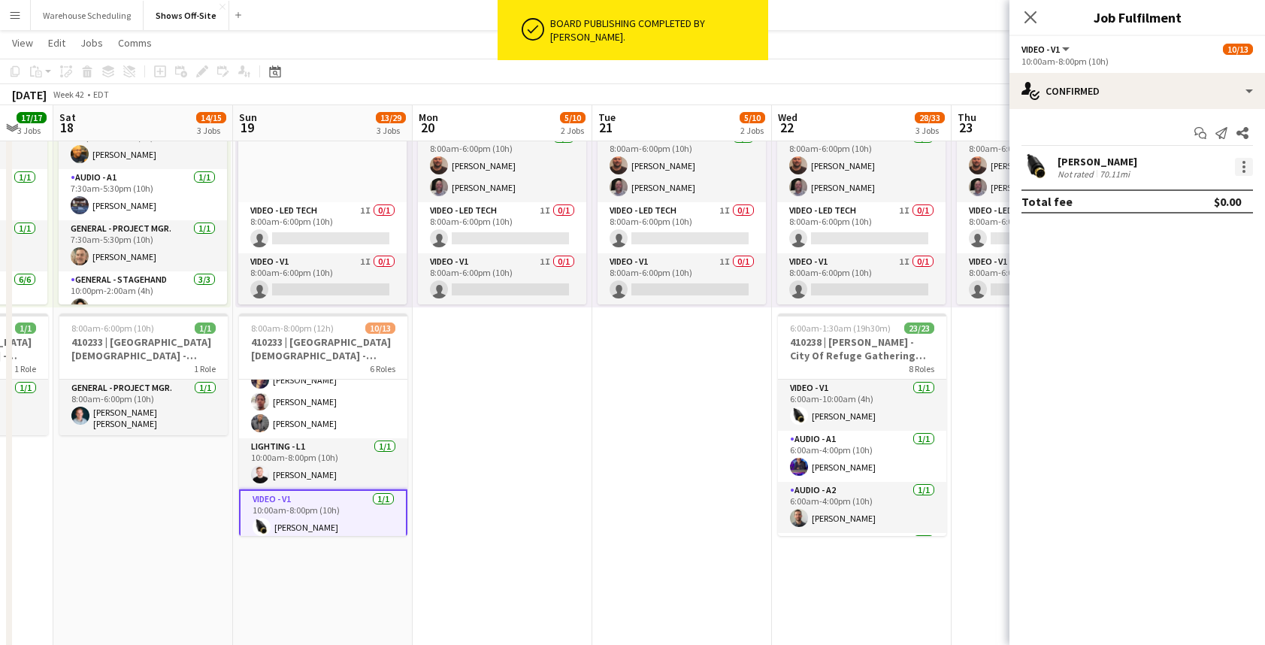
click at [1238, 159] on div at bounding box center [1244, 167] width 18 height 18
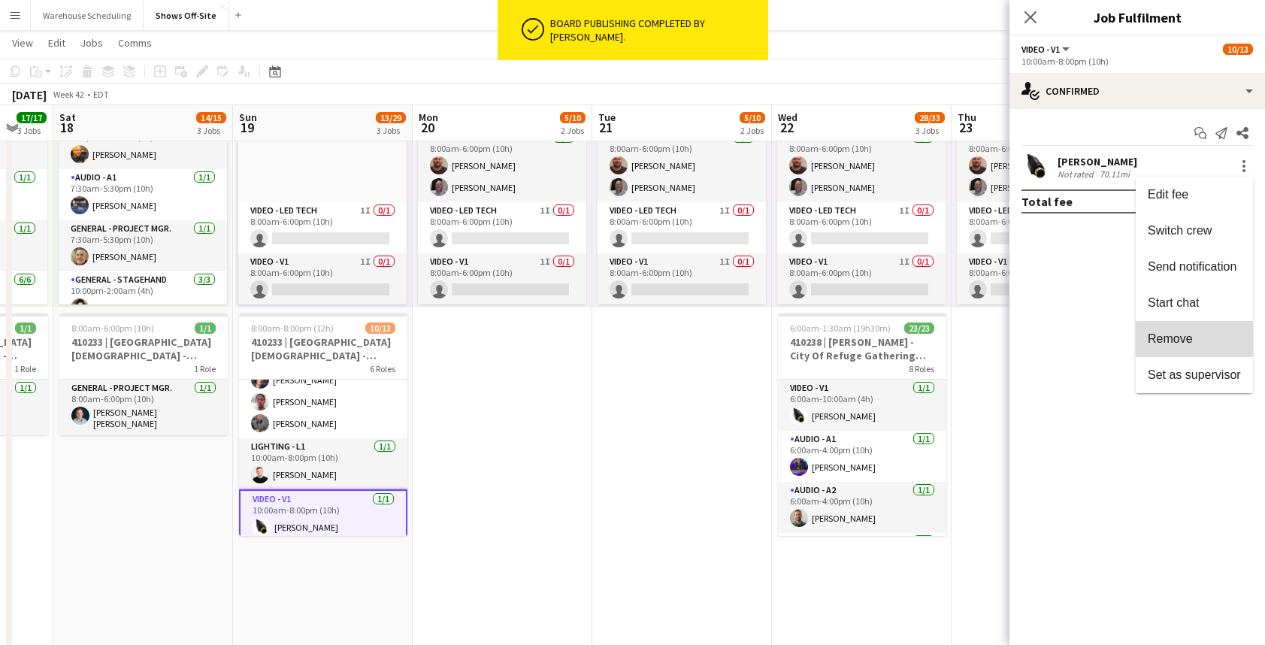
click at [1204, 345] on span "Remove" at bounding box center [1193, 339] width 93 height 14
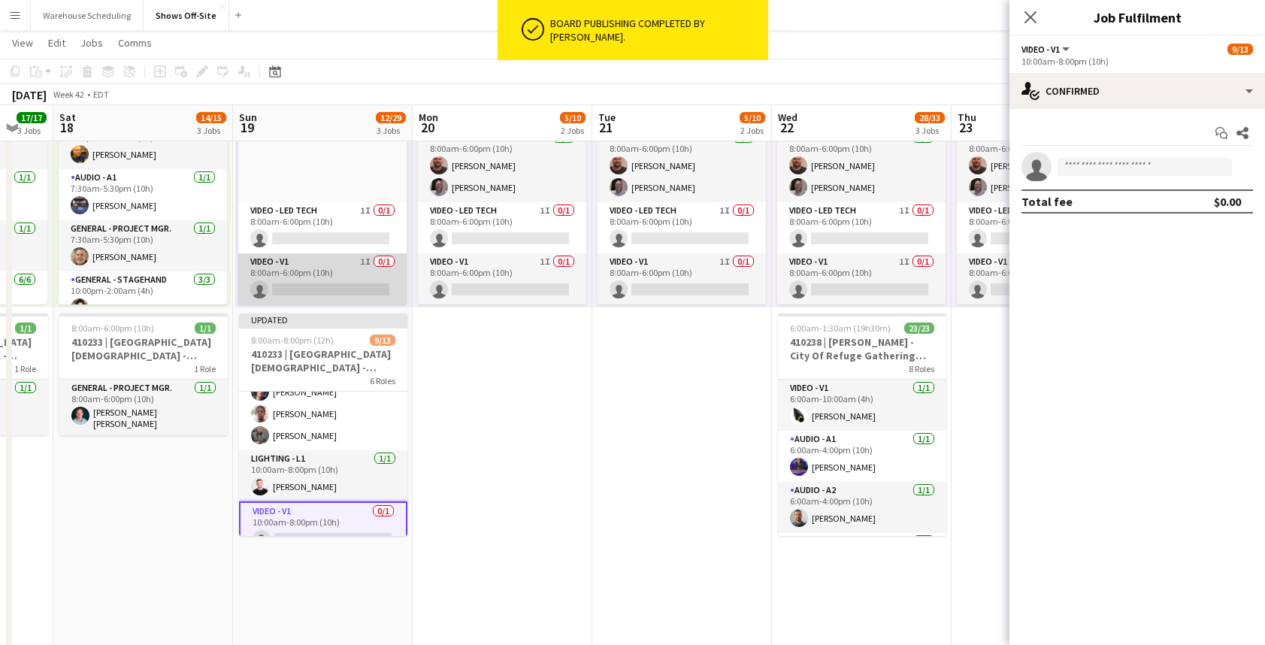
click at [352, 265] on app-card-role "Video - V1 1I 0/1 8:00am-6:00pm (10h) single-neutral-actions" at bounding box center [322, 278] width 168 height 51
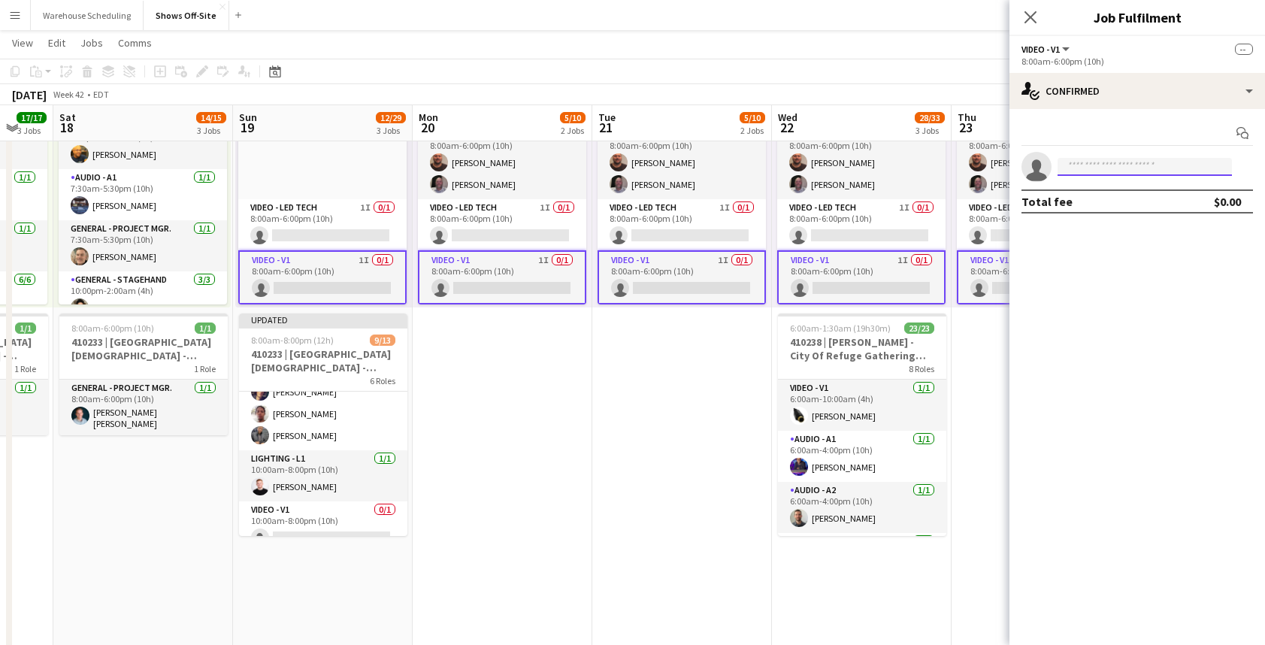
click at [1144, 162] on input at bounding box center [1144, 167] width 174 height 18
type input "*****"
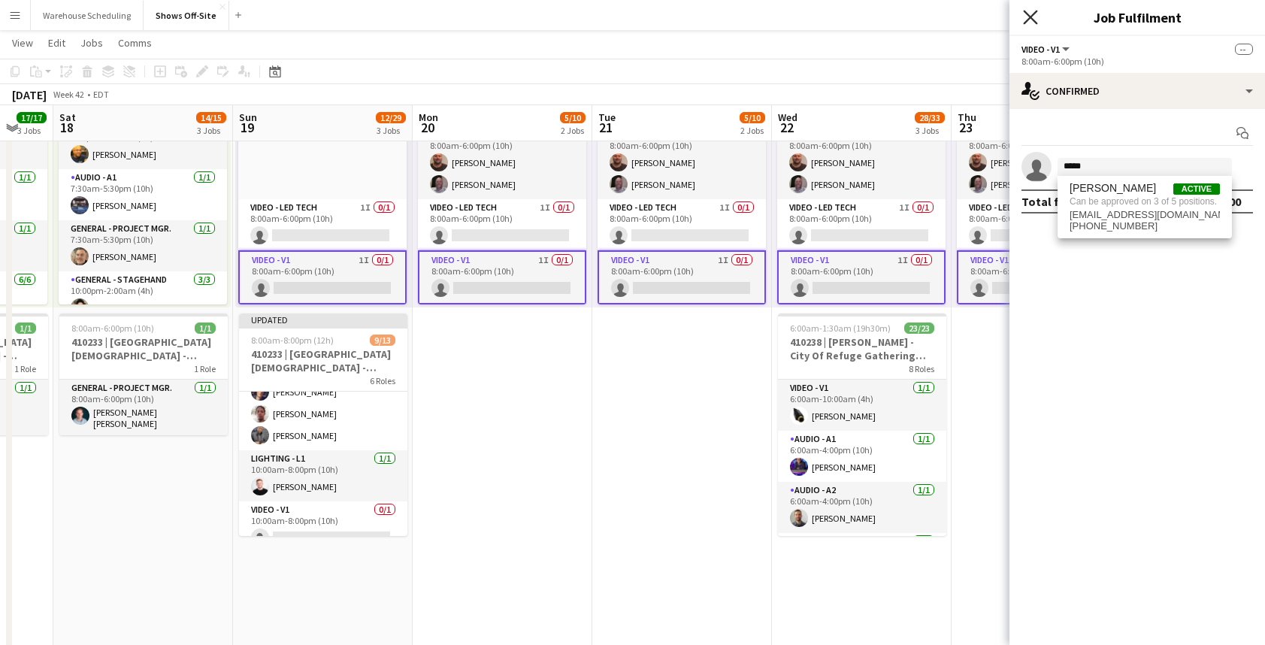
click at [1030, 21] on icon "Close pop-in" at bounding box center [1030, 17] width 14 height 14
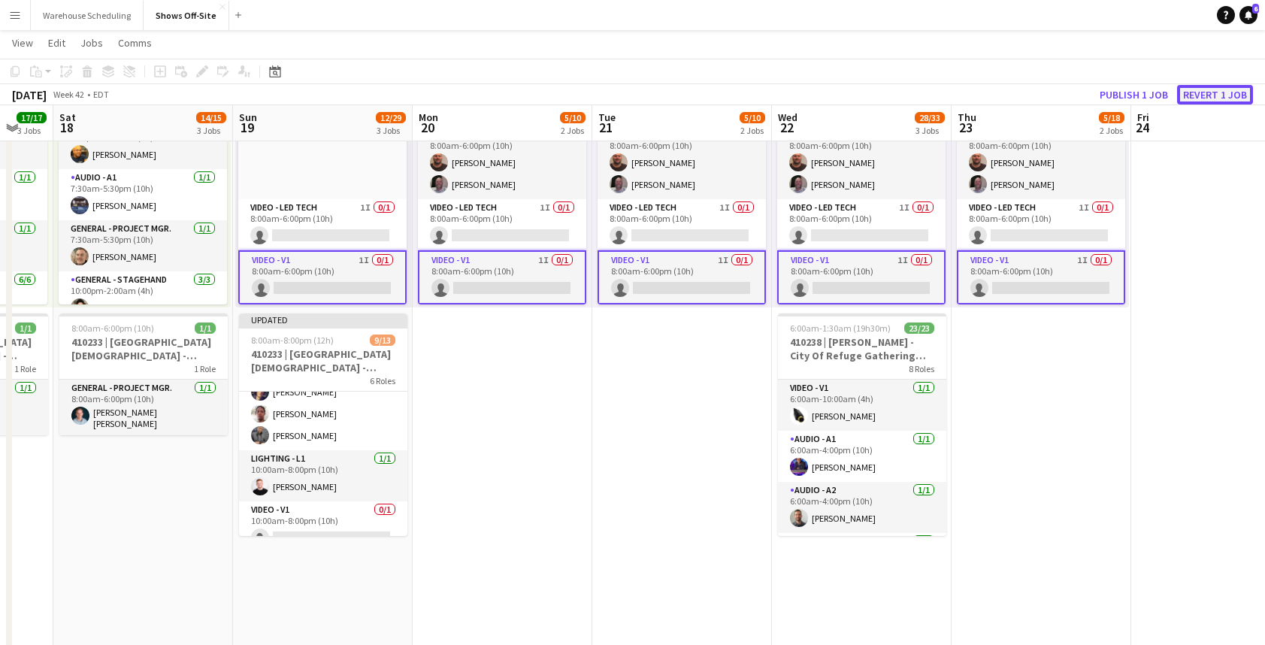
click at [1210, 89] on button "Revert 1 job" at bounding box center [1215, 95] width 76 height 20
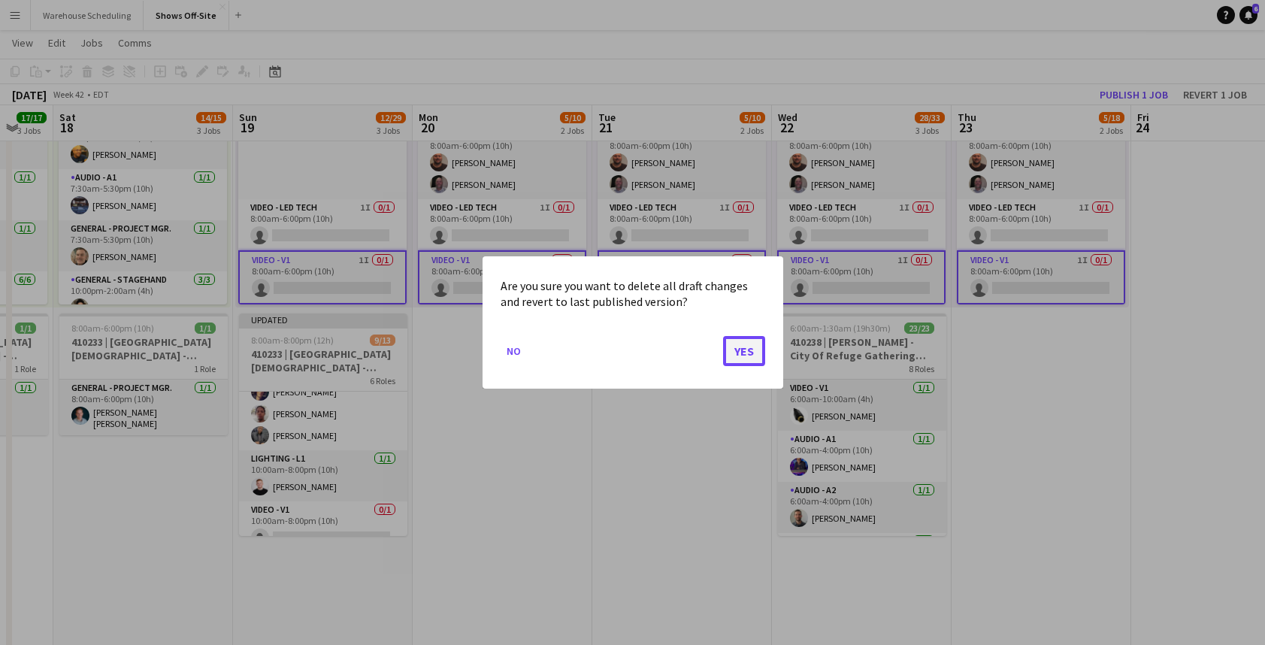
click at [744, 341] on button "Yes" at bounding box center [744, 351] width 42 height 30
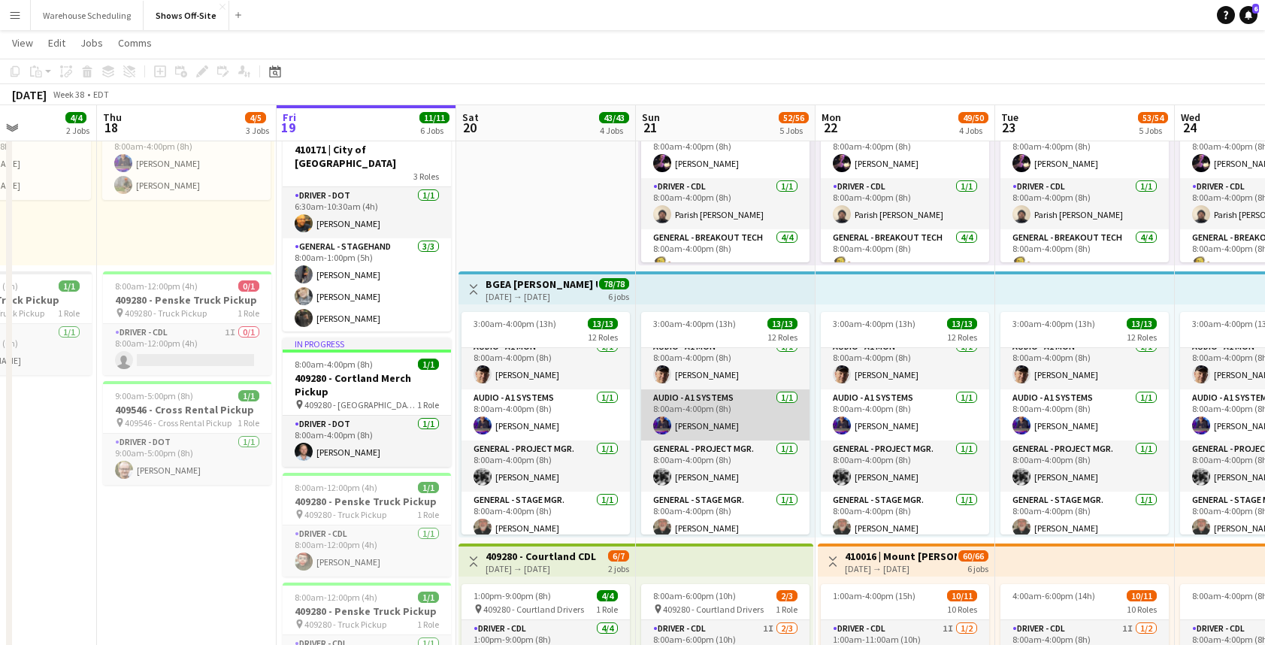
scroll to position [350, 0]
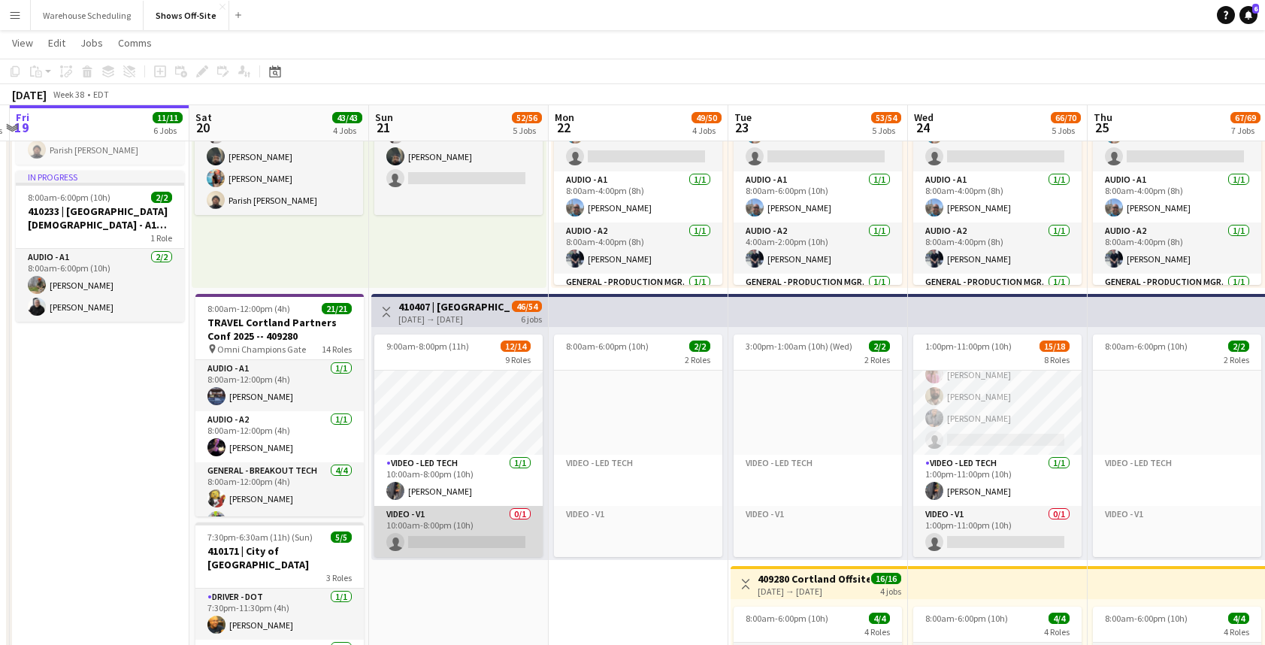
click at [488, 533] on app-card-role "Video - V1 0/1 10:00am-8:00pm (10h) single-neutral-actions" at bounding box center [458, 531] width 168 height 51
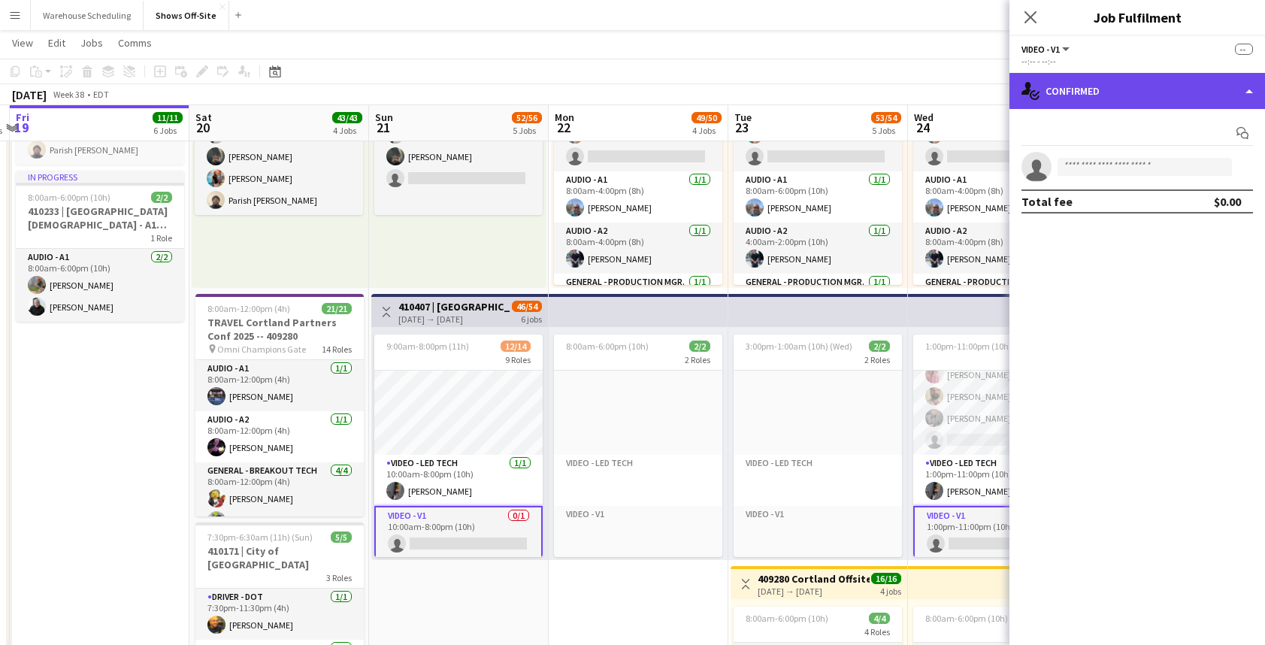
click at [1119, 88] on div "single-neutral-actions-check-2 Confirmed" at bounding box center [1136, 91] width 255 height 36
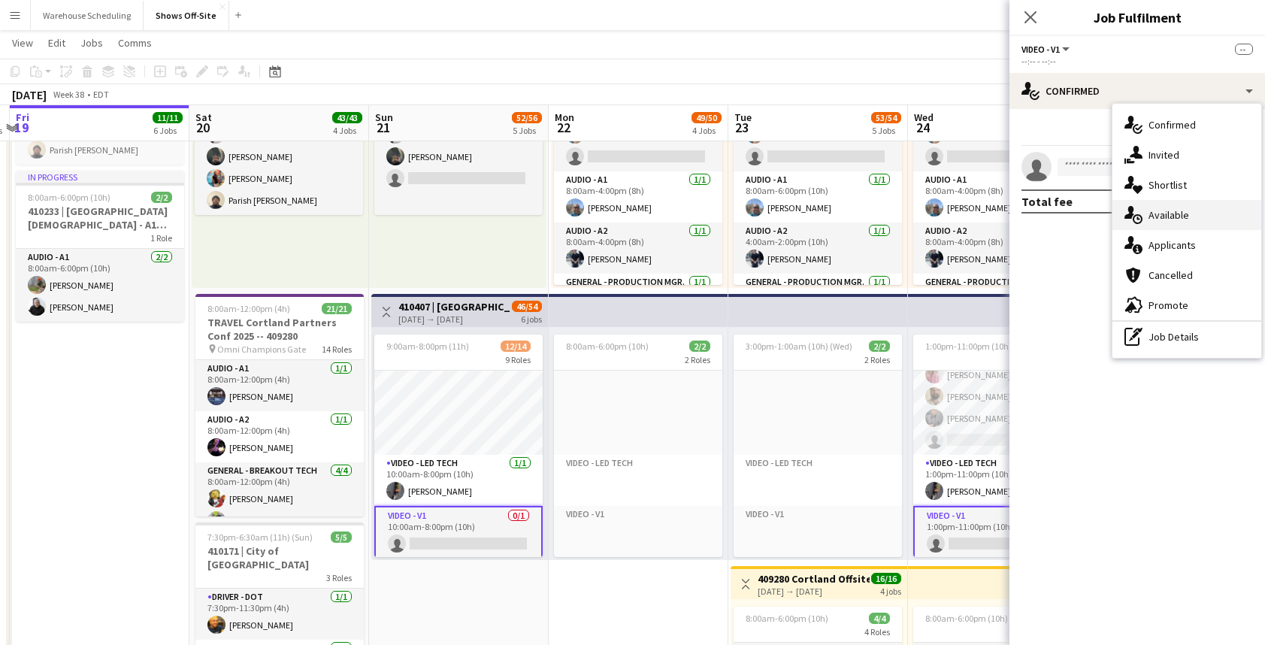
click at [1183, 218] on span "Available" at bounding box center [1168, 215] width 41 height 14
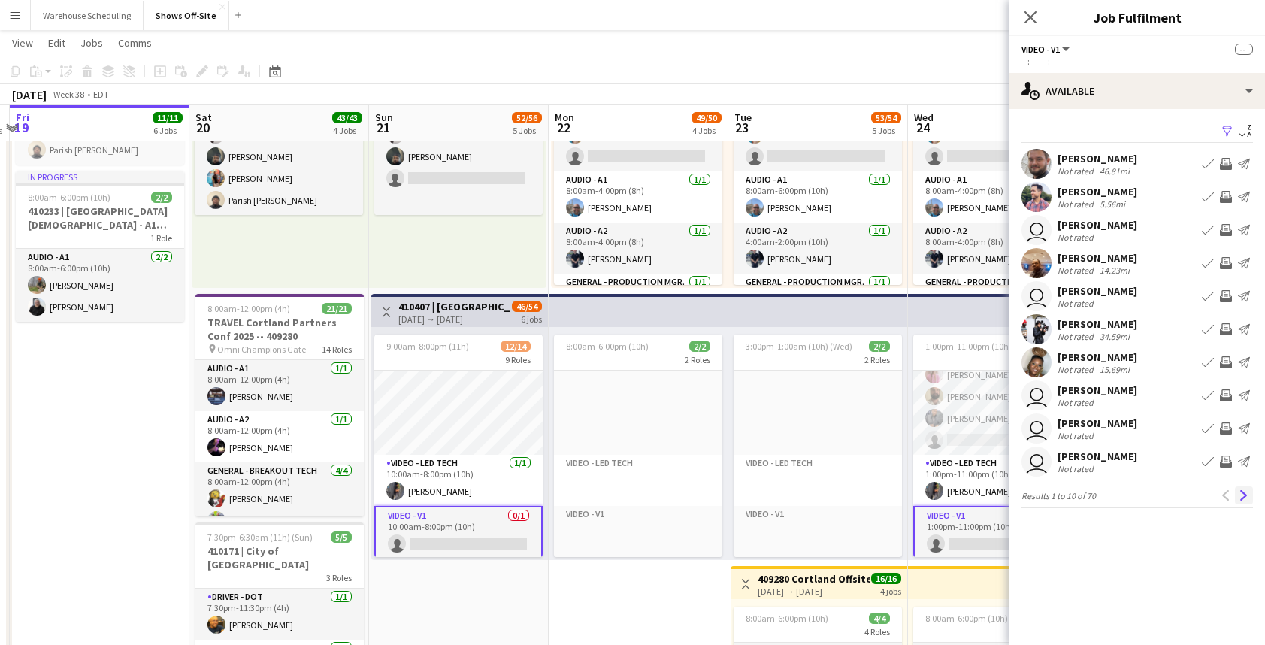
click at [1244, 495] on app-icon "Next" at bounding box center [1243, 495] width 11 height 11
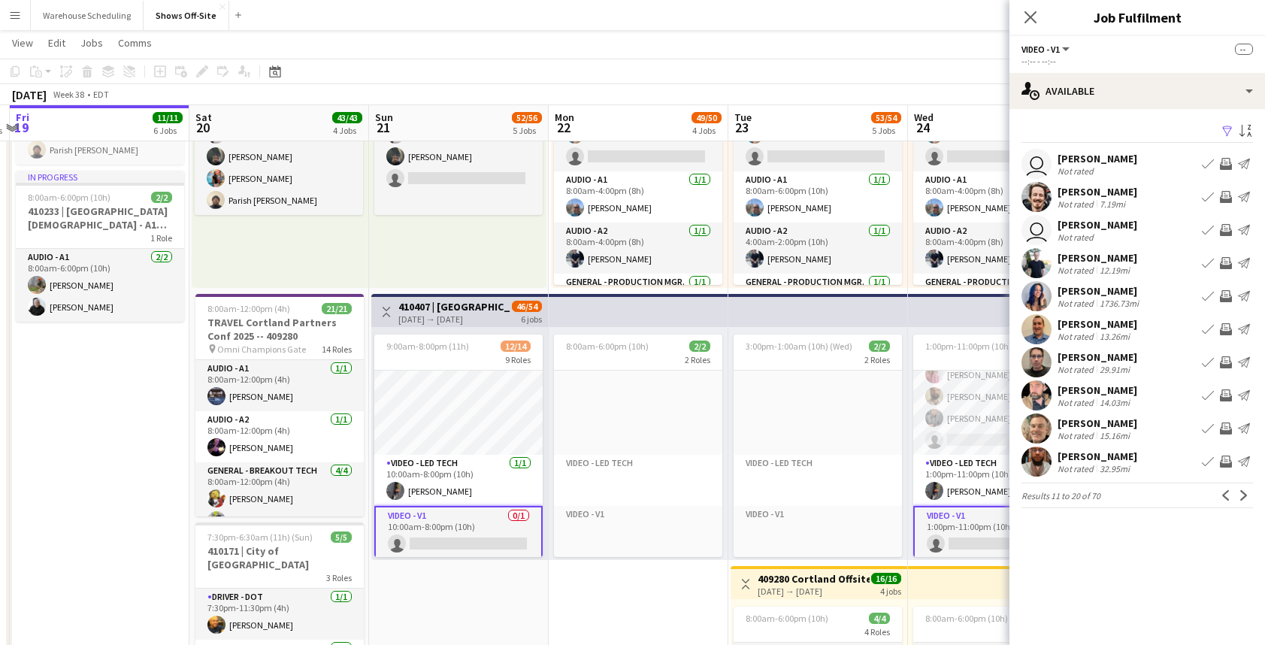
click at [1032, 253] on app-user-avatar at bounding box center [1036, 263] width 30 height 30
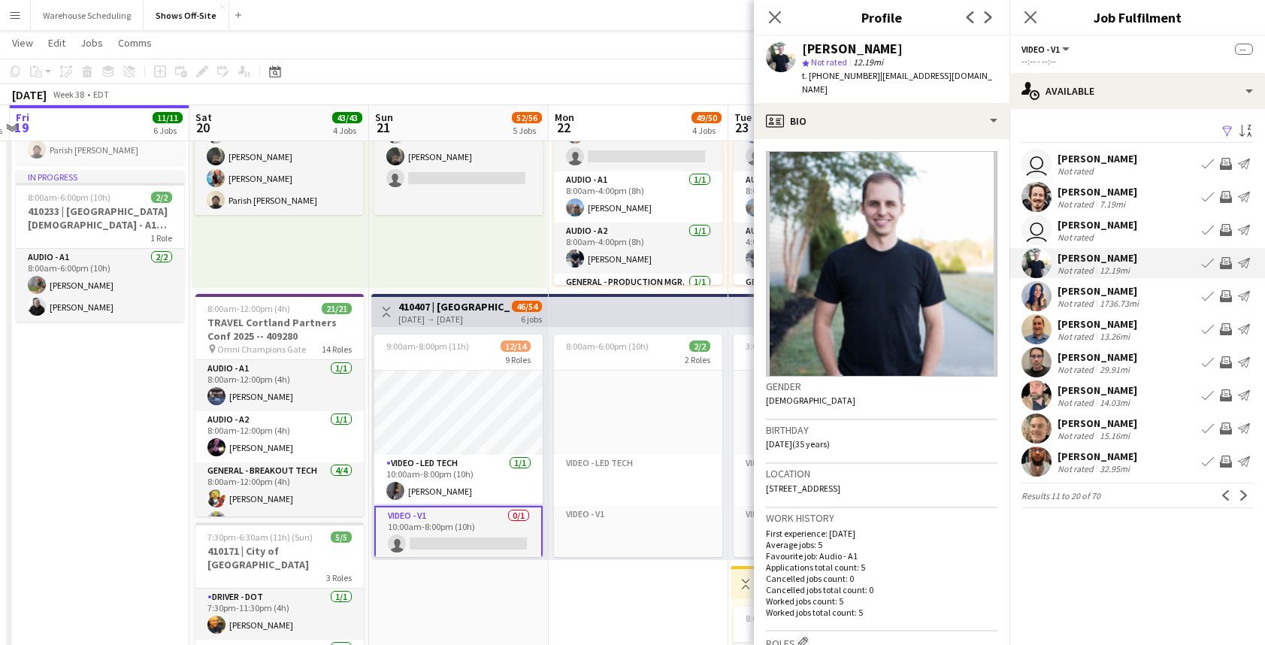
drag, startPoint x: 979, startPoint y: 77, endPoint x: 810, endPoint y: 35, distance: 174.0
click at [810, 35] on app-crew-profile "Close pop-in Profile Previous Next Brian Damerow star Not rated 12.19mi t. +136…" at bounding box center [881, 322] width 255 height 645
copy app-crew-profile "Previous Next Brian Damerow star Not rated 12.19mi t. +13614424449 | briandamer…"
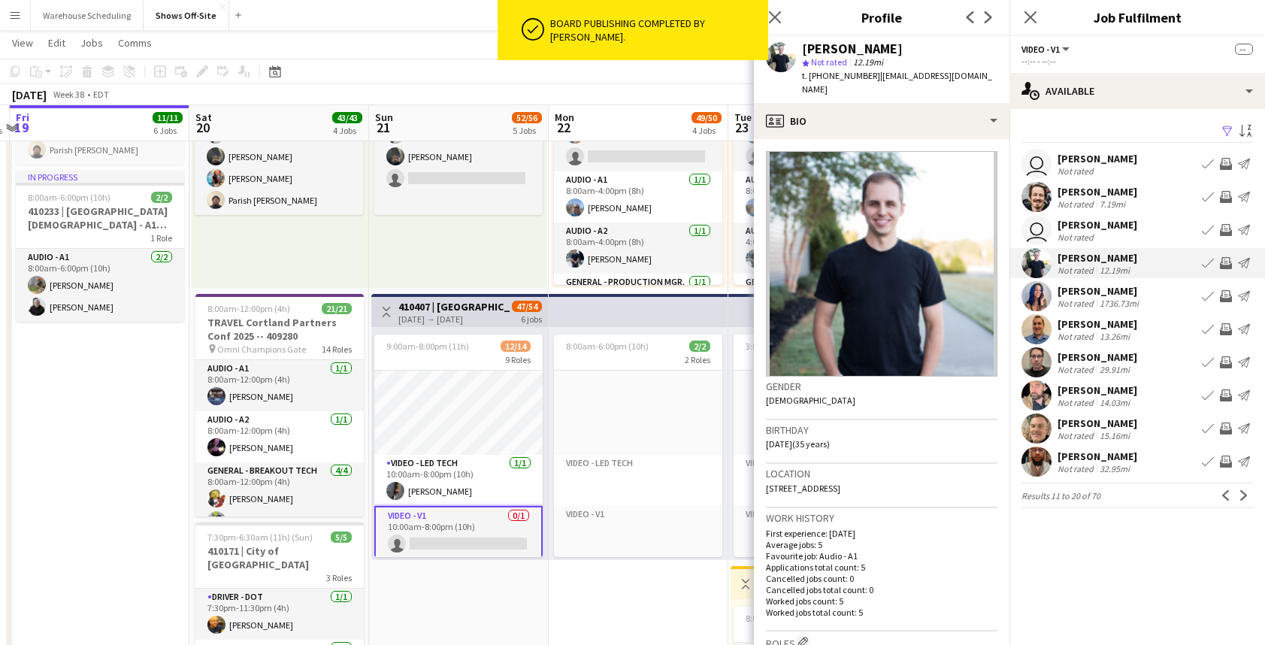
click at [1034, 326] on app-user-avatar at bounding box center [1036, 329] width 30 height 30
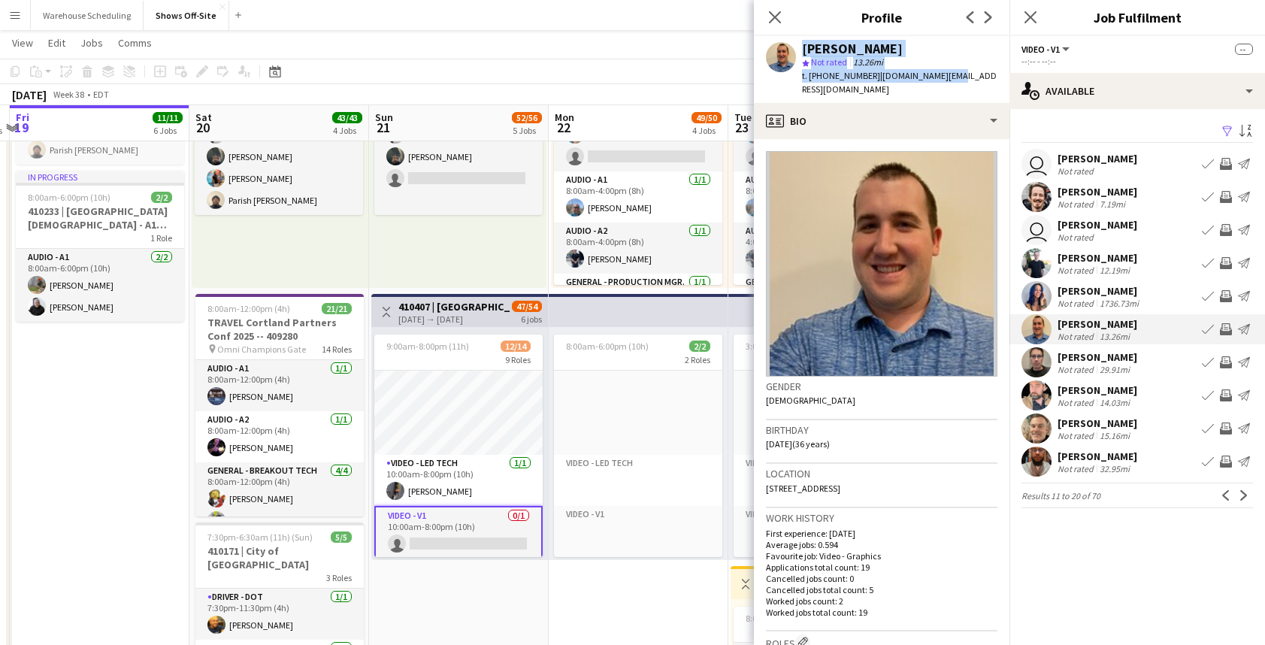
drag, startPoint x: 956, startPoint y: 74, endPoint x: 796, endPoint y: 56, distance: 160.3
click at [796, 56] on app-profile-header "Blake Law star Not rated 13.26mi t. +16782949315 | blake.law@me.com" at bounding box center [881, 69] width 255 height 67
copy div "Blake Law star Not rated 13.26mi t. +16782949315 | blake.law@me.com"
click at [1240, 494] on app-icon "Next" at bounding box center [1243, 495] width 11 height 11
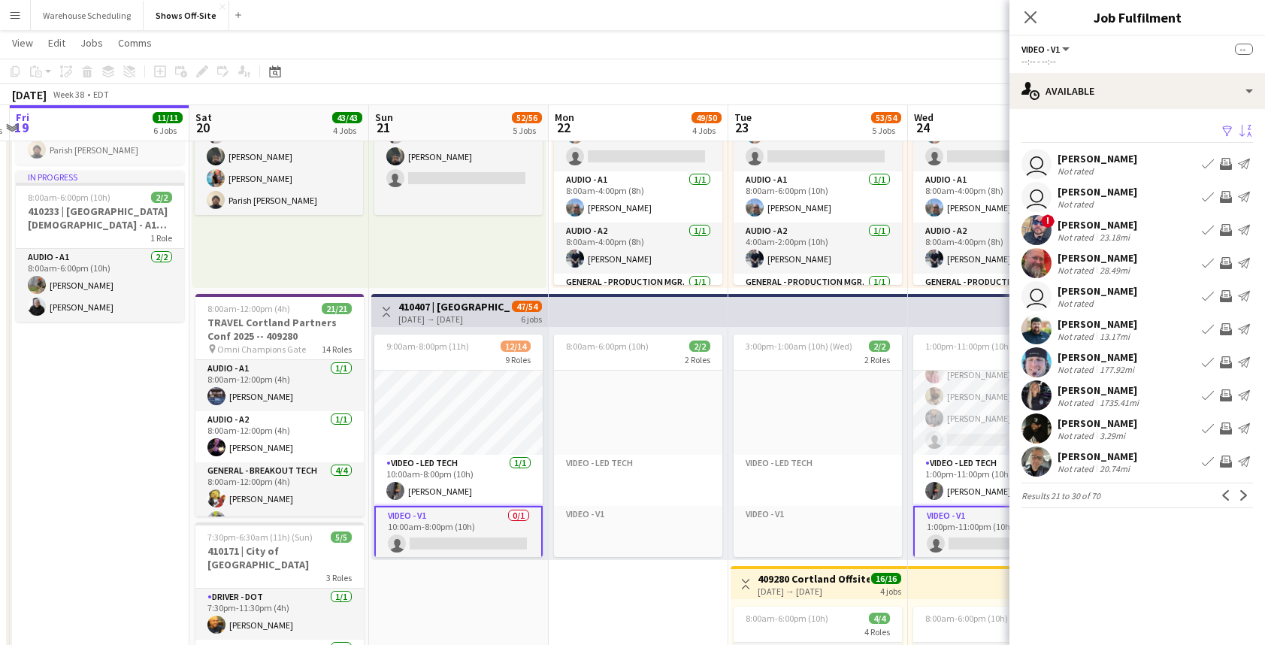
click at [1248, 125] on app-icon "Sort asc" at bounding box center [1245, 132] width 12 height 14
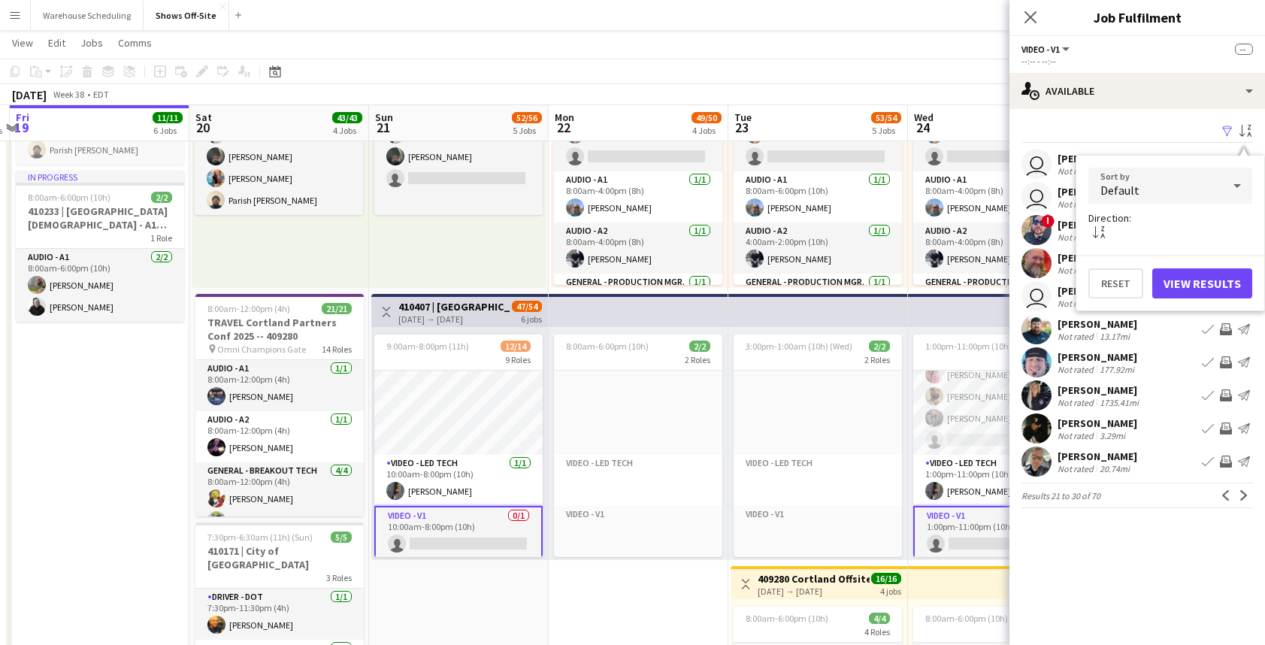
click at [1204, 188] on div "Default" at bounding box center [1155, 186] width 134 height 36
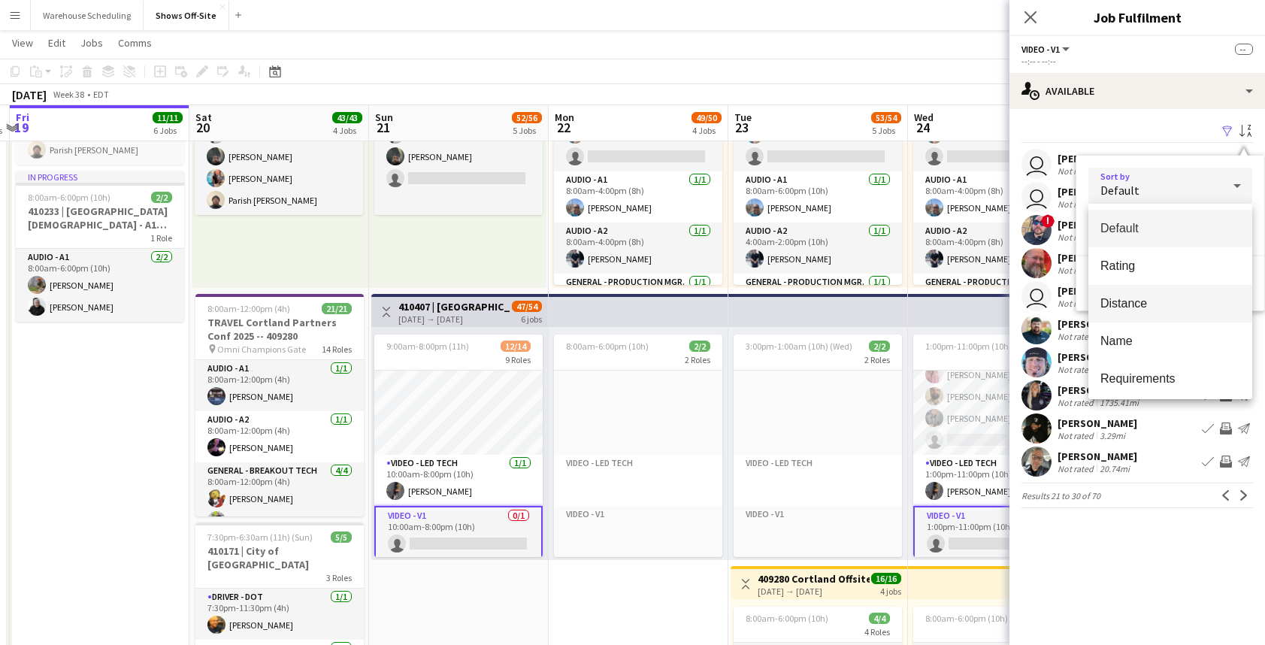
click at [1149, 305] on span "Distance" at bounding box center [1170, 303] width 140 height 14
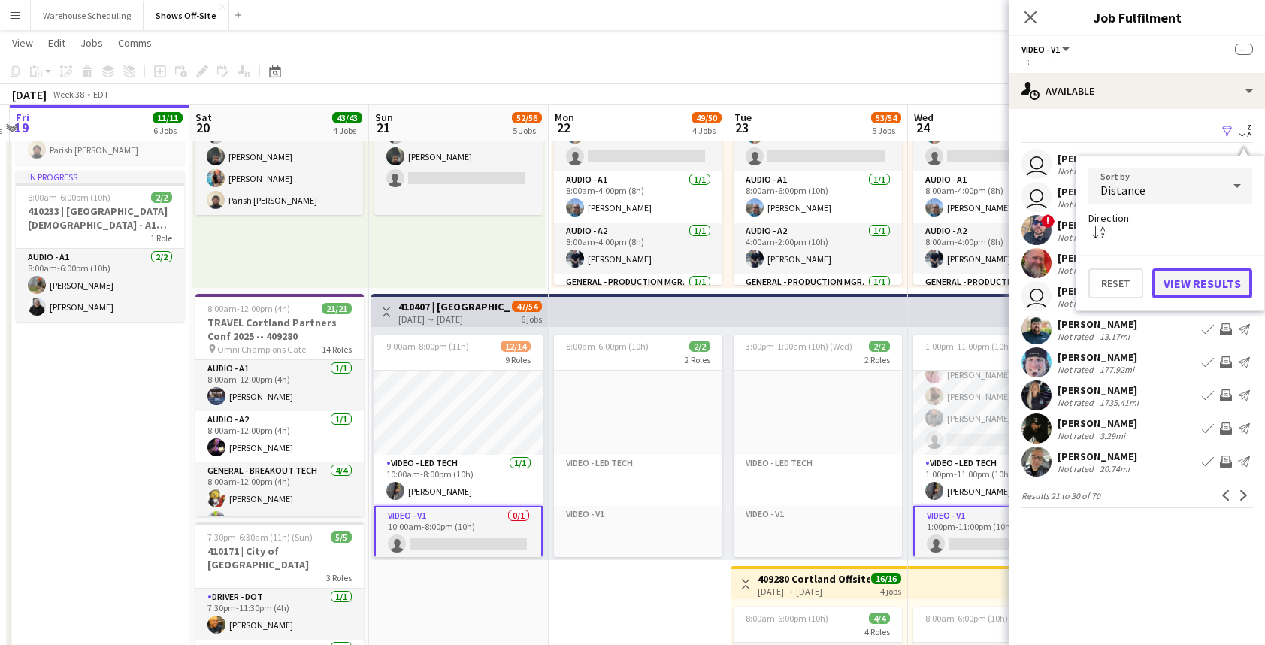
click at [1203, 286] on button "View Results" at bounding box center [1202, 283] width 100 height 30
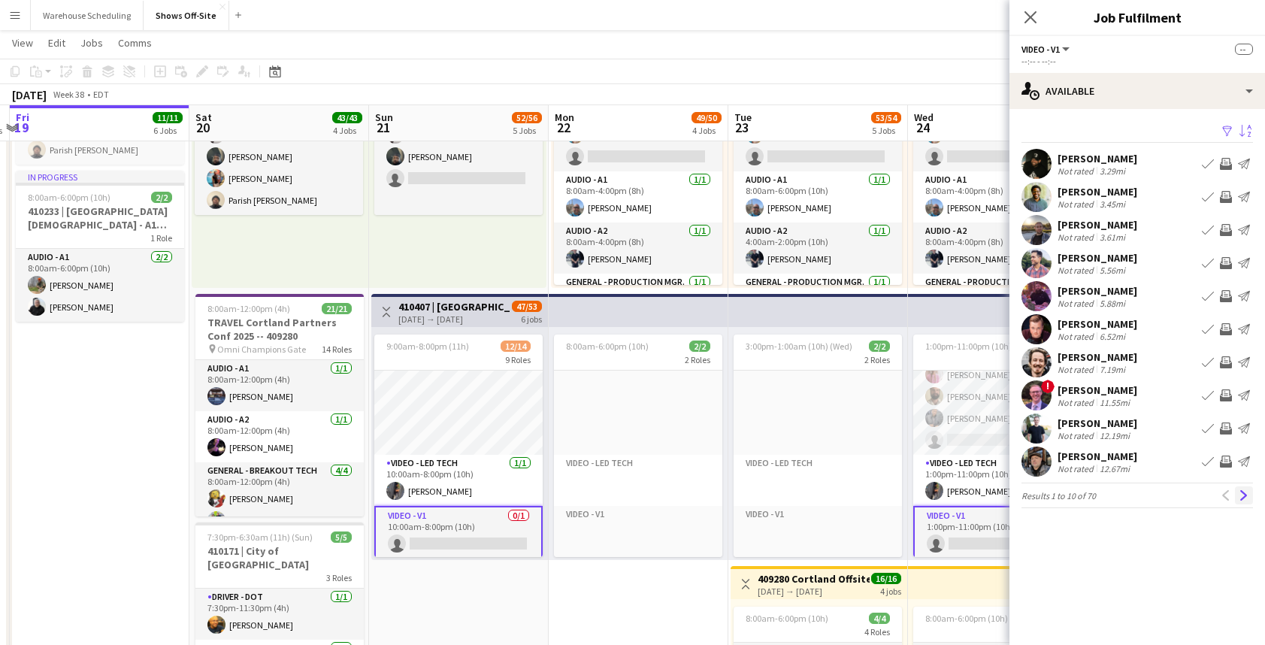
click at [1243, 496] on app-icon "Next" at bounding box center [1243, 495] width 11 height 11
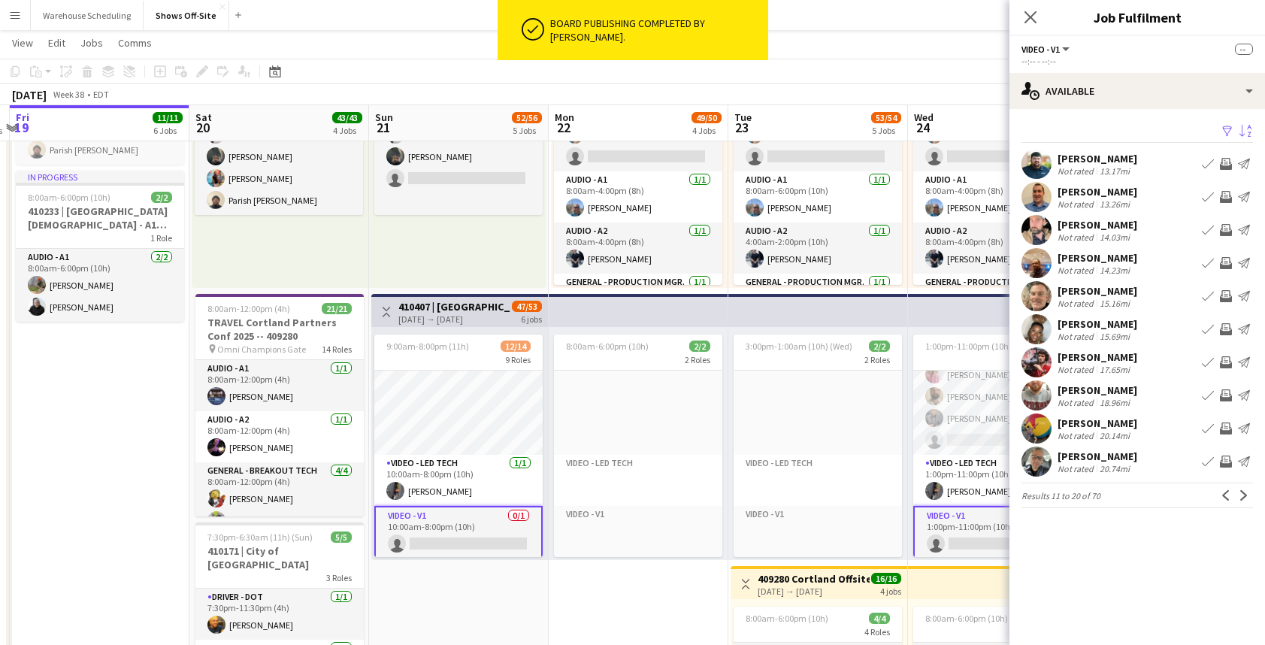
click at [1044, 424] on app-user-avatar at bounding box center [1036, 428] width 30 height 30
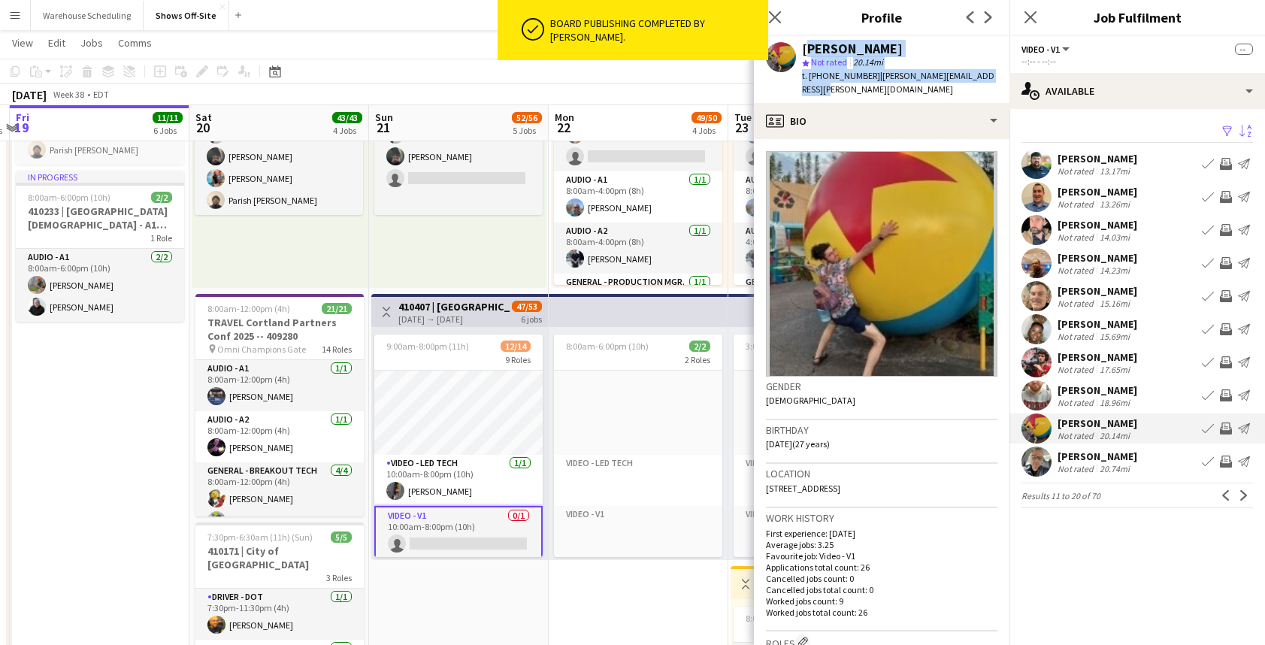
drag, startPoint x: 989, startPoint y: 75, endPoint x: 801, endPoint y: 38, distance: 191.4
click at [801, 38] on div "Matthew Williford star Not rated 20.14mi t. +17708768097 | matthew.s.williford@…" at bounding box center [881, 69] width 255 height 67
copy div "Matthew Williford star Not rated 20.14mi t. +17708768097 | matthew.s.williford@…"
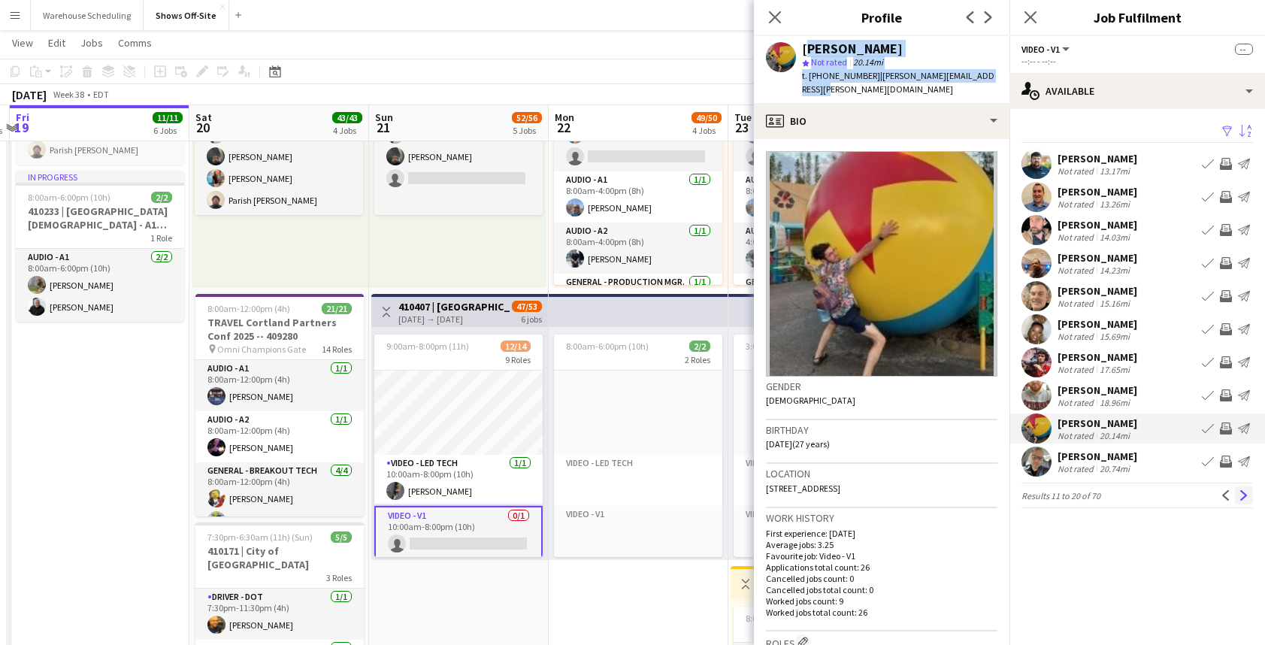
click at [1241, 497] on app-icon "Next" at bounding box center [1243, 495] width 11 height 11
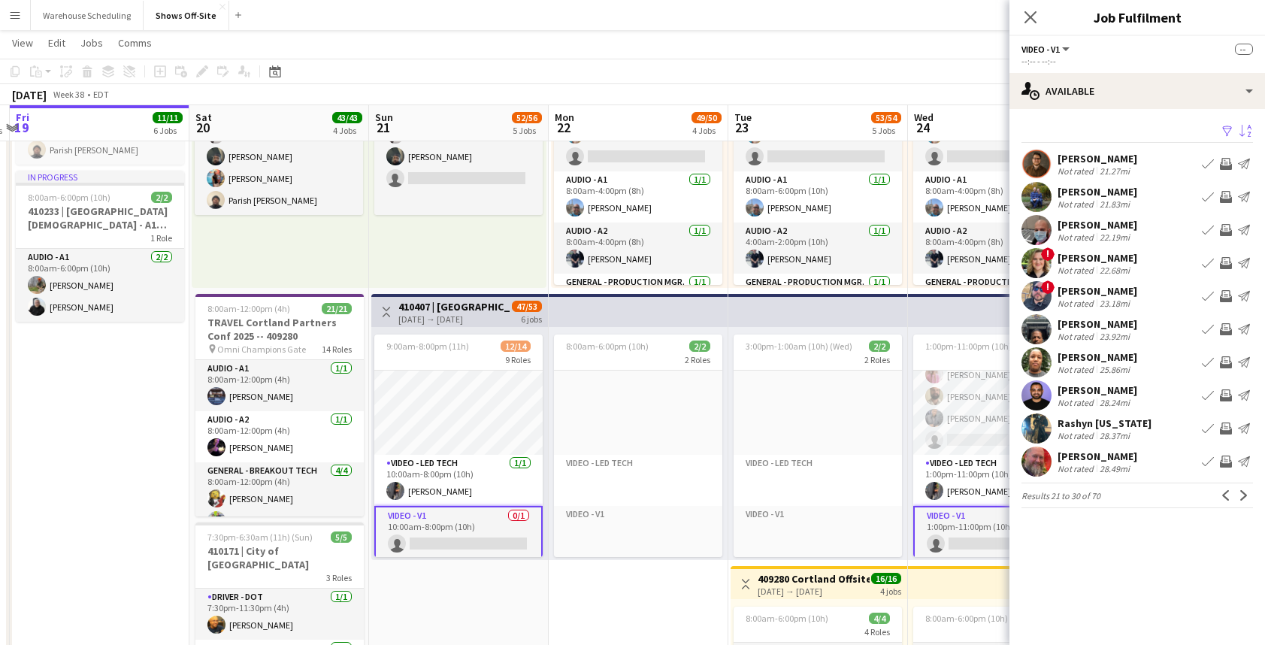
click at [1241, 497] on app-icon "Next" at bounding box center [1243, 495] width 11 height 11
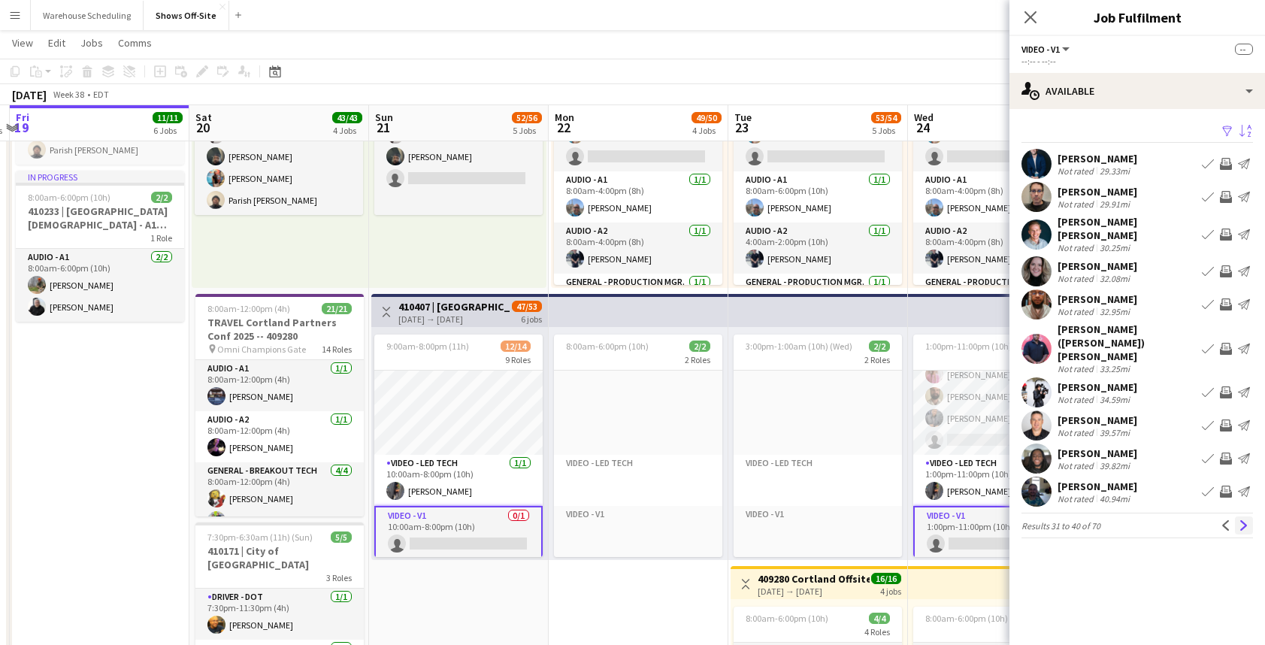
click at [1241, 520] on app-icon "Next" at bounding box center [1243, 525] width 11 height 11
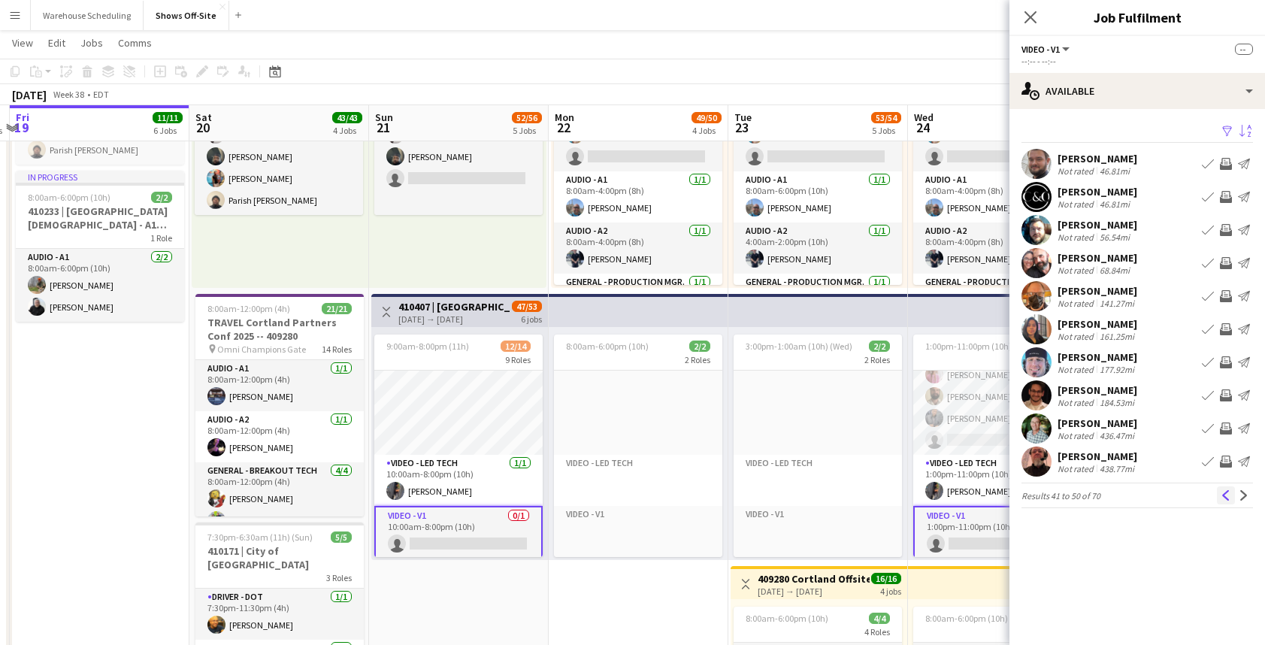
click at [1228, 499] on app-icon "Previous" at bounding box center [1225, 495] width 11 height 11
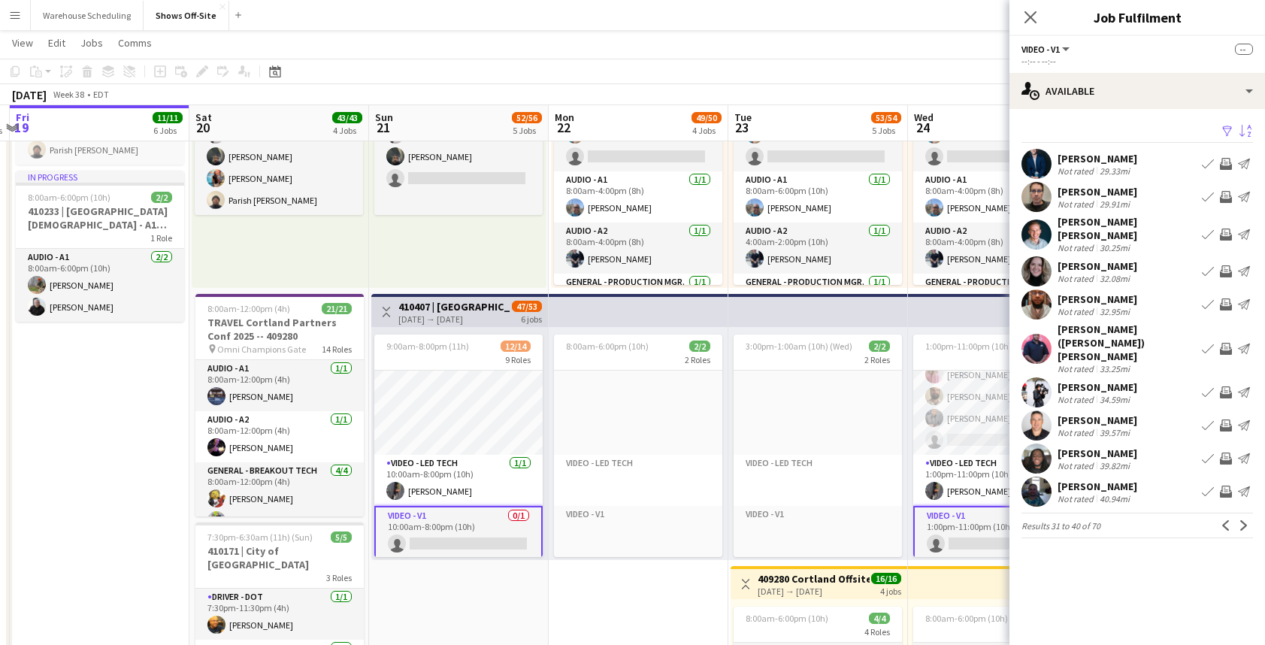
click at [1228, 520] on app-icon "Previous" at bounding box center [1225, 525] width 11 height 11
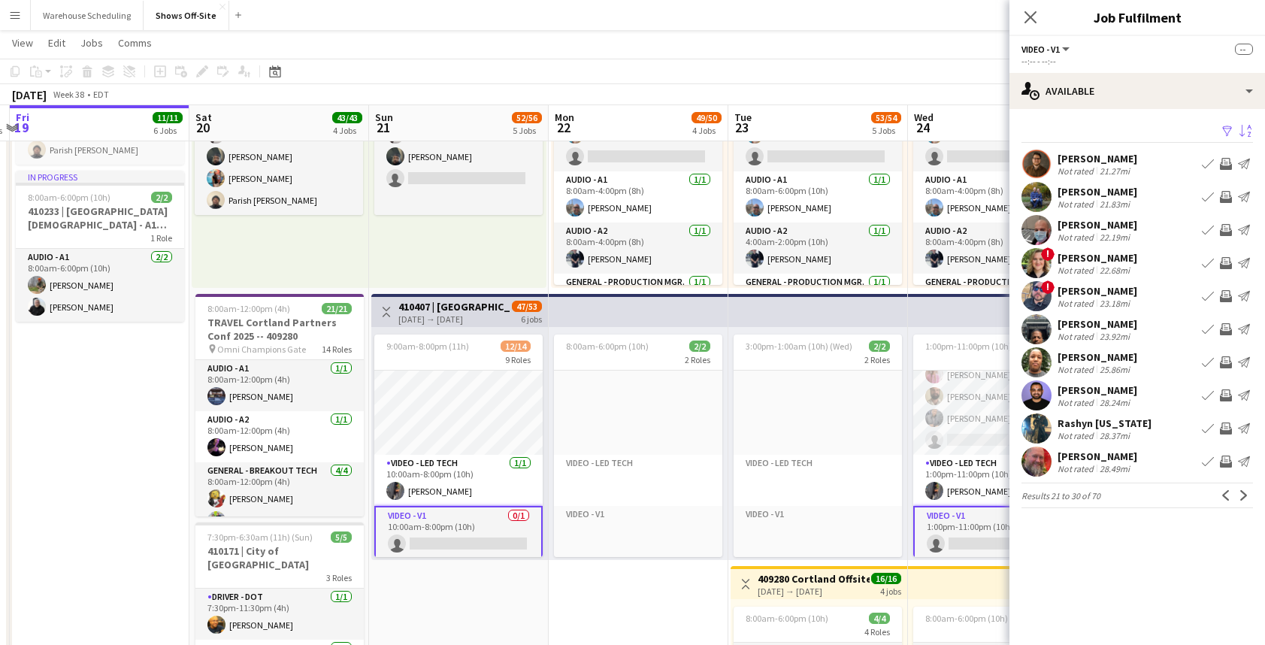
click at [1228, 499] on app-icon "Previous" at bounding box center [1225, 495] width 11 height 11
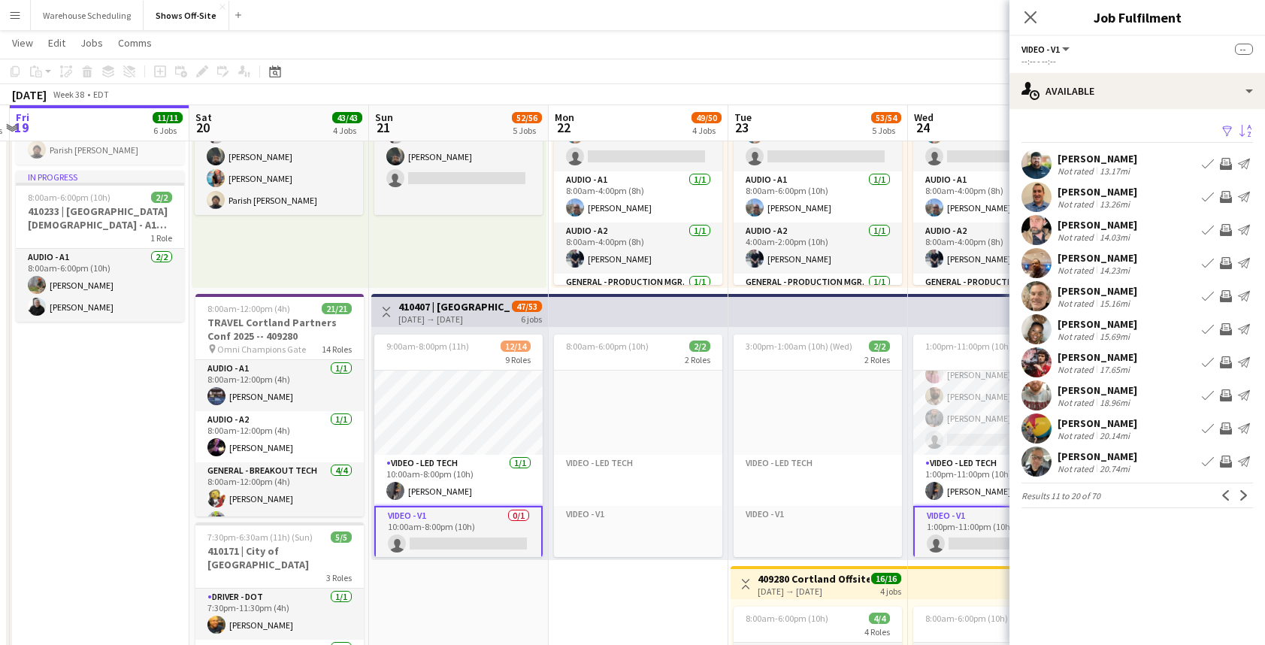
click at [1228, 499] on app-icon "Previous" at bounding box center [1225, 495] width 11 height 11
click at [1228, 499] on div "Previous Next" at bounding box center [1235, 495] width 36 height 18
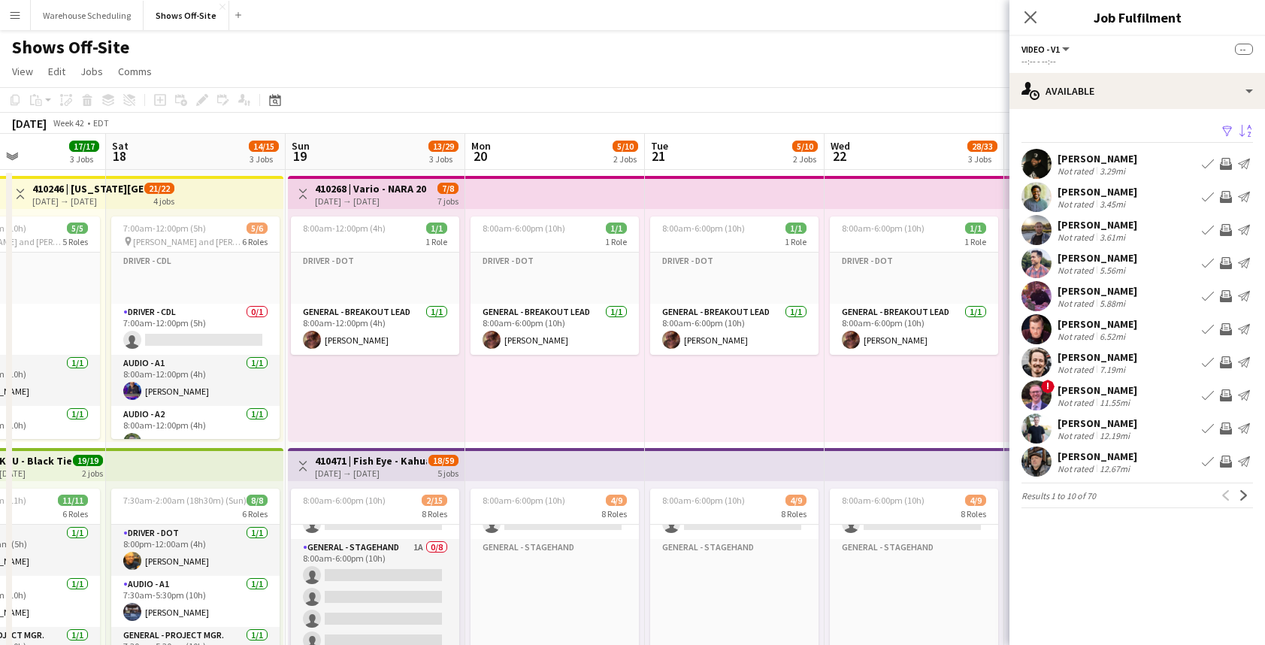
scroll to position [410, 0]
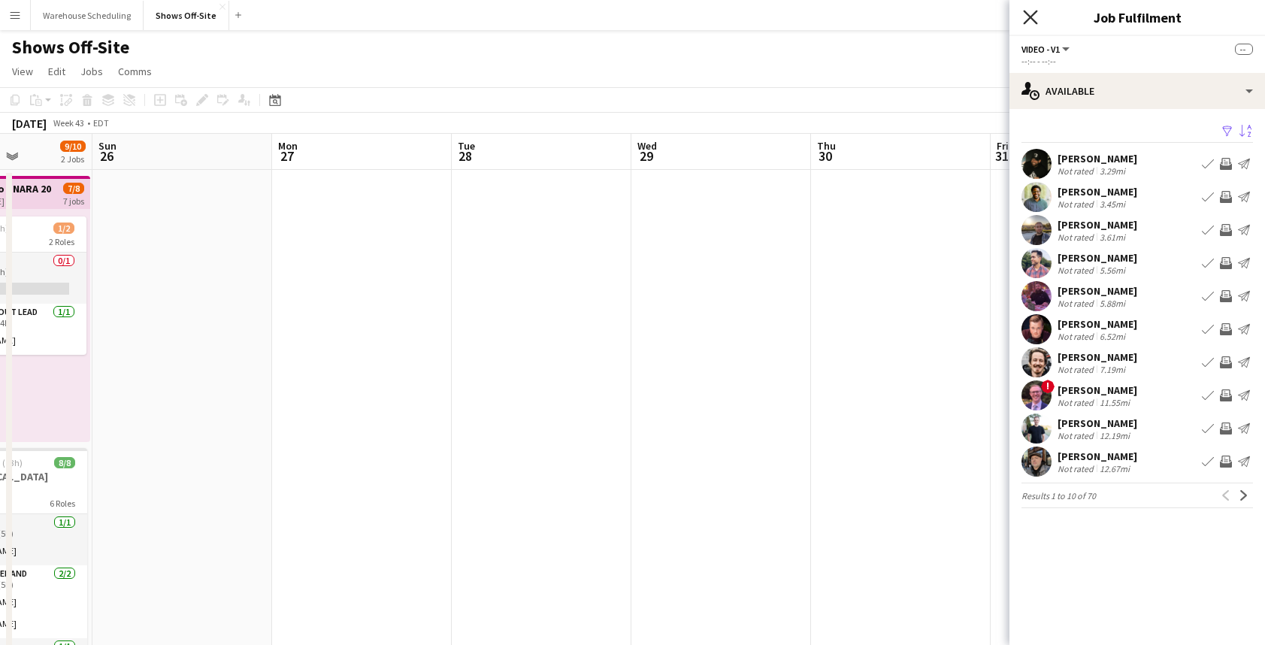
click at [1028, 20] on icon "Close pop-in" at bounding box center [1030, 17] width 14 height 14
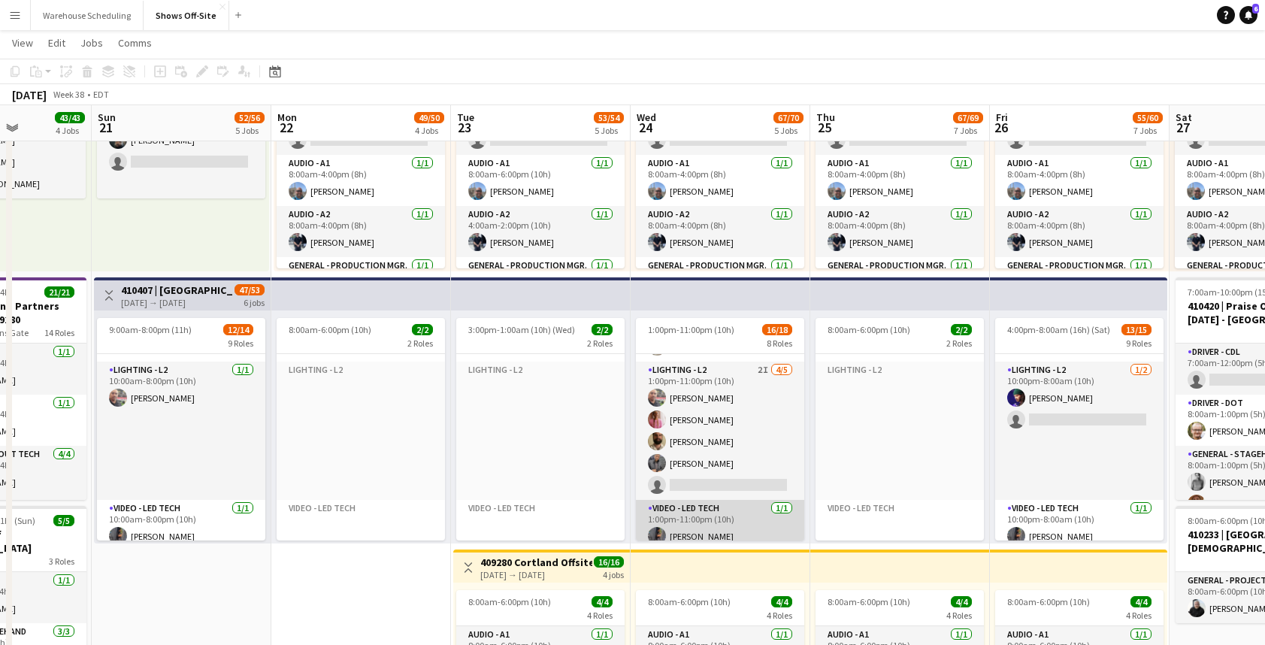
scroll to position [428, 0]
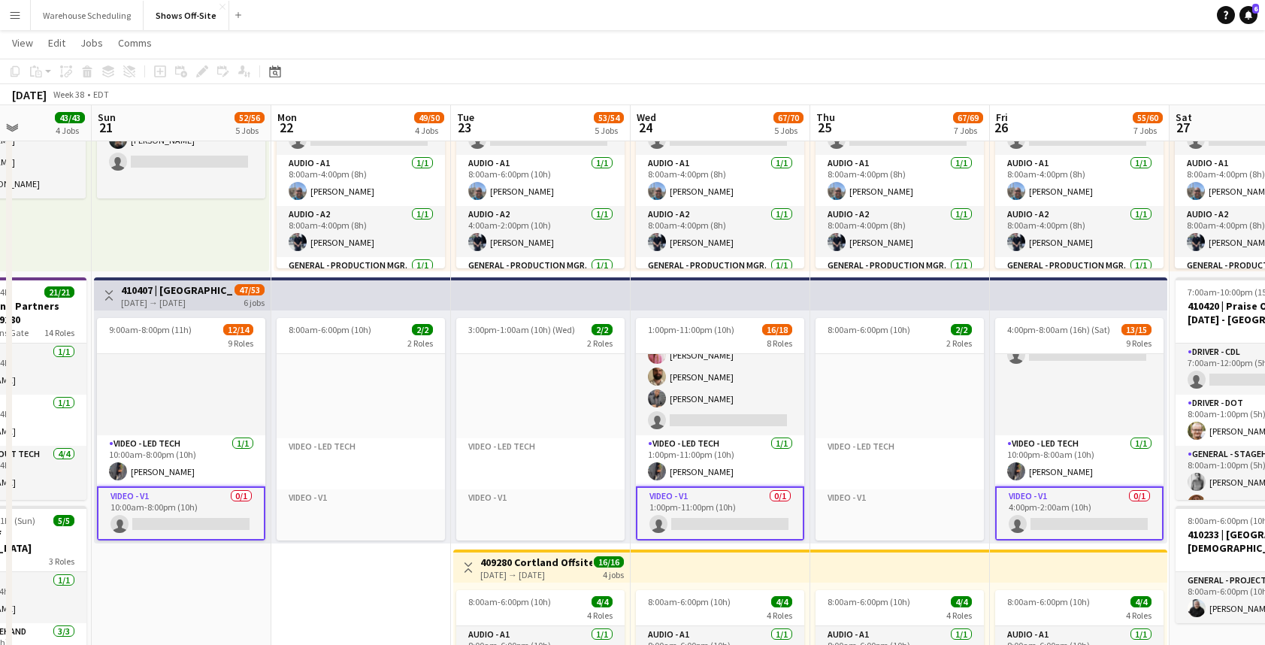
click at [687, 527] on app-card-role "Video - V1 0/1 1:00pm-11:00pm (10h) single-neutral-actions" at bounding box center [720, 513] width 168 height 54
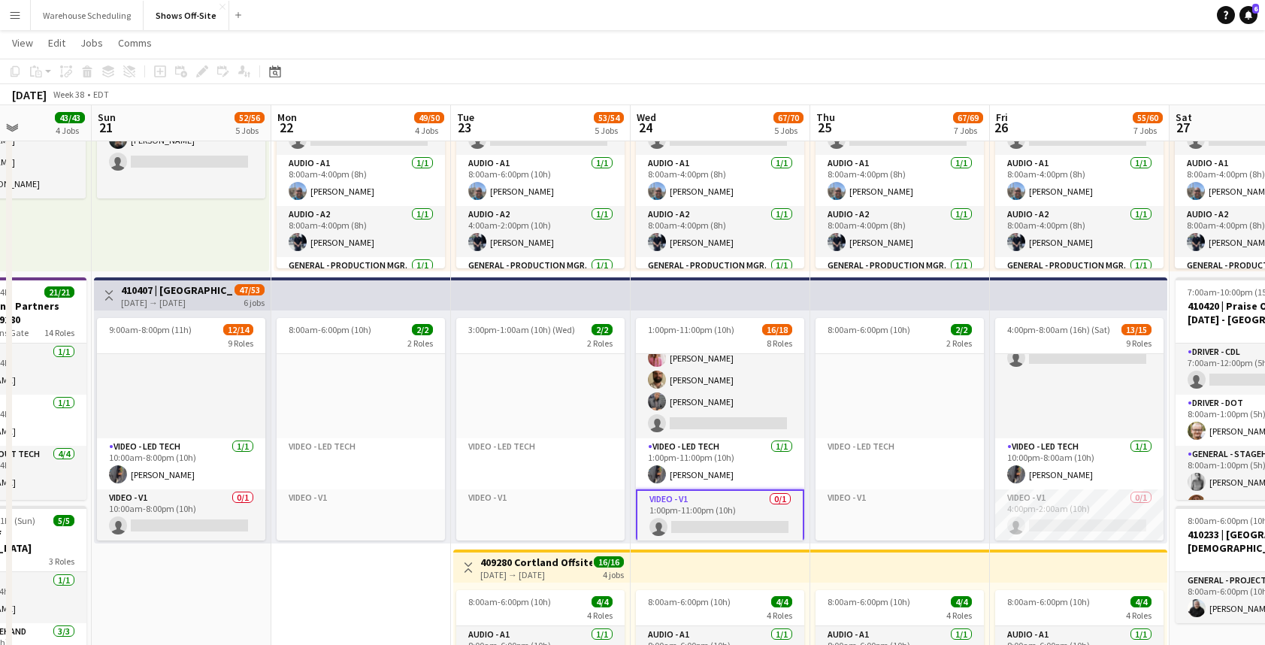
click at [404, 607] on app-date-cell "1:00am-4:00pm (15h) 24/24 pin Omni Champions Gate 16 Roles Audio - A1 1/1 1:00a…" at bounding box center [361, 285] width 180 height 1661
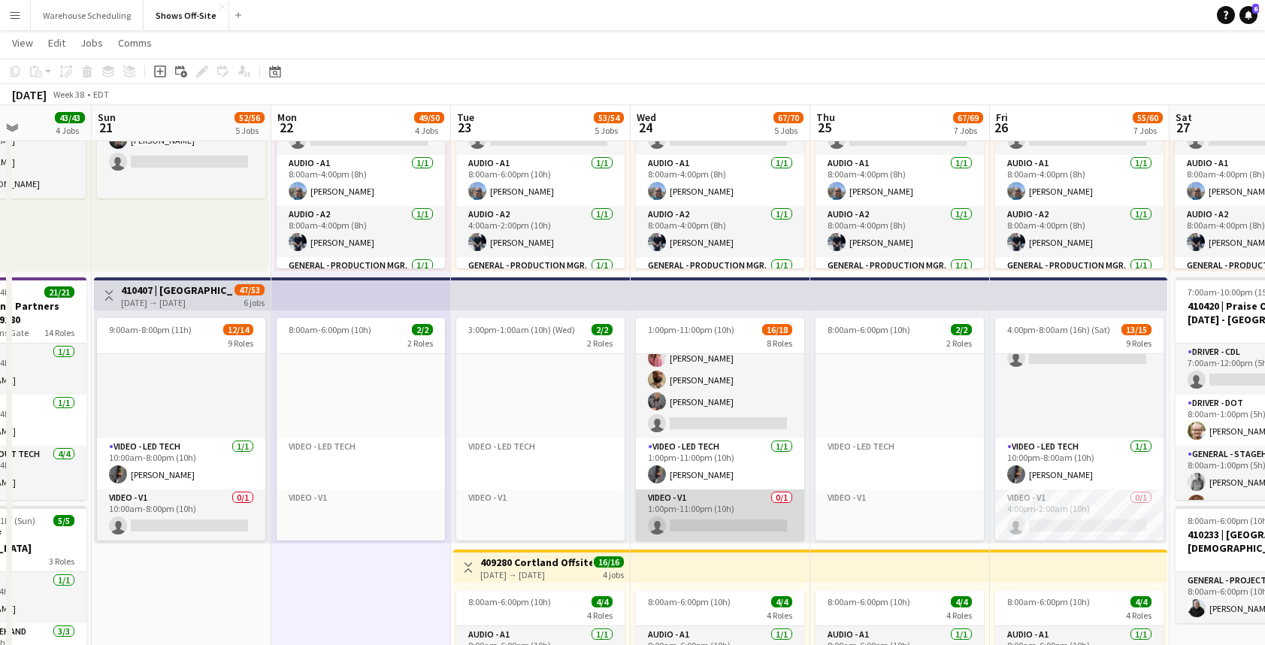
click at [751, 512] on app-card-role "Video - V1 0/1 1:00pm-11:00pm (10h) single-neutral-actions" at bounding box center [720, 514] width 168 height 51
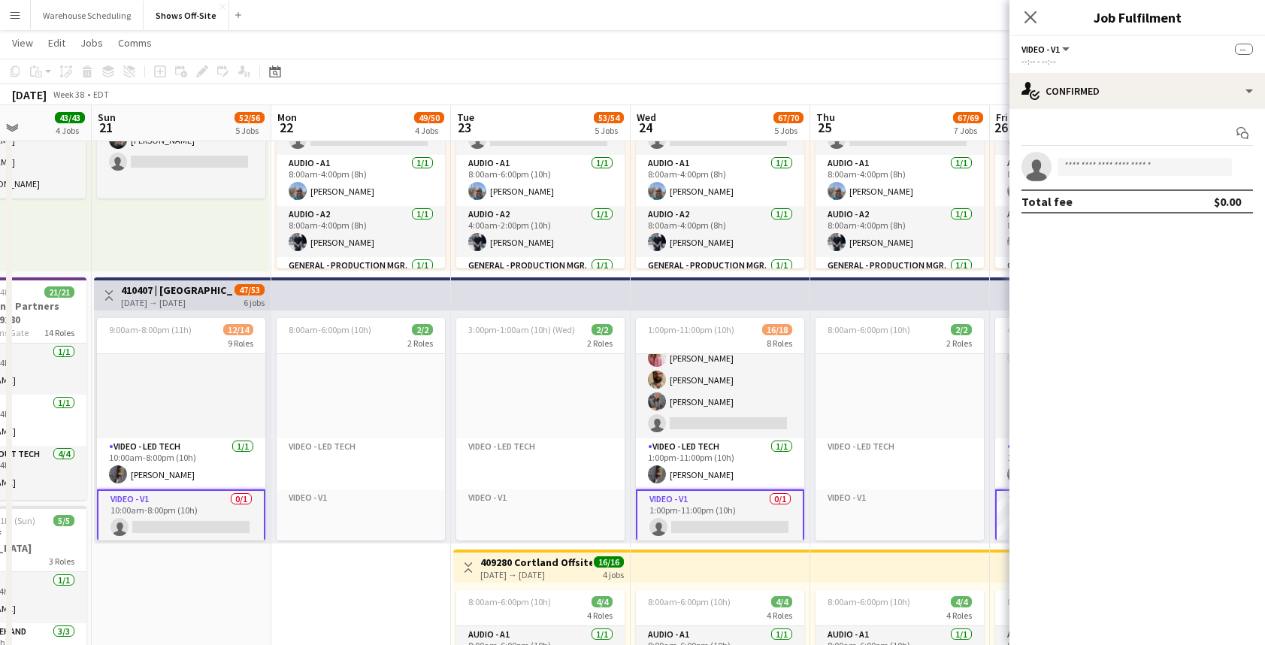
scroll to position [516, 0]
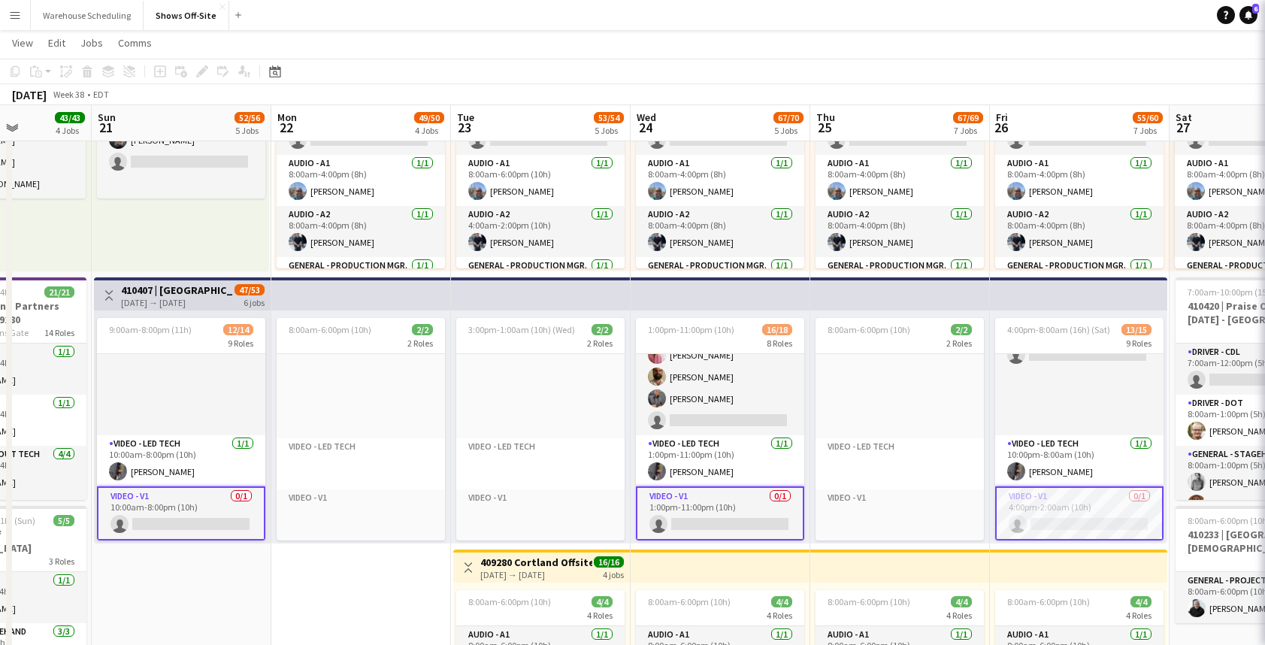
click at [751, 512] on app-card-role "Video - V1 0/1 1:00pm-11:00pm (10h) single-neutral-actions" at bounding box center [720, 513] width 168 height 54
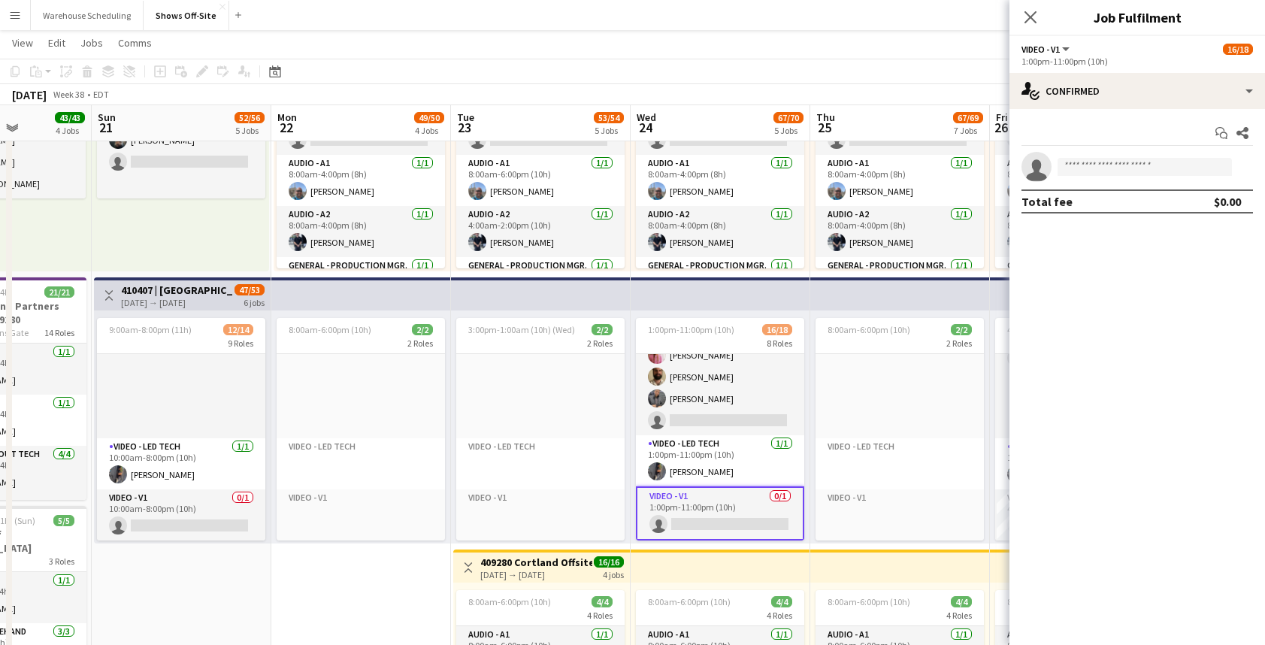
scroll to position [513, 0]
click at [1148, 71] on app-options-switcher "Video - V1 All roles Video - V1 16/18 1:00pm-11:00pm (10h)" at bounding box center [1136, 54] width 255 height 37
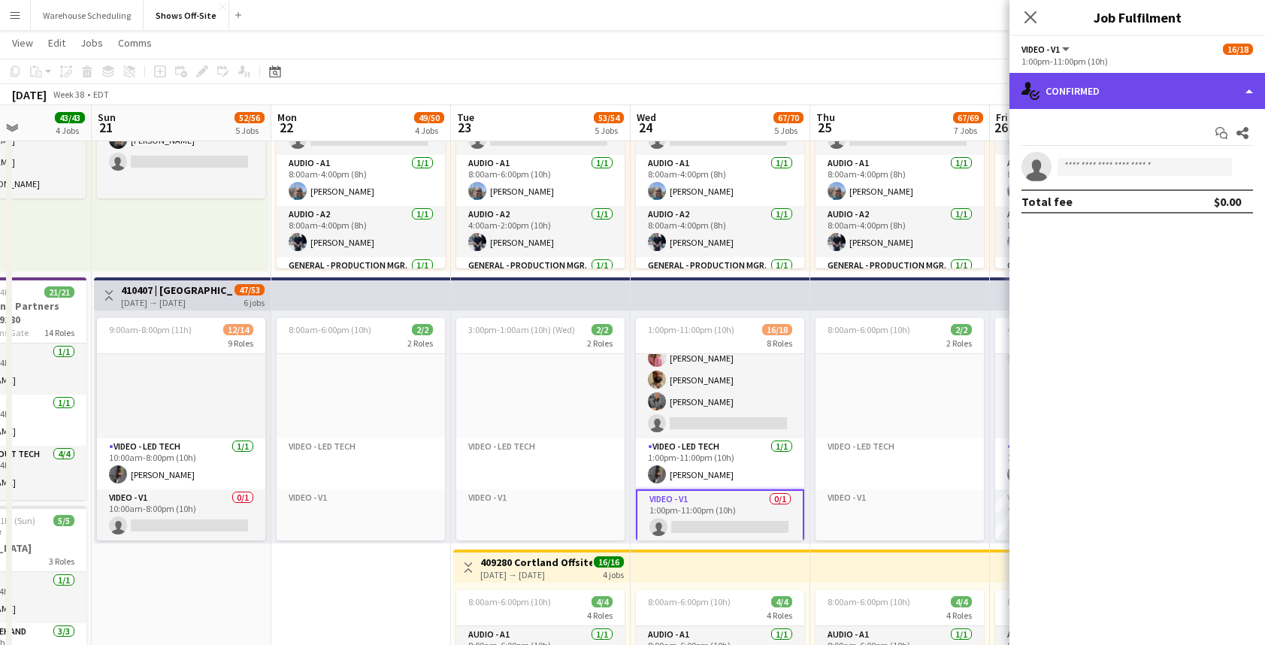
click at [1147, 89] on div "single-neutral-actions-check-2 Confirmed" at bounding box center [1136, 91] width 255 height 36
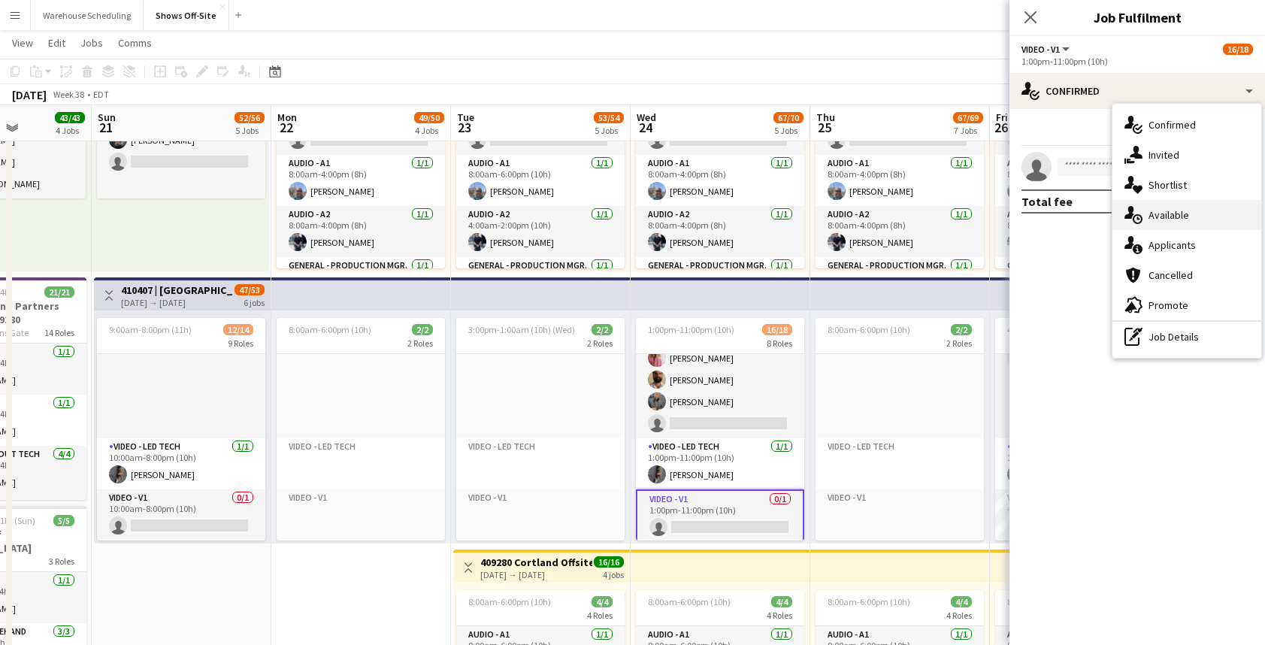
click at [1195, 214] on div "single-neutral-actions-upload Available" at bounding box center [1186, 215] width 149 height 30
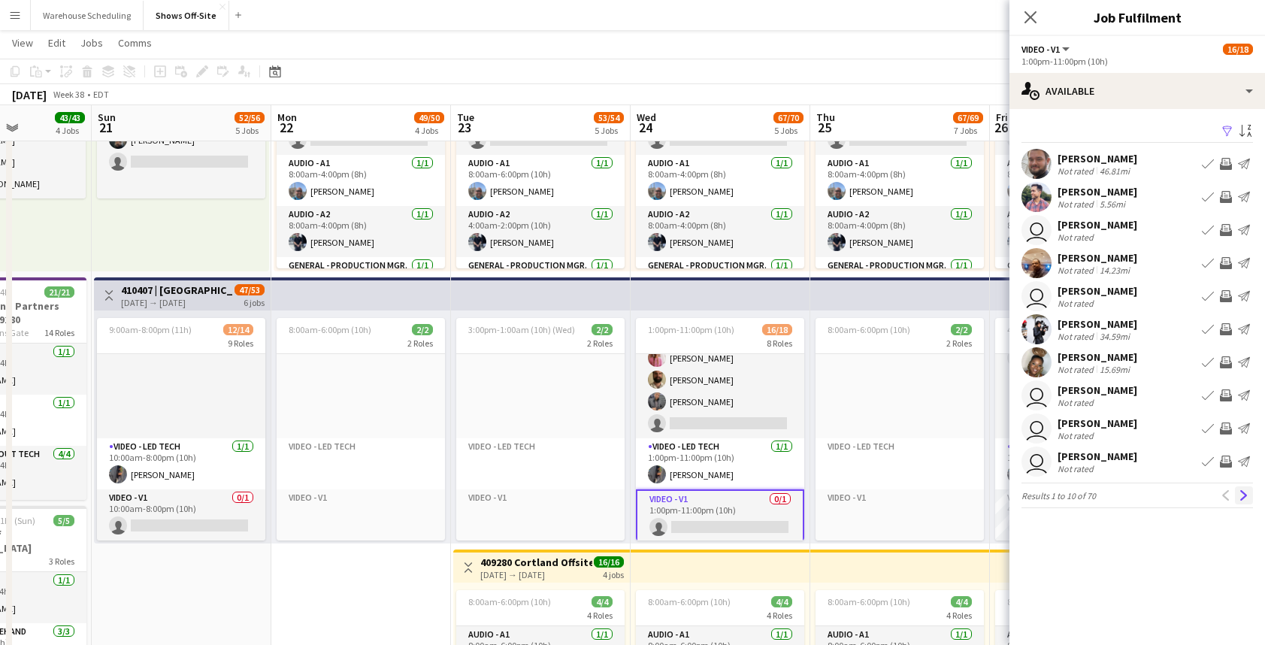
click at [1237, 495] on button "Next" at bounding box center [1244, 495] width 18 height 18
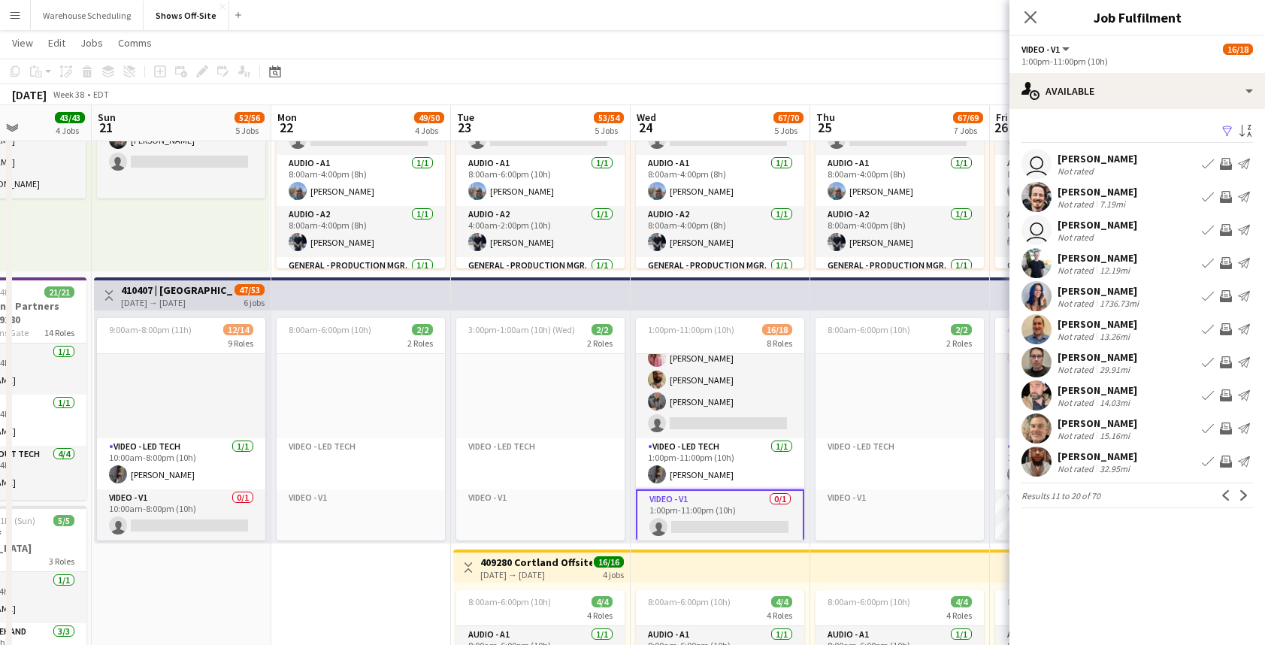
click at [1237, 495] on button "Next" at bounding box center [1244, 495] width 18 height 18
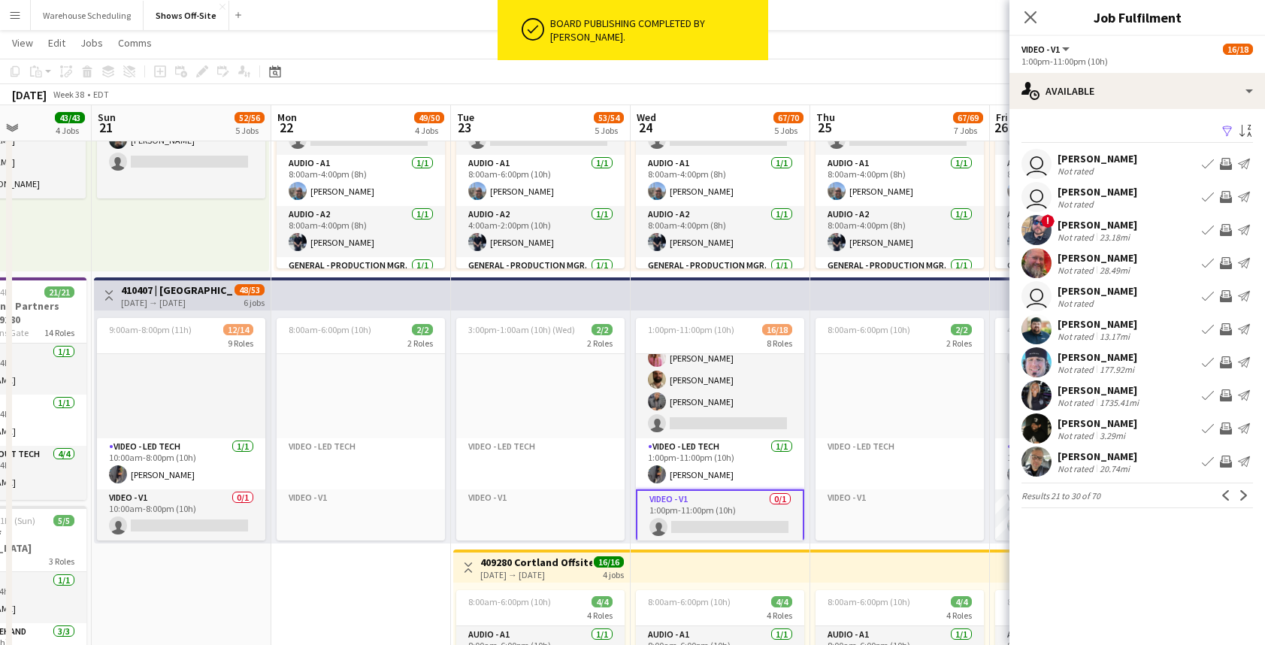
click at [1237, 495] on button "Next" at bounding box center [1244, 495] width 18 height 18
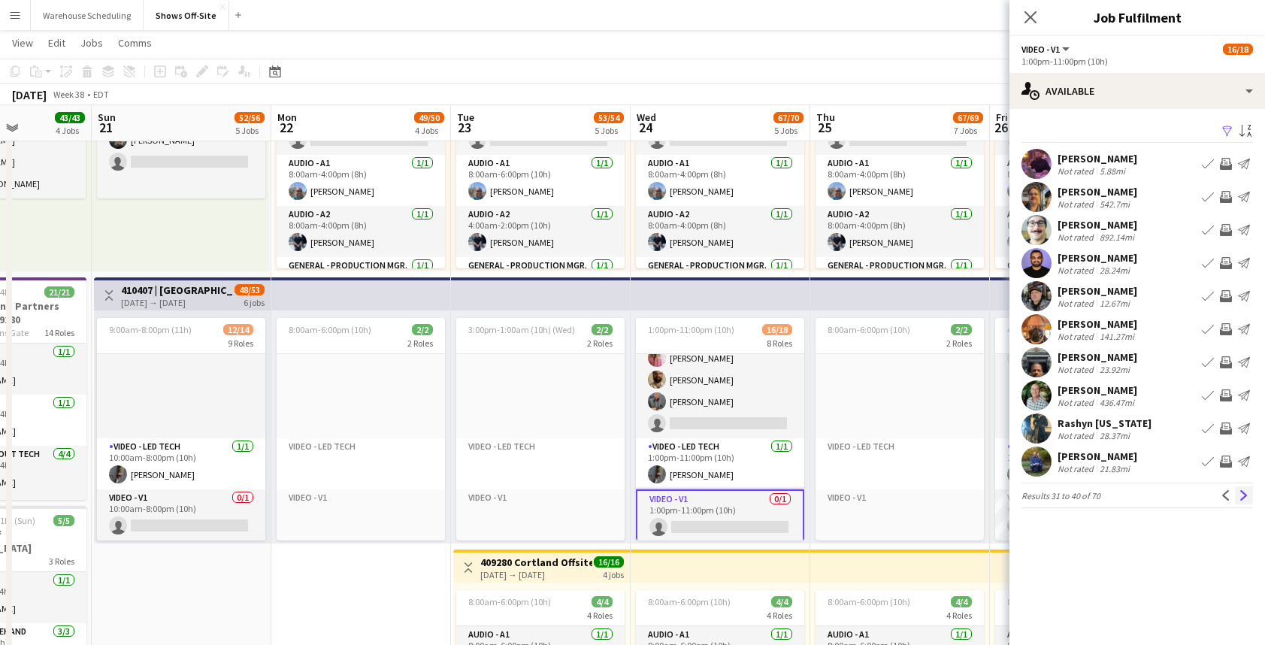
click at [1238, 493] on button "Next" at bounding box center [1244, 495] width 18 height 18
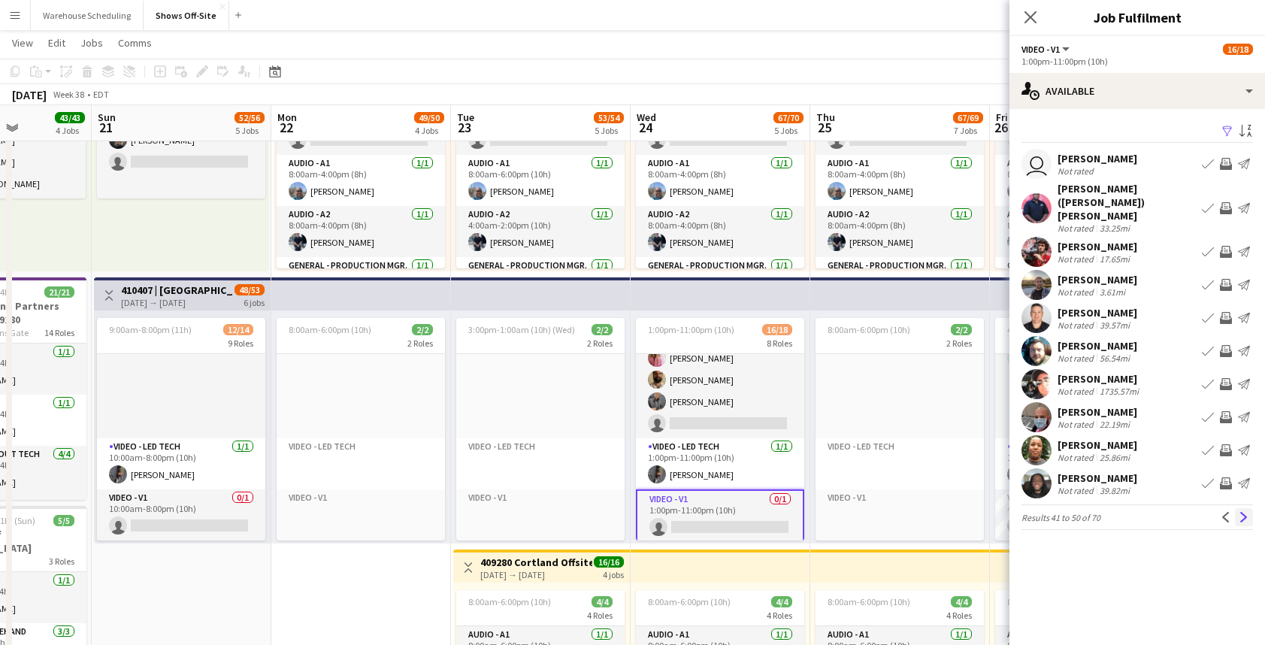
click at [1238, 508] on button "Next" at bounding box center [1244, 517] width 18 height 18
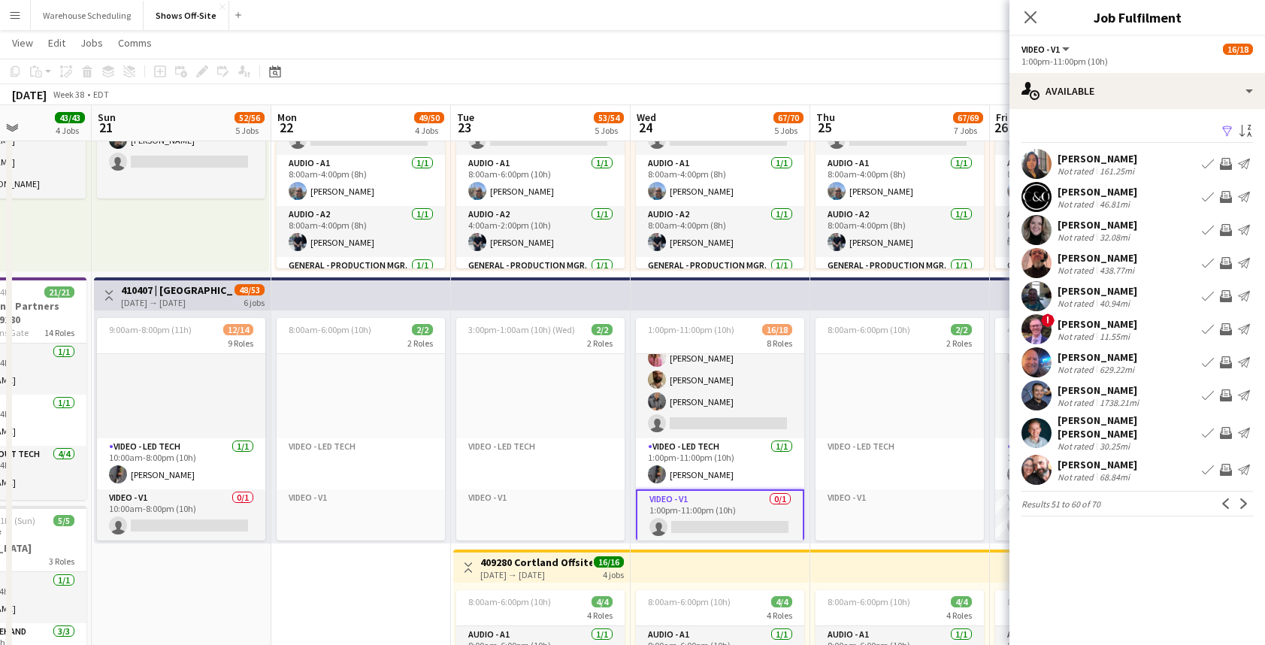
click at [1238, 494] on button "Next" at bounding box center [1244, 503] width 18 height 18
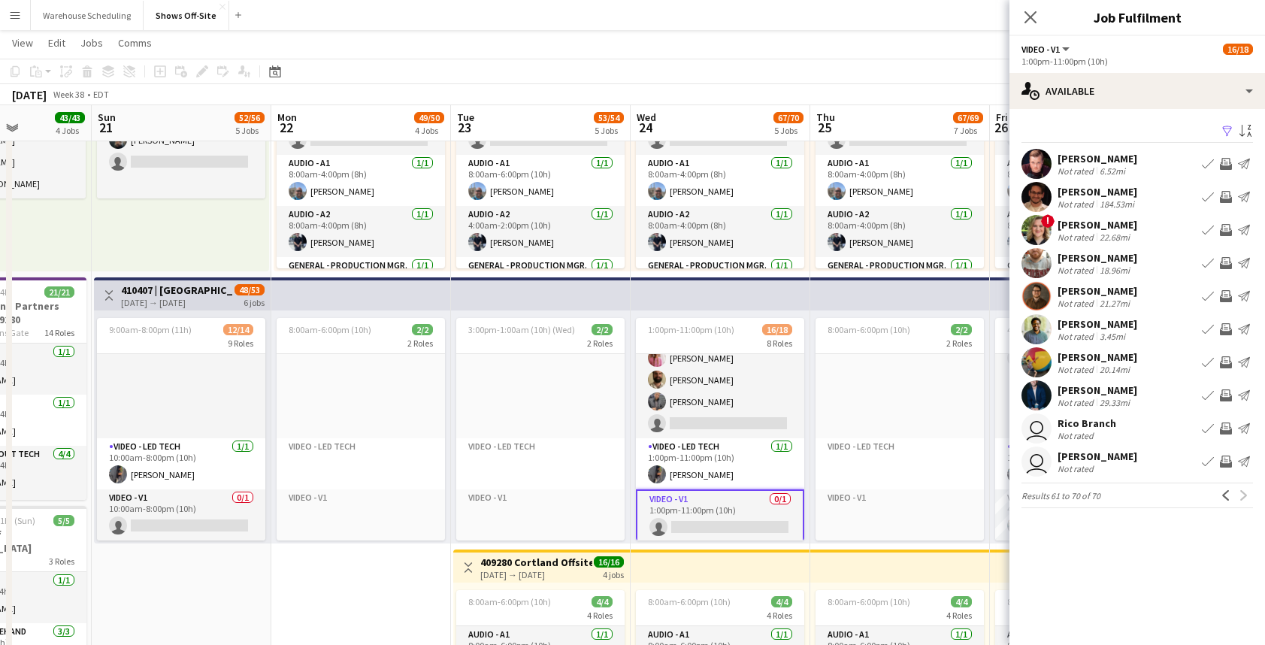
click at [1238, 493] on div "Previous Next" at bounding box center [1235, 495] width 36 height 18
click at [1229, 497] on app-icon "Previous" at bounding box center [1225, 495] width 11 height 11
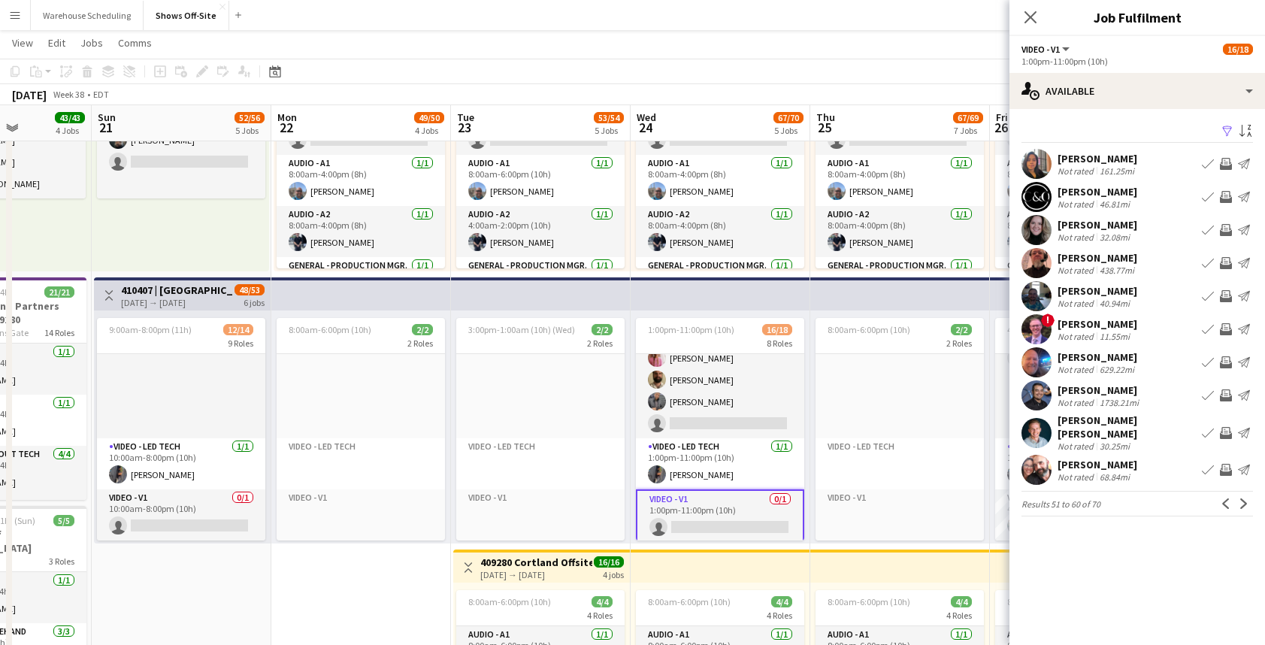
click at [1229, 498] on app-icon "Previous" at bounding box center [1225, 503] width 11 height 11
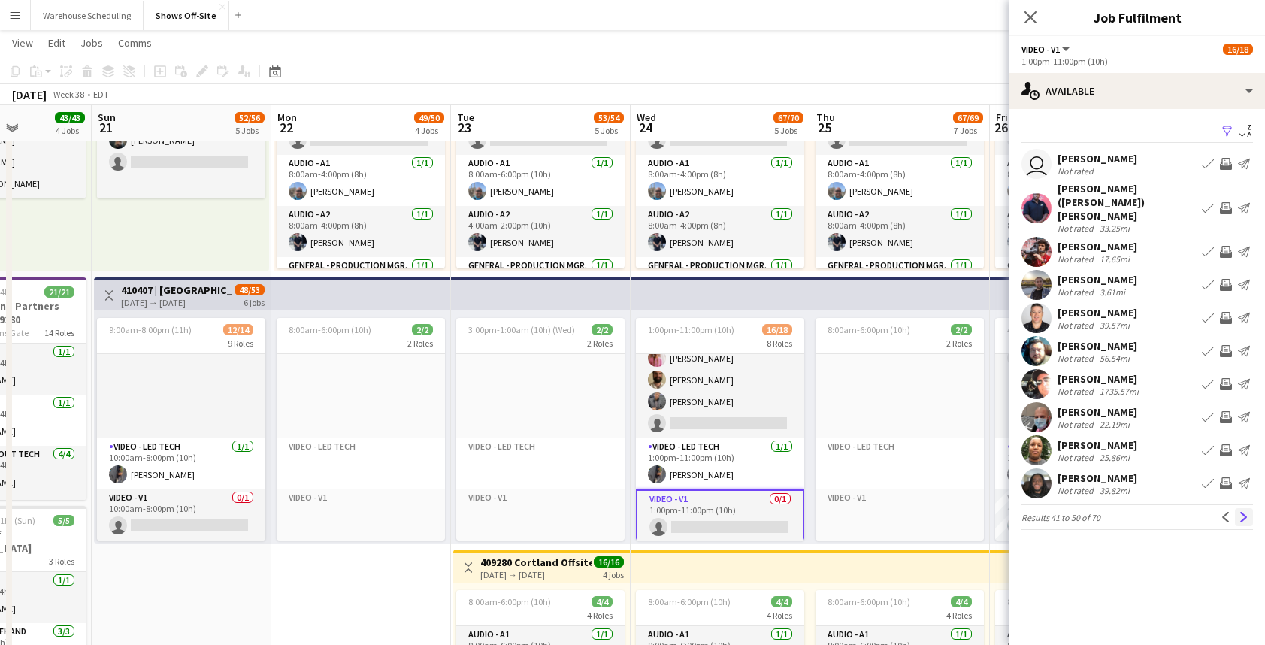
click at [1245, 512] on app-icon "Next" at bounding box center [1243, 517] width 11 height 11
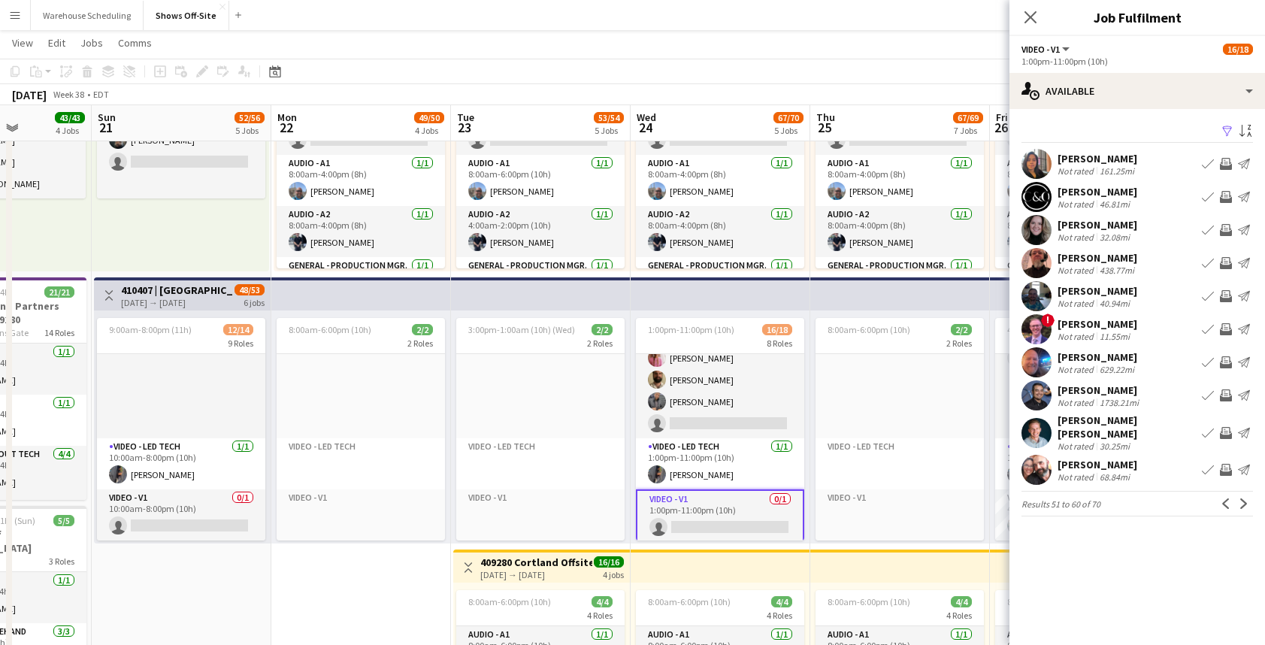
click at [1044, 429] on app-user-avatar at bounding box center [1036, 433] width 30 height 30
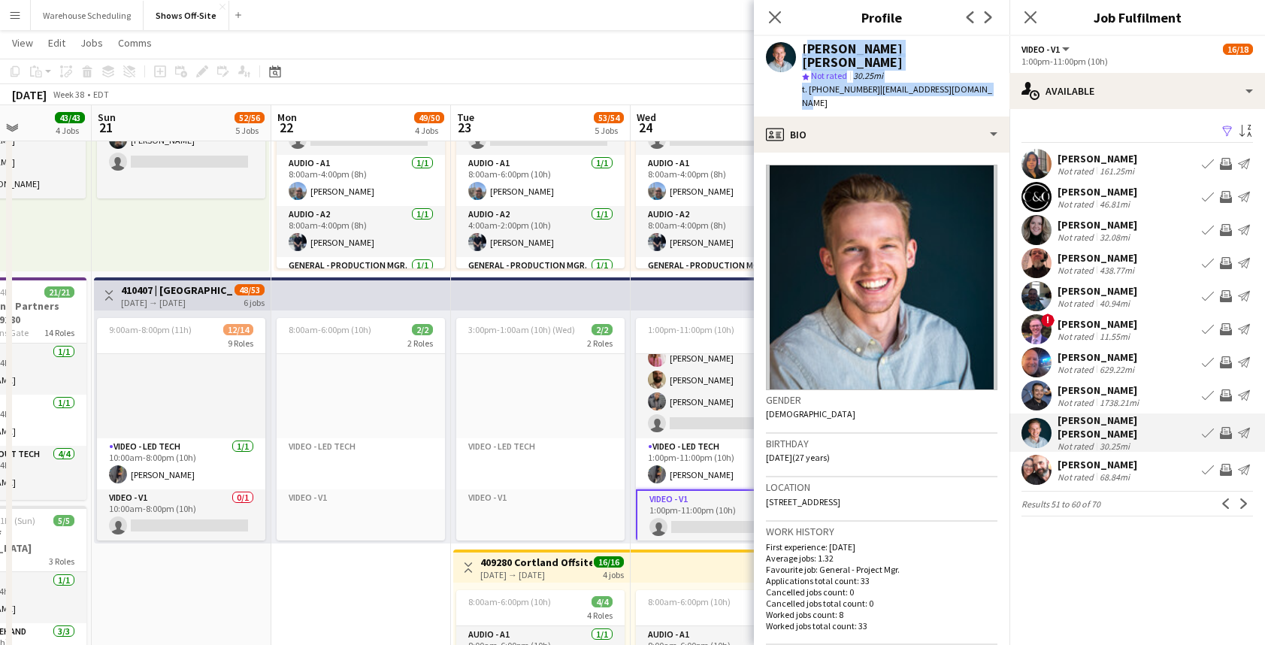
drag, startPoint x: 974, startPoint y: 77, endPoint x: 802, endPoint y: 51, distance: 173.3
click at [802, 51] on div "Connor Hudgins star Not rated 30.25mi t. +17708423085 | connorbhudgins@gmail.com" at bounding box center [899, 76] width 195 height 68
copy div "Connor Hudgins star Not rated 30.25mi t. +17708423085 | connorbhudgins@gmail.com"
click at [1220, 498] on app-icon "Previous" at bounding box center [1225, 503] width 11 height 11
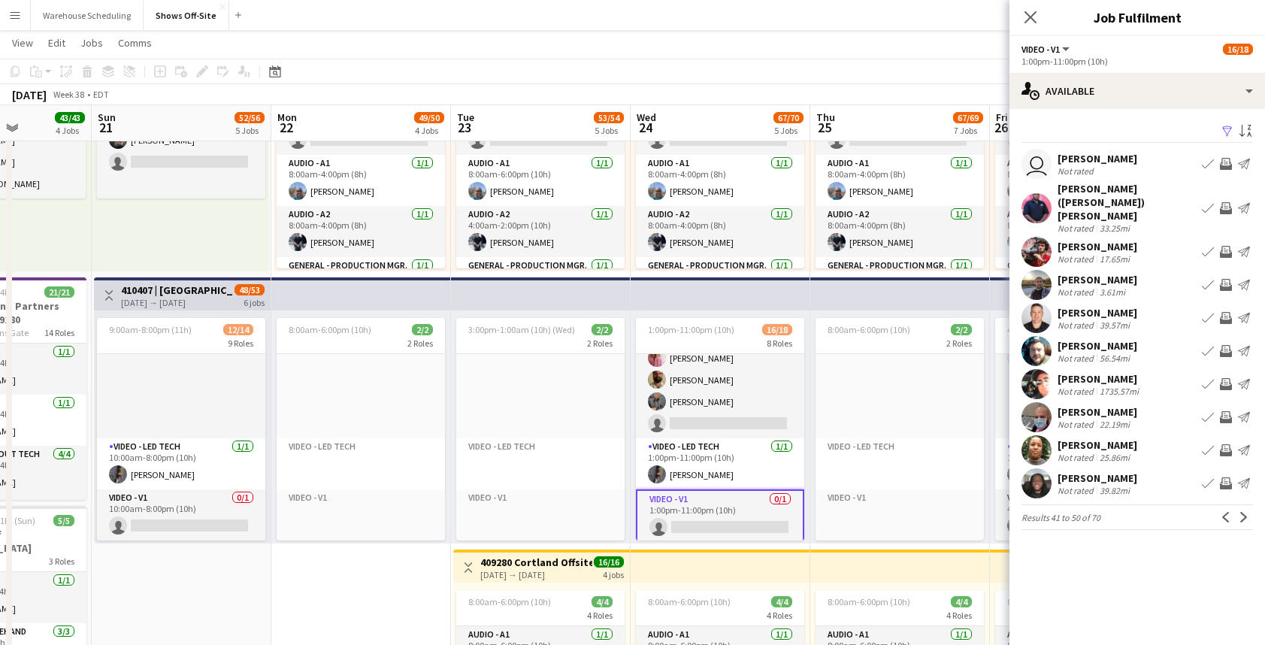
click at [1220, 512] on app-icon "Previous" at bounding box center [1225, 517] width 11 height 11
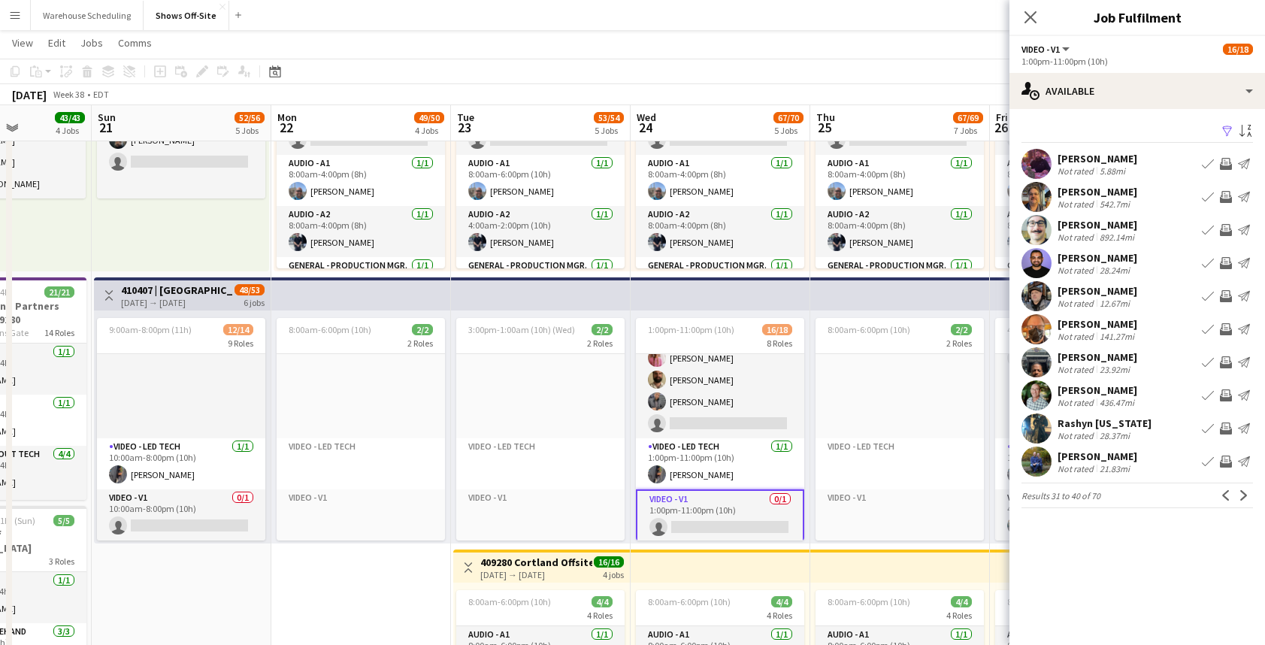
click at [1220, 494] on app-icon "Previous" at bounding box center [1225, 495] width 11 height 11
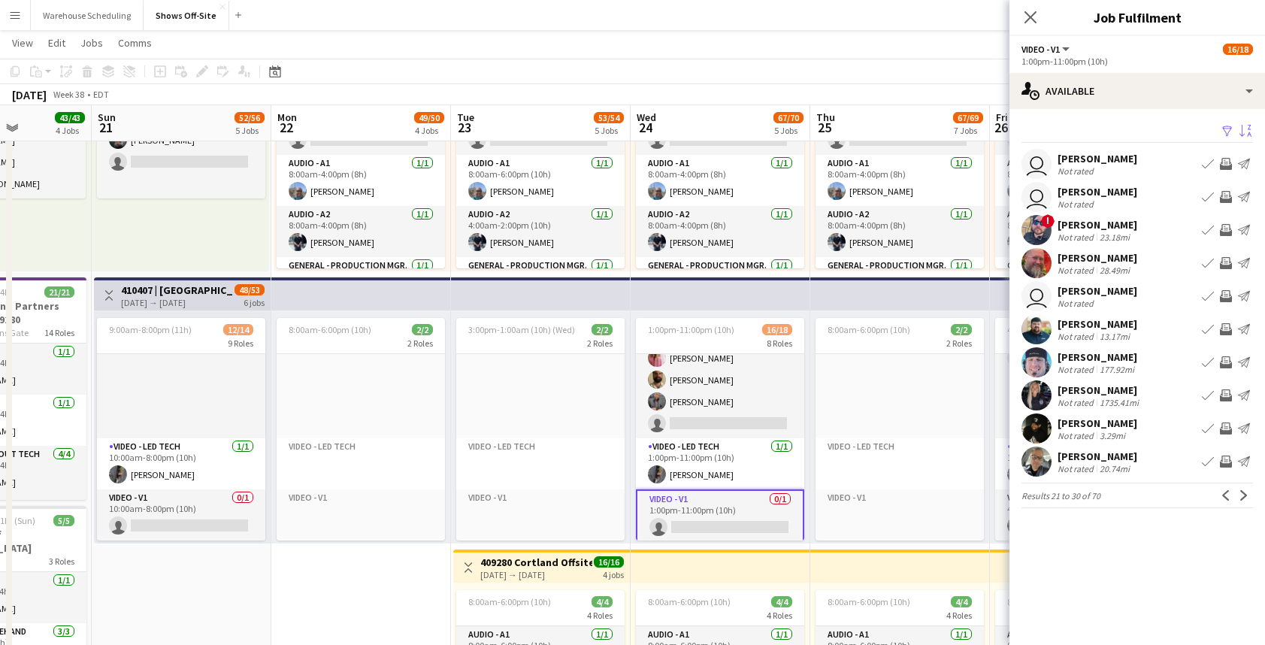
click at [1239, 131] on app-icon "Sort asc" at bounding box center [1245, 132] width 12 height 14
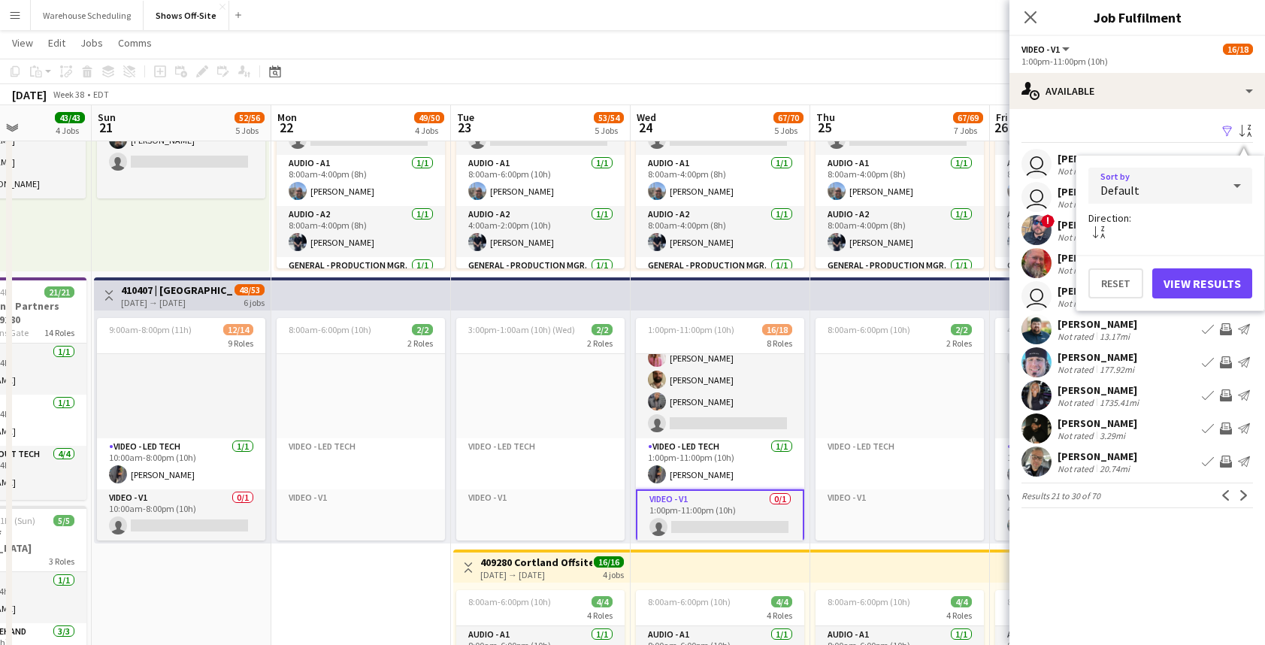
click at [1201, 175] on div "Default" at bounding box center [1155, 186] width 134 height 36
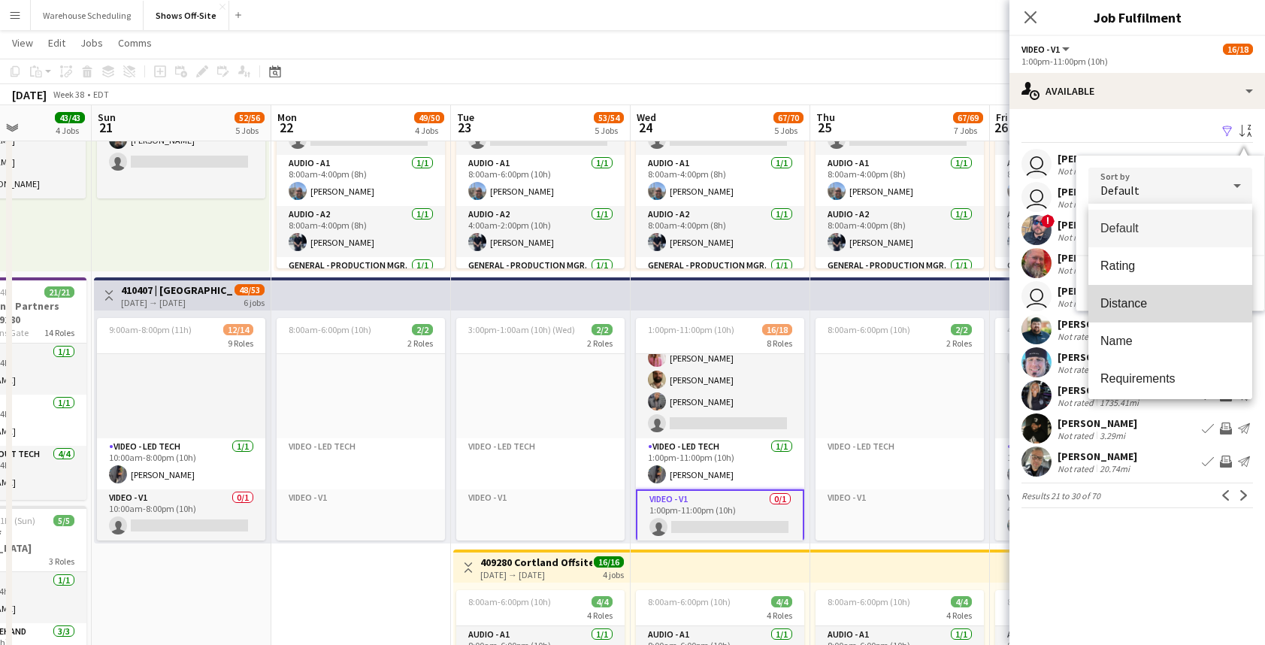
click at [1143, 302] on span "Distance" at bounding box center [1170, 303] width 140 height 14
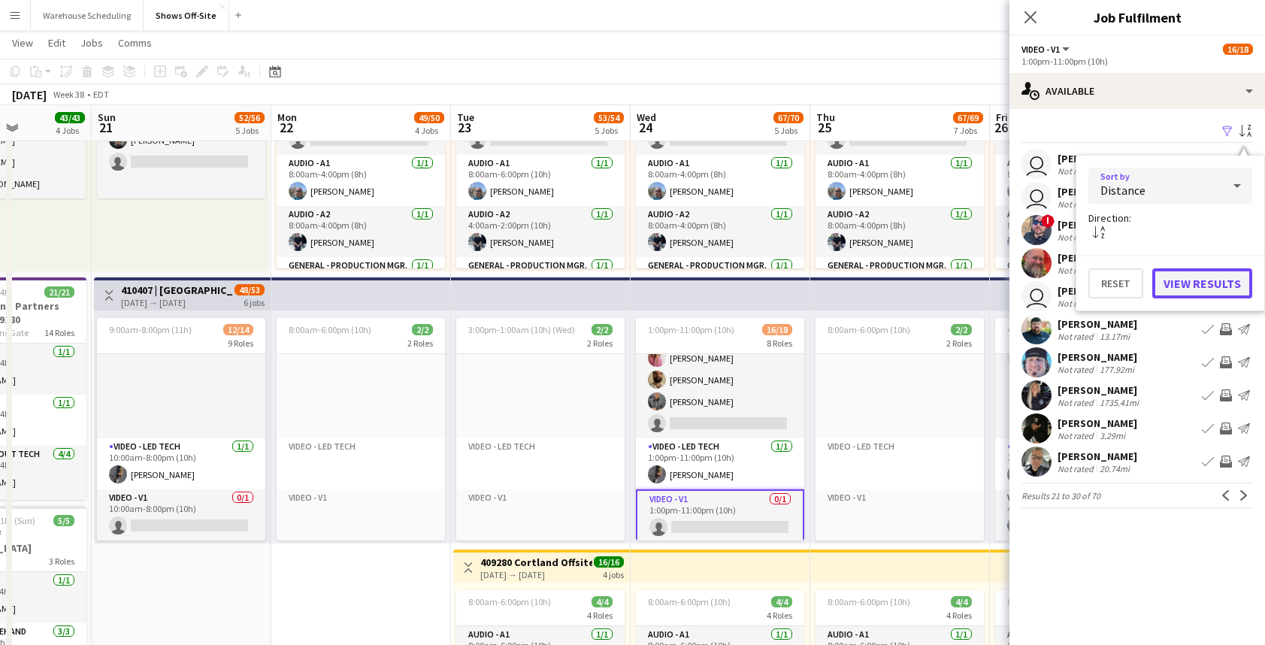
click at [1185, 280] on button "View Results" at bounding box center [1202, 283] width 100 height 30
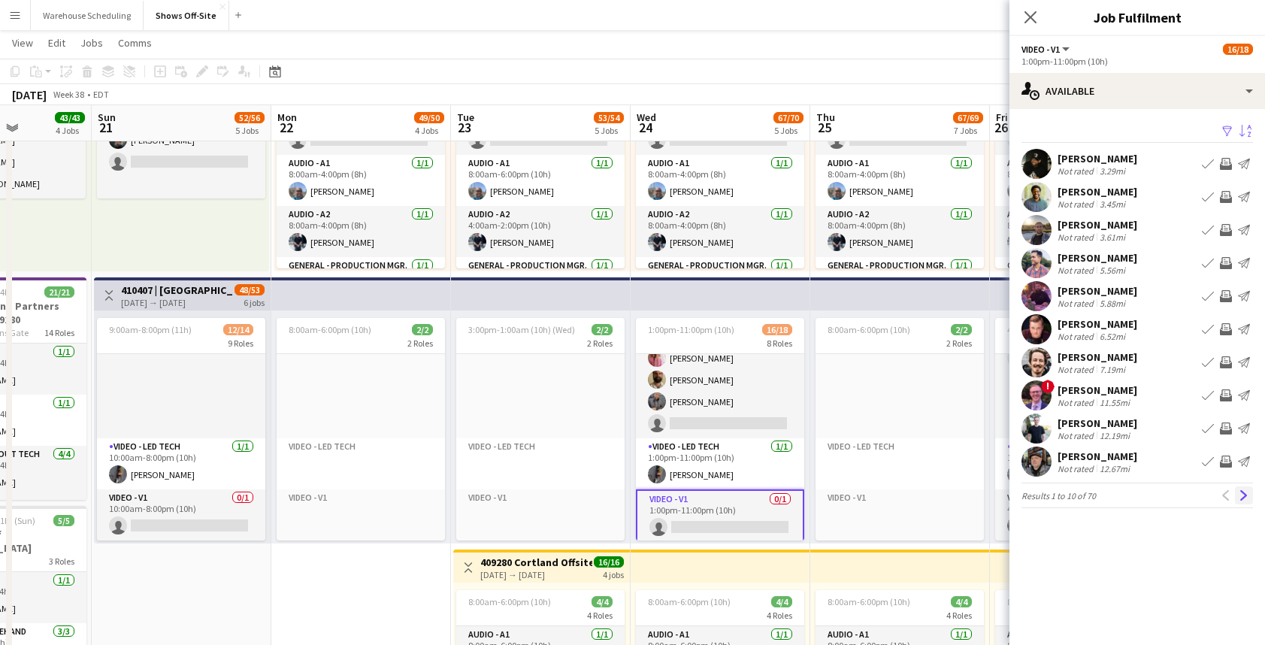
click at [1245, 499] on app-icon "Next" at bounding box center [1243, 495] width 11 height 11
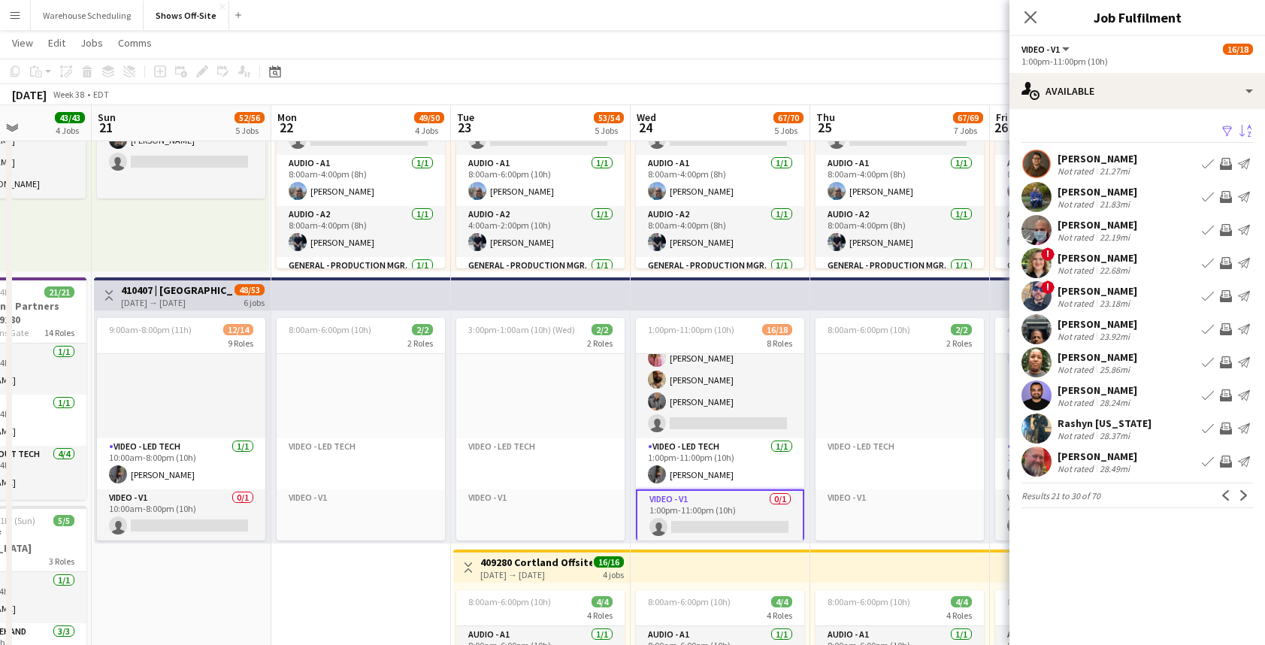
click at [1245, 499] on app-icon "Next" at bounding box center [1243, 495] width 11 height 11
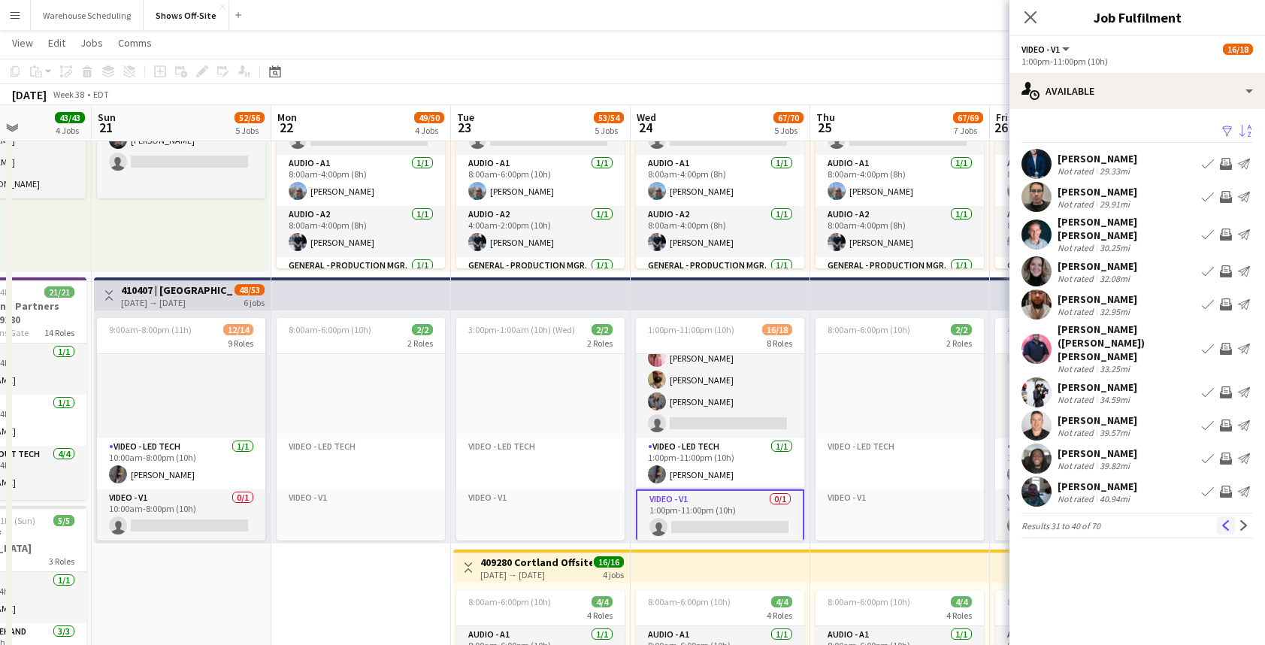
click at [1224, 520] on app-icon "Previous" at bounding box center [1225, 525] width 11 height 11
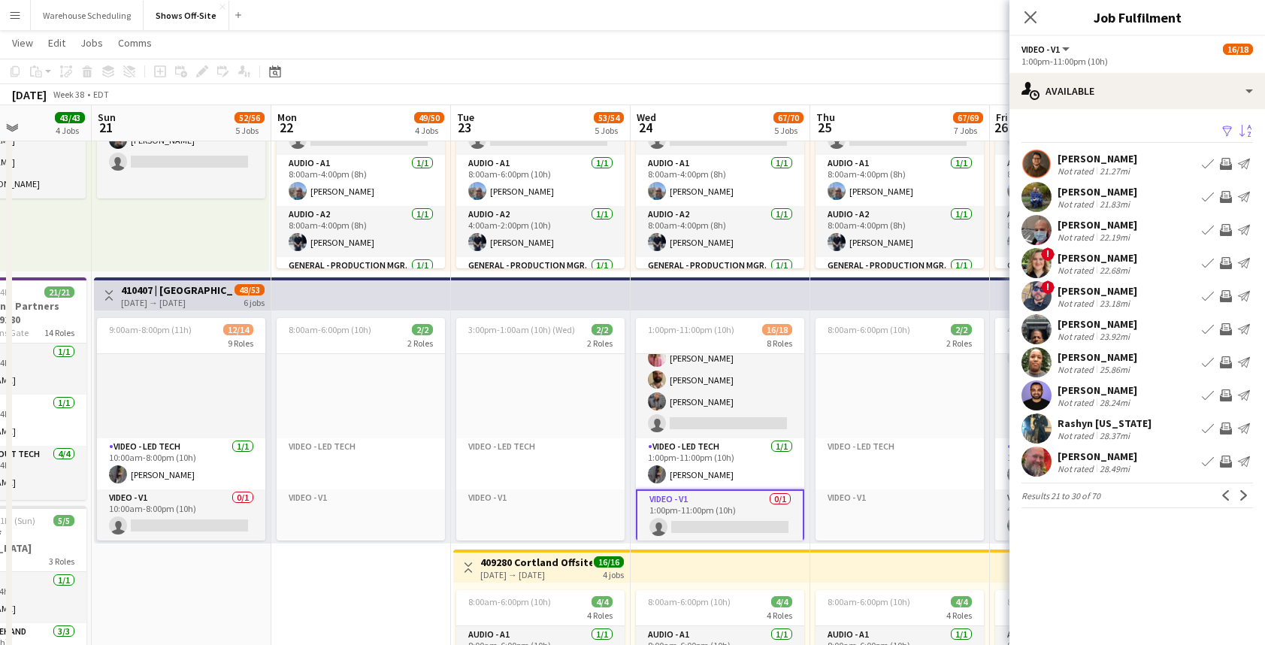
click at [1224, 496] on app-icon "Previous" at bounding box center [1225, 495] width 11 height 11
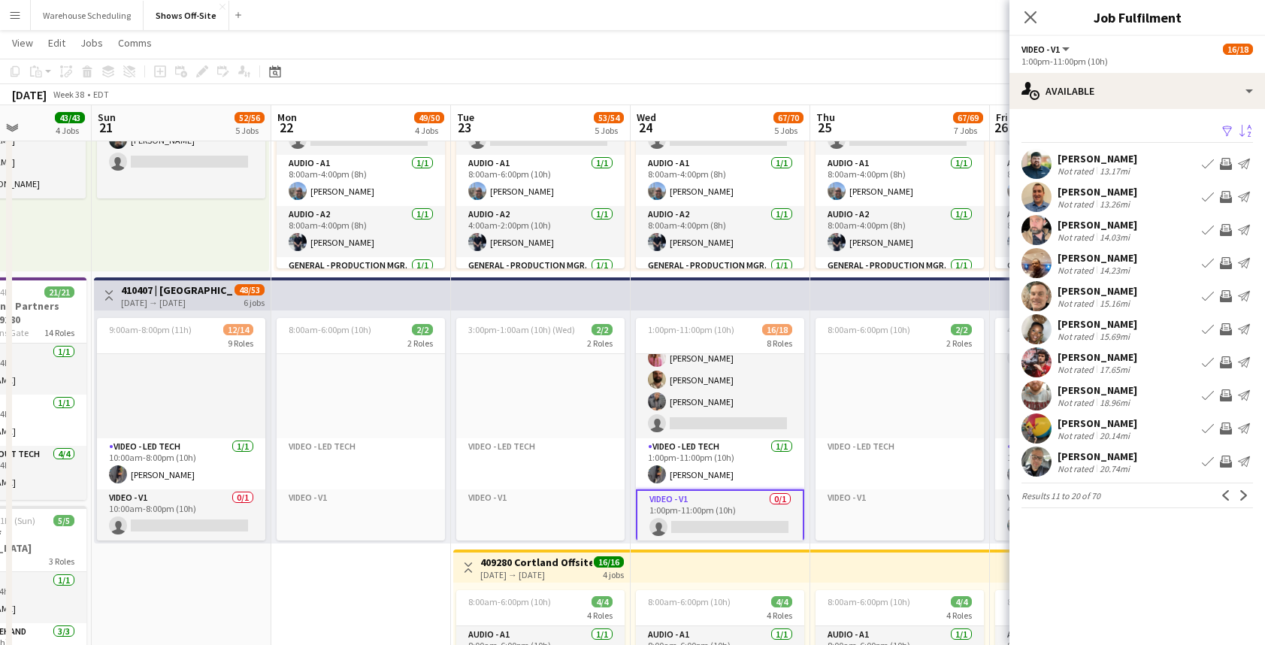
click at [1224, 496] on app-icon "Previous" at bounding box center [1225, 495] width 11 height 11
click at [1224, 496] on div "Previous Next" at bounding box center [1235, 495] width 36 height 18
click at [1043, 189] on app-user-avatar at bounding box center [1036, 197] width 30 height 30
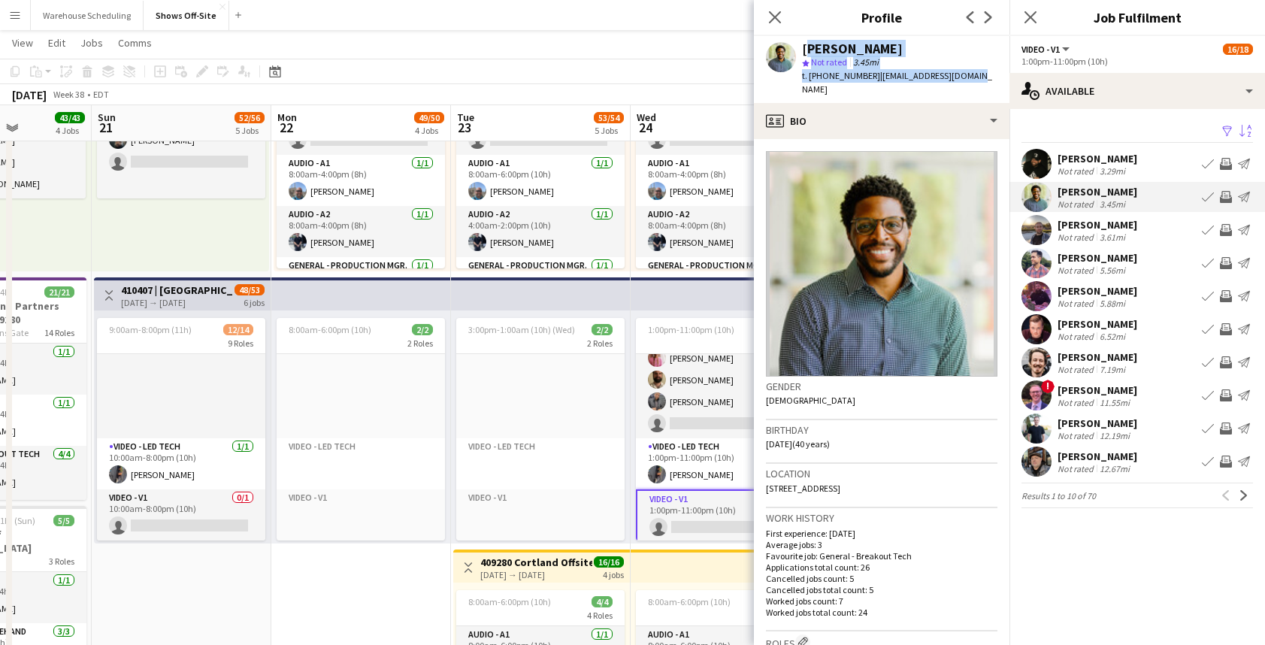
drag, startPoint x: 964, startPoint y: 79, endPoint x: 800, endPoint y: 47, distance: 166.8
click at [800, 47] on div "Jason Towns star Not rated 3.45mi t. +14043127072 | jasondtowns@gmail.com" at bounding box center [881, 69] width 255 height 67
copy div "Jason Towns star Not rated 3.45mi t. +14043127072 | jasondtowns@gmail.com"
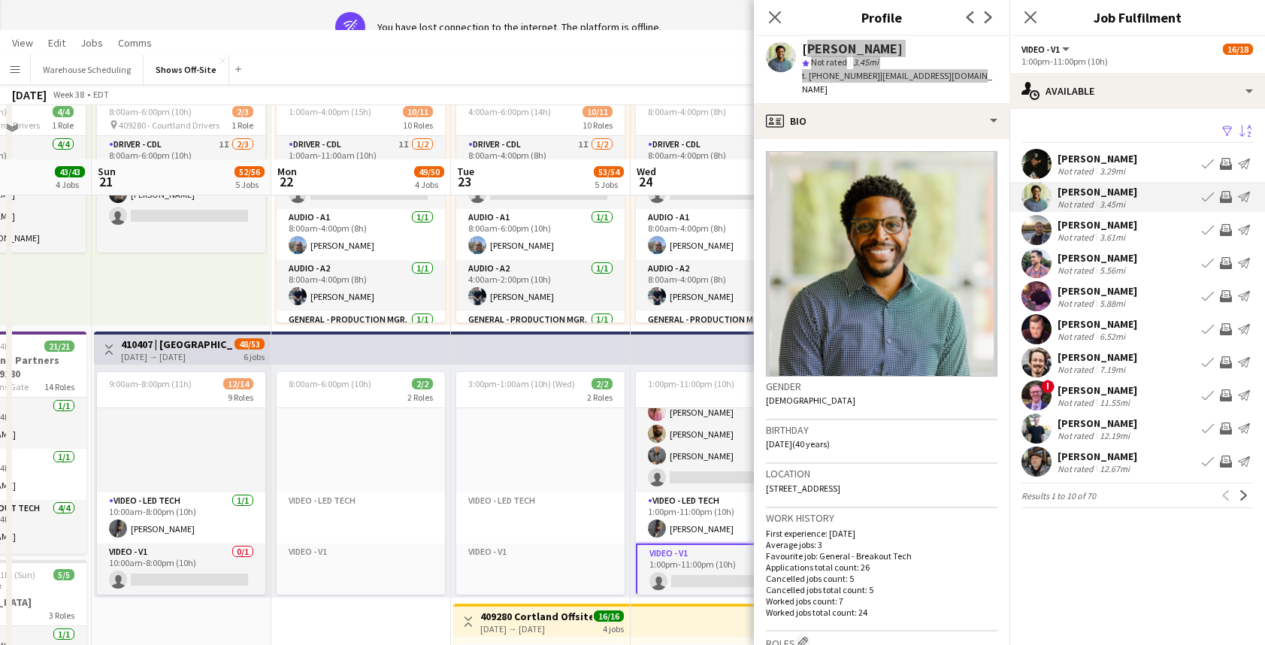
scroll to position [107, 0]
